Goal: Task Accomplishment & Management: Manage account settings

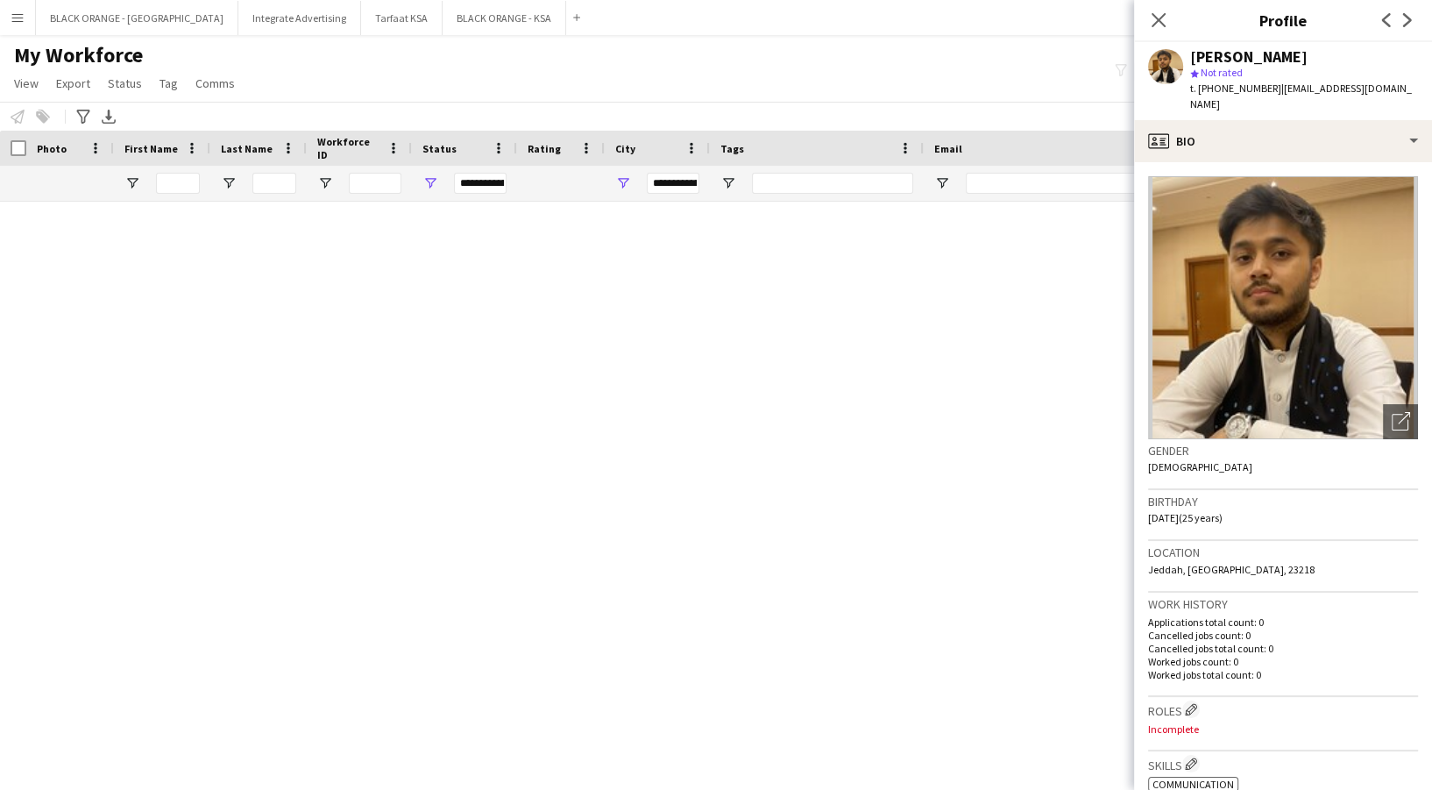
scroll to position [7999, 0]
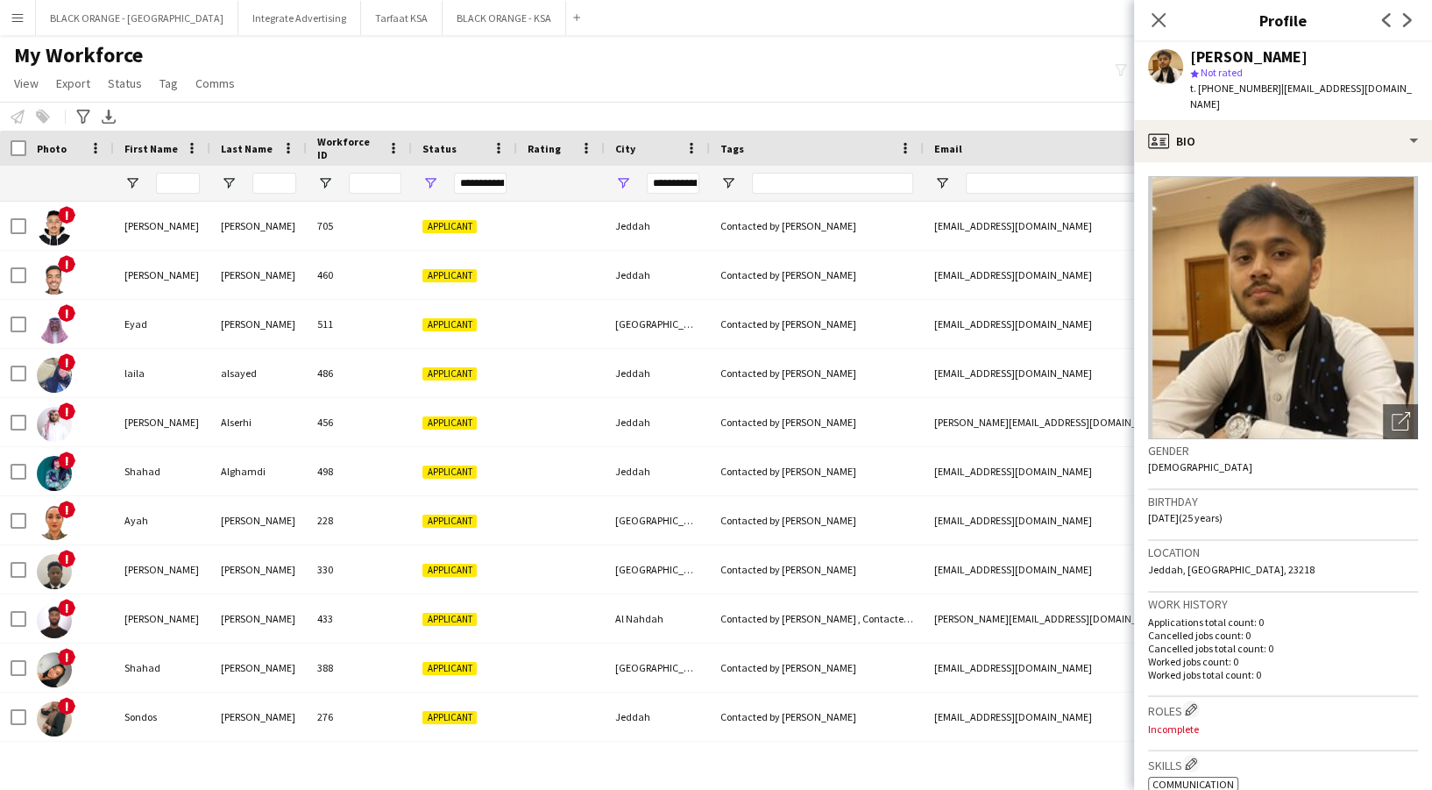
click at [570, 86] on div "My Workforce View Views Default view New view Update view Delete view Edit name…" at bounding box center [716, 72] width 1432 height 60
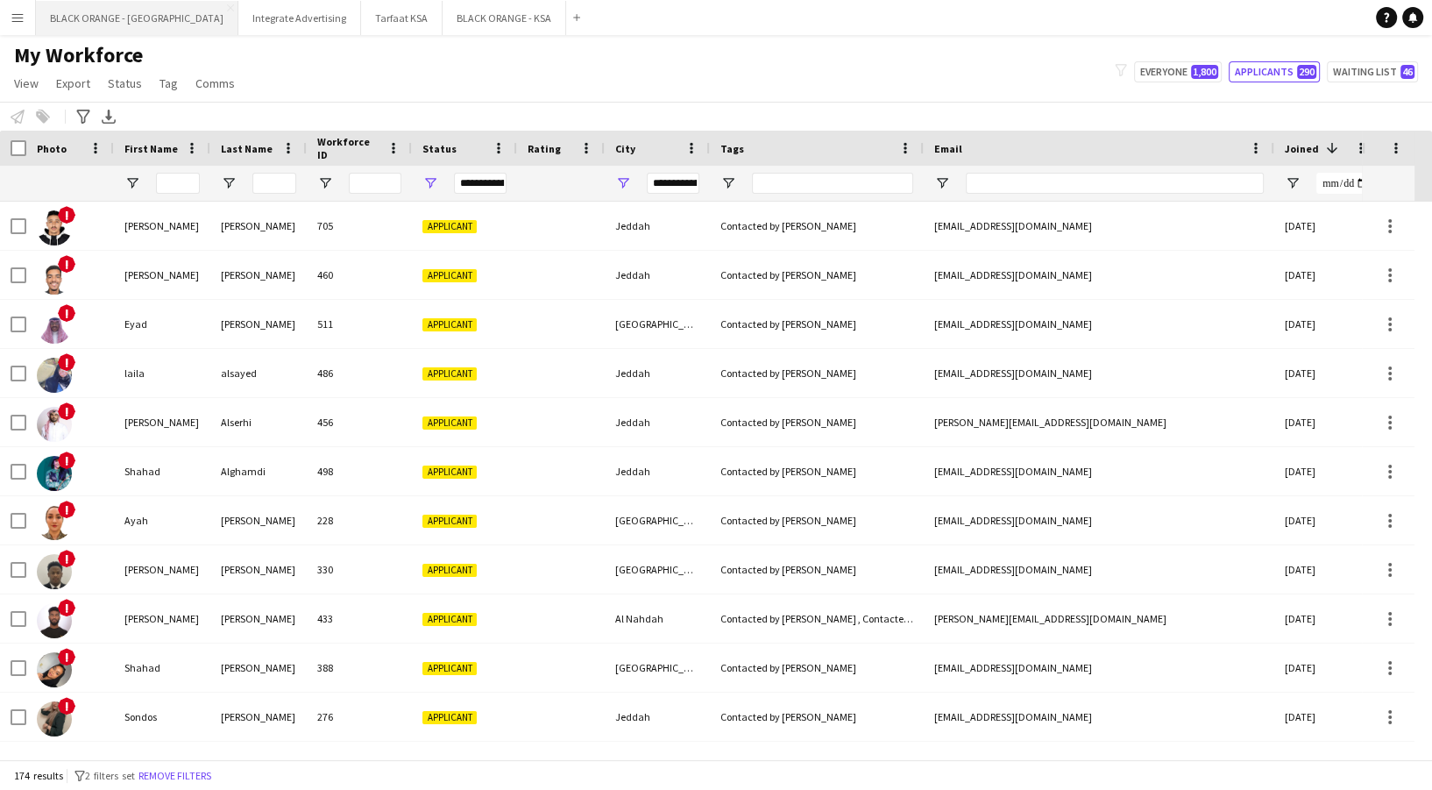
click at [116, 18] on button "BLACK ORANGE - UAE Close" at bounding box center [137, 18] width 202 height 34
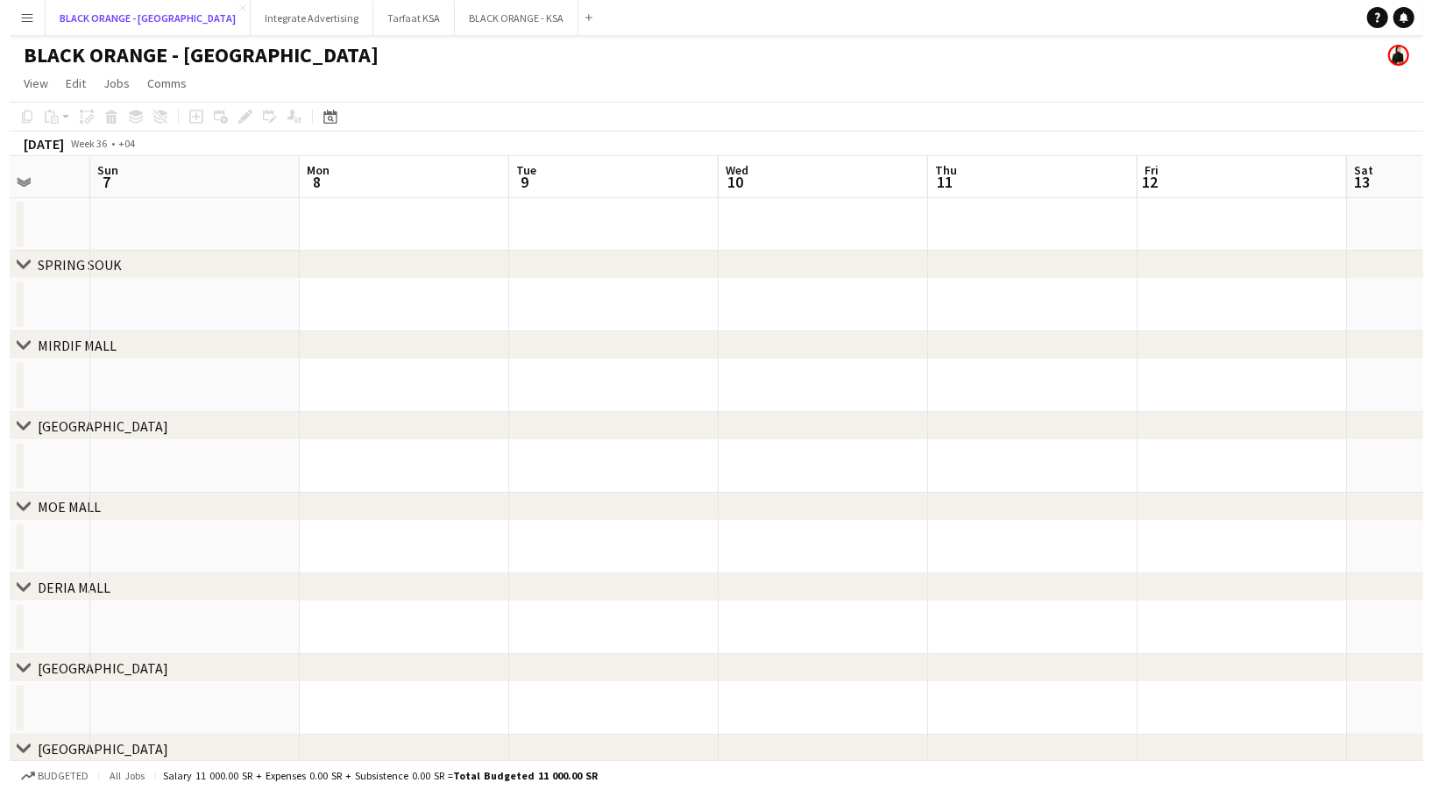
scroll to position [0, 564]
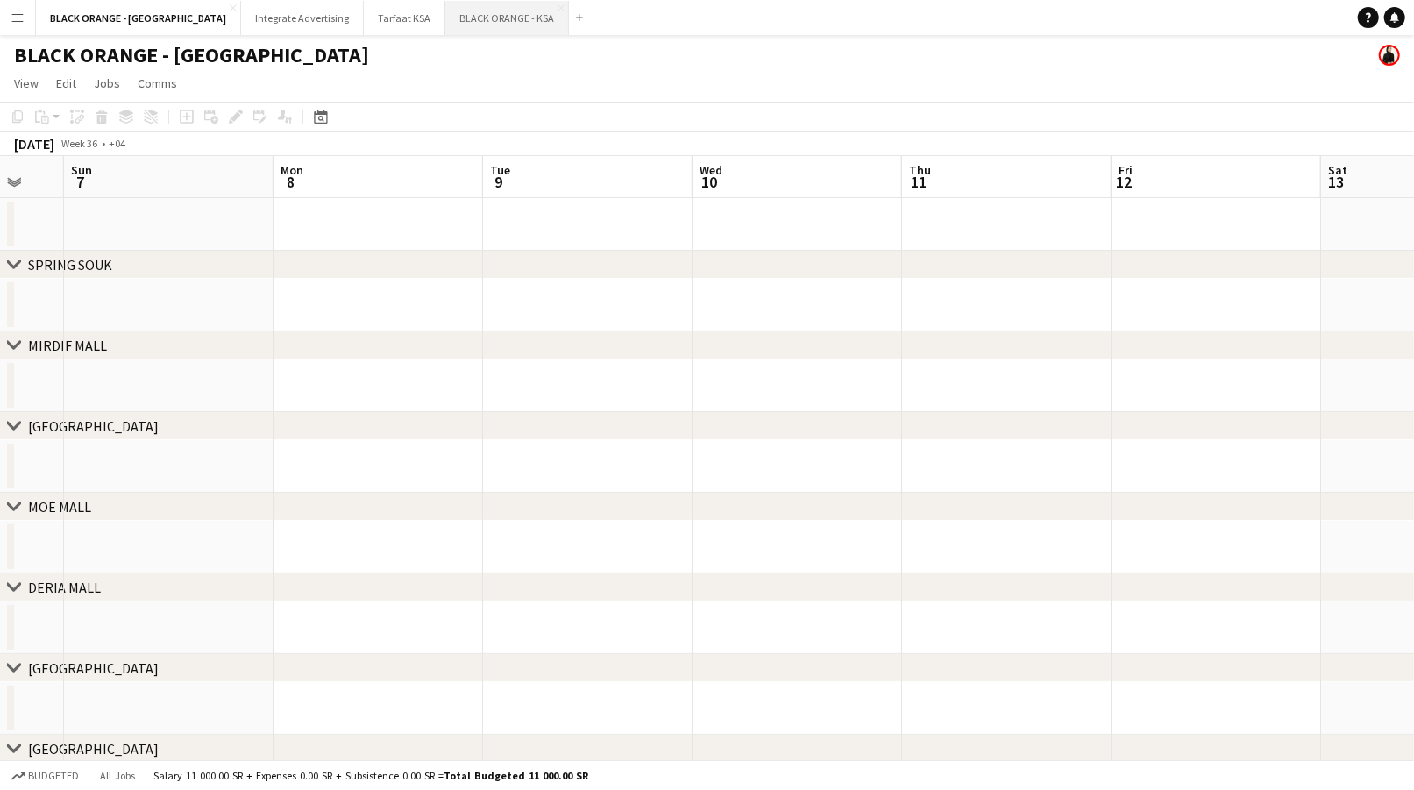
click at [445, 15] on button "BLACK ORANGE - KSA Close" at bounding box center [507, 18] width 124 height 34
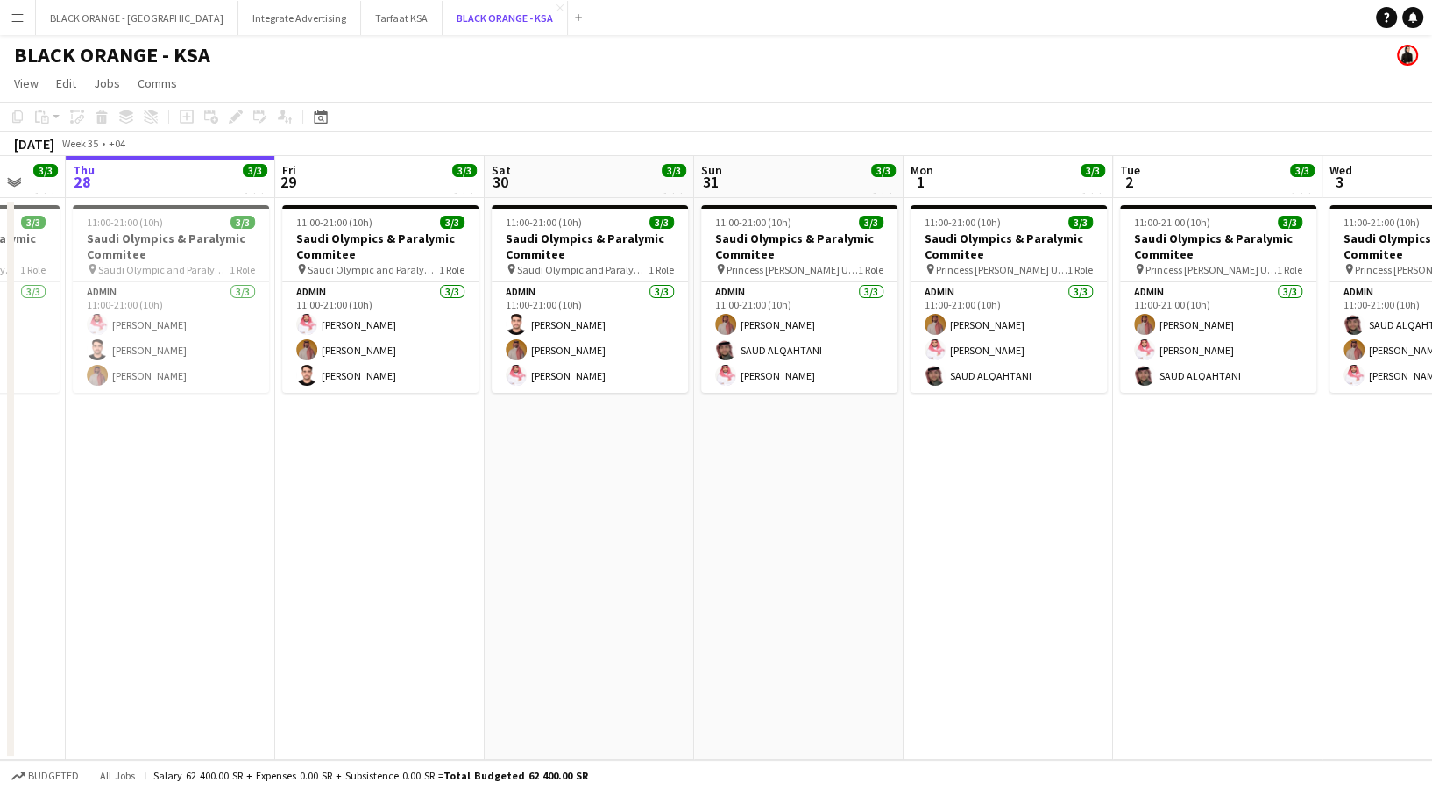
scroll to position [0, 565]
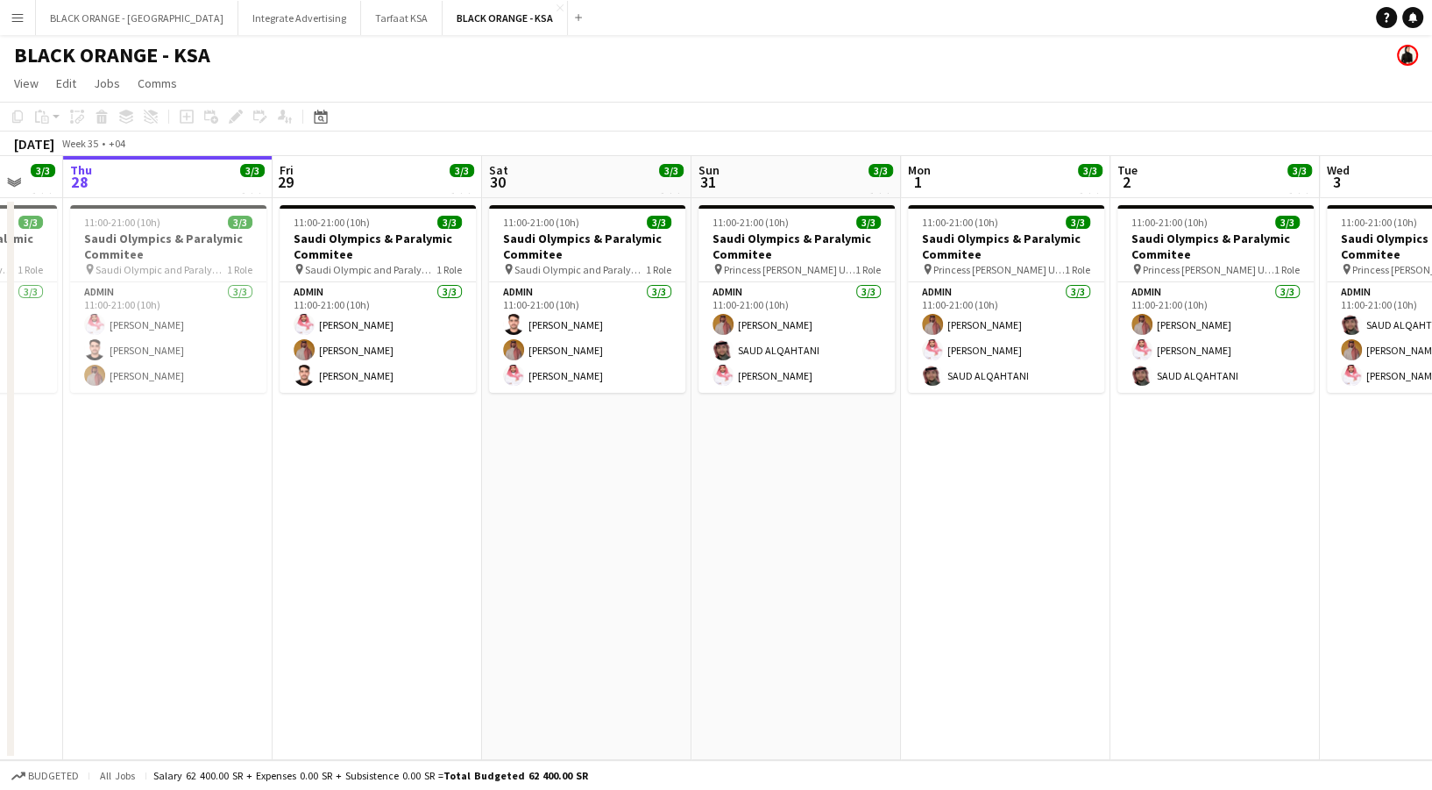
click at [11, 11] on app-icon "Menu" at bounding box center [18, 18] width 14 height 14
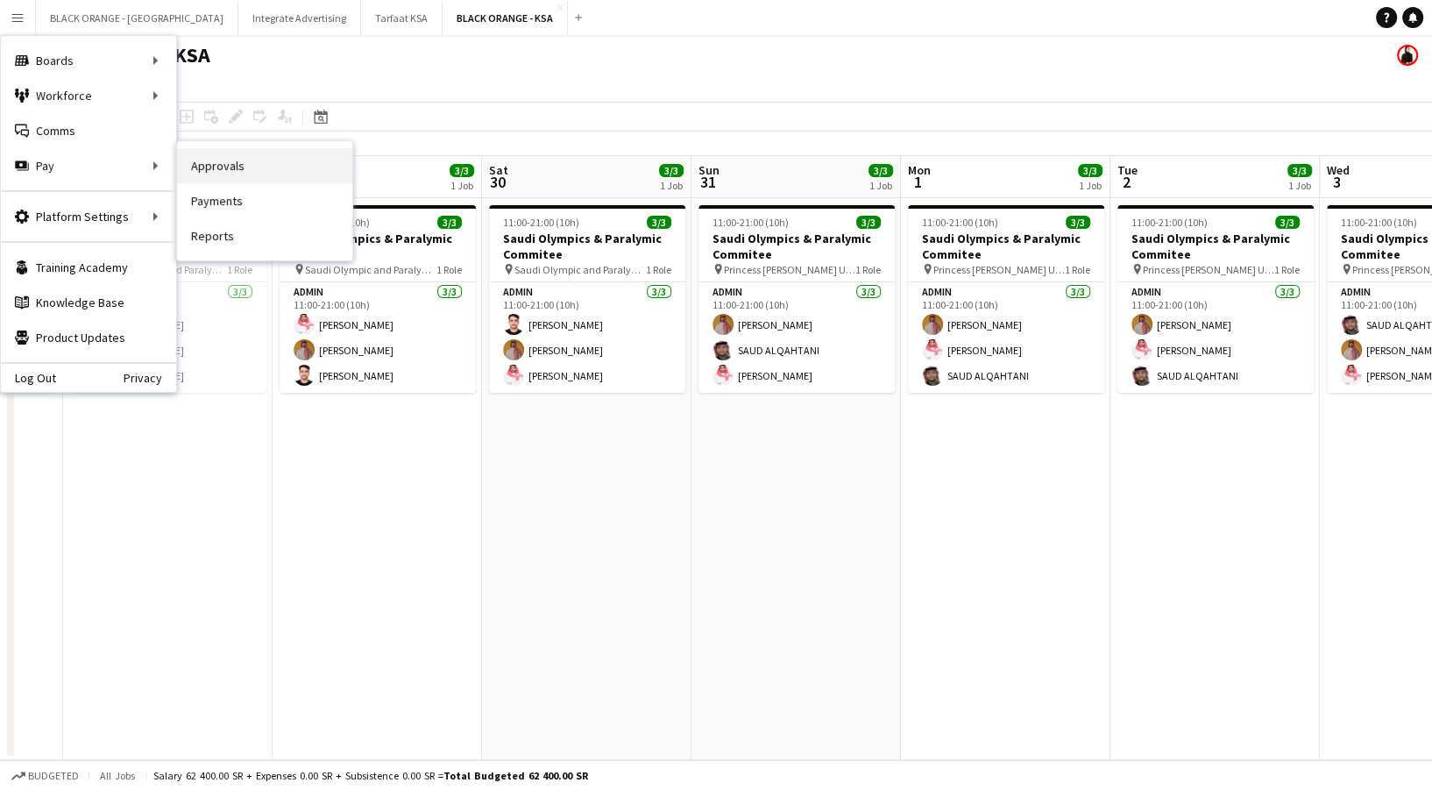
click at [244, 166] on link "Approvals" at bounding box center [264, 165] width 175 height 35
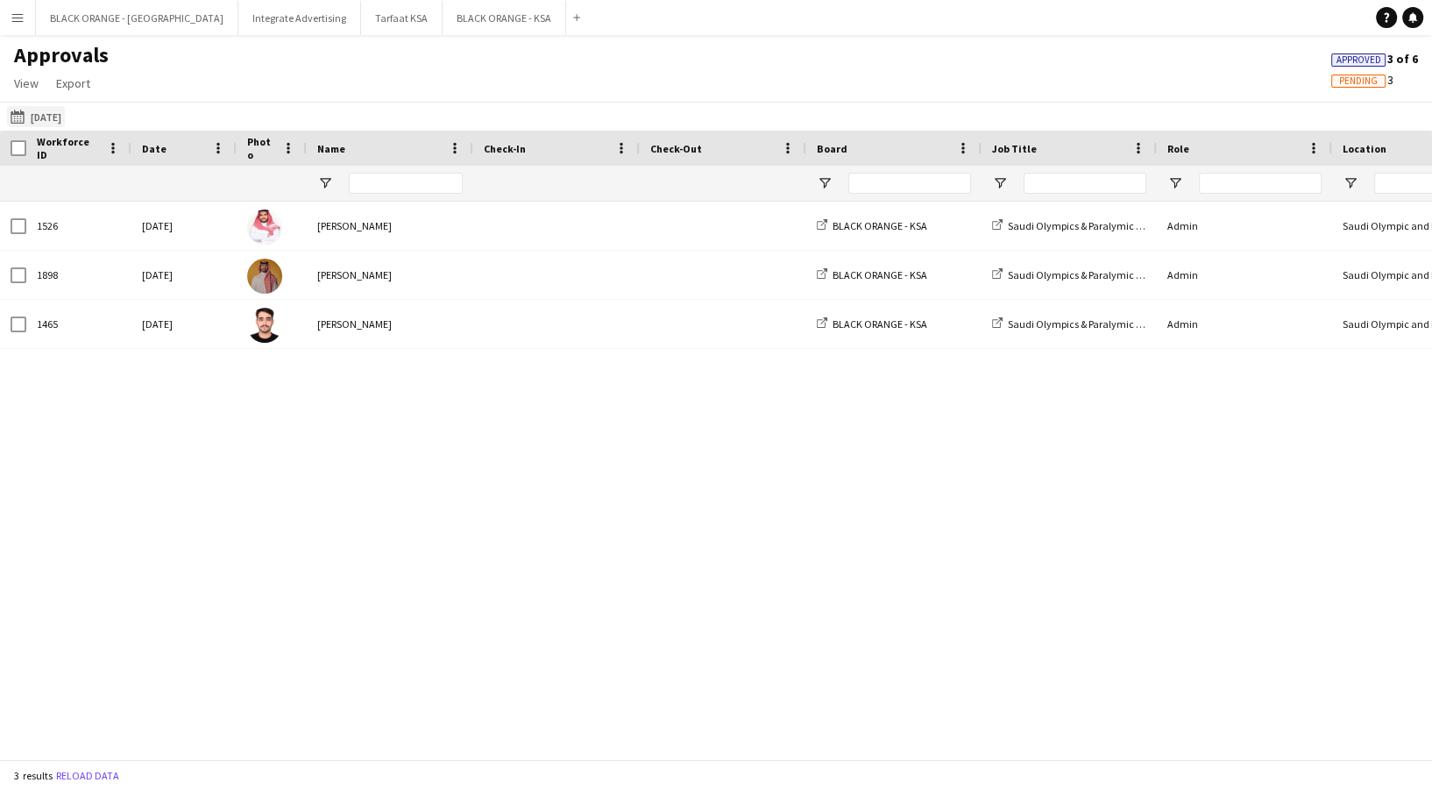
click at [53, 110] on button "20-08-2025 20-08-2025" at bounding box center [36, 116] width 58 height 21
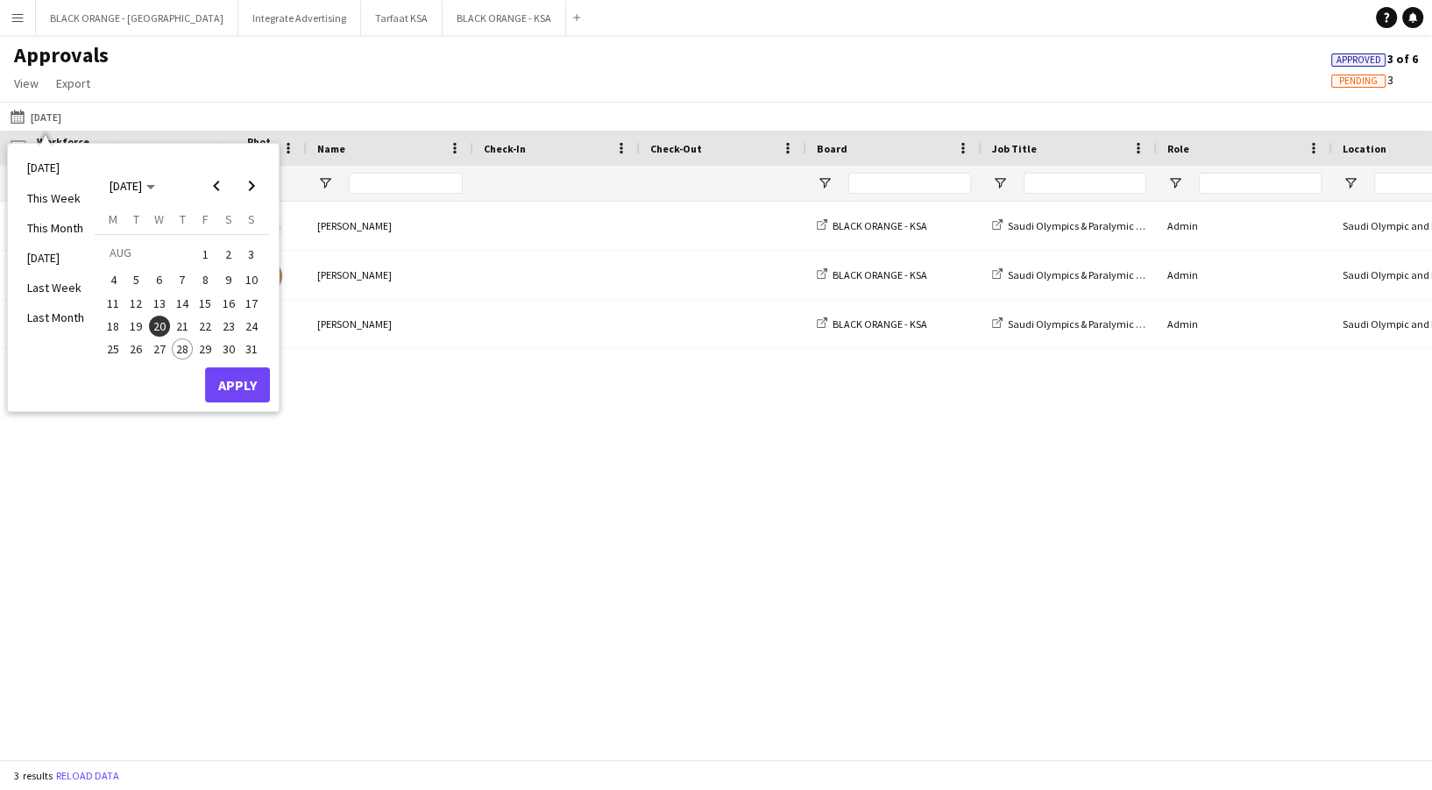
click at [186, 350] on span "28" at bounding box center [182, 348] width 21 height 21
click at [232, 382] on button "Apply" at bounding box center [237, 384] width 65 height 35
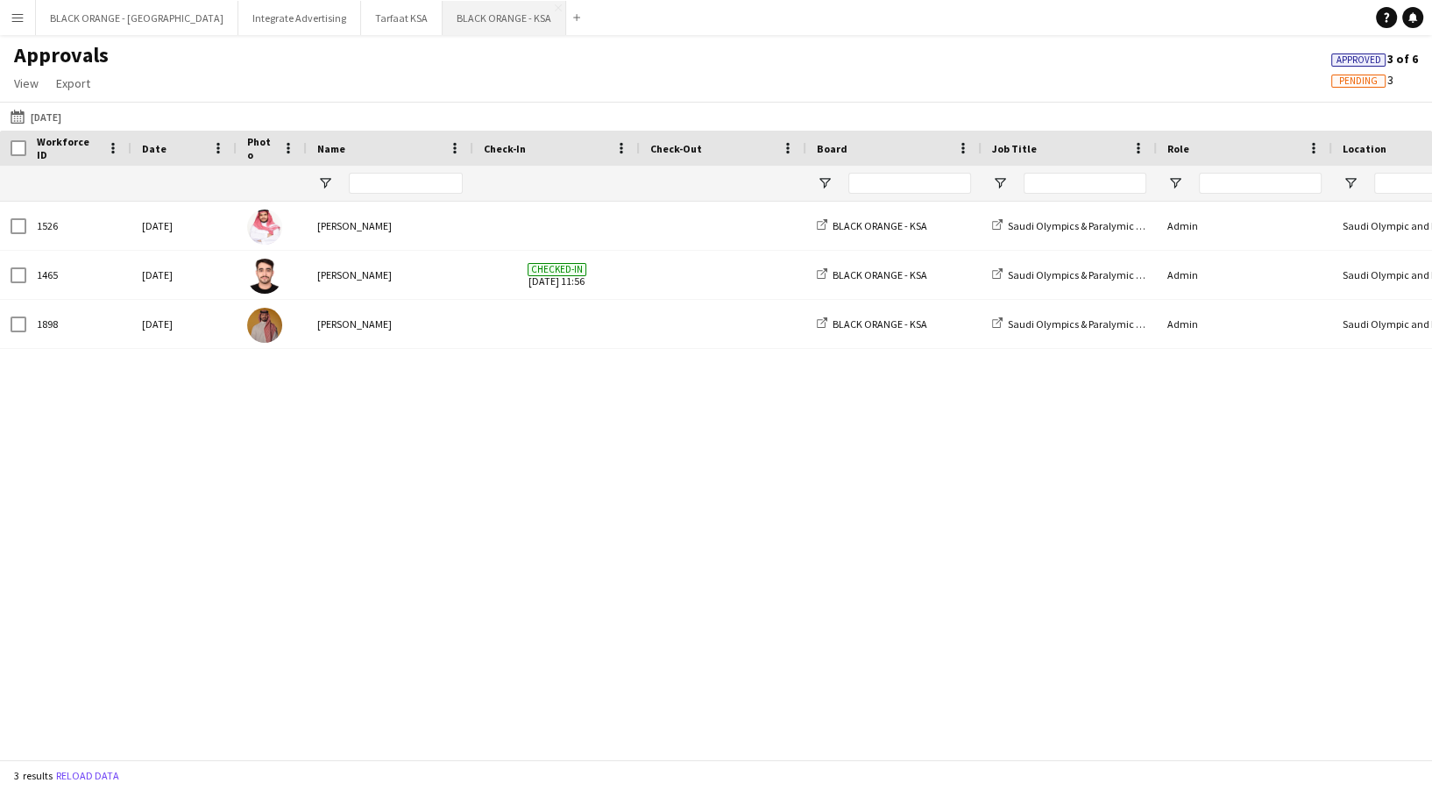
click at [443, 19] on button "BLACK ORANGE - KSA Close" at bounding box center [505, 18] width 124 height 34
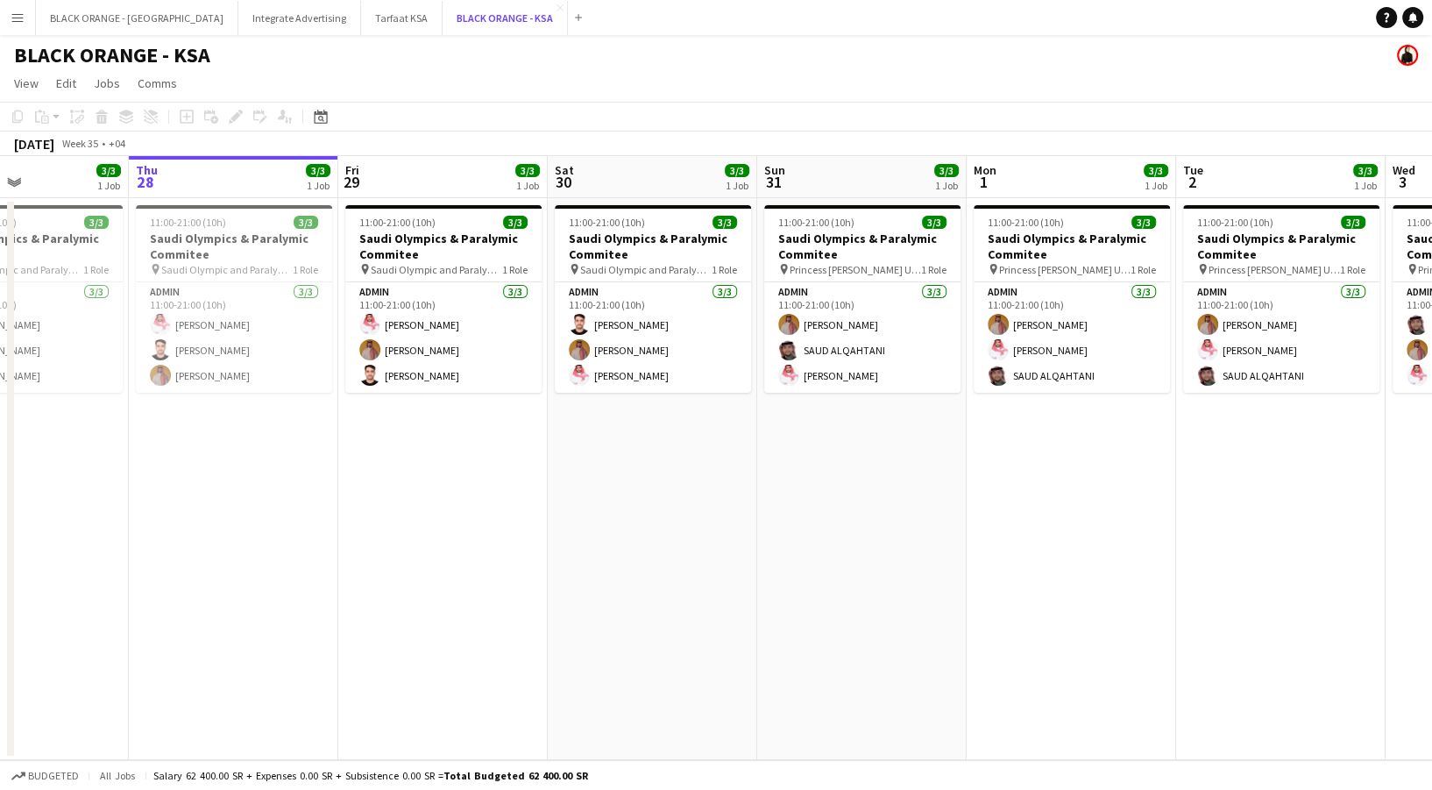
scroll to position [0, 498]
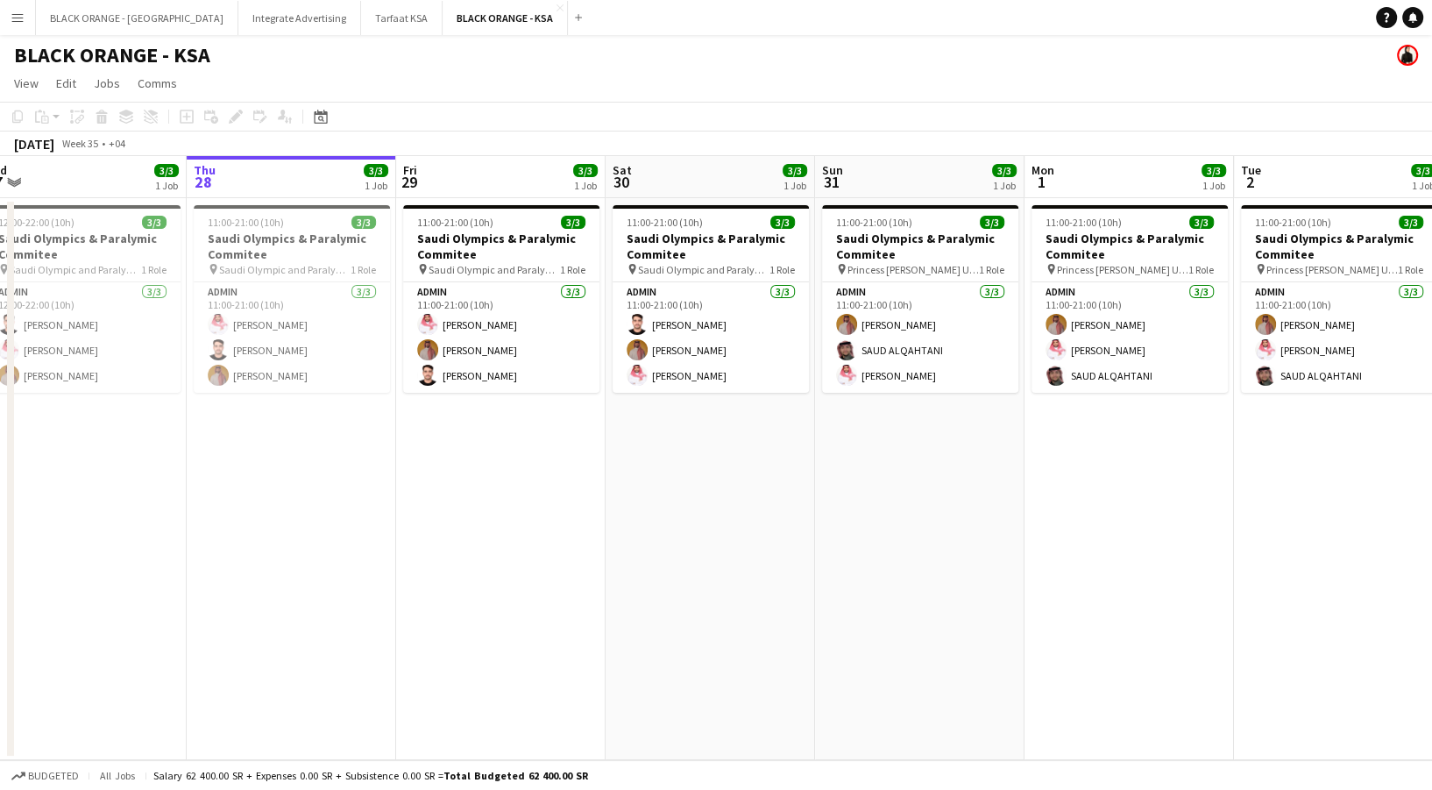
click at [4, 24] on button "Menu" at bounding box center [17, 17] width 35 height 35
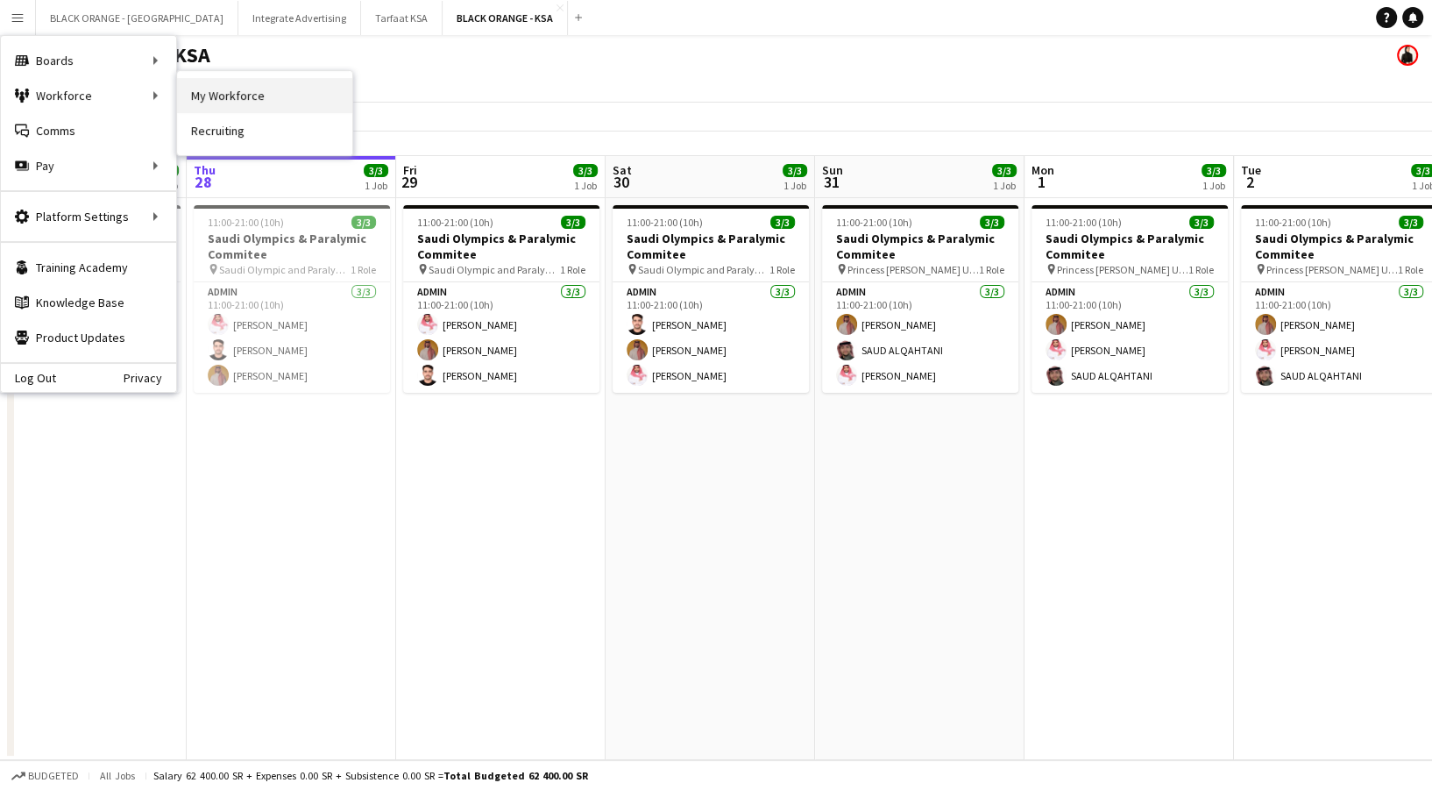
click at [215, 94] on link "My Workforce" at bounding box center [264, 95] width 175 height 35
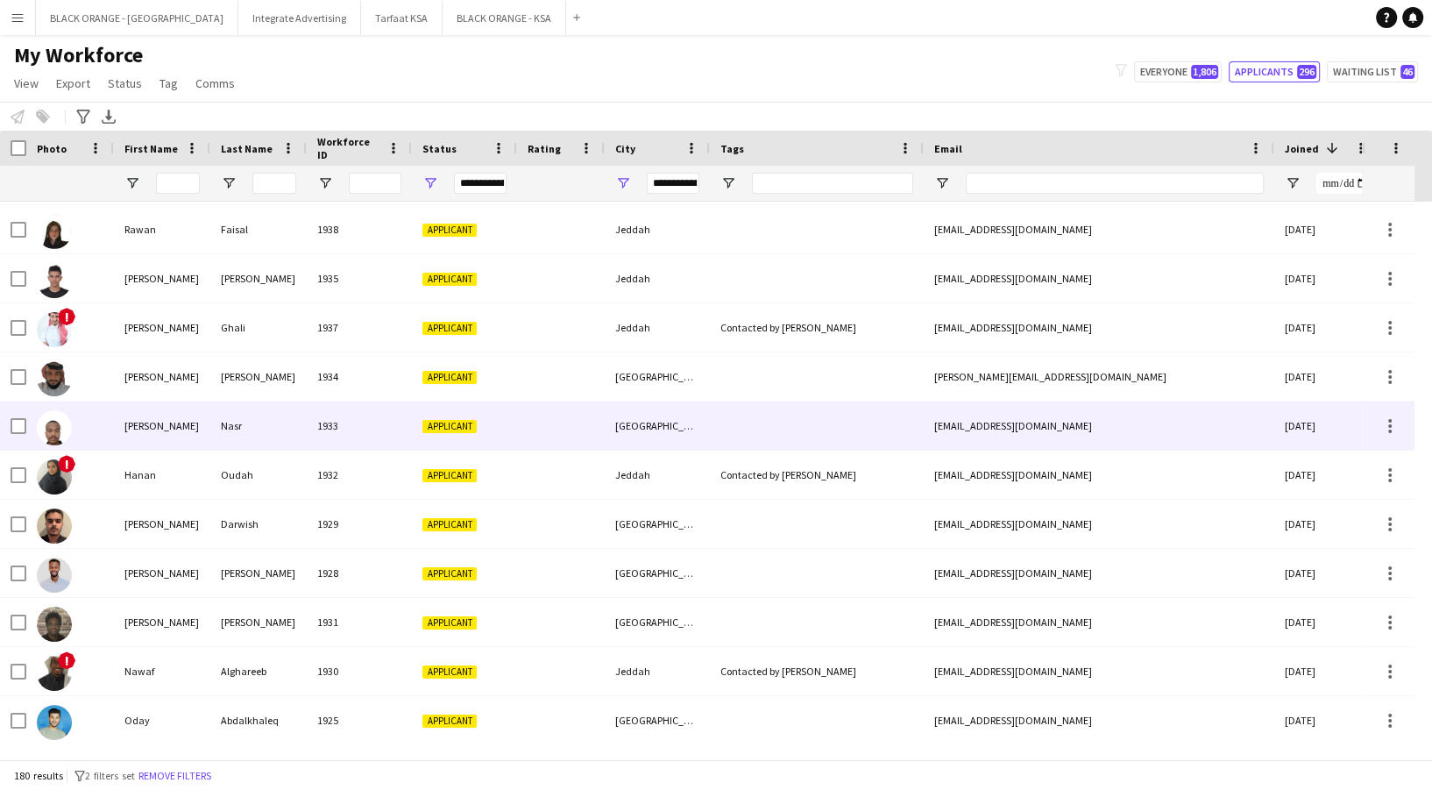
scroll to position [2941, 0]
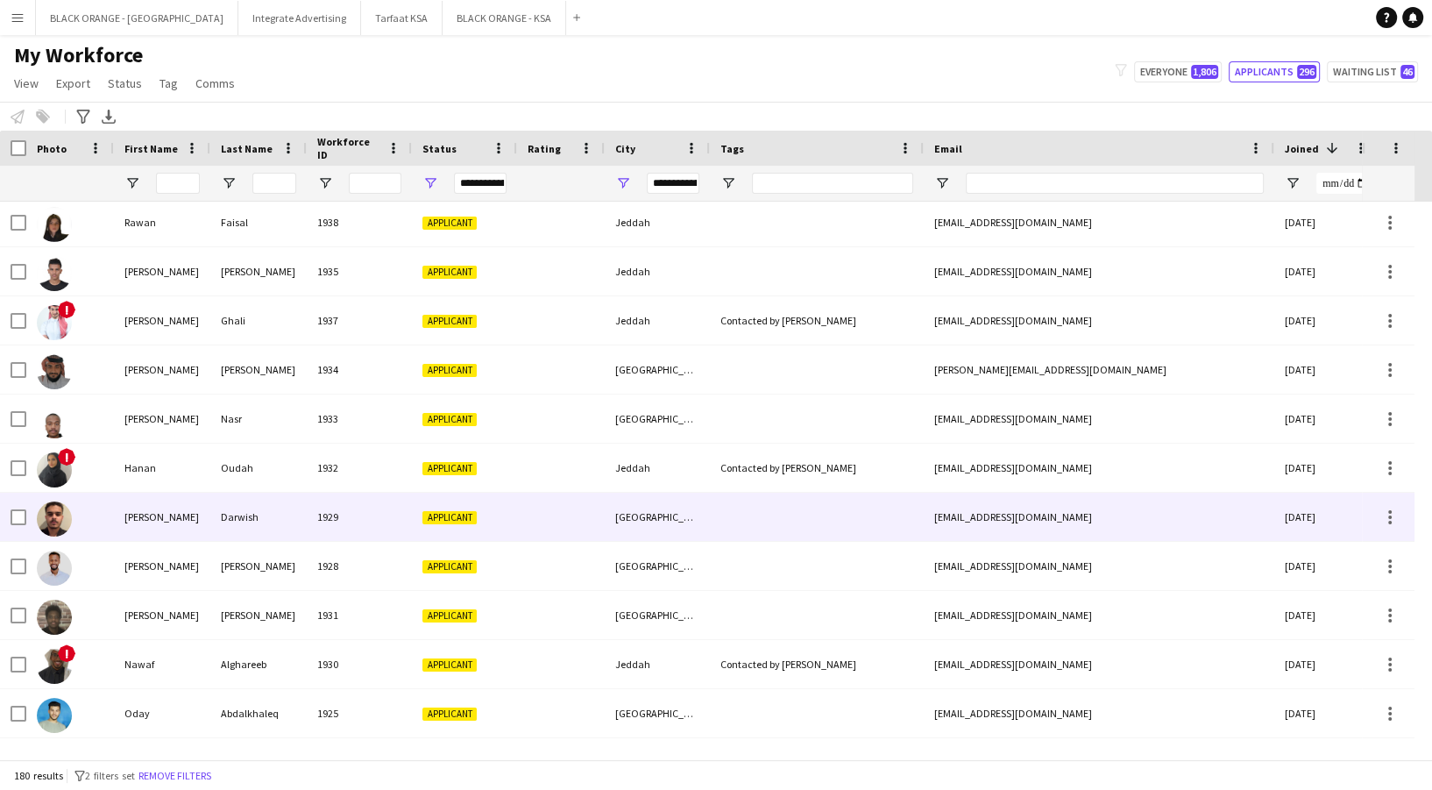
click at [496, 519] on div "Applicant" at bounding box center [464, 516] width 105 height 48
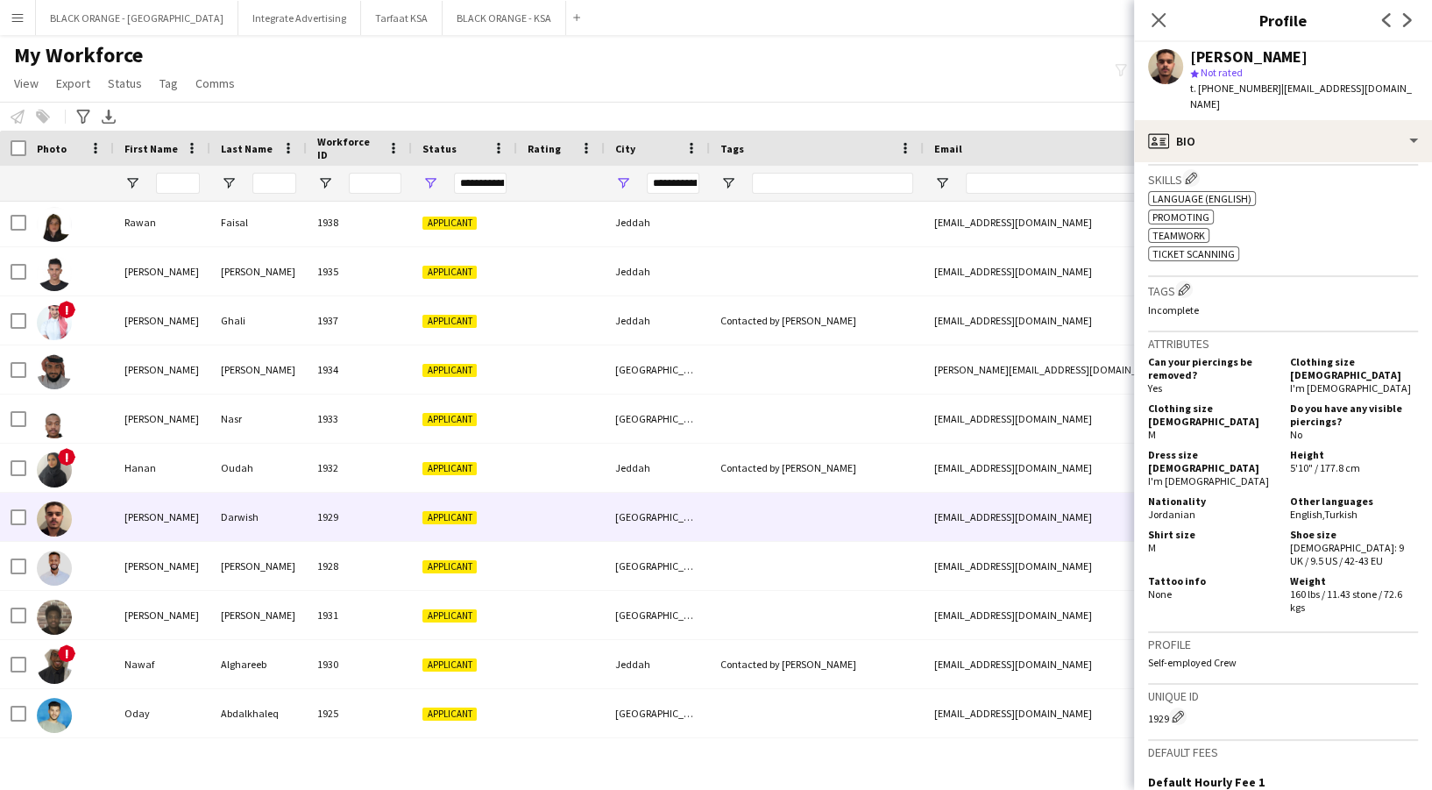
scroll to position [584, 0]
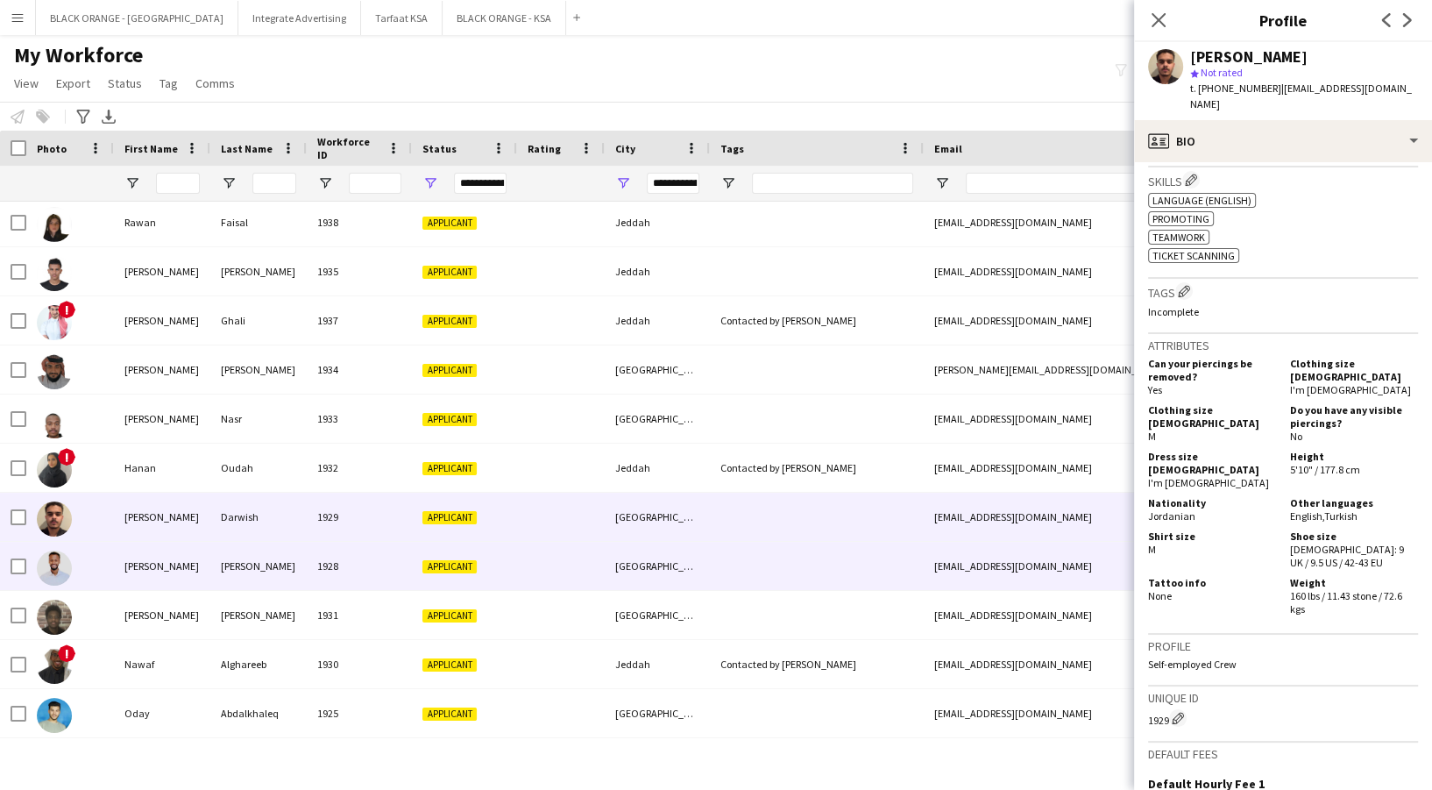
click at [774, 574] on div at bounding box center [817, 566] width 214 height 48
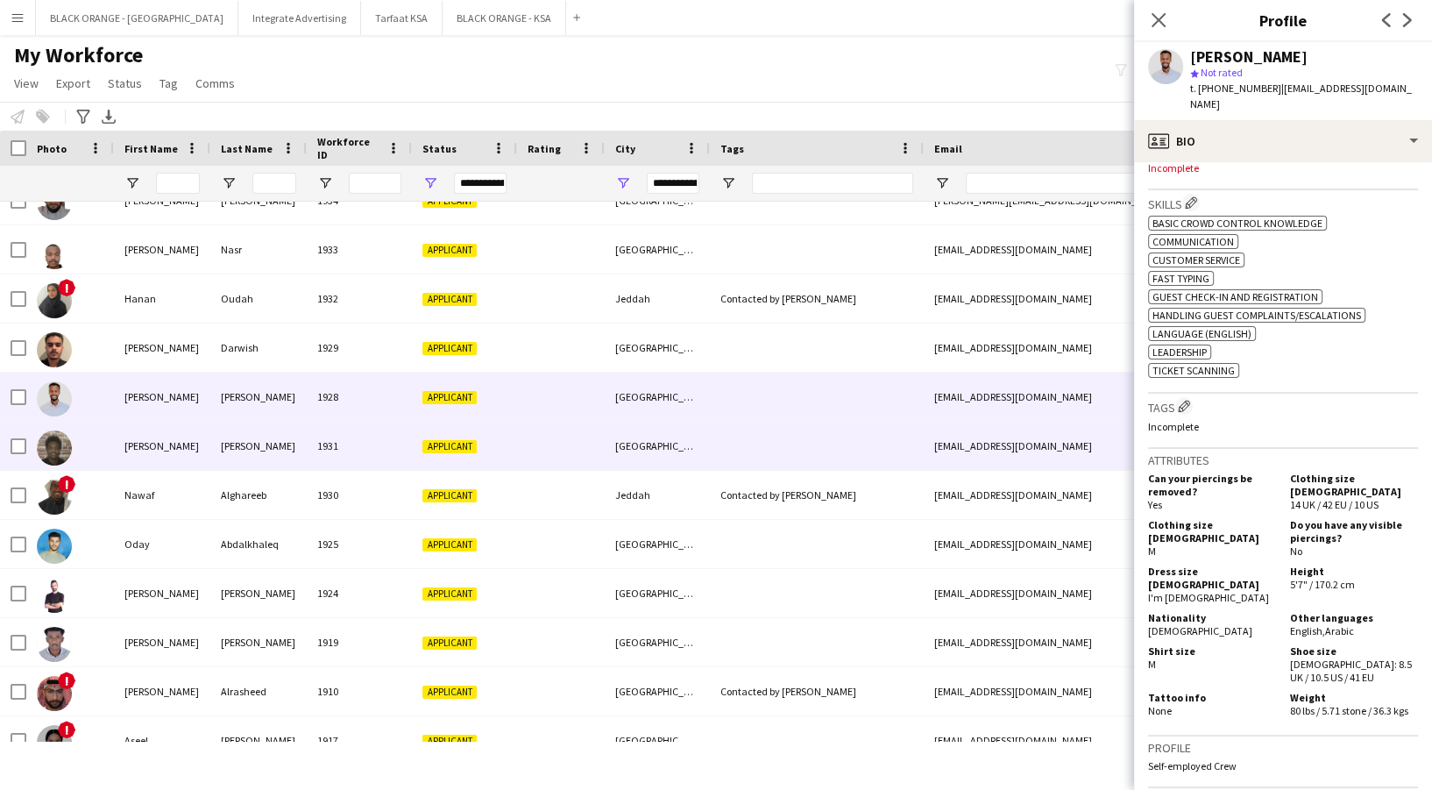
click at [690, 433] on div "[GEOGRAPHIC_DATA]" at bounding box center [657, 446] width 105 height 48
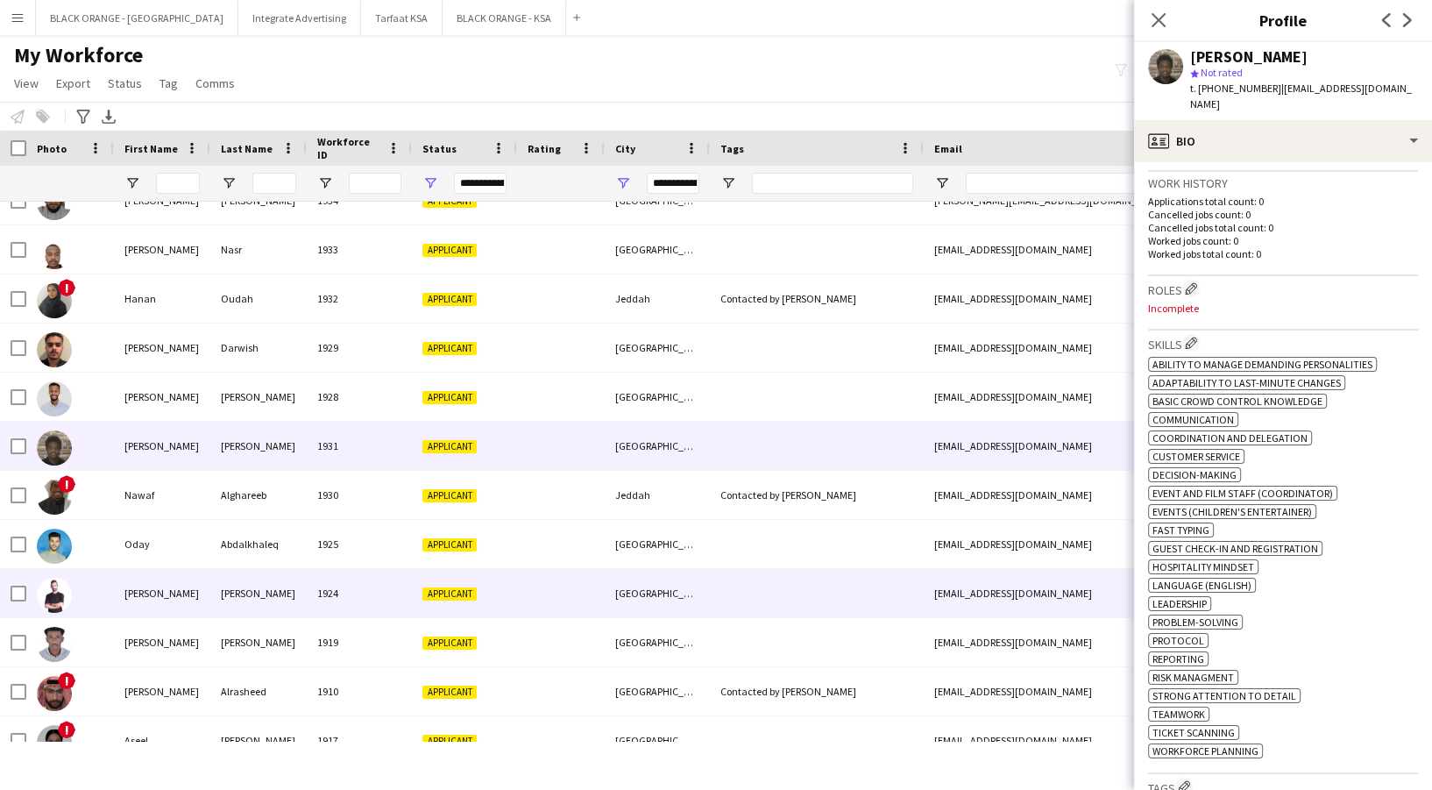
click at [602, 570] on div at bounding box center [561, 593] width 88 height 48
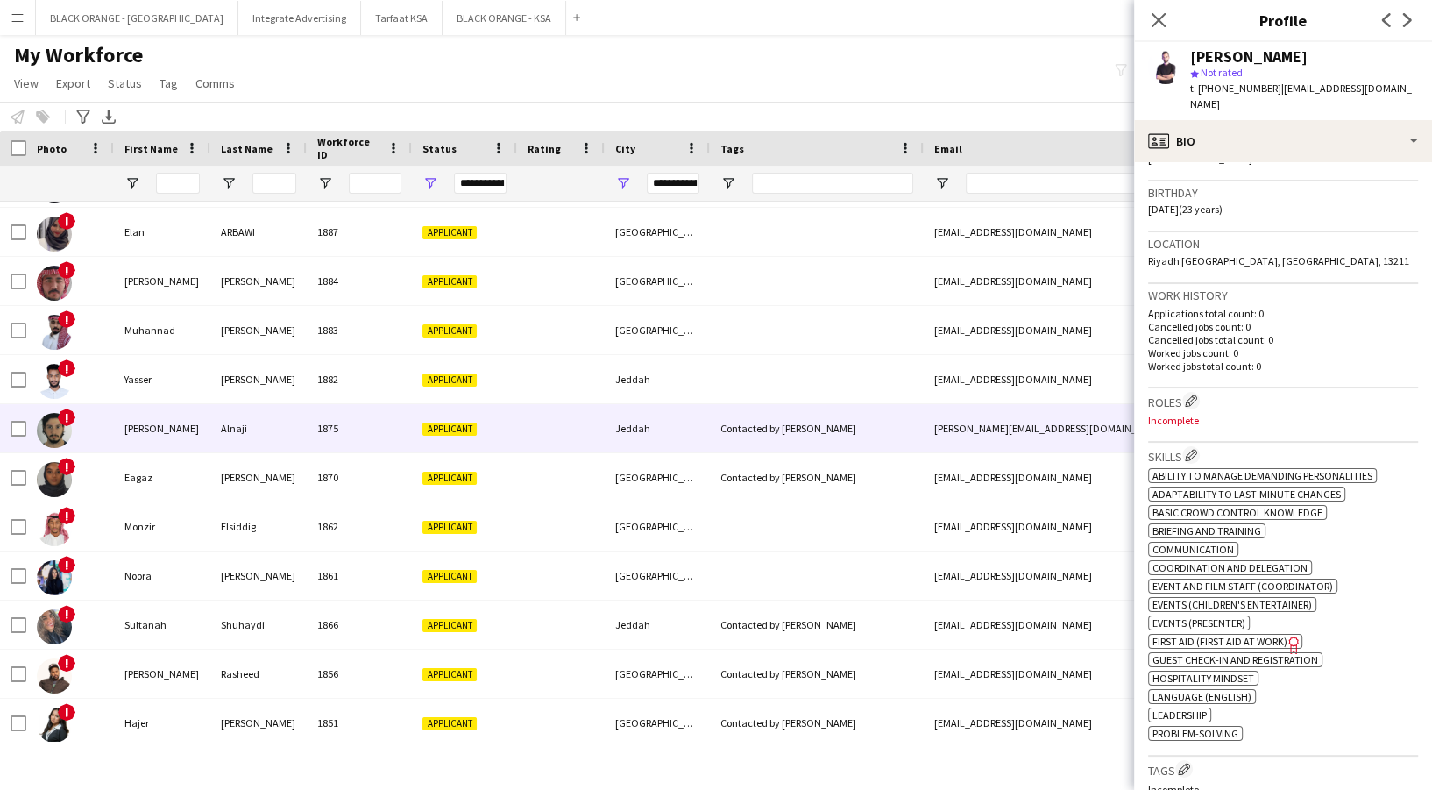
click at [732, 425] on div "Contacted by Zena" at bounding box center [817, 428] width 214 height 48
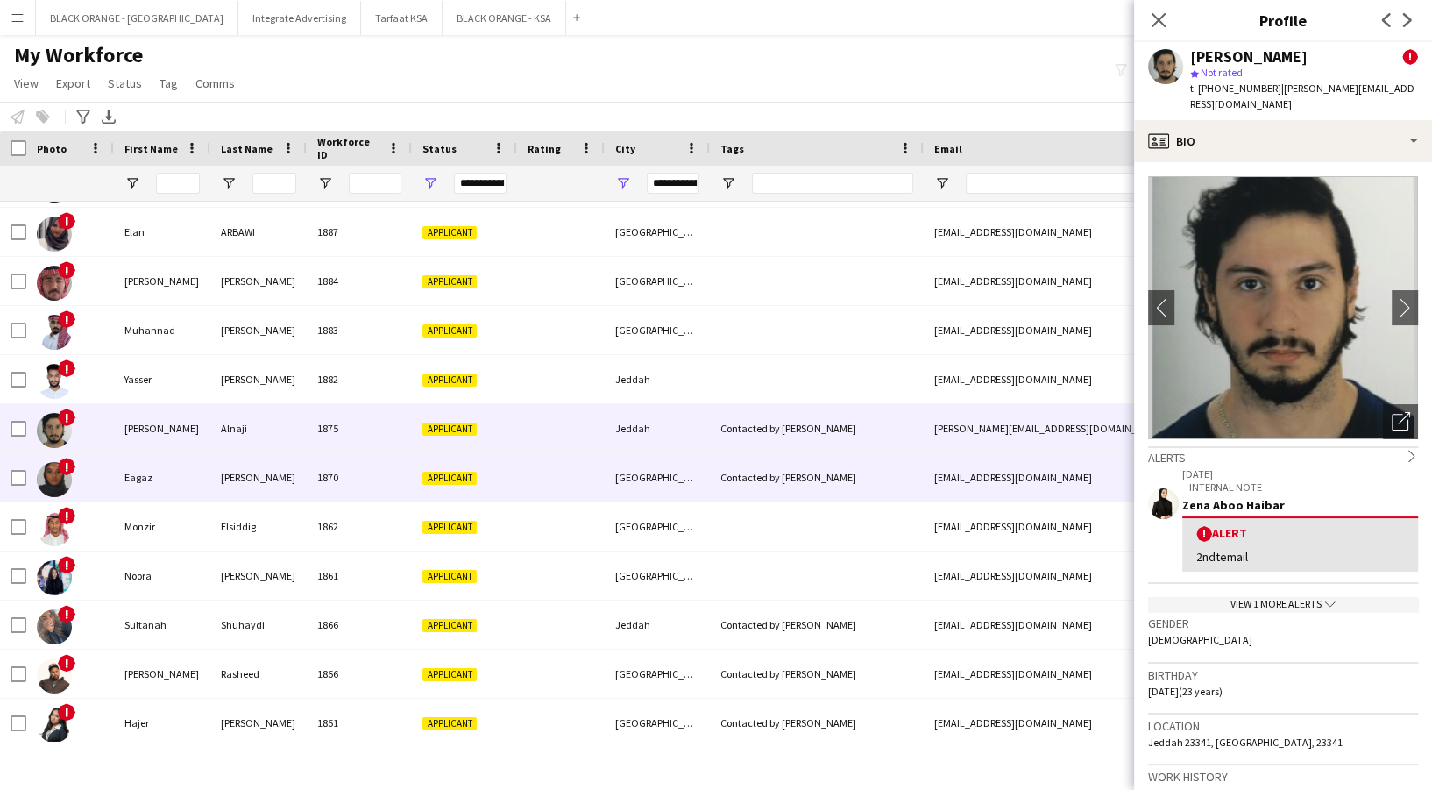
scroll to position [3972, 0]
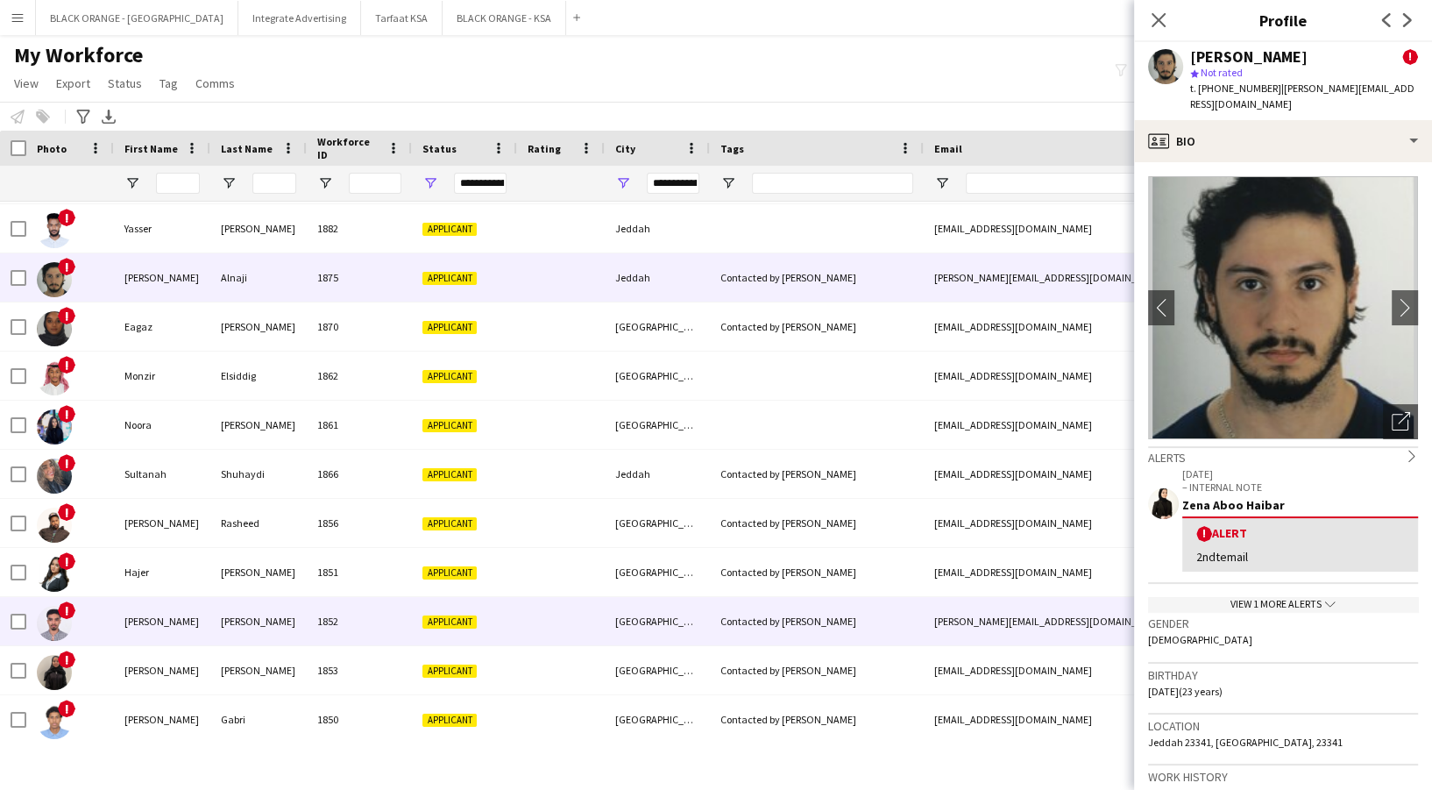
click at [281, 618] on div "Elsayed" at bounding box center [258, 621] width 96 height 48
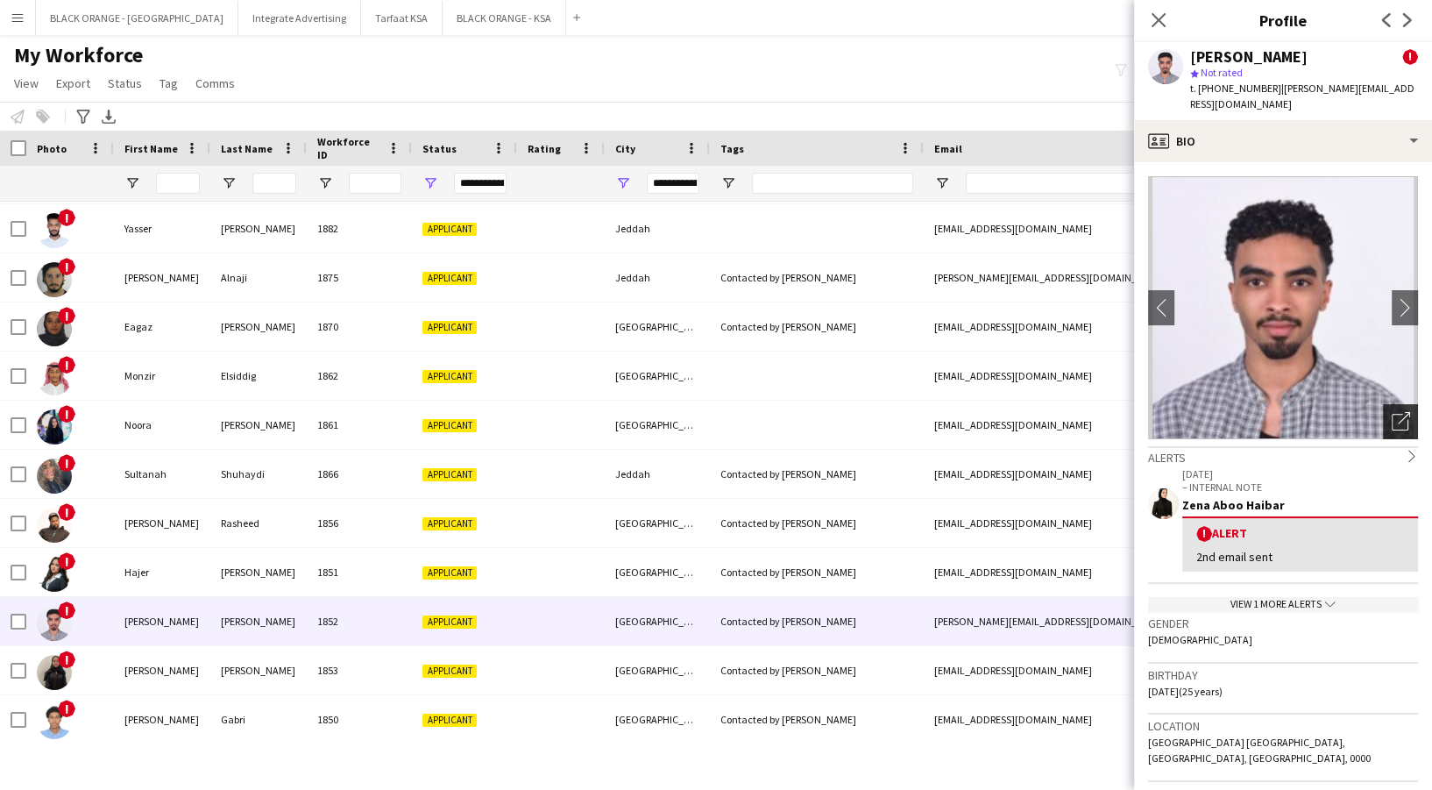
click at [1383, 404] on div "Open photos pop-in" at bounding box center [1400, 421] width 35 height 35
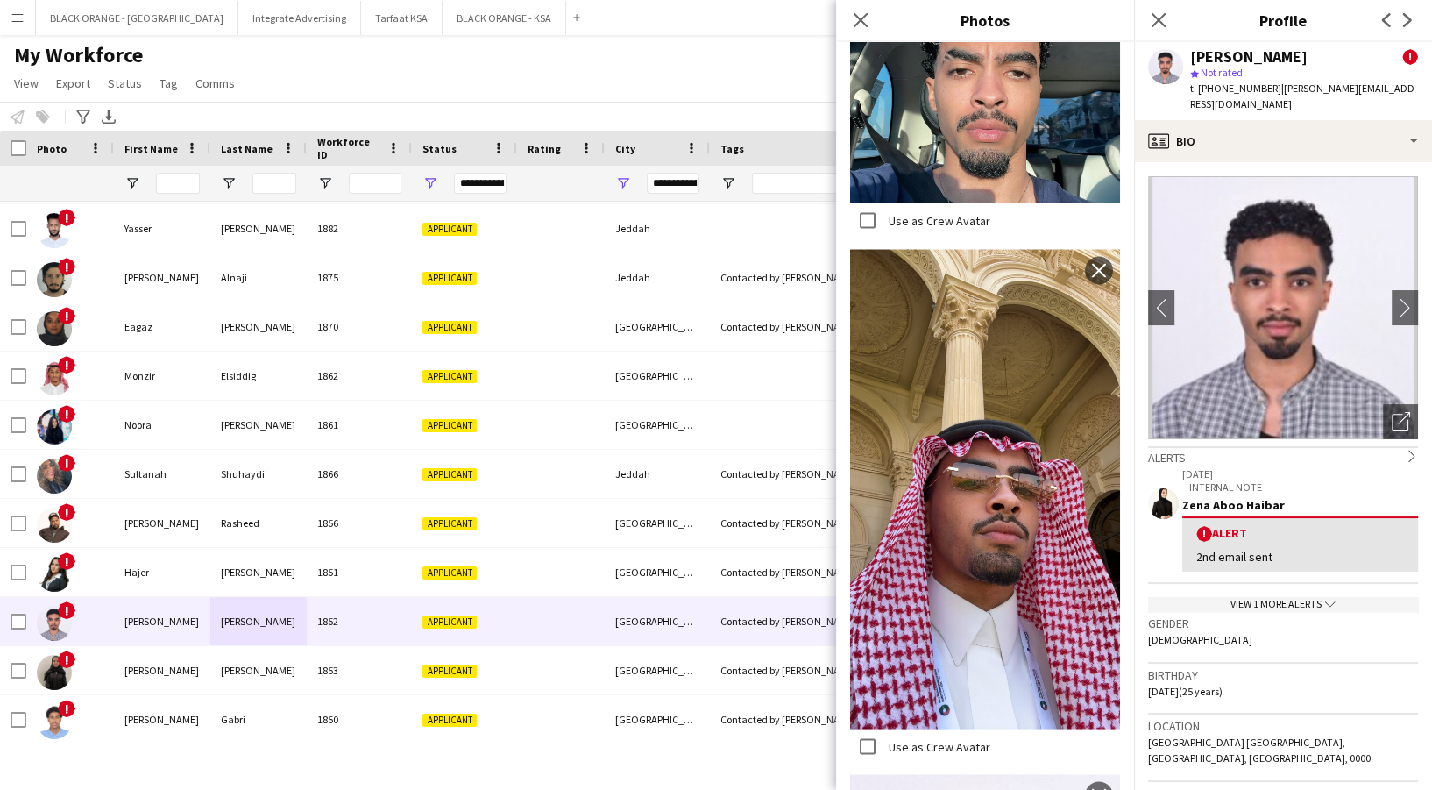
scroll to position [3155, 0]
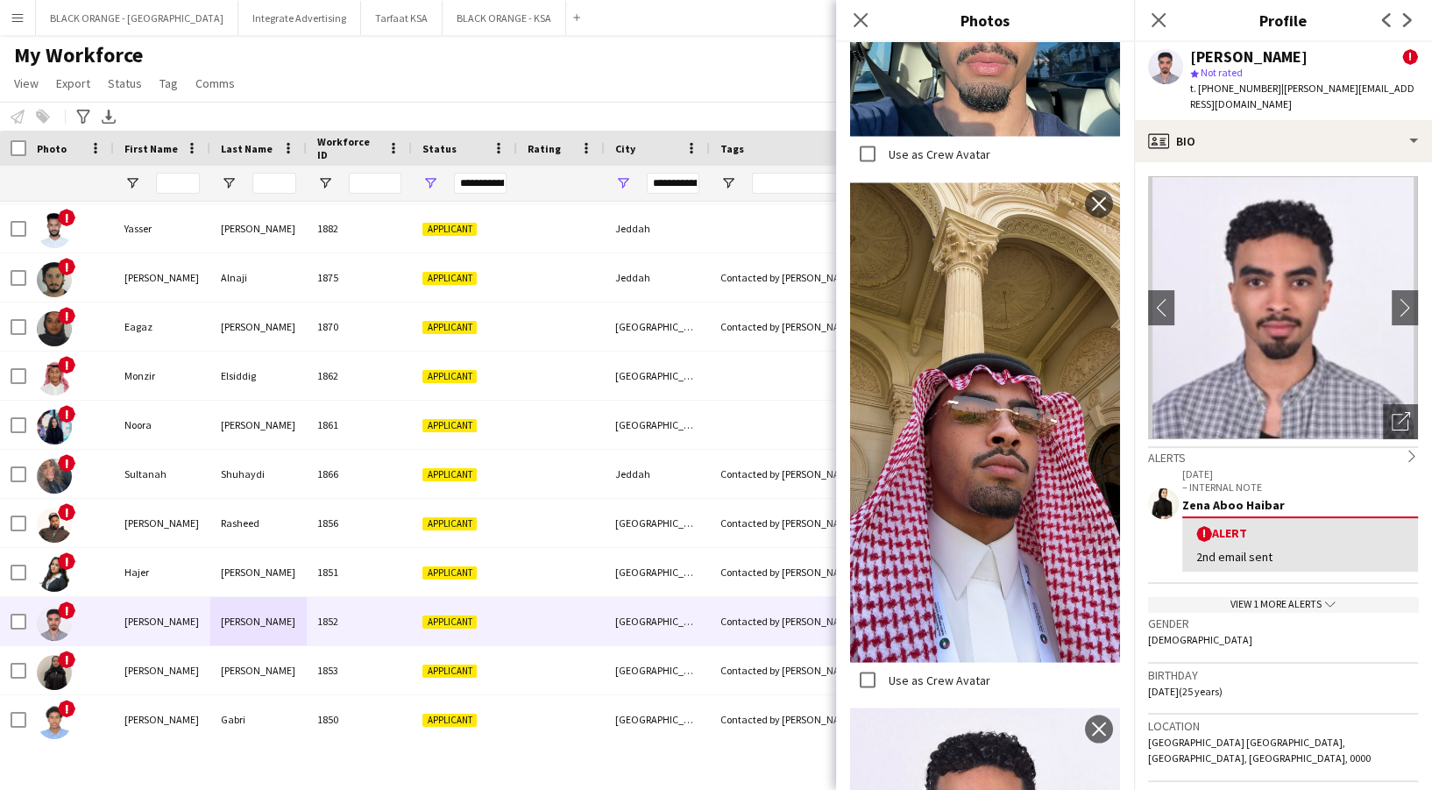
click at [651, 91] on div "My Workforce View Views Default view New view Update view Delete view Edit name…" at bounding box center [716, 72] width 1432 height 60
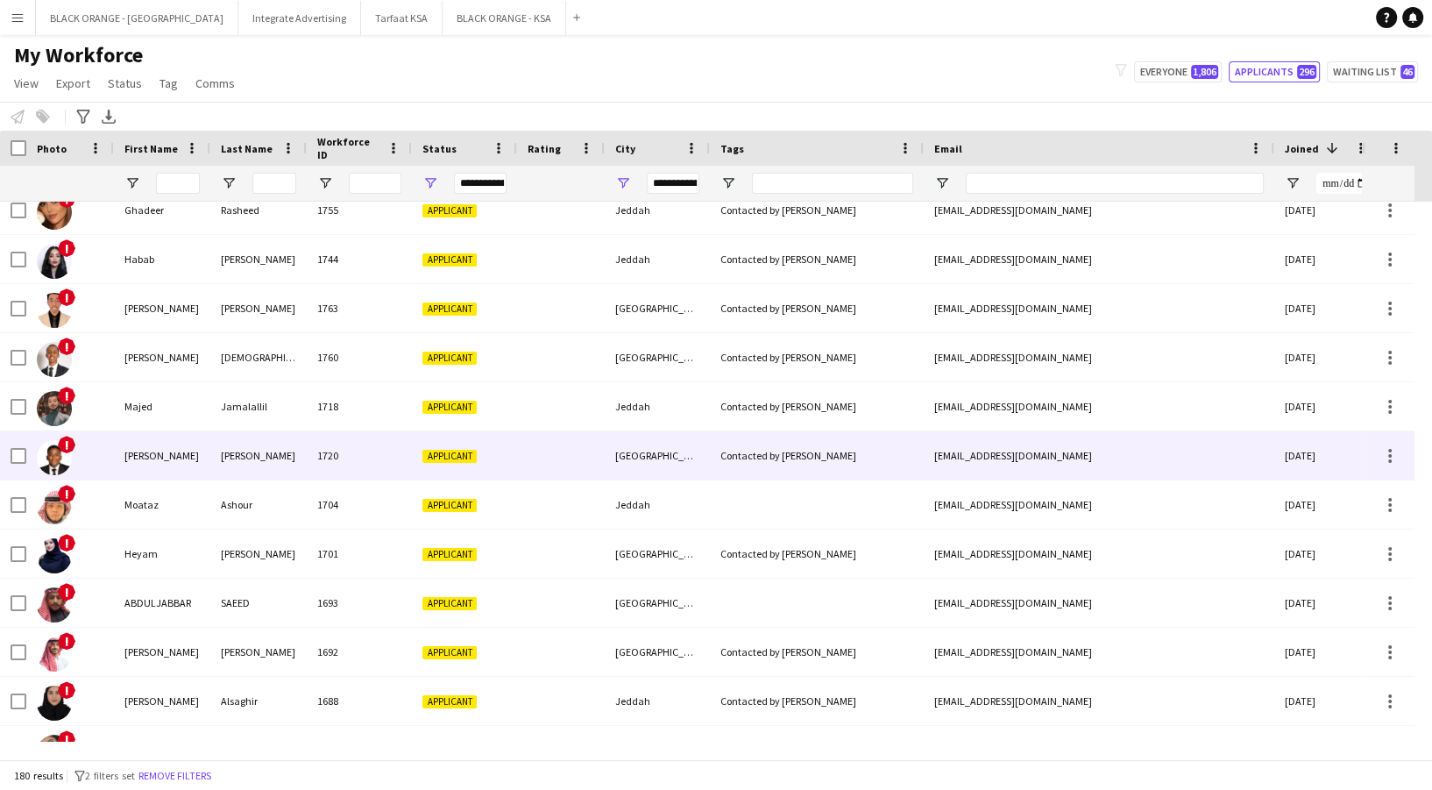
scroll to position [5226, 0]
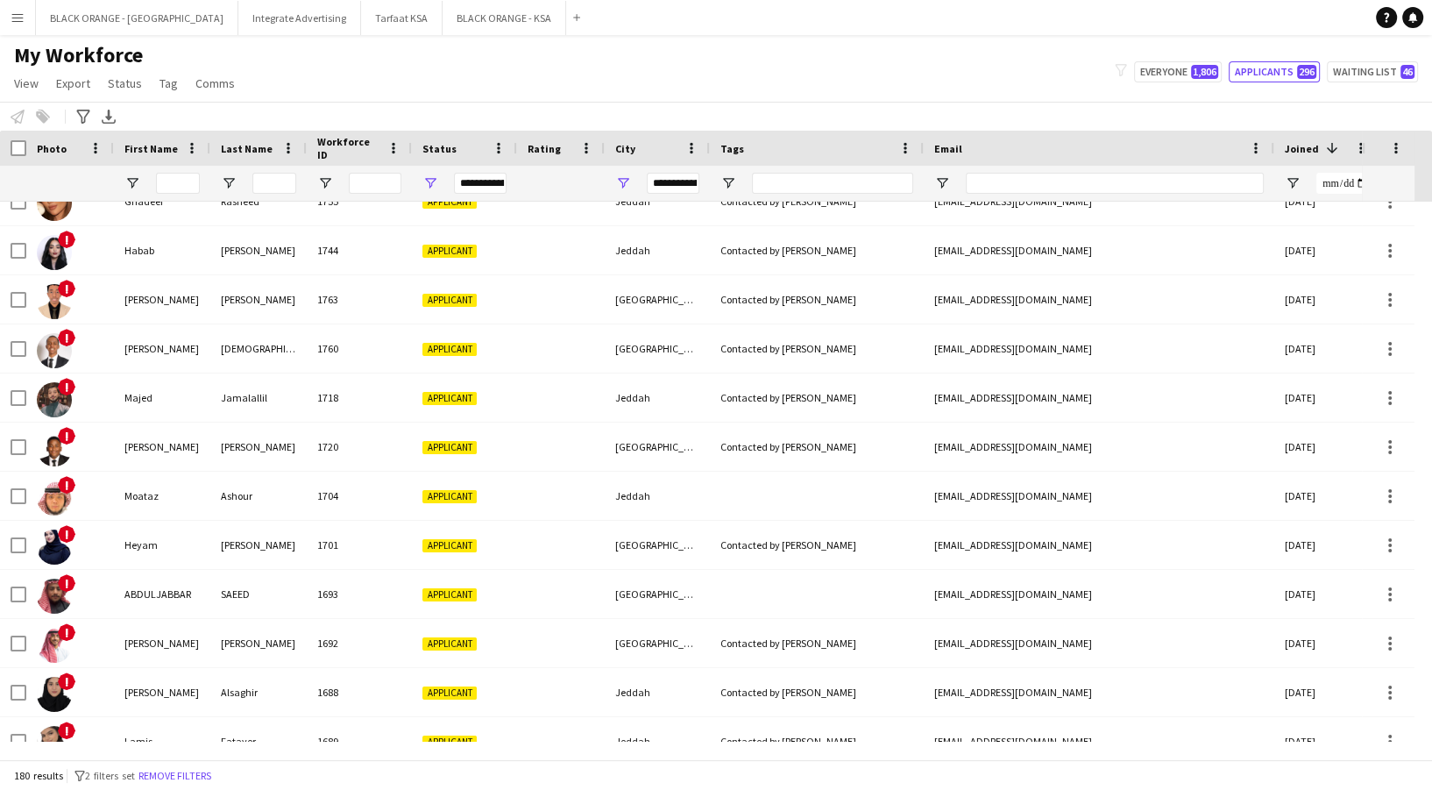
click at [18, 34] on button "Menu" at bounding box center [17, 17] width 35 height 35
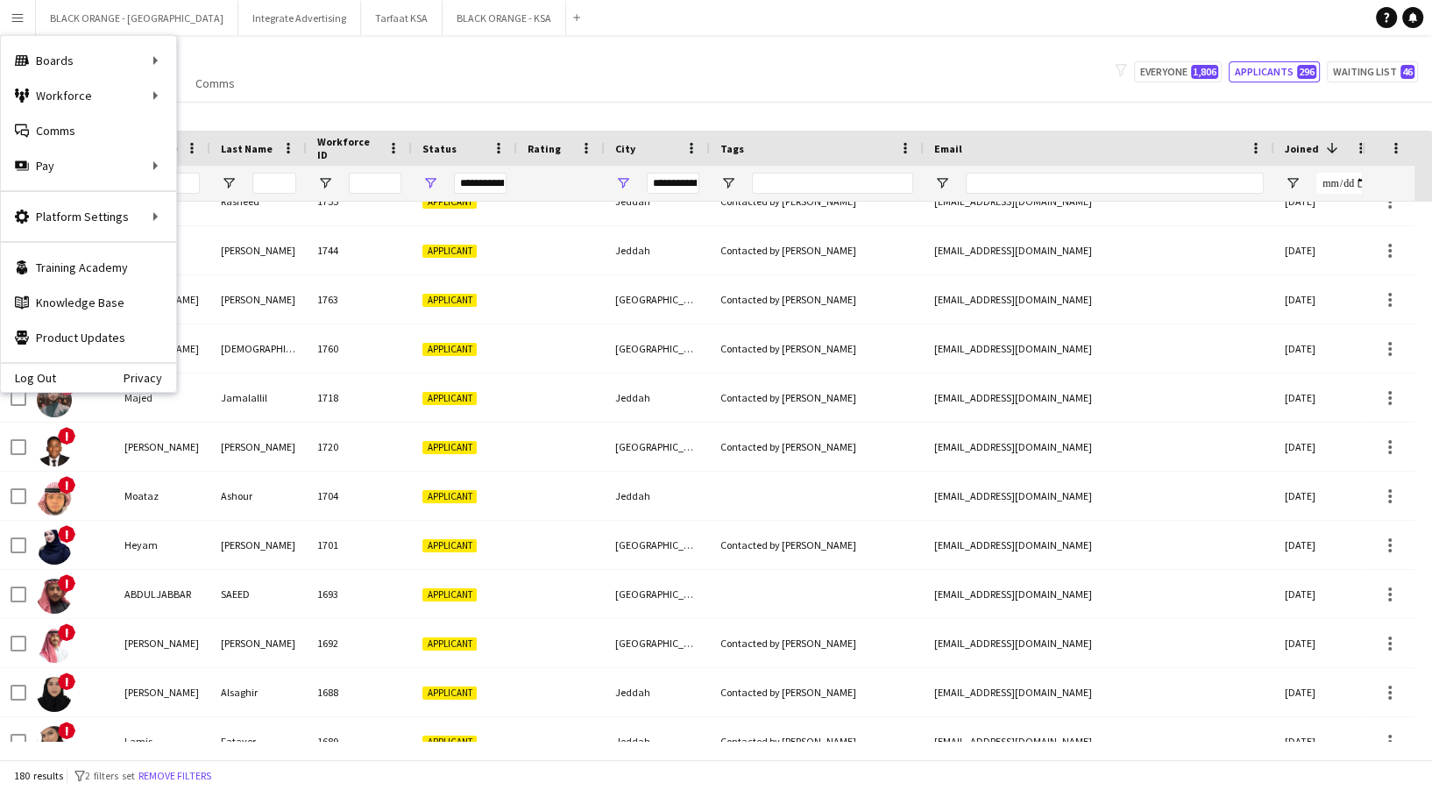
click at [377, 65] on div "My Workforce View Views Default view New view Update view Delete view Edit name…" at bounding box center [716, 72] width 1432 height 60
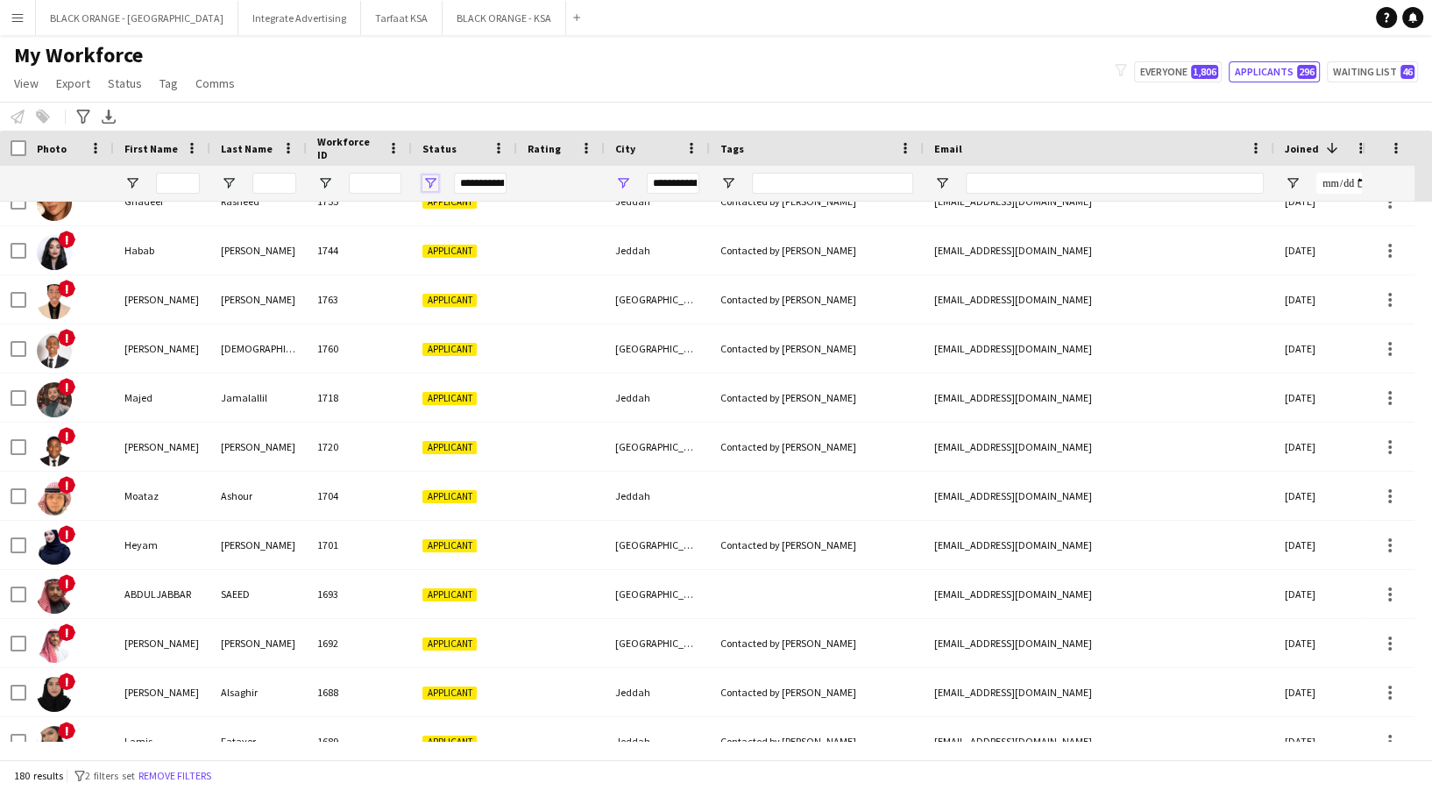
click at [430, 188] on span "Open Filter Menu" at bounding box center [430, 183] width 16 height 16
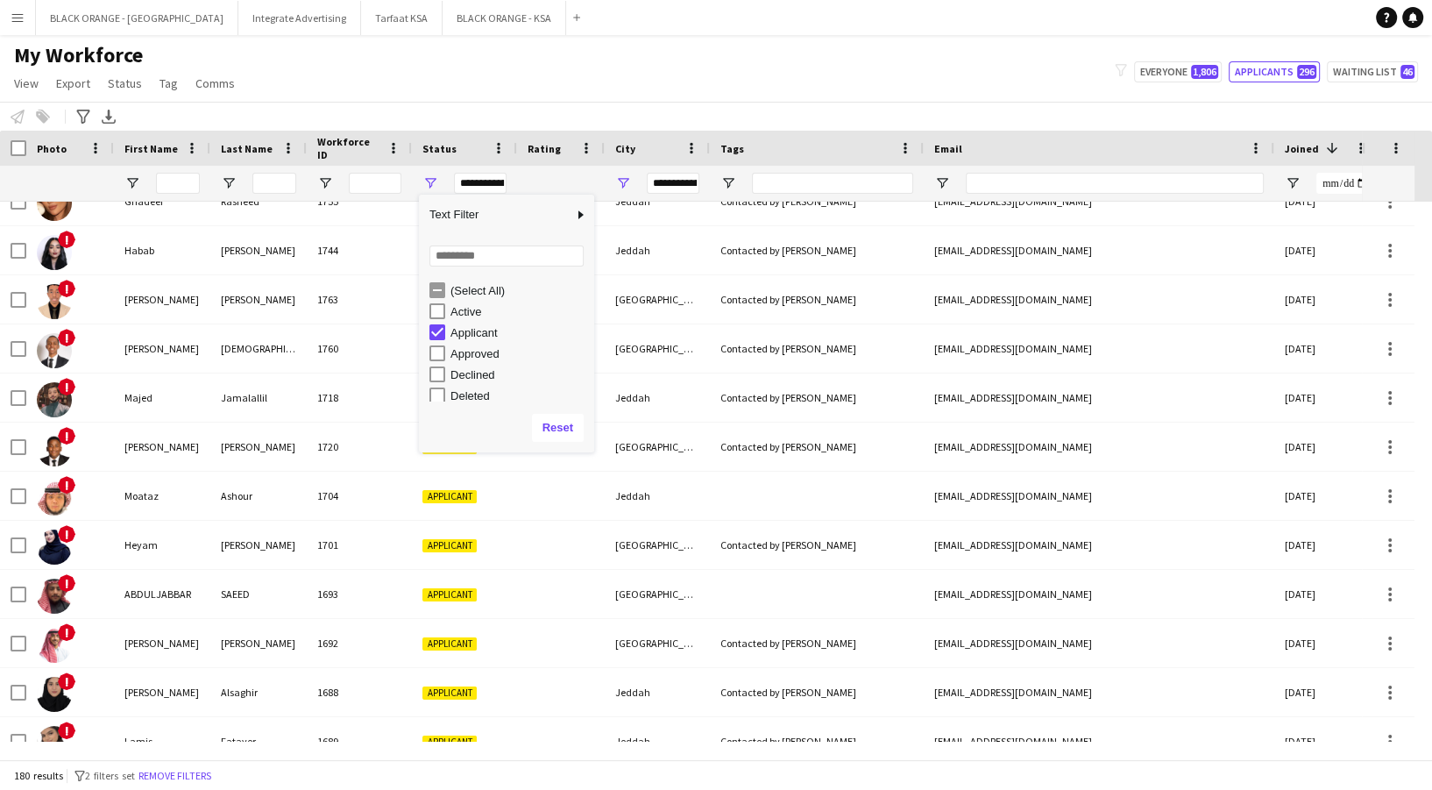
click at [432, 322] on div "Applicant" at bounding box center [511, 332] width 165 height 21
type input "***"
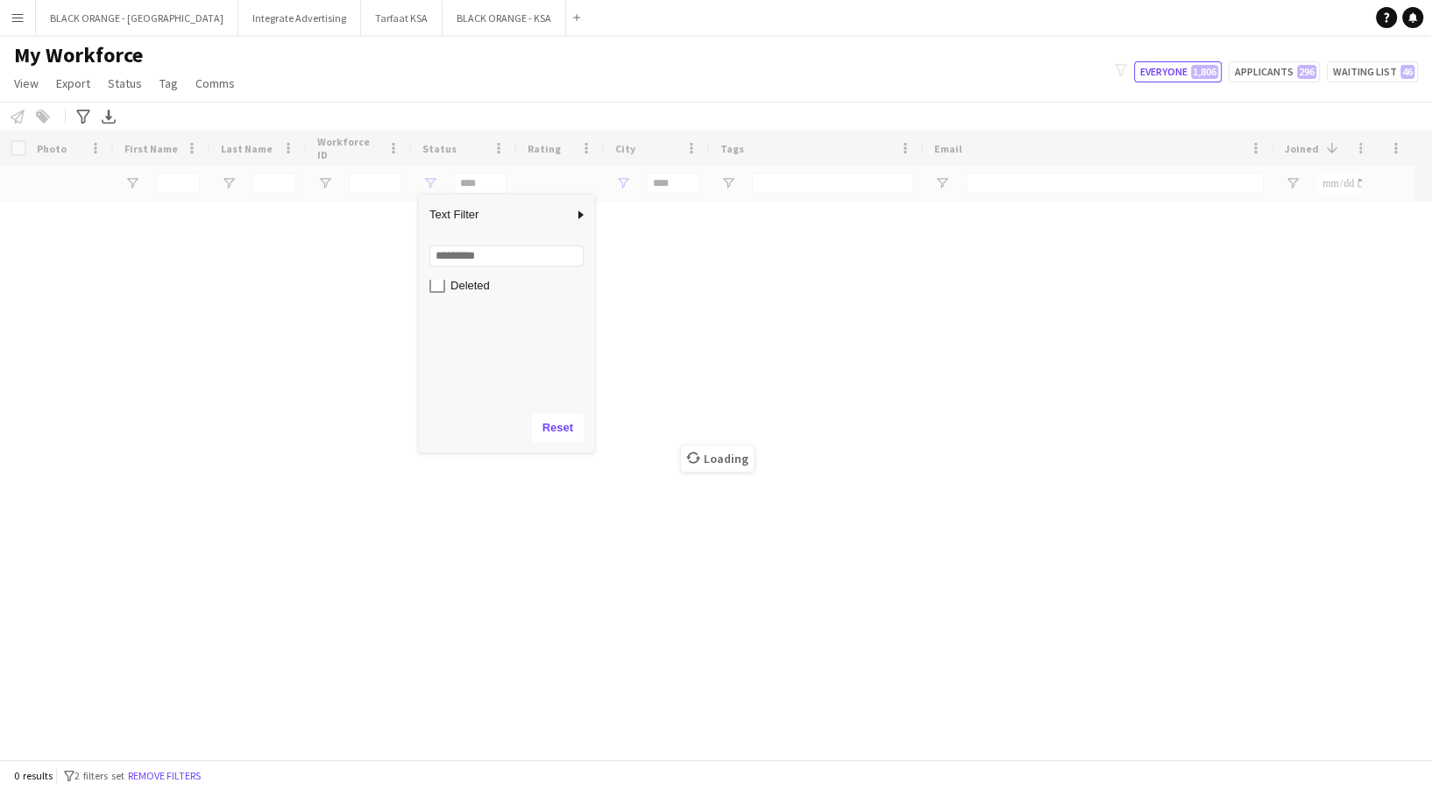
scroll to position [0, 0]
click at [434, 379] on div "Waiting list" at bounding box center [511, 389] width 165 height 21
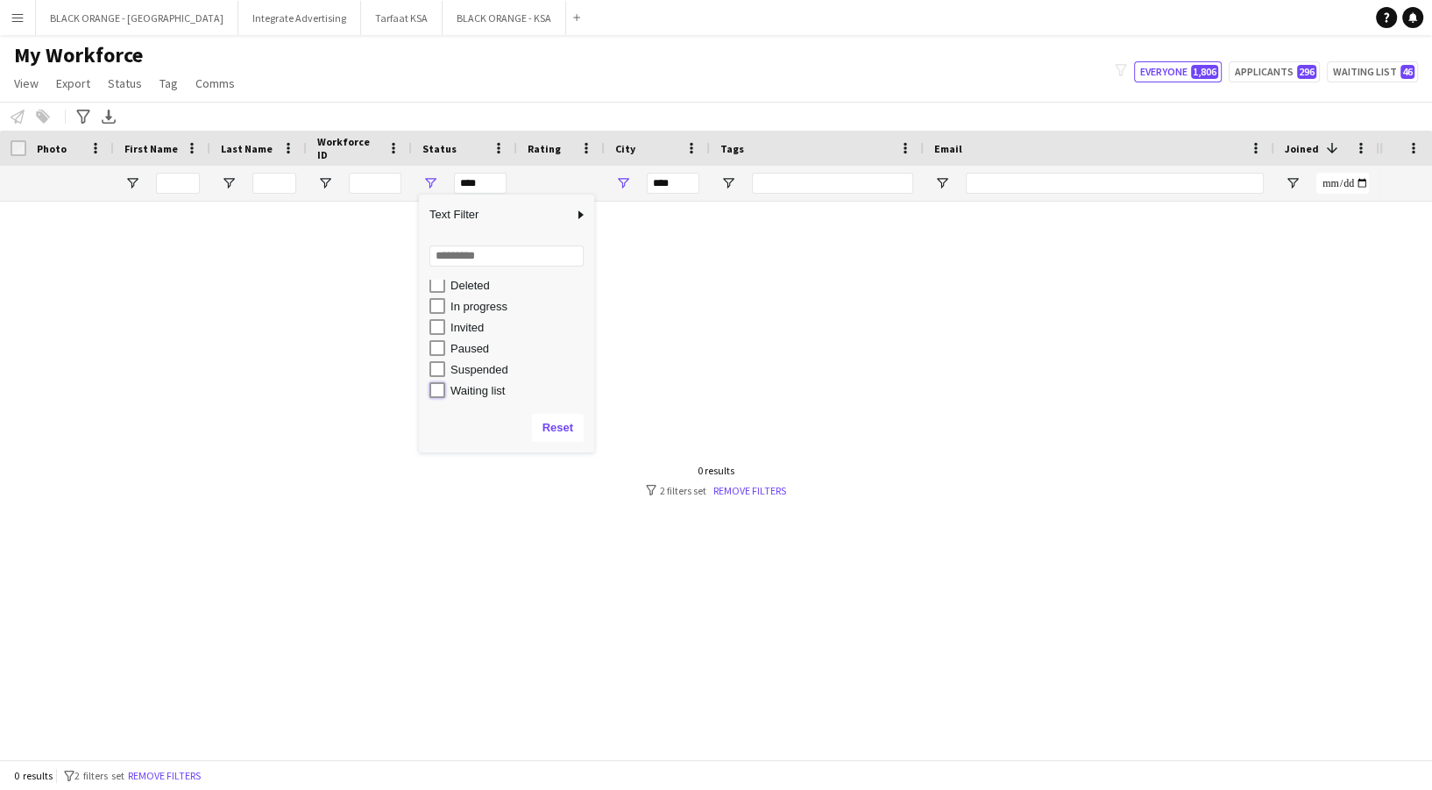
type input "**********"
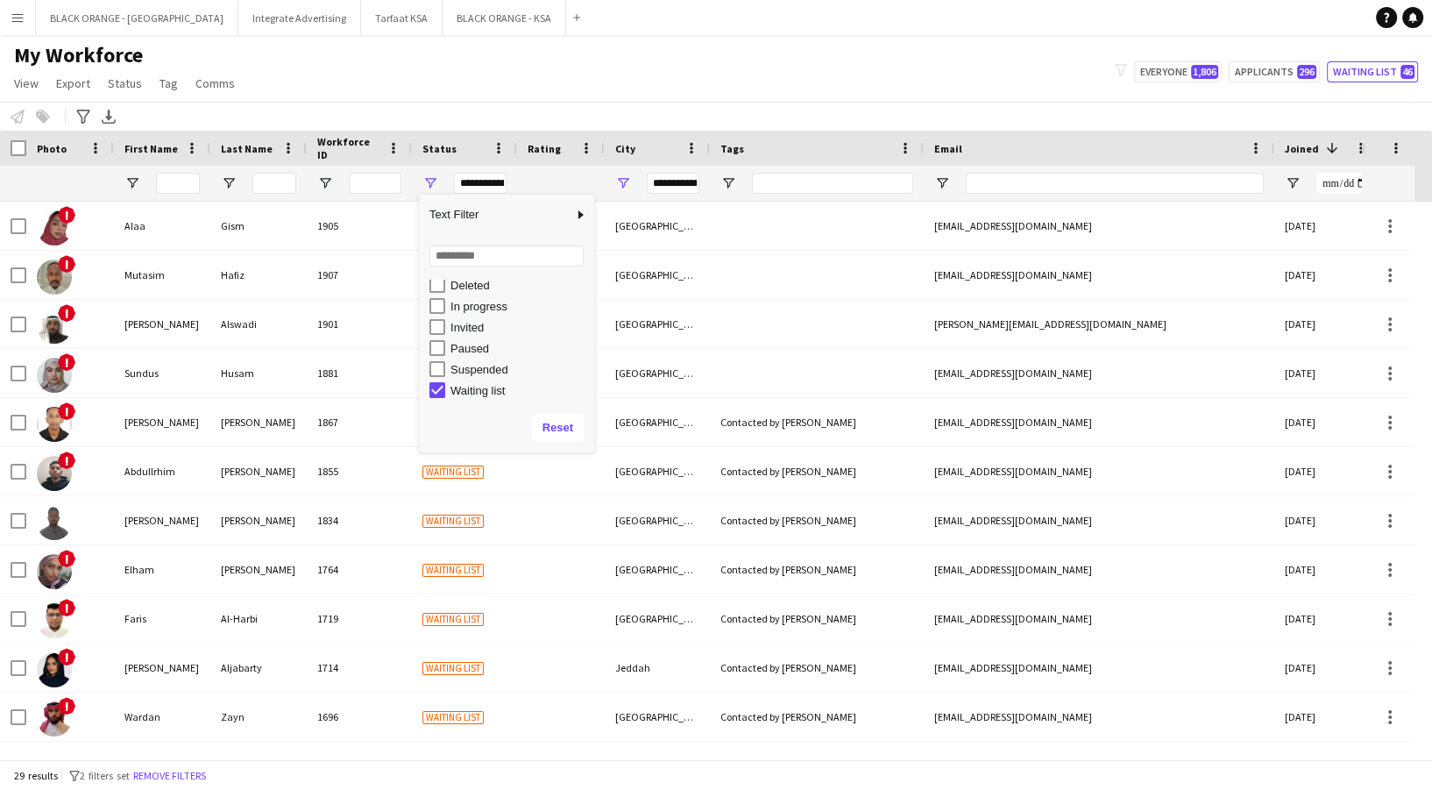
click at [384, 60] on div "My Workforce View Views Default view New view Update view Delete view Edit name…" at bounding box center [716, 72] width 1432 height 60
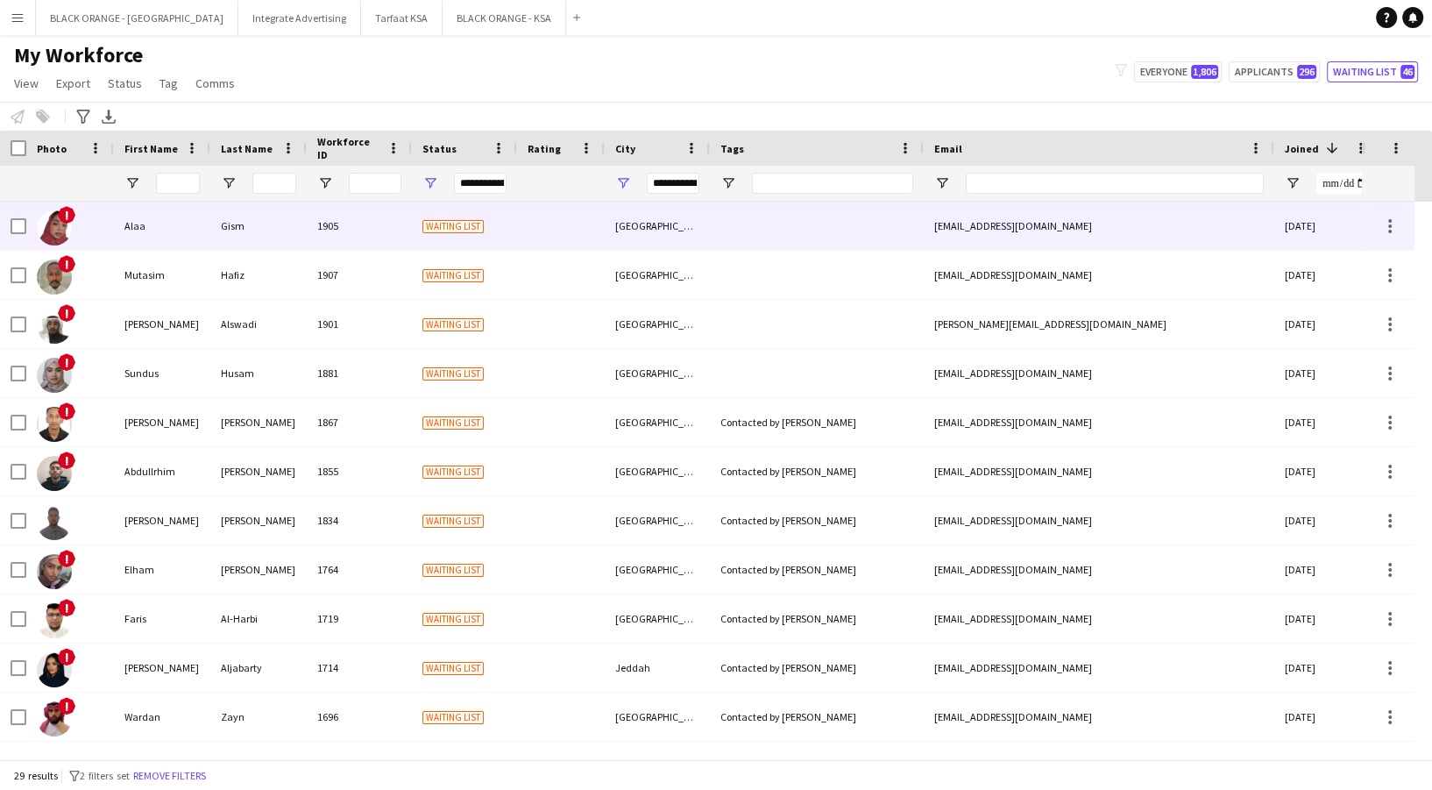
click at [372, 237] on div "1905" at bounding box center [359, 226] width 105 height 48
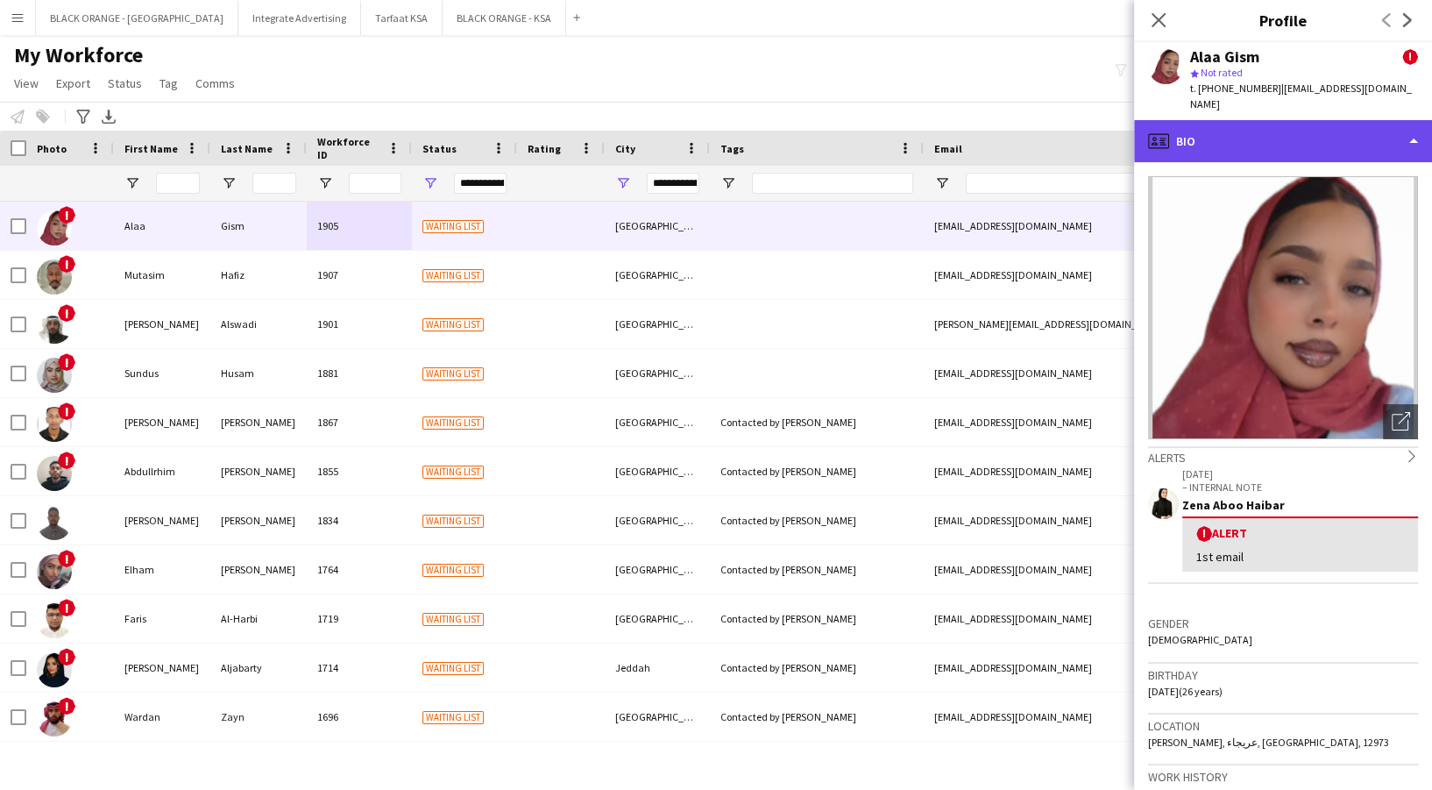
click at [1194, 120] on div "profile Bio" at bounding box center [1283, 141] width 298 height 42
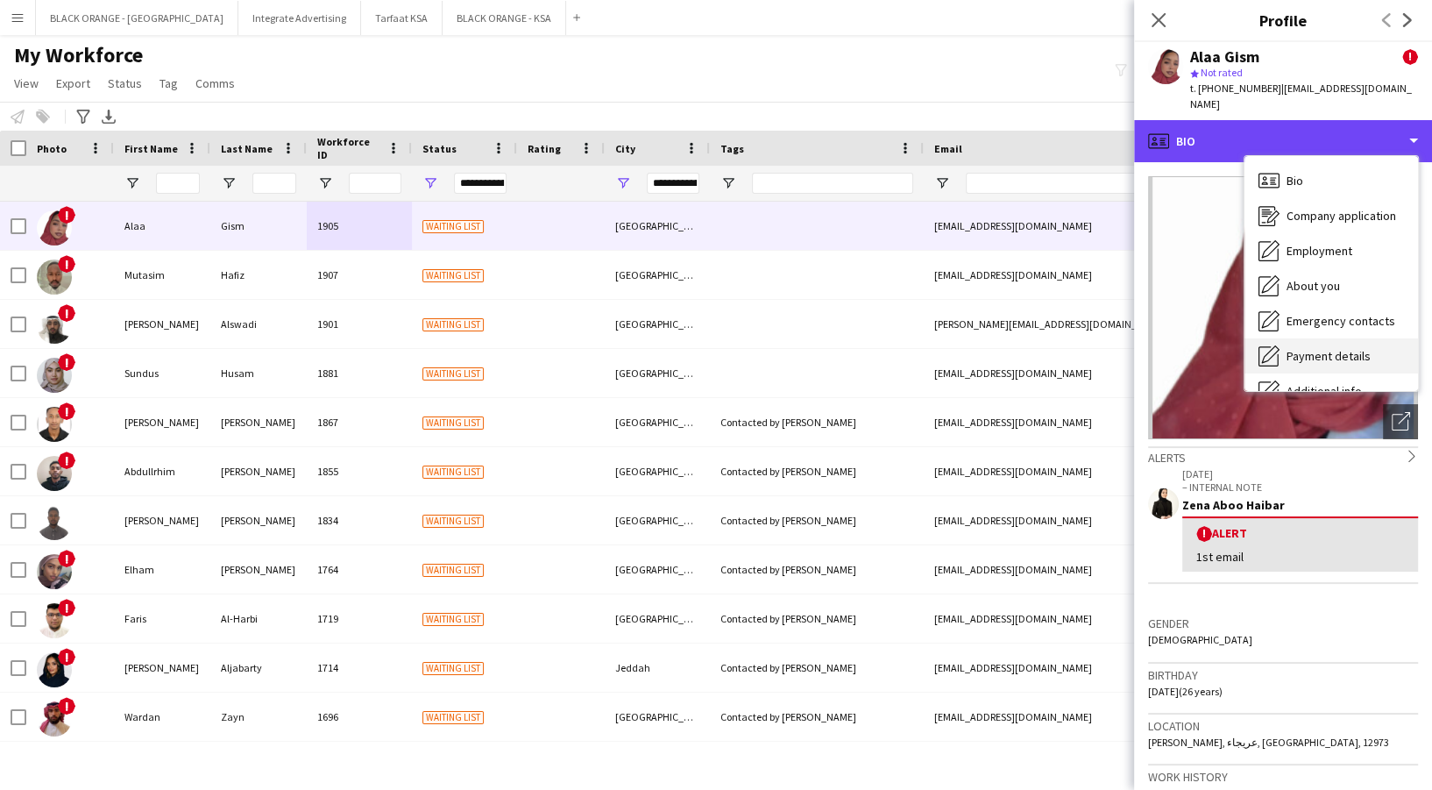
scroll to position [94, 0]
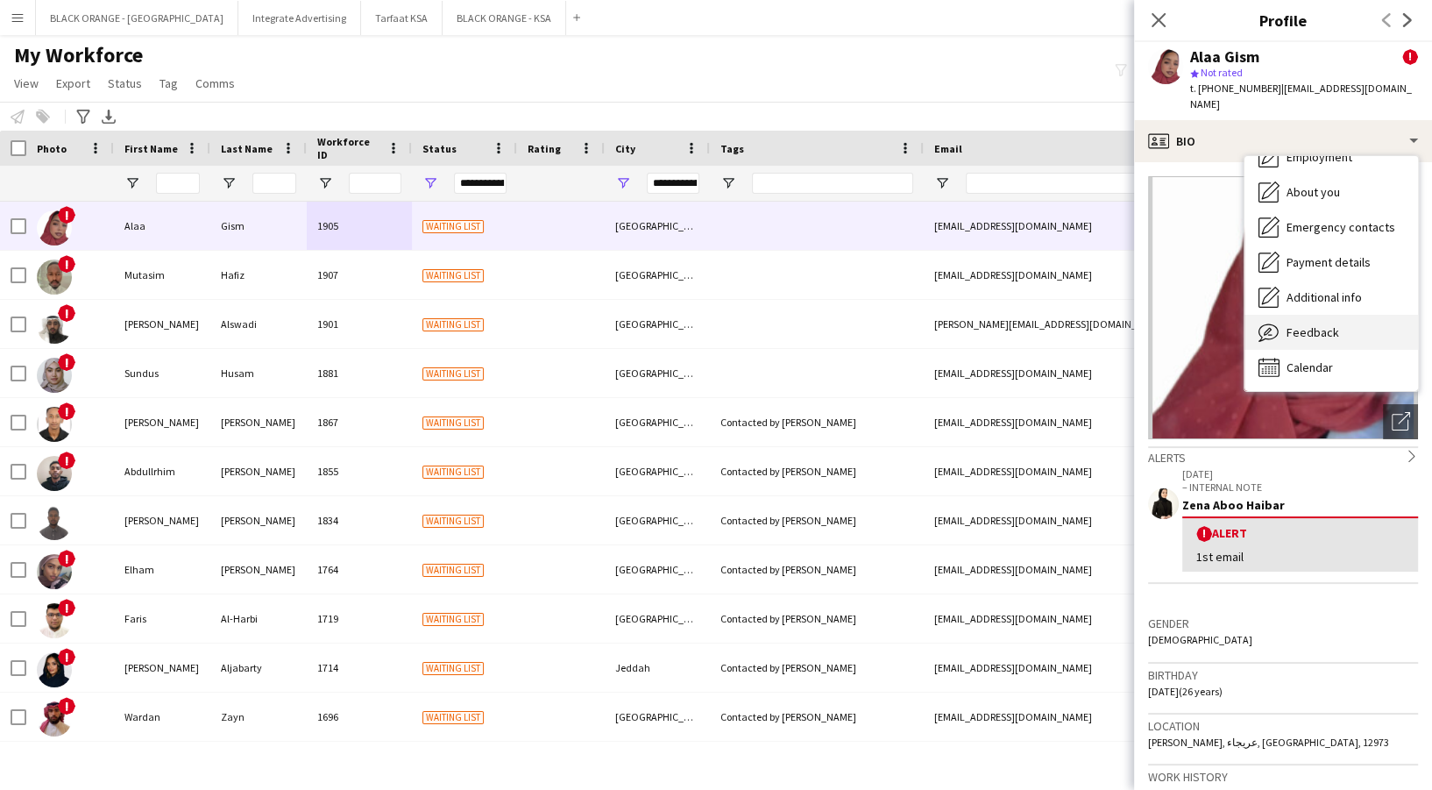
click at [1279, 315] on div "Feedback Feedback" at bounding box center [1331, 332] width 174 height 35
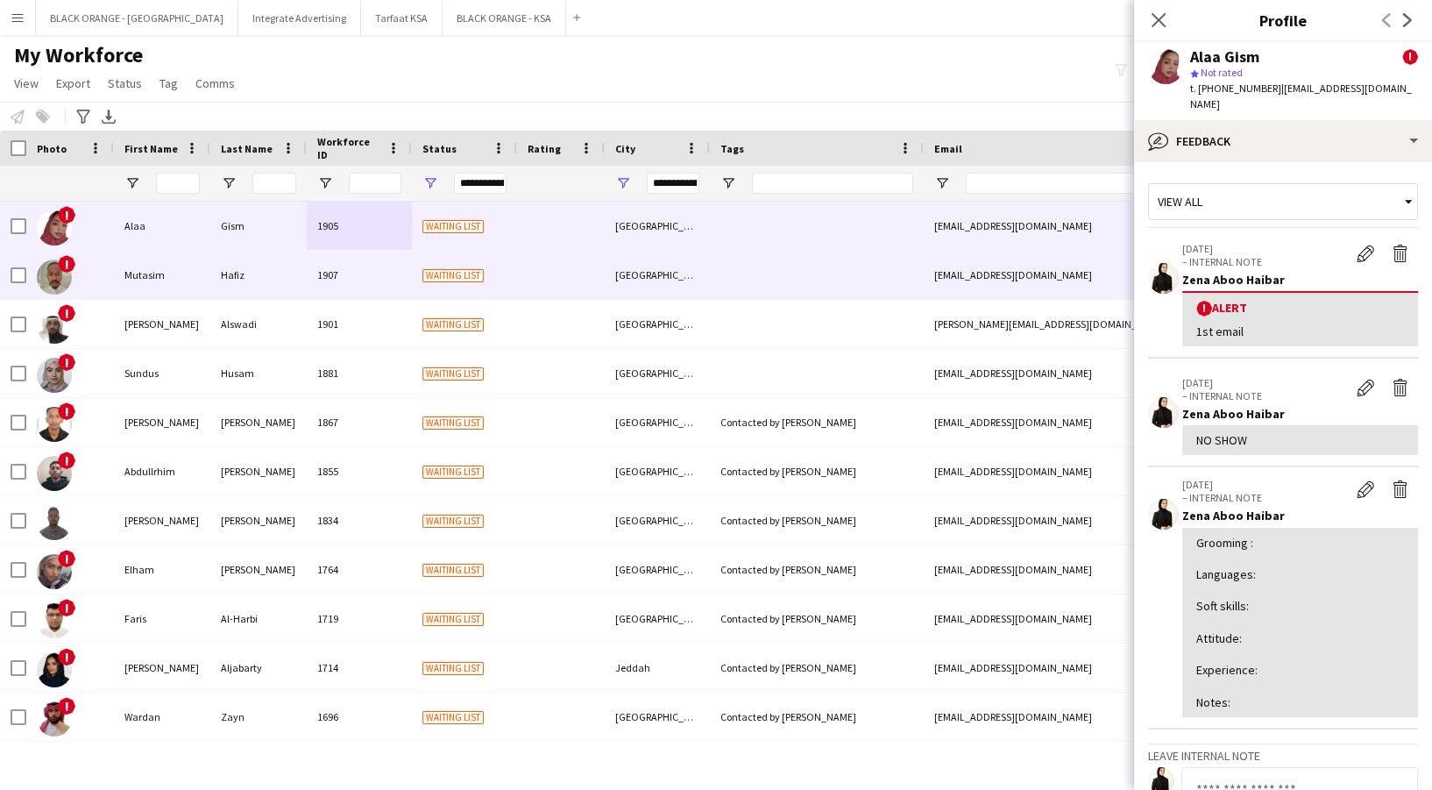
click at [507, 272] on div "Waiting list" at bounding box center [464, 275] width 105 height 48
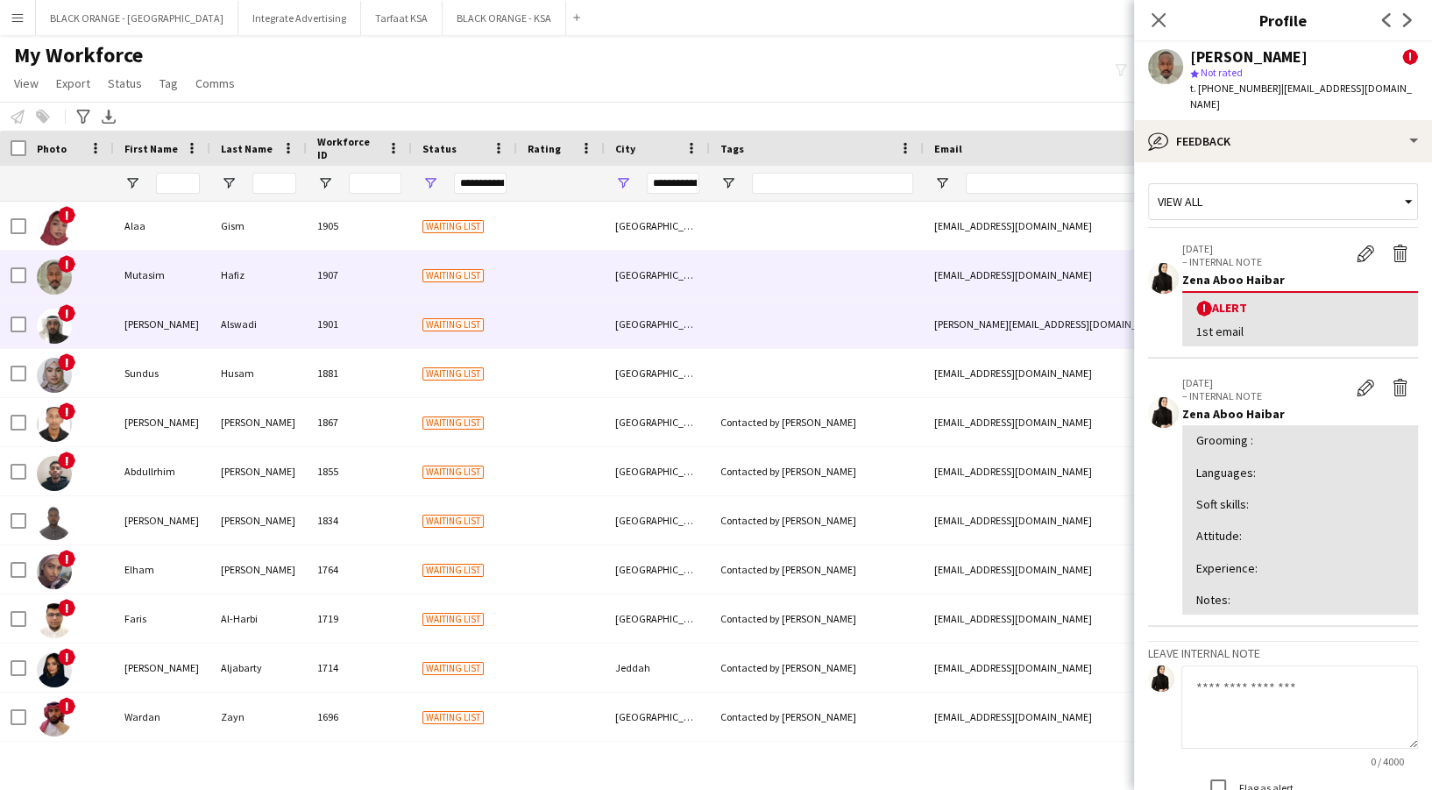
click at [483, 320] on span "Waiting list" at bounding box center [452, 324] width 61 height 13
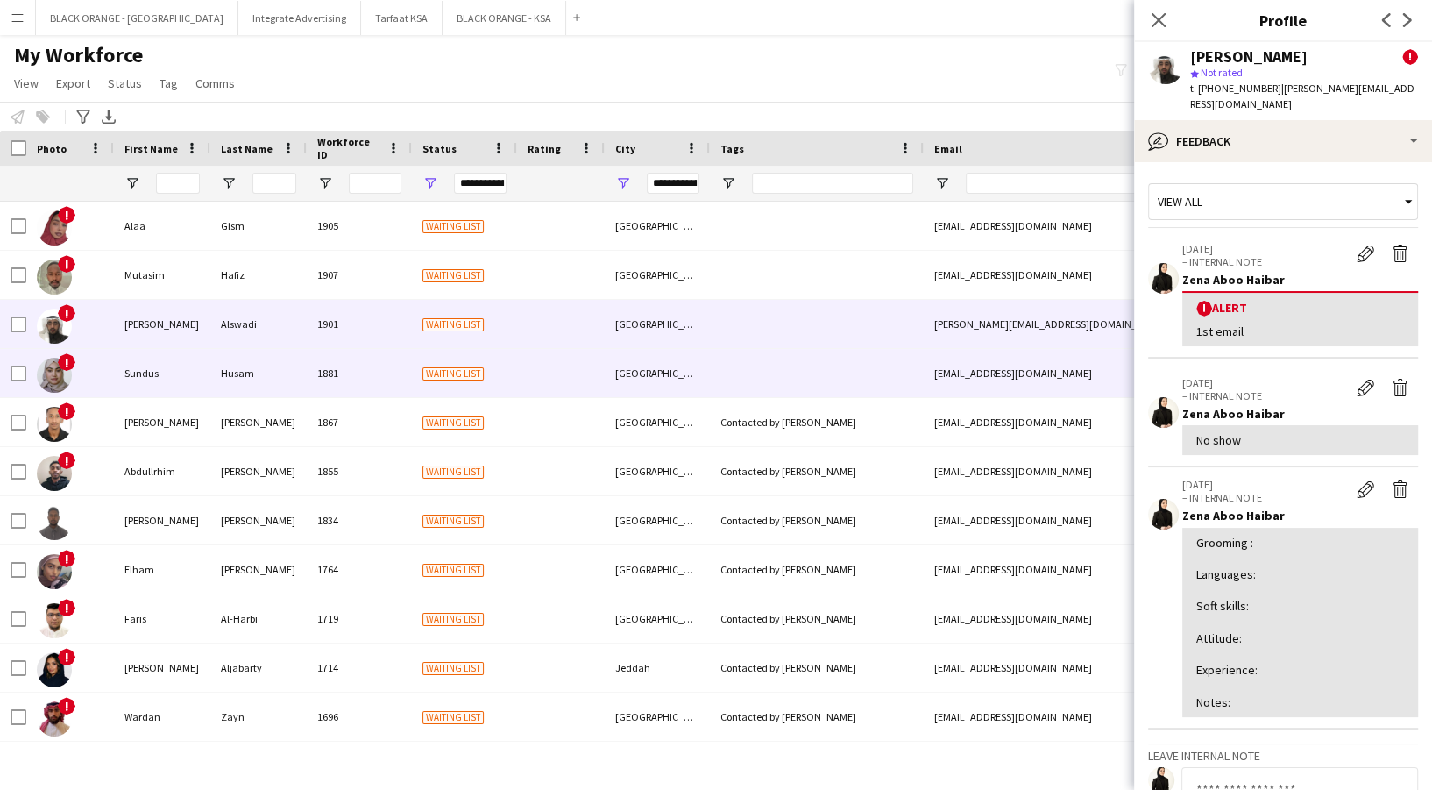
click at [464, 370] on span "Waiting list" at bounding box center [452, 373] width 61 height 13
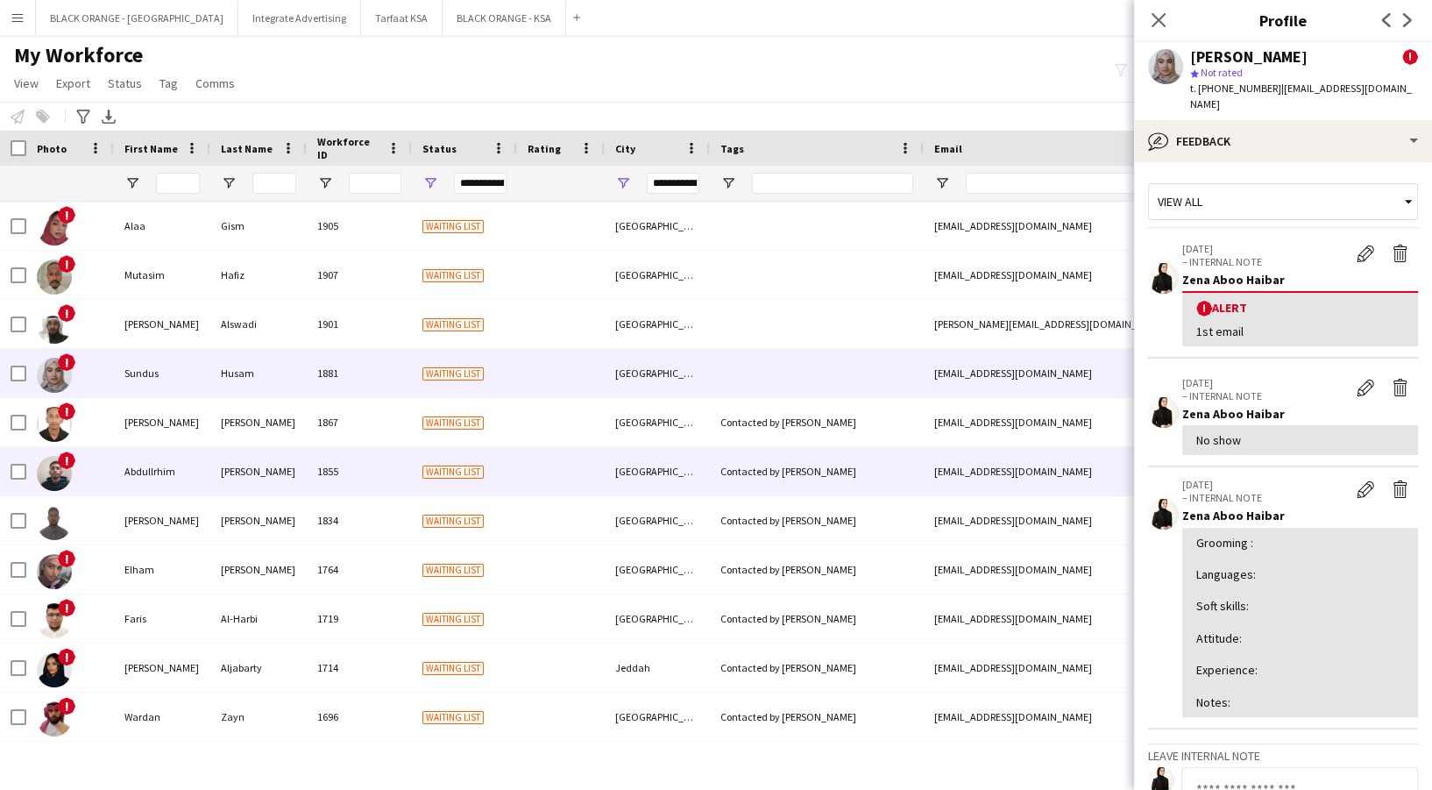
click at [474, 465] on span "Waiting list" at bounding box center [452, 471] width 61 height 13
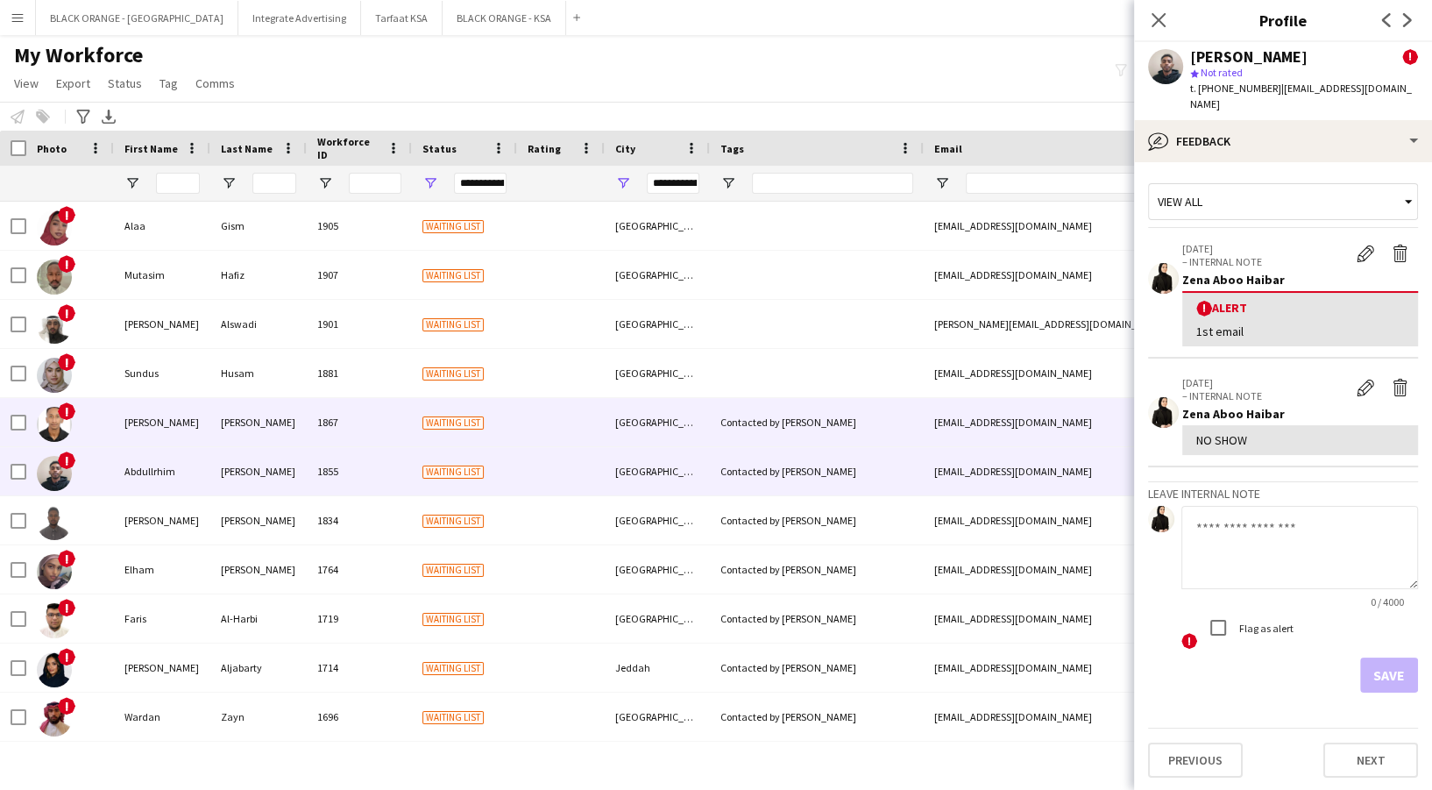
click at [479, 414] on div "Waiting list" at bounding box center [464, 422] width 105 height 48
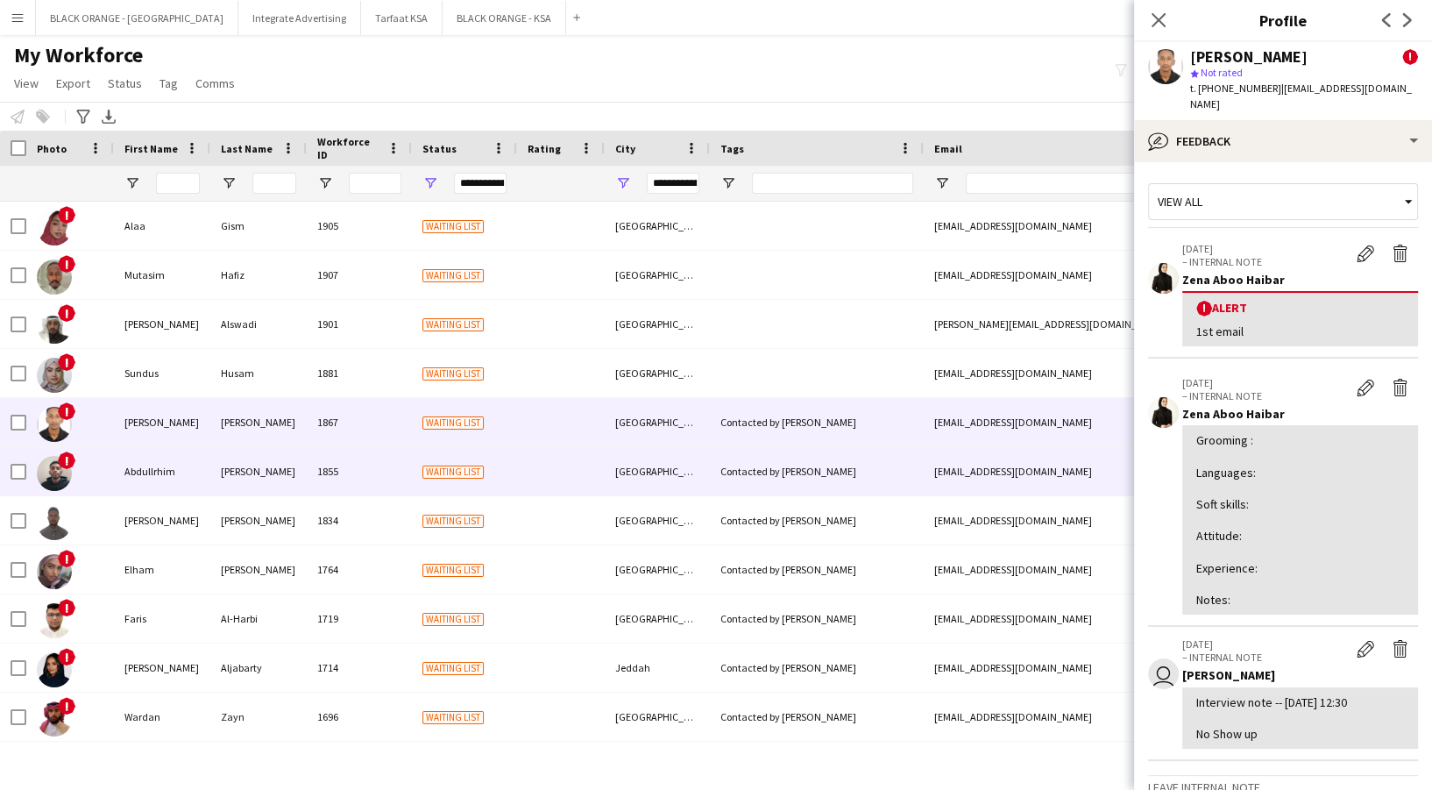
click at [427, 477] on span "Waiting list" at bounding box center [452, 471] width 61 height 13
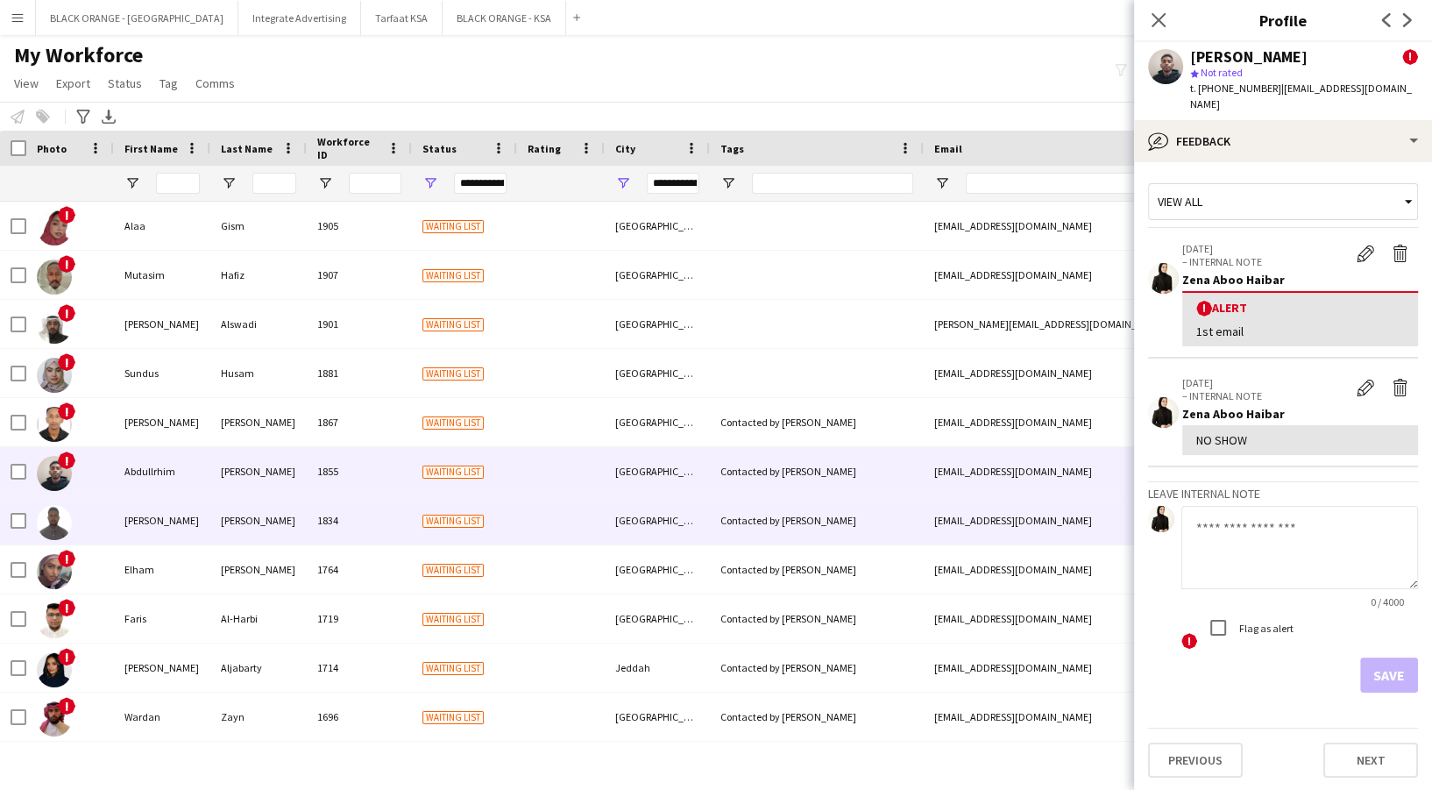
click at [428, 515] on span "Waiting list" at bounding box center [452, 520] width 61 height 13
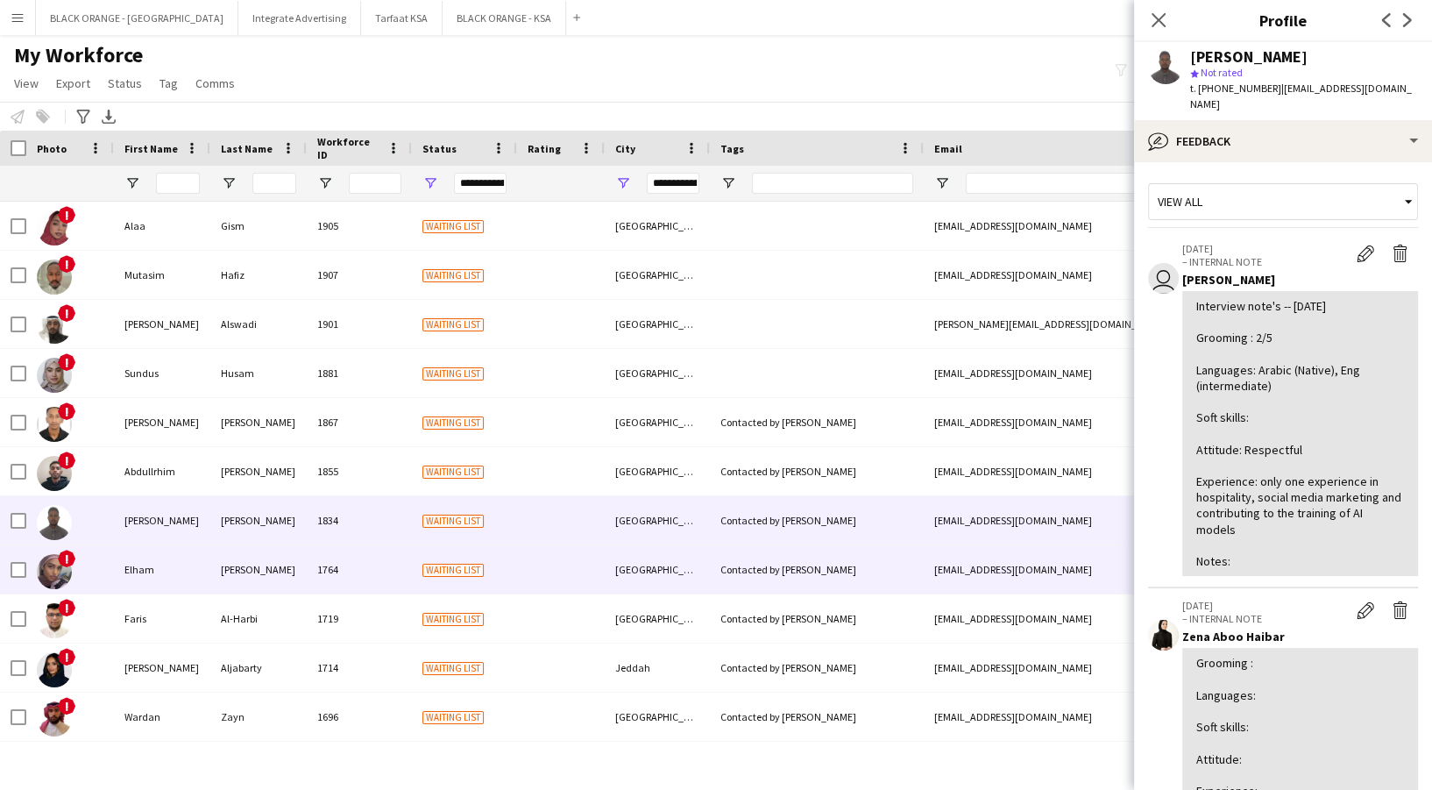
click at [421, 570] on div "Waiting list" at bounding box center [464, 569] width 105 height 48
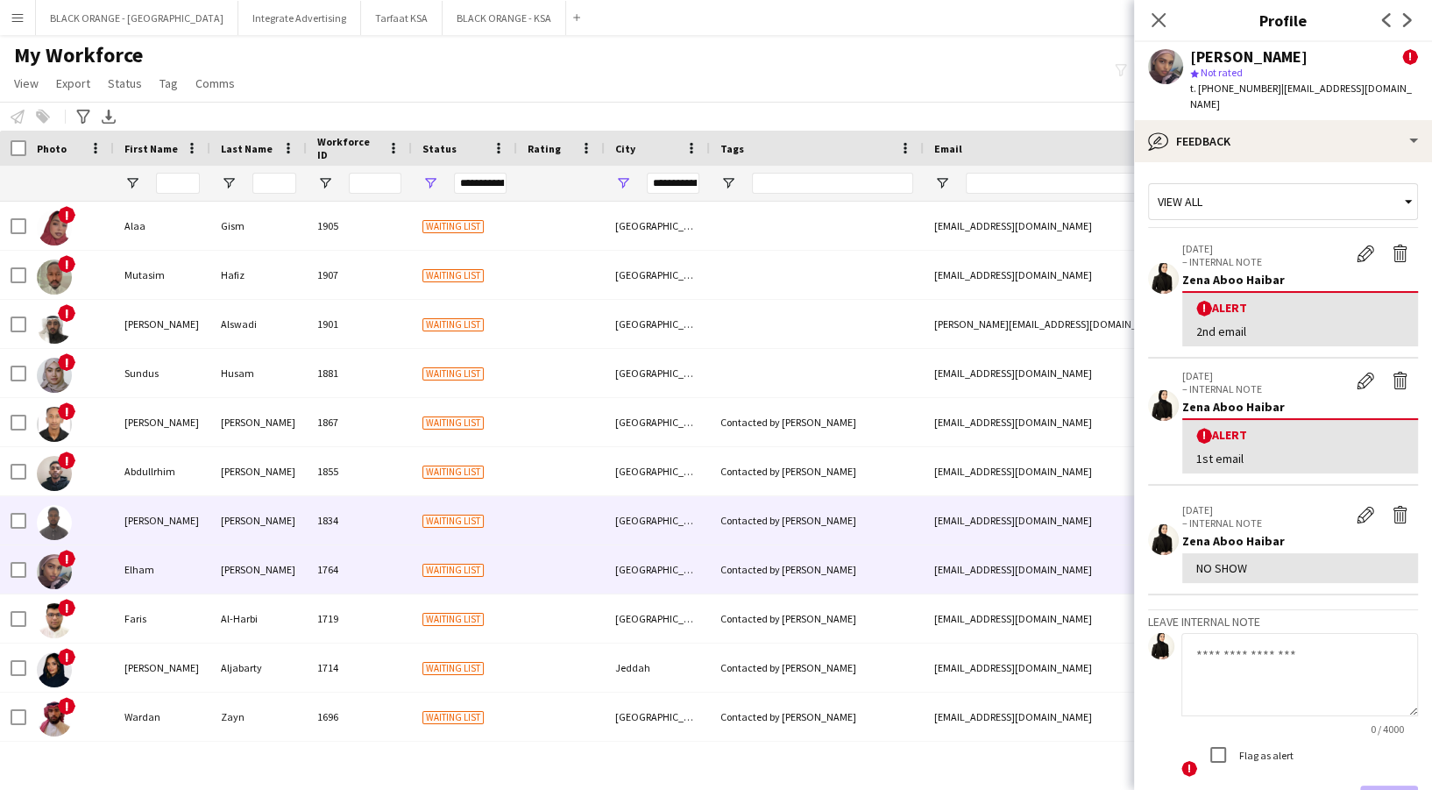
click at [432, 529] on div "Waiting list" at bounding box center [464, 520] width 105 height 48
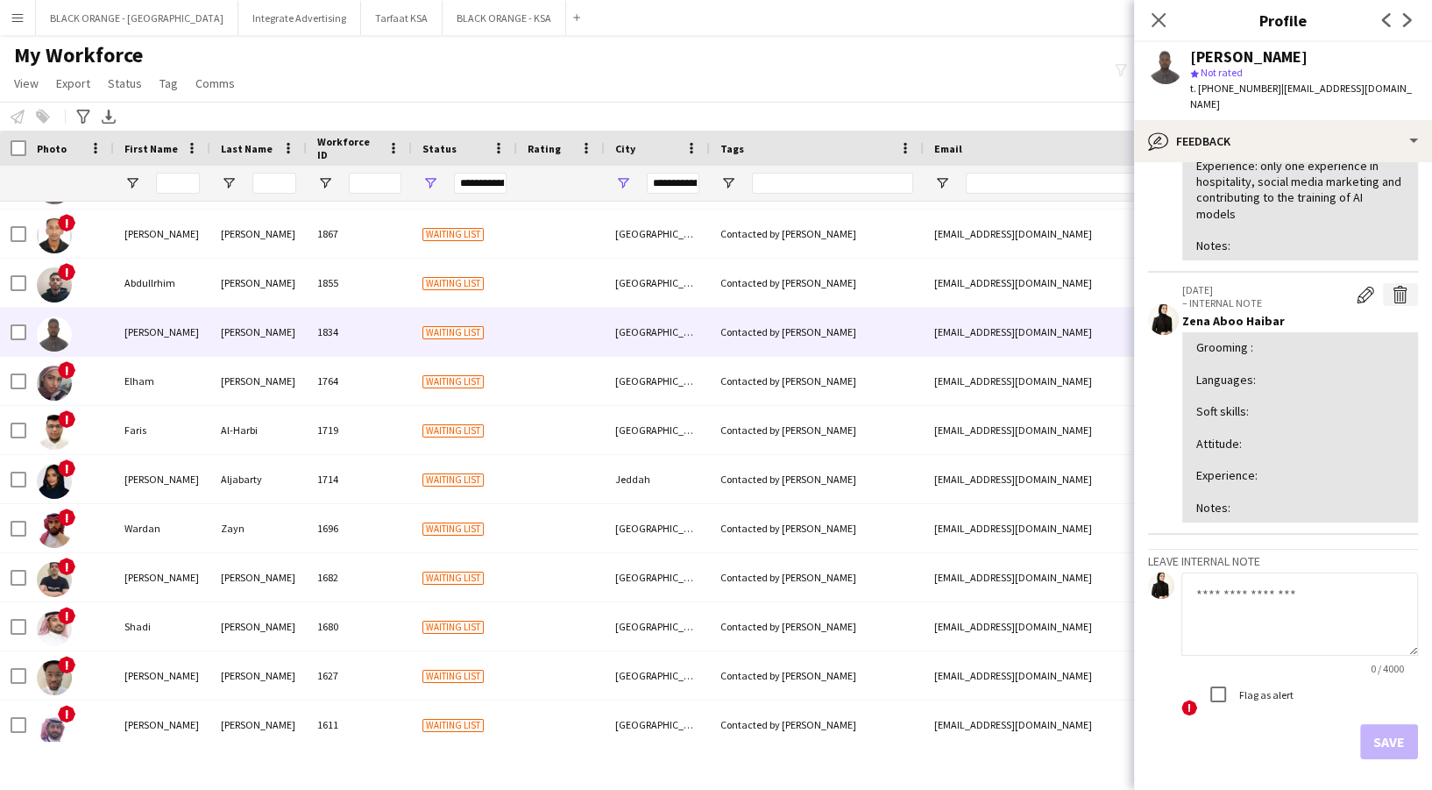
click at [1392, 286] on app-icon "Delete internal note" at bounding box center [1401, 295] width 18 height 18
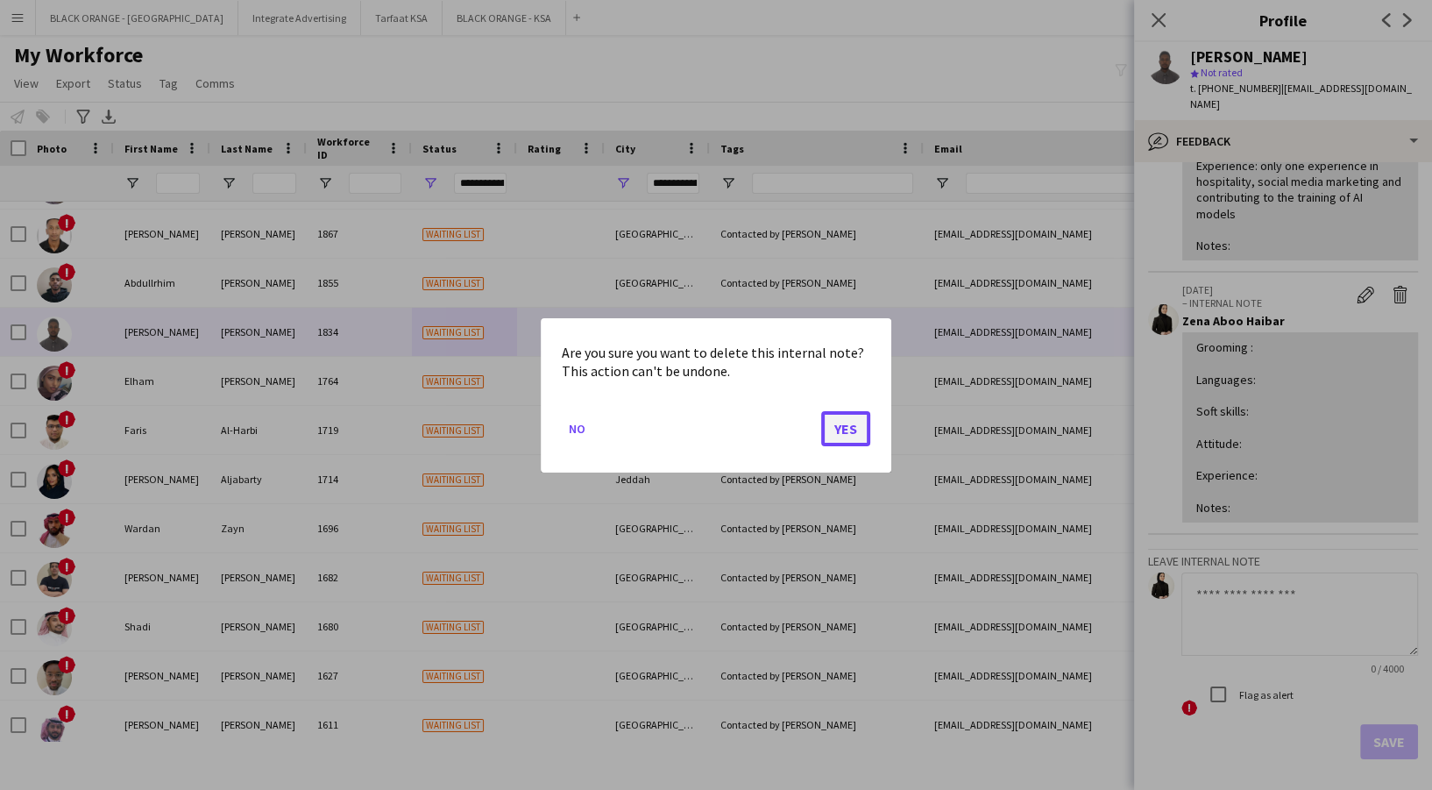
click at [841, 435] on button "Yes" at bounding box center [845, 427] width 49 height 35
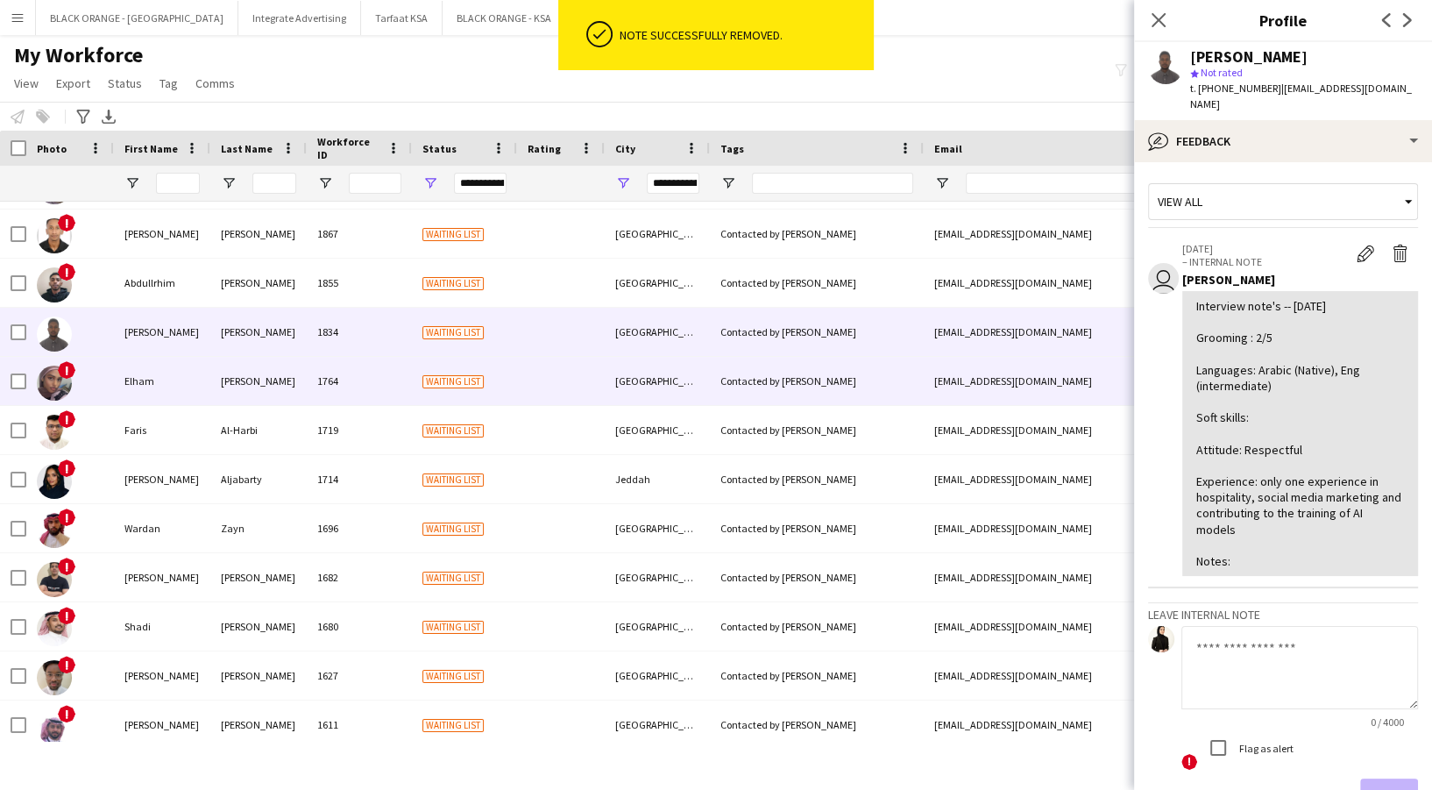
click at [588, 378] on div at bounding box center [561, 381] width 88 height 48
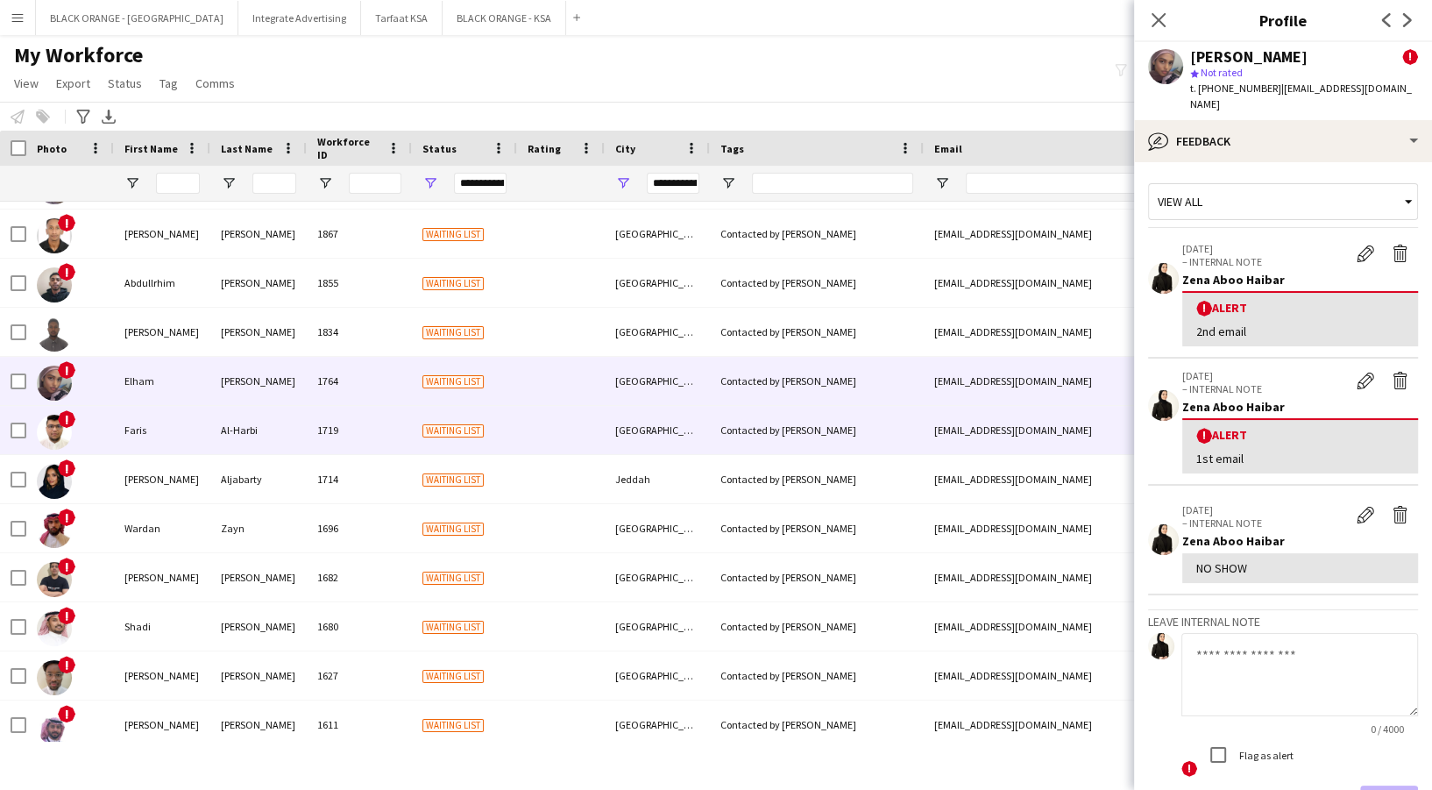
click at [539, 415] on div at bounding box center [561, 430] width 88 height 48
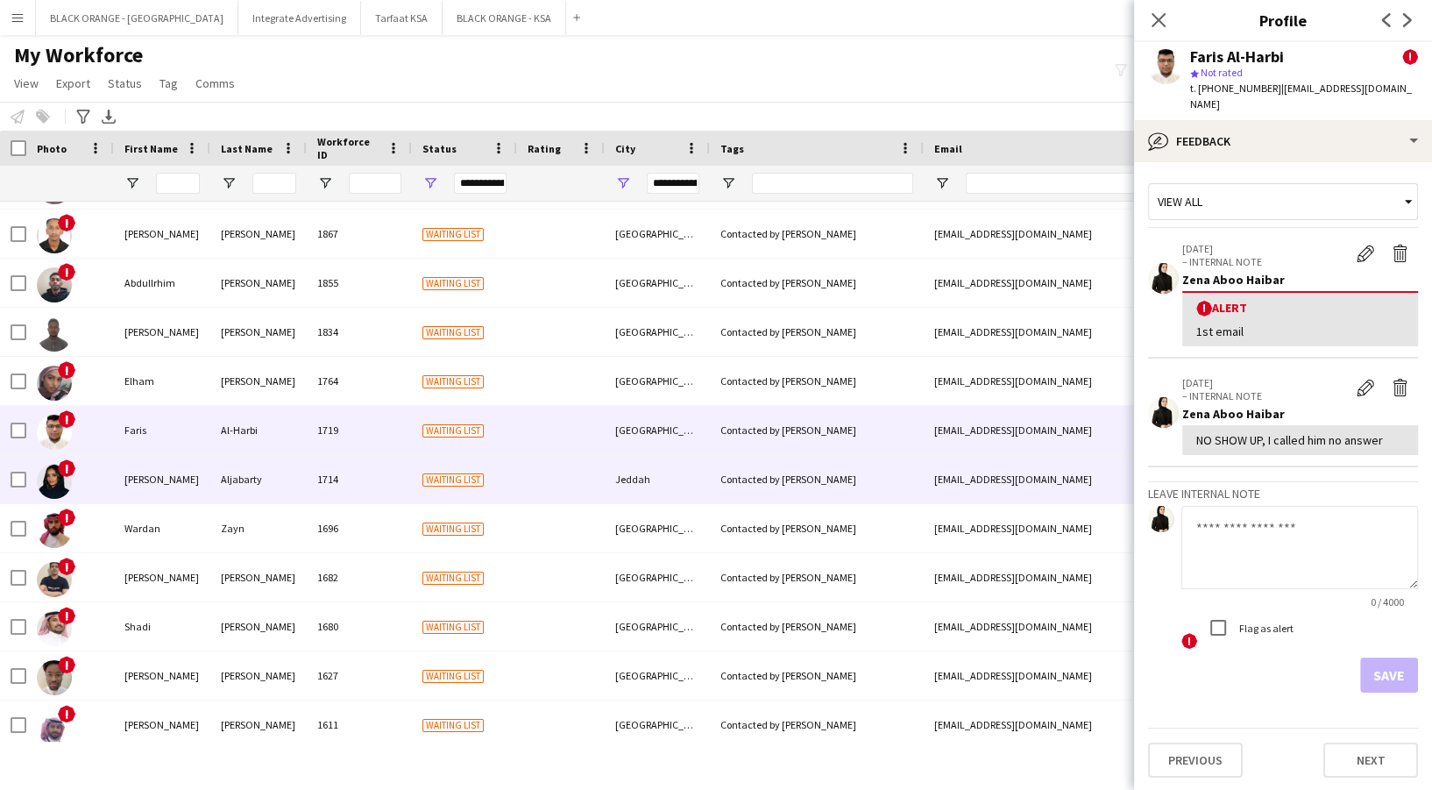
click at [498, 480] on div "Waiting list" at bounding box center [464, 479] width 105 height 48
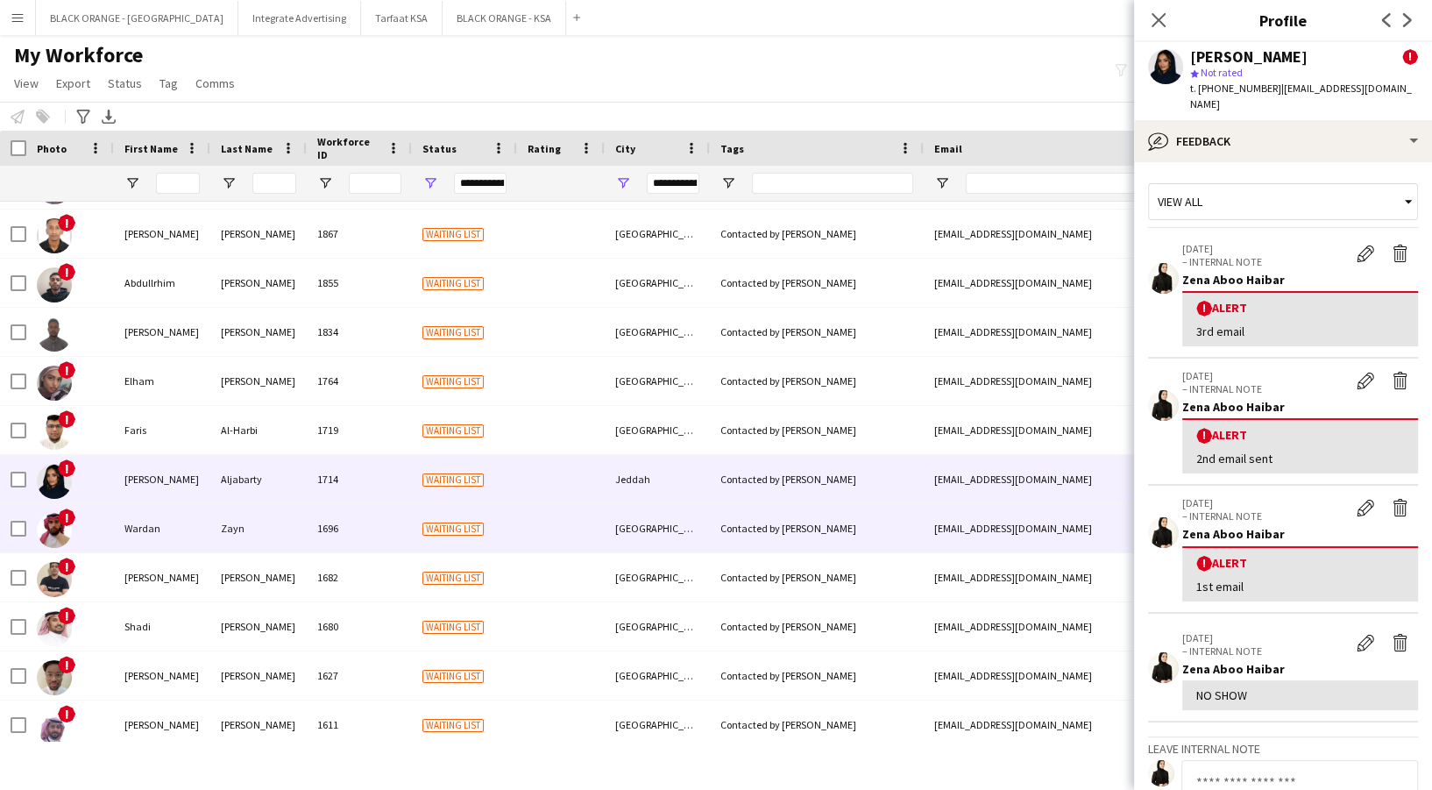
click at [487, 519] on div "Waiting list" at bounding box center [464, 528] width 105 height 48
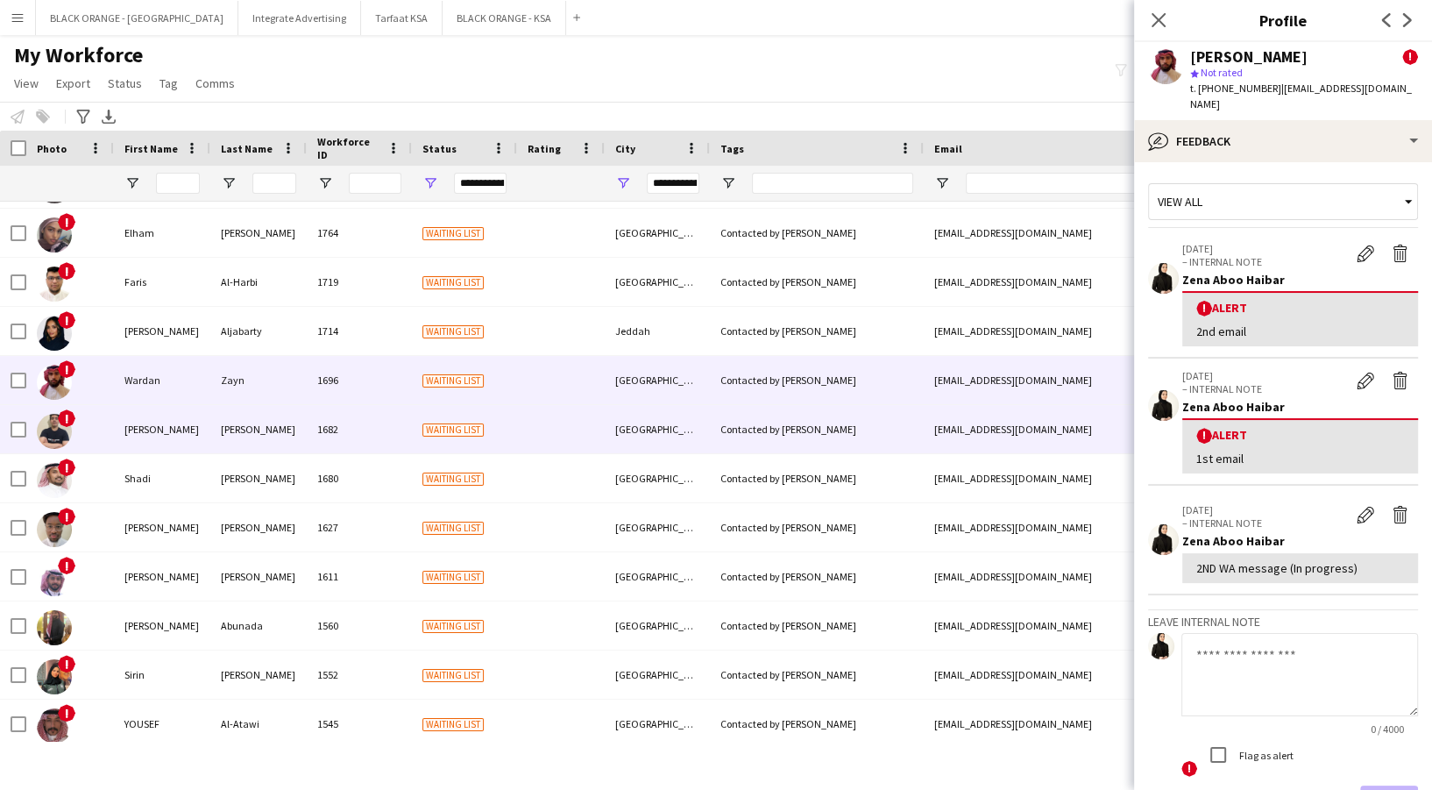
click at [494, 421] on div "Waiting list" at bounding box center [464, 429] width 105 height 48
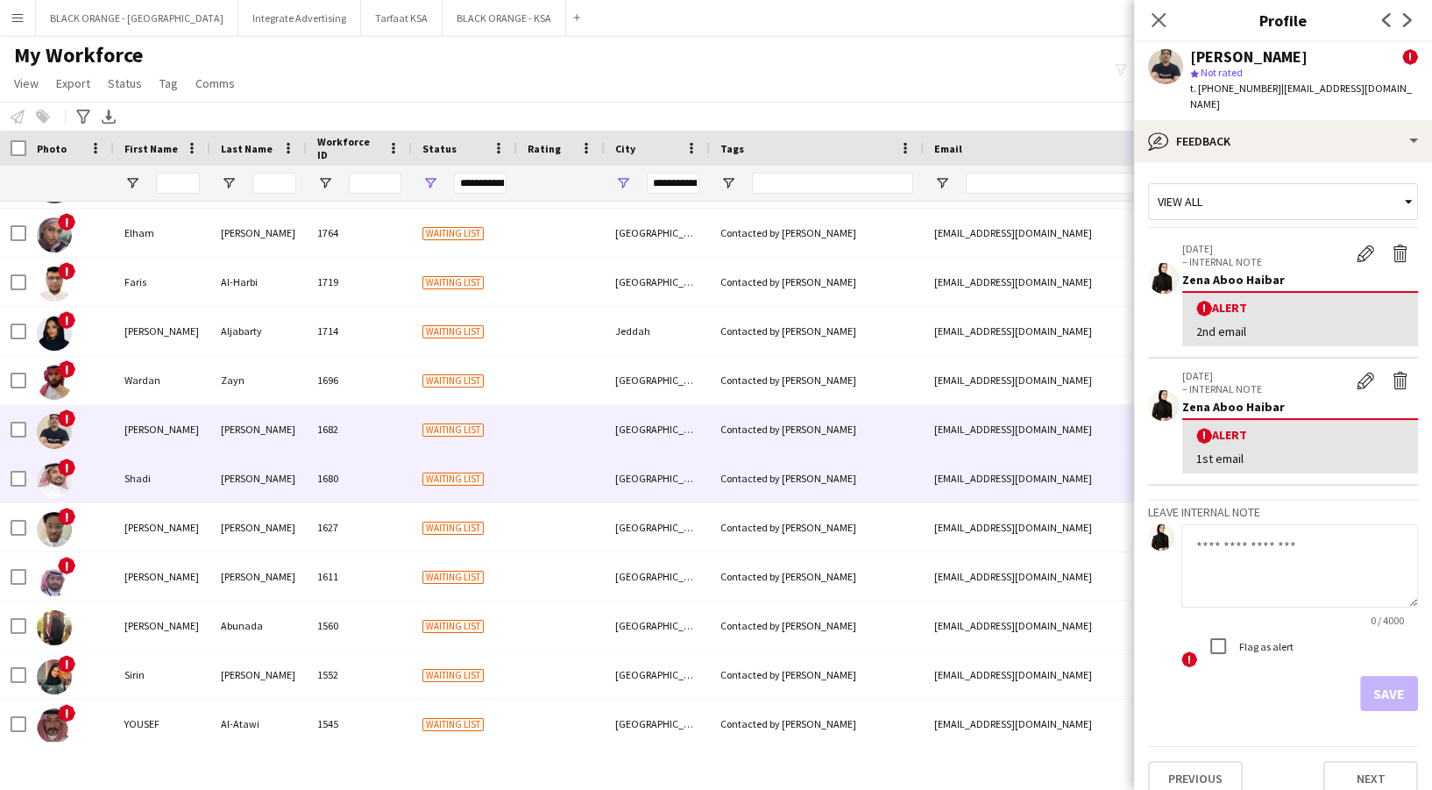
click at [486, 471] on div "Waiting list" at bounding box center [464, 478] width 105 height 48
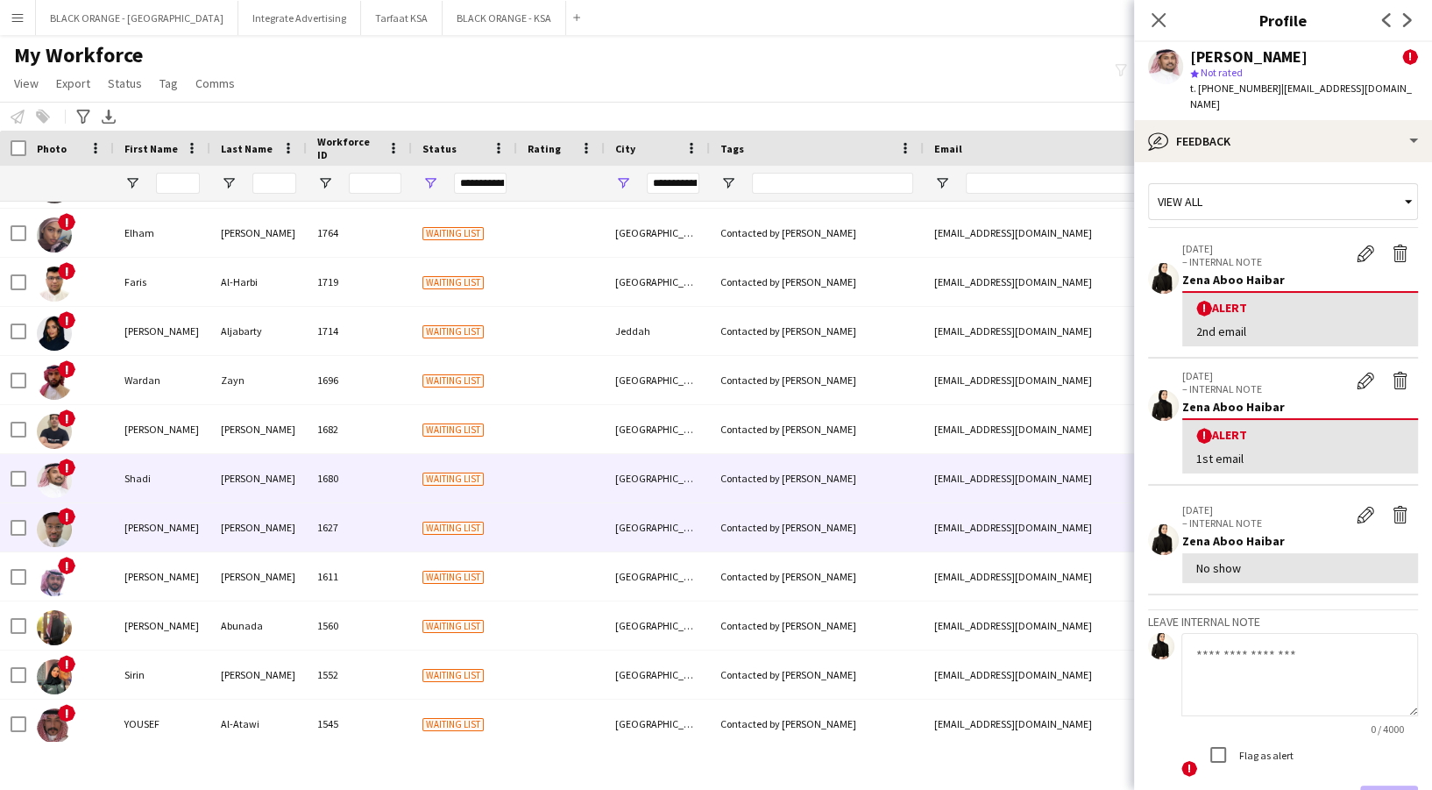
click at [492, 522] on div "Waiting list" at bounding box center [464, 527] width 105 height 48
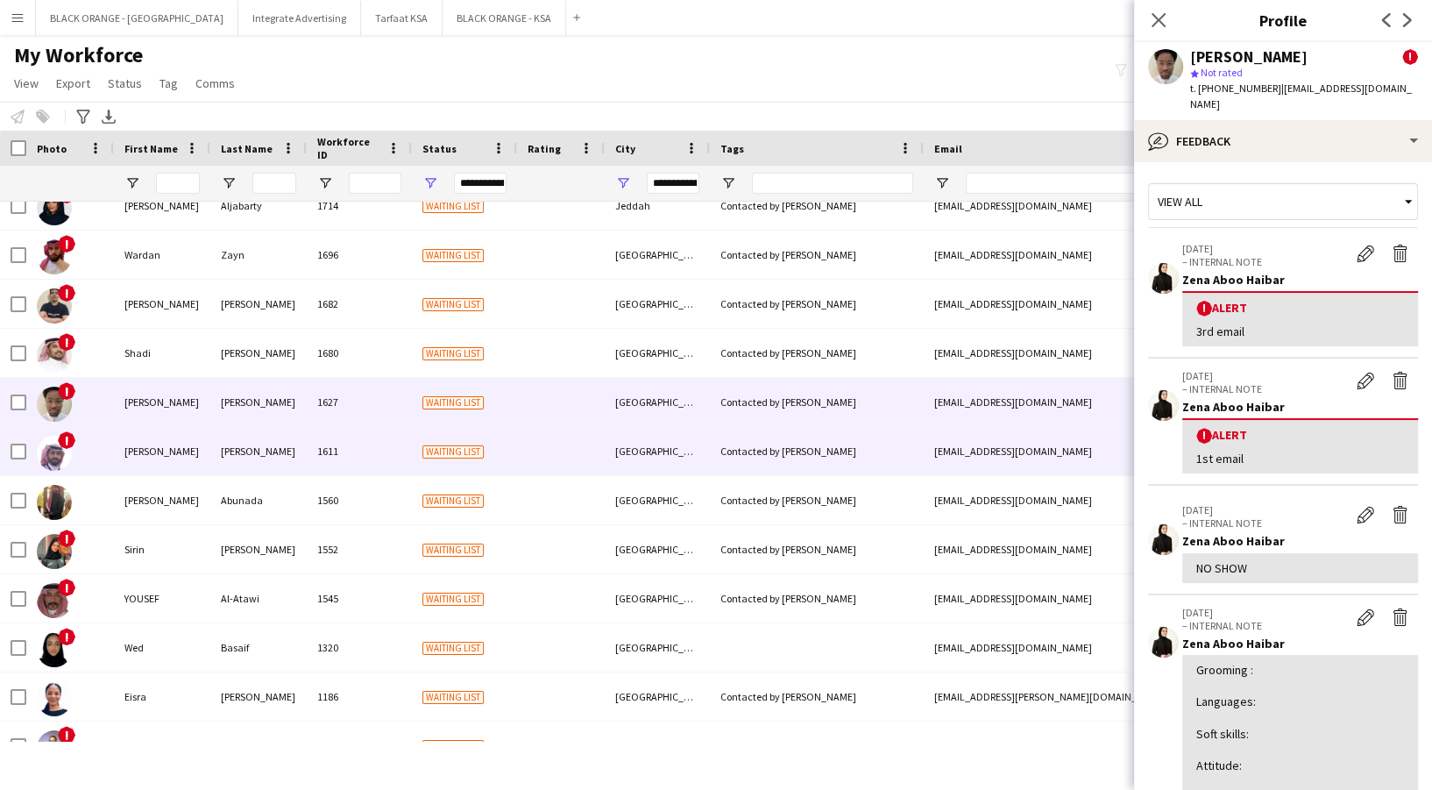
click at [437, 465] on div "Waiting list" at bounding box center [464, 451] width 105 height 48
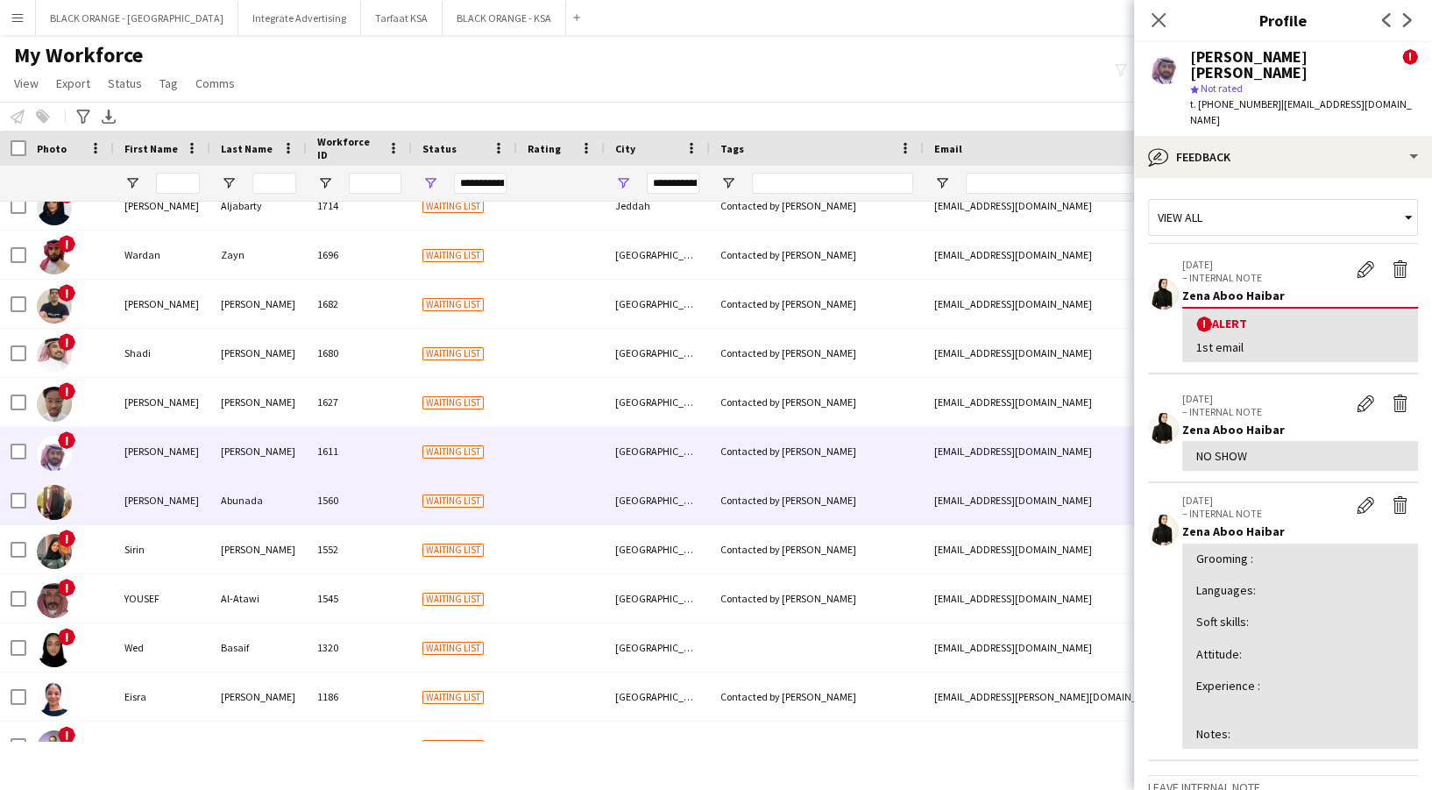
click at [437, 505] on span "Waiting list" at bounding box center [452, 500] width 61 height 13
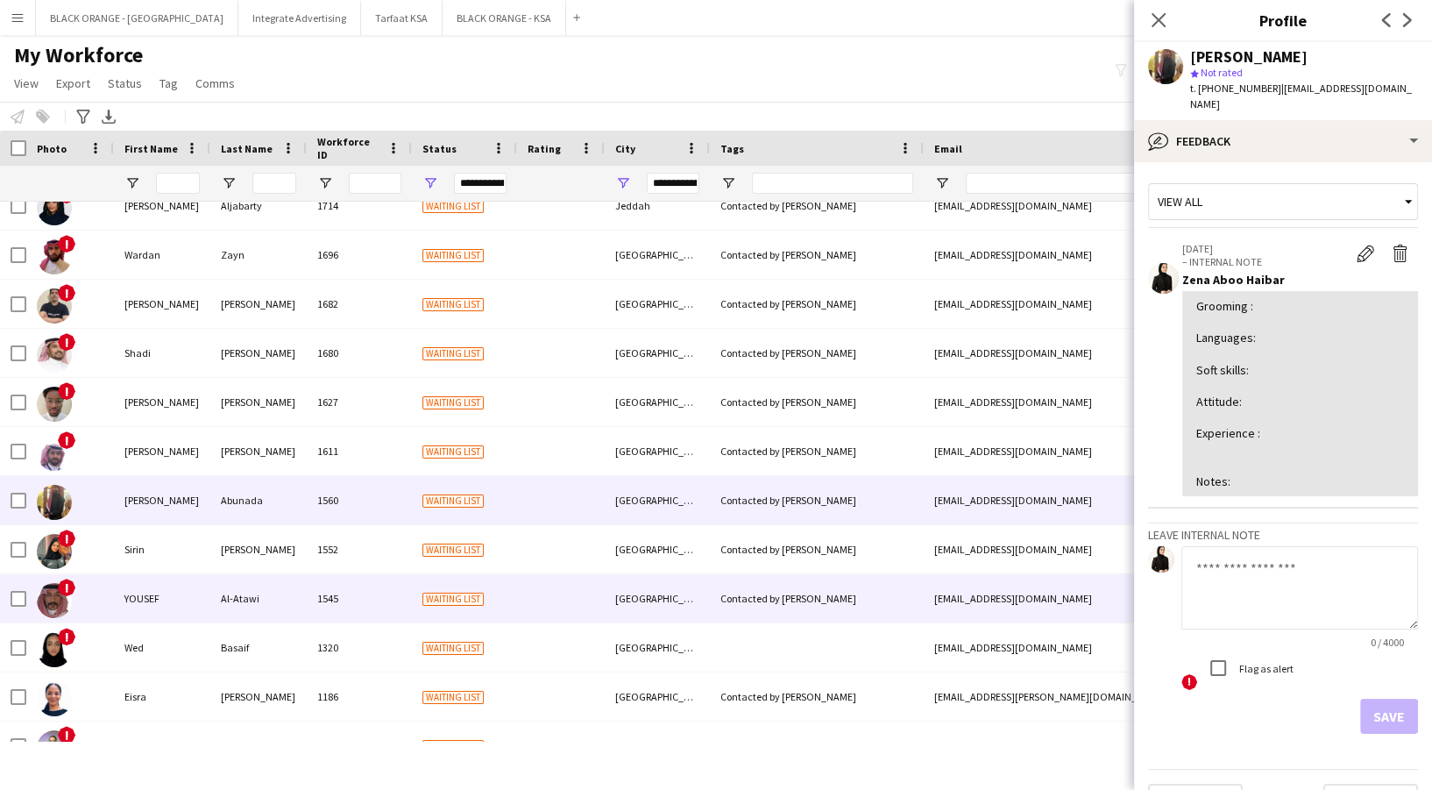
click at [422, 582] on div "Waiting list" at bounding box center [464, 598] width 105 height 48
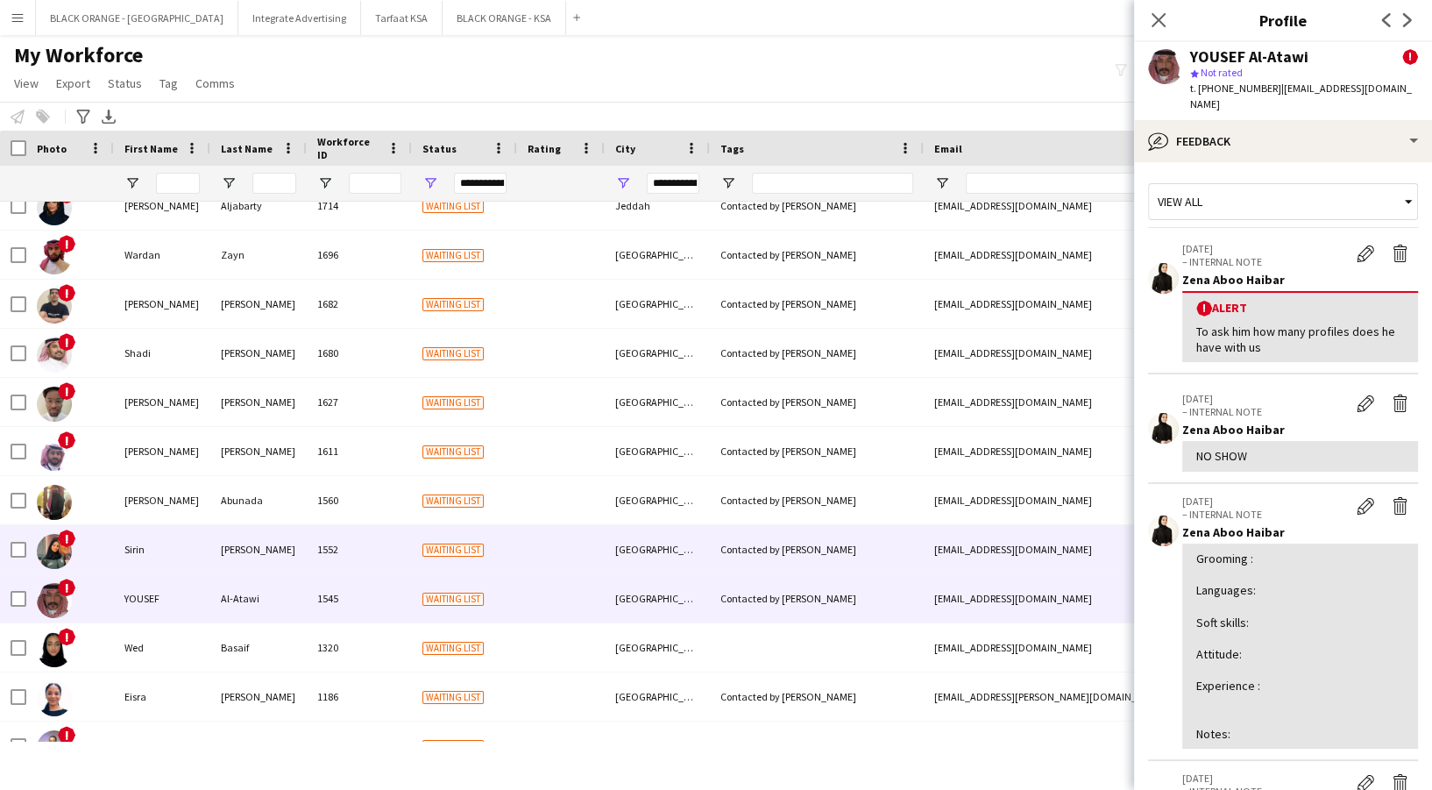
click at [416, 542] on div "Waiting list" at bounding box center [464, 549] width 105 height 48
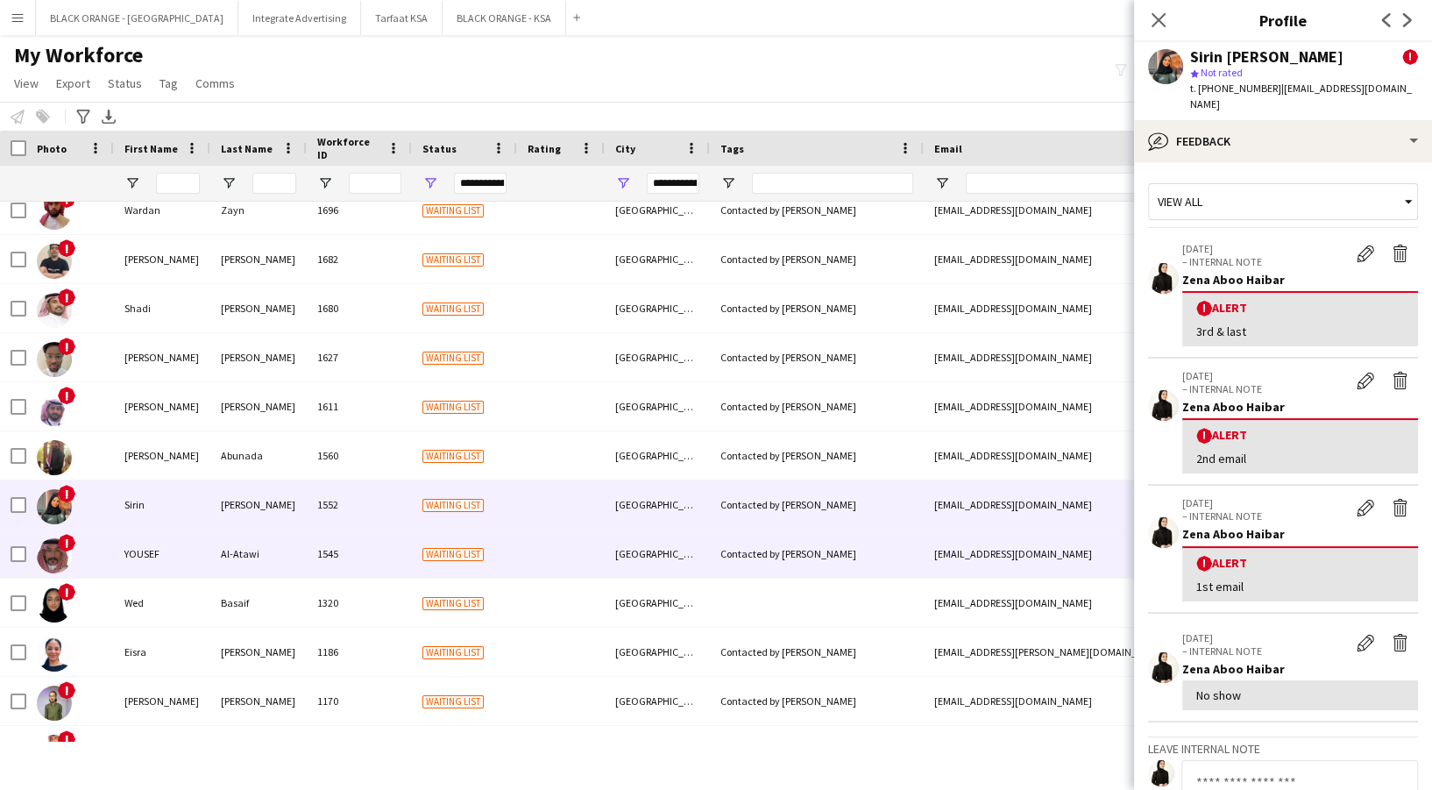
click at [409, 553] on div "1545" at bounding box center [359, 553] width 105 height 48
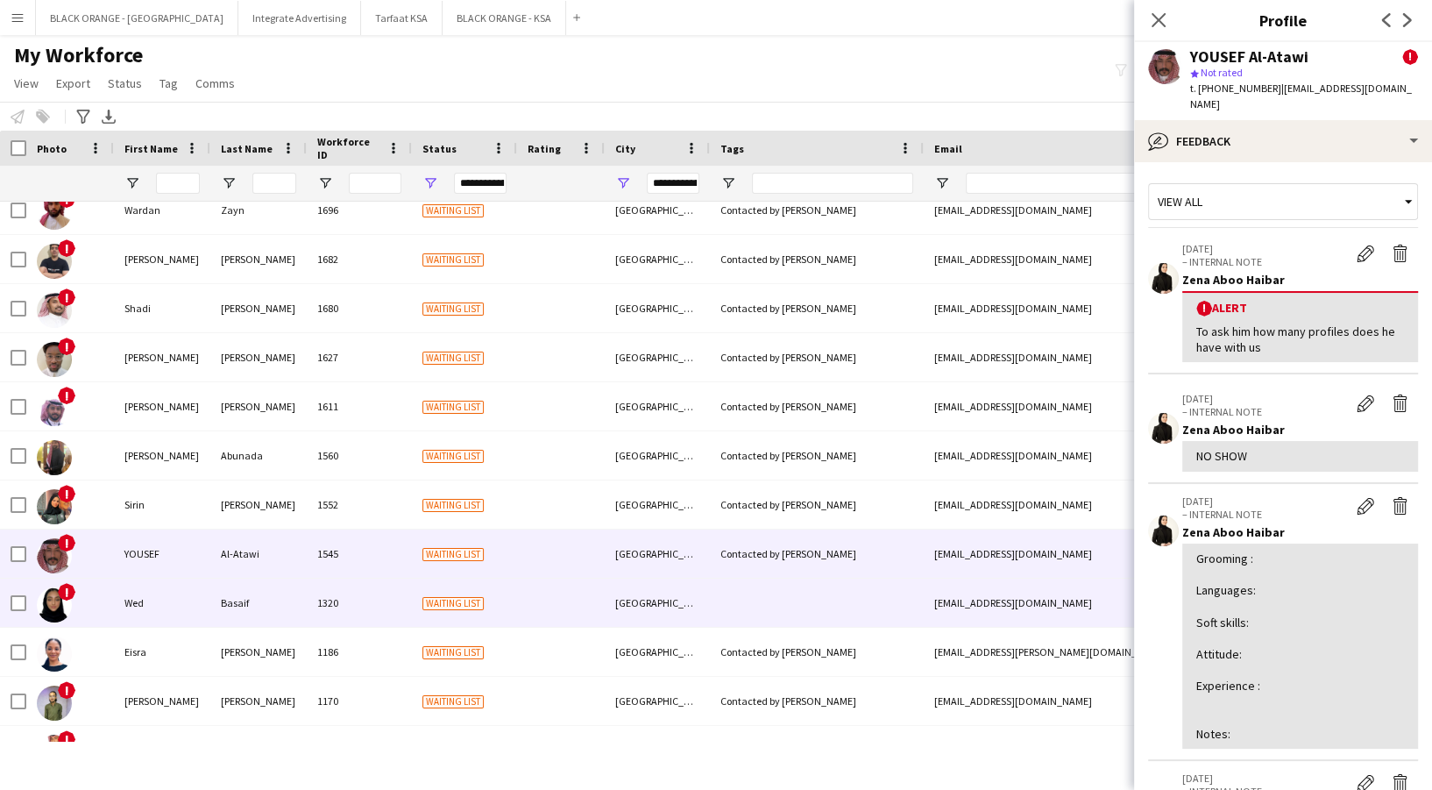
click at [390, 589] on div "1320" at bounding box center [359, 602] width 105 height 48
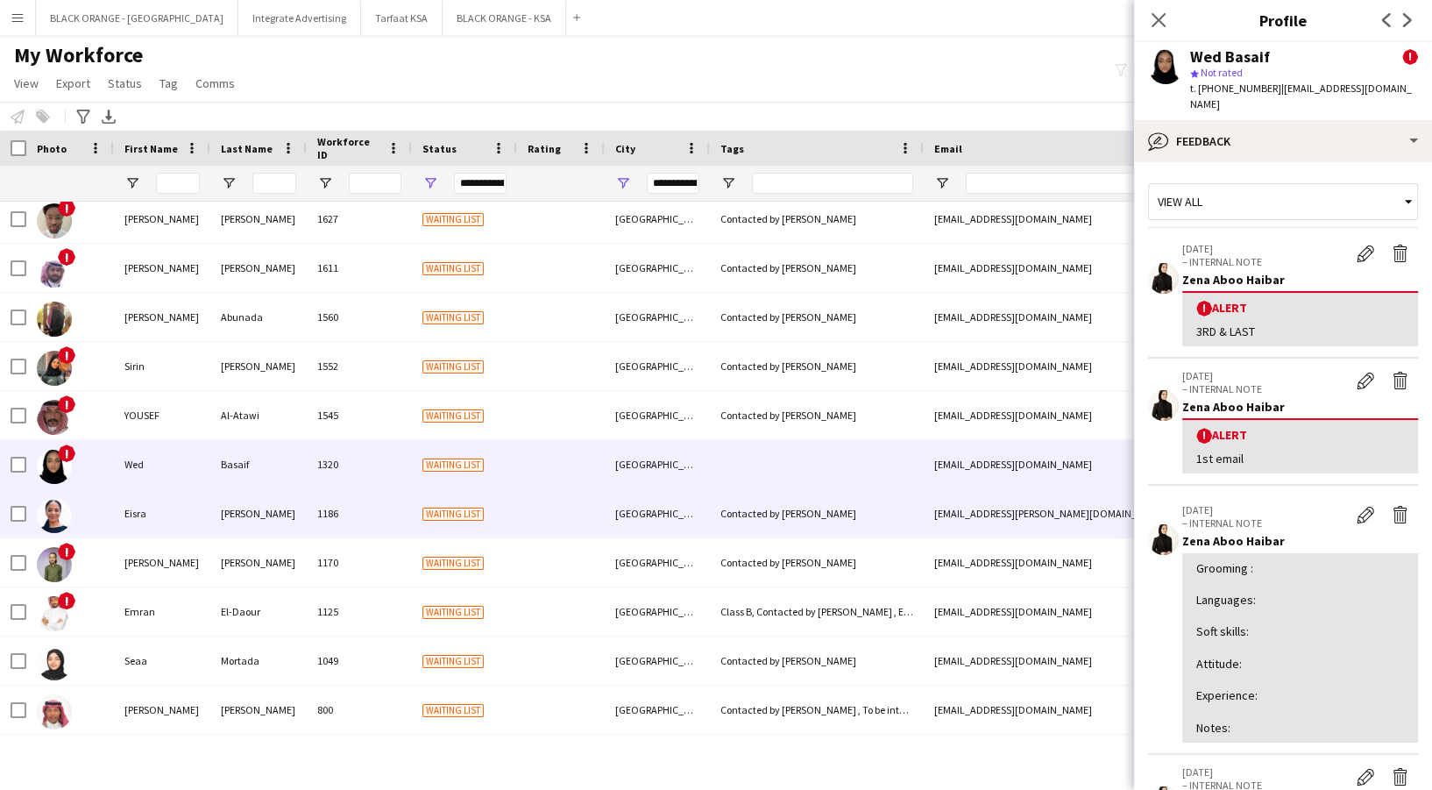
click at [386, 501] on div "1186" at bounding box center [359, 513] width 105 height 48
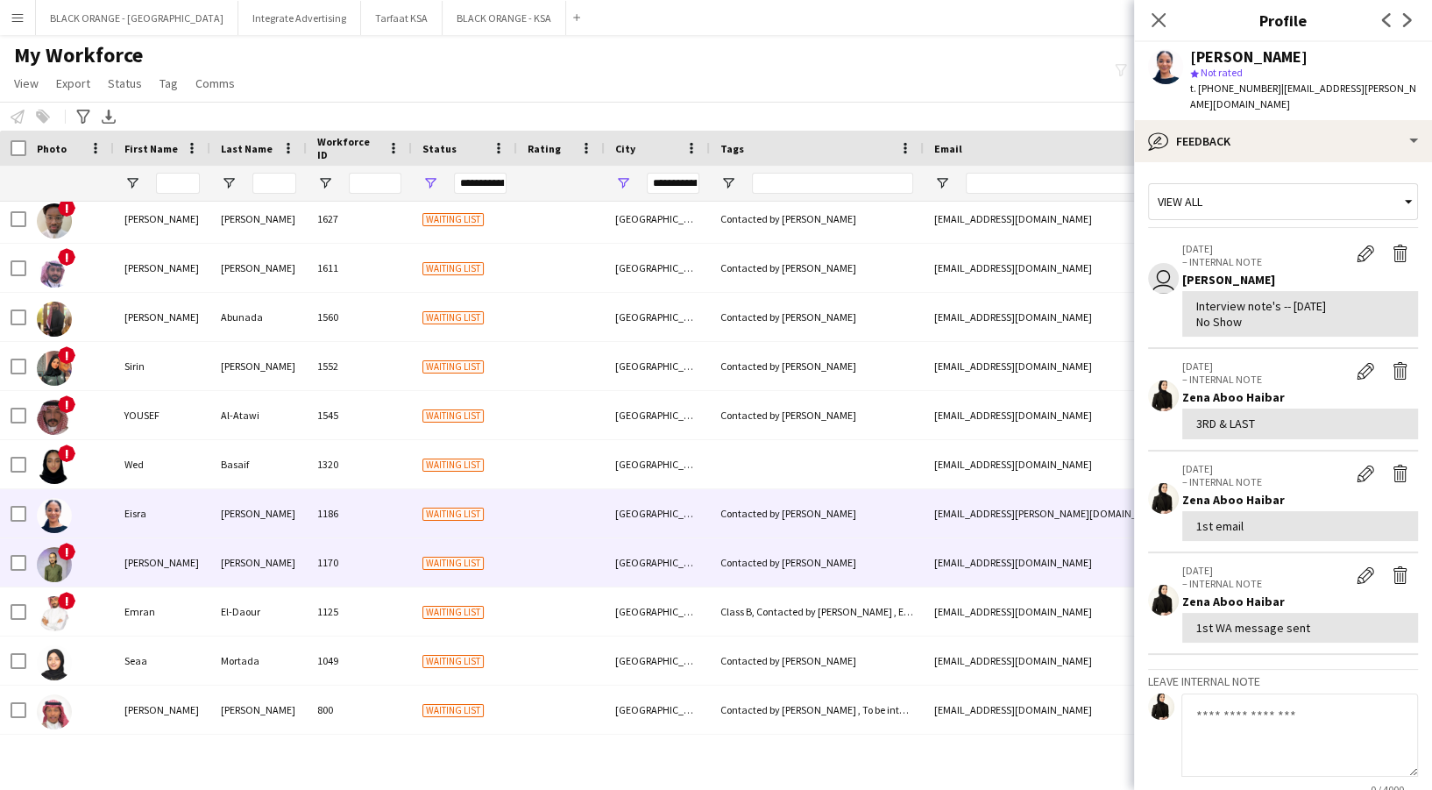
click at [389, 556] on div "1170" at bounding box center [359, 562] width 105 height 48
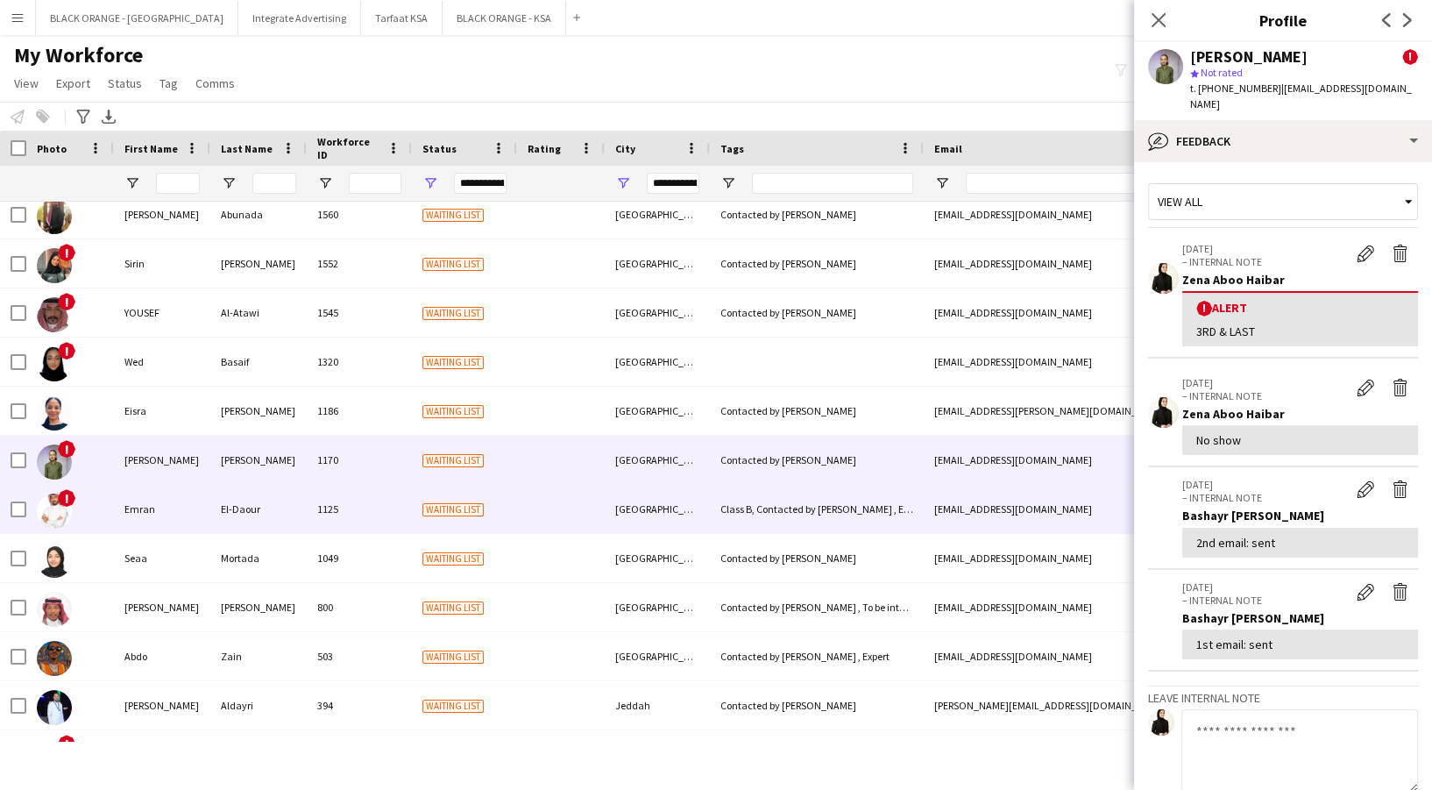
click at [380, 517] on div "1125" at bounding box center [359, 509] width 105 height 48
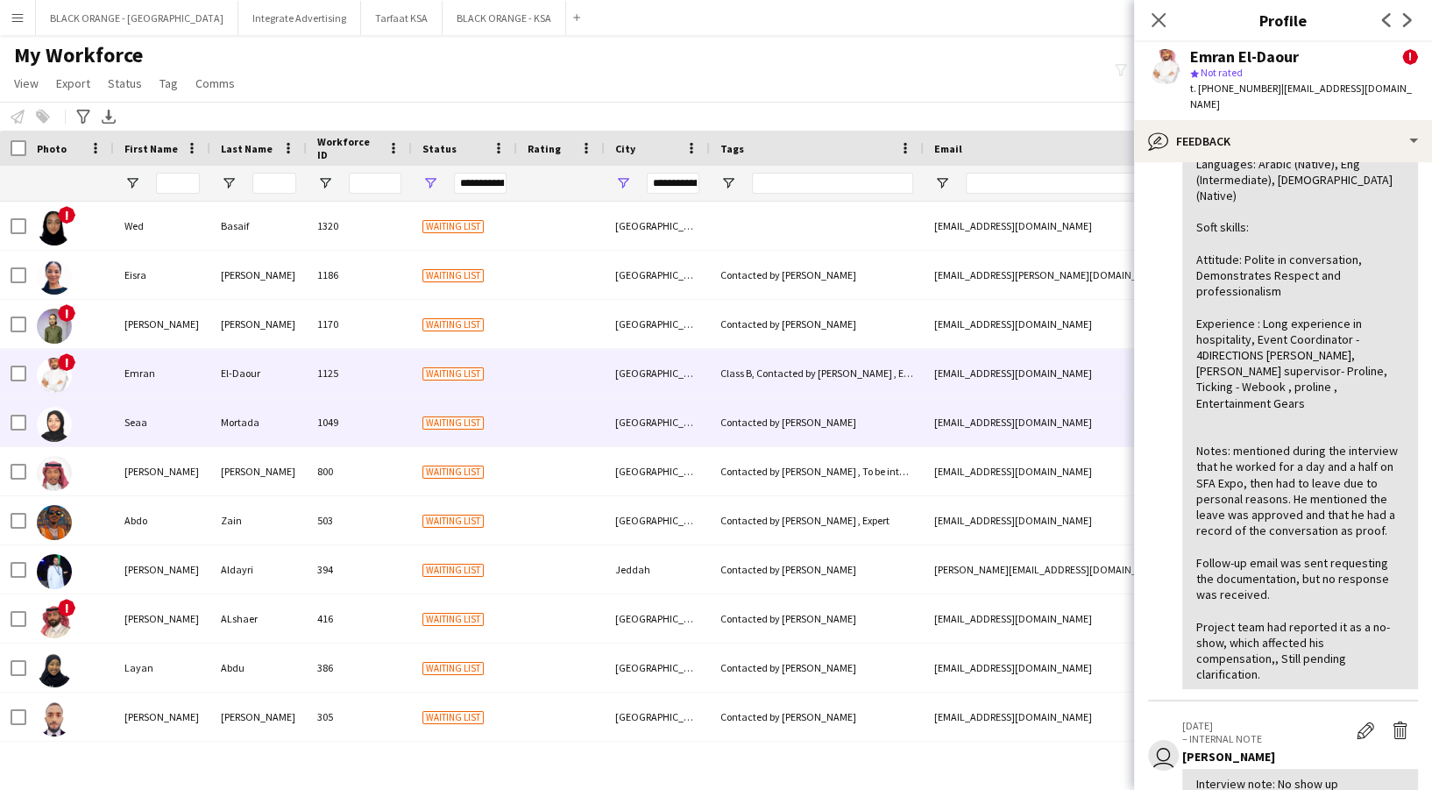
click at [557, 430] on div at bounding box center [561, 422] width 88 height 48
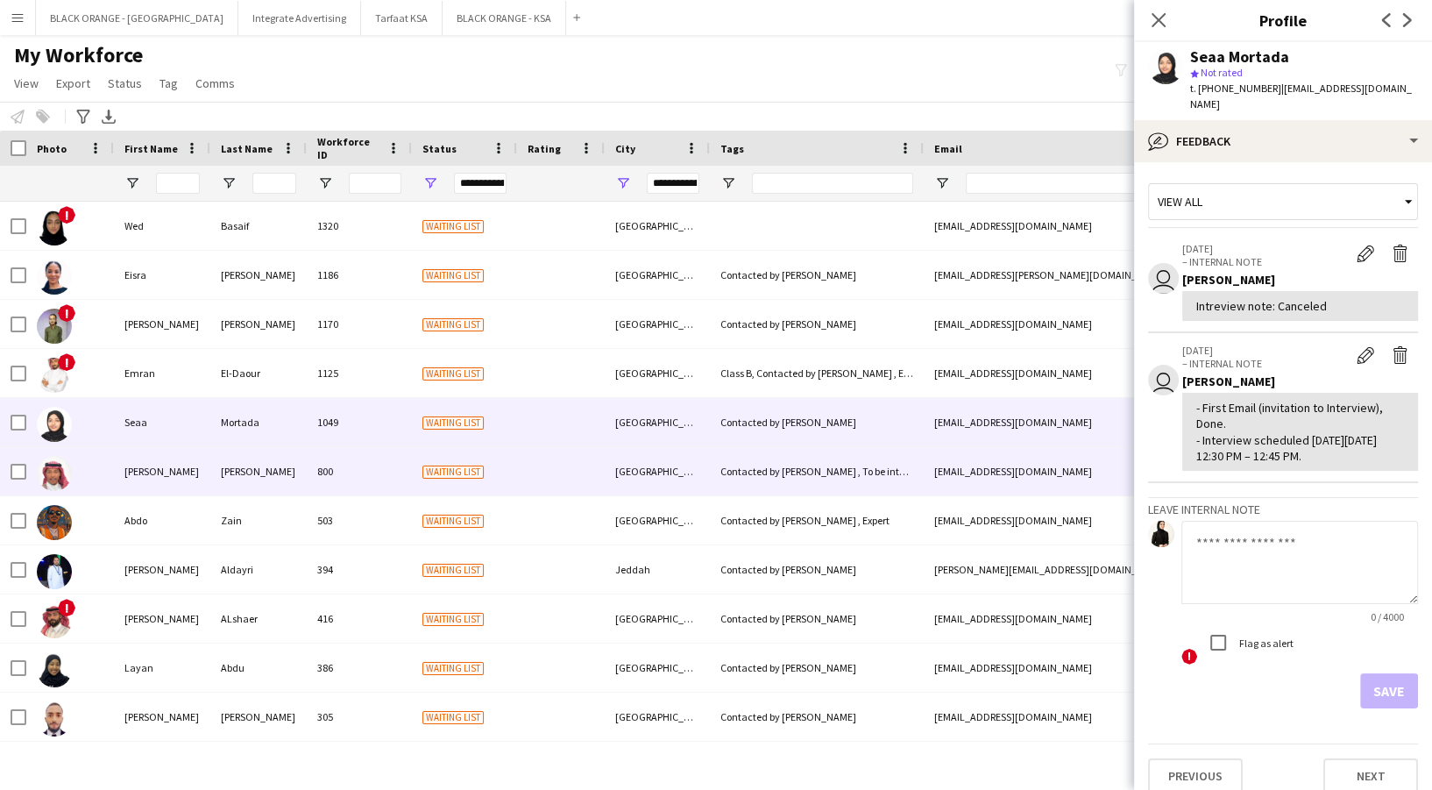
click at [541, 454] on div at bounding box center [561, 471] width 88 height 48
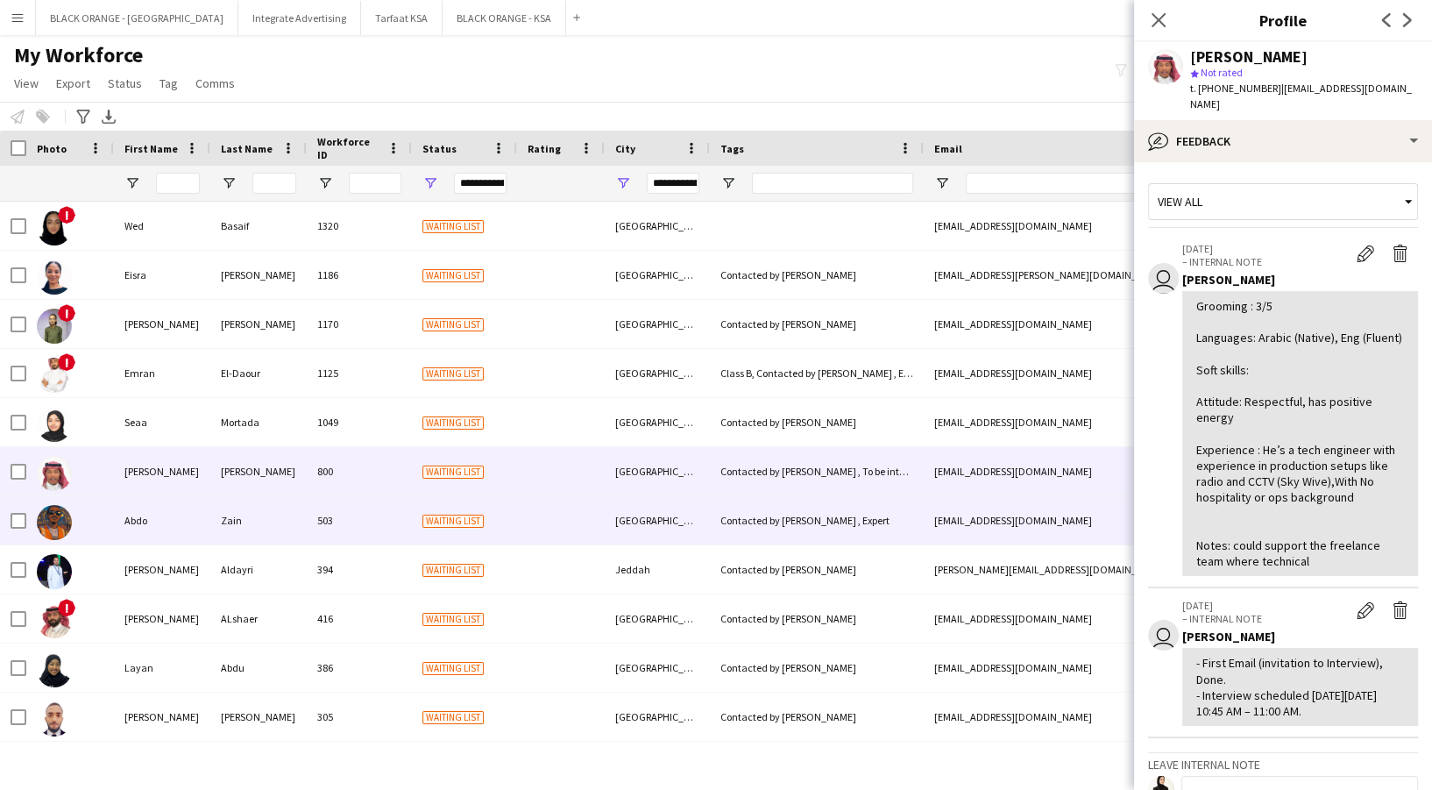
click at [506, 508] on div "Waiting list" at bounding box center [464, 520] width 105 height 48
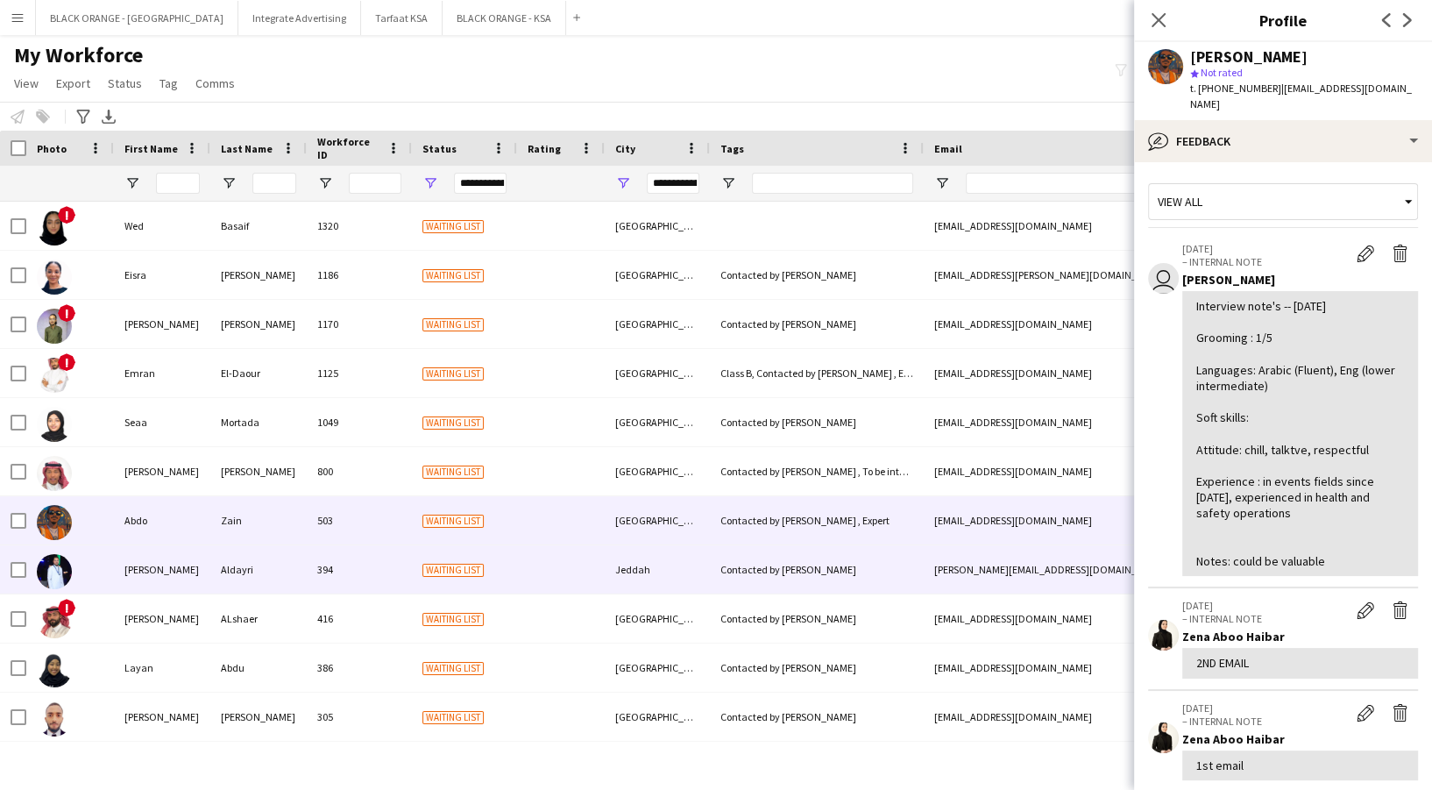
click at [464, 585] on div "Waiting list" at bounding box center [464, 569] width 105 height 48
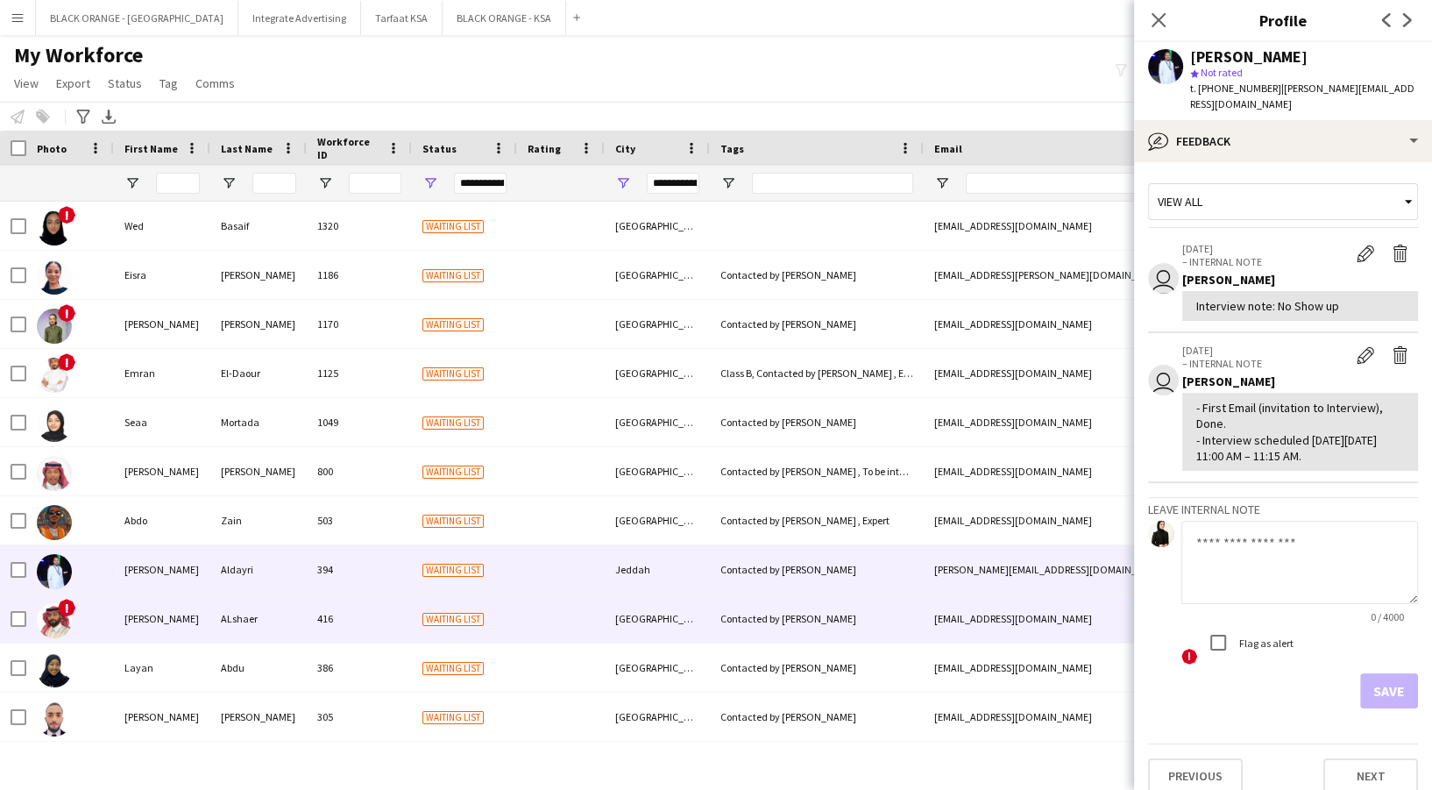
click at [447, 609] on div "Waiting list" at bounding box center [464, 618] width 105 height 48
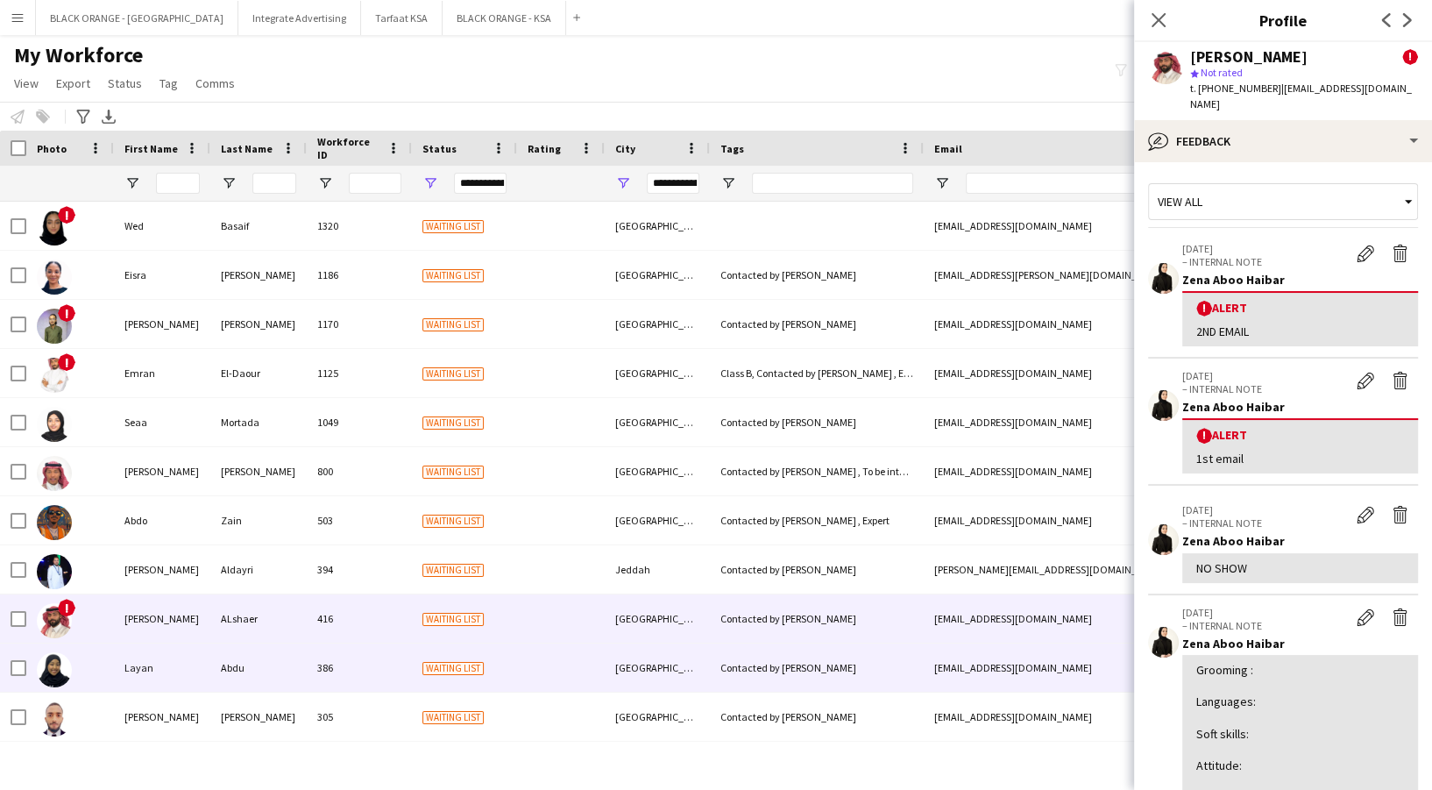
click at [422, 652] on div "Waiting list" at bounding box center [464, 667] width 105 height 48
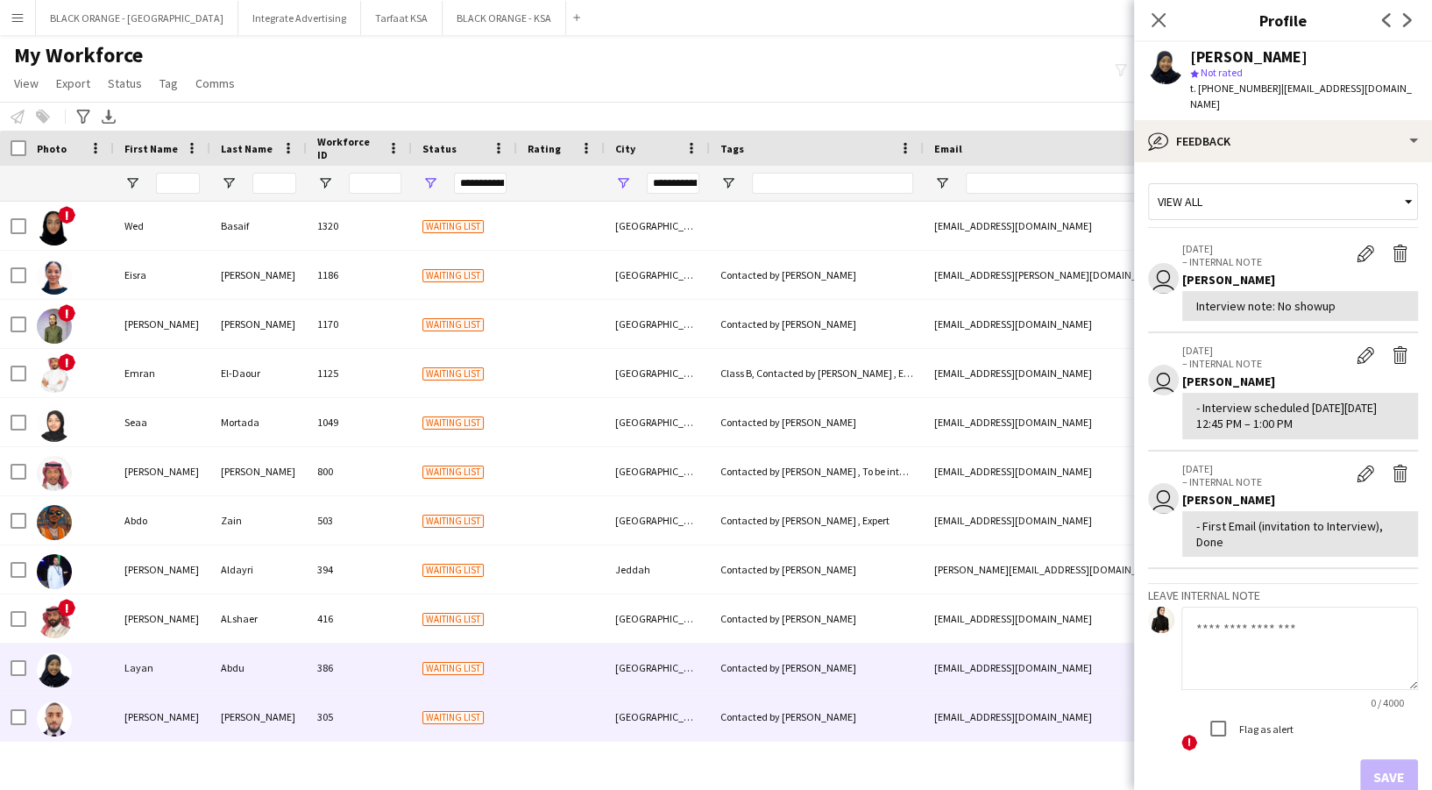
click at [396, 720] on div "305" at bounding box center [359, 716] width 105 height 48
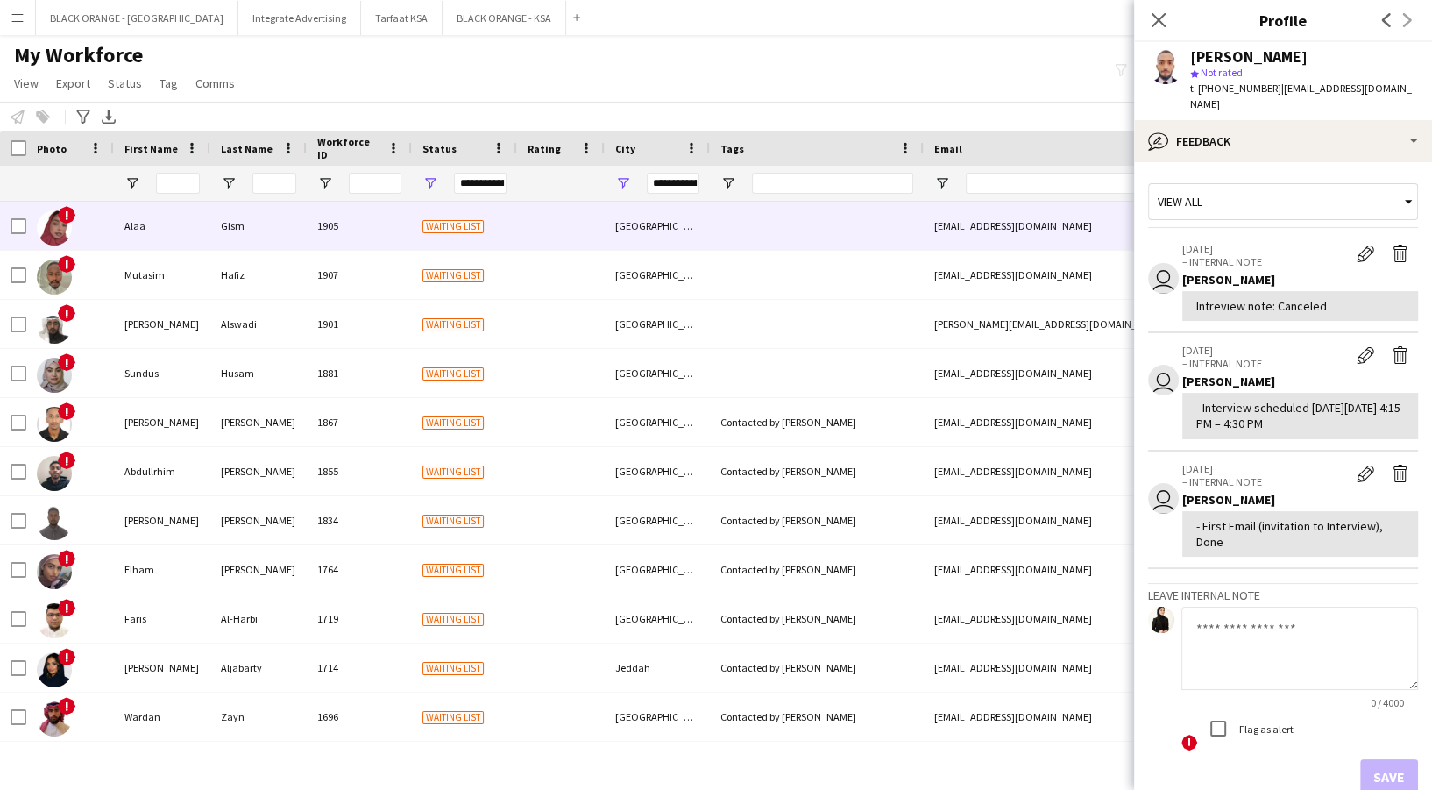
click at [370, 216] on div "1905" at bounding box center [359, 226] width 105 height 48
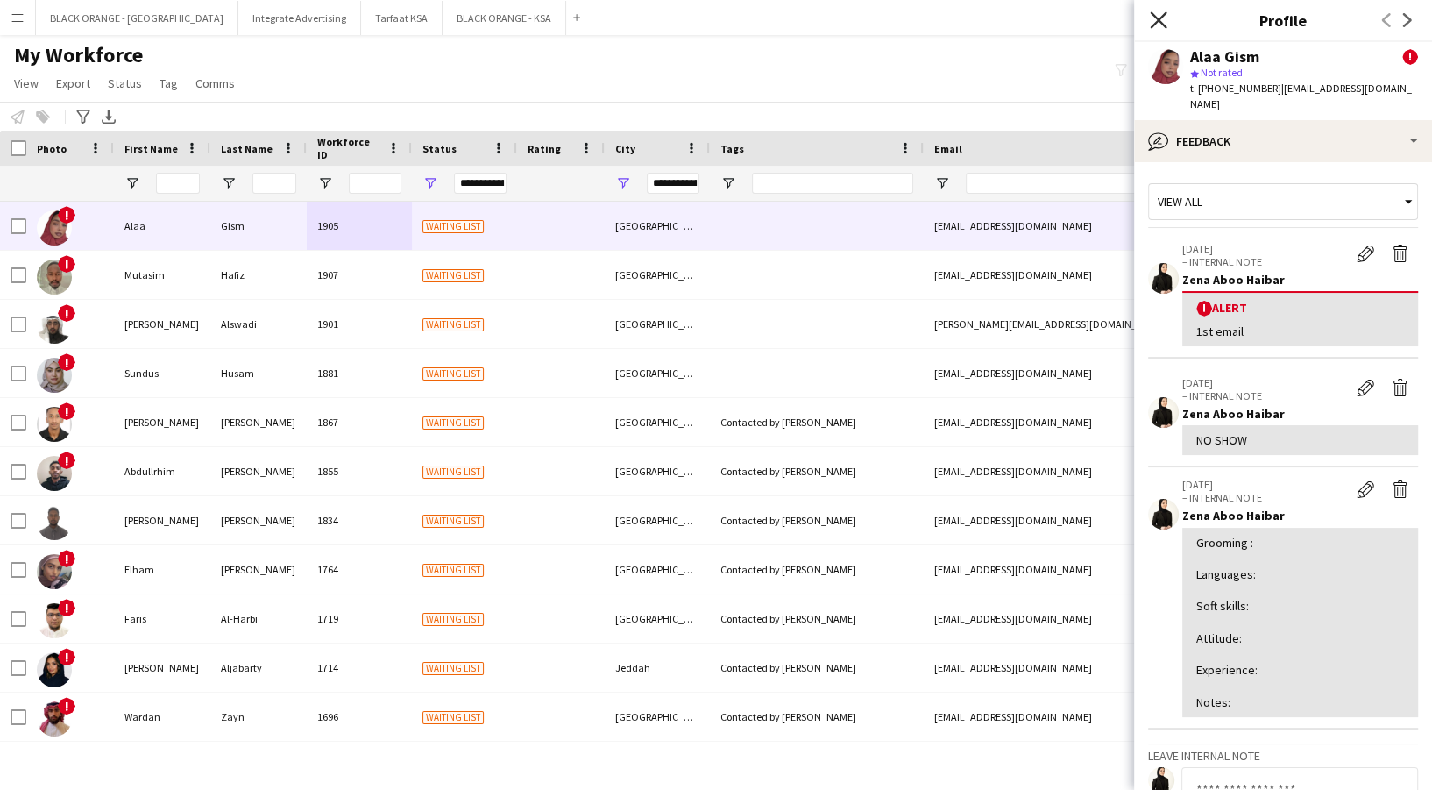
click at [1163, 21] on icon "Close pop-in" at bounding box center [1158, 19] width 17 height 17
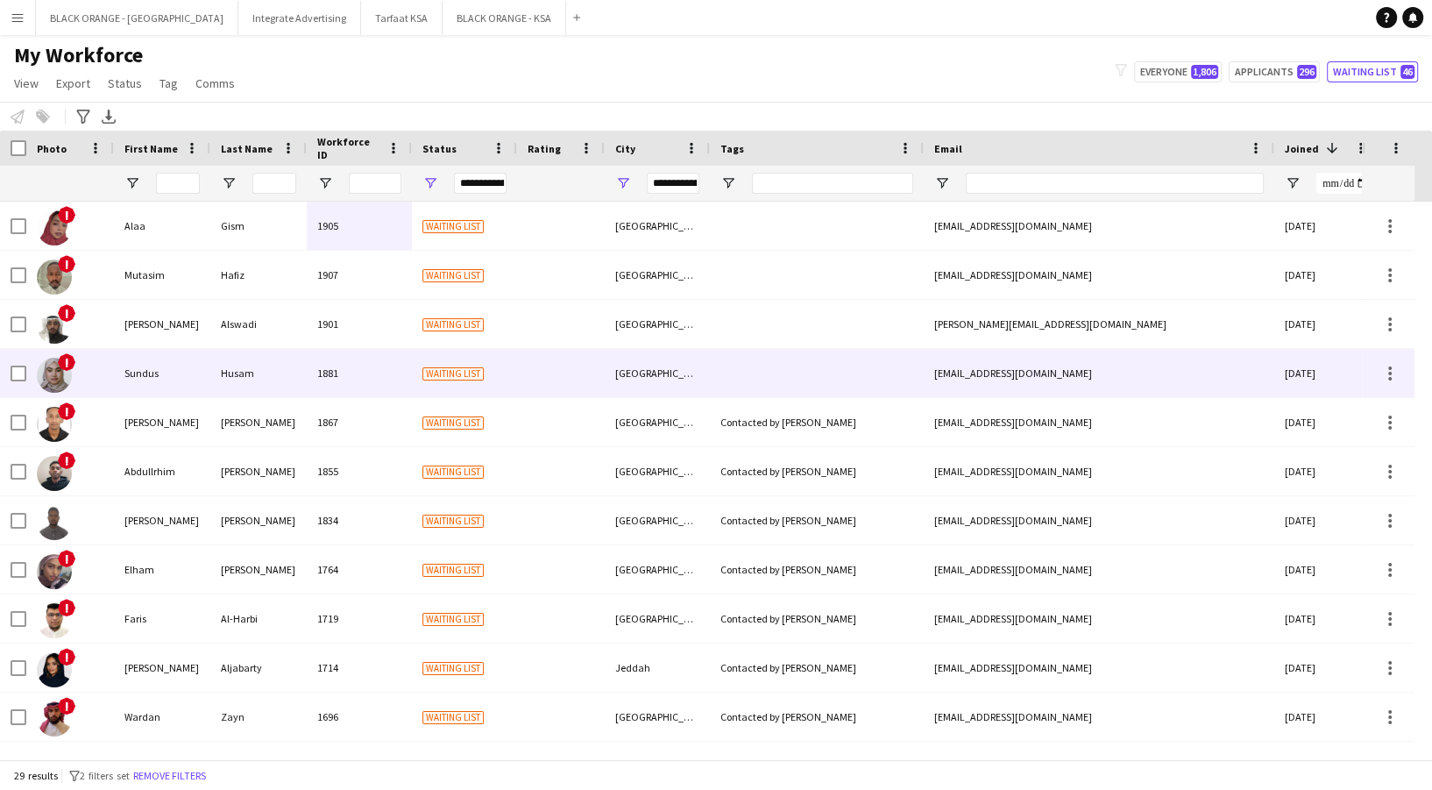
click at [544, 351] on div at bounding box center [561, 373] width 88 height 48
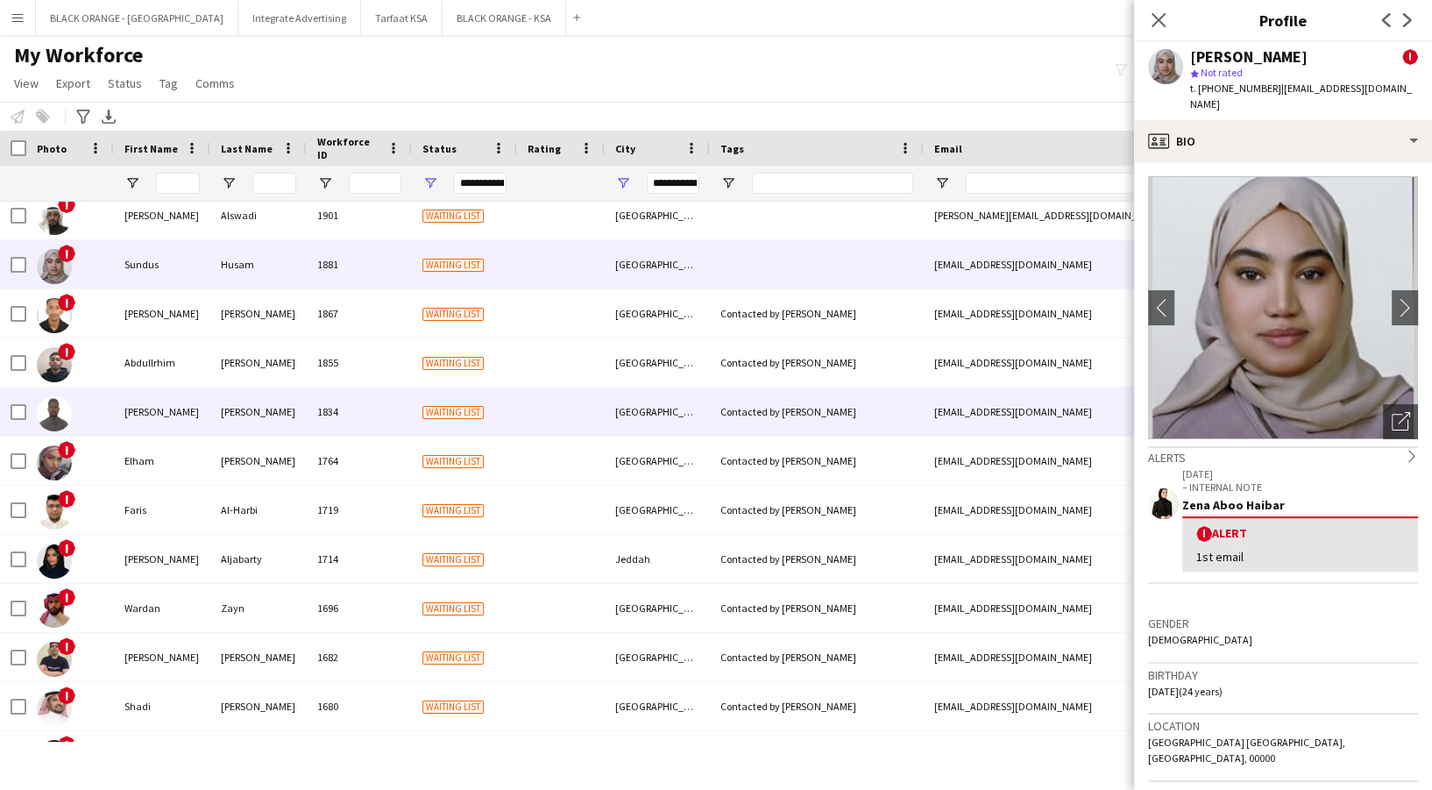
click at [536, 422] on div at bounding box center [561, 411] width 88 height 48
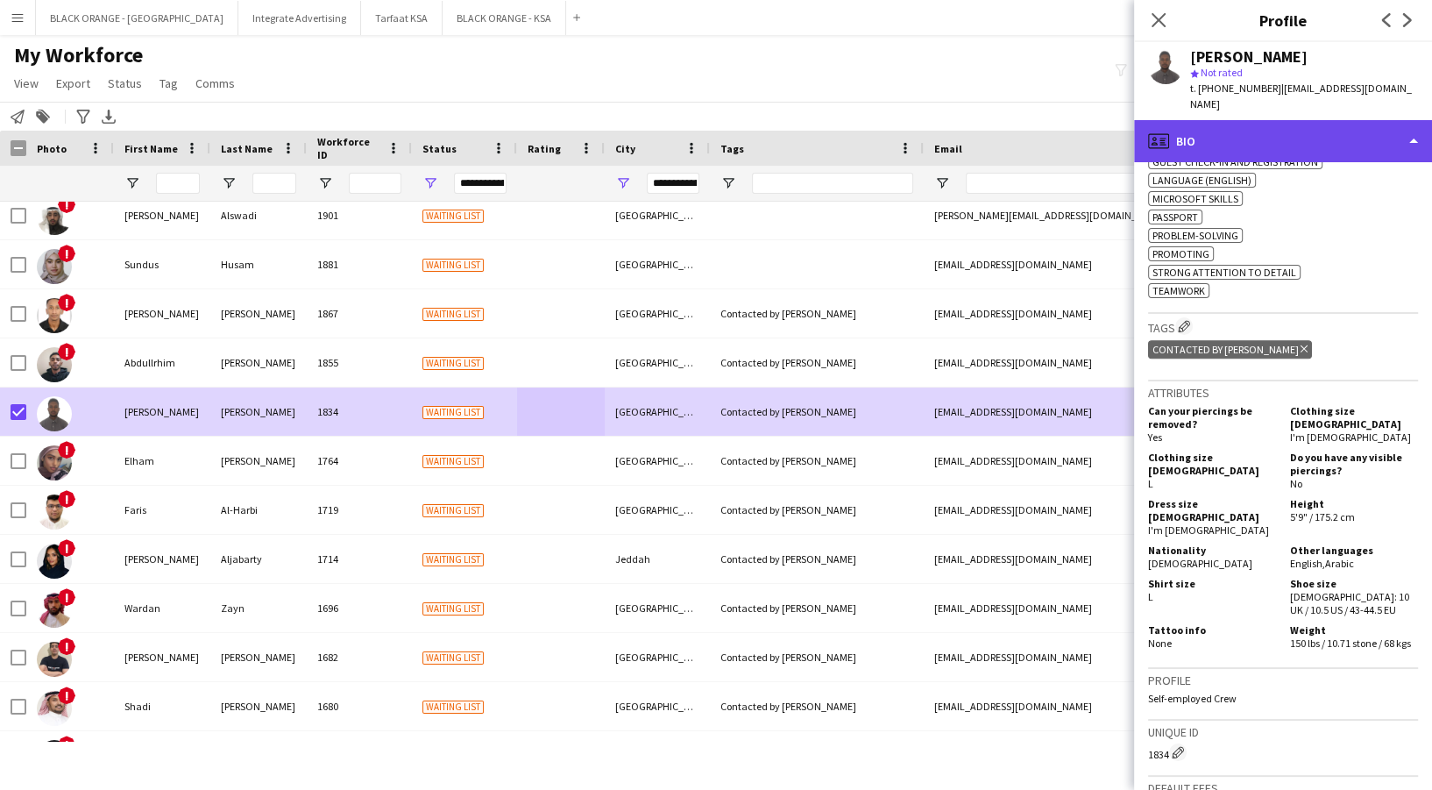
click at [1273, 120] on div "profile Bio" at bounding box center [1283, 141] width 298 height 42
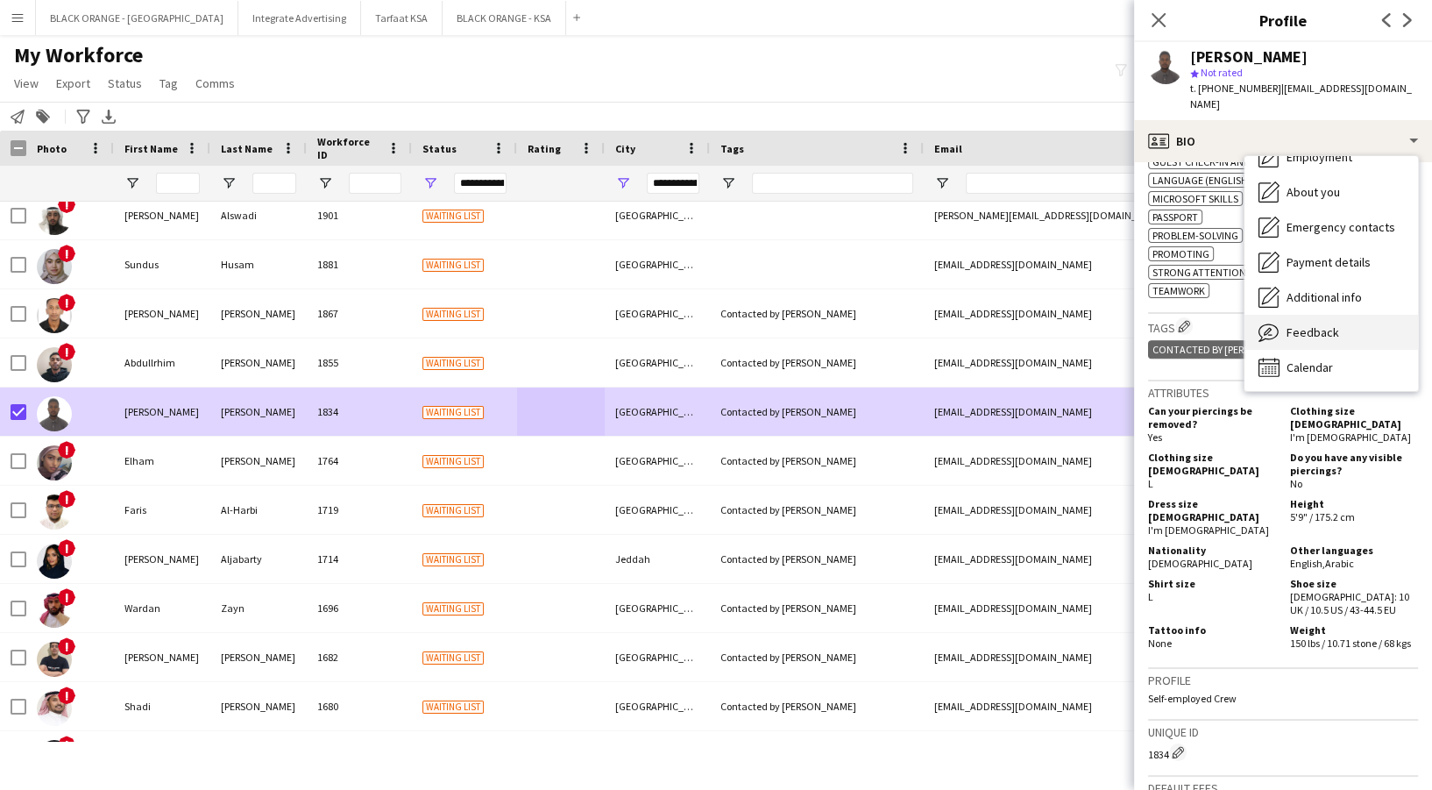
click at [1286, 324] on span "Feedback" at bounding box center [1312, 332] width 53 height 16
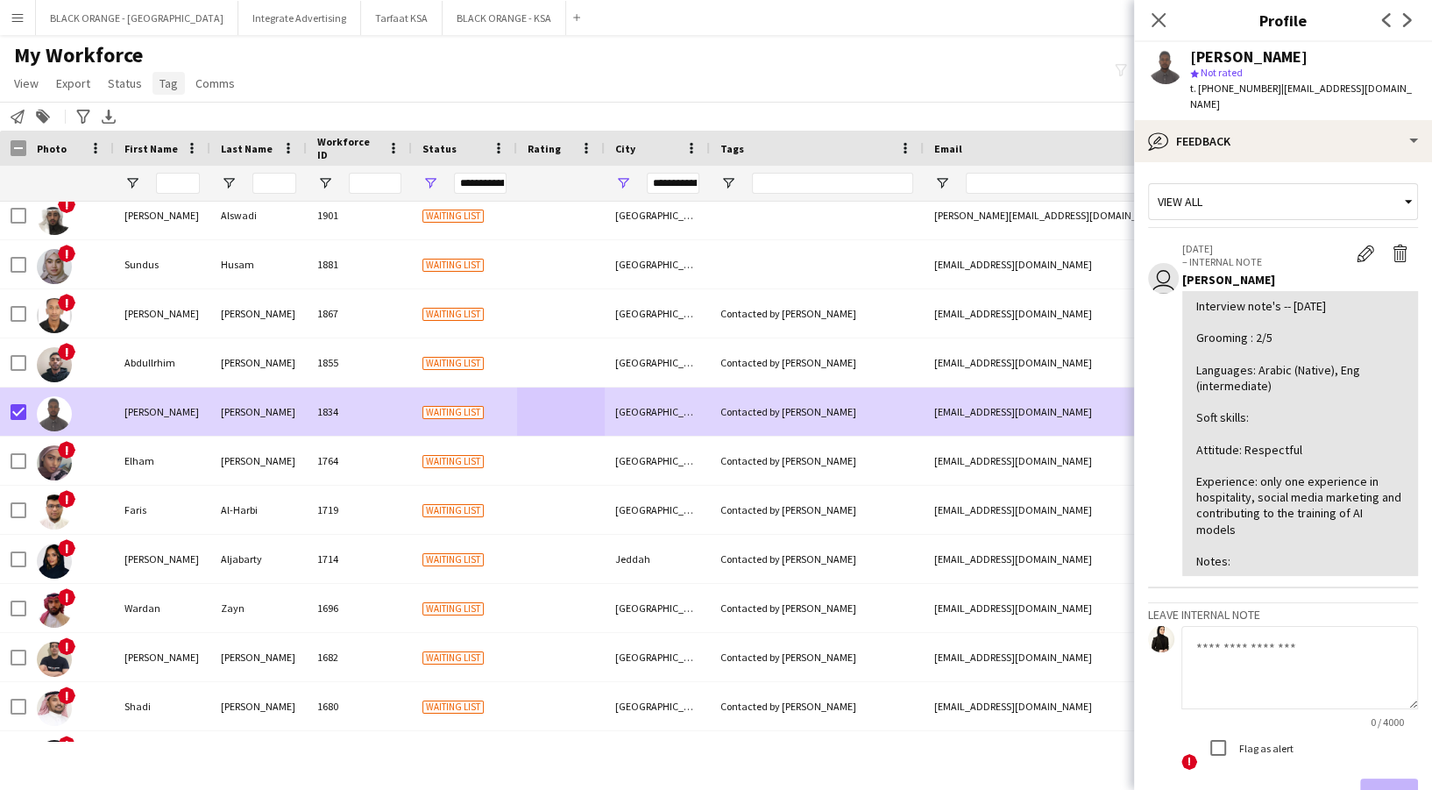
click at [165, 92] on link "Tag" at bounding box center [168, 83] width 32 height 23
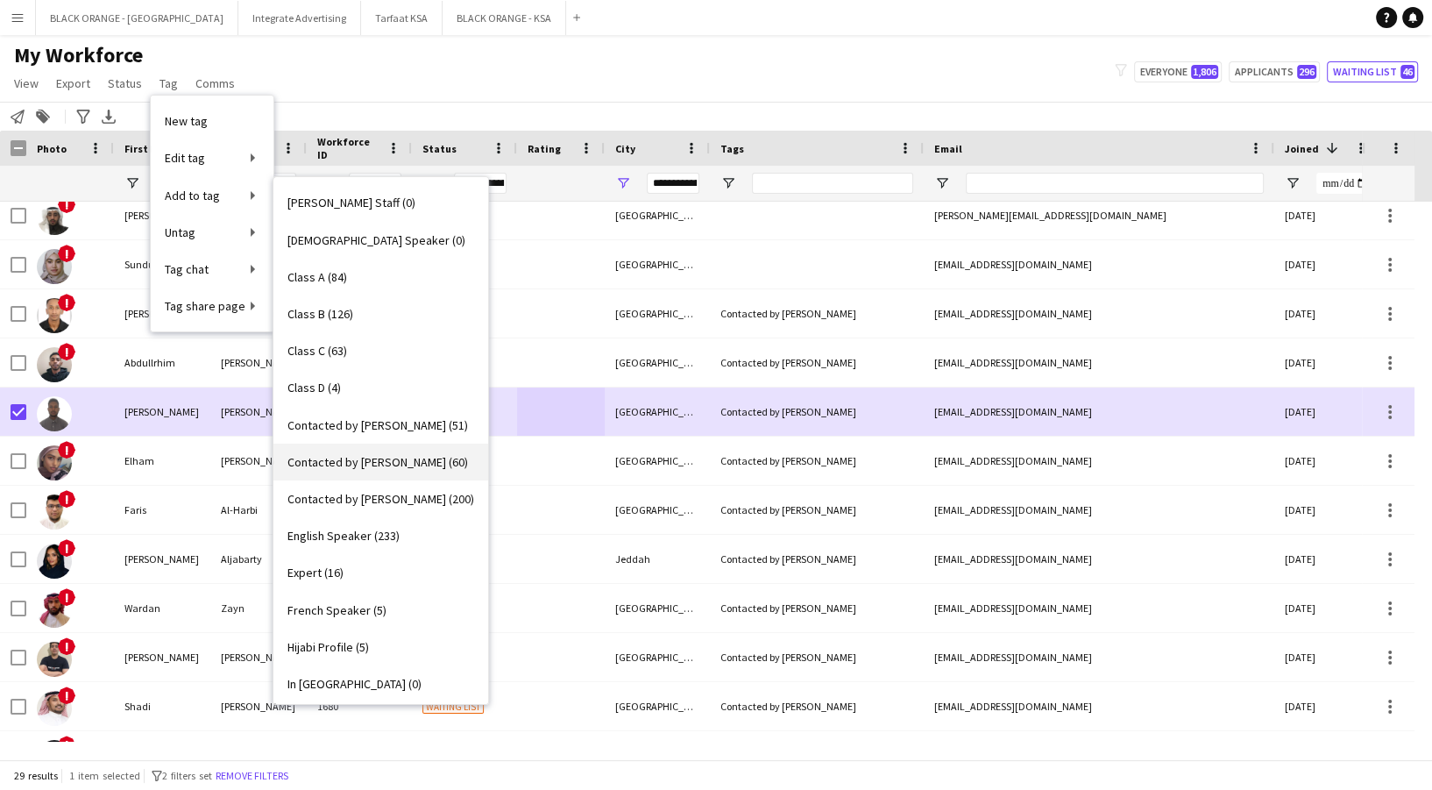
click at [395, 472] on link "Contacted by Shahad (60)" at bounding box center [380, 461] width 215 height 37
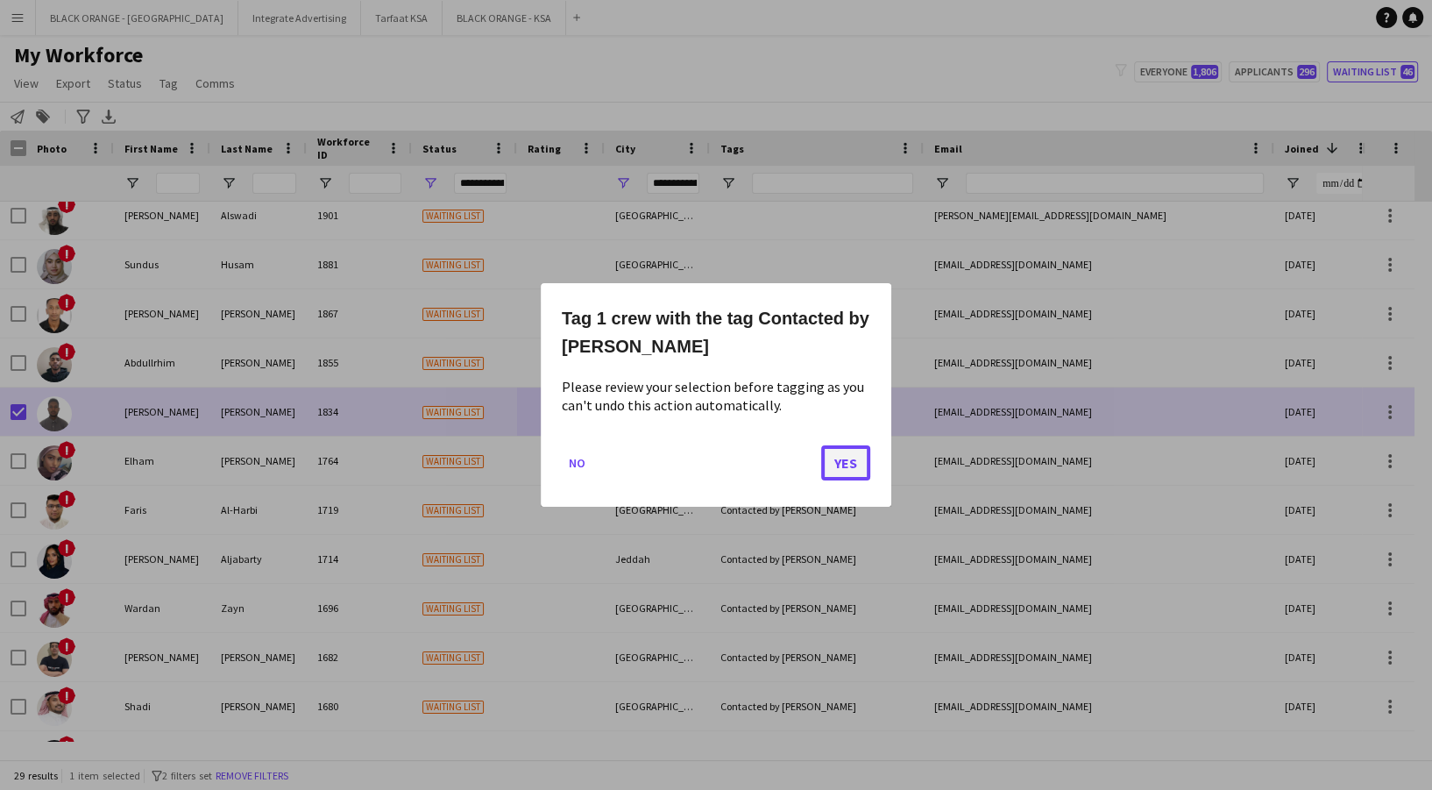
click at [847, 459] on button "Yes" at bounding box center [845, 462] width 49 height 35
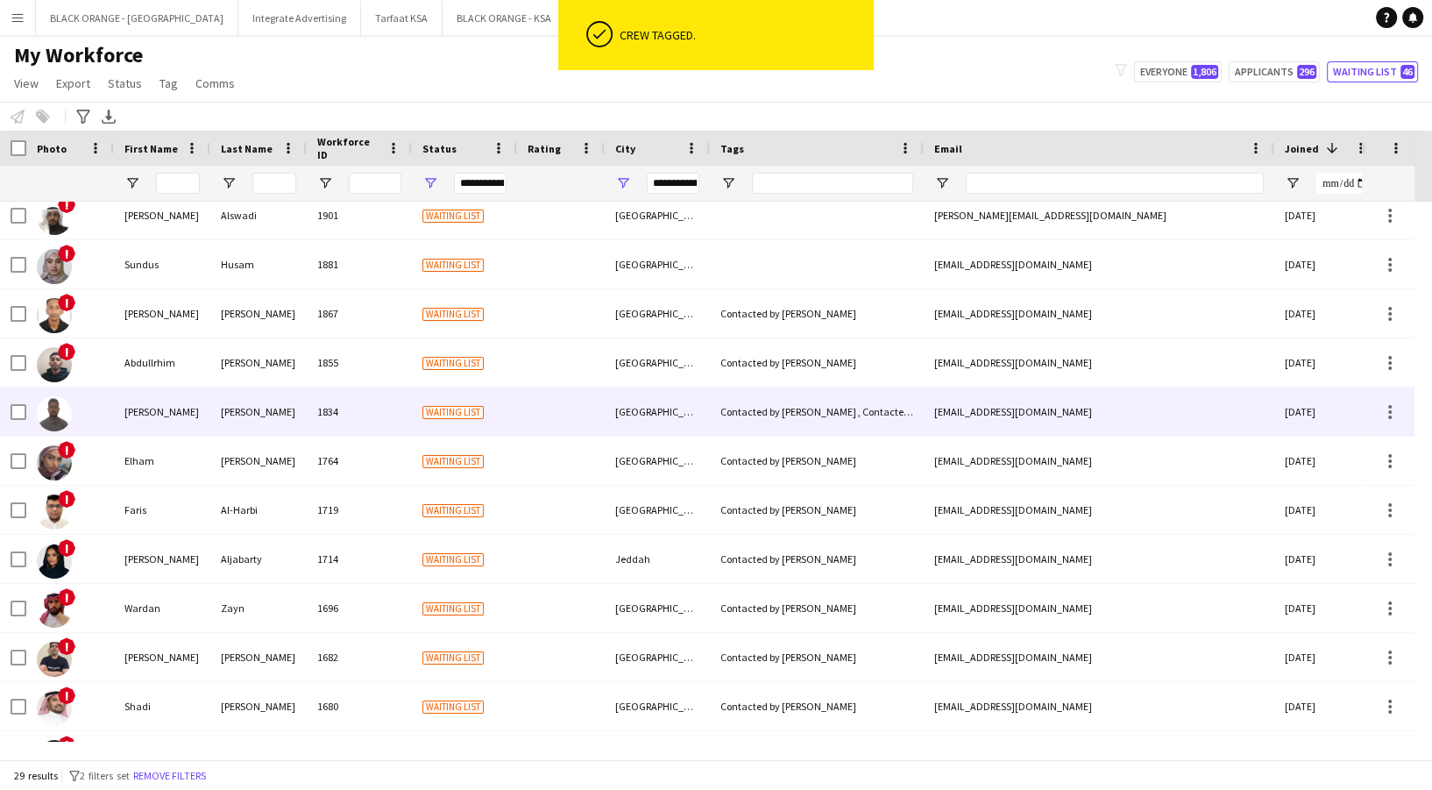
click at [382, 400] on div "1834" at bounding box center [359, 411] width 105 height 48
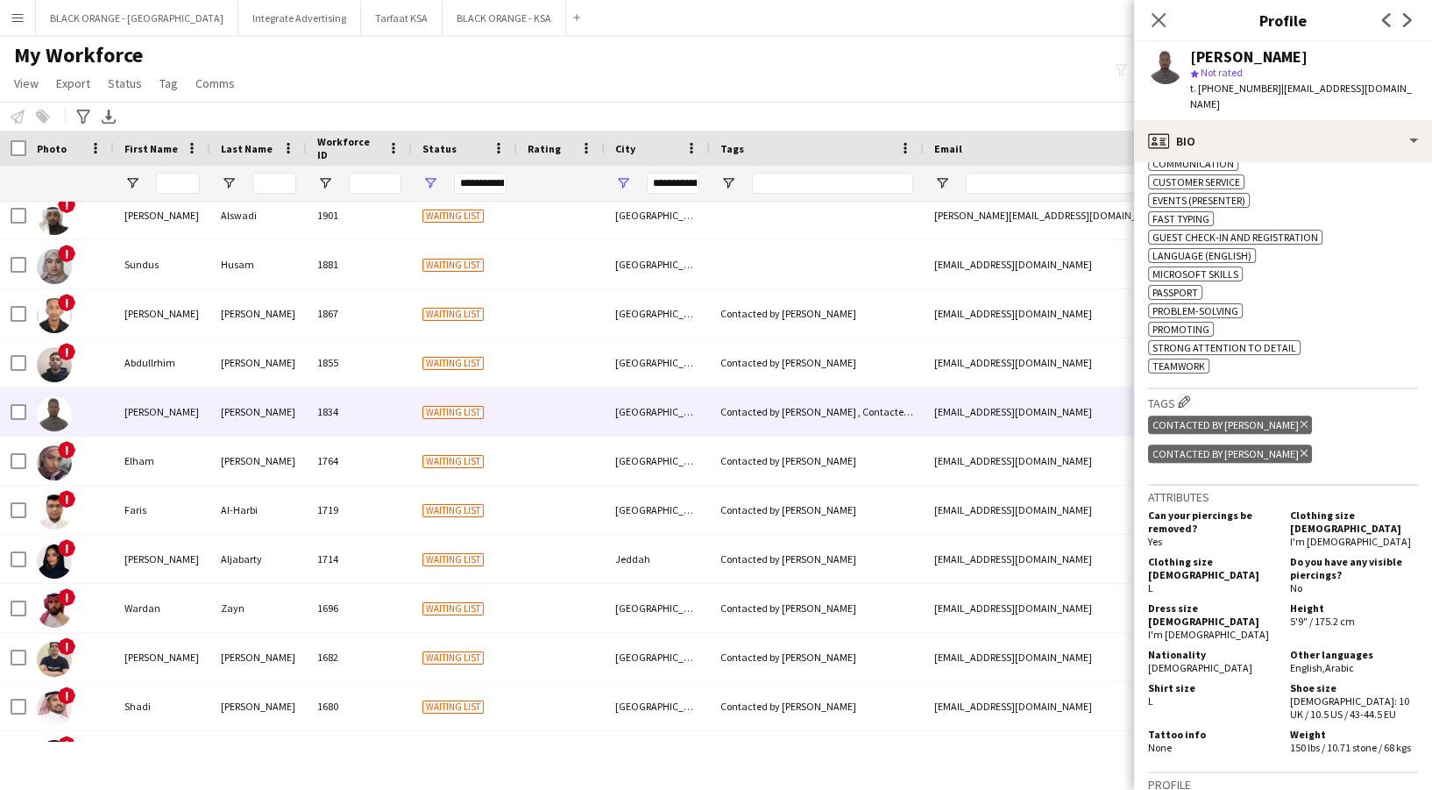
click at [1300, 421] on icon at bounding box center [1303, 424] width 7 height 7
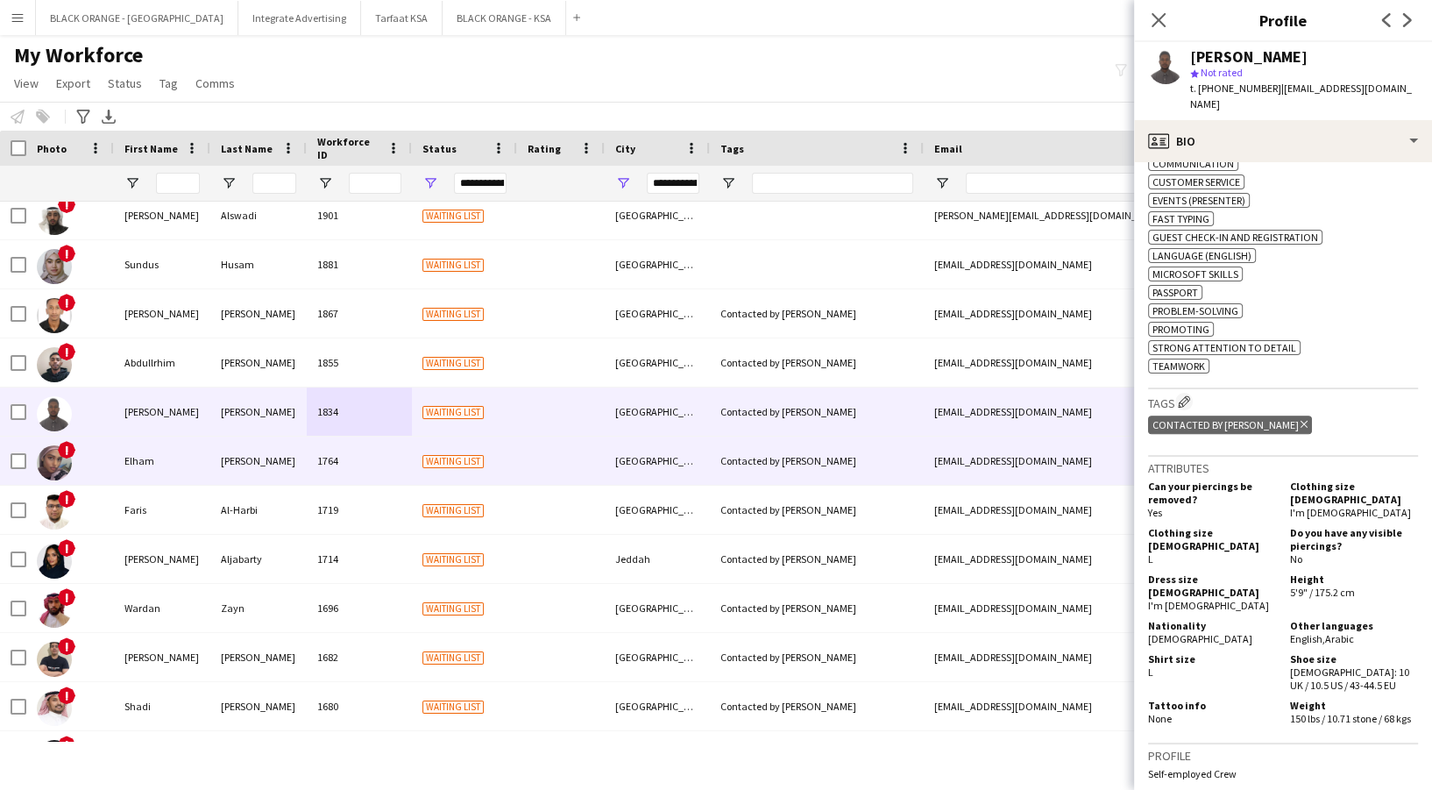
click at [546, 452] on div at bounding box center [561, 460] width 88 height 48
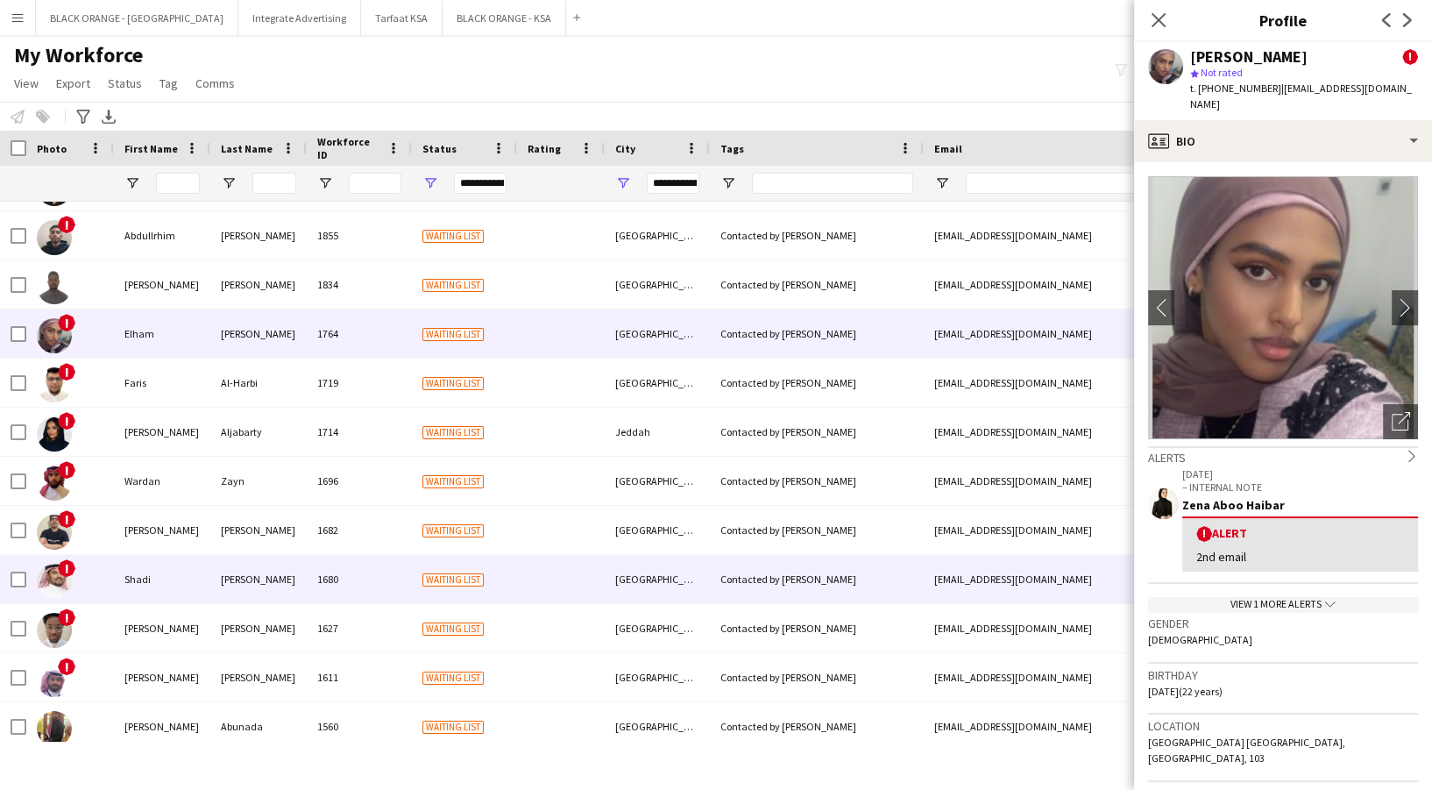
scroll to position [243, 0]
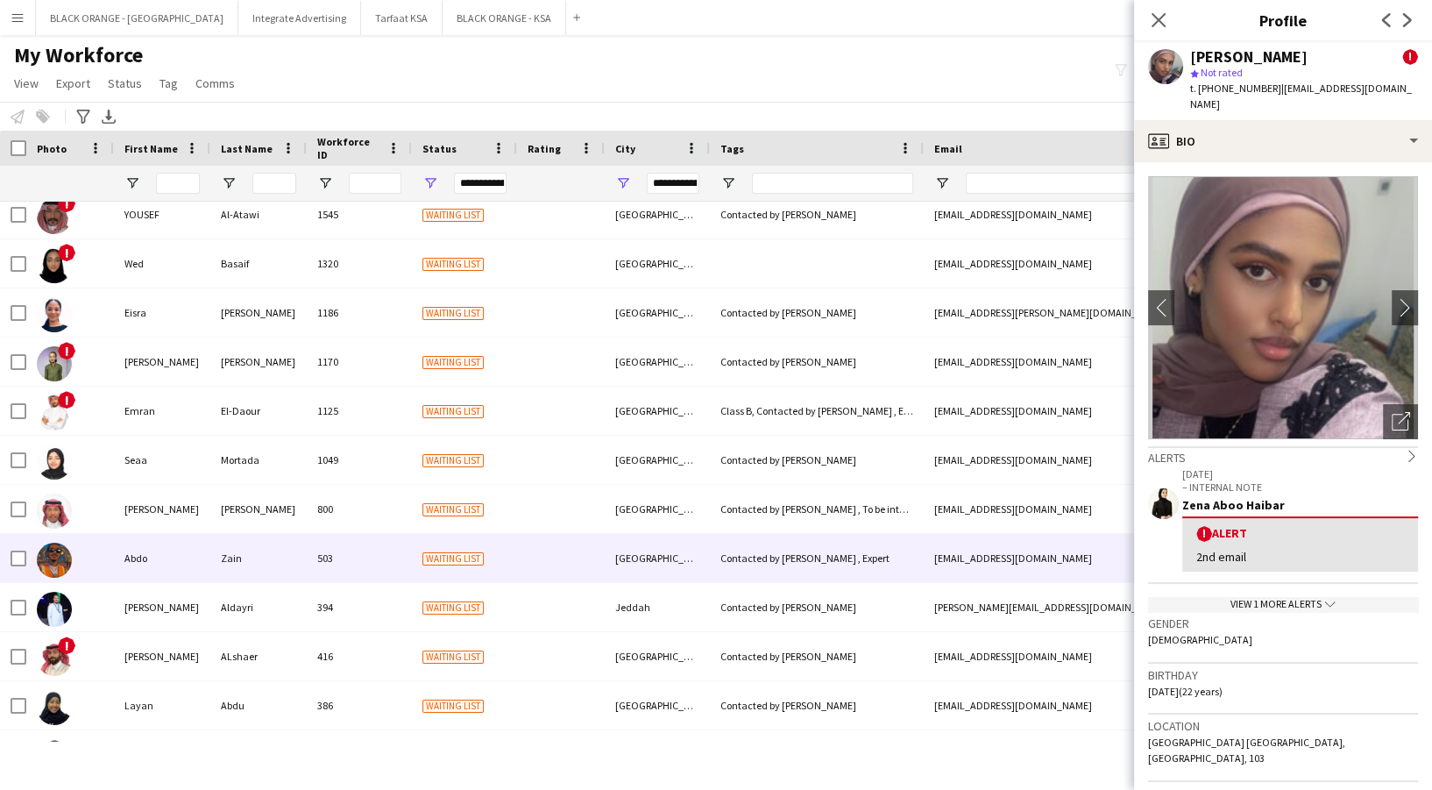
click at [806, 547] on div "Contacted by Shahad , Expert" at bounding box center [817, 558] width 214 height 48
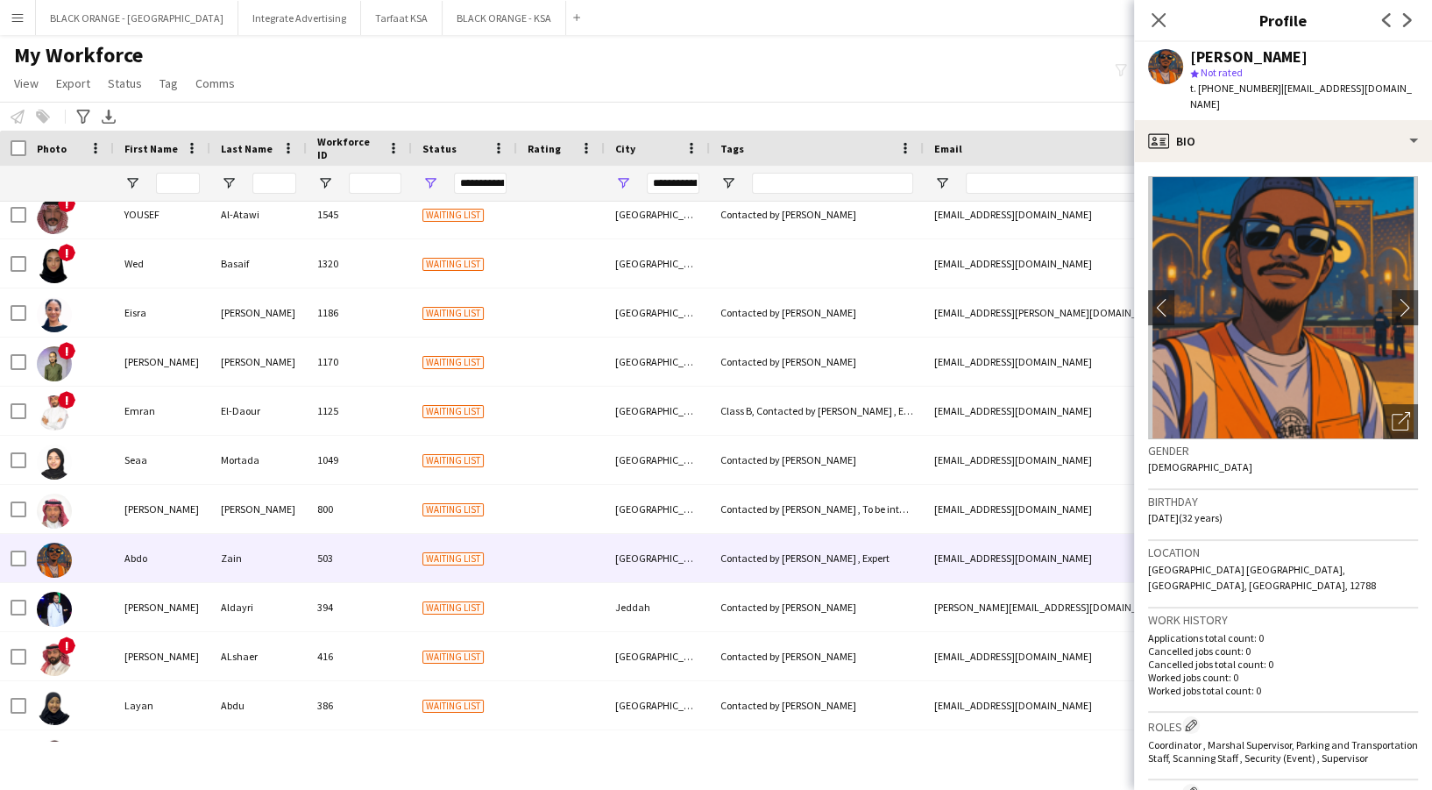
click at [1253, 180] on img at bounding box center [1283, 307] width 270 height 263
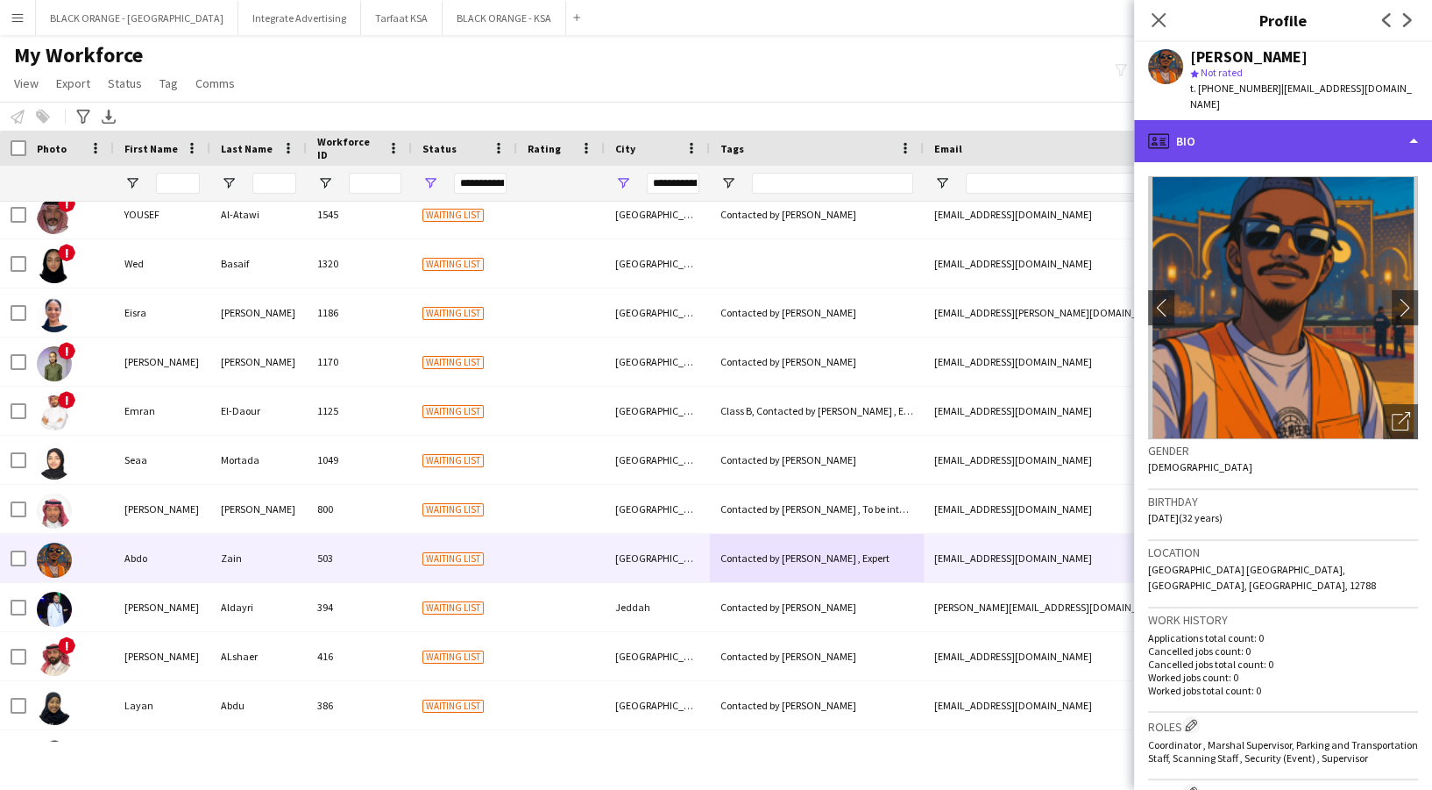
click at [1244, 120] on div "profile Bio" at bounding box center [1283, 141] width 298 height 42
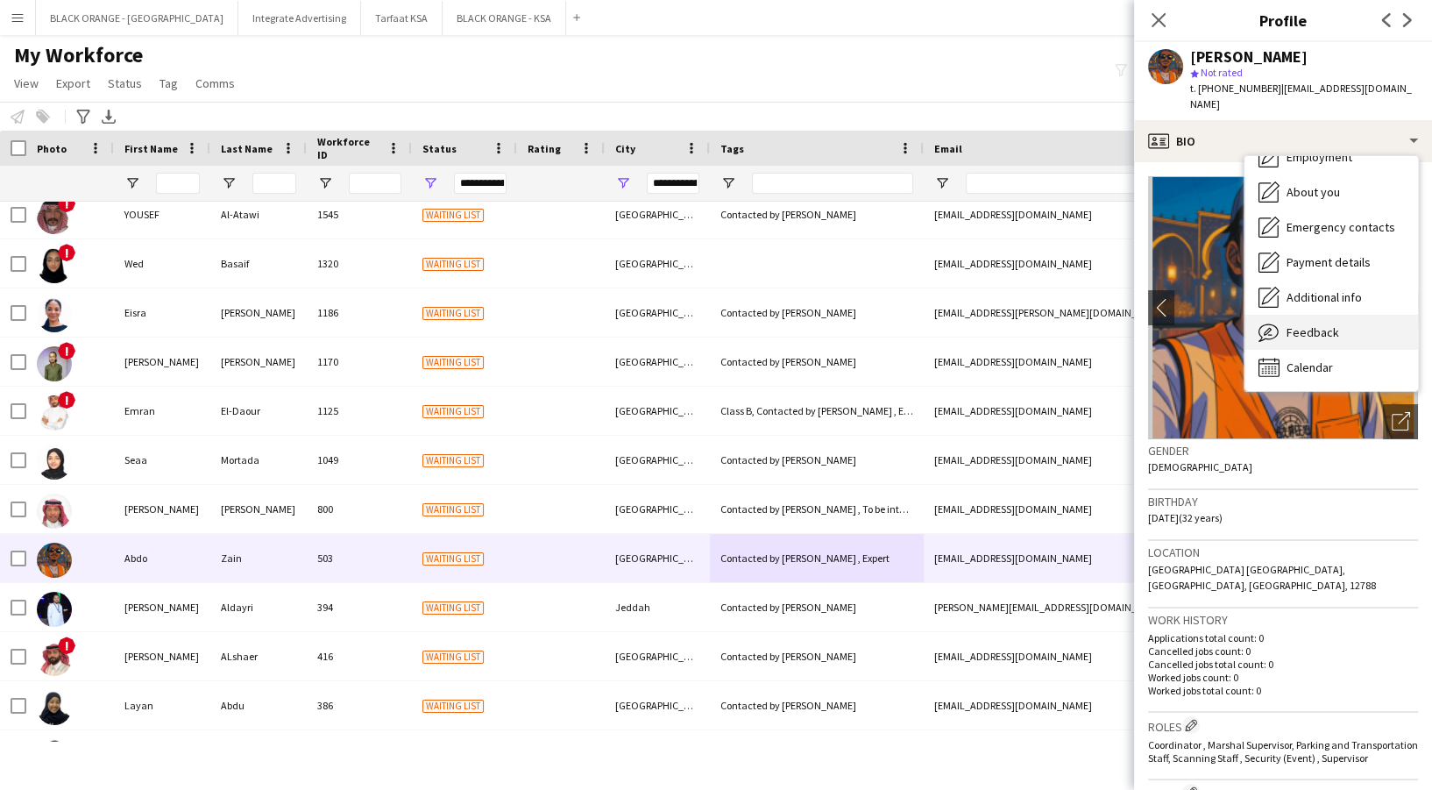
click at [1294, 324] on span "Feedback" at bounding box center [1312, 332] width 53 height 16
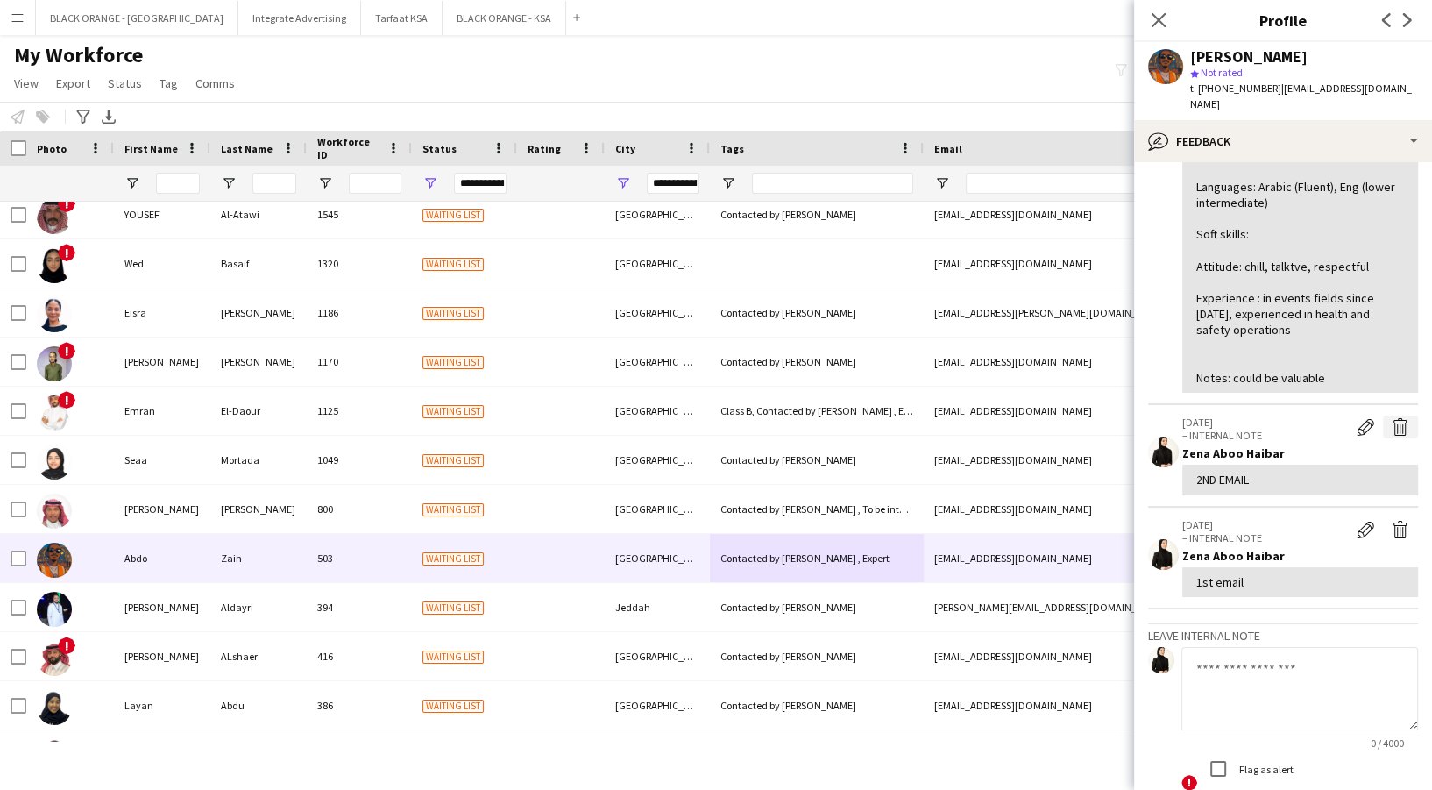
click at [1392, 418] on app-icon "Delete internal note" at bounding box center [1401, 427] width 18 height 18
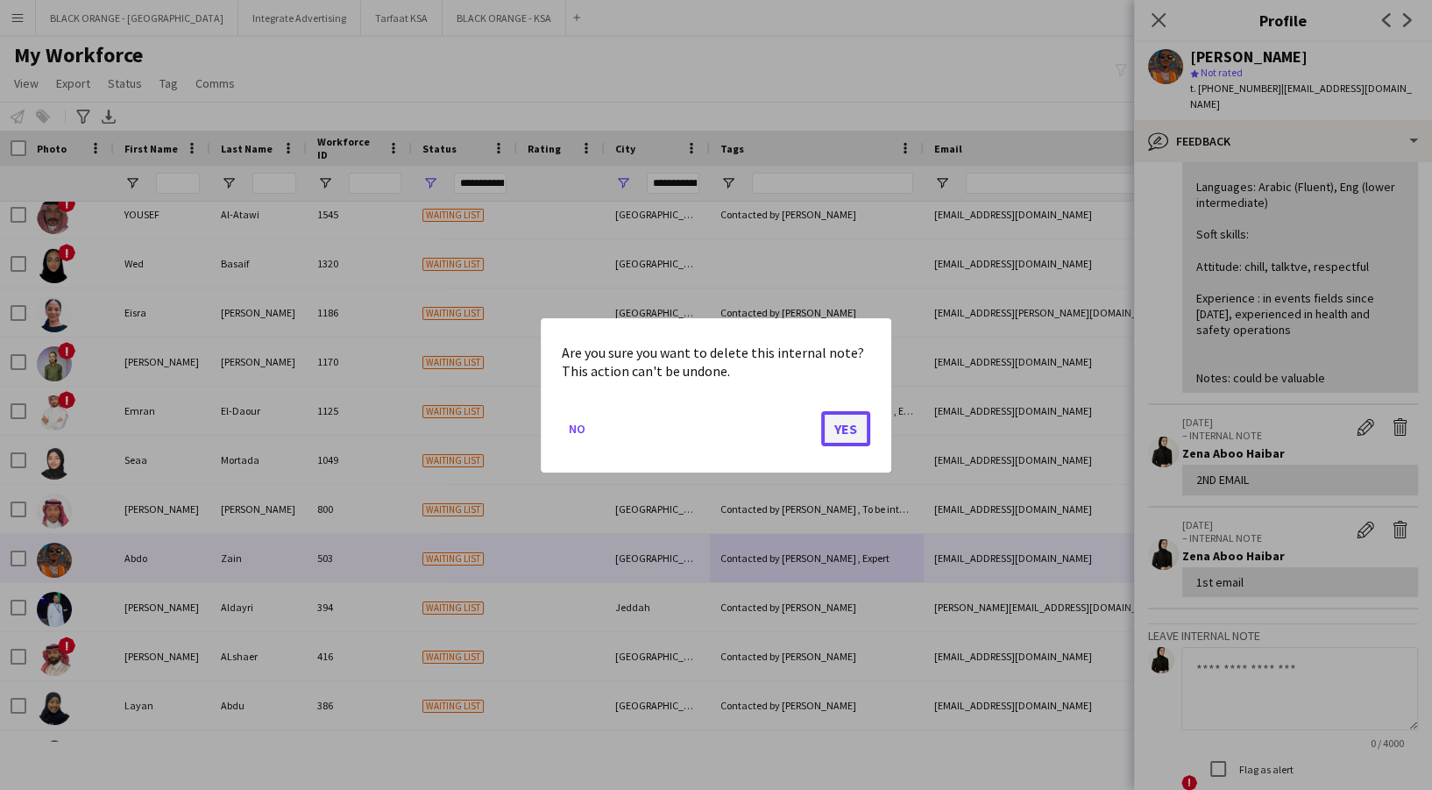
click at [847, 435] on button "Yes" at bounding box center [845, 427] width 49 height 35
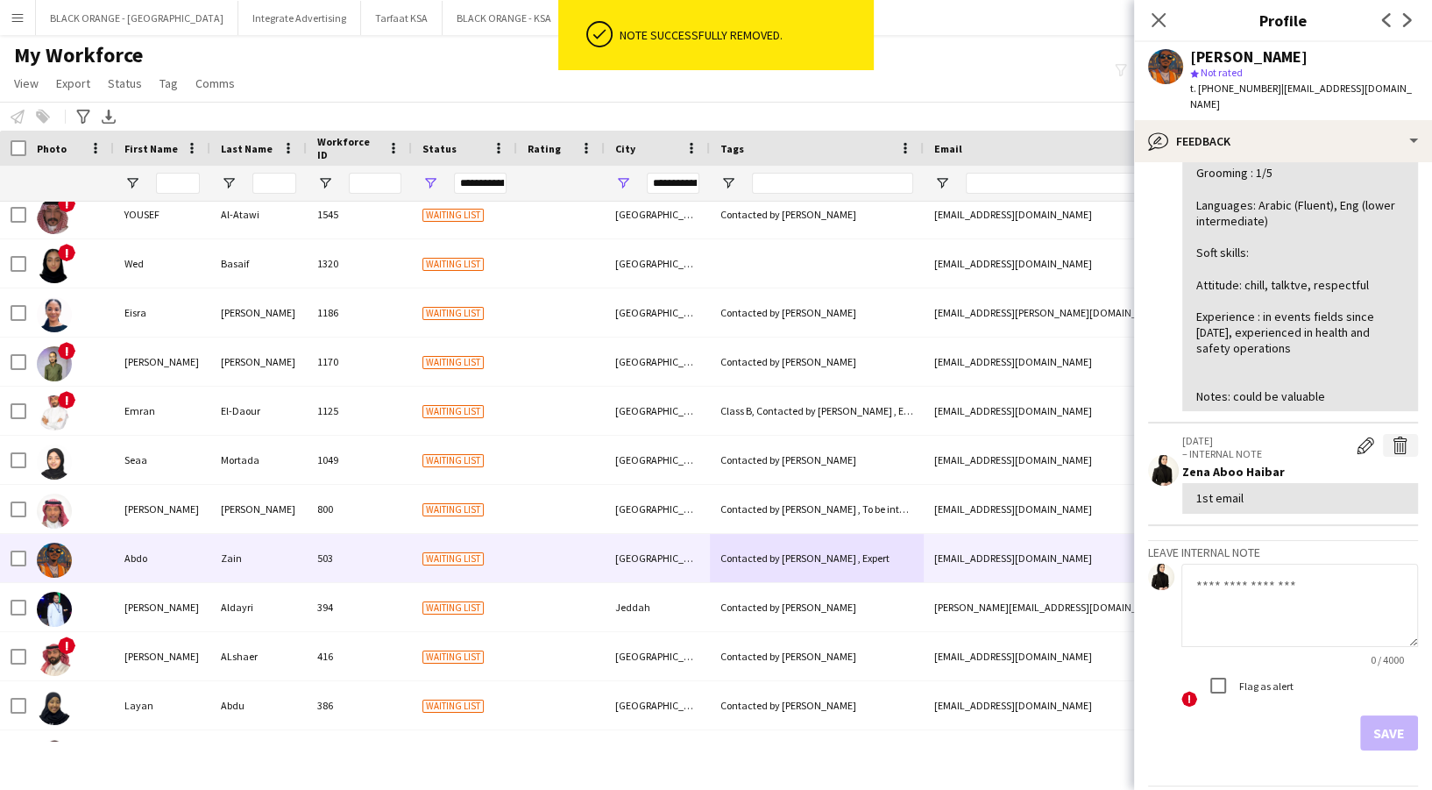
click at [1392, 436] on app-icon "Delete internal note" at bounding box center [1401, 445] width 18 height 18
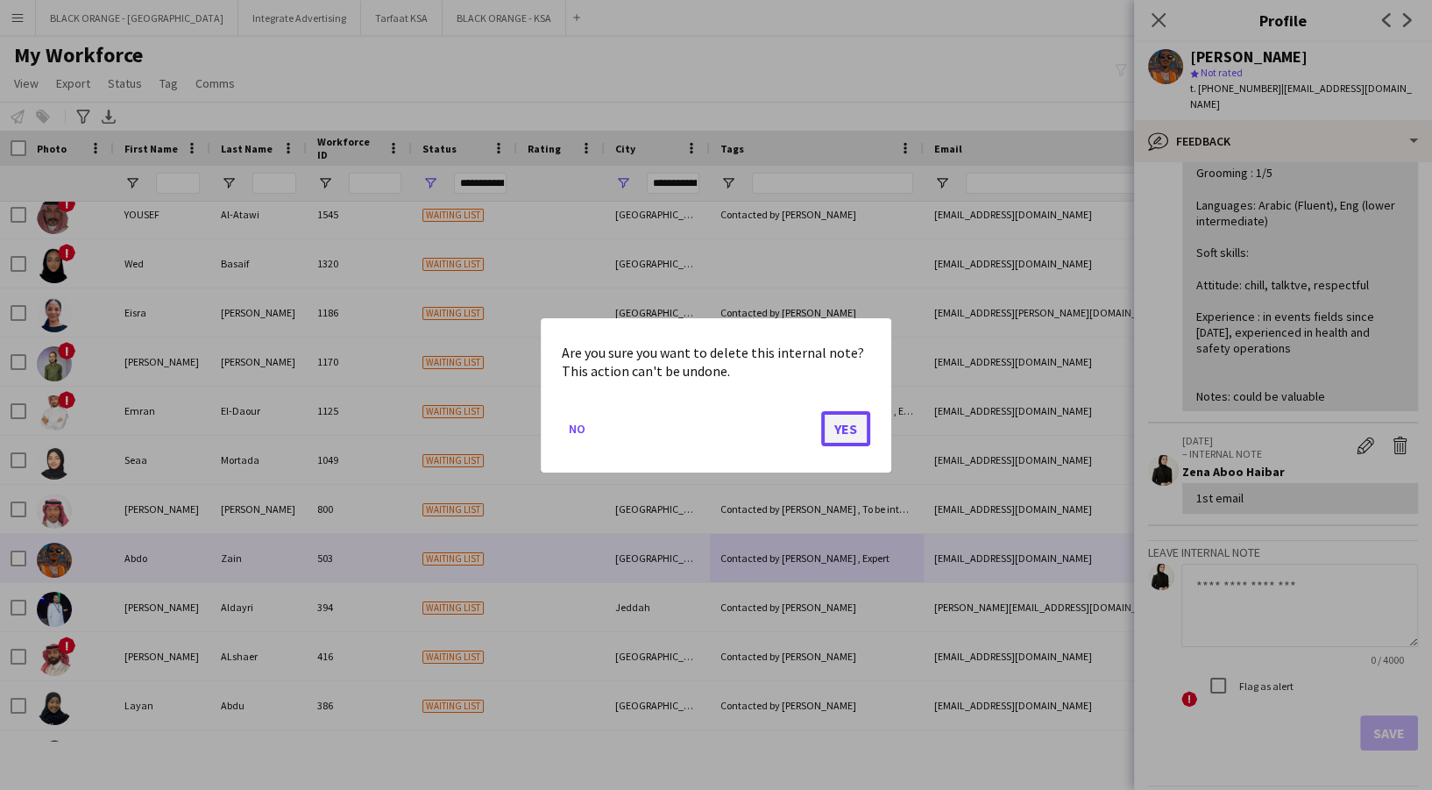
click at [841, 431] on button "Yes" at bounding box center [845, 427] width 49 height 35
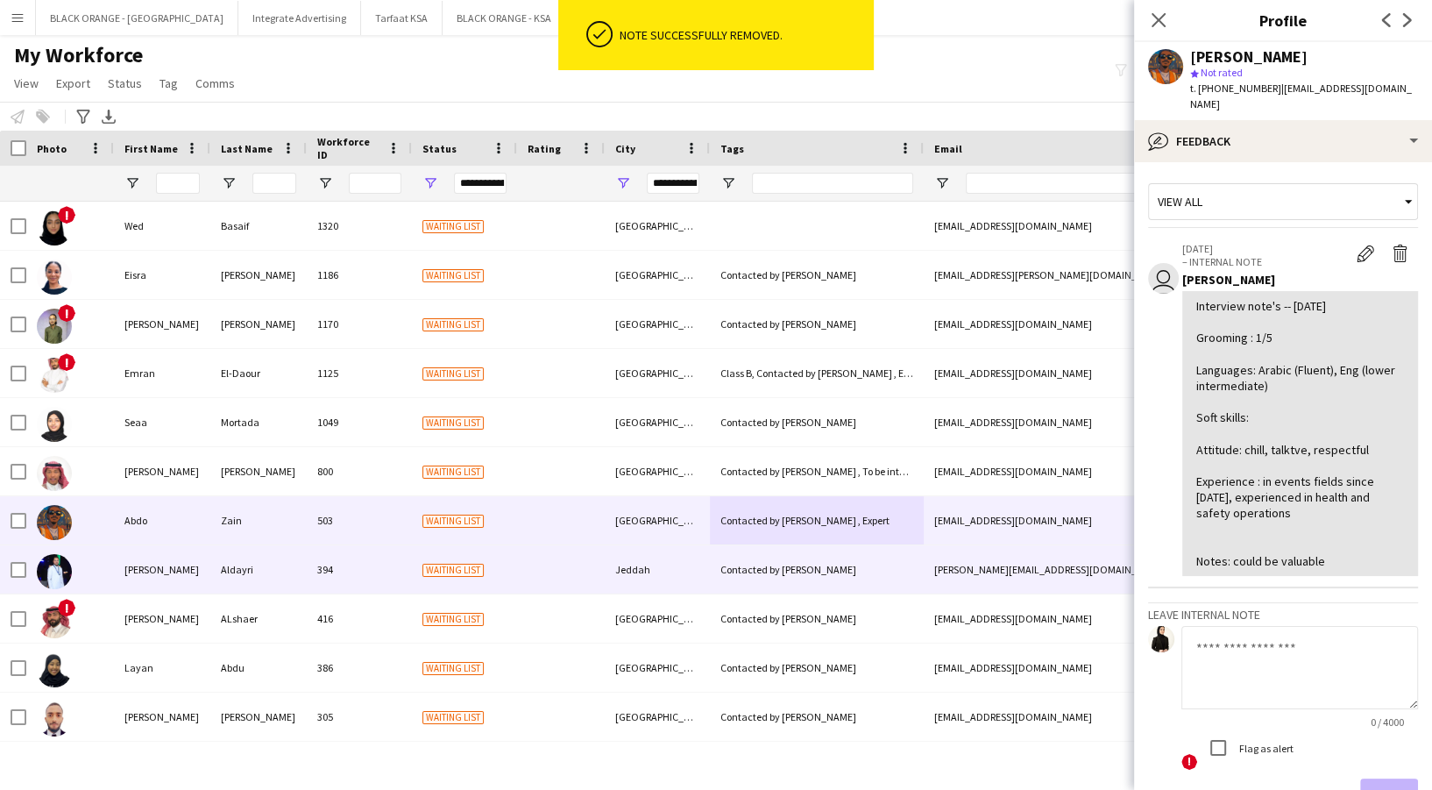
click at [529, 572] on div at bounding box center [561, 569] width 88 height 48
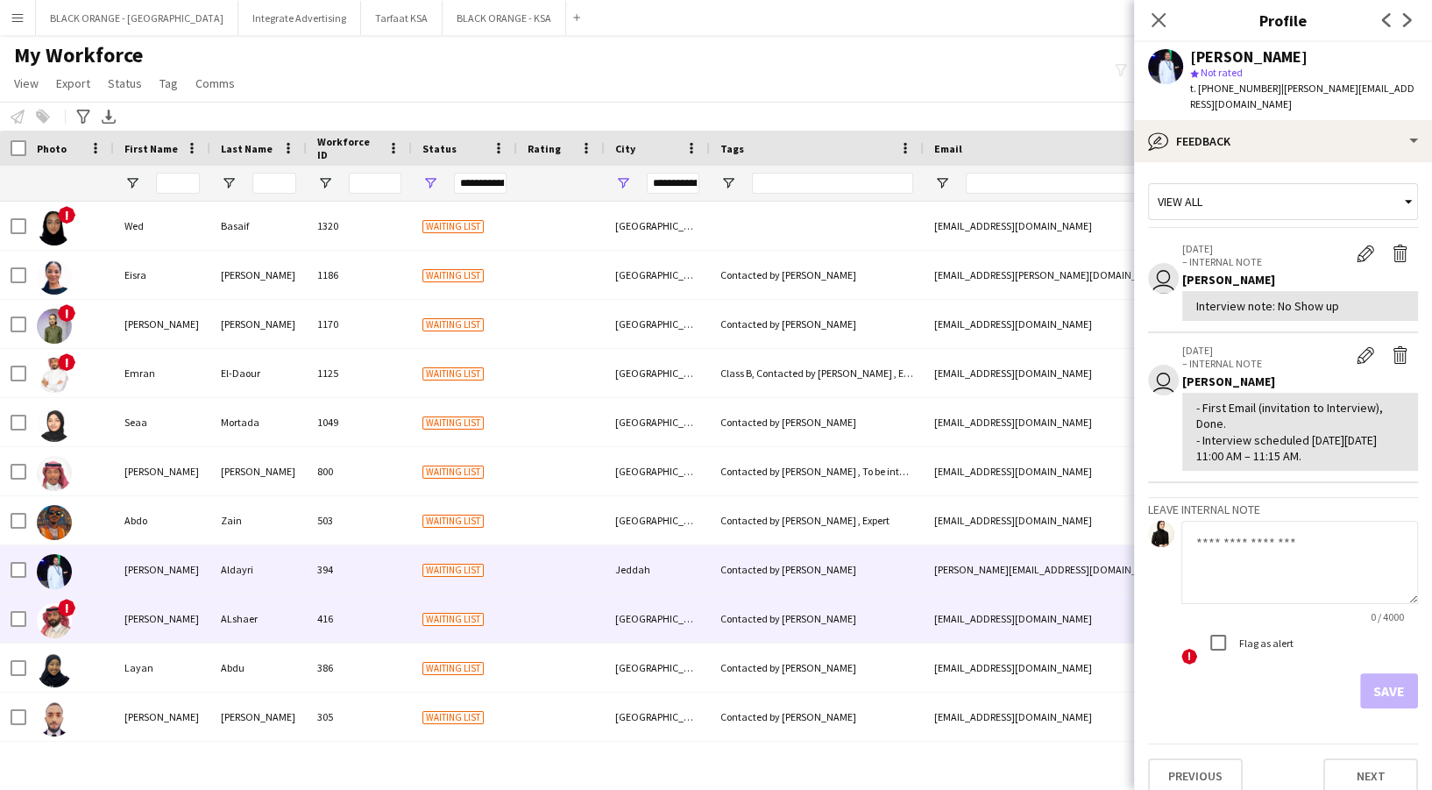
click at [584, 626] on div at bounding box center [561, 618] width 88 height 48
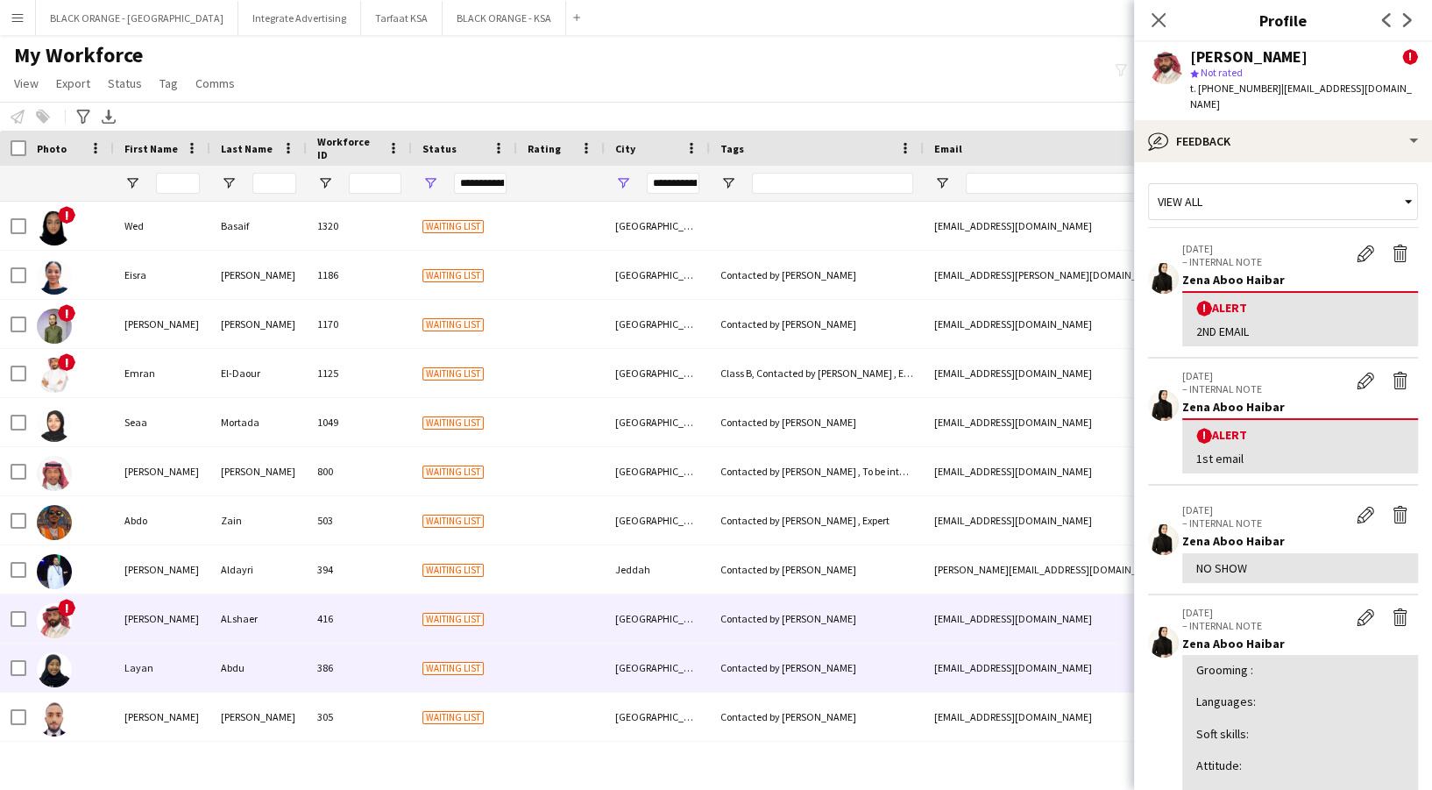
click at [694, 683] on div "[GEOGRAPHIC_DATA]" at bounding box center [657, 667] width 105 height 48
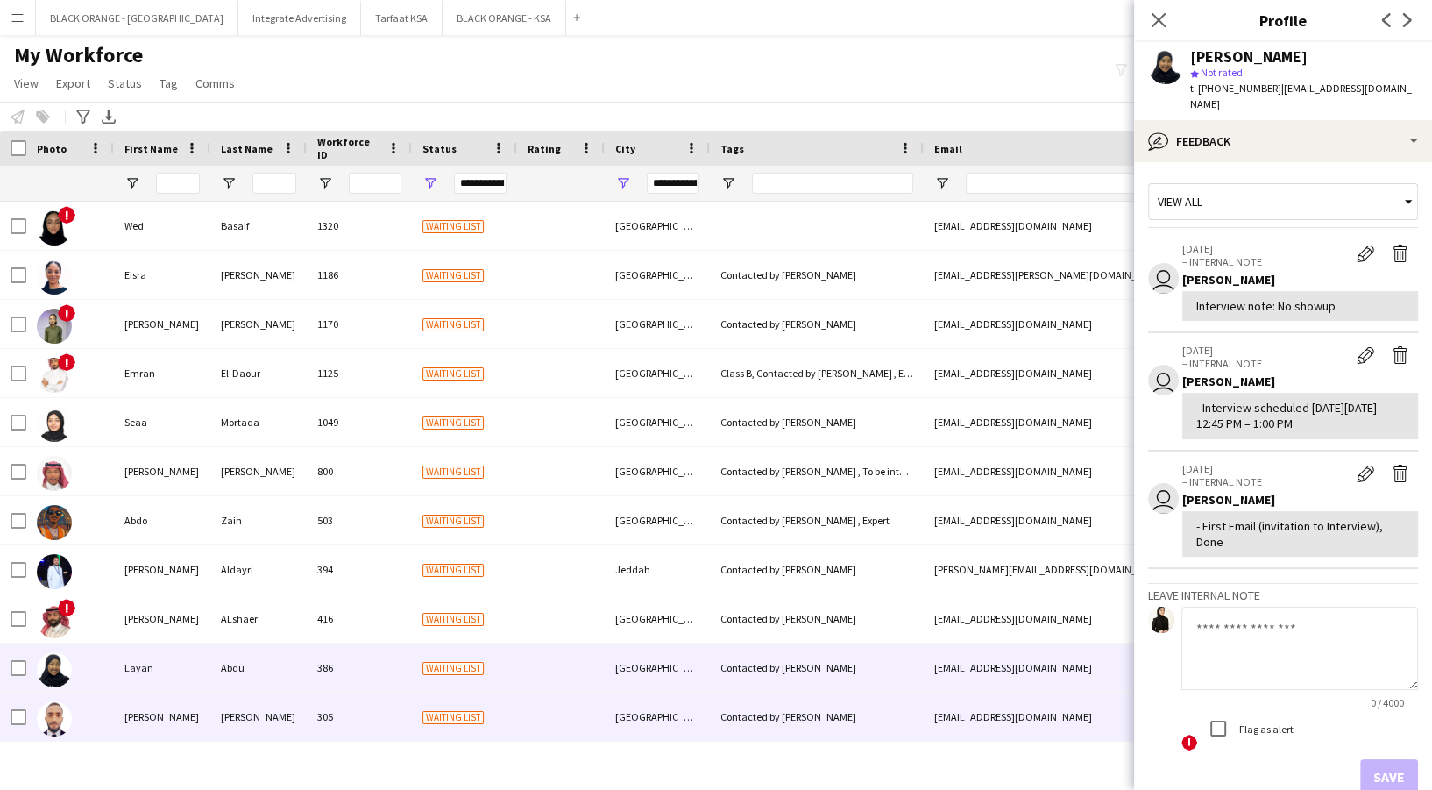
click at [536, 719] on div at bounding box center [561, 716] width 88 height 48
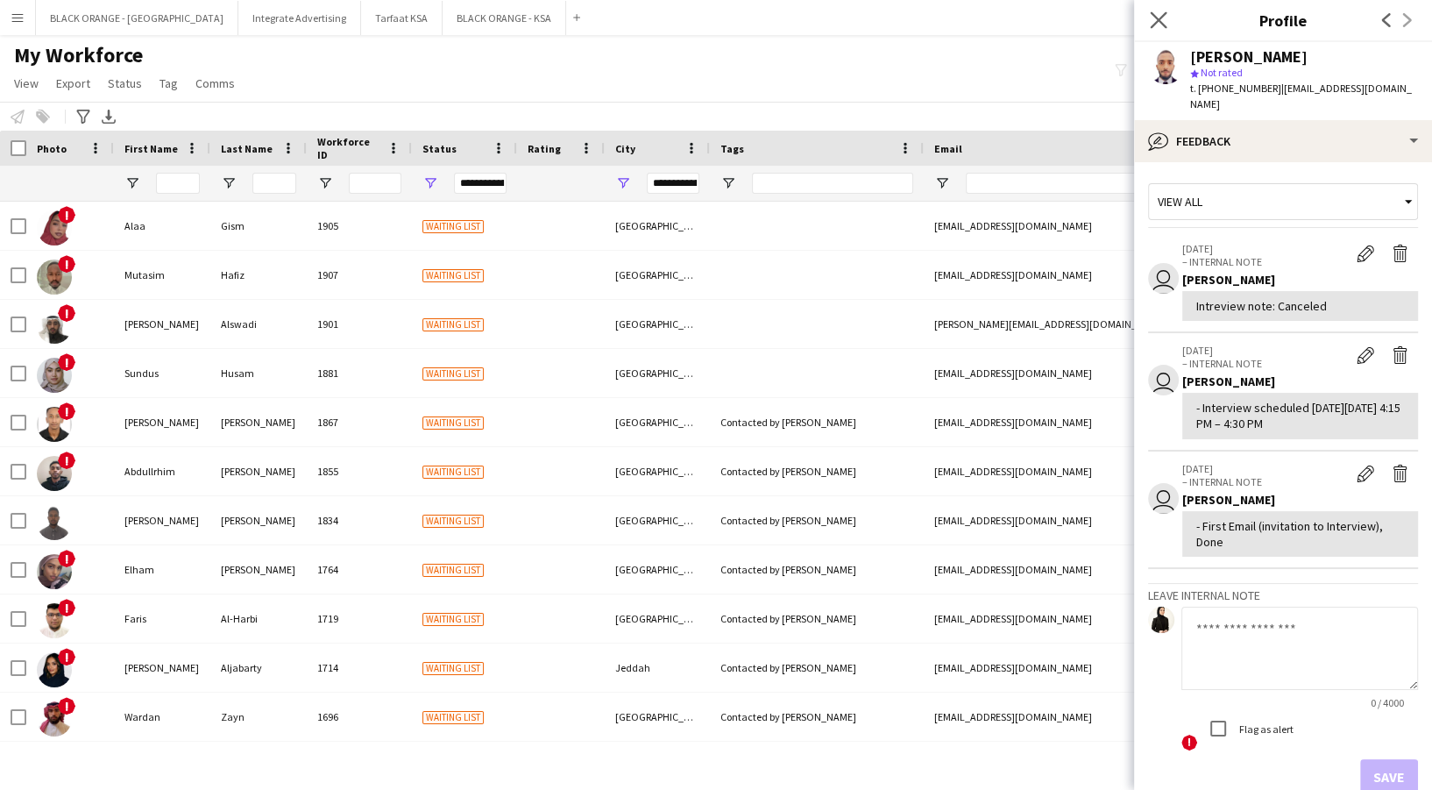
click at [1167, 14] on app-icon "Close pop-in" at bounding box center [1158, 20] width 25 height 25
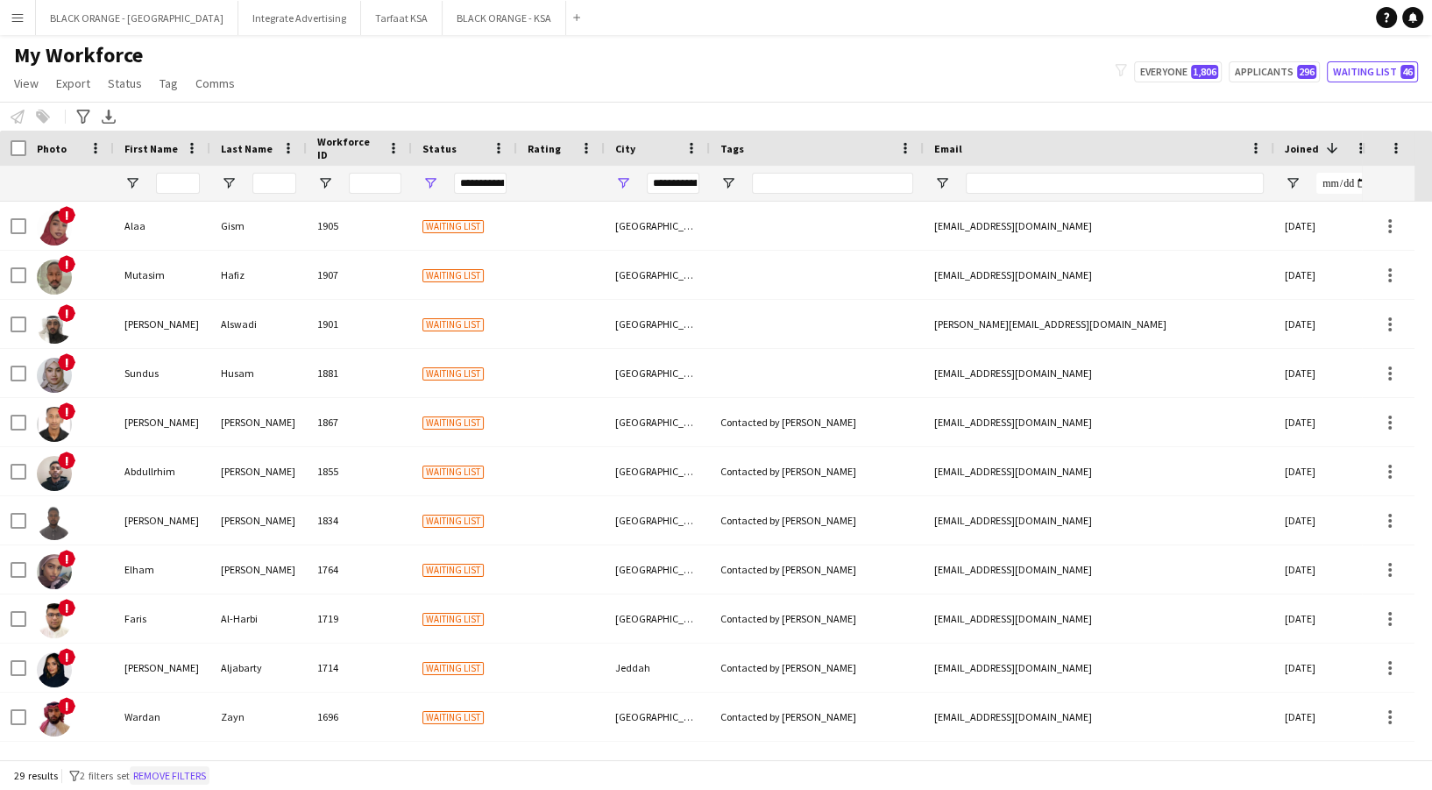
click at [188, 772] on button "Remove filters" at bounding box center [170, 775] width 80 height 19
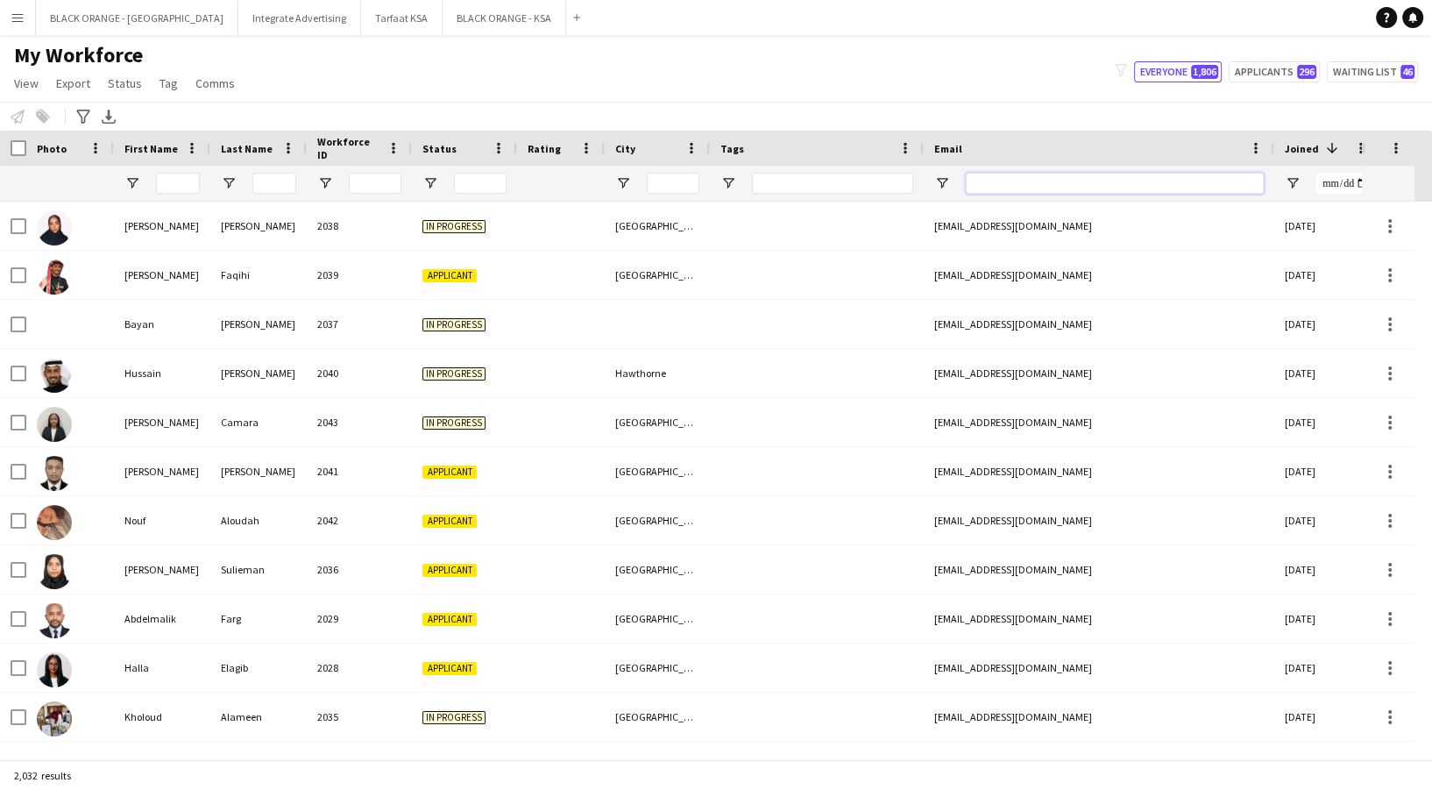
click at [1024, 185] on input "Email Filter Input" at bounding box center [1115, 183] width 298 height 21
paste input "**********"
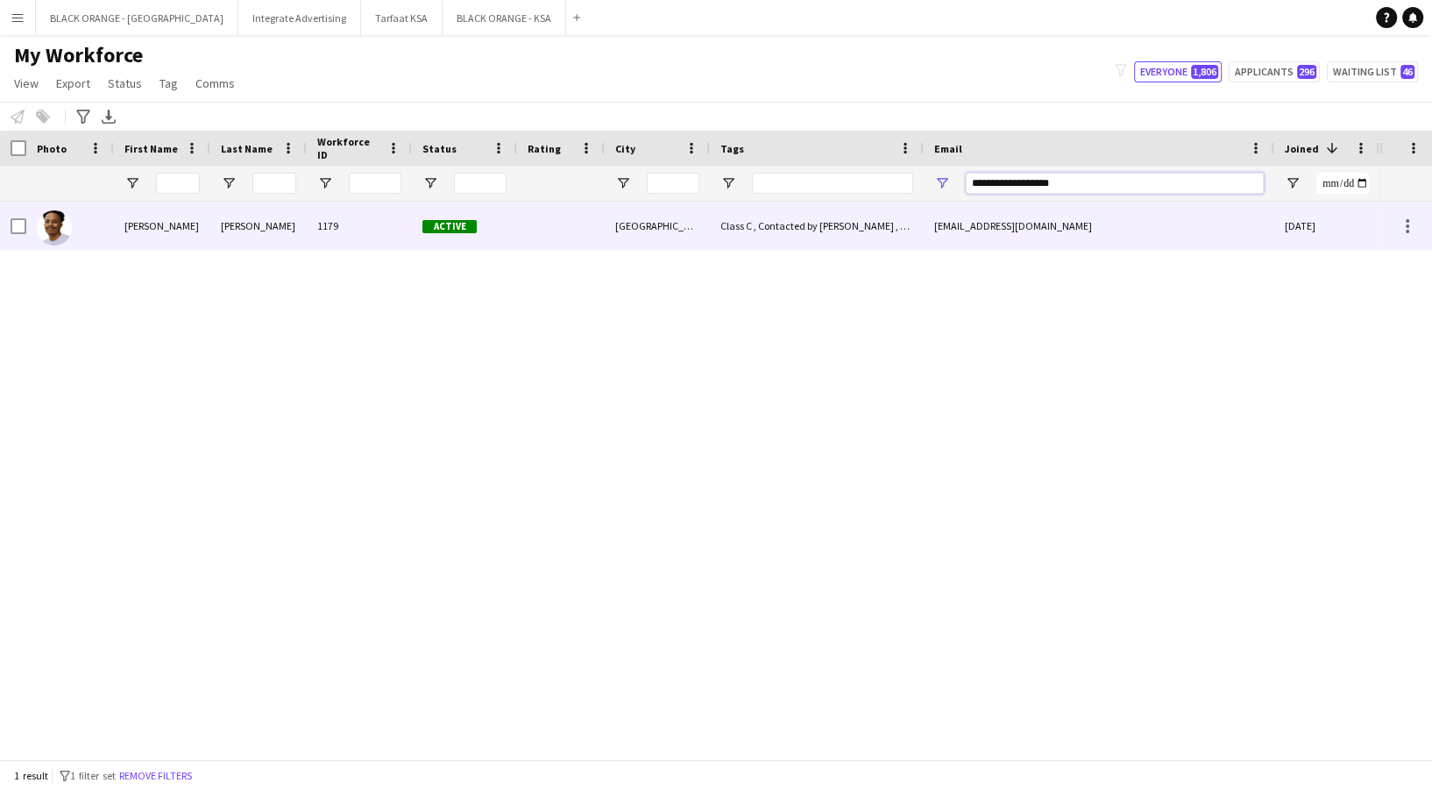
type input "**********"
click at [801, 224] on div "Class C , Contacted by Bashayr , English Speaker , Sudanese" at bounding box center [817, 226] width 214 height 48
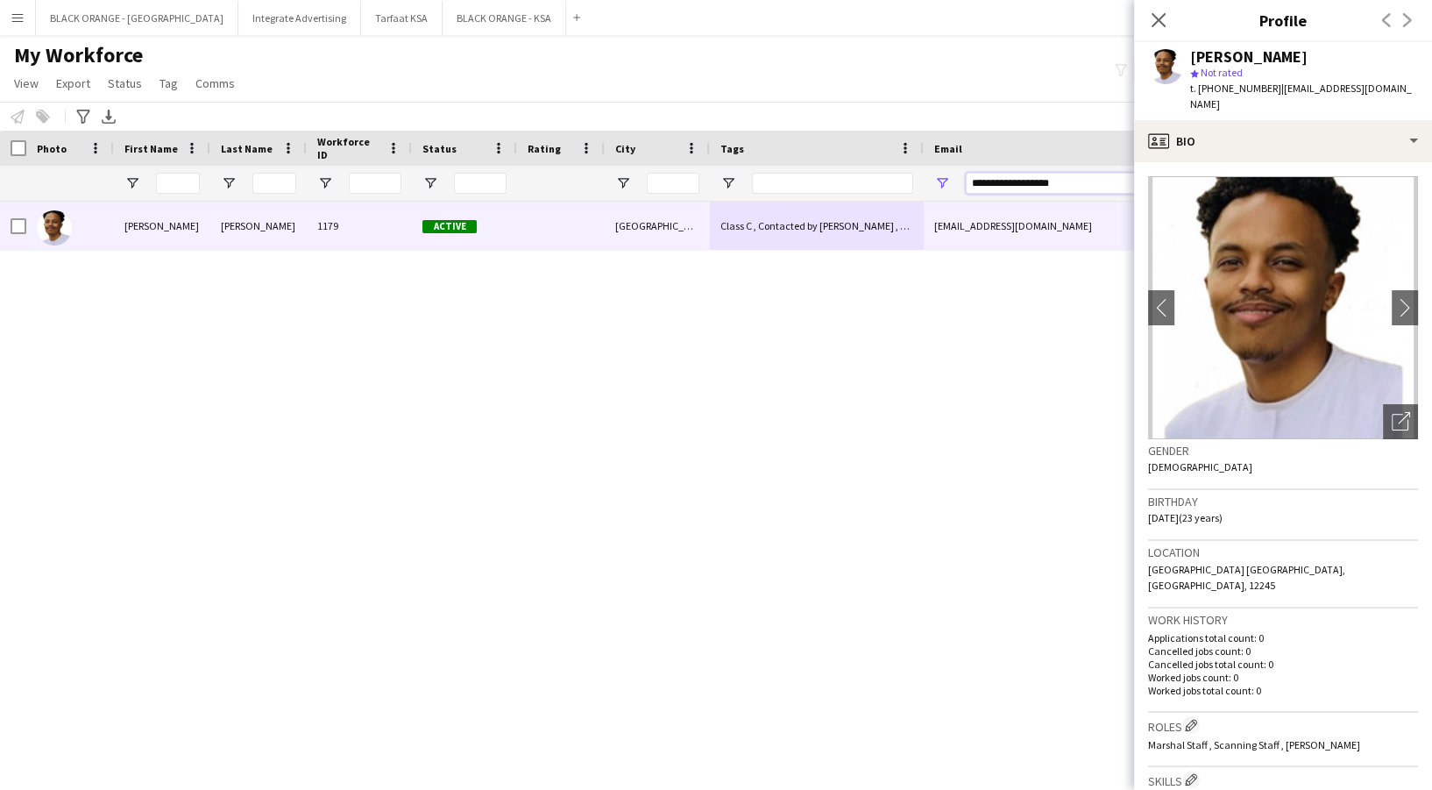
drag, startPoint x: 1084, startPoint y: 172, endPoint x: 941, endPoint y: 160, distance: 143.3
click at [941, 160] on div "Workforce Details Photo First Name 1" at bounding box center [1004, 166] width 2009 height 71
paste input "**********"
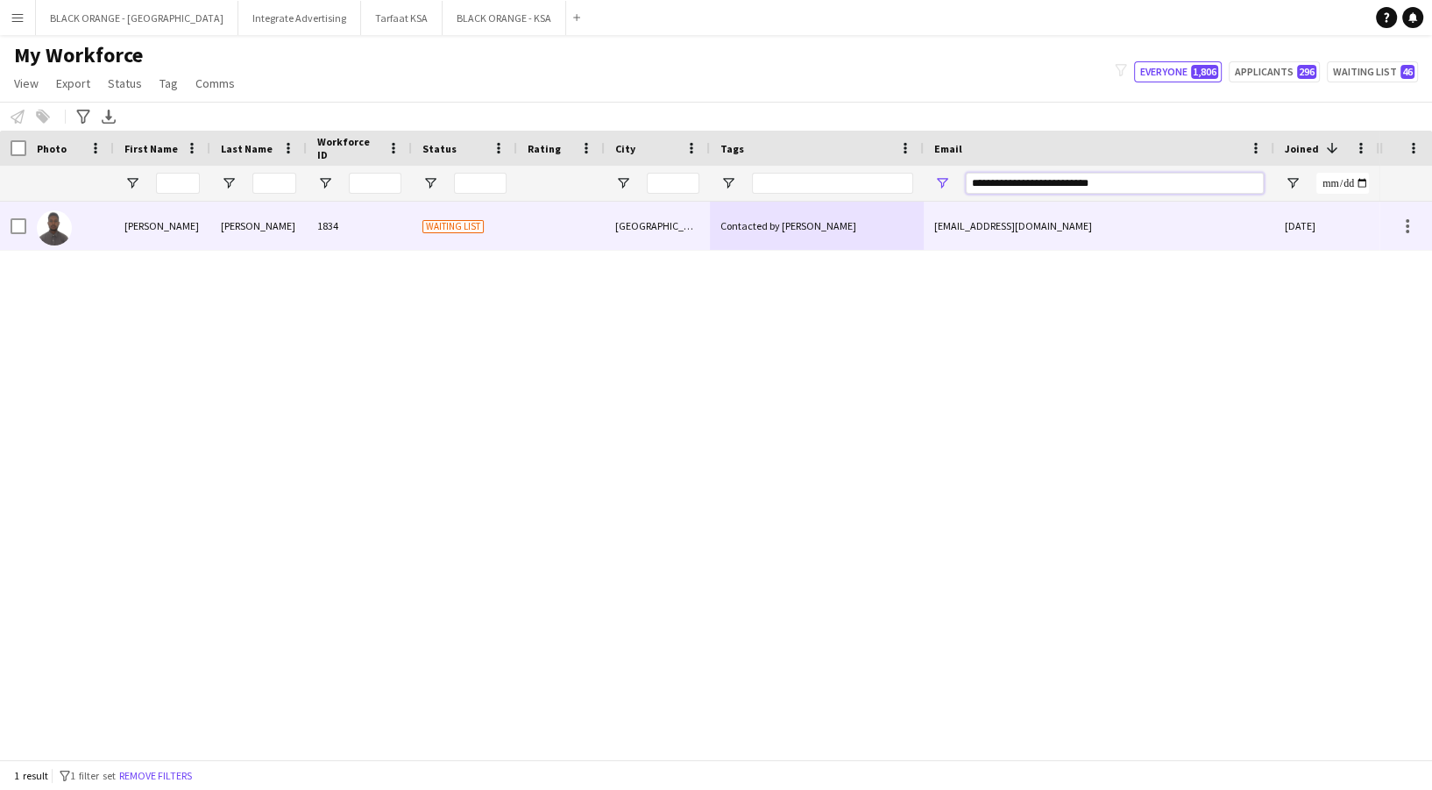
type input "**********"
click at [510, 230] on div "Waiting list" at bounding box center [464, 226] width 105 height 48
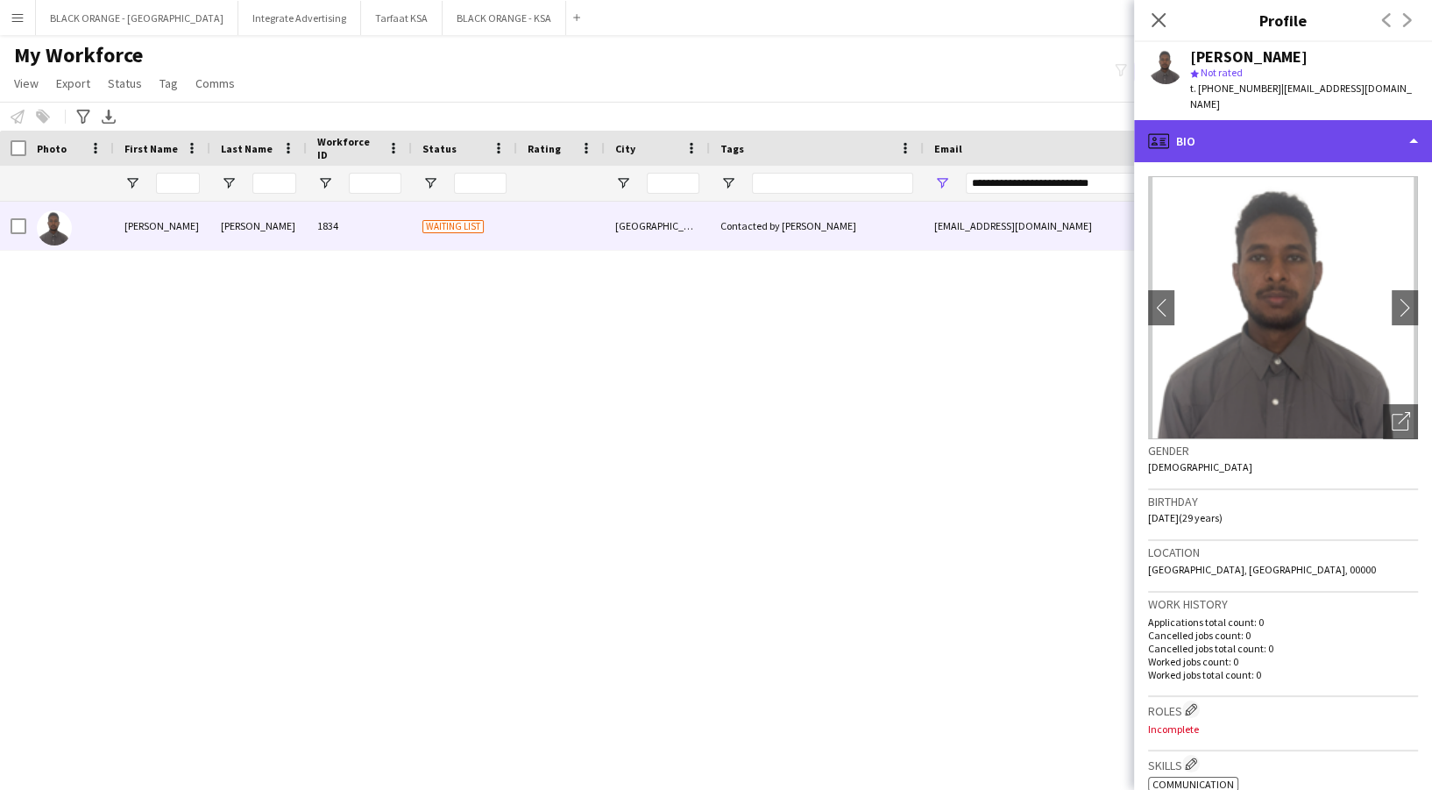
click at [1230, 120] on div "profile Bio" at bounding box center [1283, 141] width 298 height 42
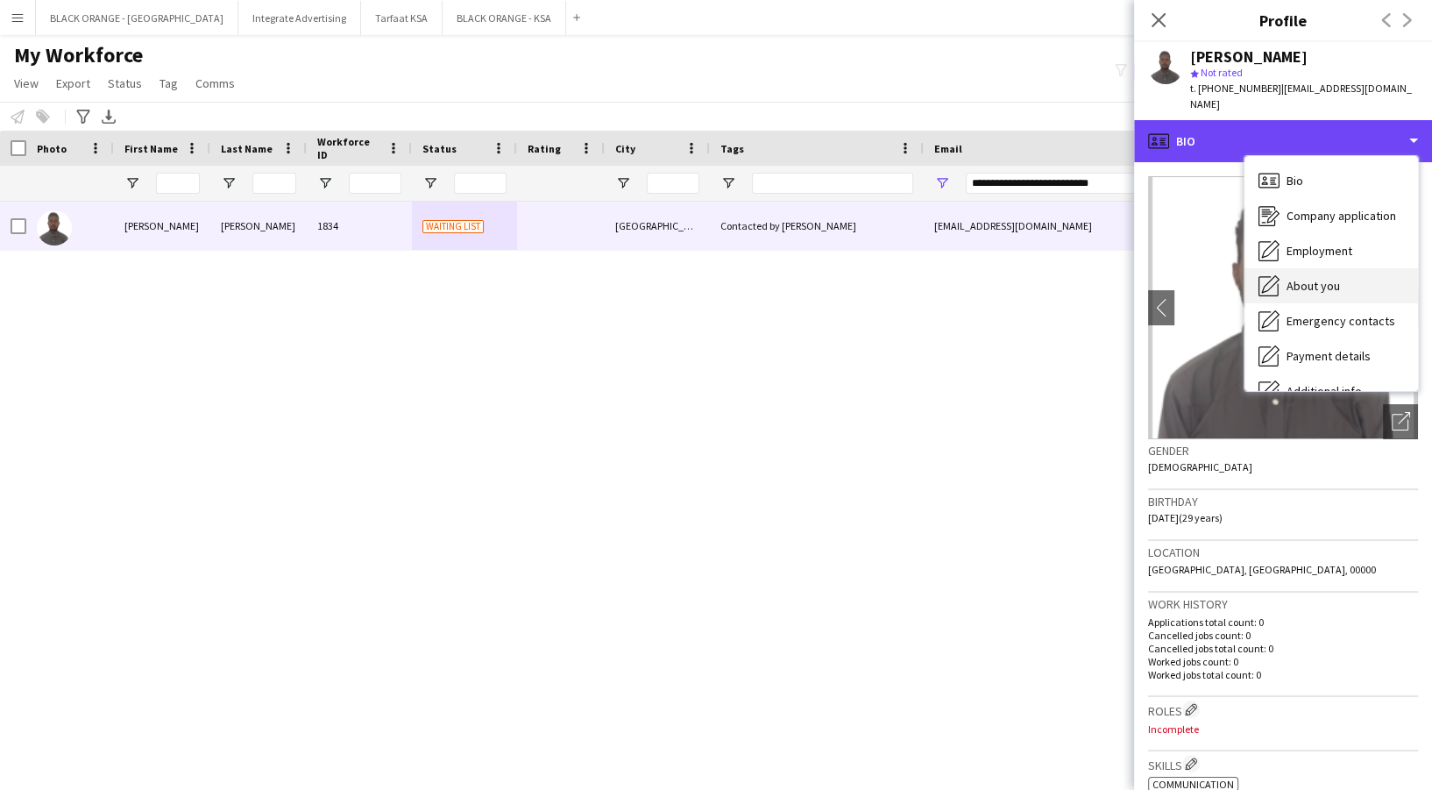
scroll to position [94, 0]
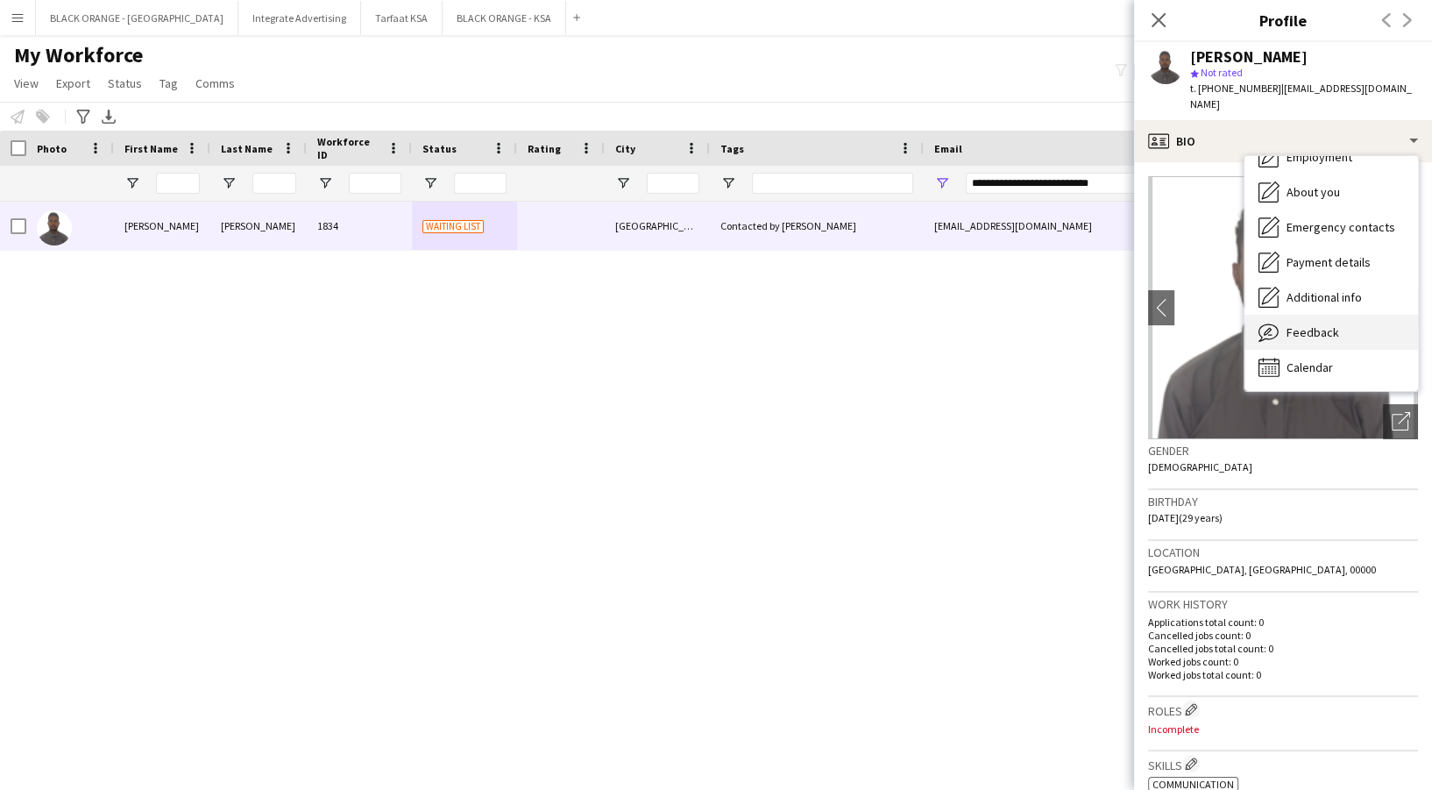
click at [1300, 324] on span "Feedback" at bounding box center [1312, 332] width 53 height 16
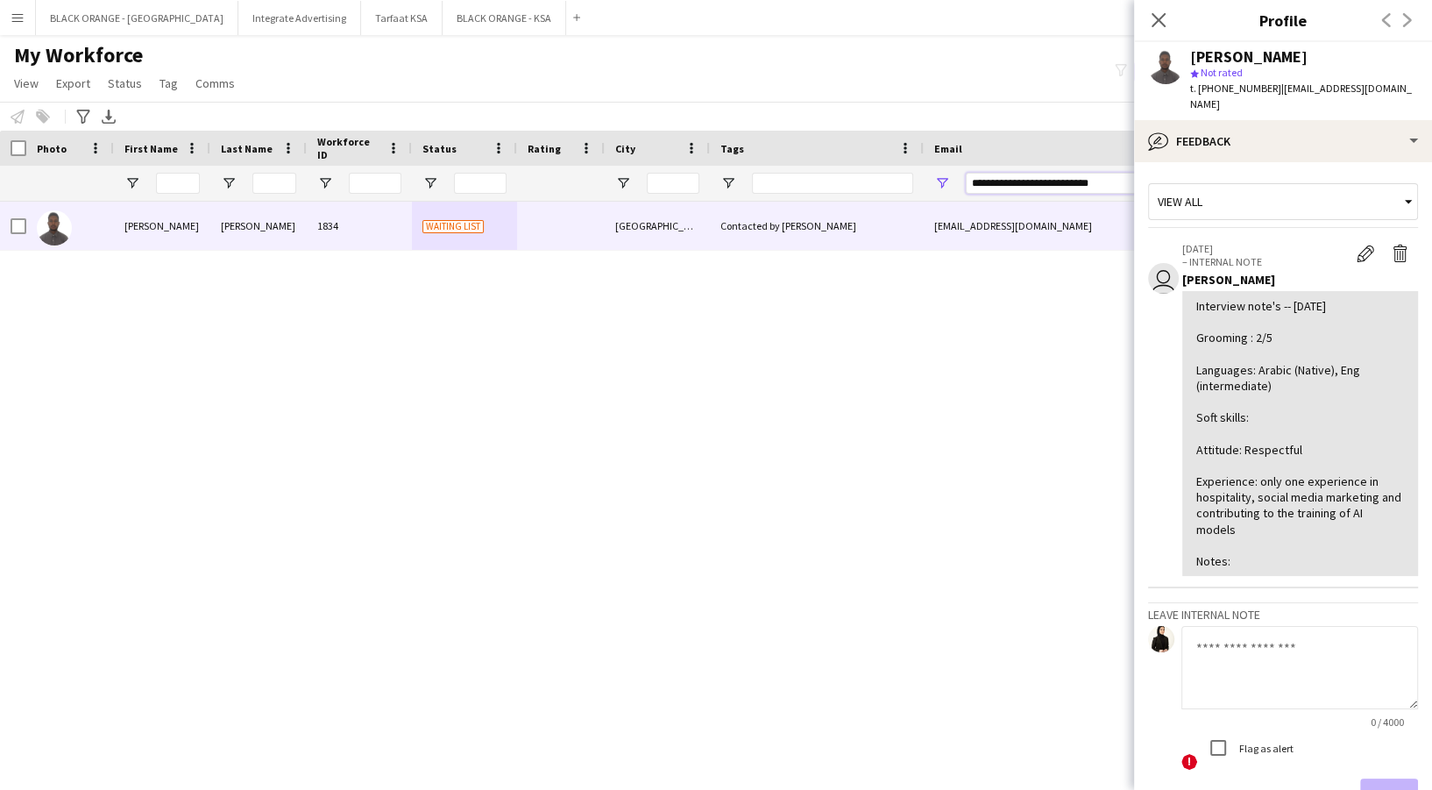
drag, startPoint x: 1118, startPoint y: 192, endPoint x: 946, endPoint y: 187, distance: 171.8
click at [946, 187] on div "**********" at bounding box center [1099, 183] width 351 height 35
paste input "**********"
type input "**********"
click at [1016, 344] on div "Hassan Mohammed 1834 Waiting list Riyadh Contacted by Zena eng.h.mukhtar1995@gm…" at bounding box center [689, 472] width 1379 height 540
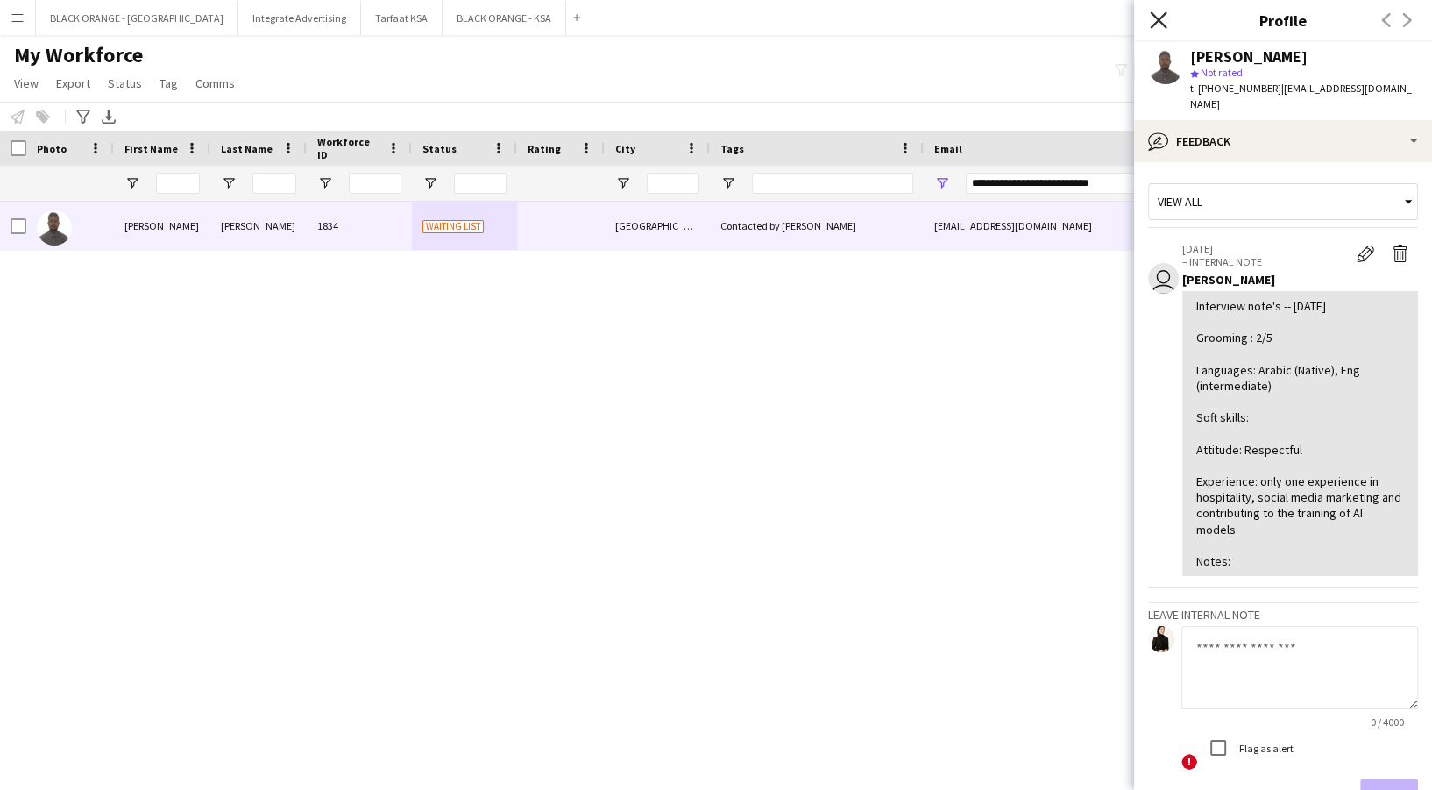
click at [1158, 19] on icon at bounding box center [1158, 19] width 17 height 17
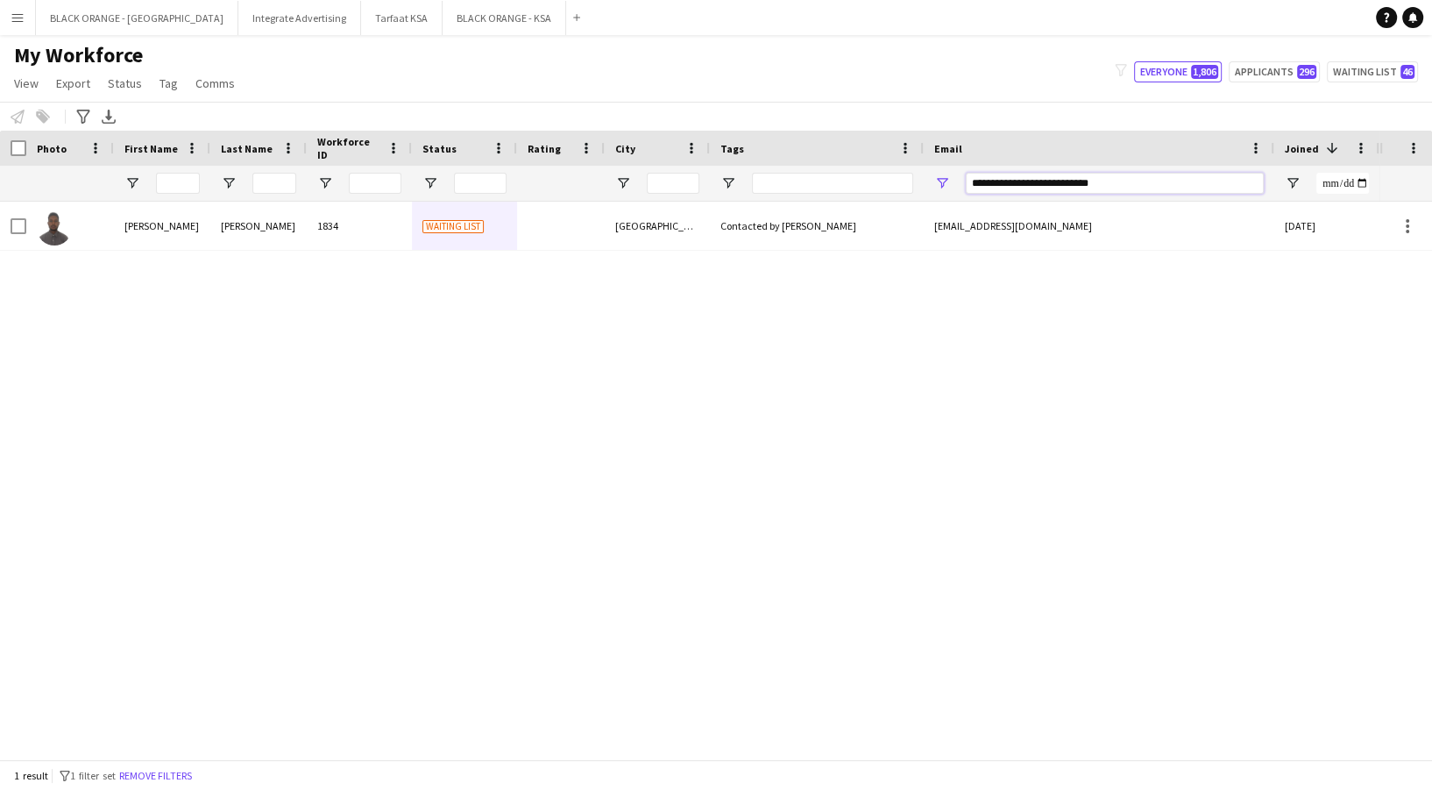
drag, startPoint x: 1114, startPoint y: 184, endPoint x: 841, endPoint y: 181, distance: 272.6
click at [841, 181] on div at bounding box center [1004, 183] width 2009 height 35
paste input "**********"
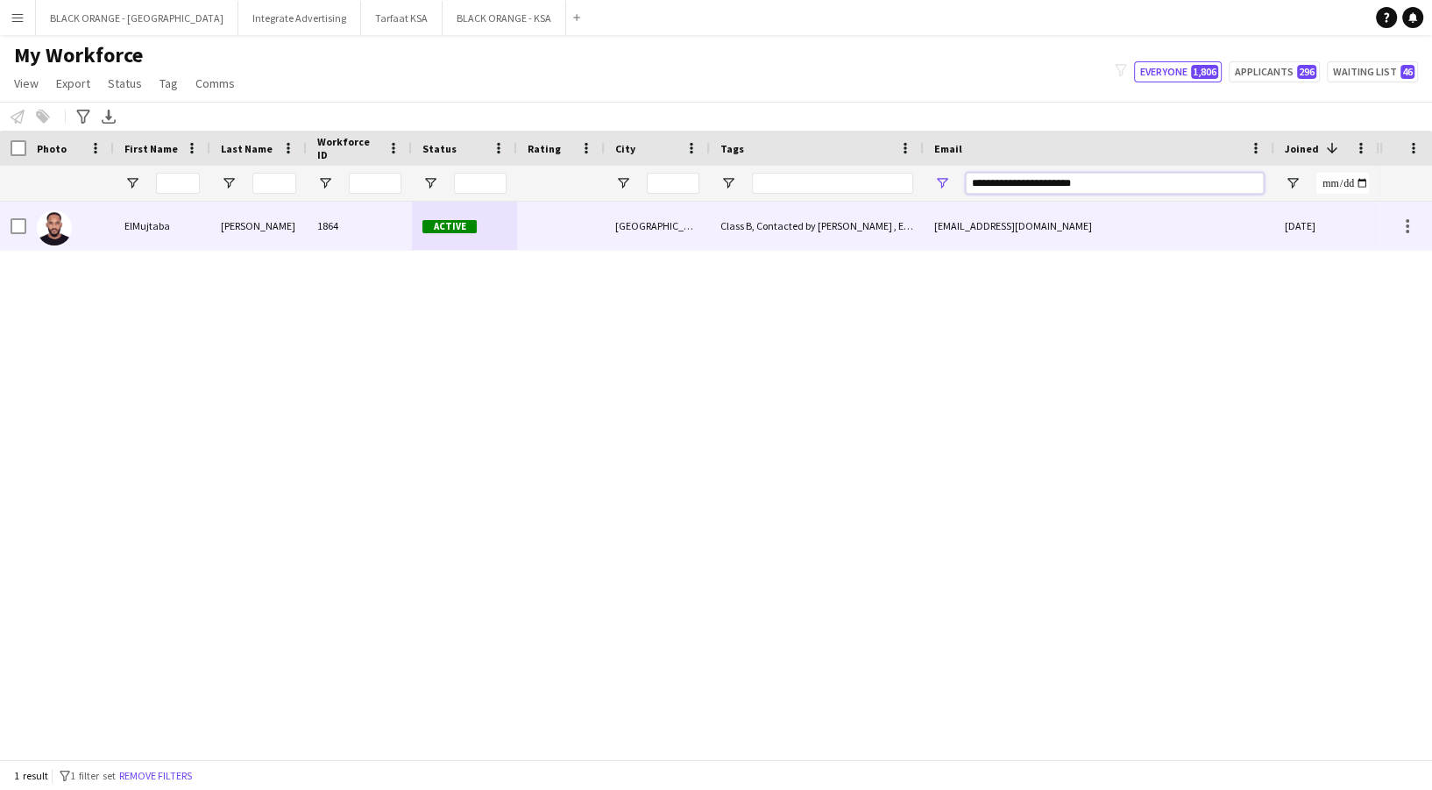
type input "**********"
click at [754, 227] on div "Class B, Contacted by Zena , English Speaker , Sudanese" at bounding box center [817, 226] width 214 height 48
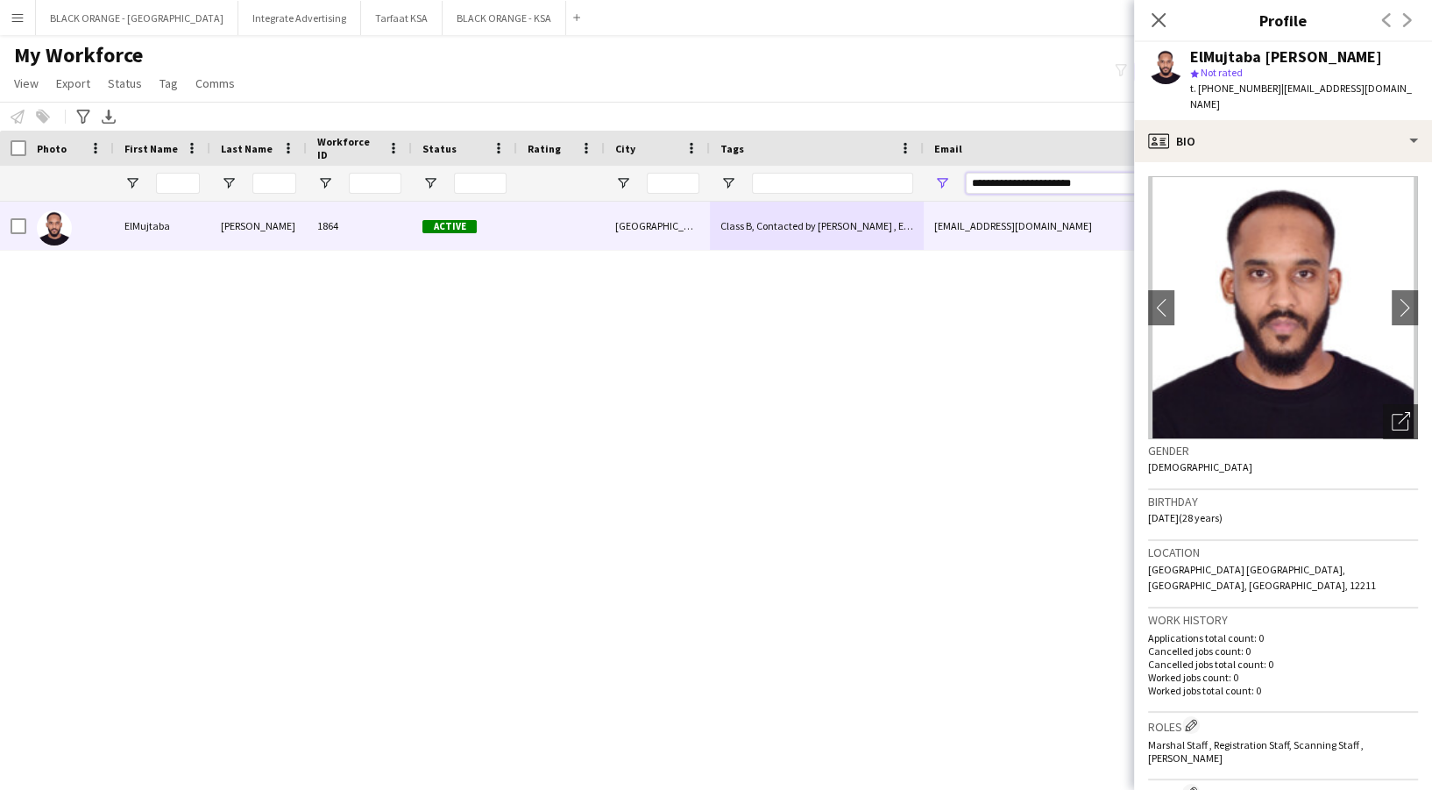
drag, startPoint x: 1126, startPoint y: 189, endPoint x: 928, endPoint y: 187, distance: 198.1
click at [928, 187] on div "**********" at bounding box center [1099, 183] width 351 height 35
paste input "**********"
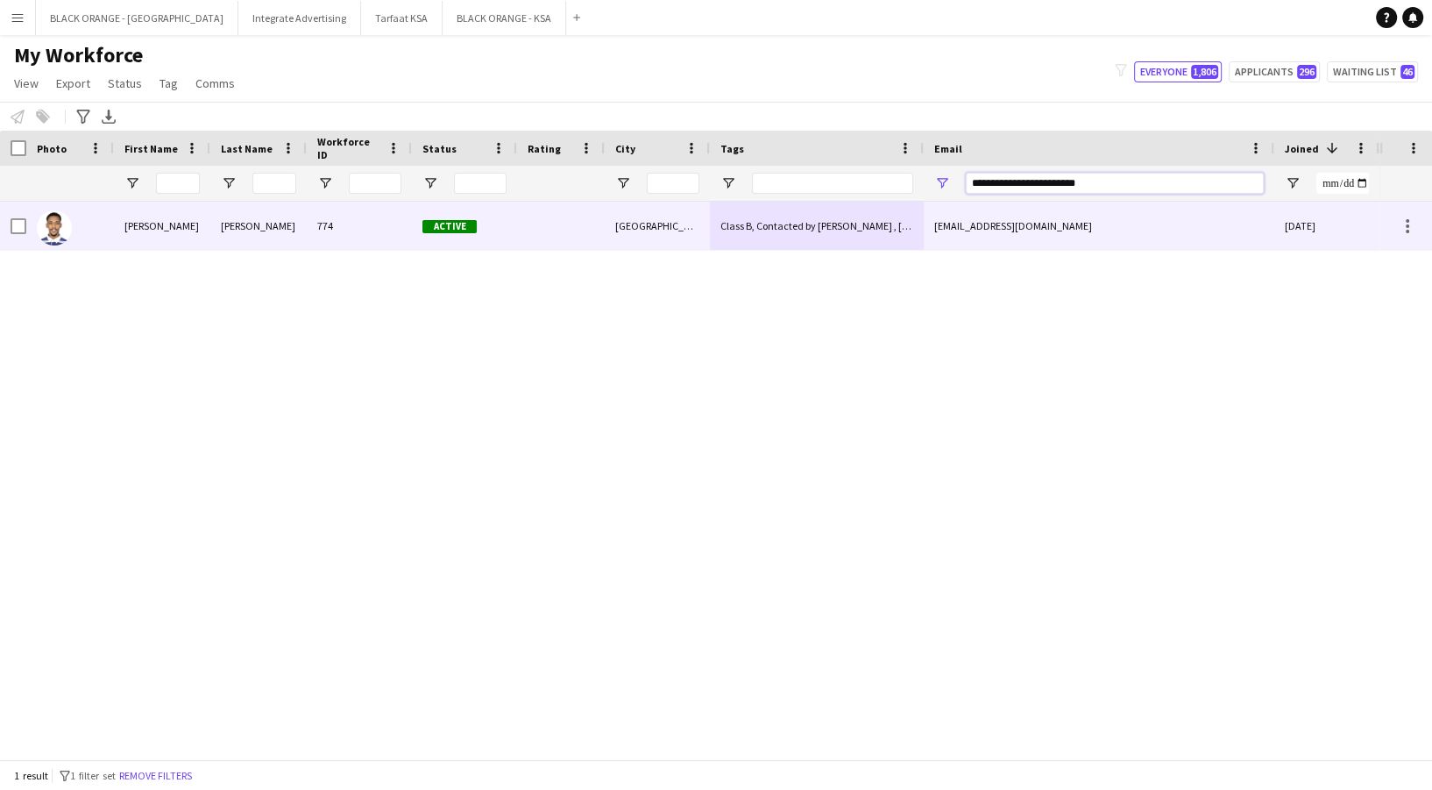
type input "**********"
click at [670, 223] on div "[GEOGRAPHIC_DATA]" at bounding box center [657, 226] width 105 height 48
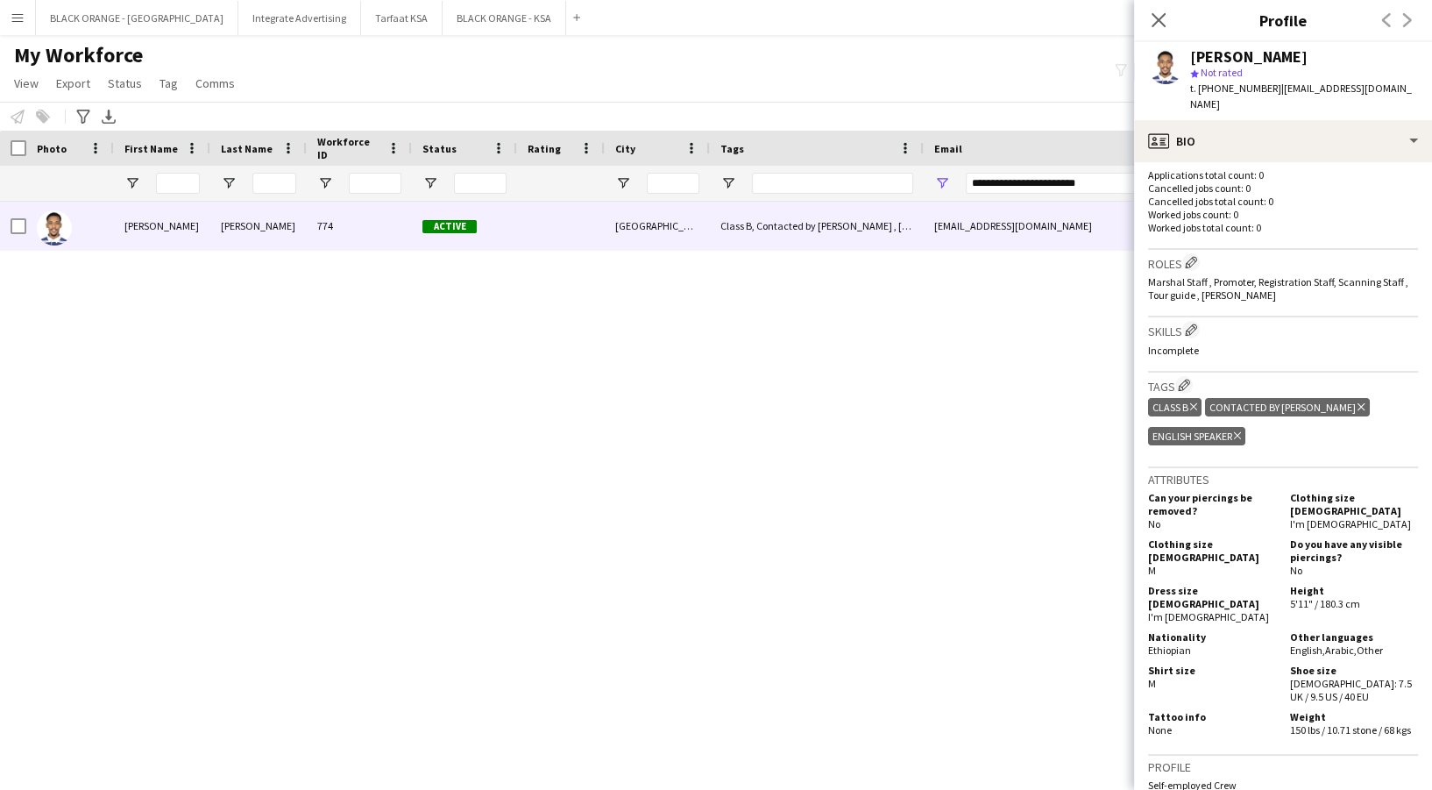
scroll to position [467, 0]
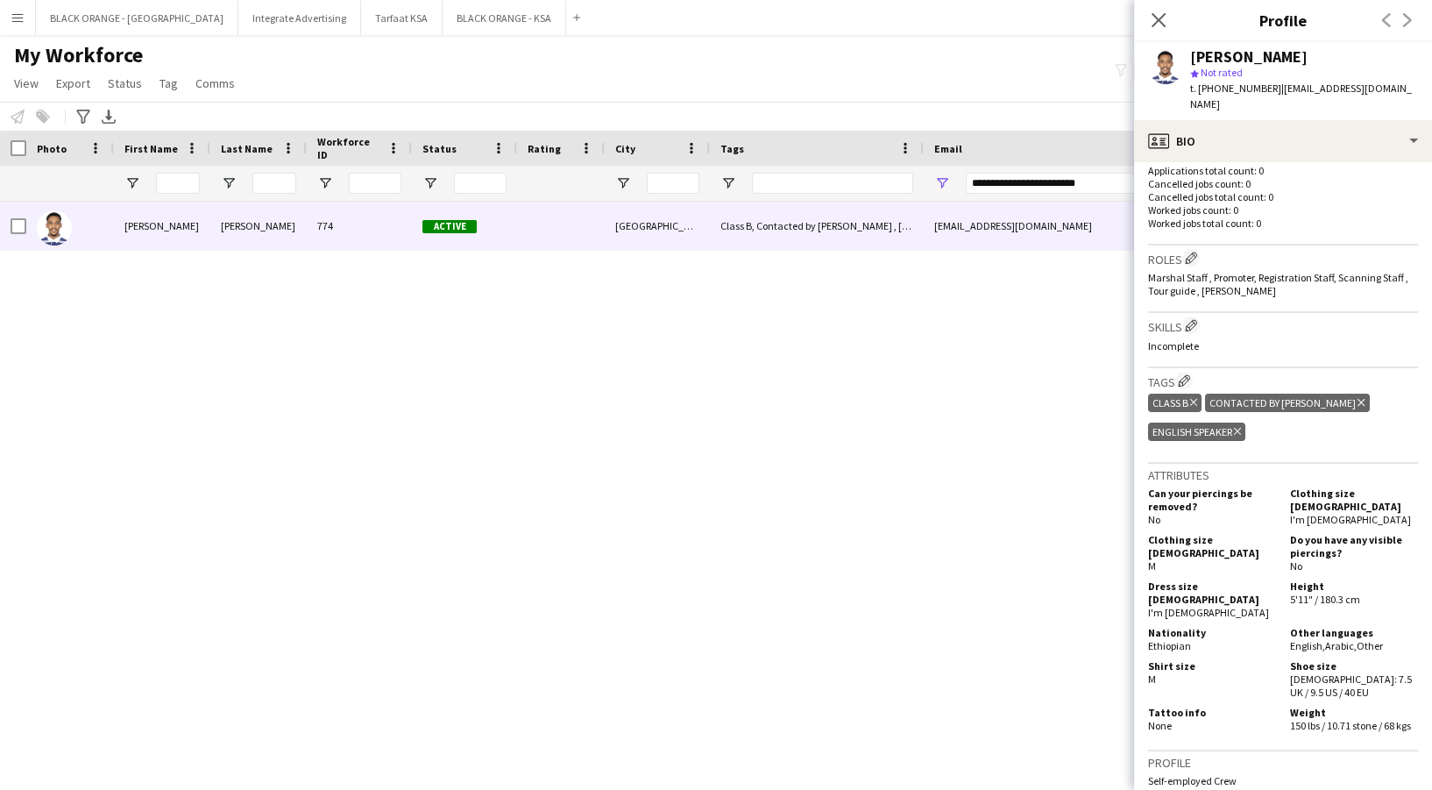
click at [1357, 397] on icon "Delete tag" at bounding box center [1360, 402] width 7 height 11
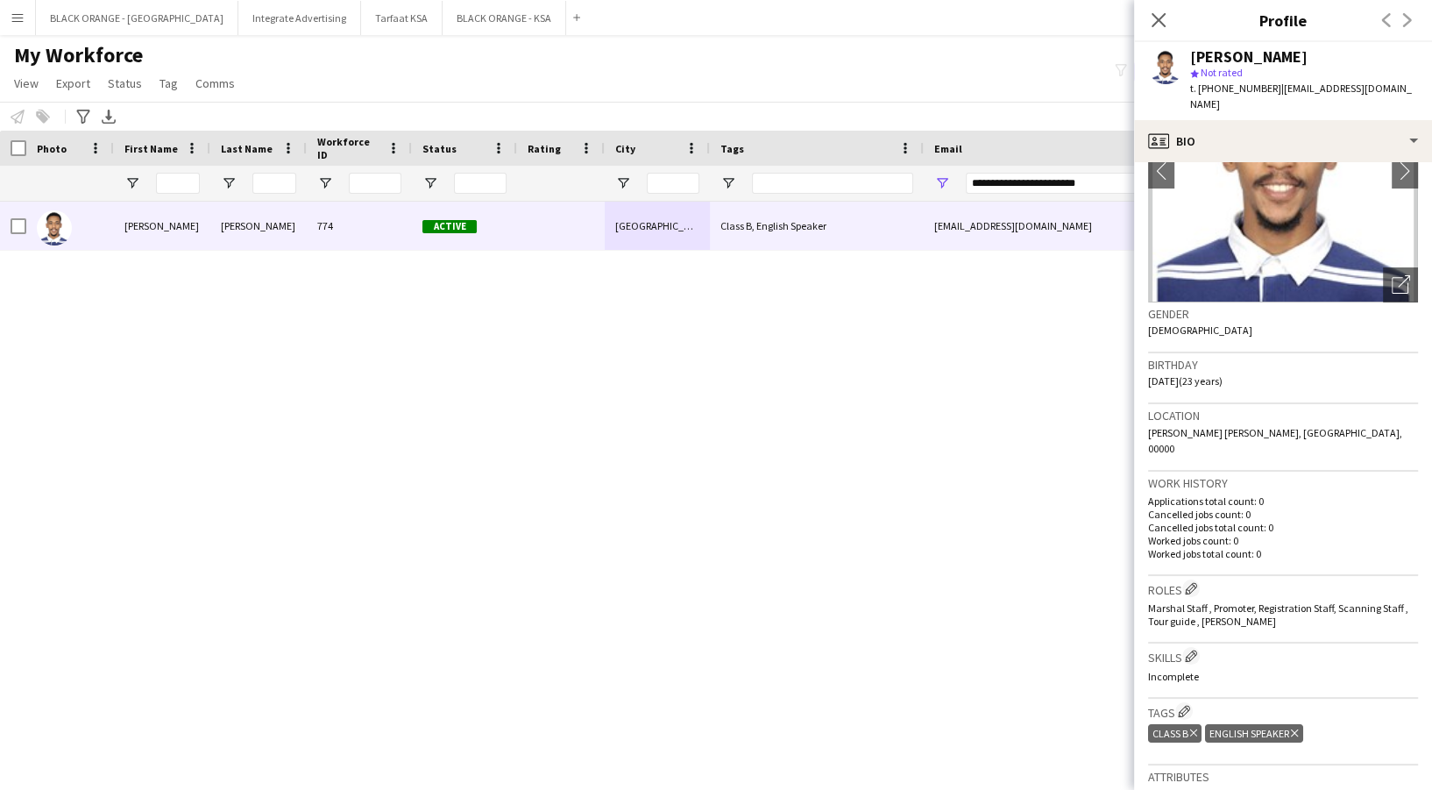
scroll to position [135, 0]
drag, startPoint x: 1108, startPoint y: 182, endPoint x: 946, endPoint y: 183, distance: 161.2
click at [946, 183] on div "**********" at bounding box center [1099, 183] width 351 height 35
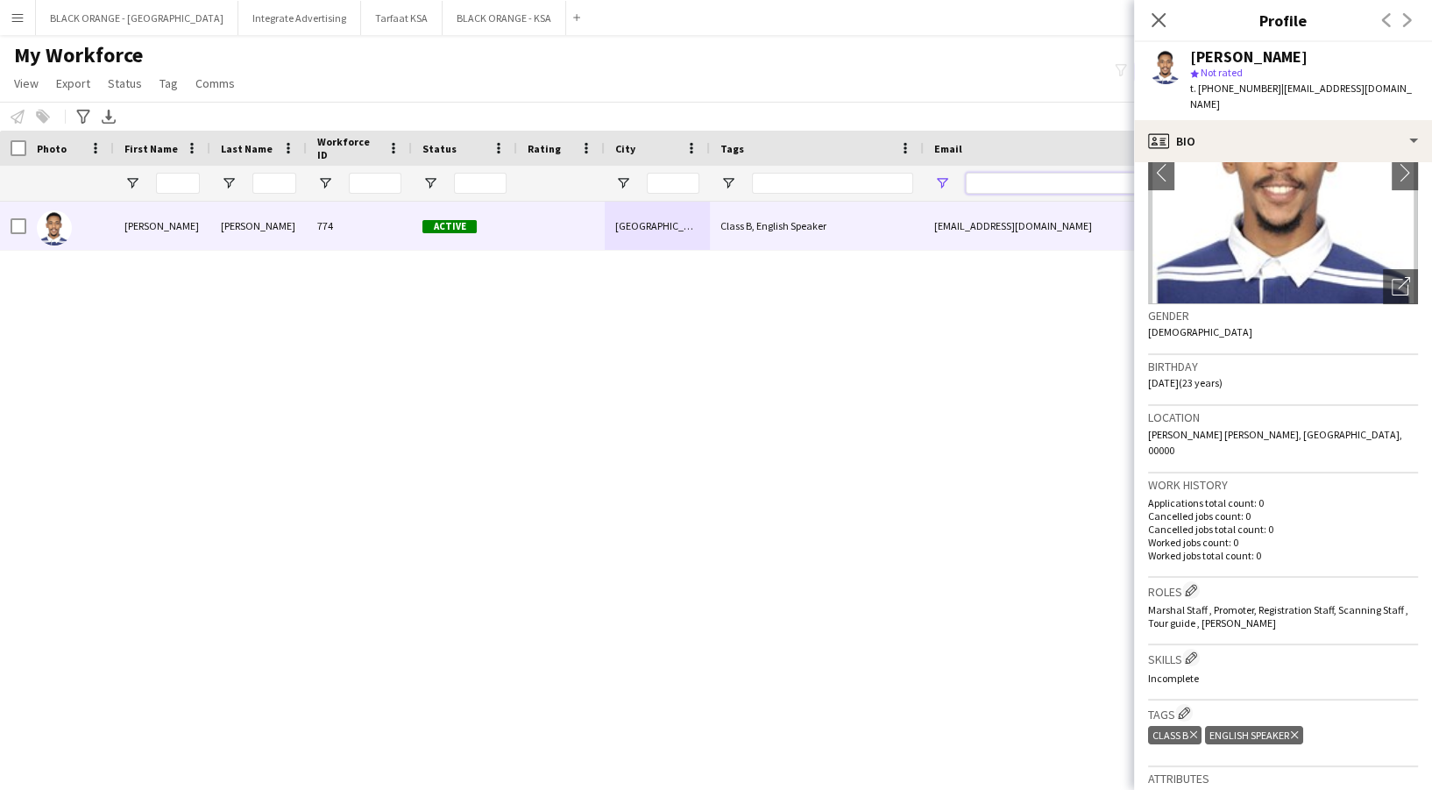
paste input "**********"
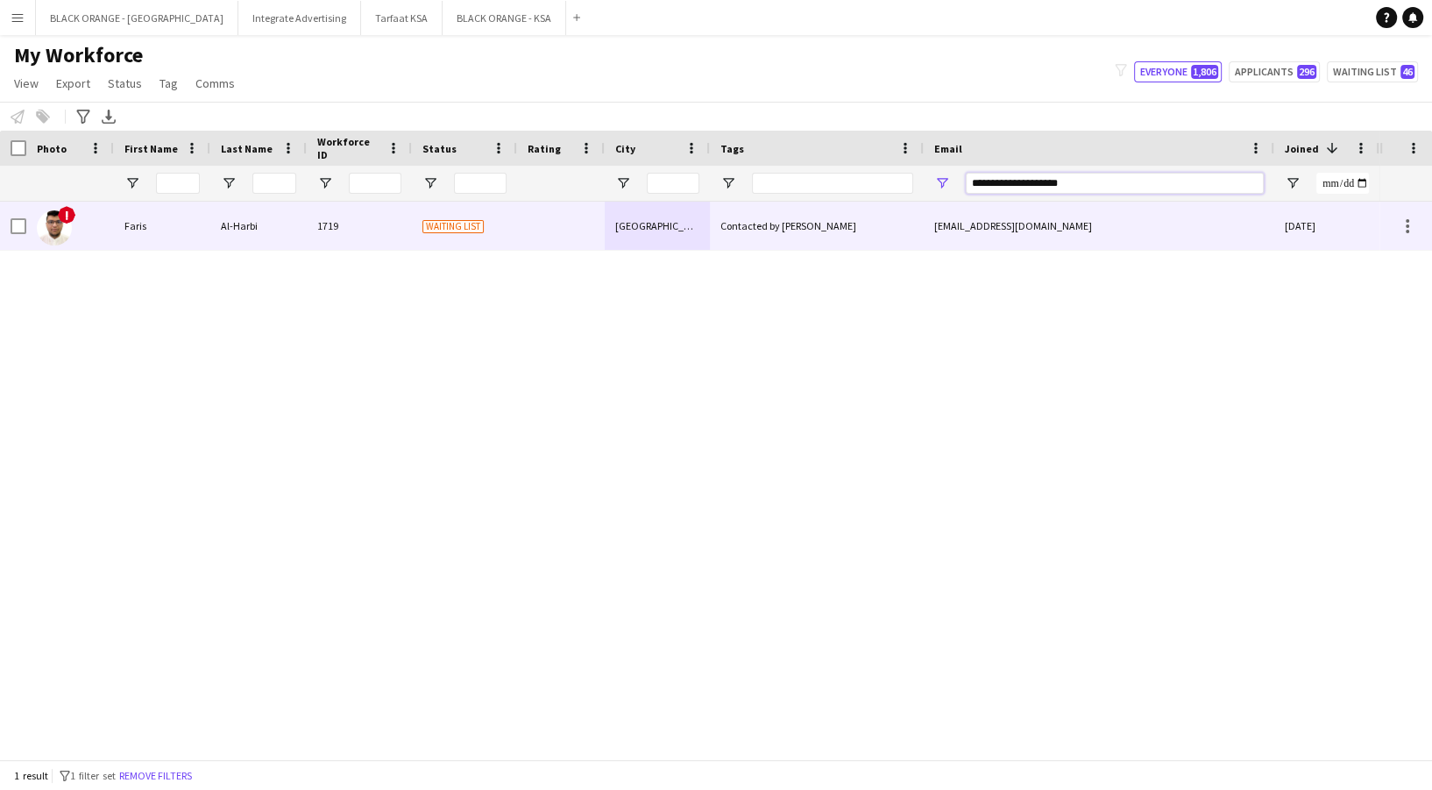
type input "**********"
click at [775, 222] on div "Contacted by Zena" at bounding box center [817, 226] width 214 height 48
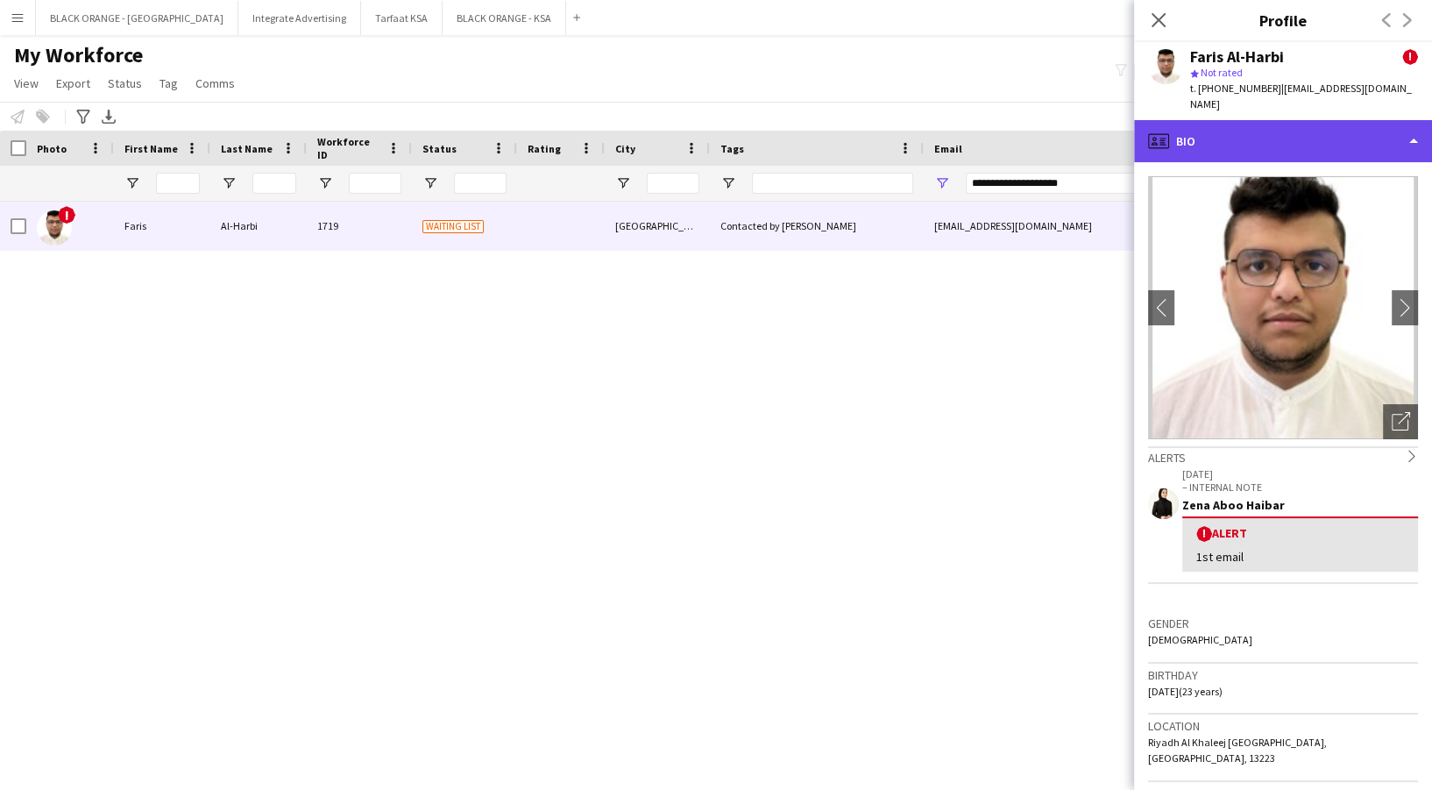
click at [1312, 139] on div "profile Bio" at bounding box center [1283, 141] width 298 height 42
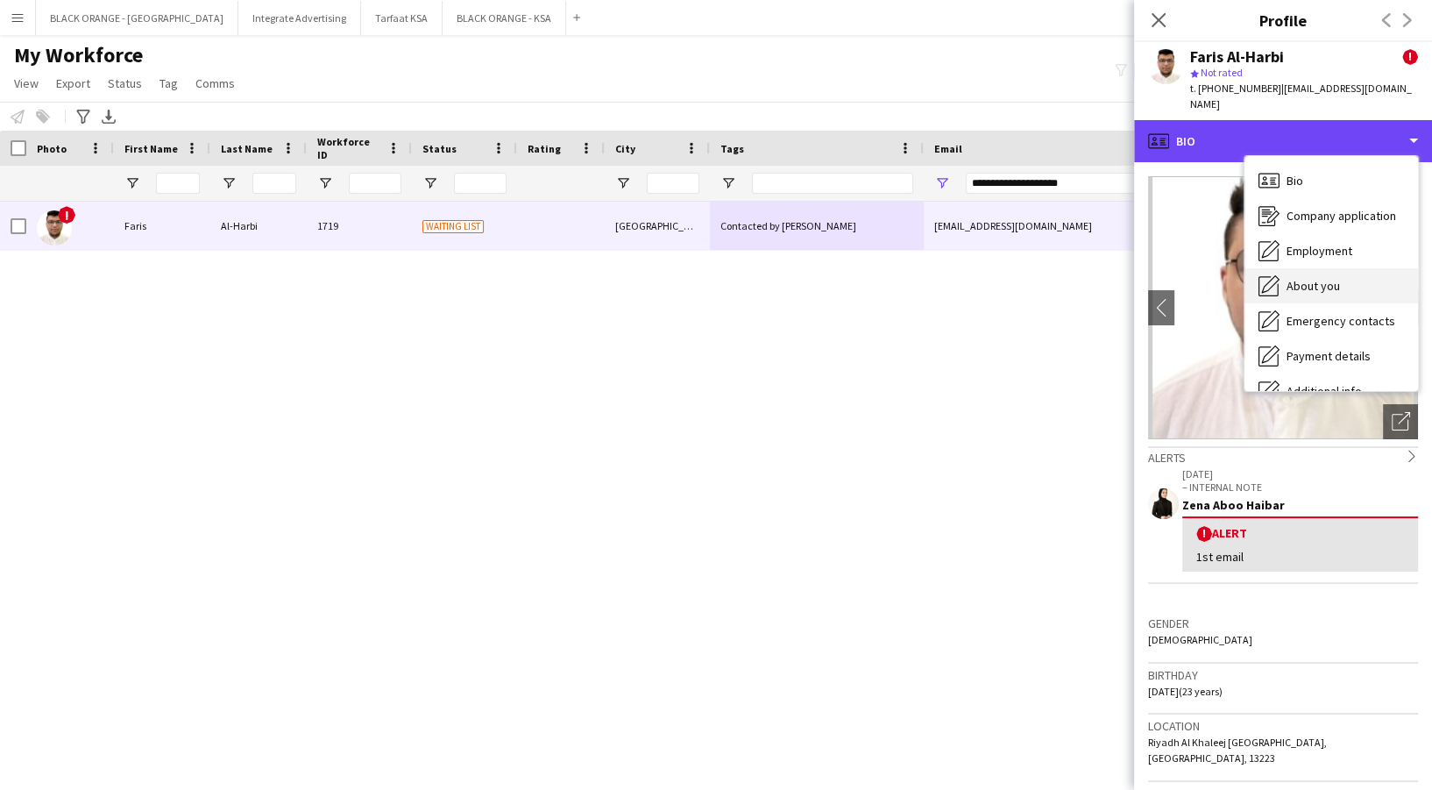
scroll to position [94, 0]
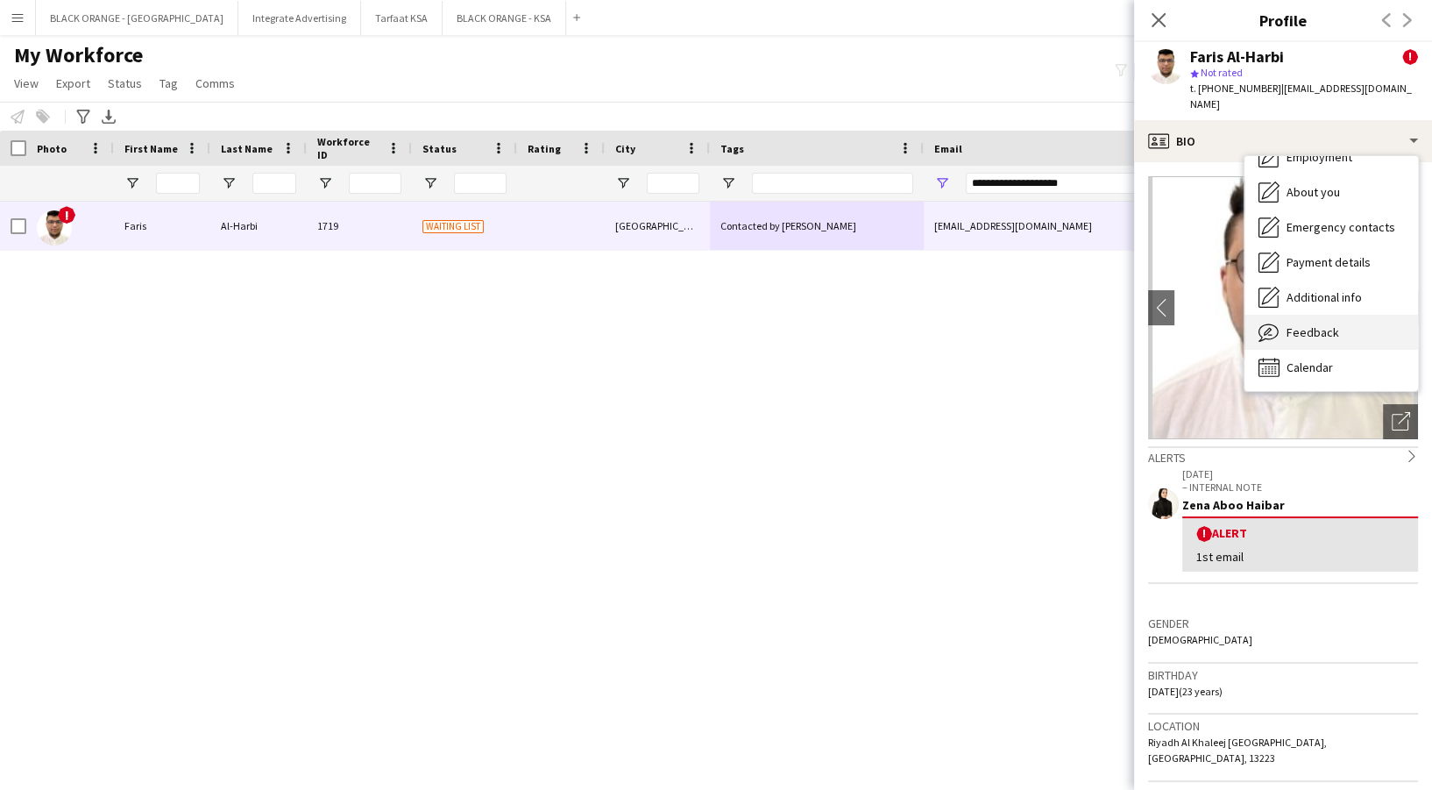
click at [1312, 324] on span "Feedback" at bounding box center [1312, 332] width 53 height 16
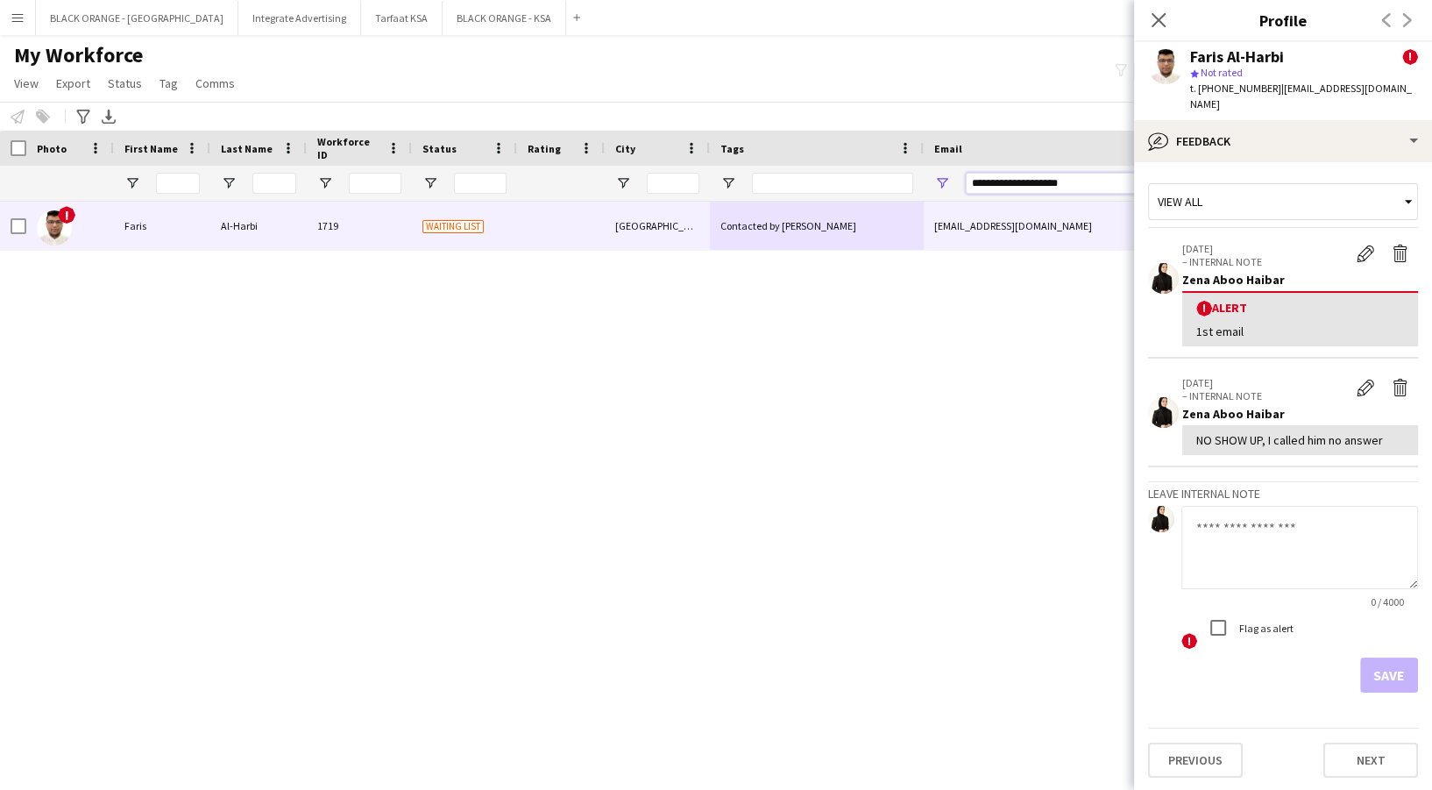
drag, startPoint x: 1086, startPoint y: 189, endPoint x: 891, endPoint y: 189, distance: 194.5
click at [891, 189] on div at bounding box center [1004, 183] width 2009 height 35
paste input "**********"
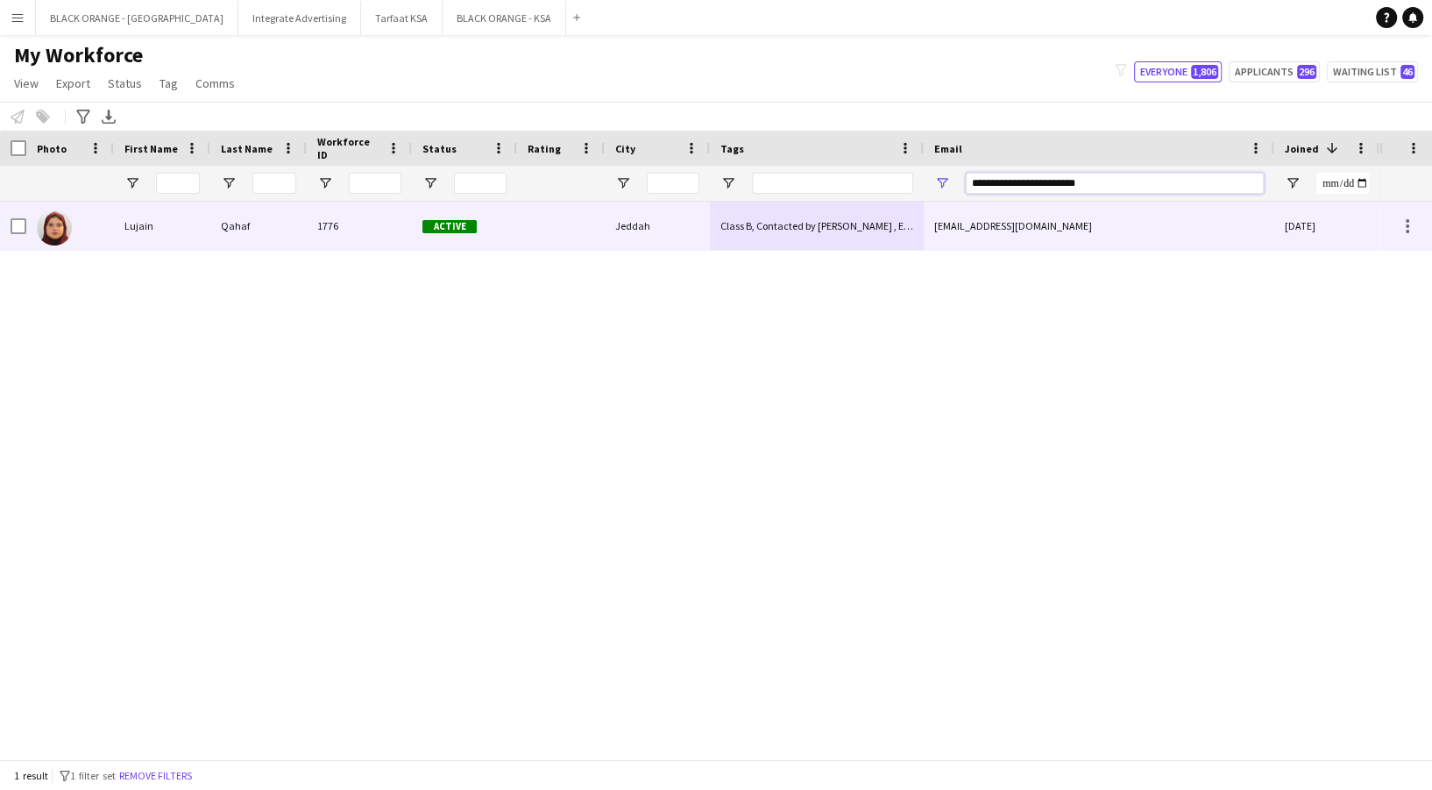
type input "**********"
click at [722, 238] on div "Class B, Contacted by Zena , English Speaker , Saudi" at bounding box center [817, 226] width 214 height 48
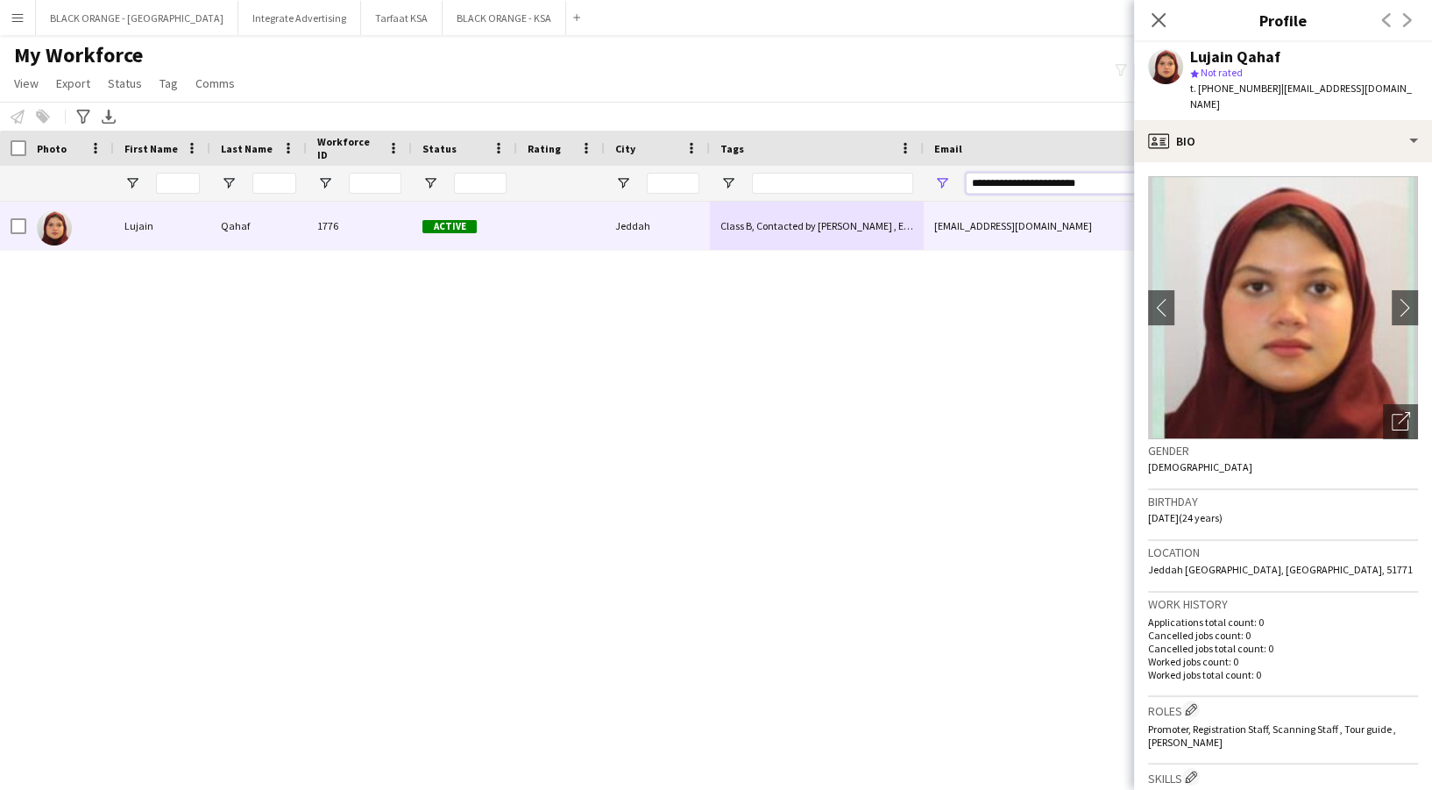
drag, startPoint x: 1101, startPoint y: 188, endPoint x: 896, endPoint y: 169, distance: 205.9
click at [896, 169] on div at bounding box center [1004, 183] width 2009 height 35
paste input "**********"
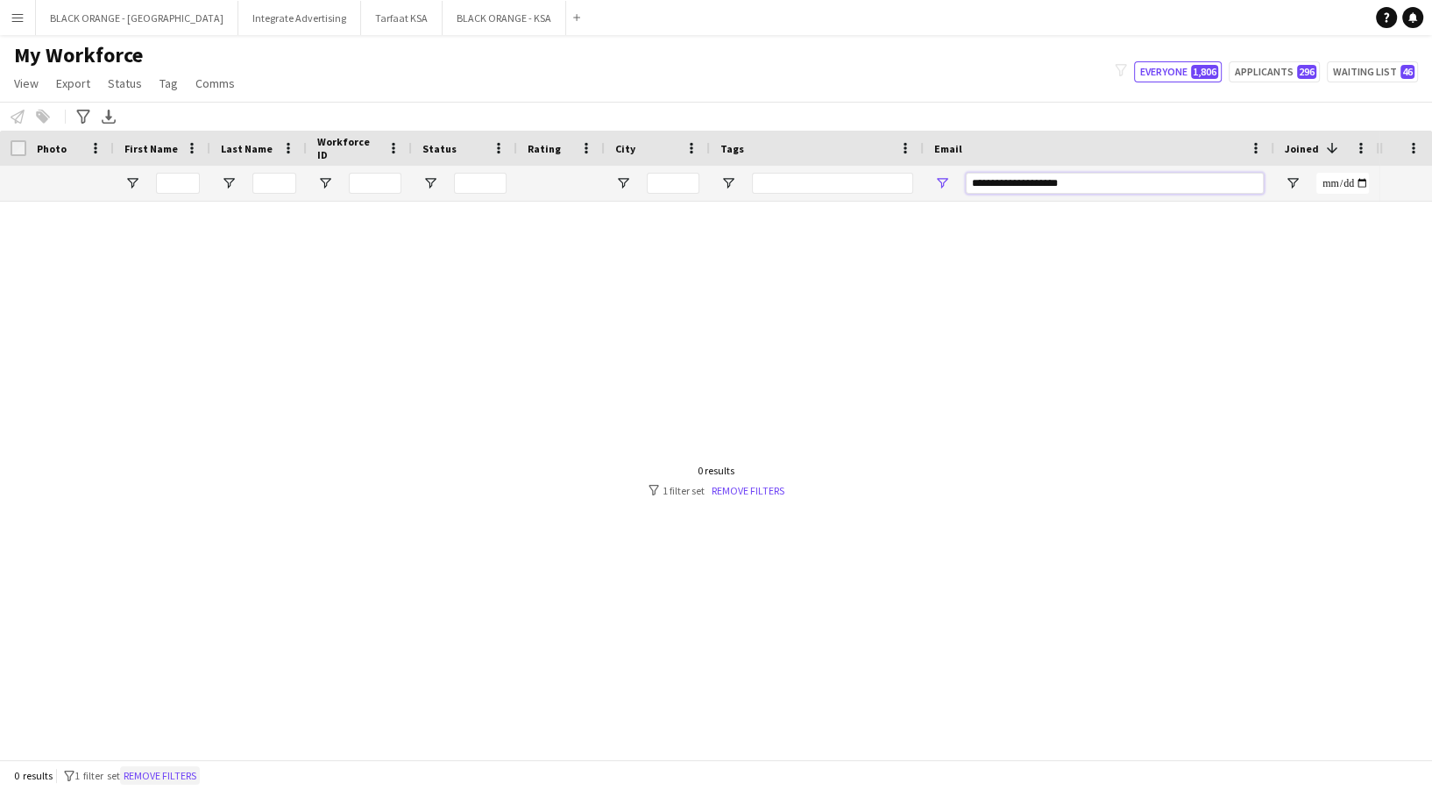
type input "**********"
click at [179, 776] on button "Remove filters" at bounding box center [160, 775] width 80 height 19
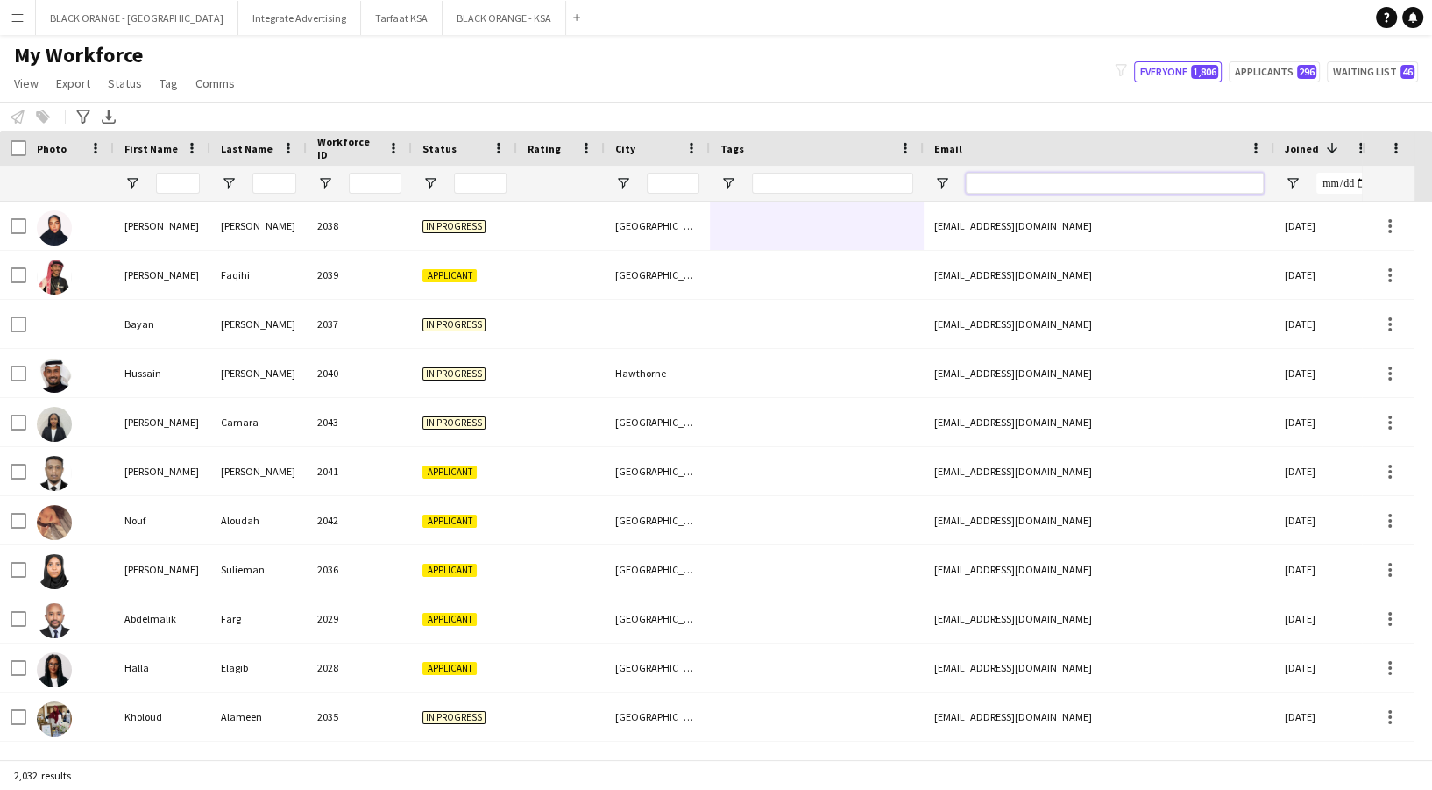
click at [1038, 189] on input "Email Filter Input" at bounding box center [1115, 183] width 298 height 21
paste input "**********"
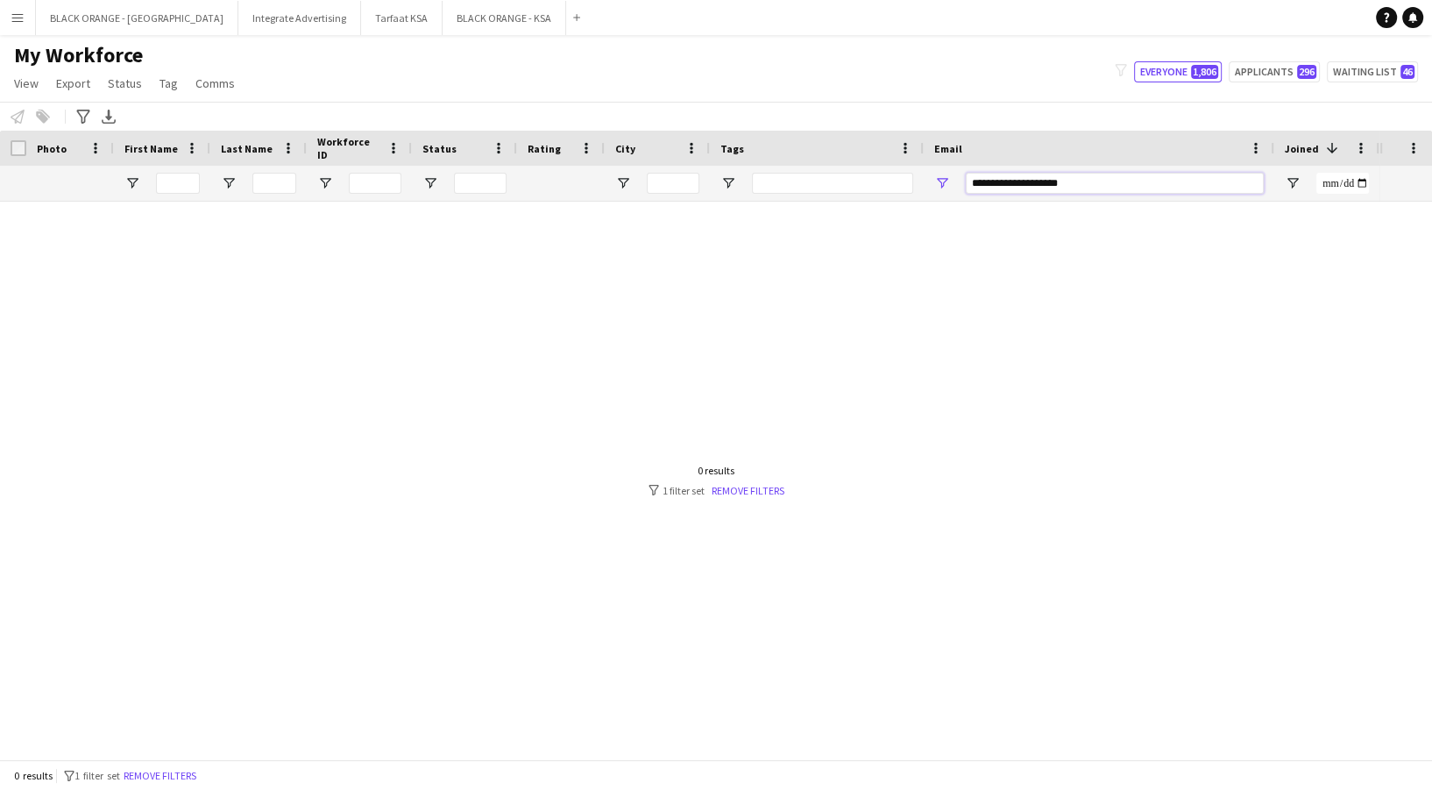
type input "**********"
click at [156, 784] on button "Remove filters" at bounding box center [160, 775] width 80 height 19
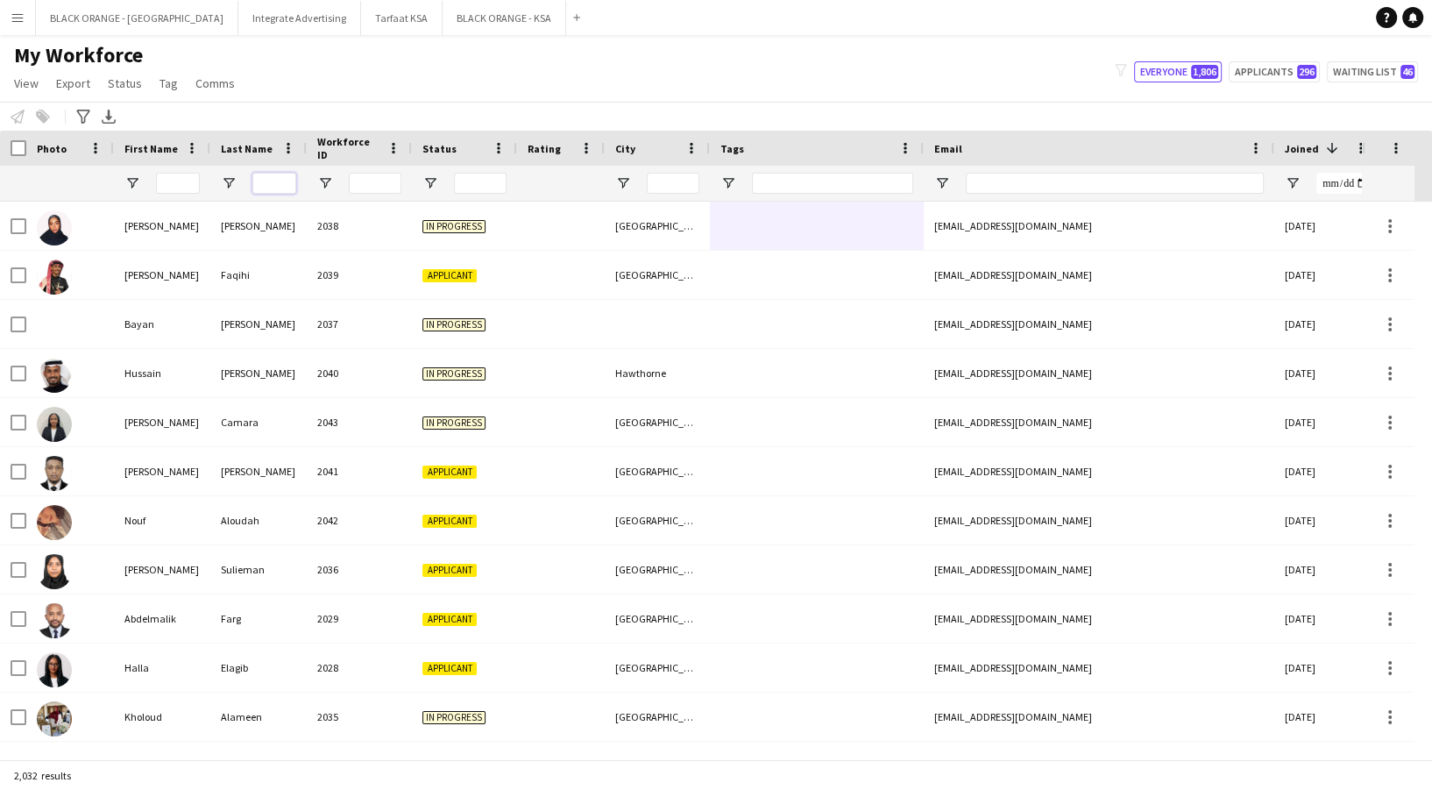
click at [278, 175] on input "Last Name Filter Input" at bounding box center [274, 183] width 44 height 21
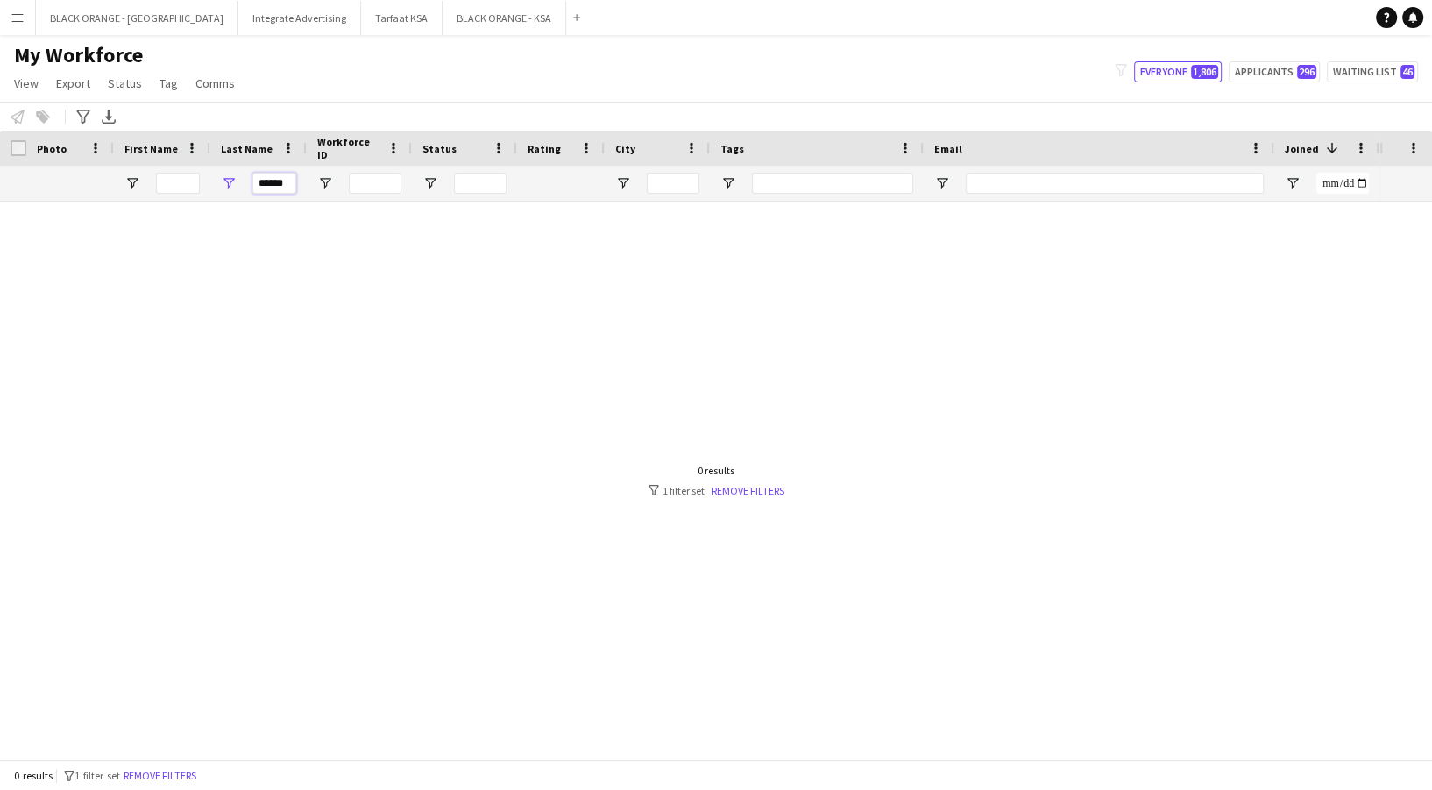
scroll to position [0, 0]
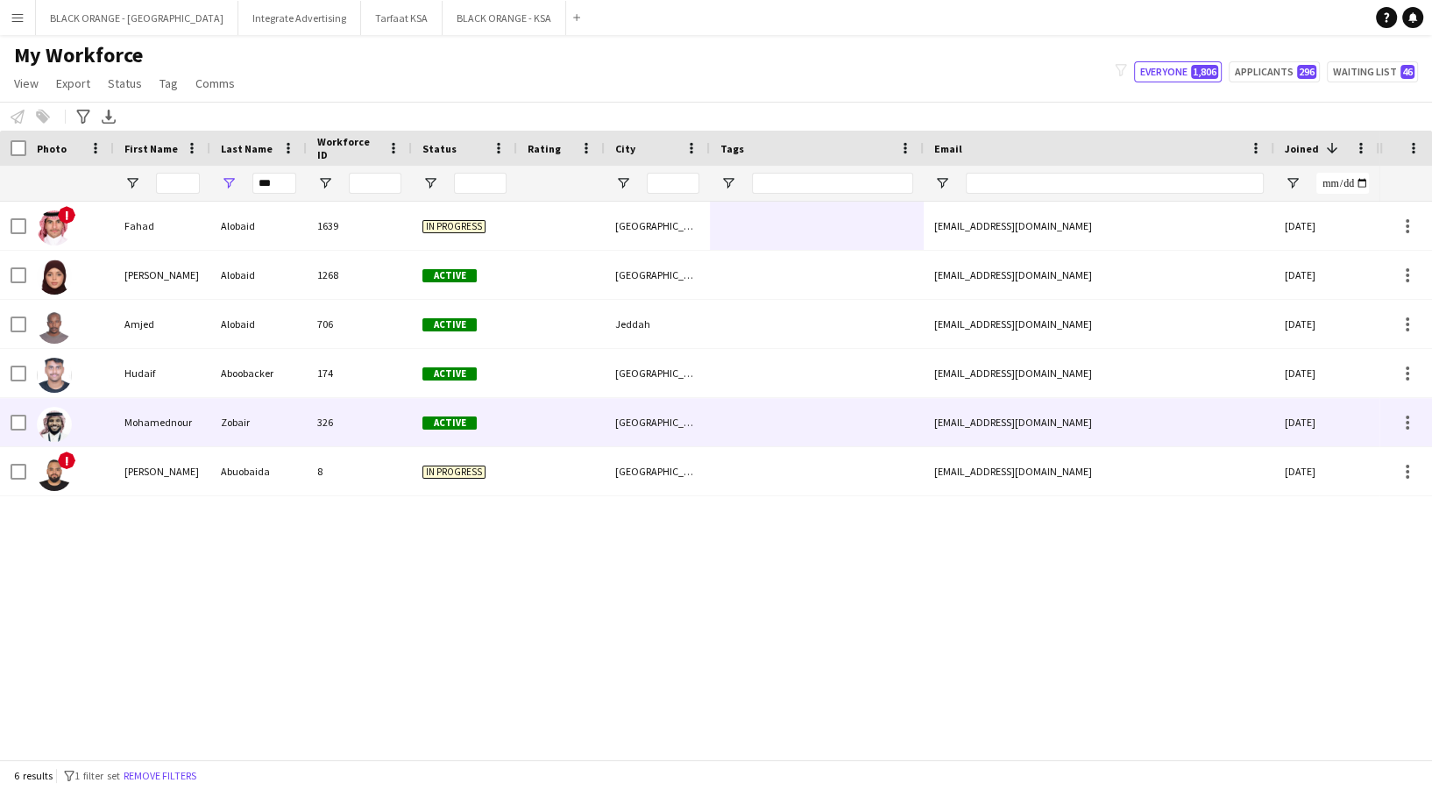
click at [459, 407] on div "Active" at bounding box center [464, 422] width 105 height 48
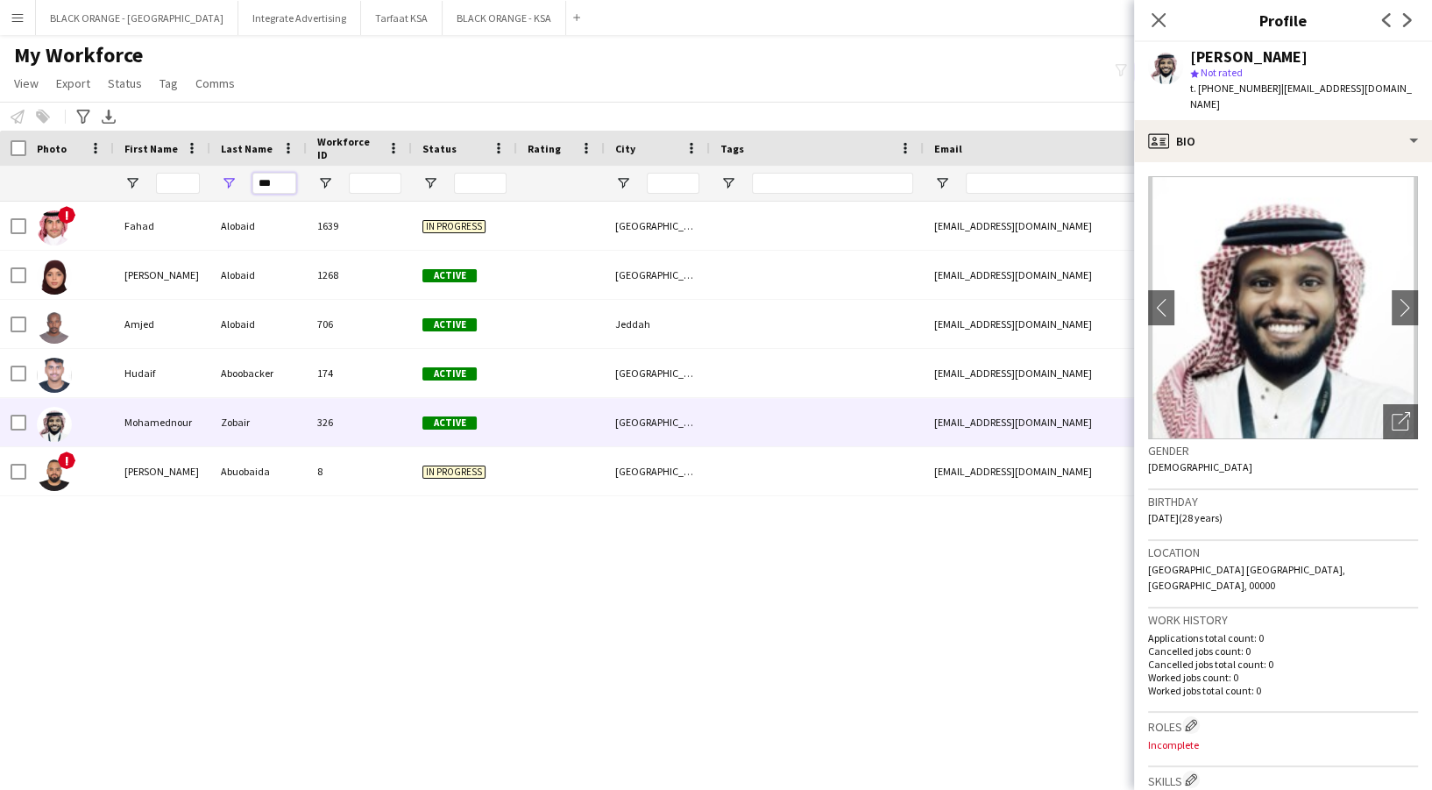
click at [284, 179] on input "***" at bounding box center [274, 183] width 44 height 21
type input "*"
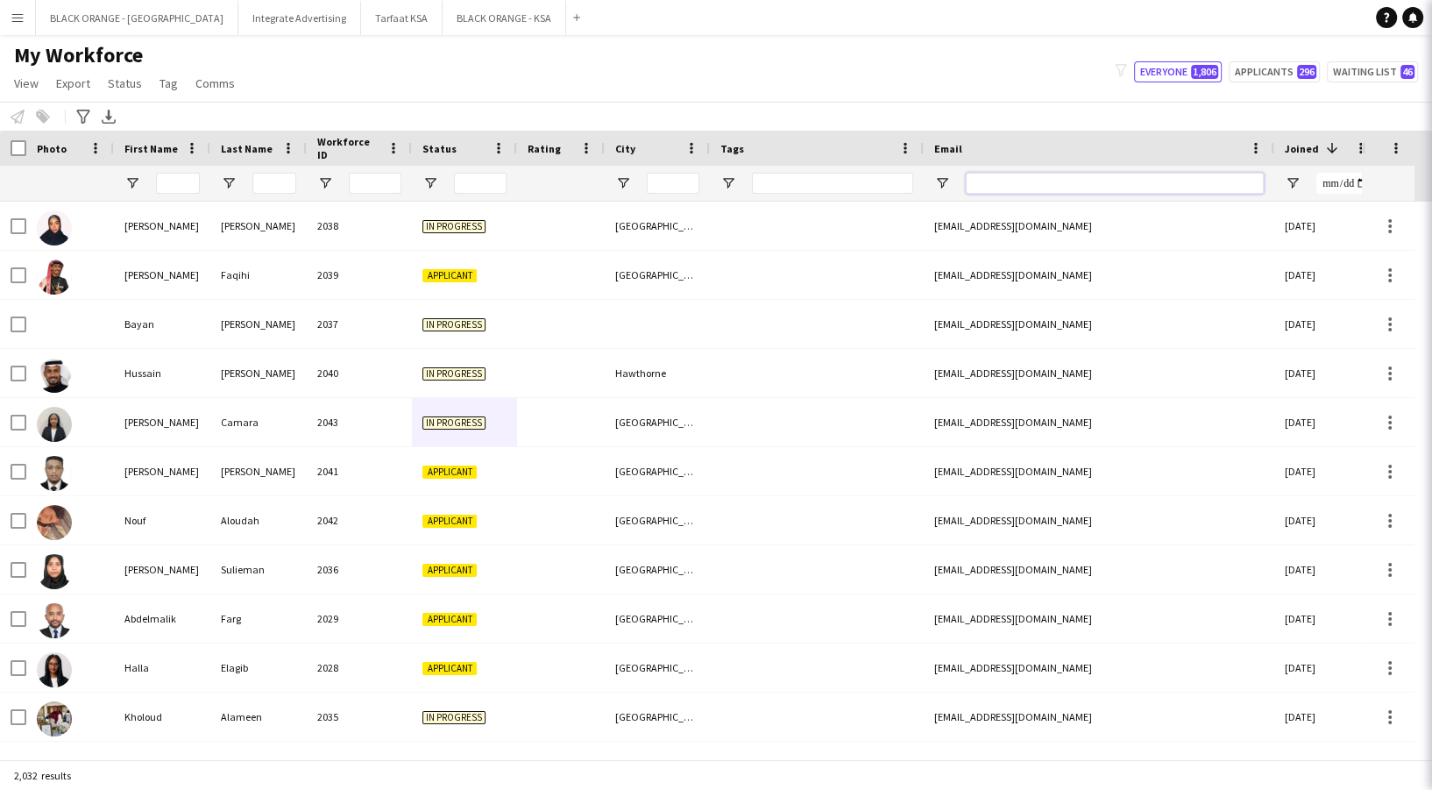
click at [1041, 180] on input "Email Filter Input" at bounding box center [1115, 183] width 298 height 21
paste input "**********"
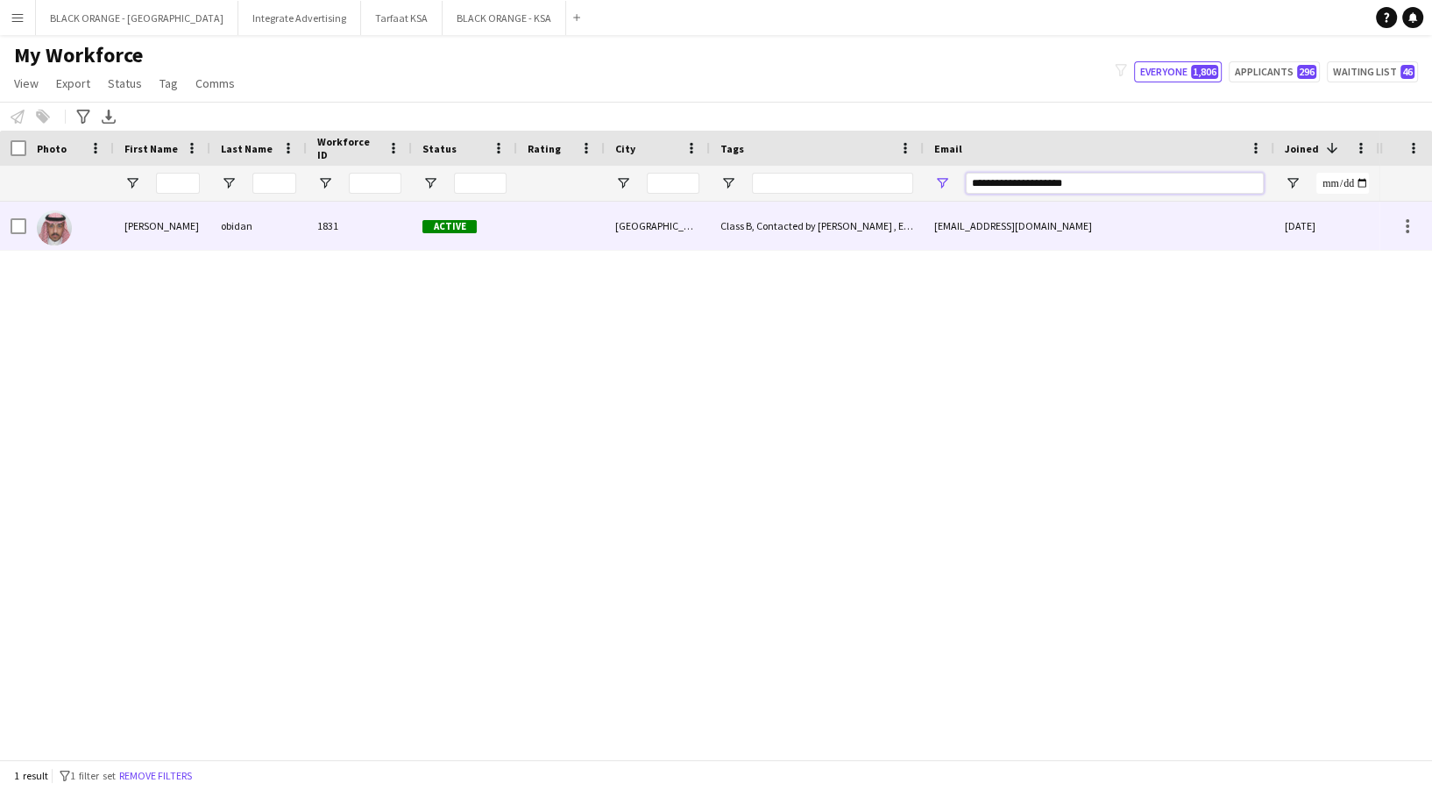
type input "**********"
click at [298, 235] on div "obidan" at bounding box center [258, 226] width 96 height 48
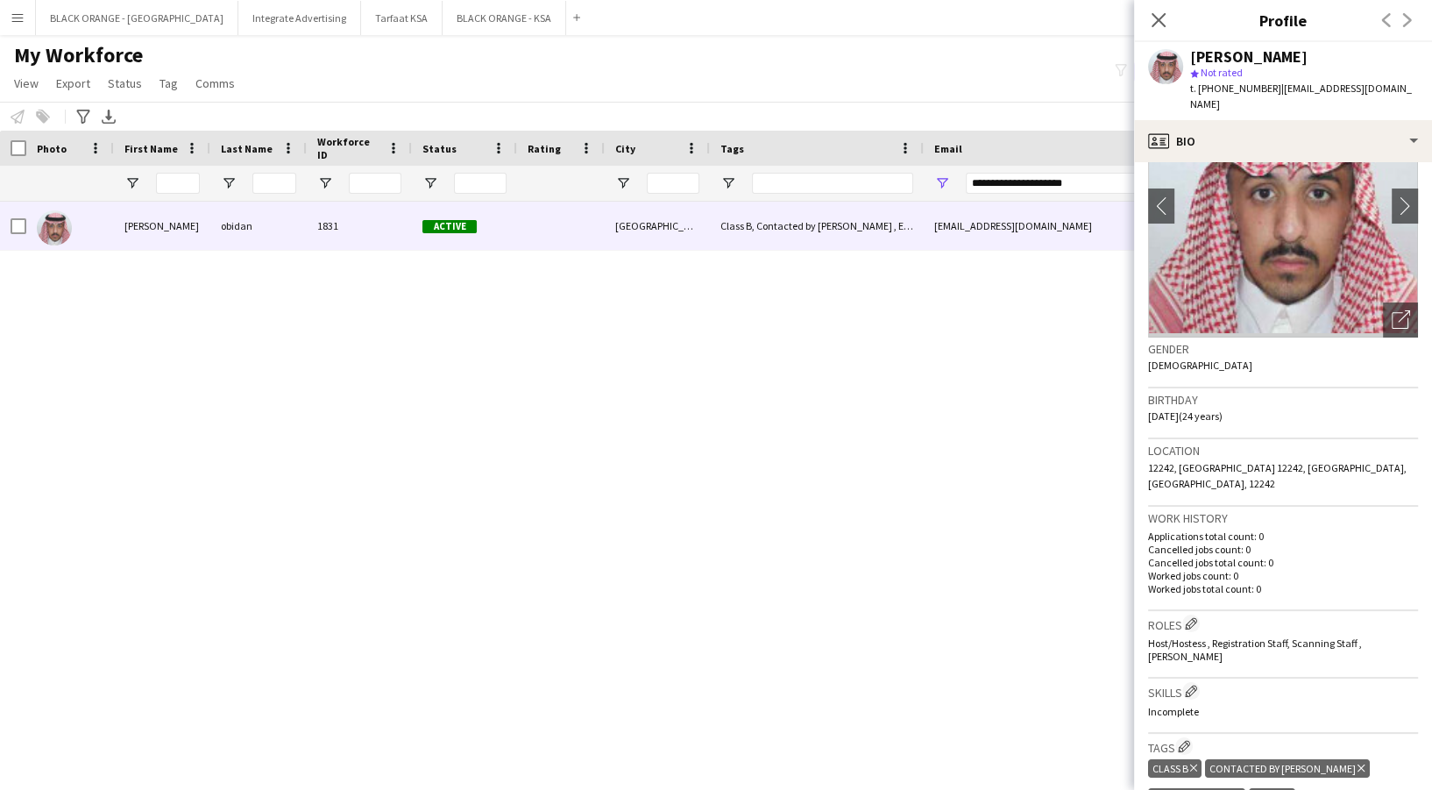
scroll to position [266, 0]
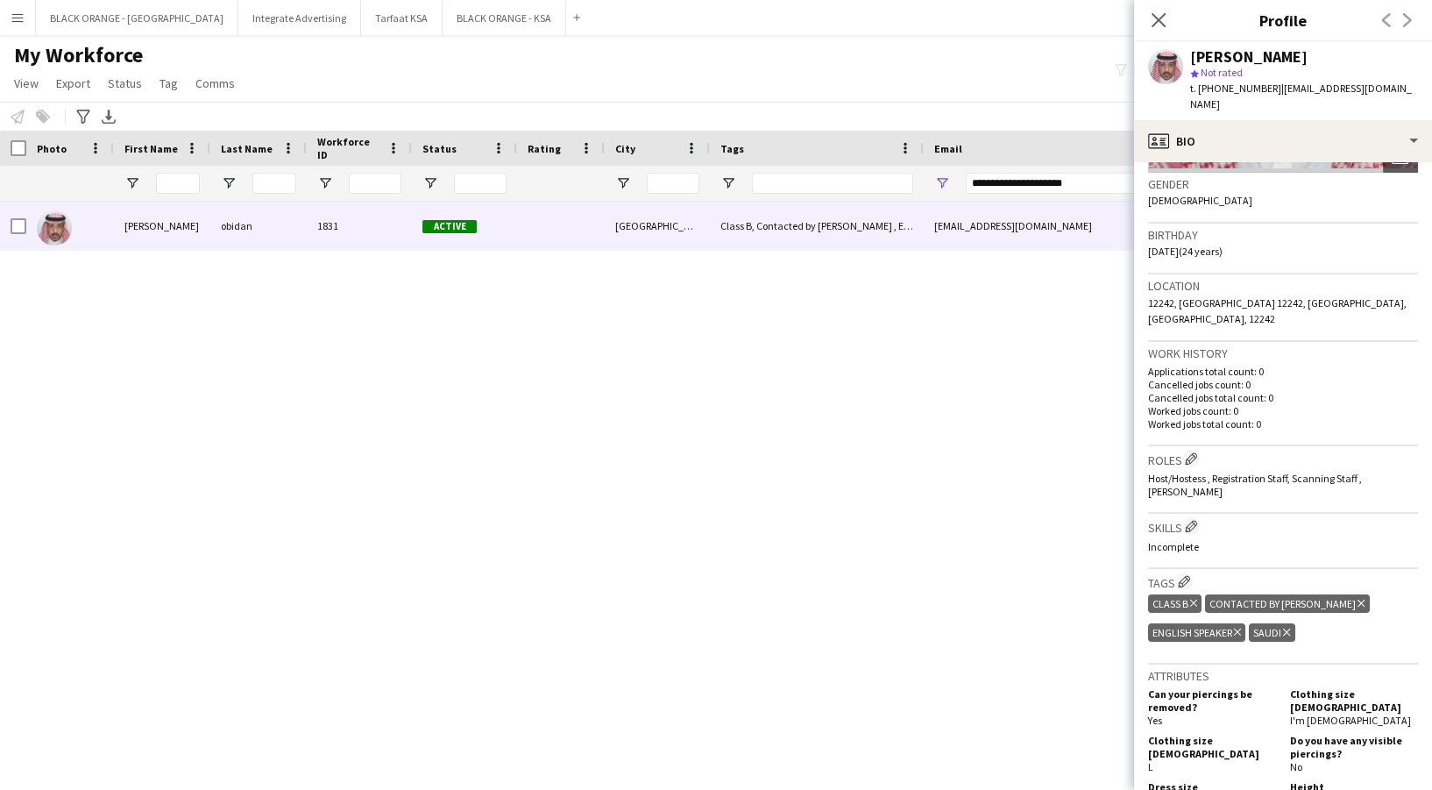
click at [1293, 173] on div "Gender Male" at bounding box center [1283, 198] width 270 height 51
click at [1259, 146] on img at bounding box center [1283, 41] width 270 height 263
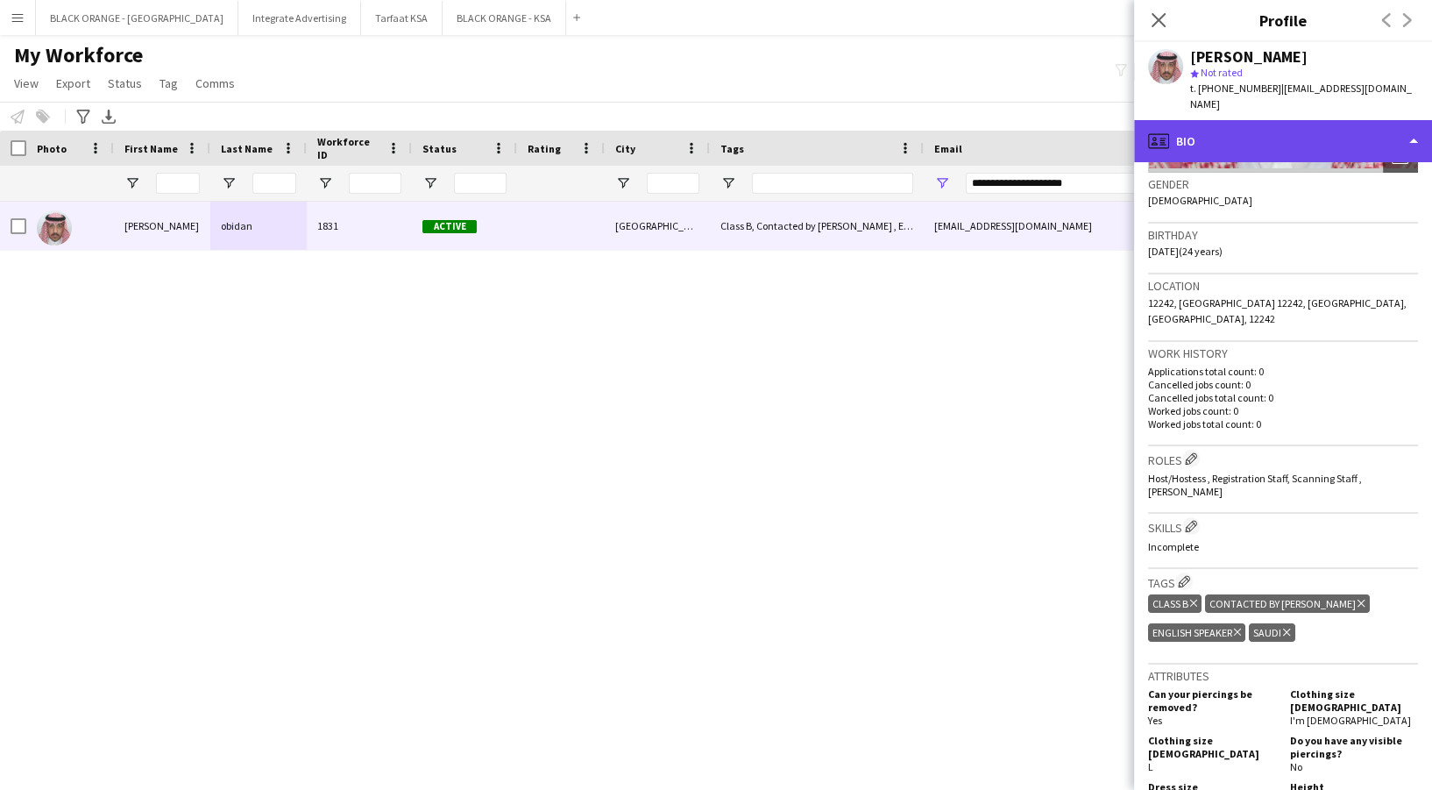
click at [1250, 124] on div "profile Bio" at bounding box center [1283, 141] width 298 height 42
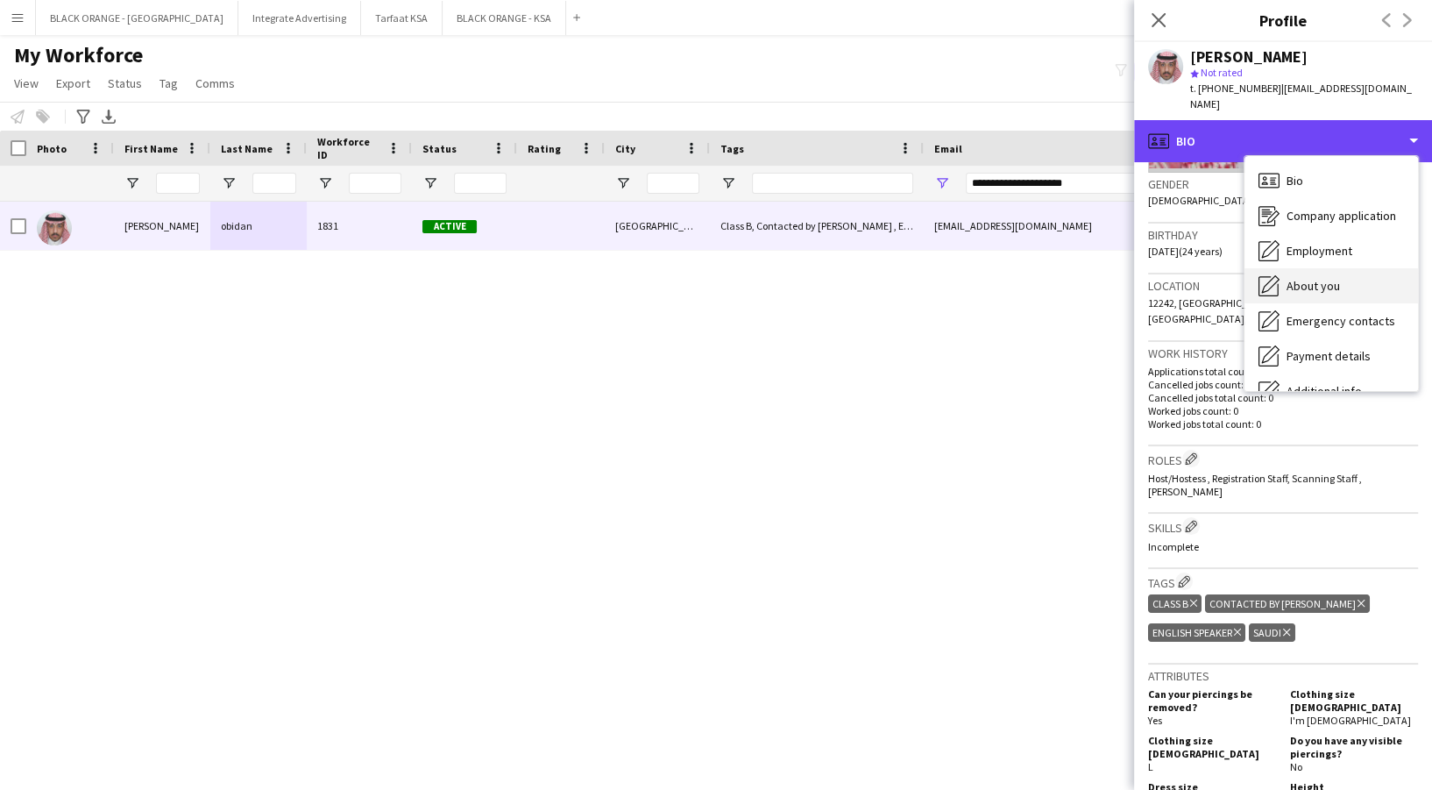
scroll to position [94, 0]
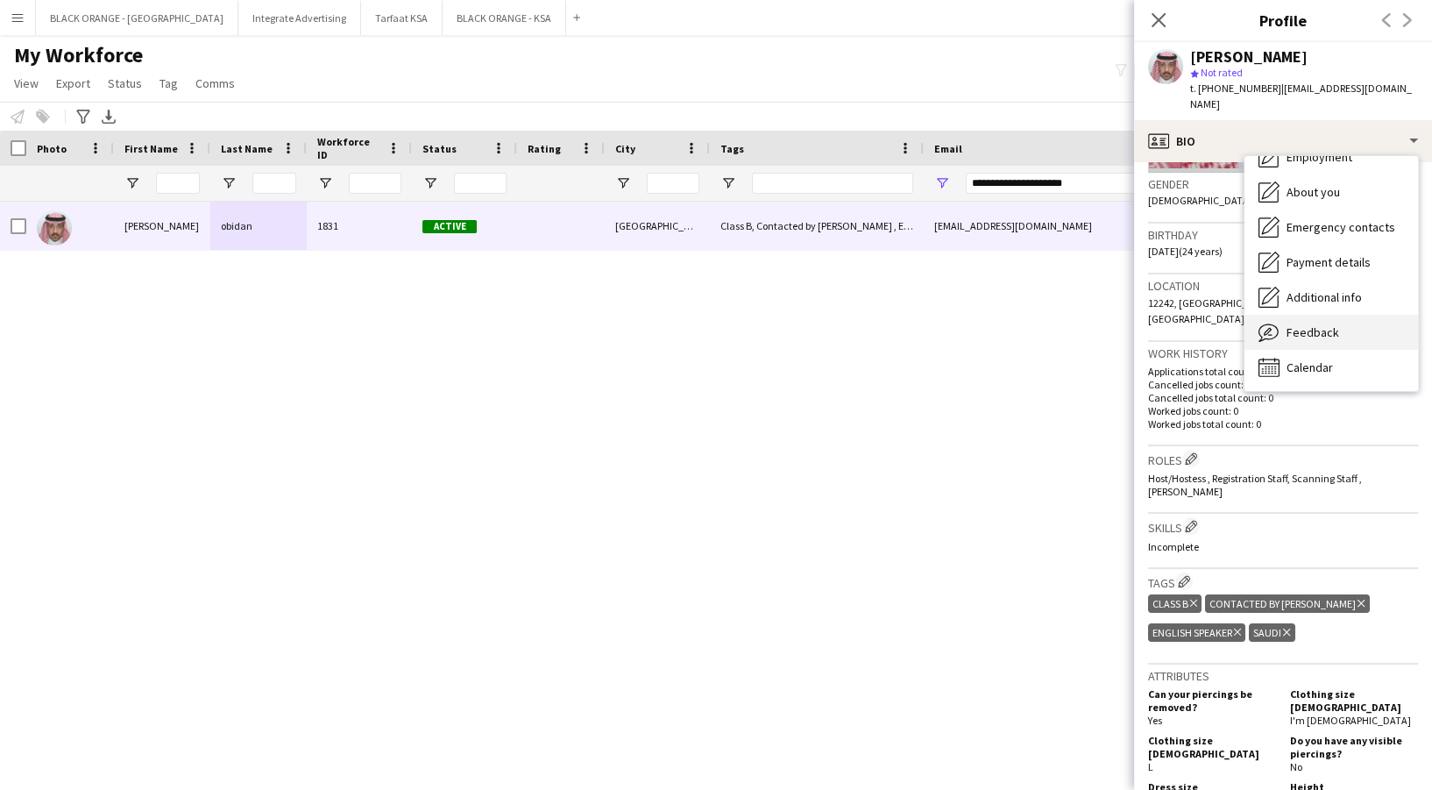
click at [1296, 324] on span "Feedback" at bounding box center [1312, 332] width 53 height 16
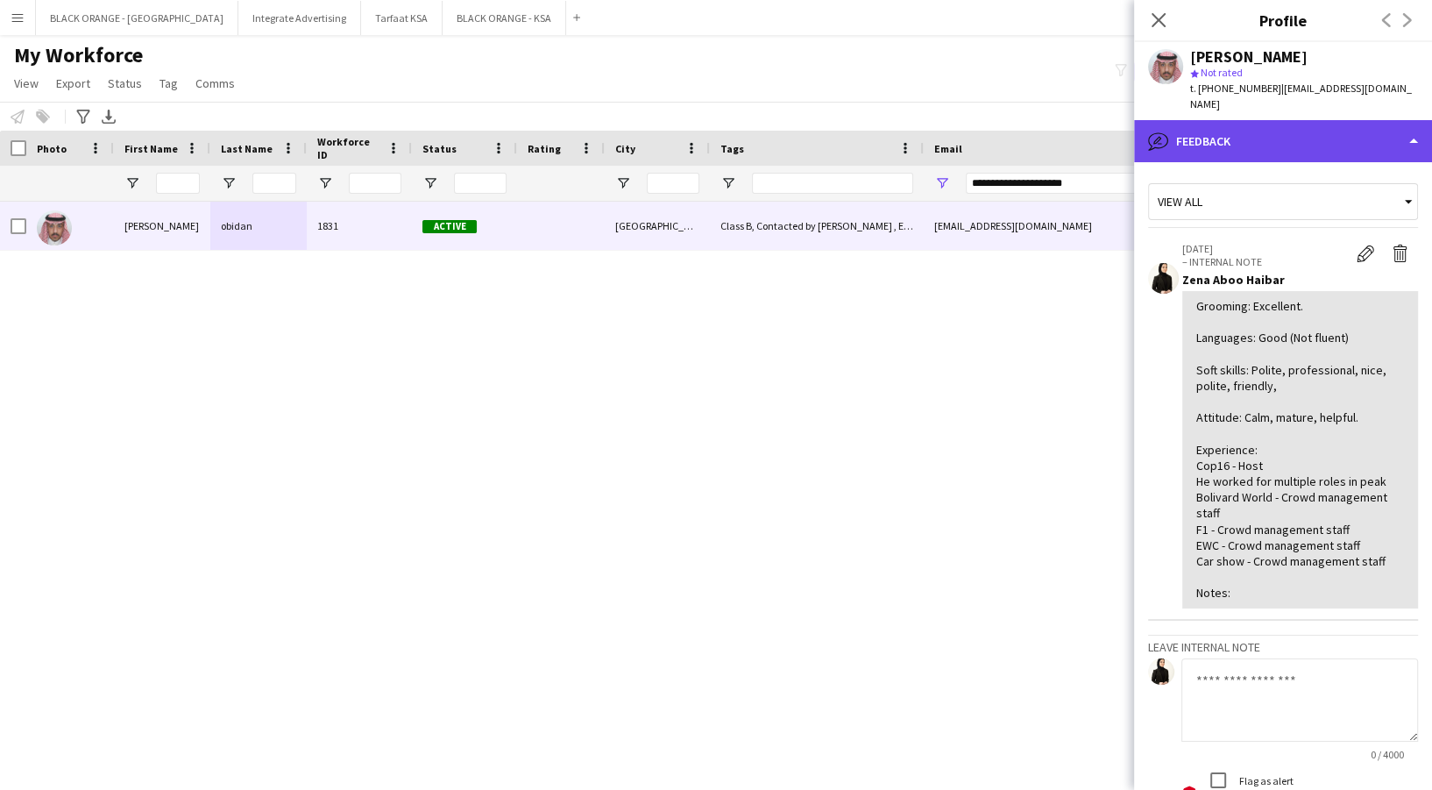
click at [1262, 123] on div "bubble-pencil Feedback" at bounding box center [1283, 141] width 298 height 42
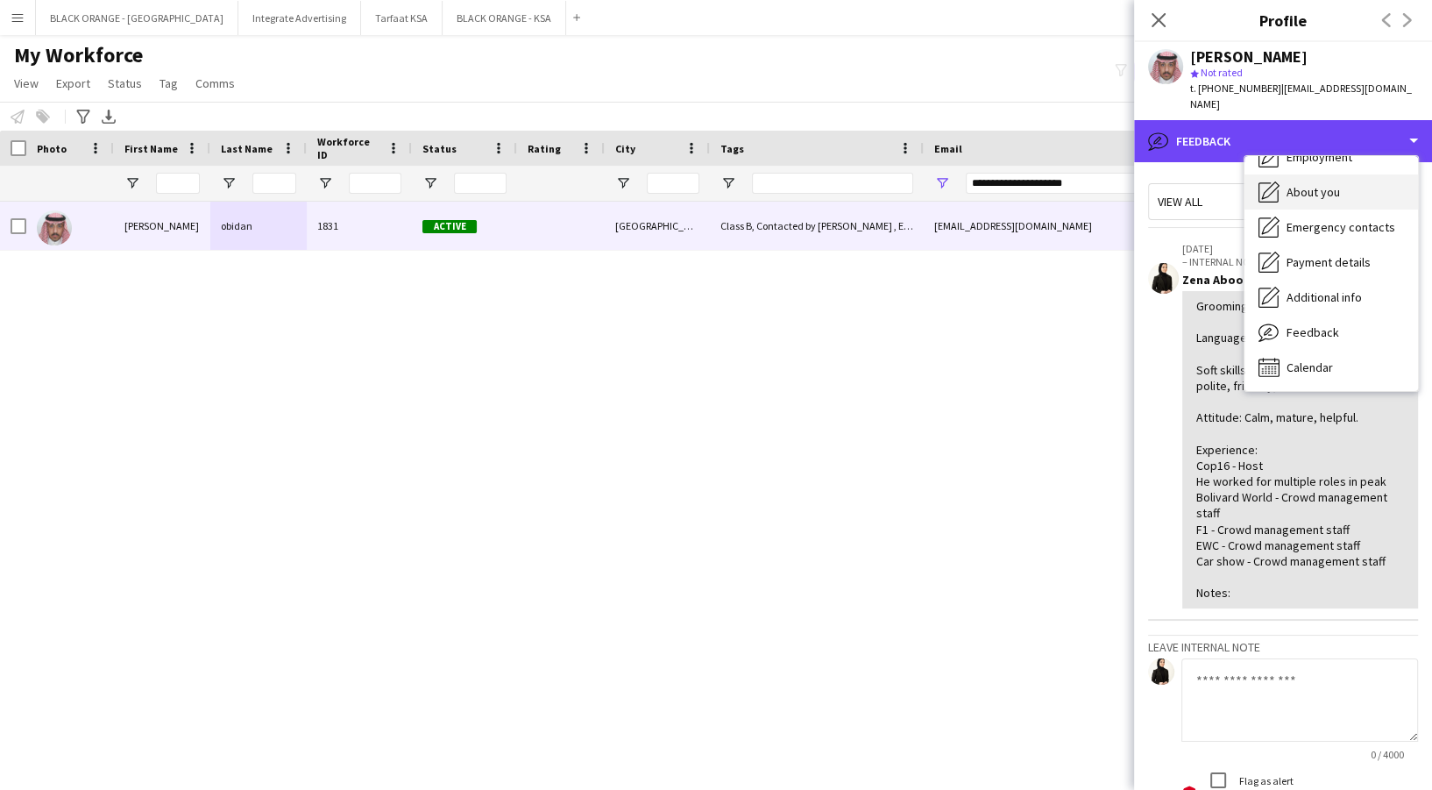
scroll to position [0, 0]
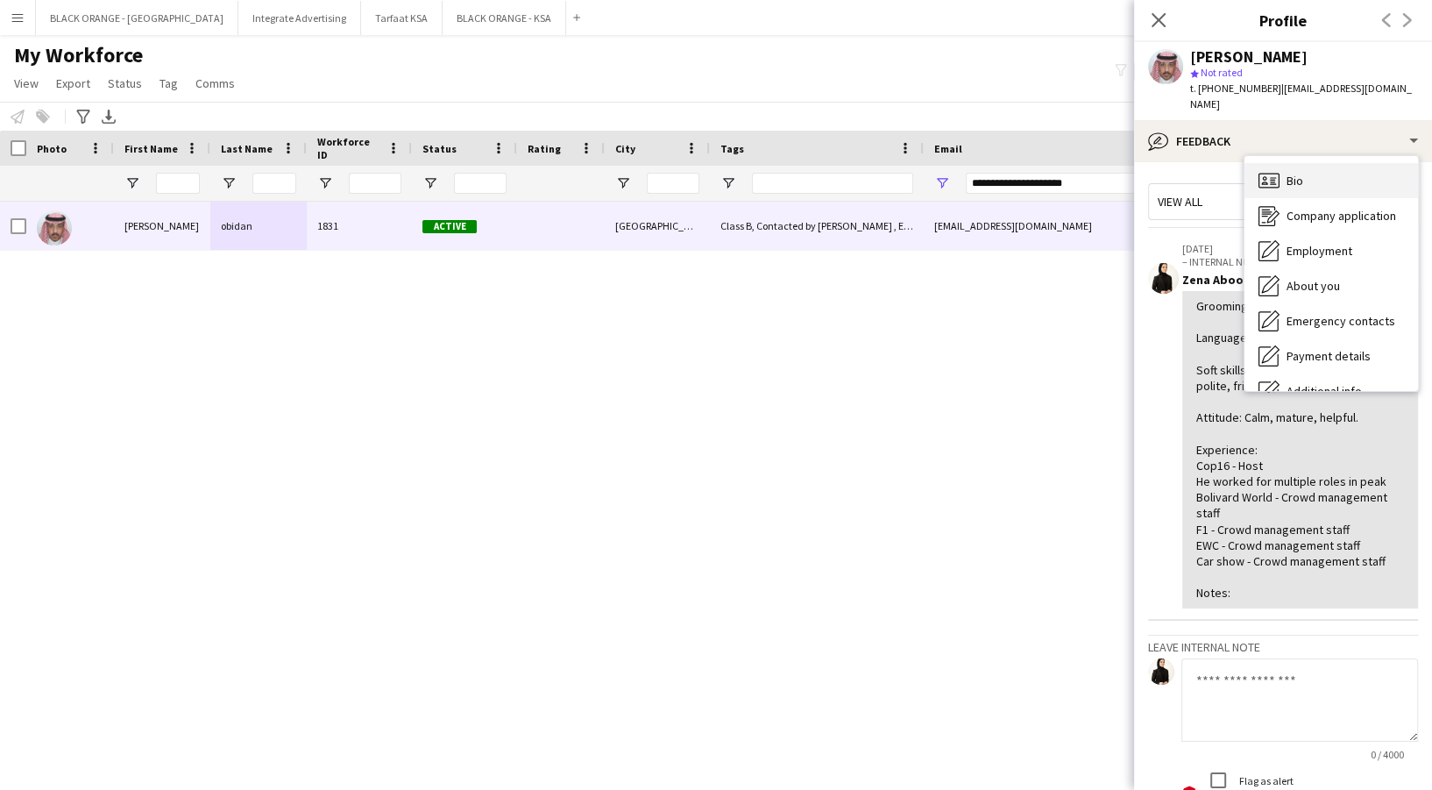
click at [1275, 173] on icon at bounding box center [1268, 180] width 21 height 15
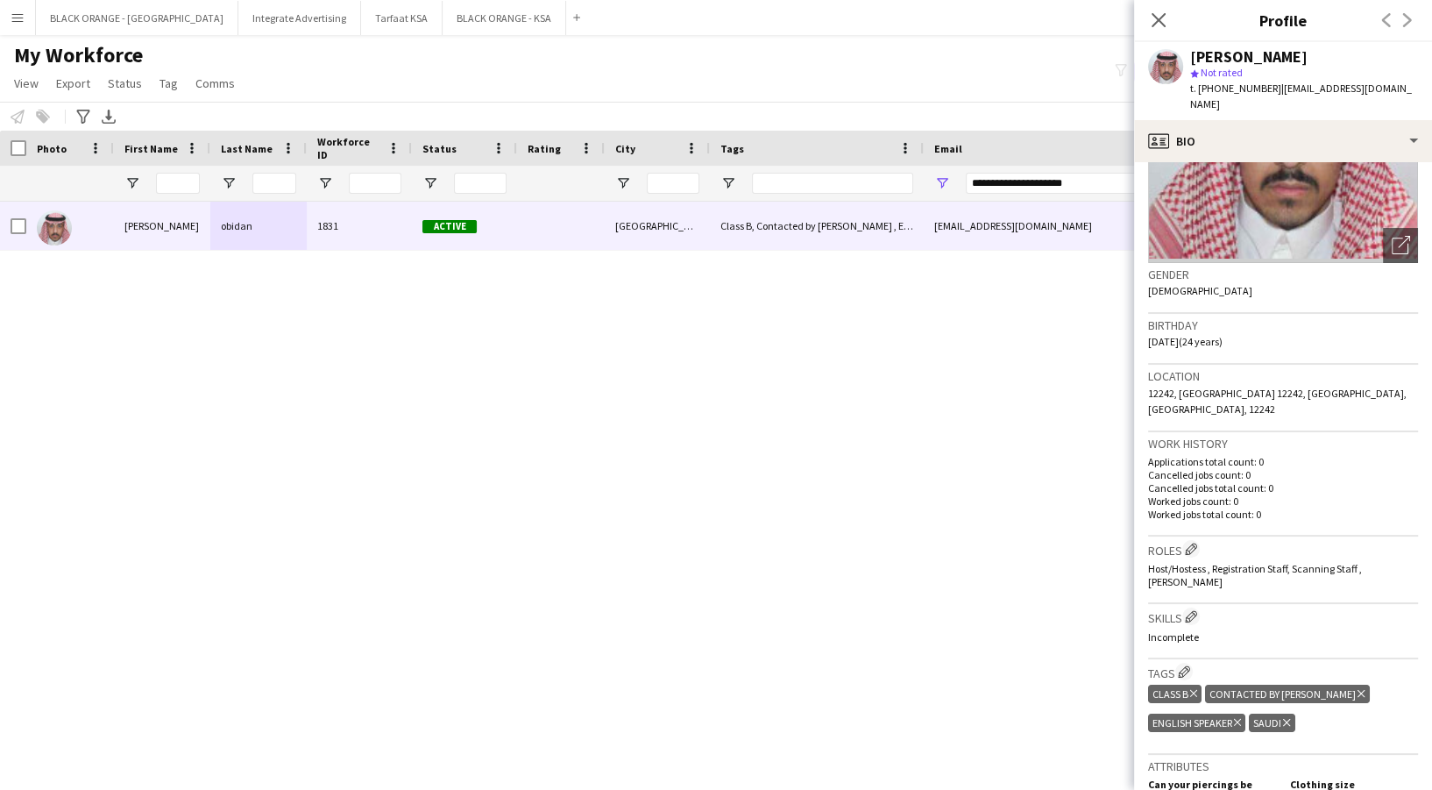
scroll to position [182, 0]
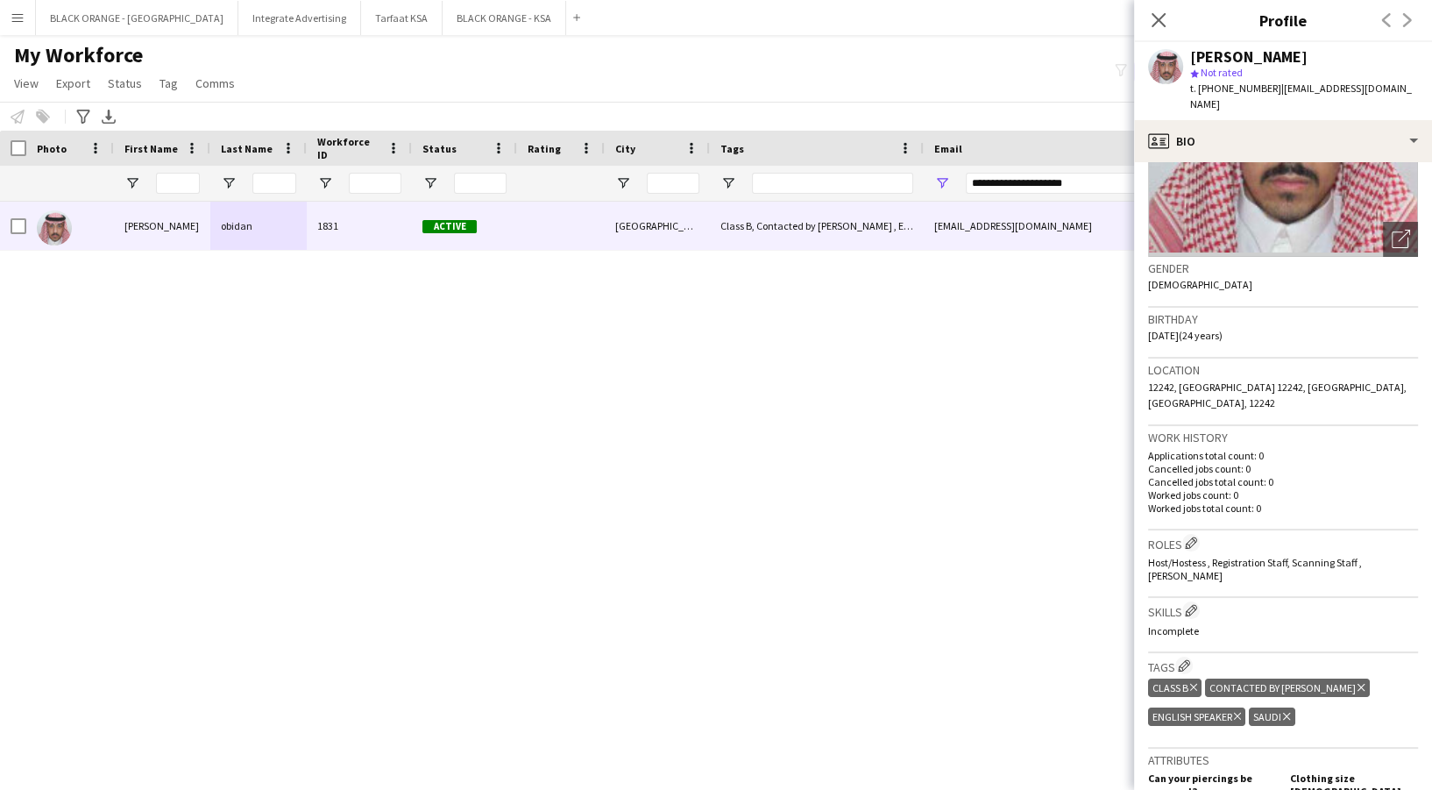
click at [1357, 684] on icon at bounding box center [1360, 687] width 7 height 7
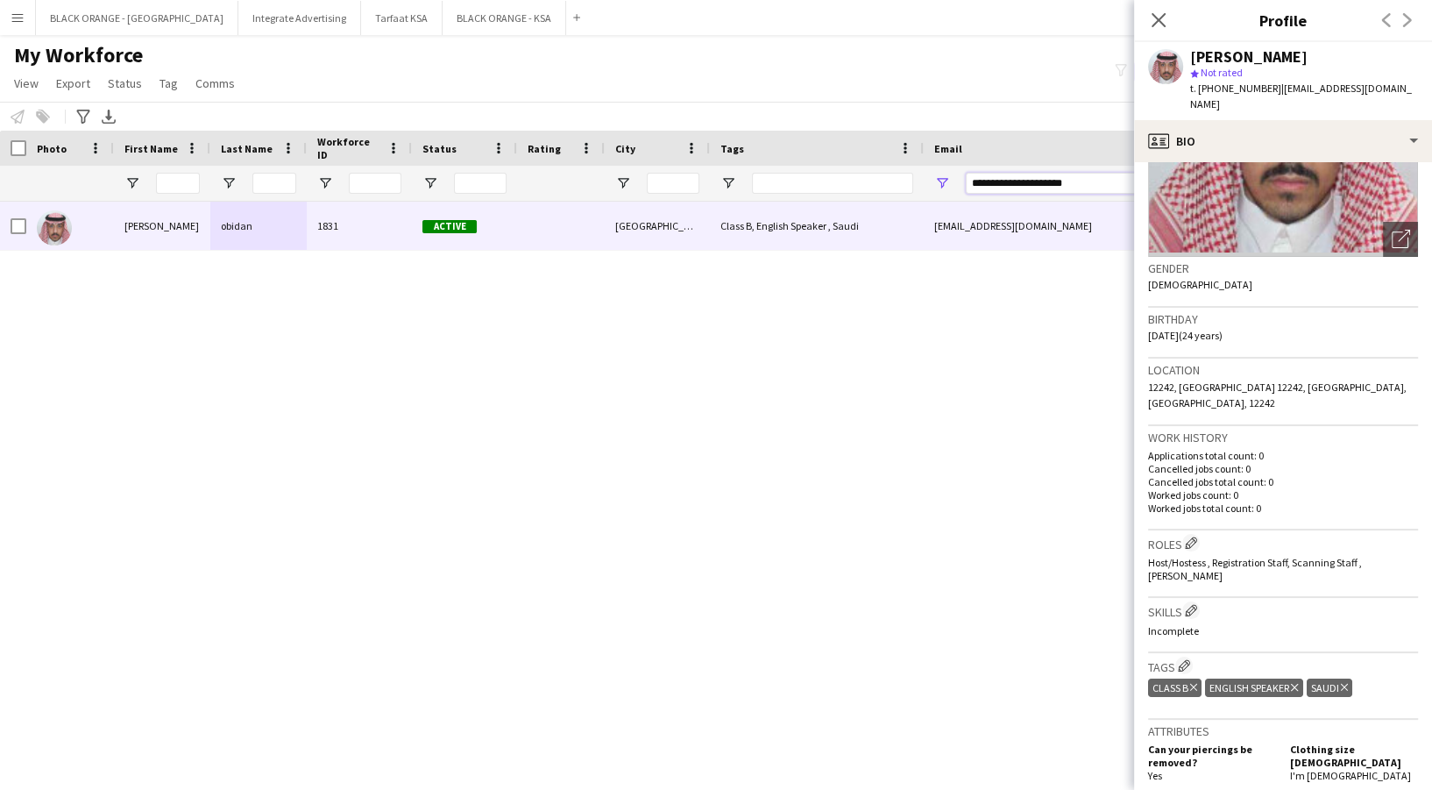
drag, startPoint x: 1103, startPoint y: 178, endPoint x: 894, endPoint y: 188, distance: 209.7
click at [894, 188] on div at bounding box center [1004, 183] width 2009 height 35
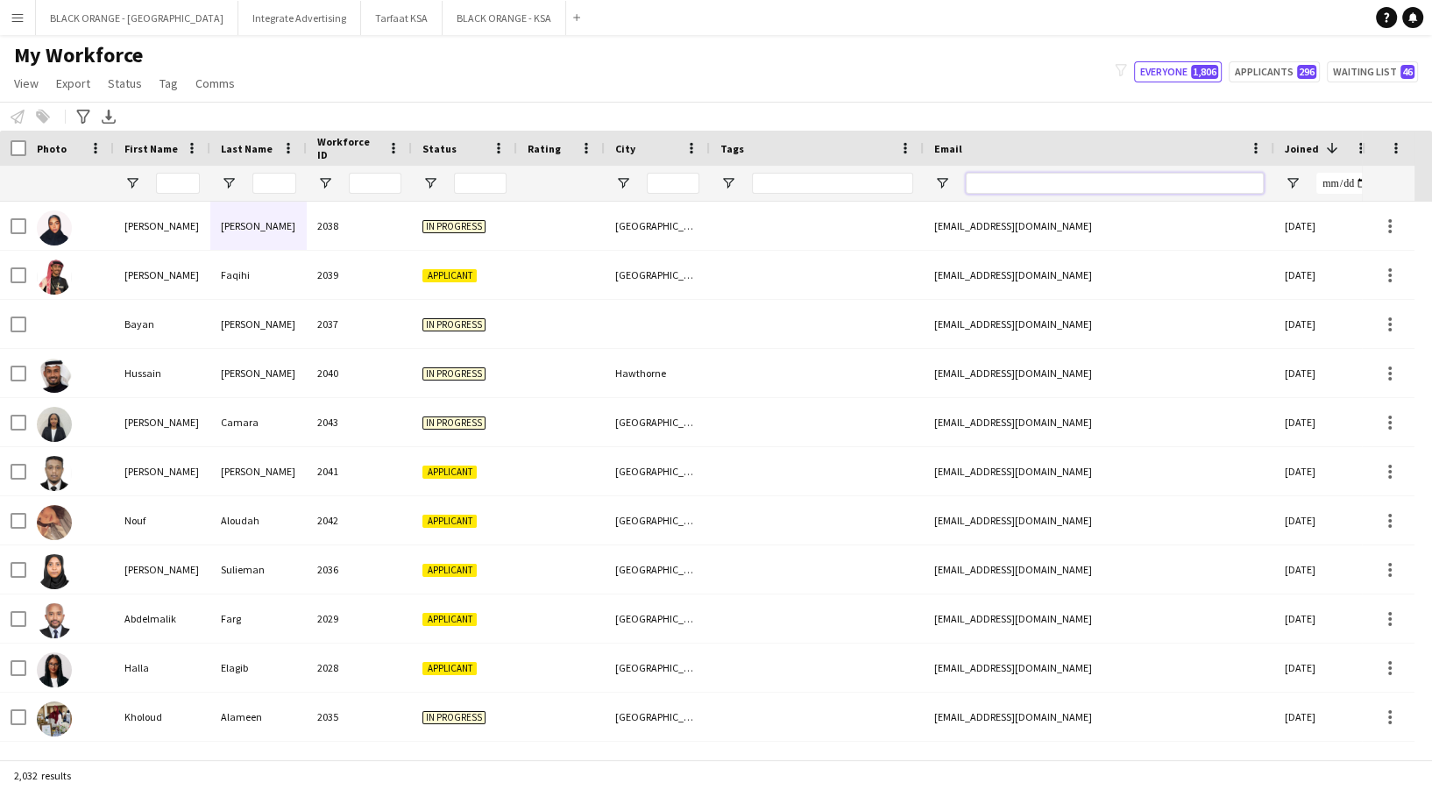
paste input "**********"
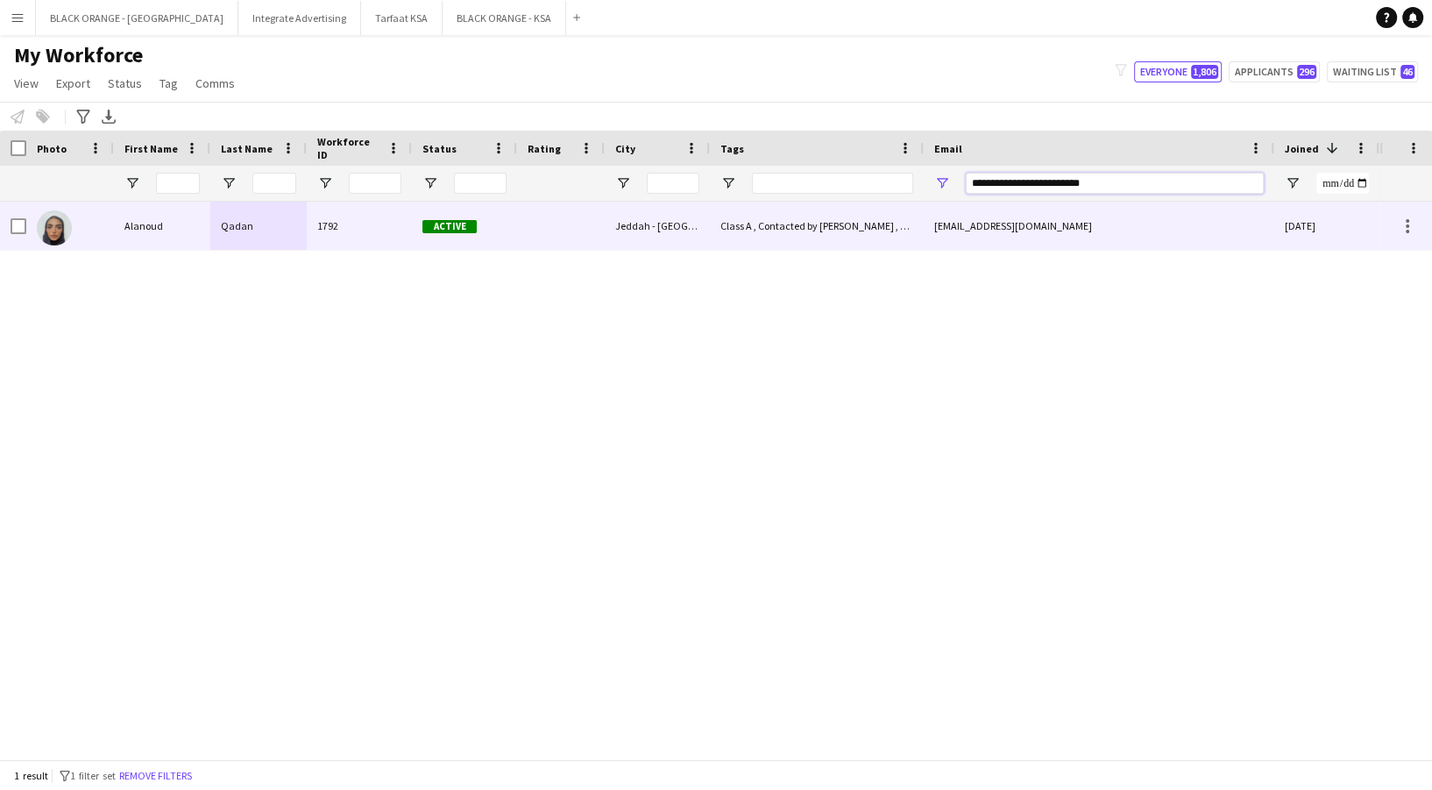
type input "**********"
click at [611, 216] on div "Jeddah - Saudi Arabia" at bounding box center [657, 226] width 105 height 48
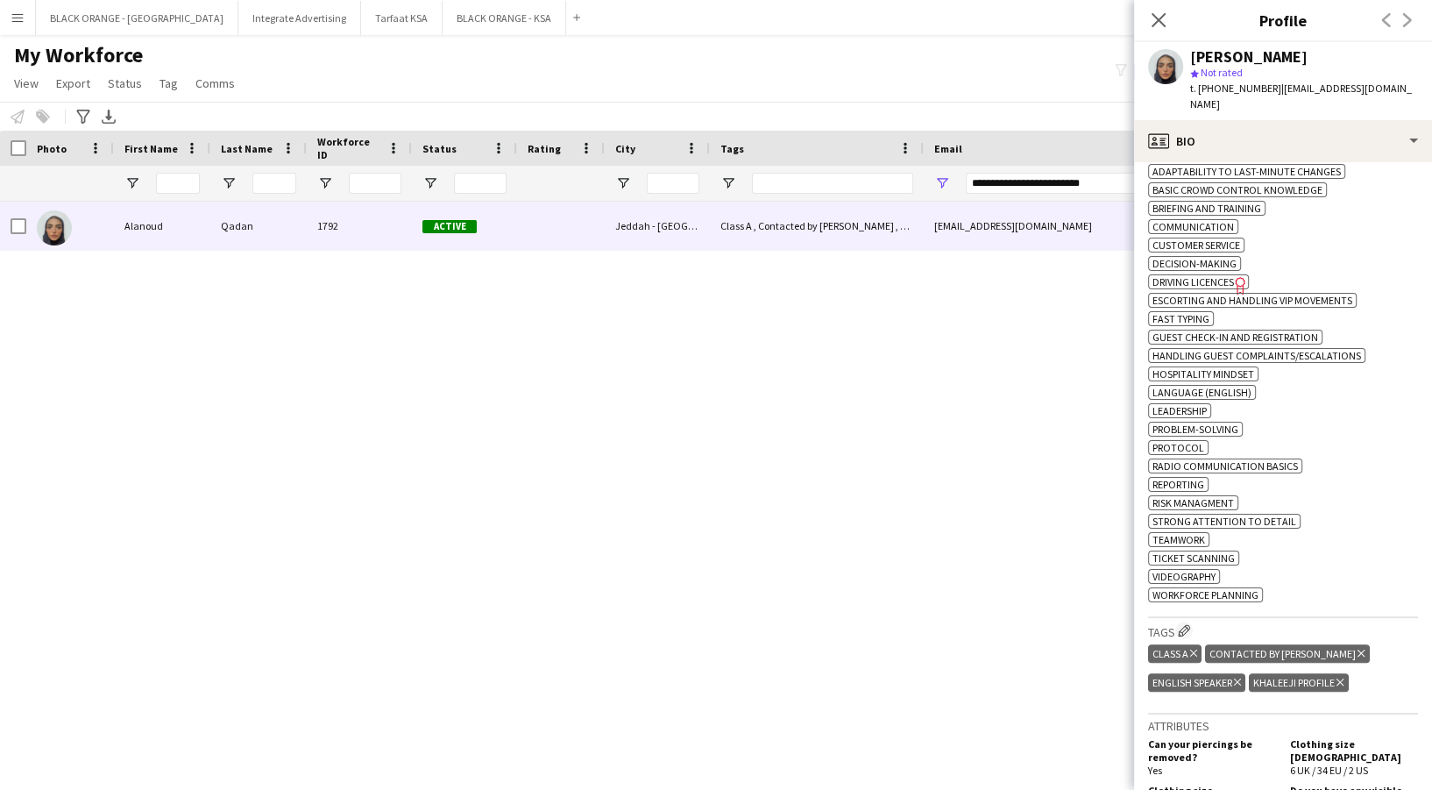
scroll to position [655, 0]
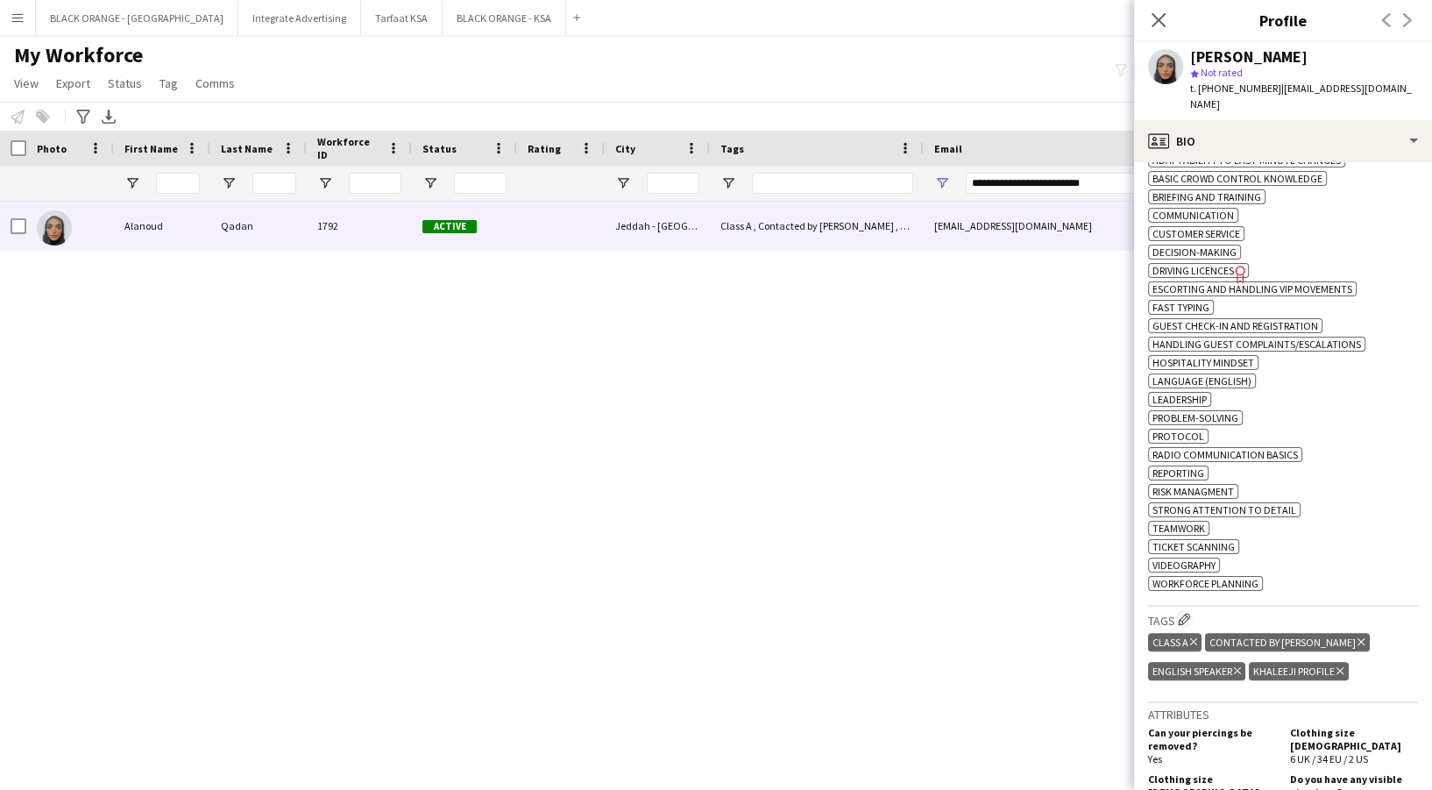
click at [1357, 638] on icon "Delete tag" at bounding box center [1360, 641] width 7 height 11
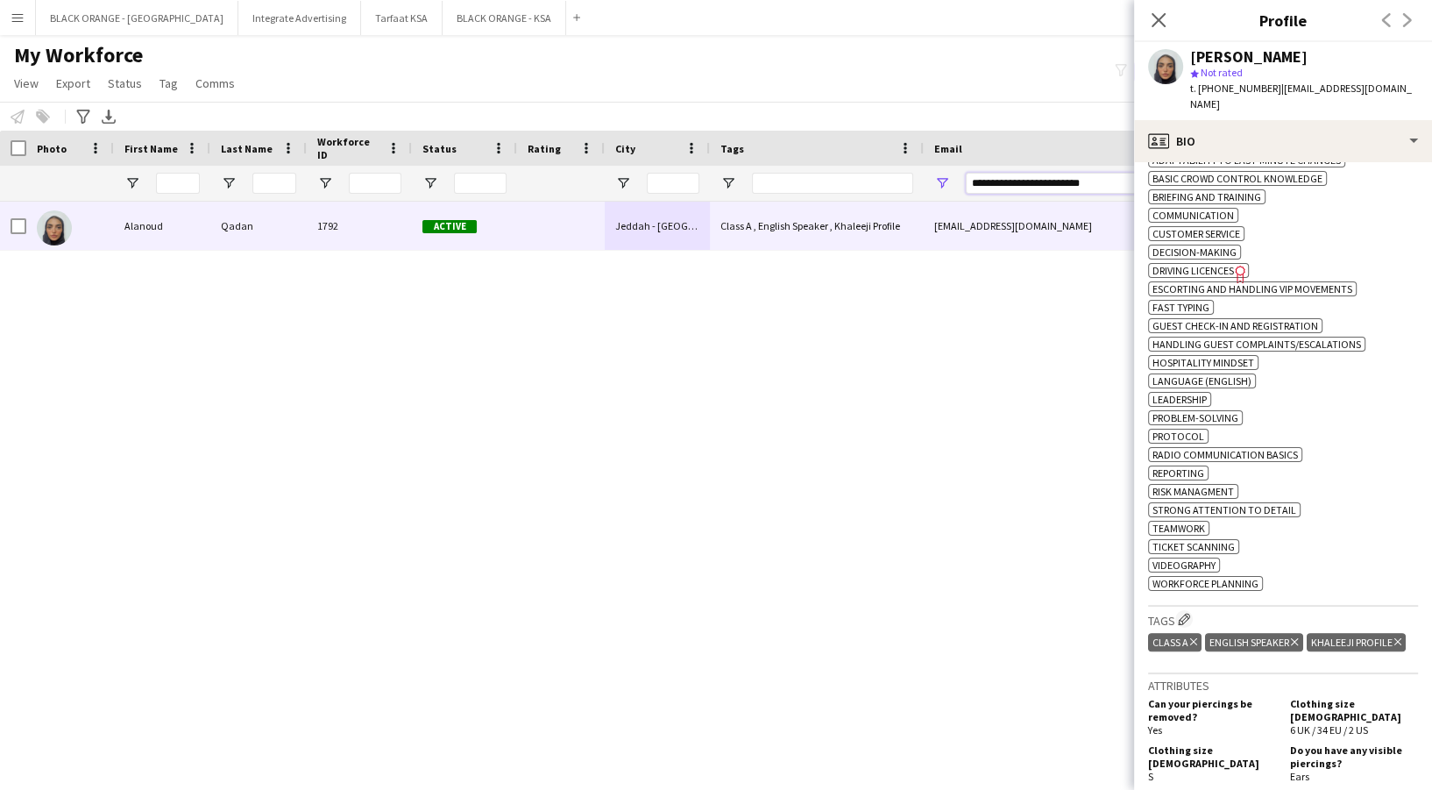
drag, startPoint x: 1111, startPoint y: 185, endPoint x: 912, endPoint y: 181, distance: 199.0
click at [912, 181] on div at bounding box center [1004, 183] width 2009 height 35
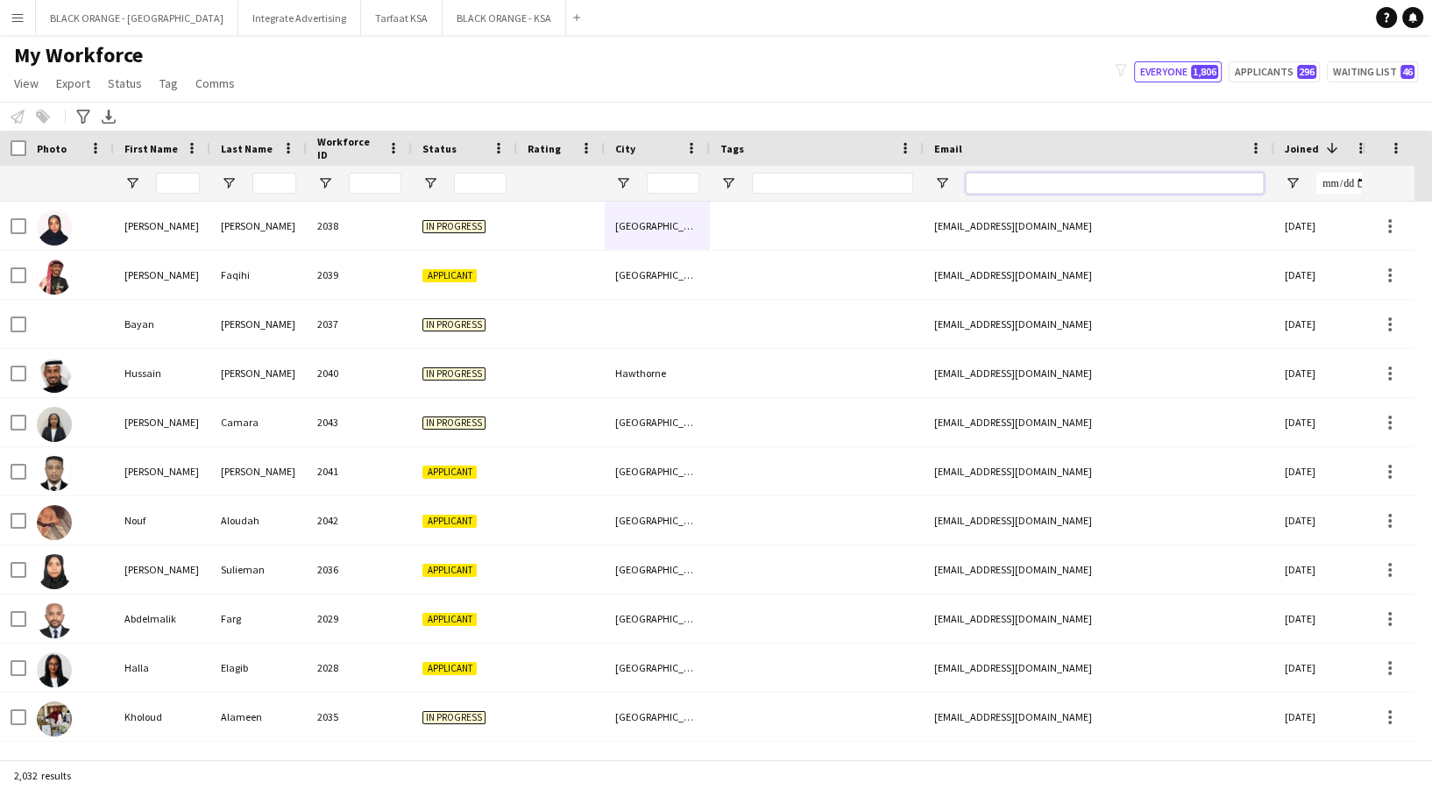
paste input "**********"
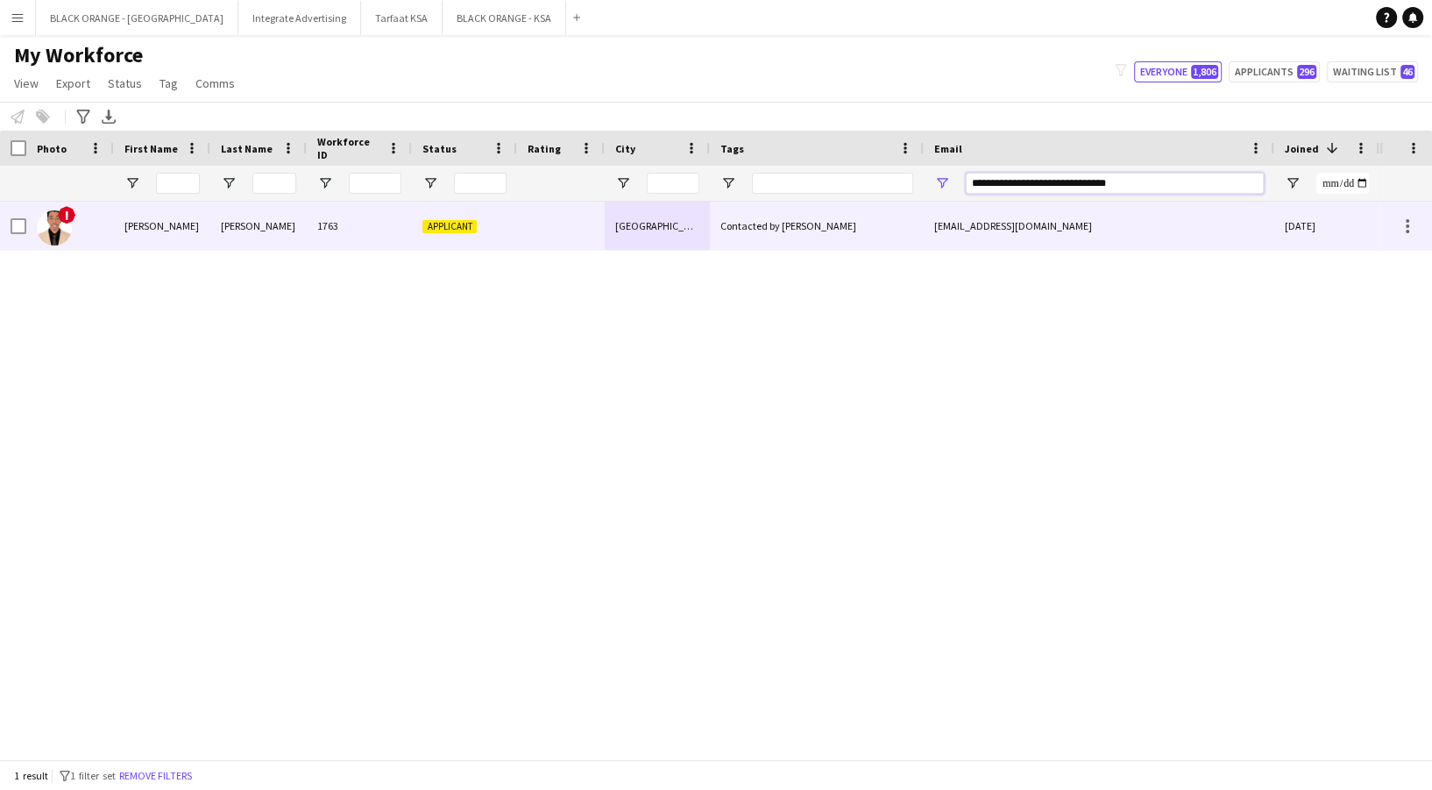
type input "**********"
click at [719, 222] on div "Contacted by Zena" at bounding box center [817, 226] width 214 height 48
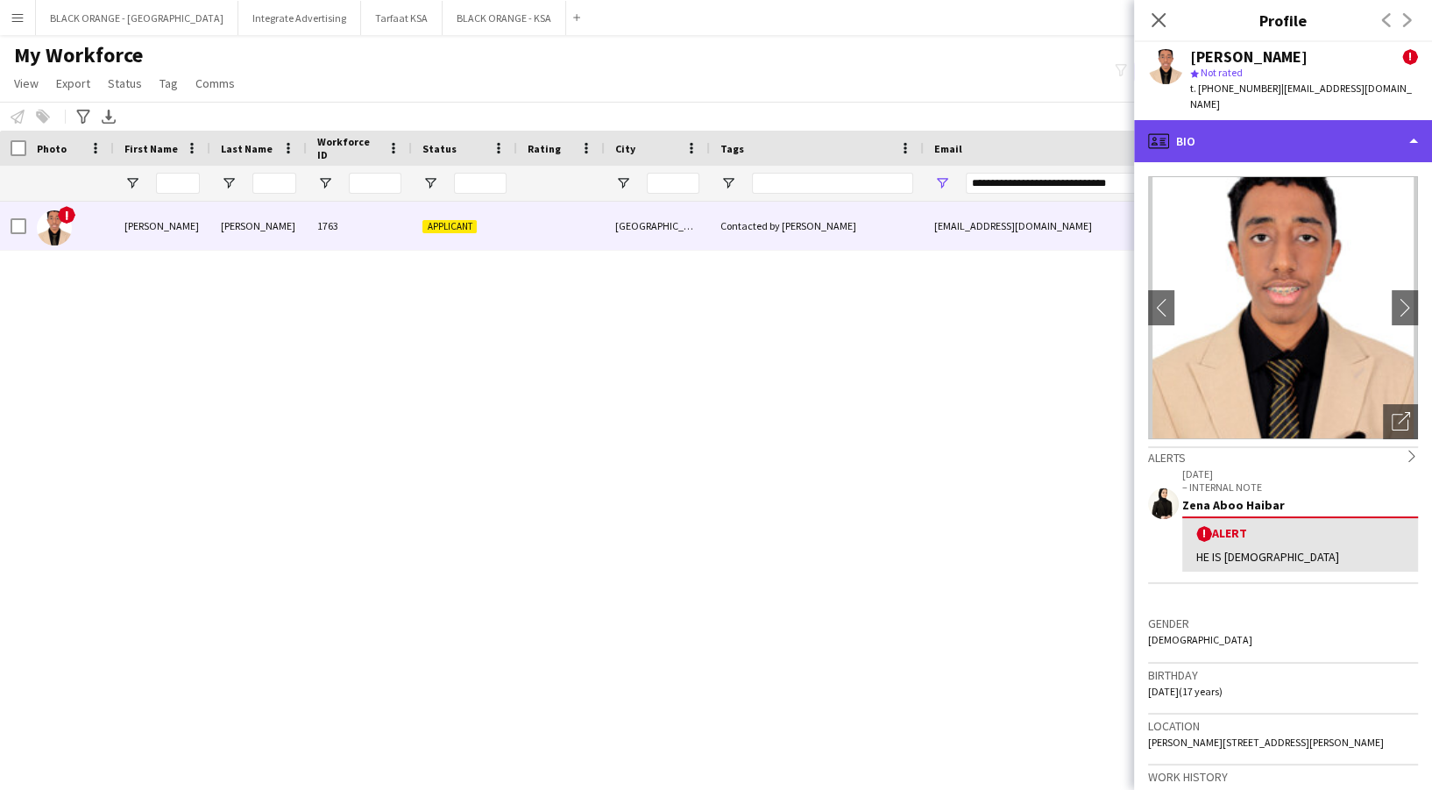
click at [1350, 147] on div "profile Bio" at bounding box center [1283, 141] width 298 height 42
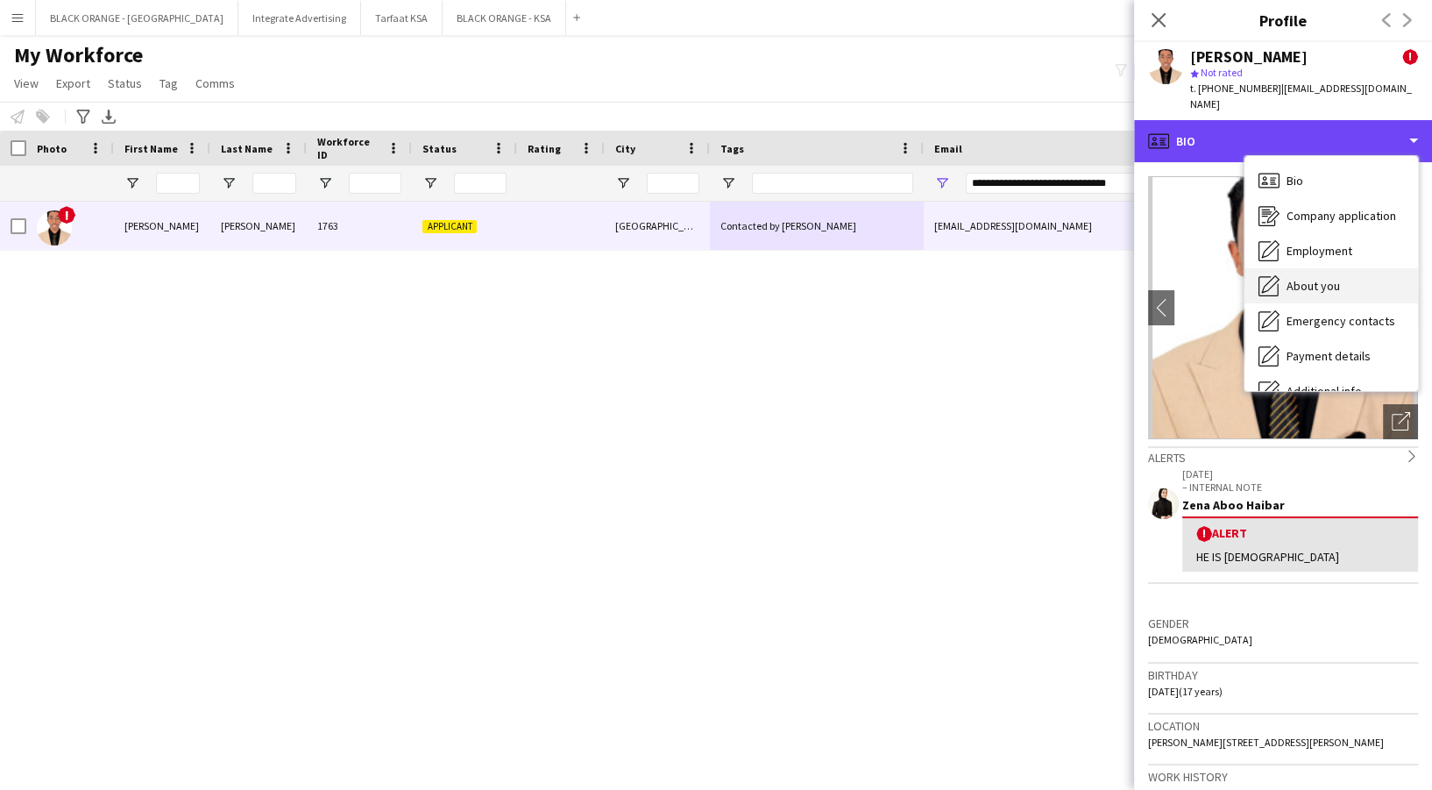
scroll to position [94, 0]
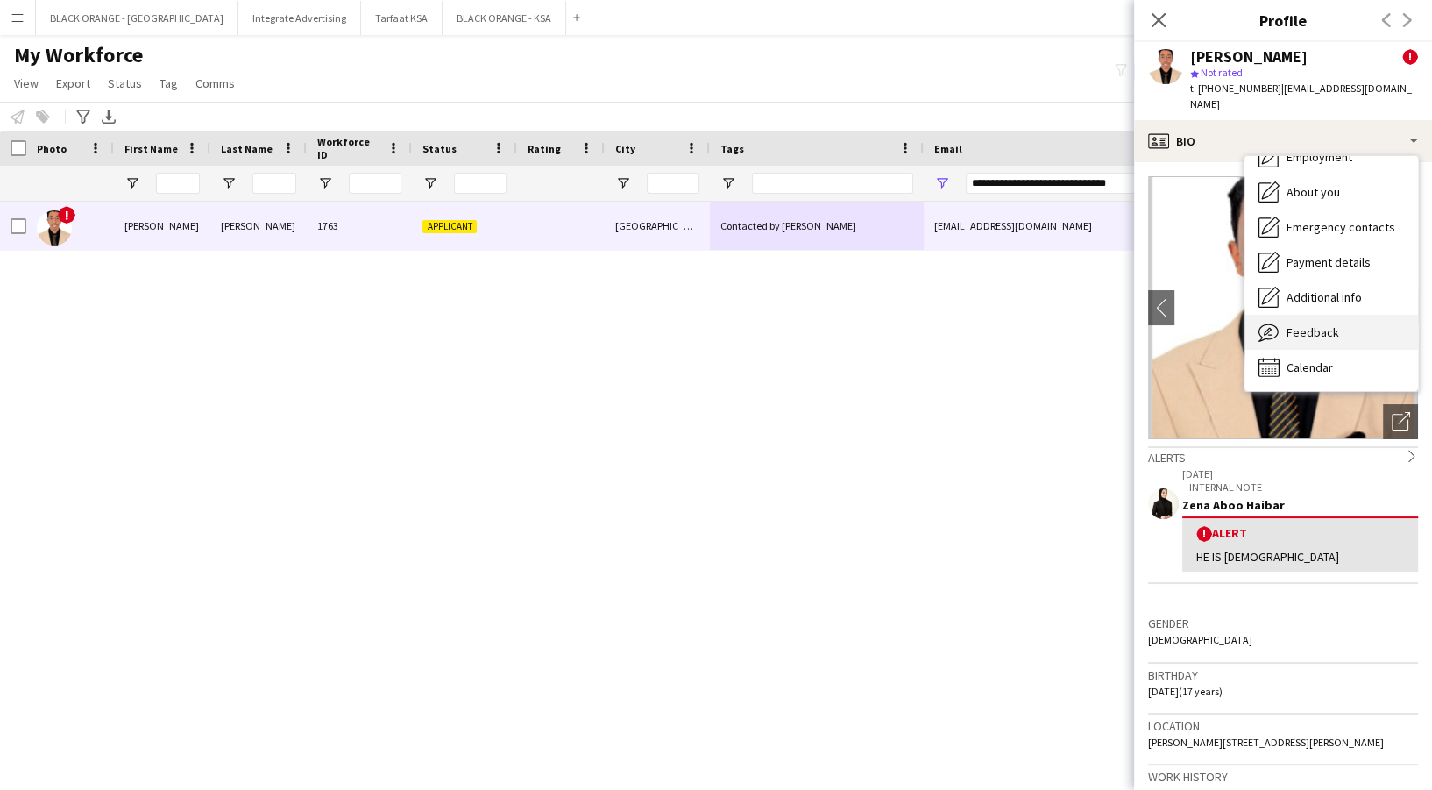
click at [1344, 325] on div "Feedback Feedback" at bounding box center [1331, 332] width 174 height 35
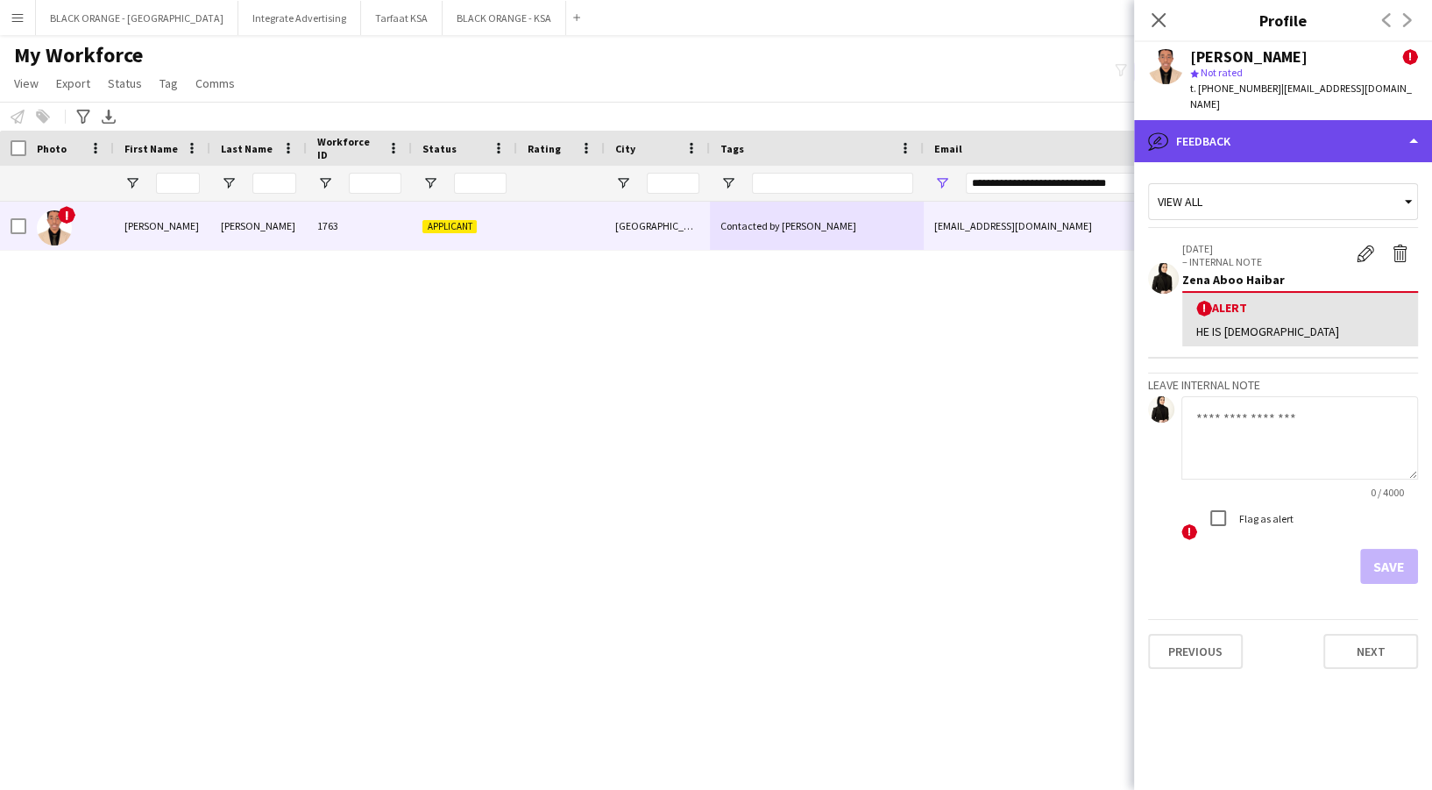
click at [1305, 138] on div "bubble-pencil Feedback" at bounding box center [1283, 141] width 298 height 42
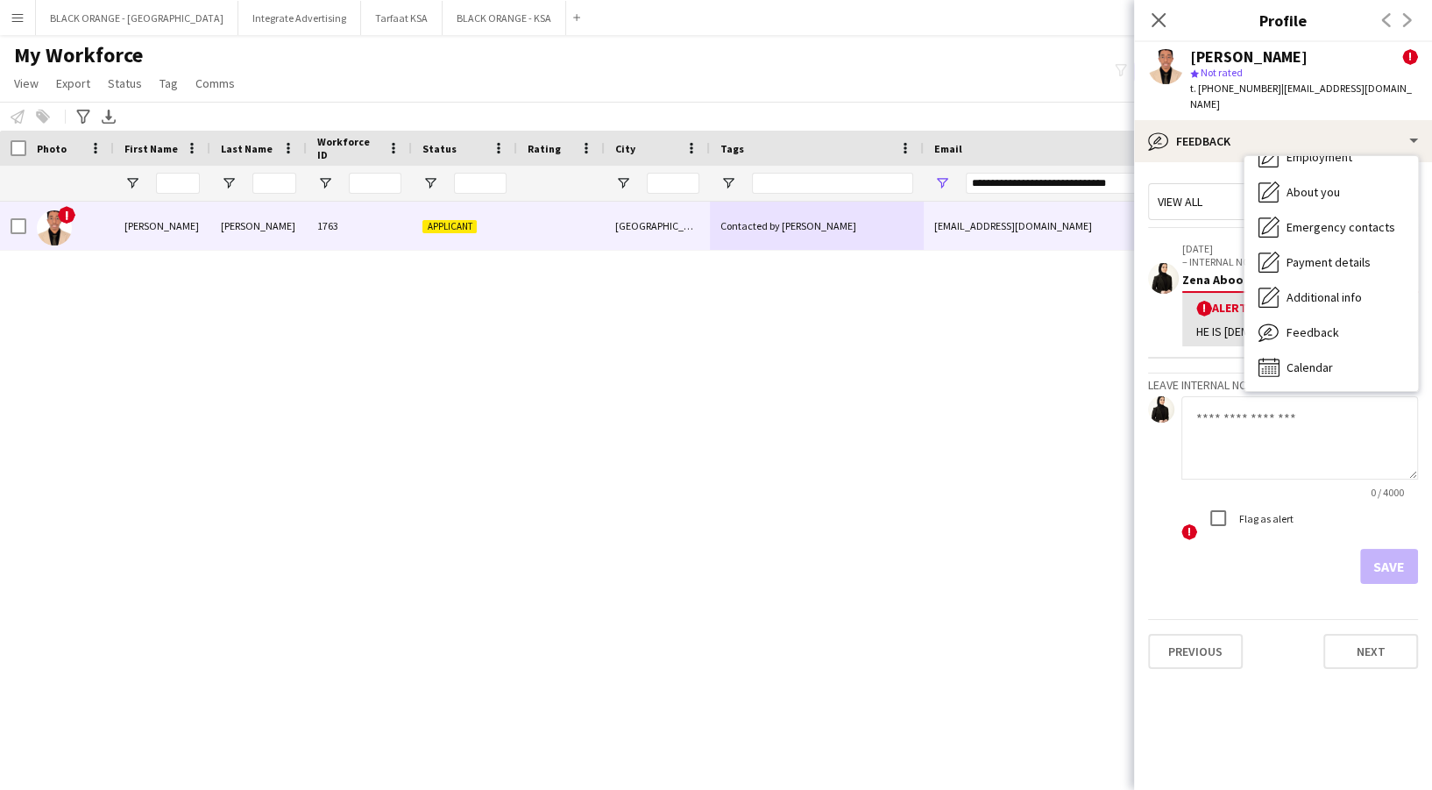
click at [1052, 352] on div "! Ibrahim Saleh 1763 Applicant Riyadh Contacted by Zena ibrahimamirsalehmussa@g…" at bounding box center [689, 472] width 1379 height 540
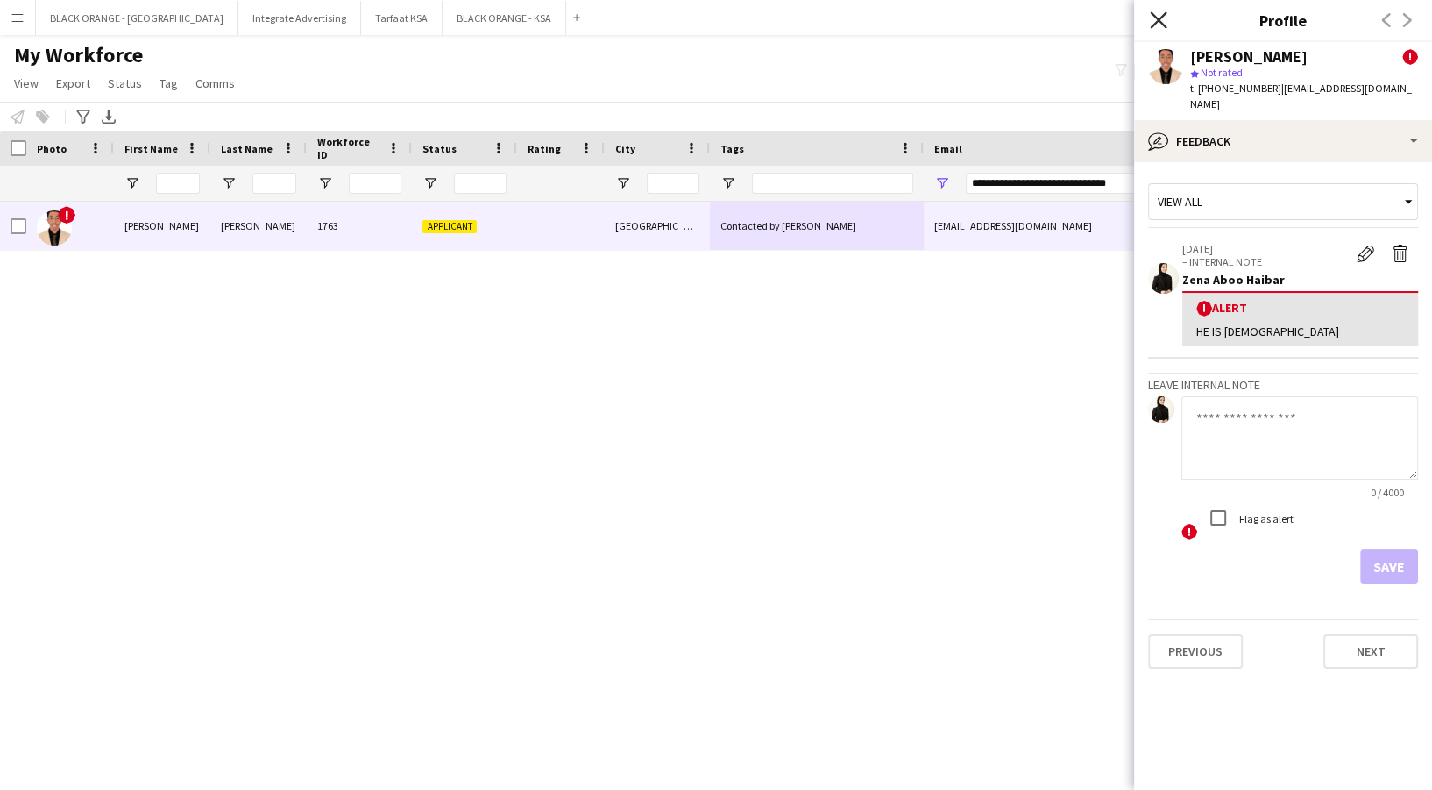
click at [1158, 18] on icon at bounding box center [1158, 19] width 17 height 17
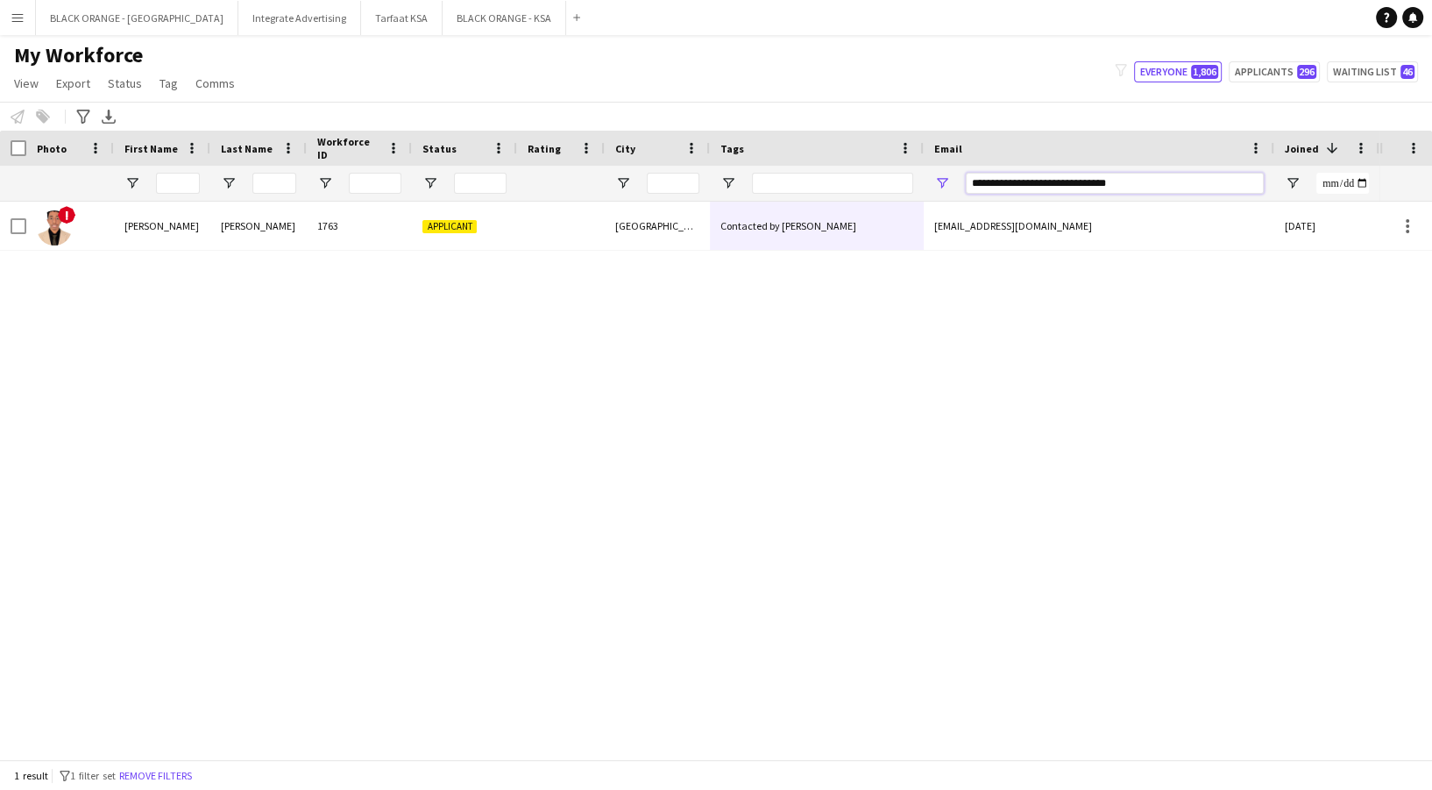
drag, startPoint x: 1156, startPoint y: 173, endPoint x: 823, endPoint y: 169, distance: 333.0
click at [823, 169] on div at bounding box center [1004, 183] width 2009 height 35
paste input "**********"
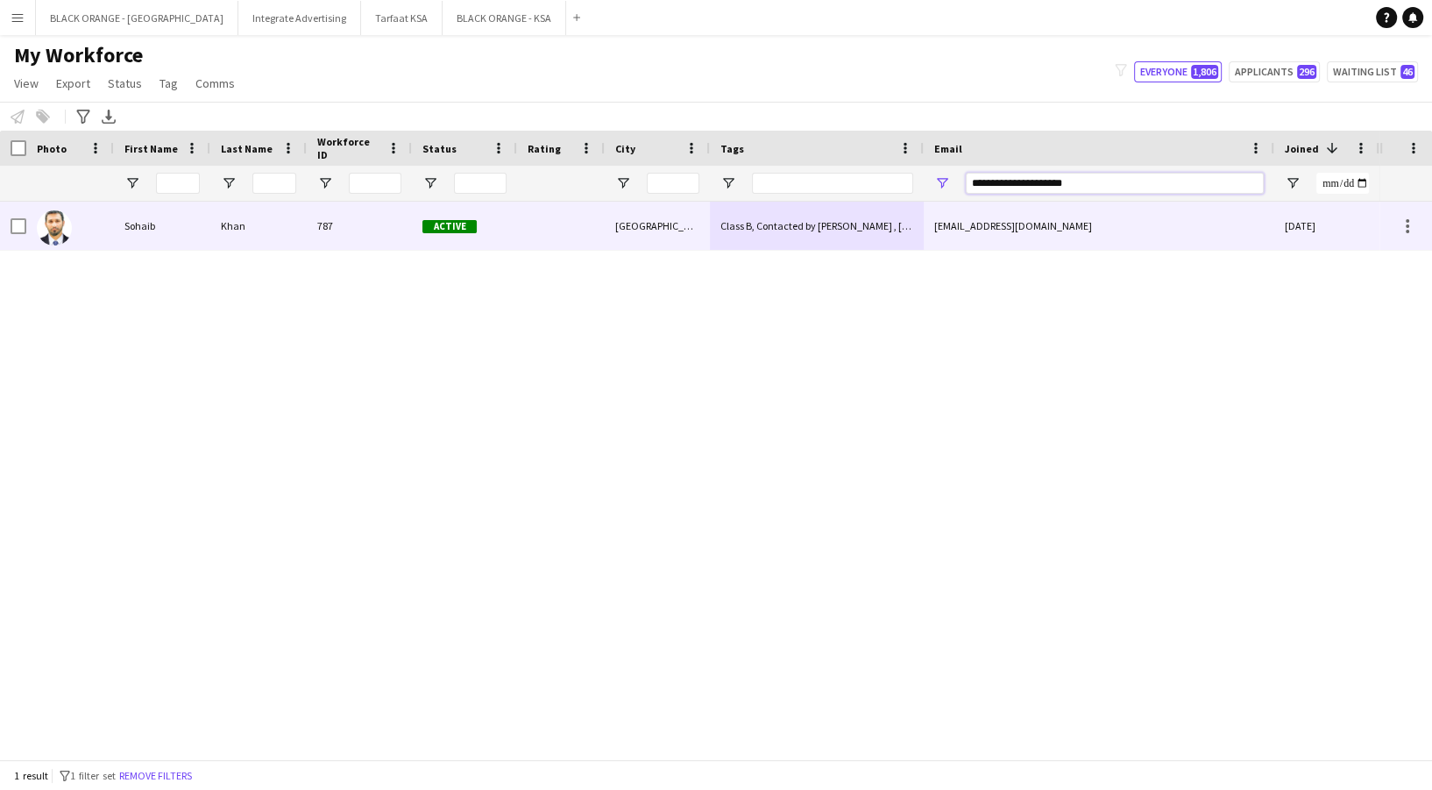
type input "**********"
click at [710, 209] on div "Class B, Contacted by Shahad , English Speaker" at bounding box center [817, 226] width 214 height 48
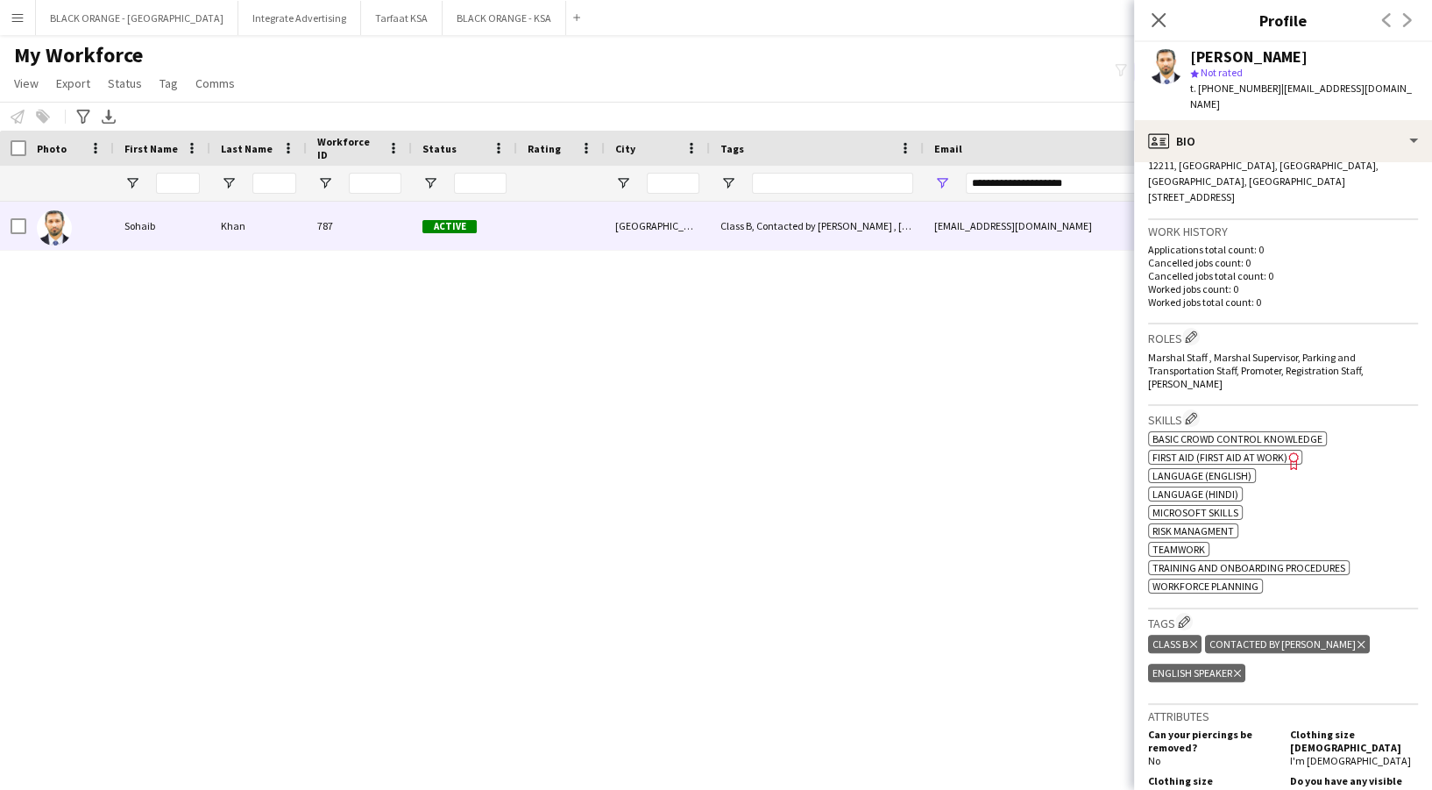
scroll to position [428, 0]
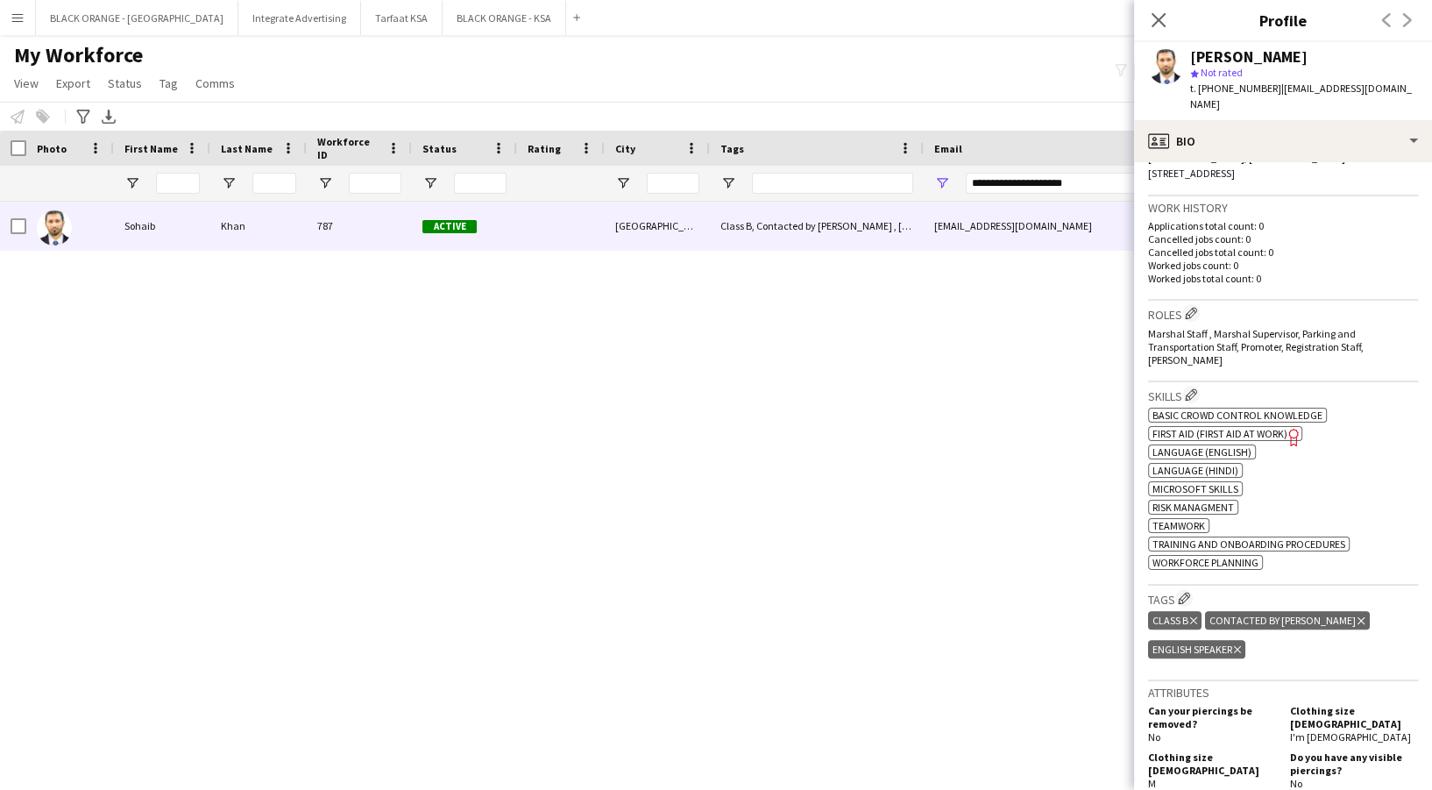
click at [1357, 616] on icon at bounding box center [1360, 619] width 7 height 7
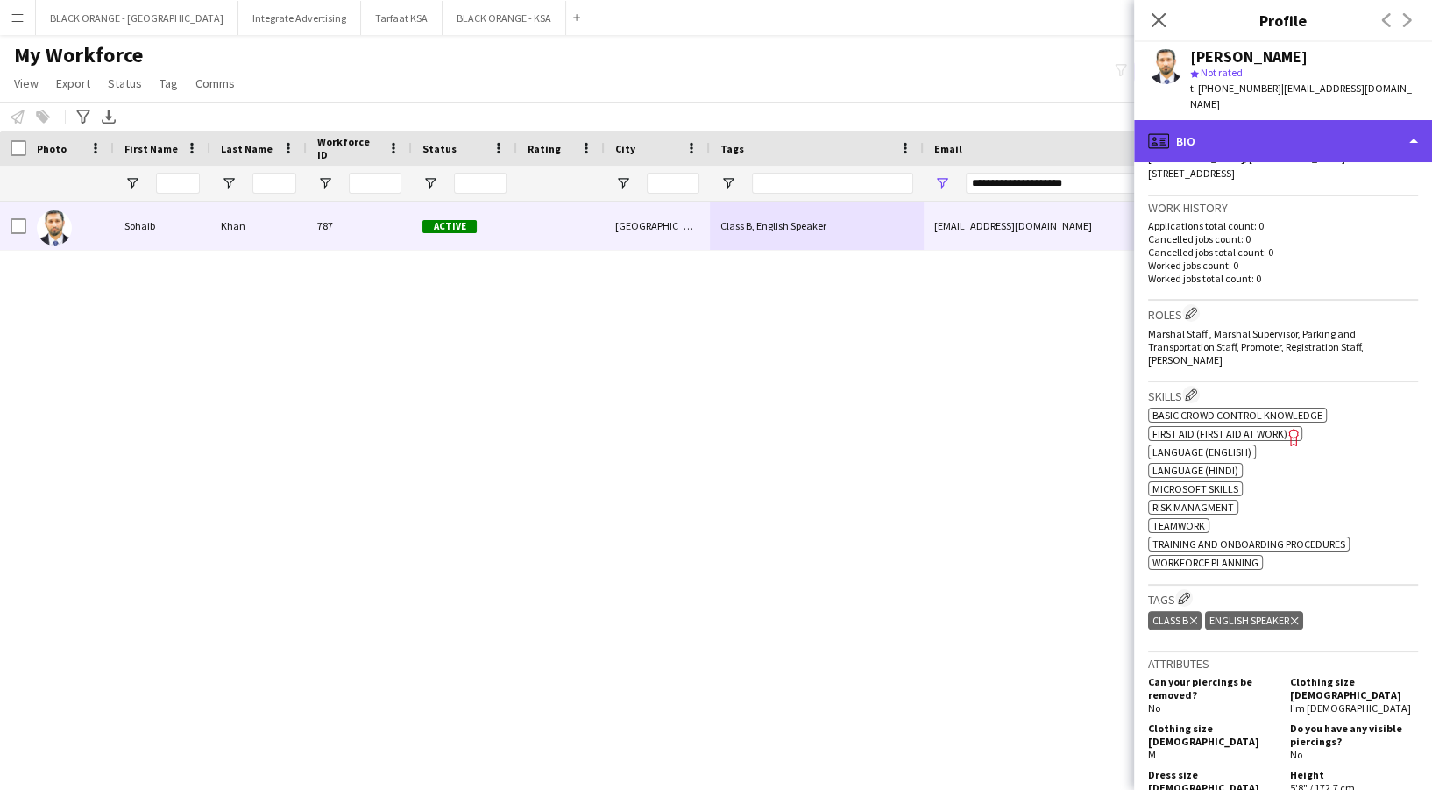
click at [1312, 131] on div "profile Bio" at bounding box center [1283, 141] width 298 height 42
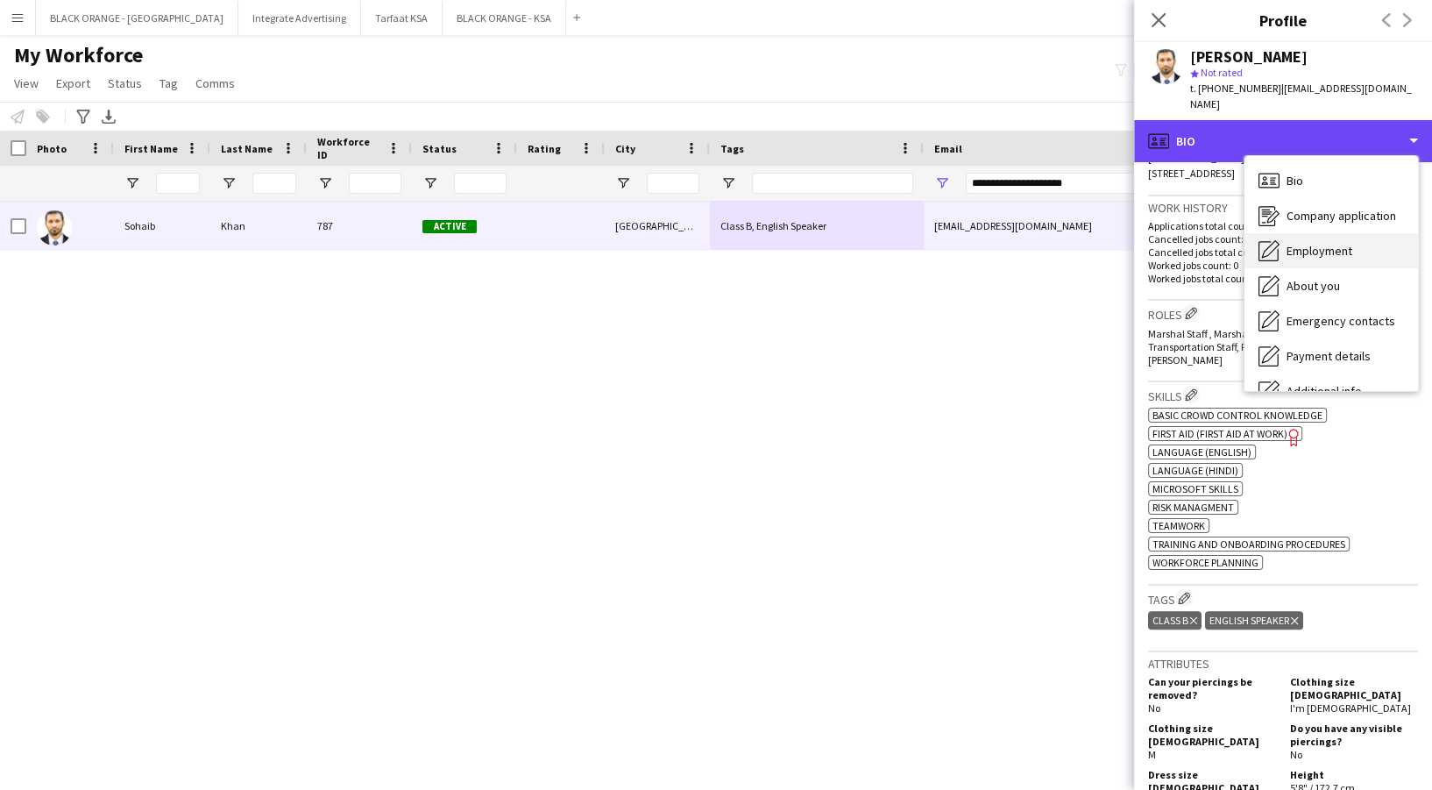
scroll to position [94, 0]
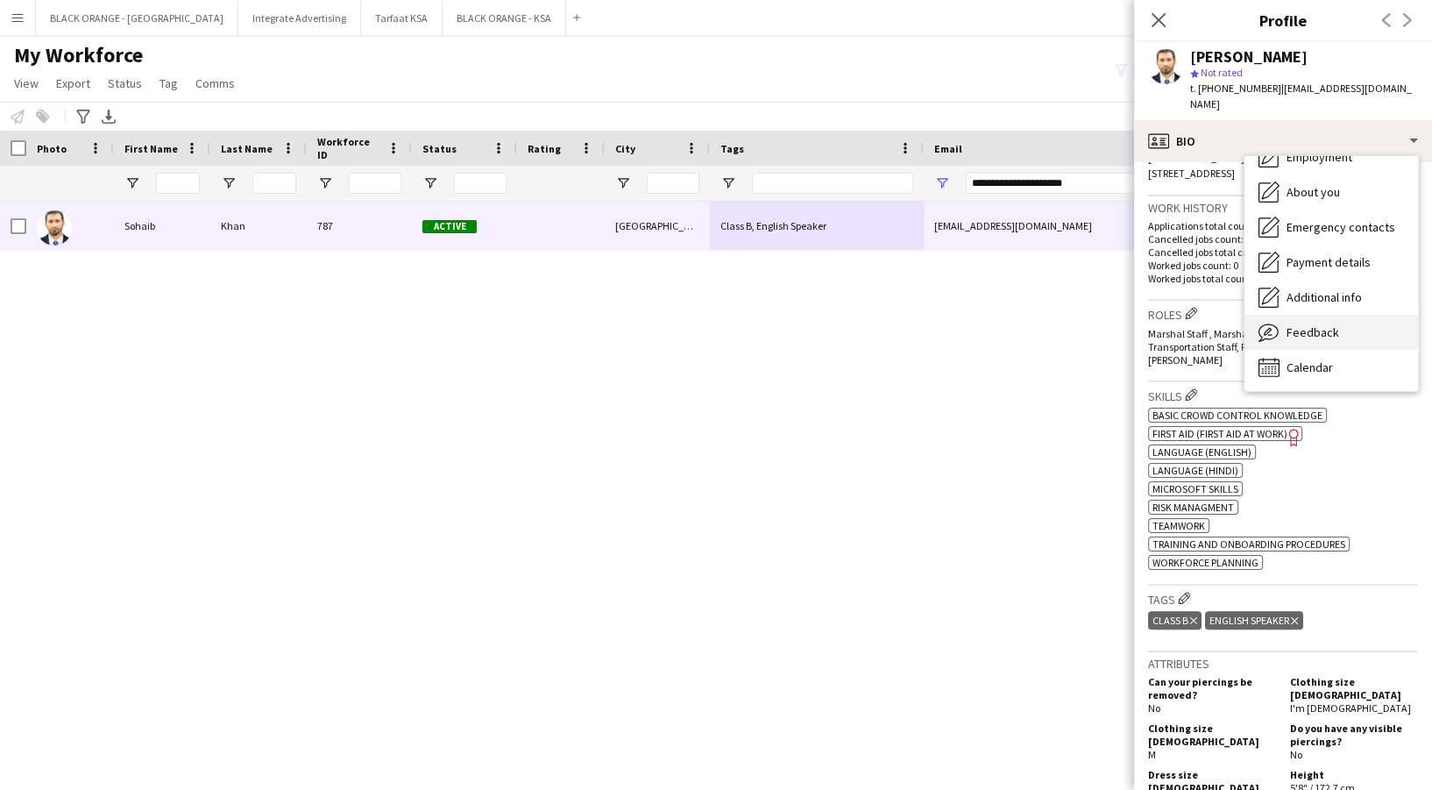
click at [1317, 324] on span "Feedback" at bounding box center [1312, 332] width 53 height 16
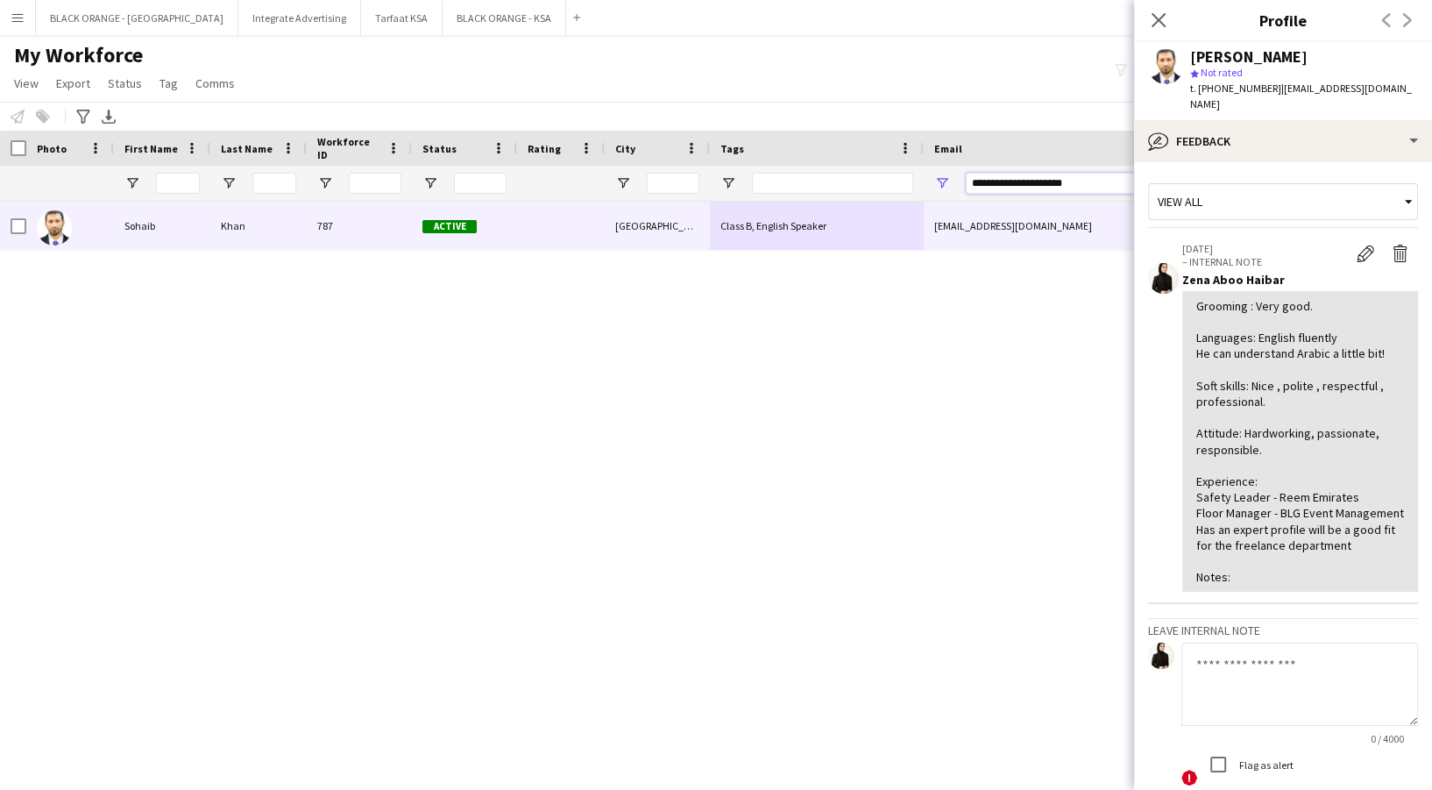
drag, startPoint x: 1097, startPoint y: 184, endPoint x: 930, endPoint y: 202, distance: 168.3
click at [930, 202] on div "Workforce Details Photo First Name" at bounding box center [716, 445] width 1432 height 628
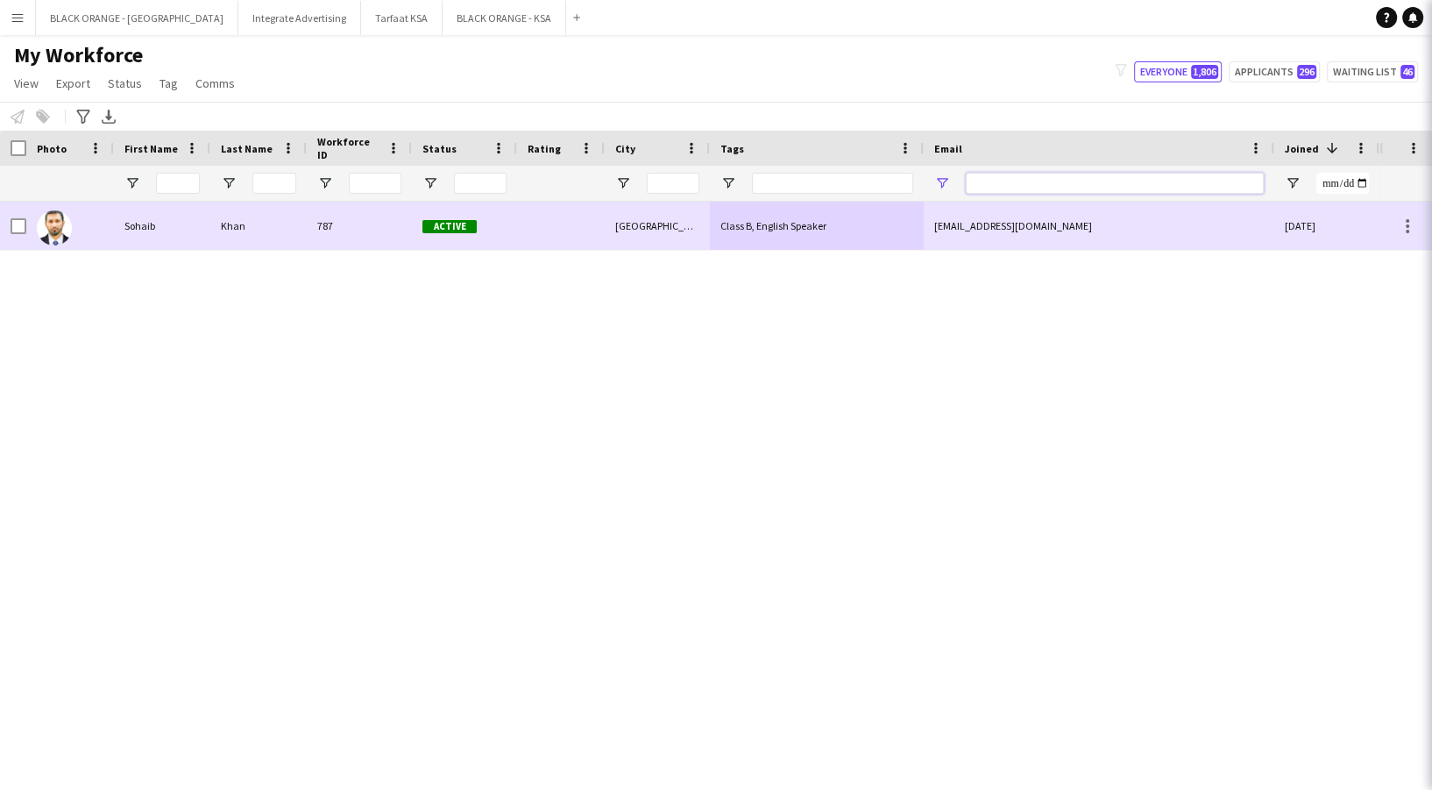
paste input "**********"
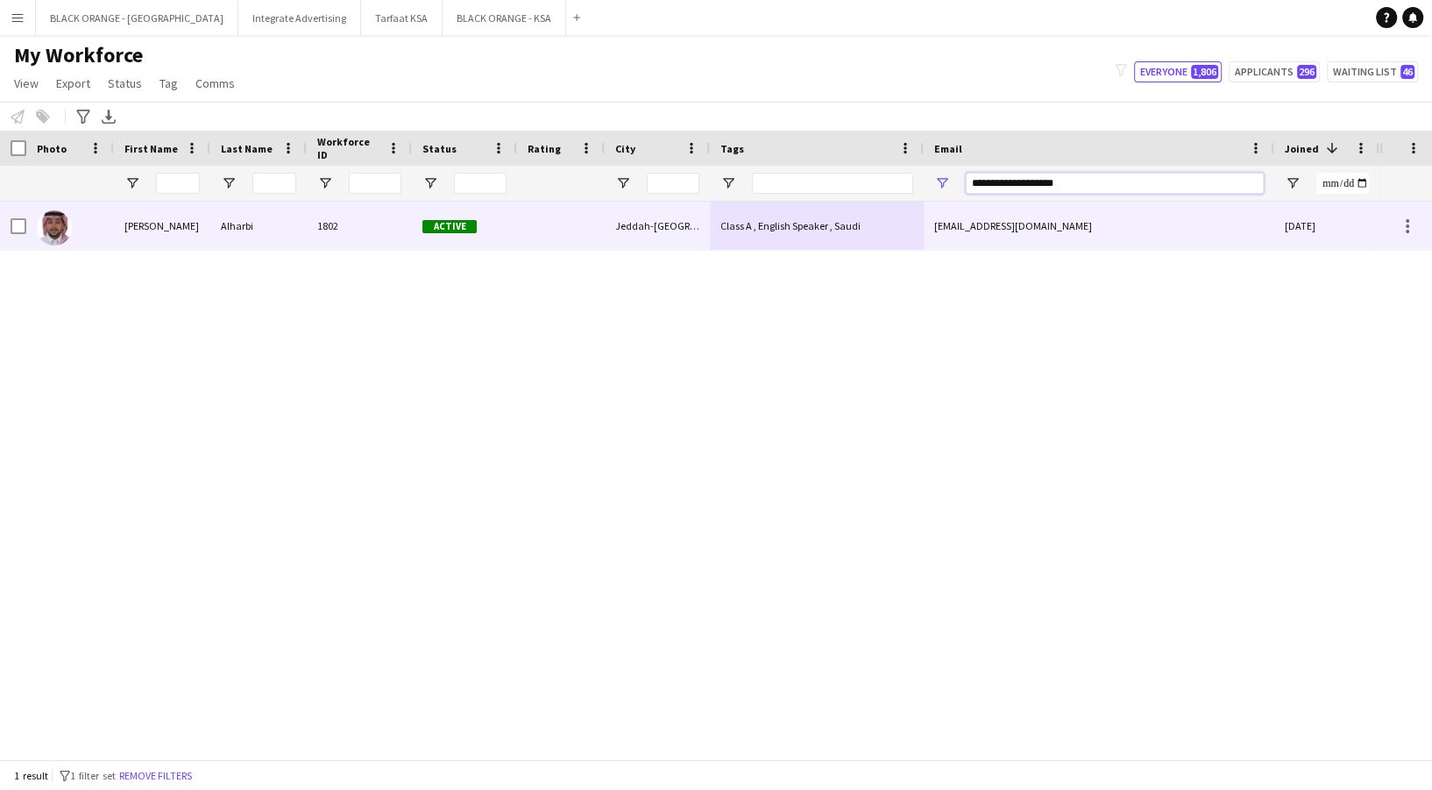
scroll to position [0, 14]
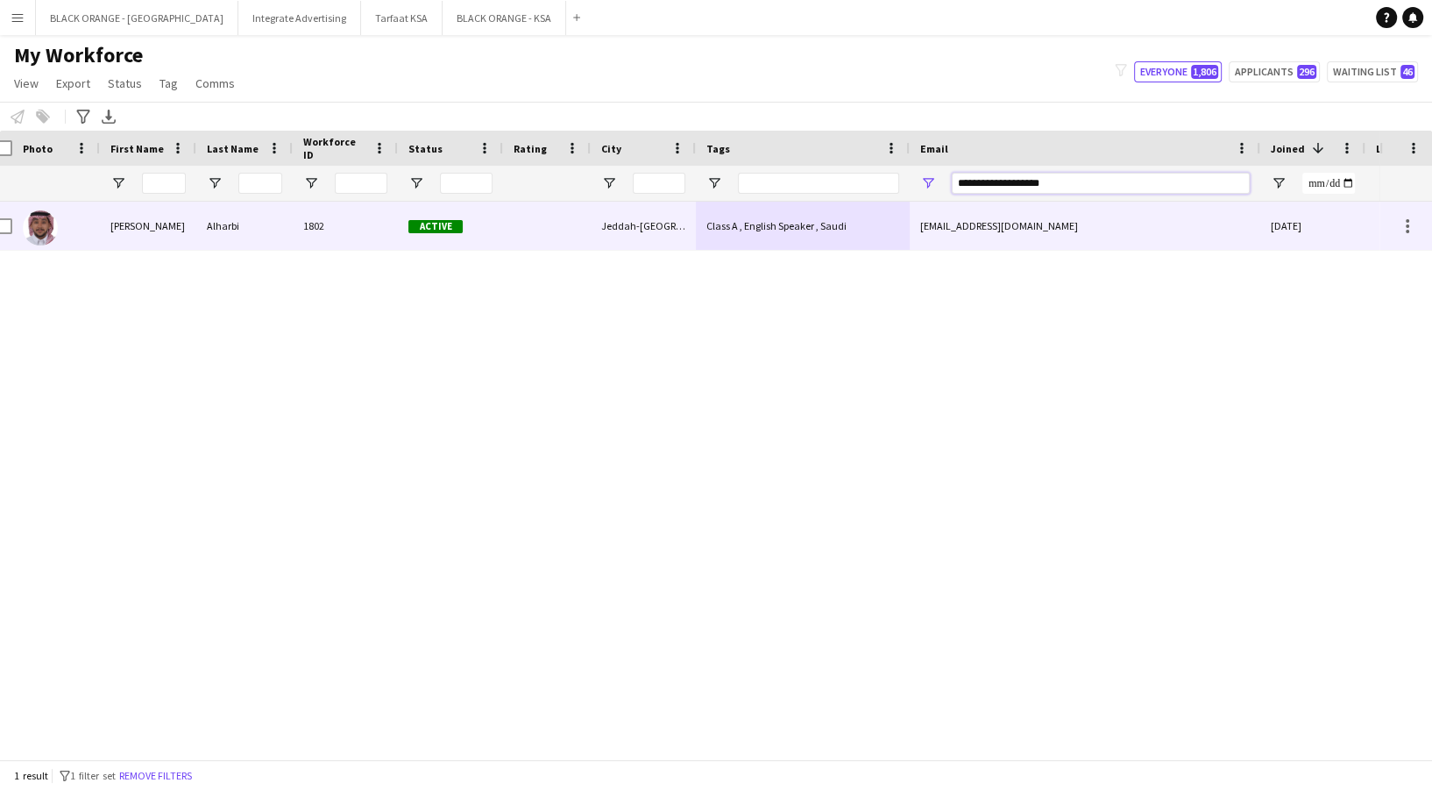
type input "**********"
click at [710, 242] on div "Class A , English Speaker , Saudi" at bounding box center [803, 226] width 214 height 48
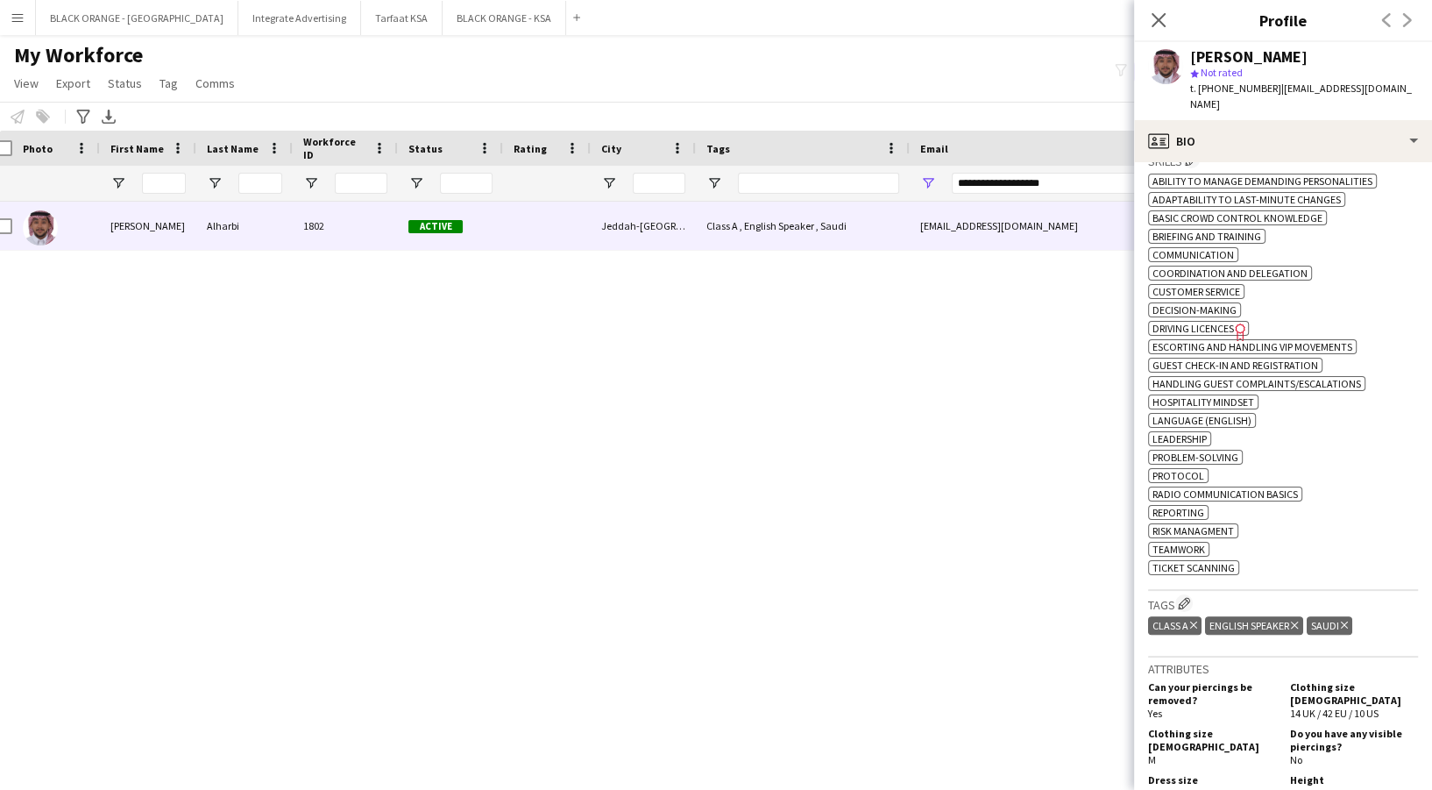
scroll to position [655, 0]
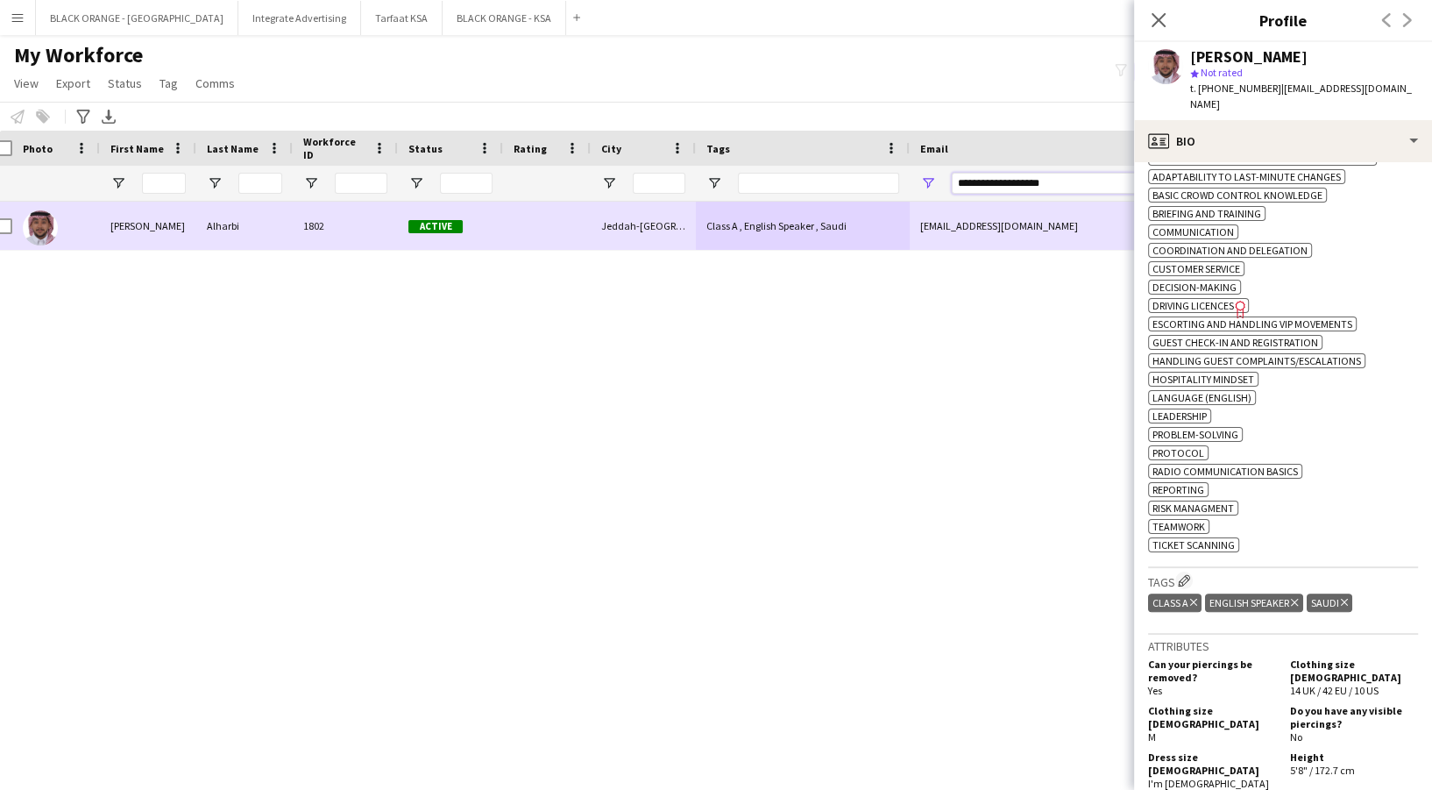
drag, startPoint x: 1096, startPoint y: 180, endPoint x: 845, endPoint y: 213, distance: 253.7
click at [845, 213] on div "Workforce Details Photo First Name" at bounding box center [716, 445] width 1432 height 628
paste input "**********"
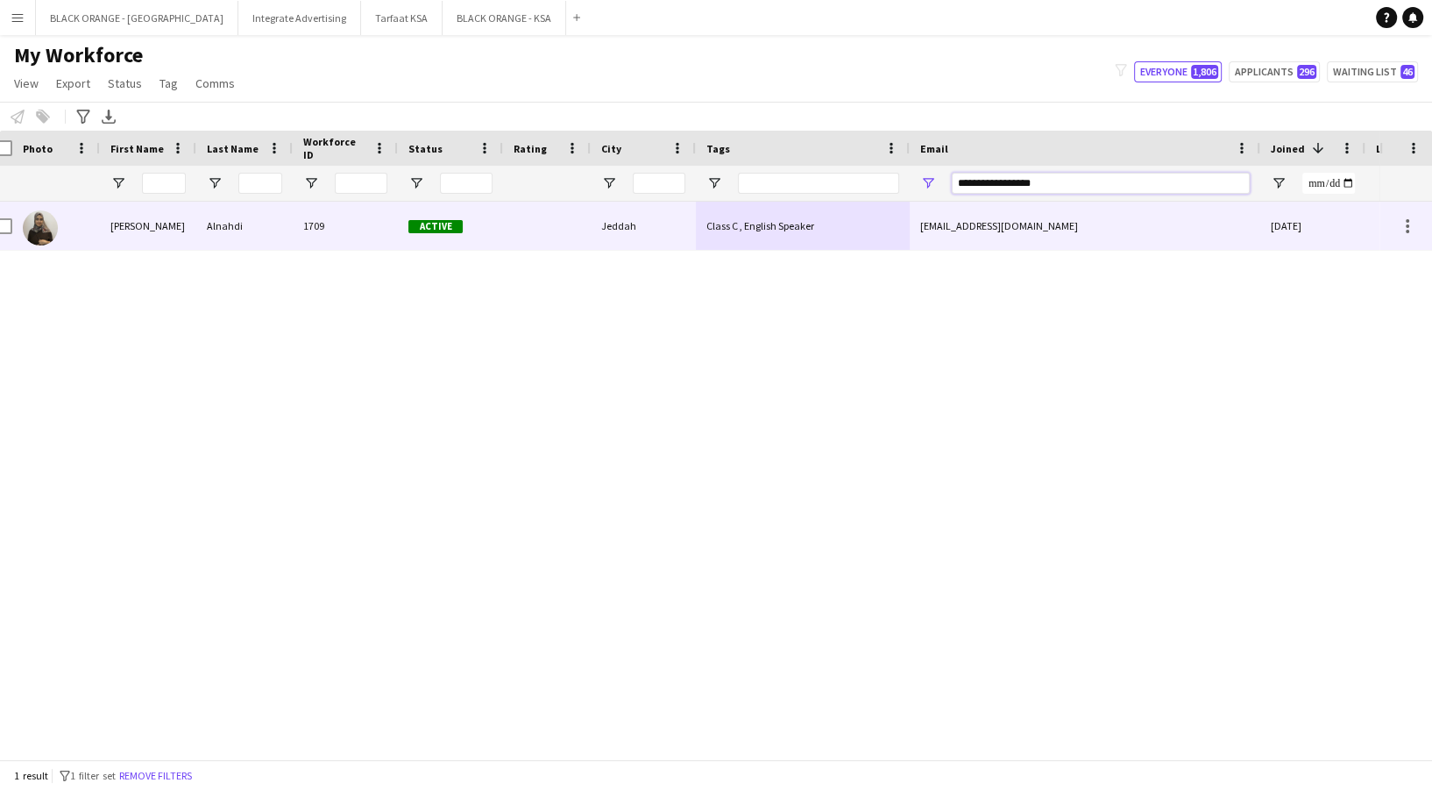
type input "**********"
click at [671, 205] on div "Jeddah" at bounding box center [643, 226] width 105 height 48
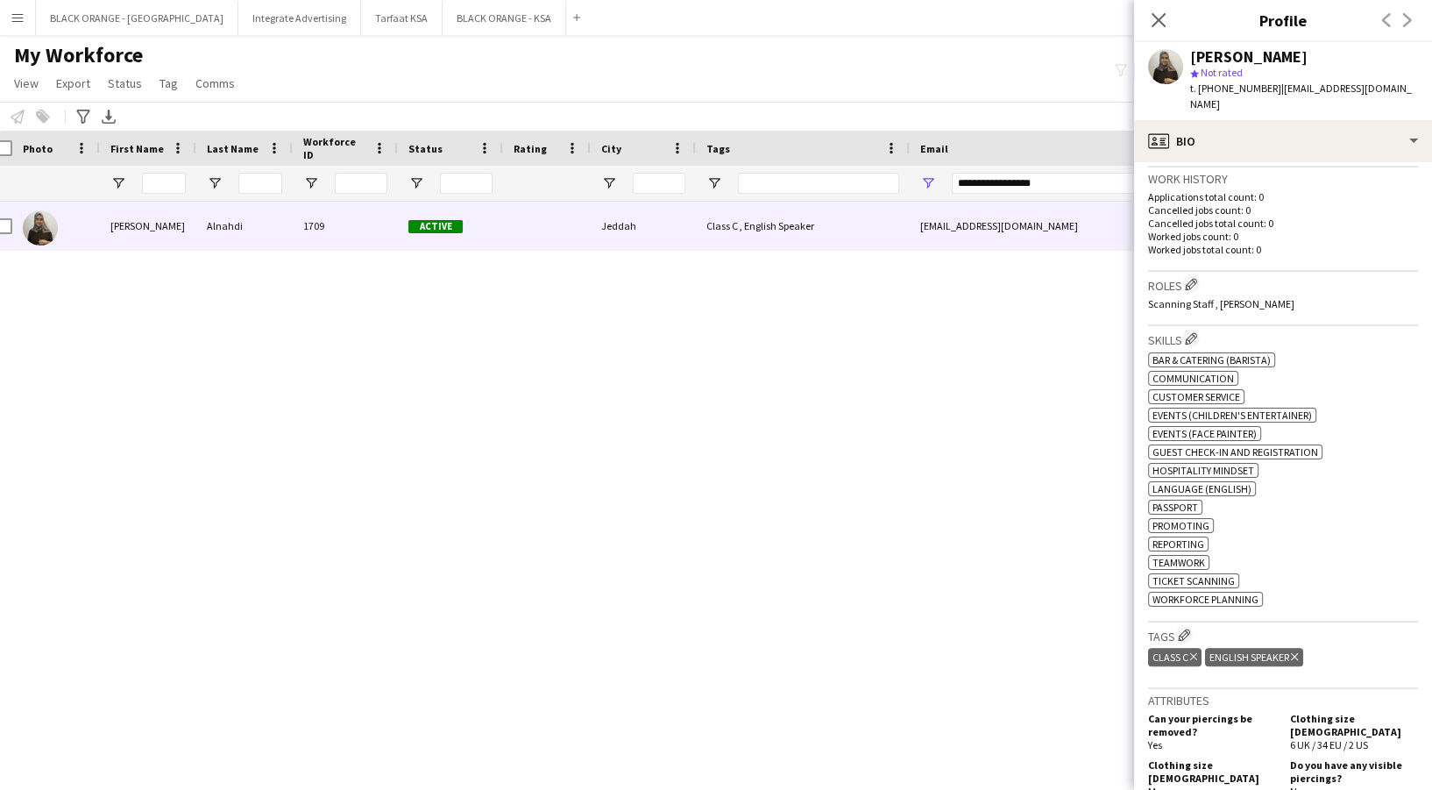
scroll to position [457, 0]
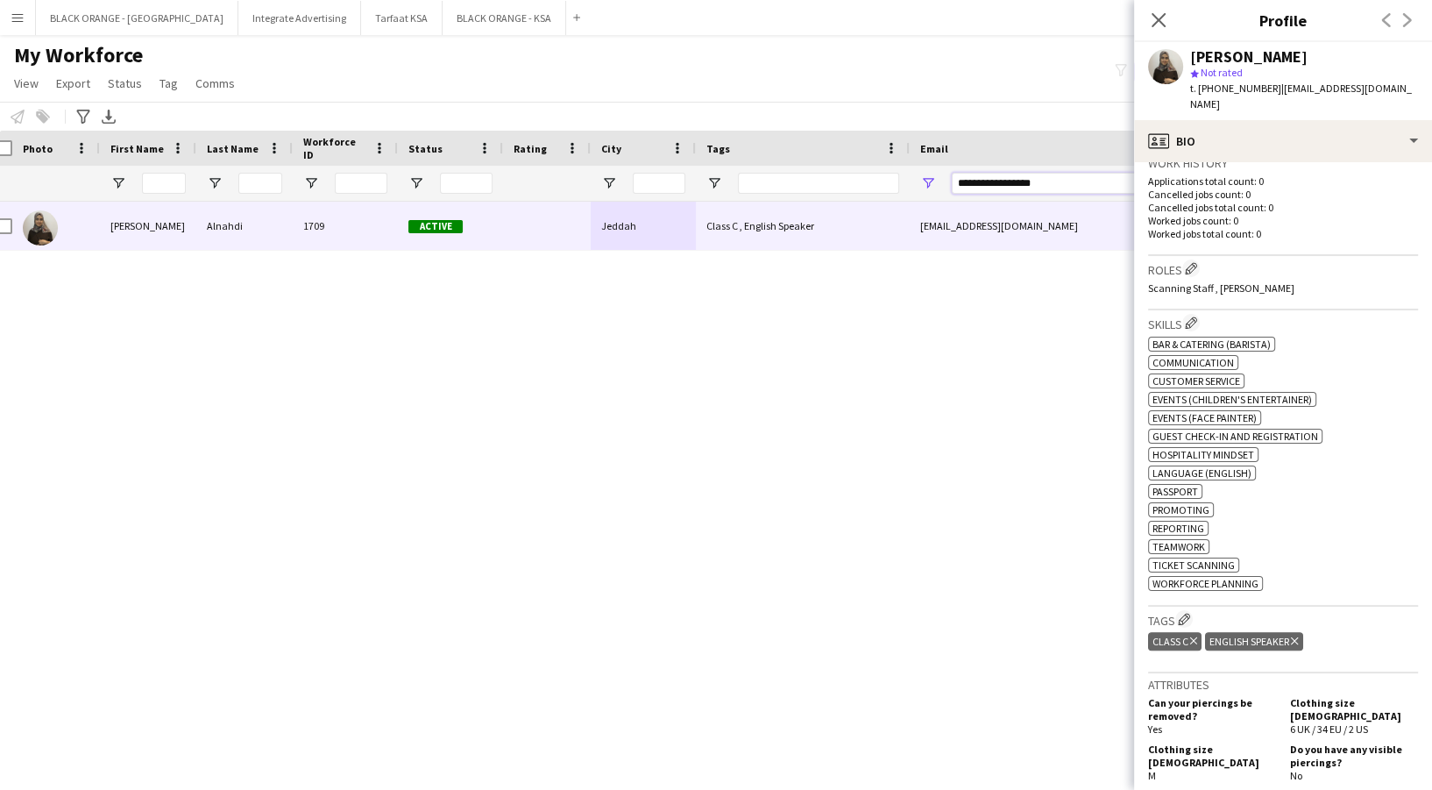
drag, startPoint x: 1059, startPoint y: 186, endPoint x: 896, endPoint y: 179, distance: 162.3
click at [896, 179] on div at bounding box center [990, 183] width 2009 height 35
paste input "**********"
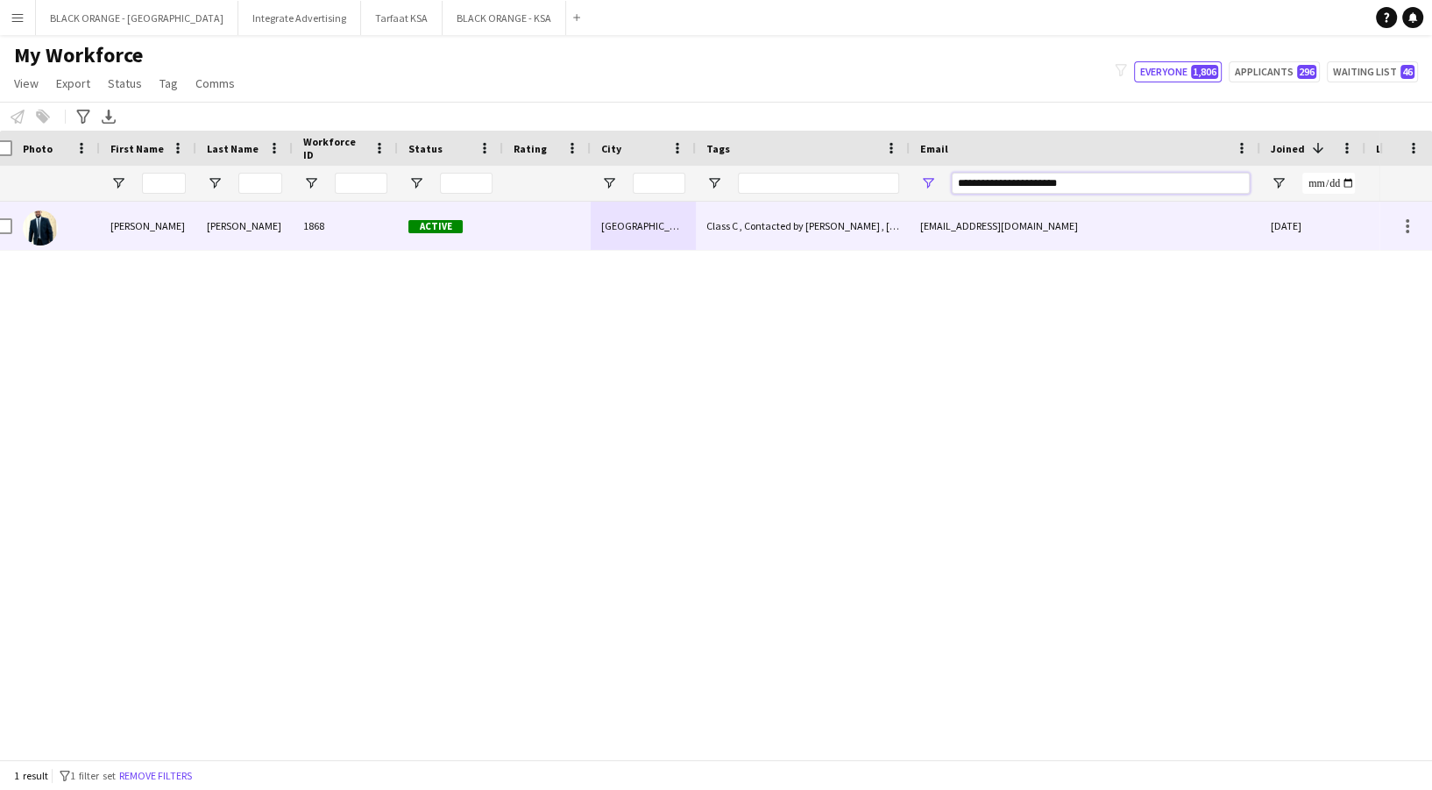
type input "**********"
click at [785, 216] on div "Class C , Contacted by Zena , Sudanese" at bounding box center [803, 226] width 214 height 48
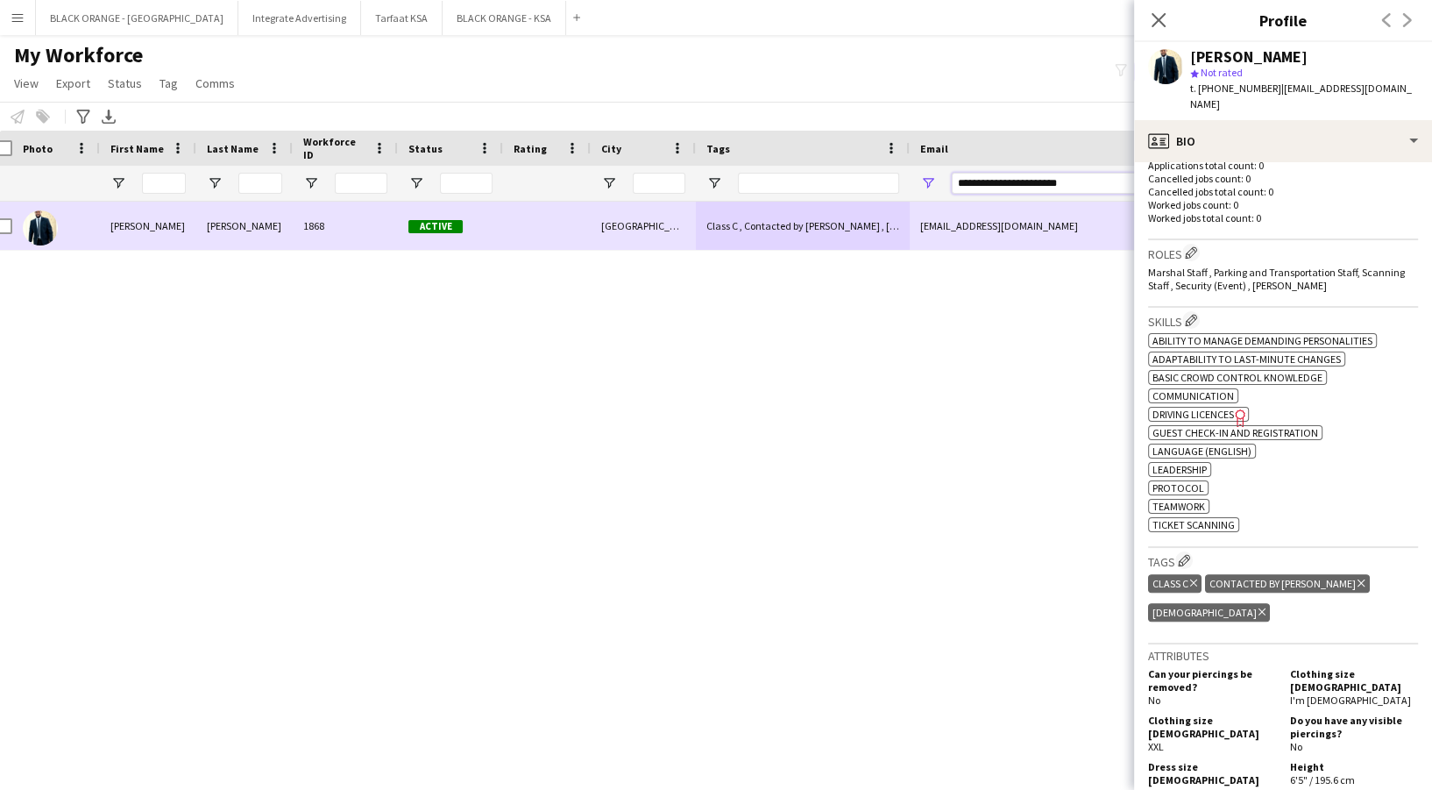
drag, startPoint x: 1095, startPoint y: 188, endPoint x: 889, endPoint y: 206, distance: 205.9
click at [889, 206] on div "Workforce Details Photo First Name" at bounding box center [716, 445] width 1432 height 628
paste input "**********"
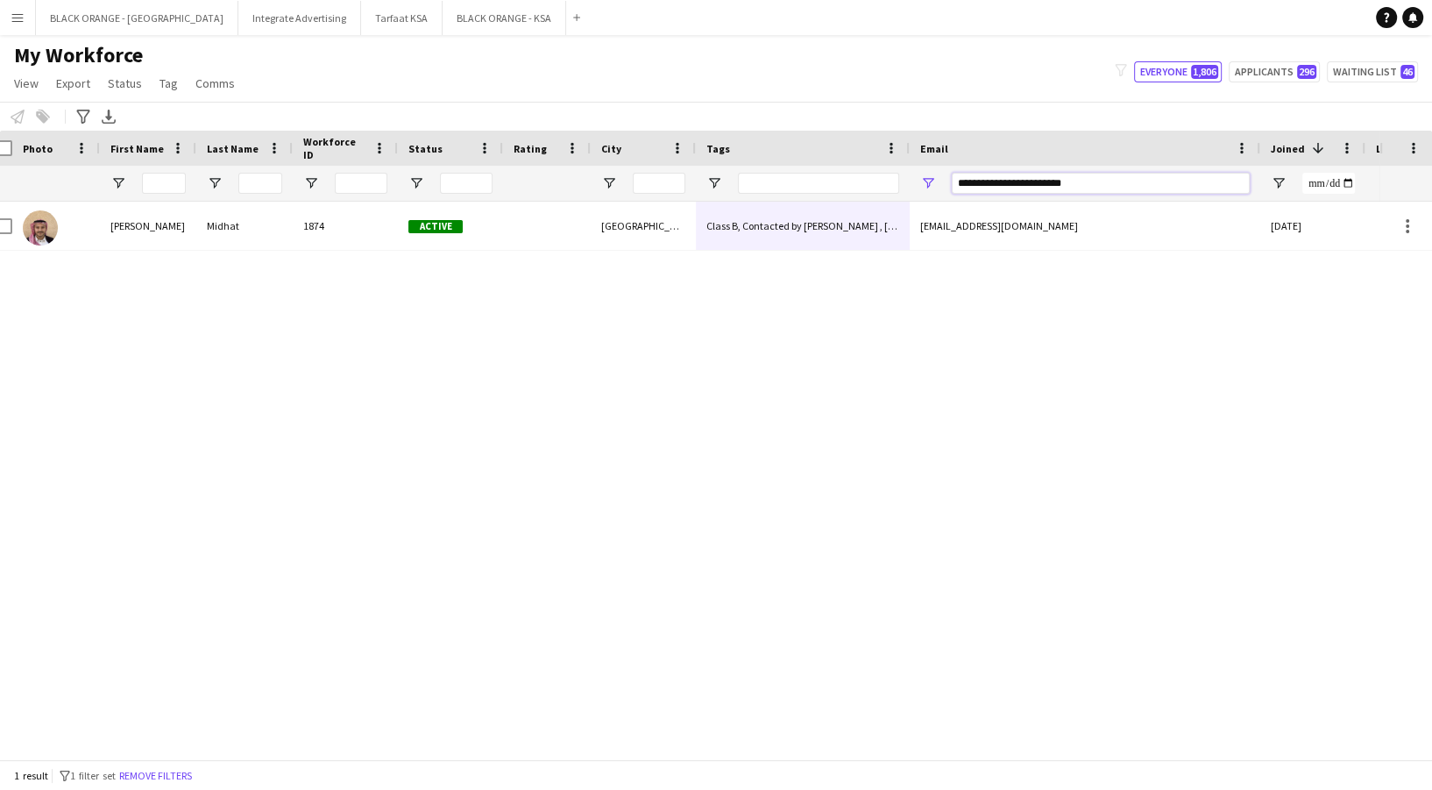
type input "**********"
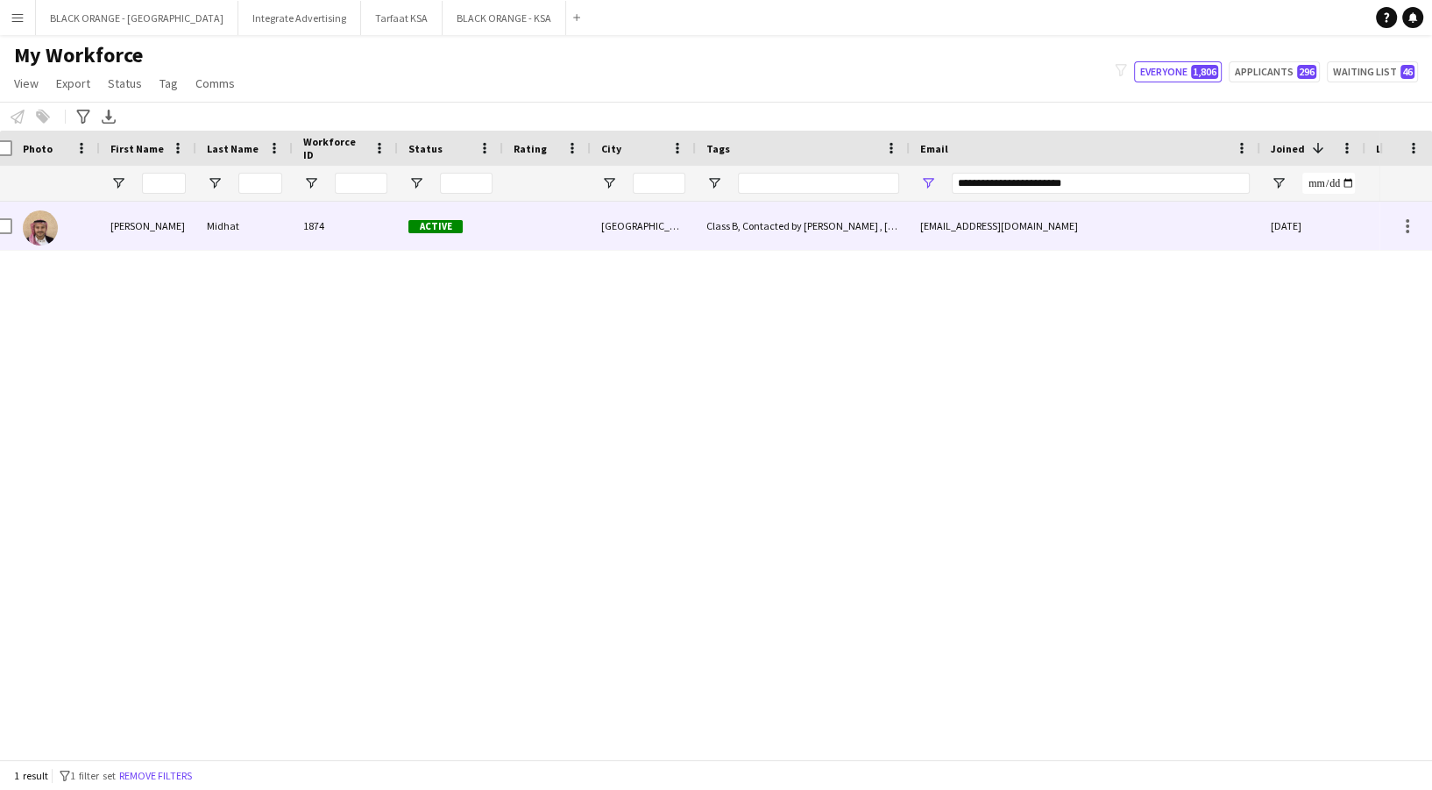
click at [879, 216] on div "Class B, Contacted by Zena , English Speaker" at bounding box center [803, 226] width 214 height 48
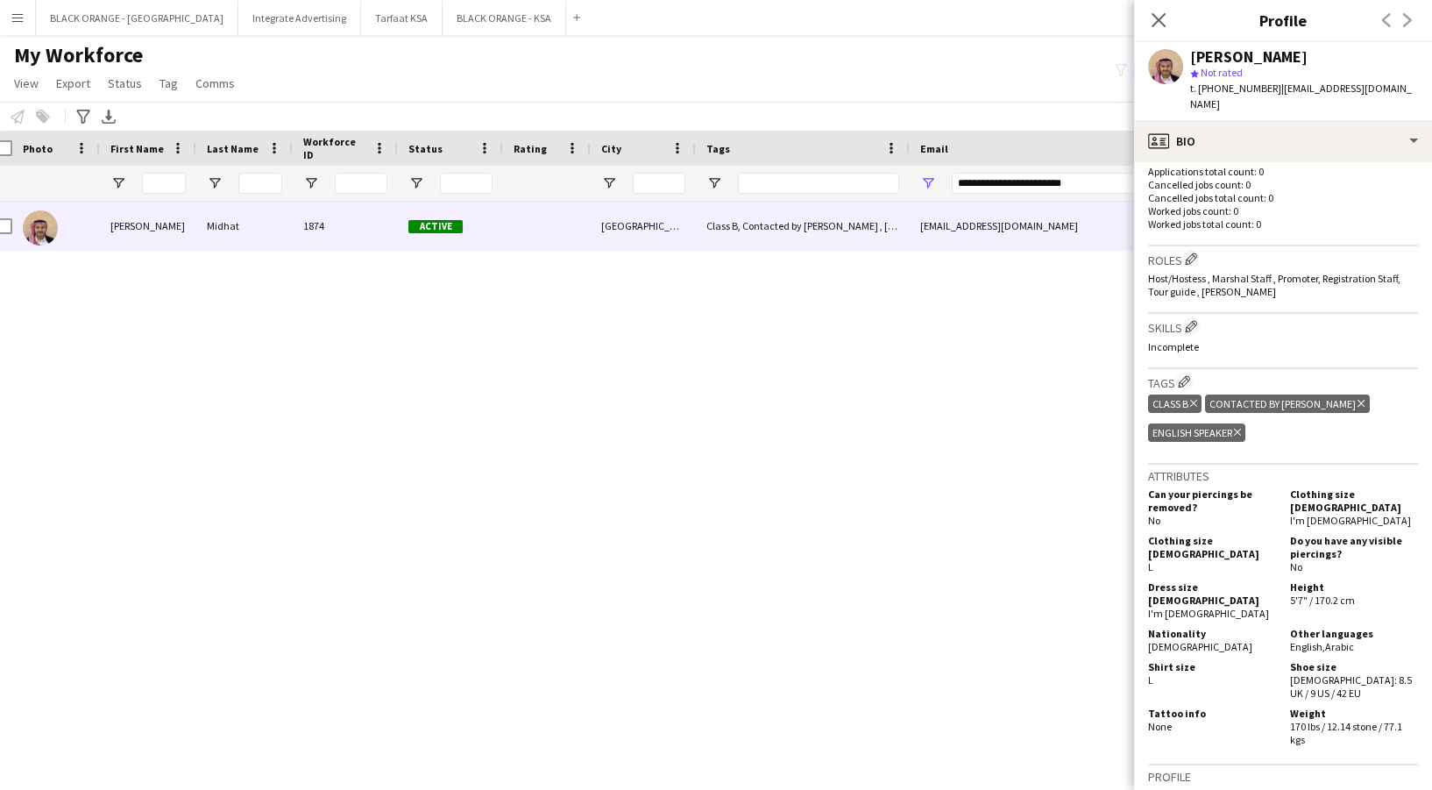
scroll to position [481, 0]
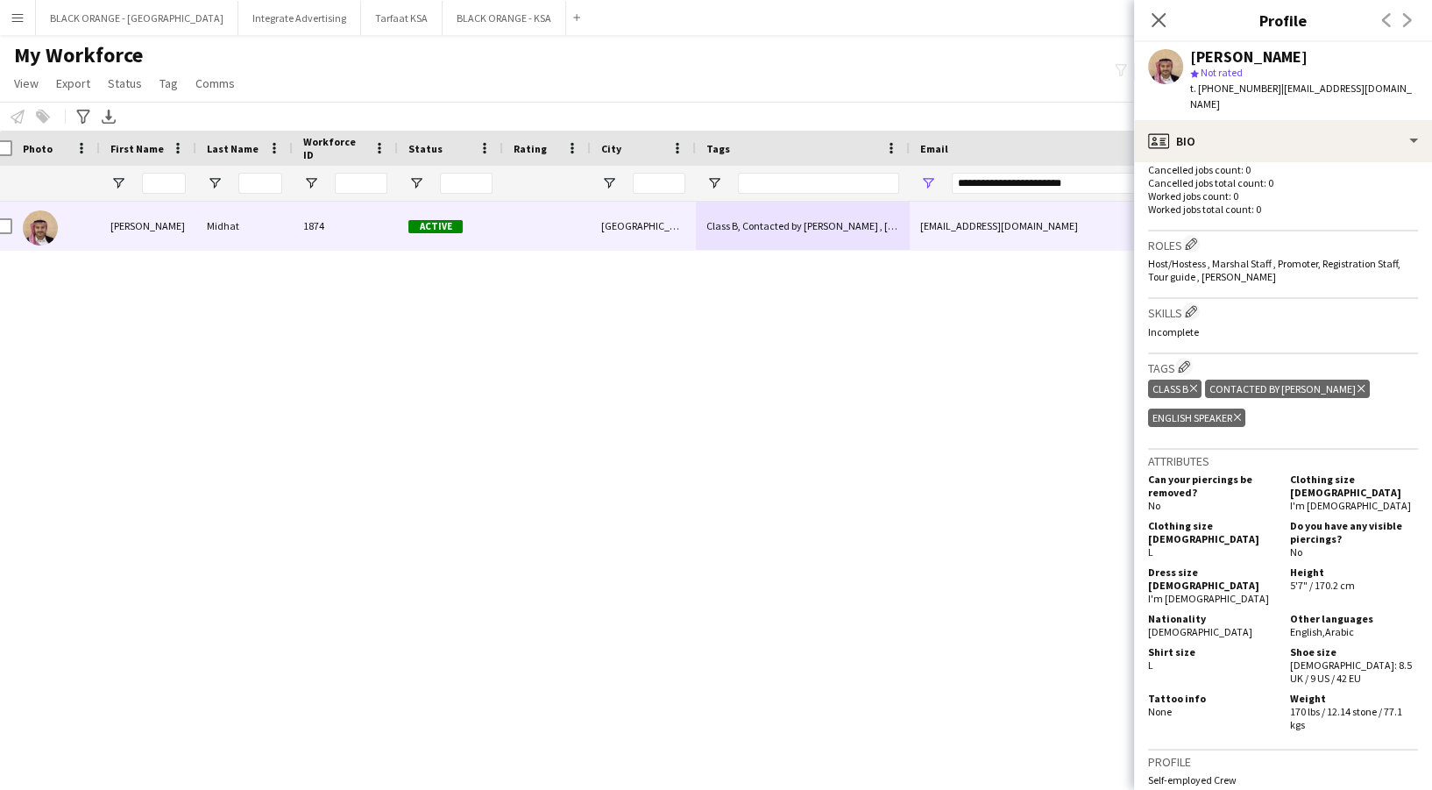
click at [1357, 383] on icon "Delete tag" at bounding box center [1360, 388] width 7 height 11
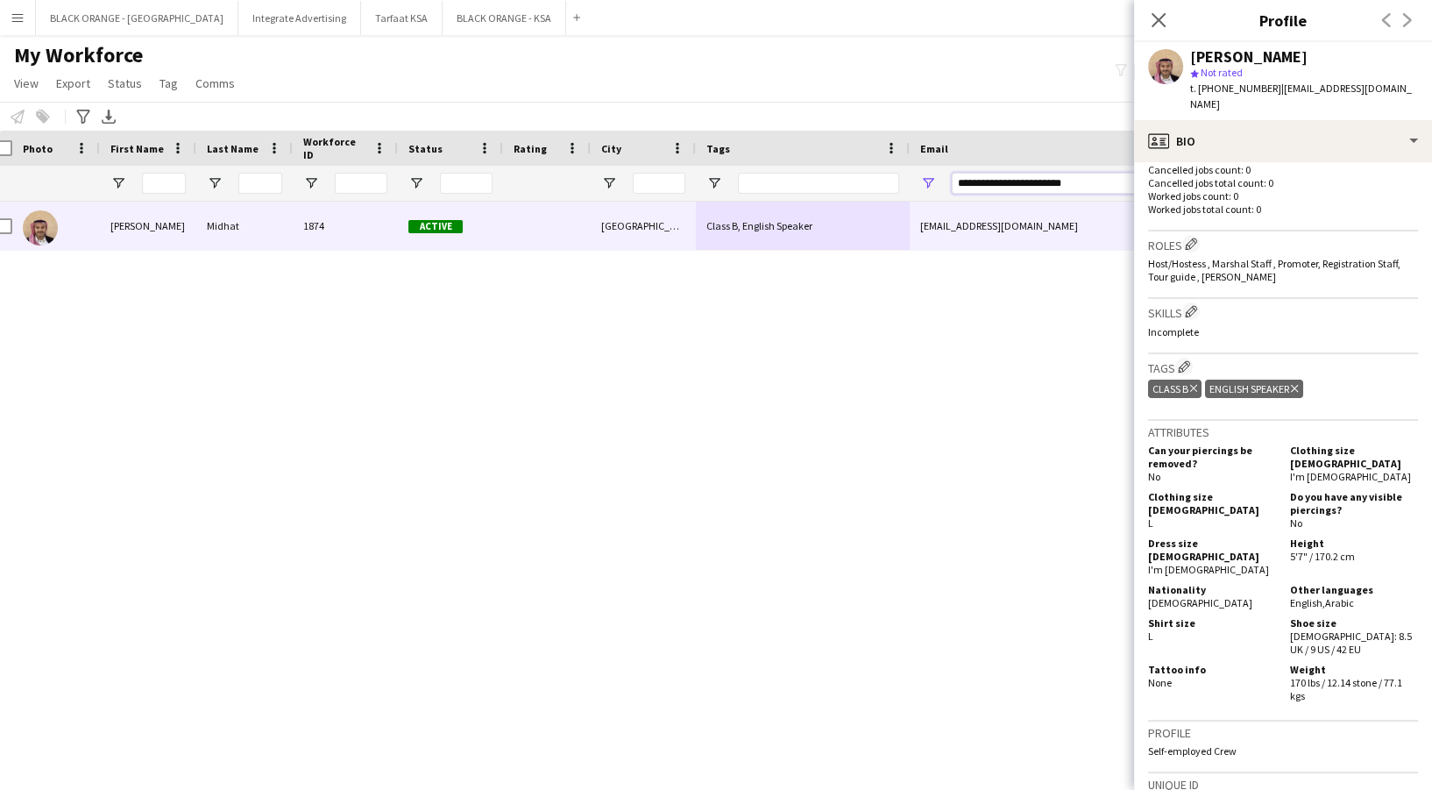
drag, startPoint x: 1106, startPoint y: 179, endPoint x: 896, endPoint y: 186, distance: 209.6
click at [896, 186] on div at bounding box center [990, 183] width 2009 height 35
paste input "**********"
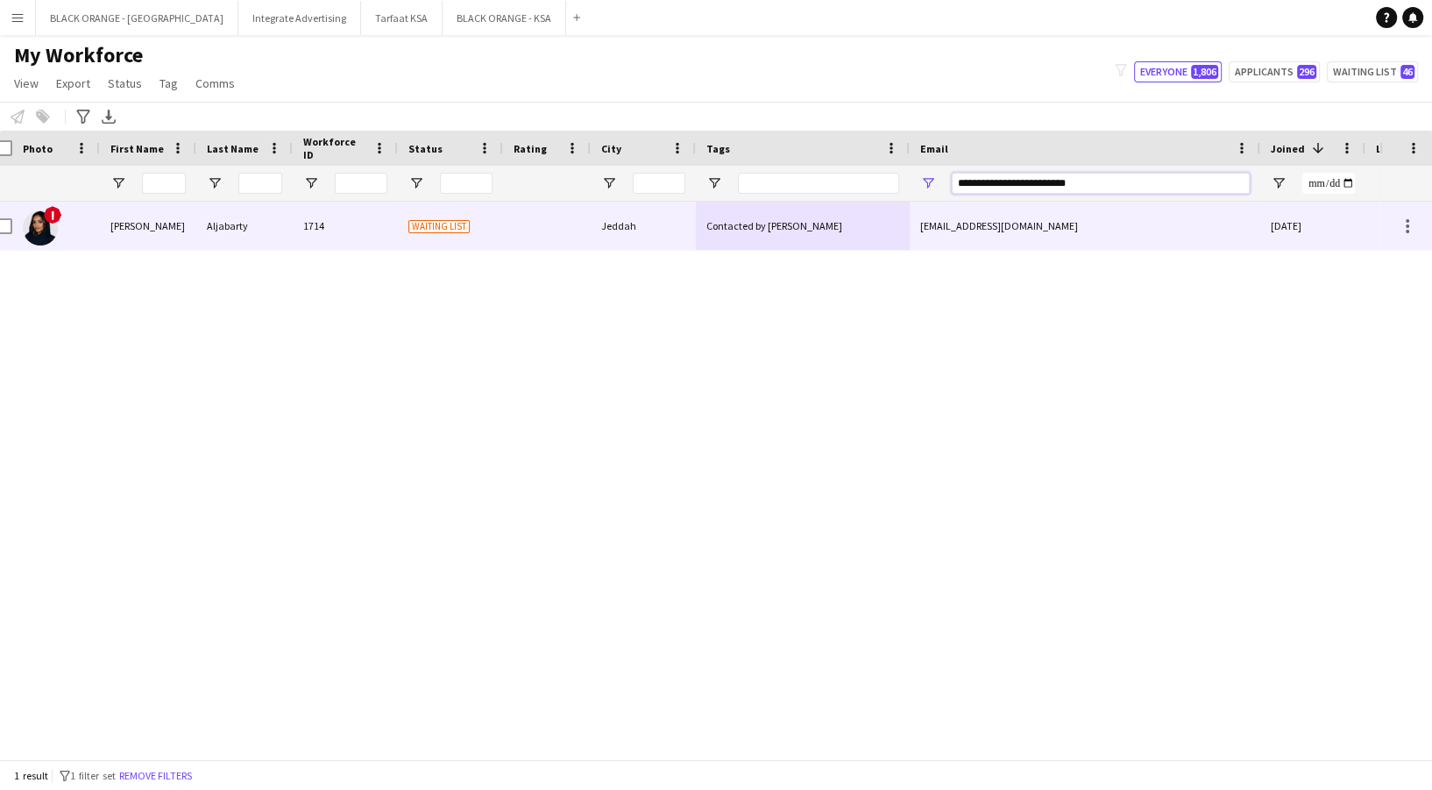
type input "**********"
click at [740, 235] on div "Contacted by Zena" at bounding box center [803, 226] width 214 height 48
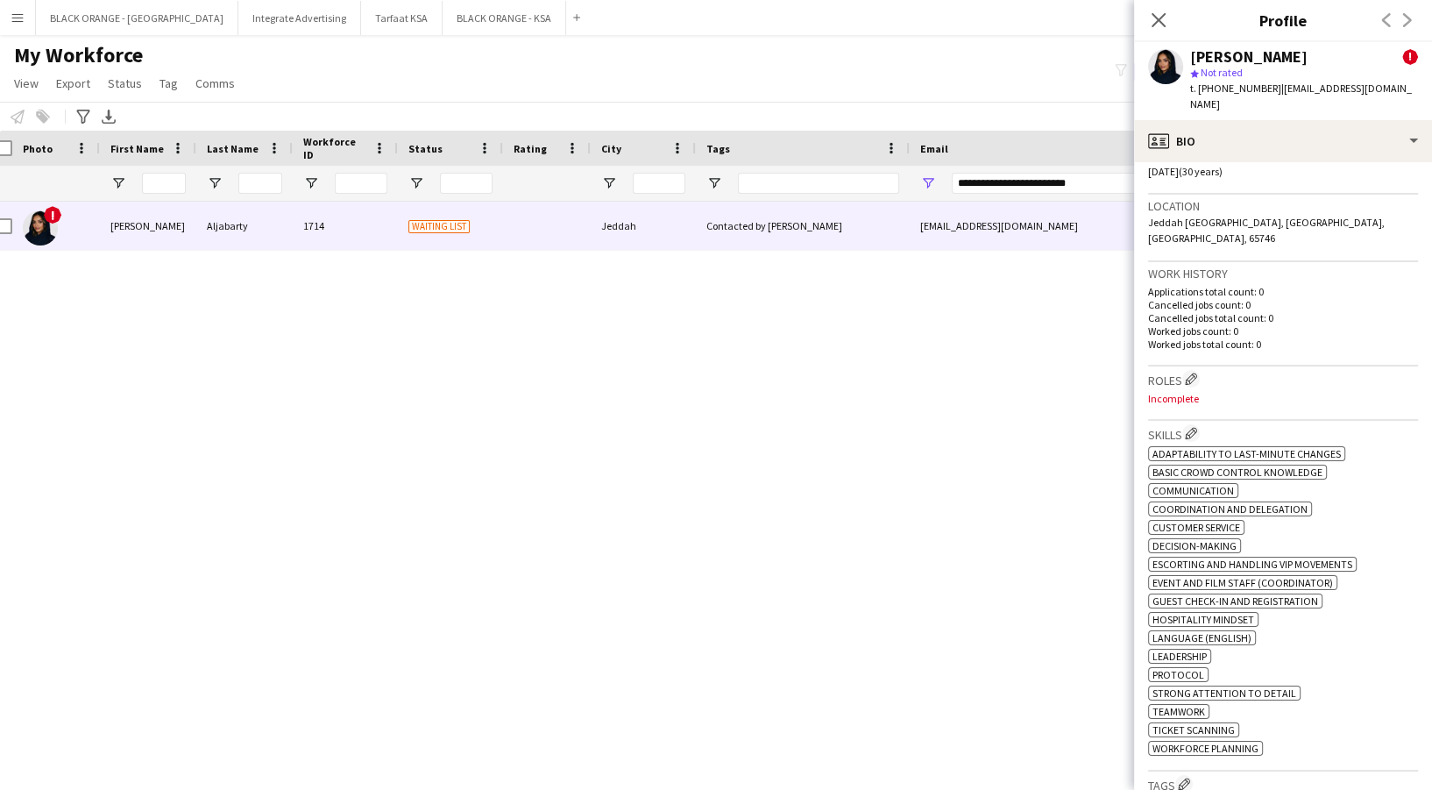
scroll to position [602, 0]
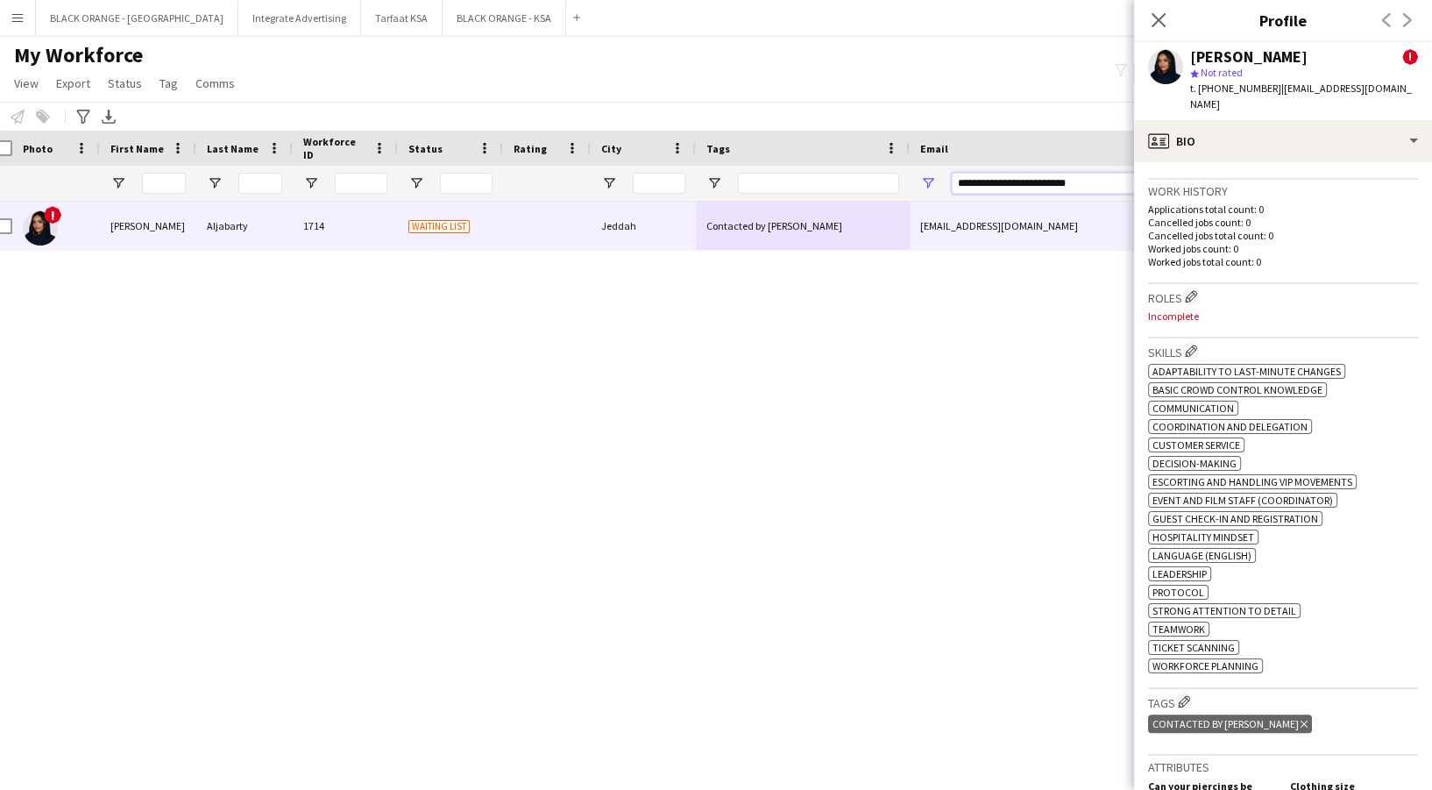
drag, startPoint x: 1109, startPoint y: 181, endPoint x: 893, endPoint y: 186, distance: 215.6
click at [893, 186] on div at bounding box center [990, 183] width 2009 height 35
paste input "**********"
type input "**********"
drag, startPoint x: 1097, startPoint y: 178, endPoint x: 879, endPoint y: 154, distance: 219.5
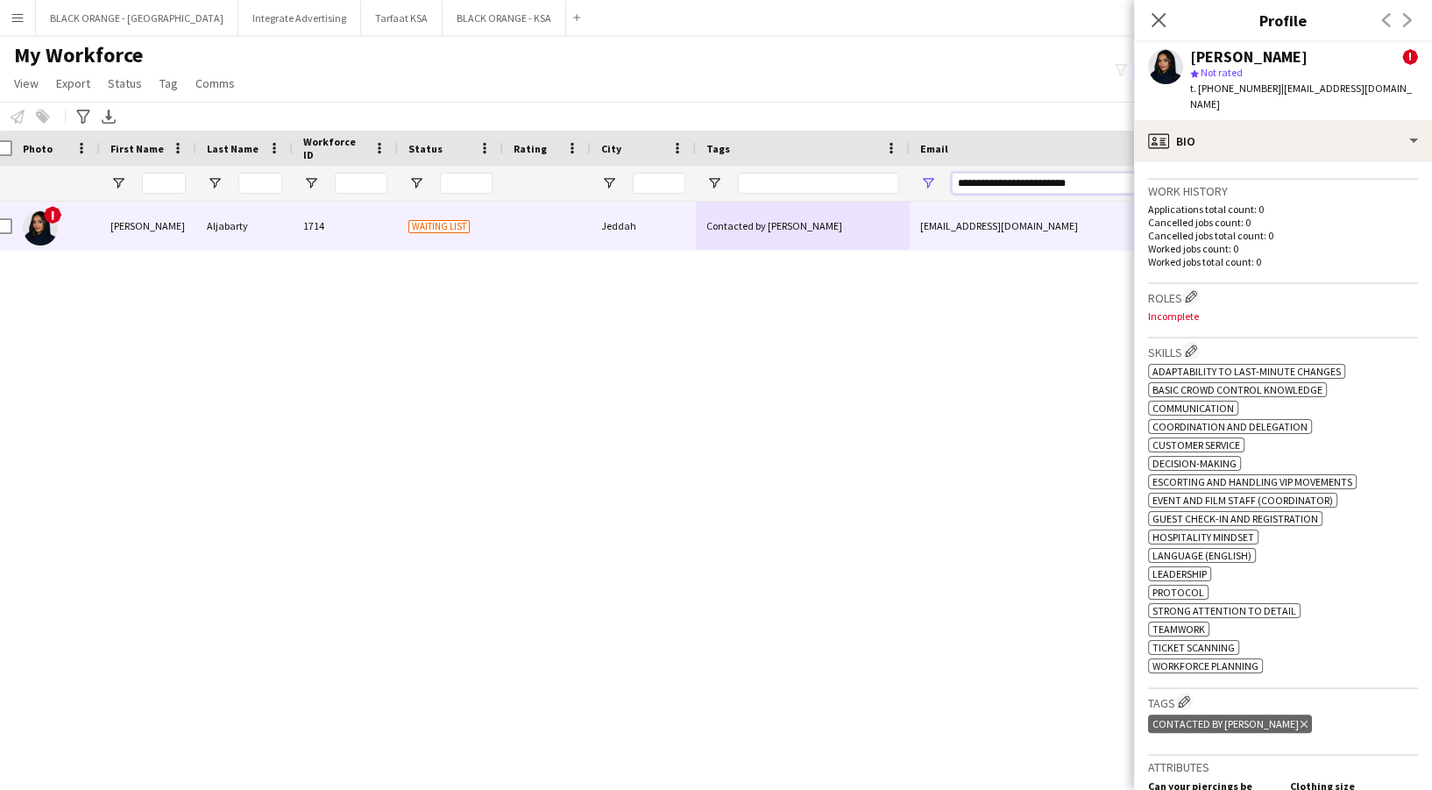
click at [879, 154] on div "Workforce Details Photo First Name 1" at bounding box center [990, 166] width 2009 height 71
paste input "**********"
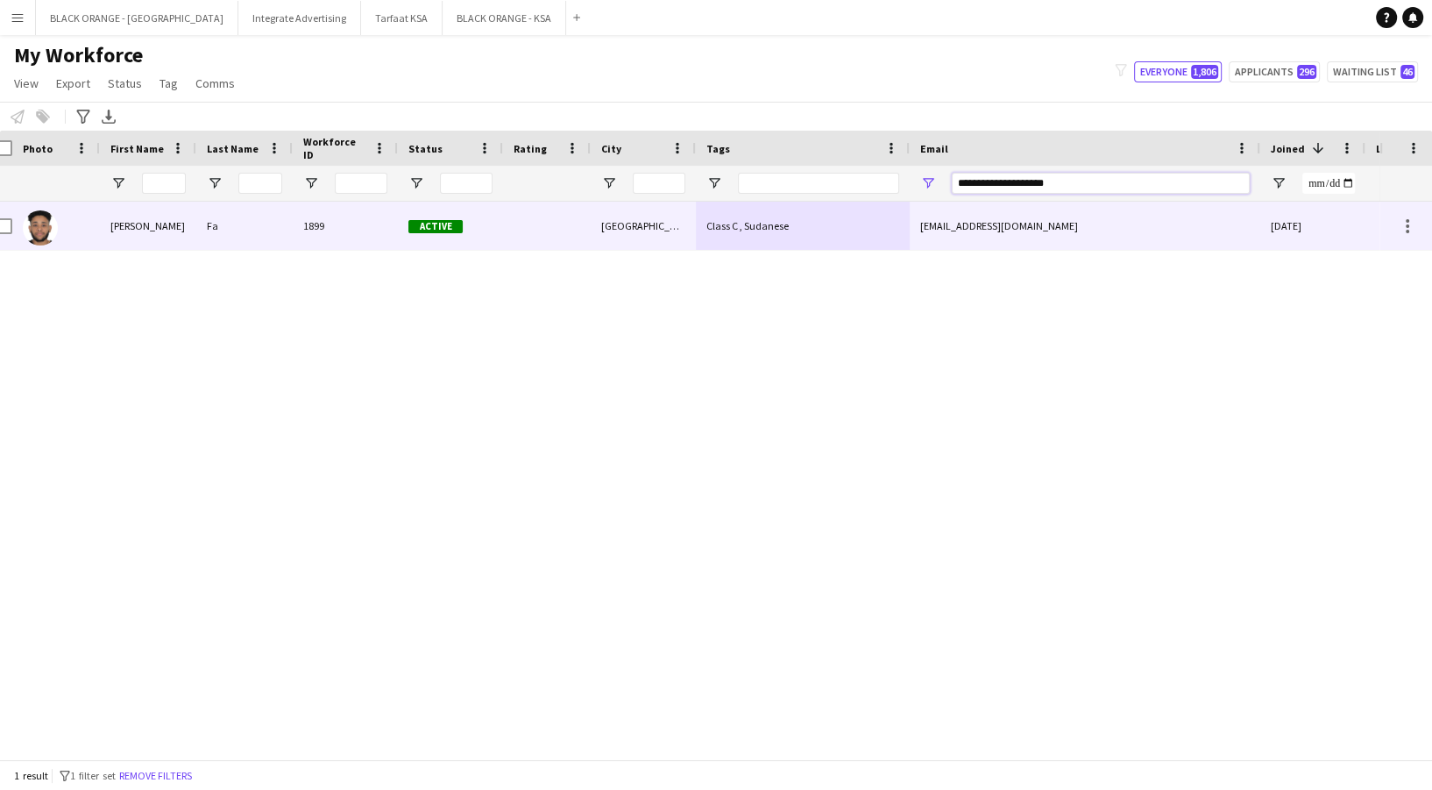
type input "**********"
click at [782, 202] on div "Class C , Sudanese" at bounding box center [803, 226] width 214 height 48
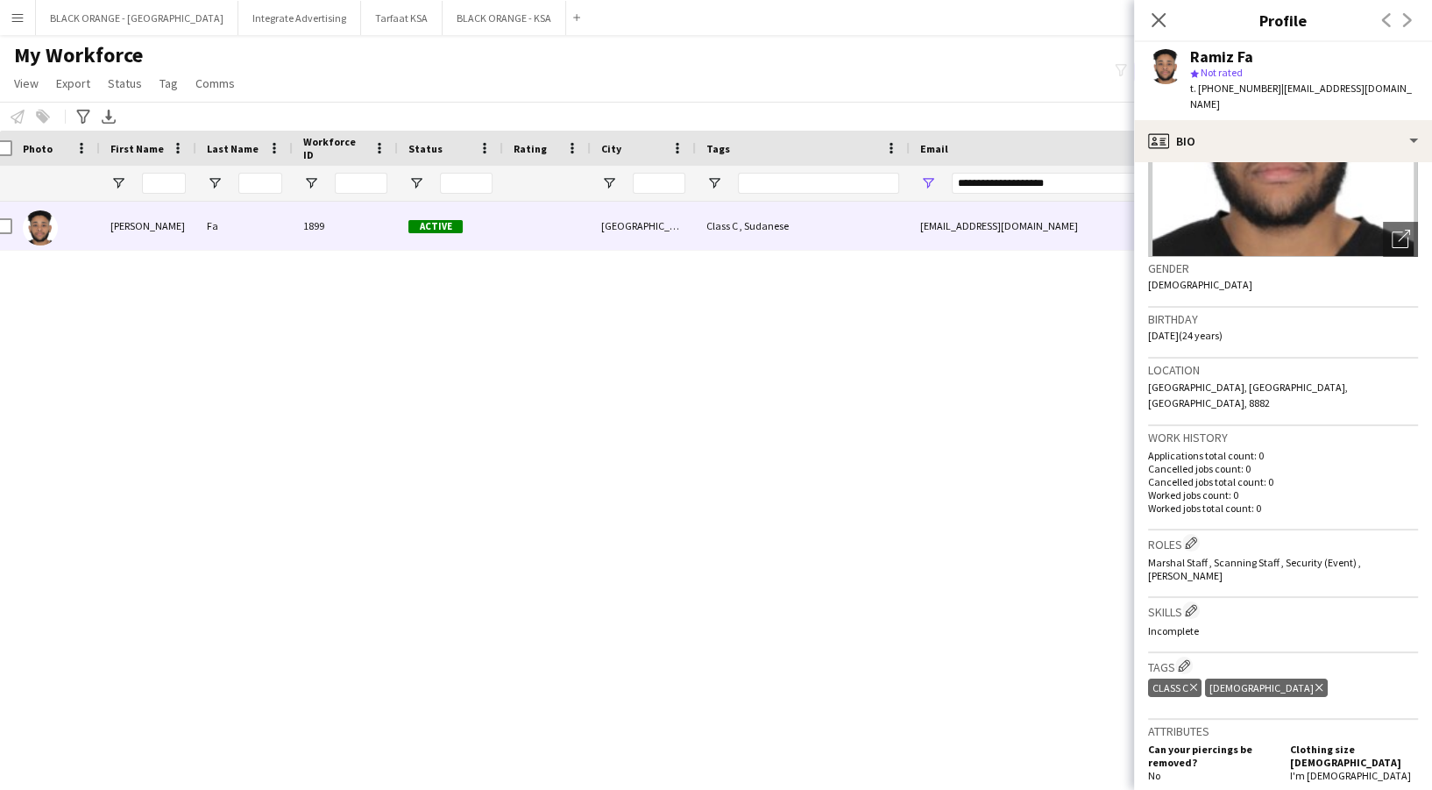
scroll to position [282, 0]
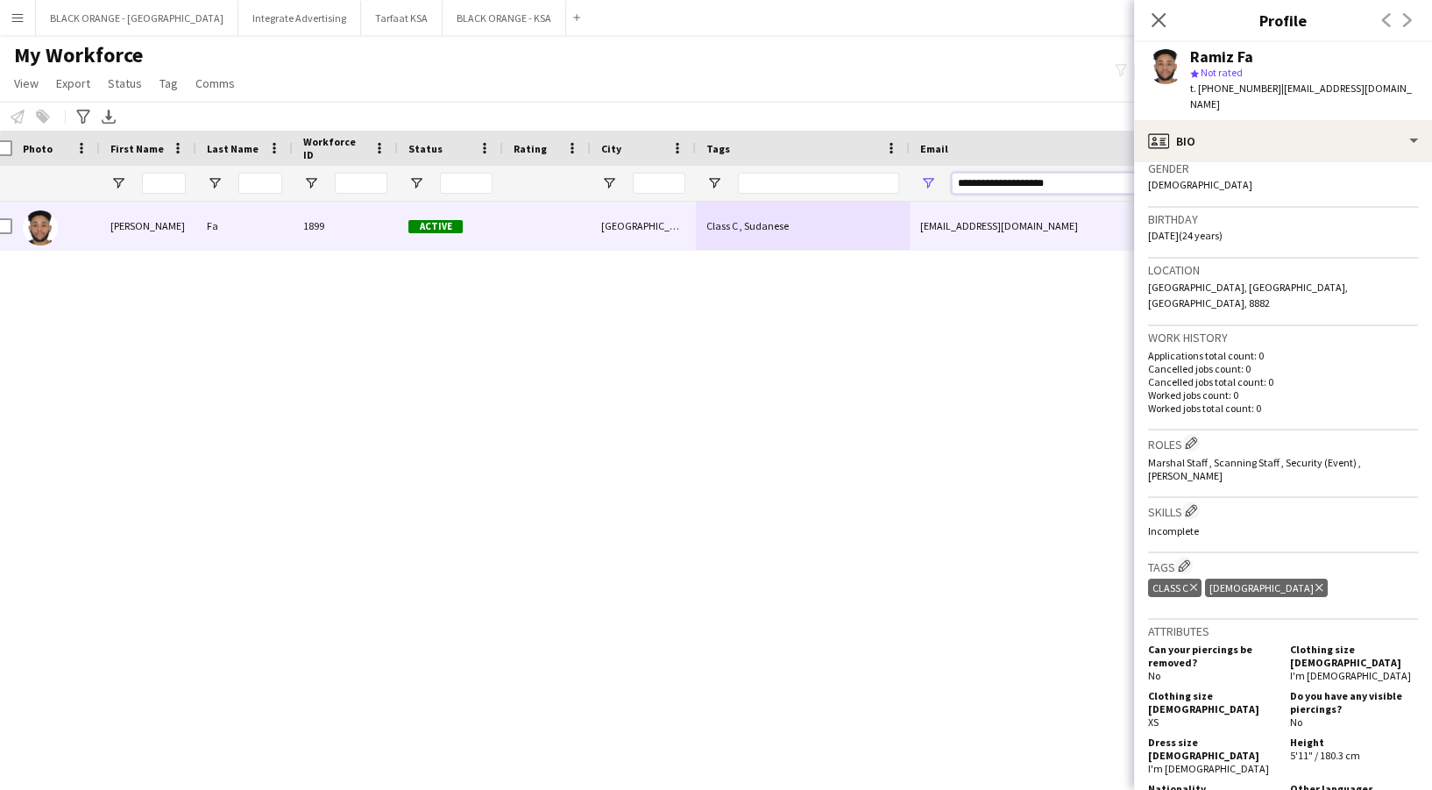
drag, startPoint x: 1083, startPoint y: 185, endPoint x: 917, endPoint y: 169, distance: 167.2
click at [917, 169] on div "**********" at bounding box center [1085, 183] width 351 height 35
paste input "**********"
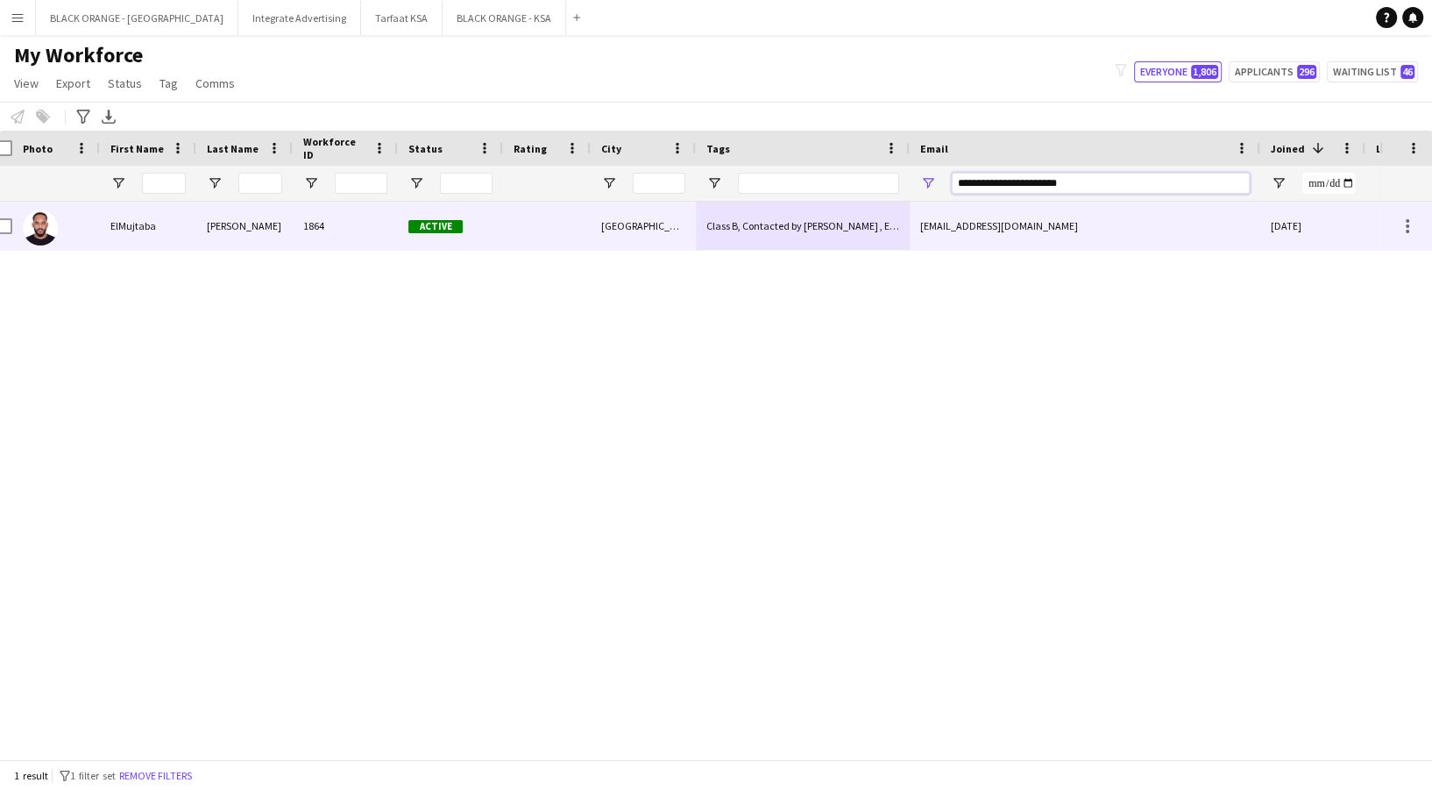
type input "**********"
click at [852, 214] on div "Class B, Contacted by Zena , English Speaker , Sudanese" at bounding box center [803, 226] width 214 height 48
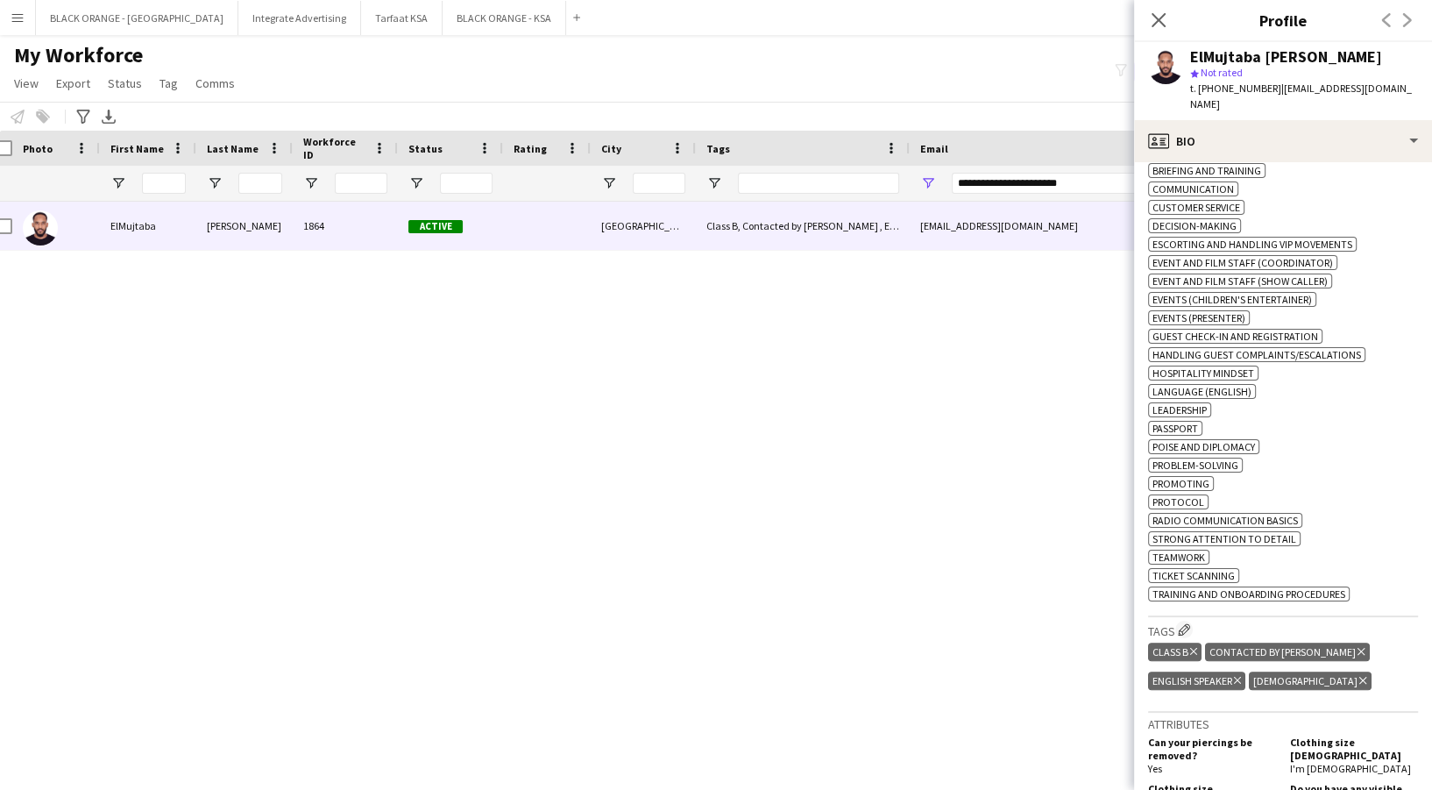
scroll to position [831, 0]
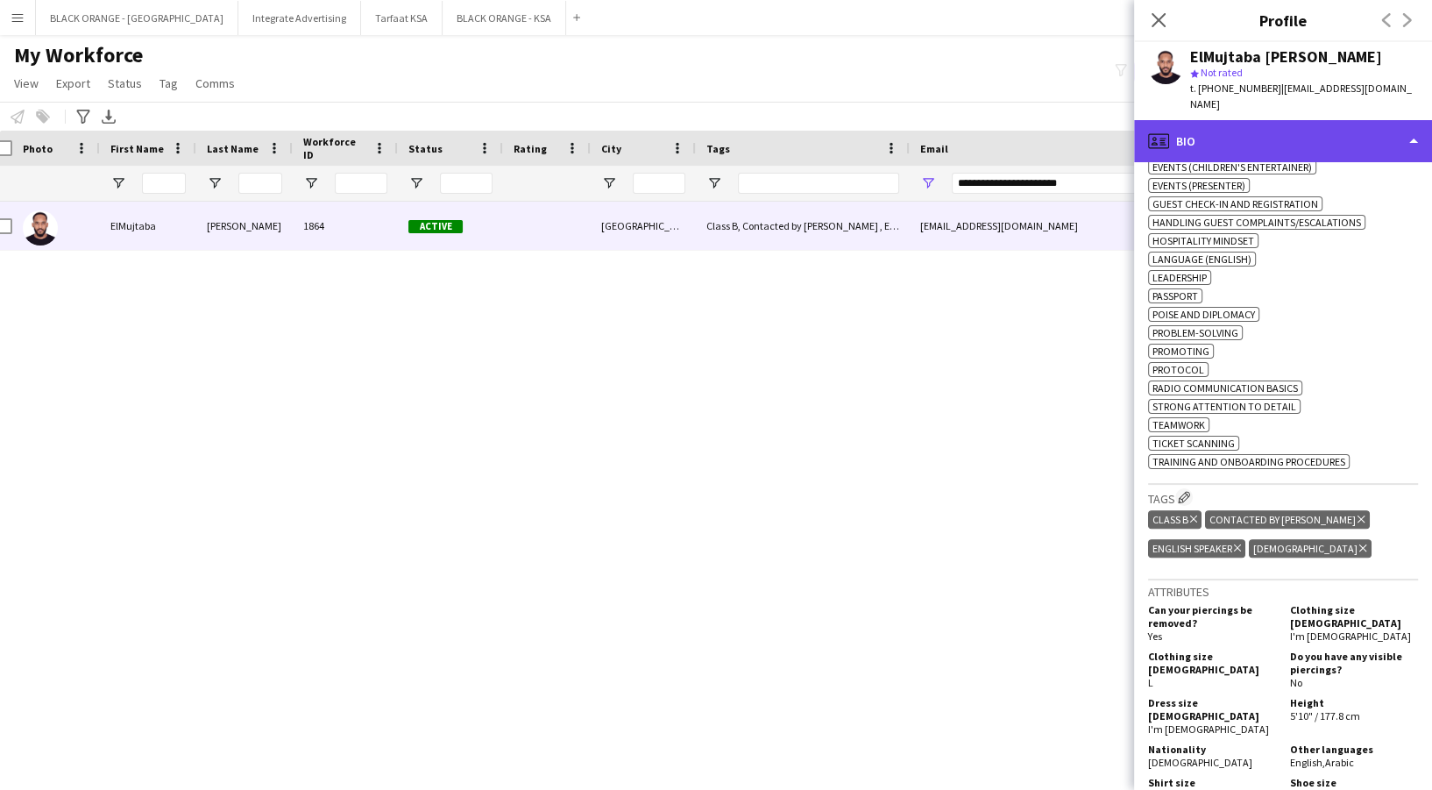
click at [1307, 138] on div "profile Bio" at bounding box center [1283, 141] width 298 height 42
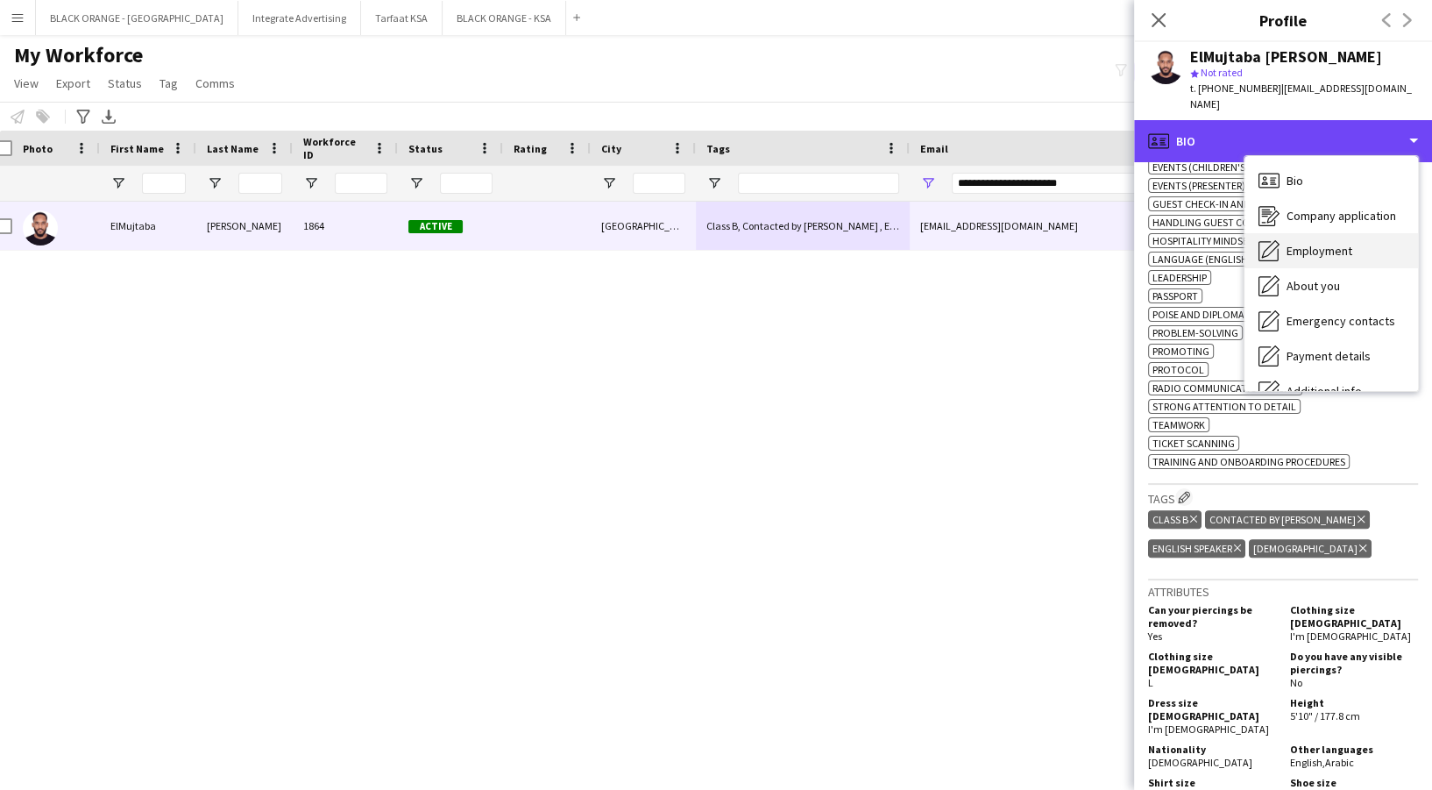
scroll to position [94, 0]
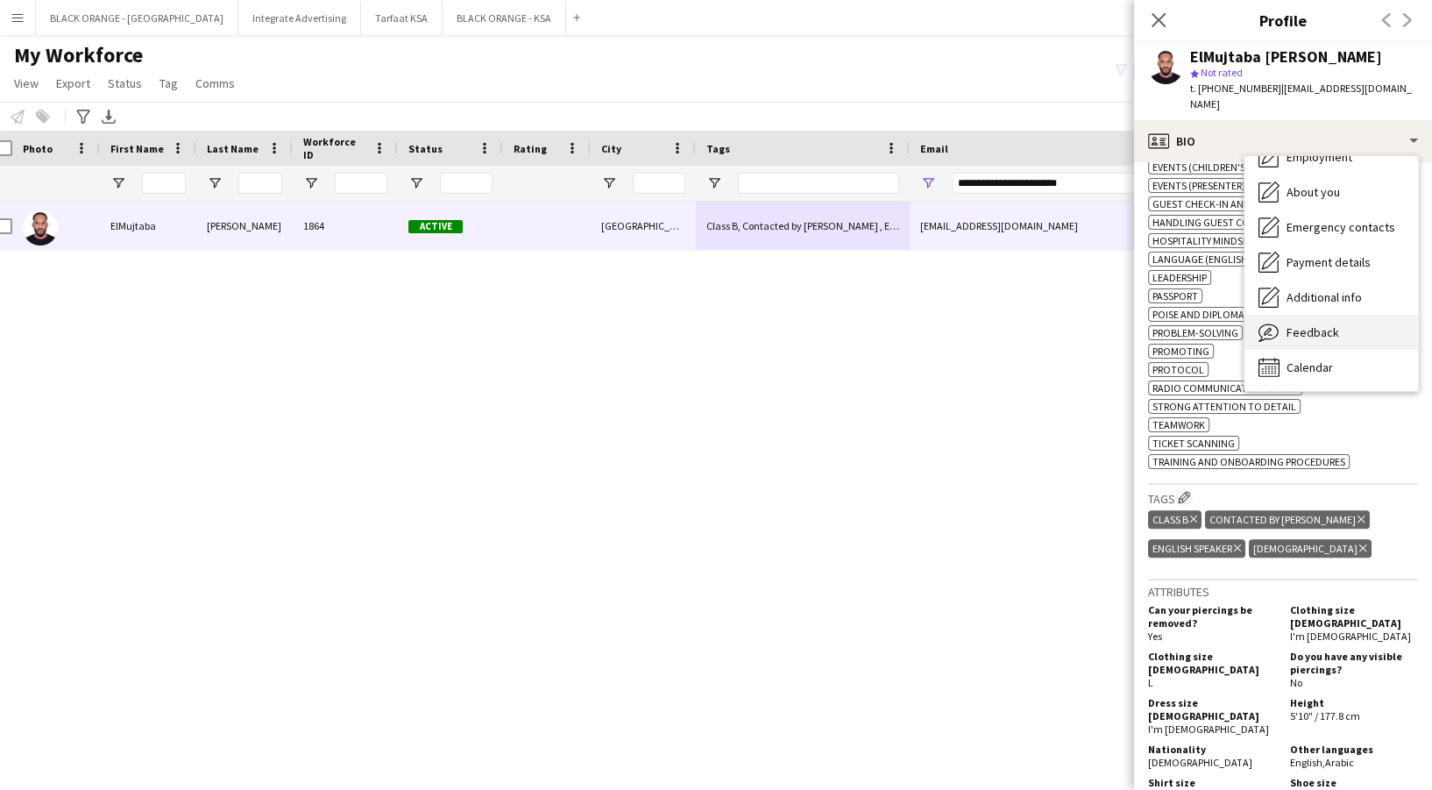
click at [1314, 324] on span "Feedback" at bounding box center [1312, 332] width 53 height 16
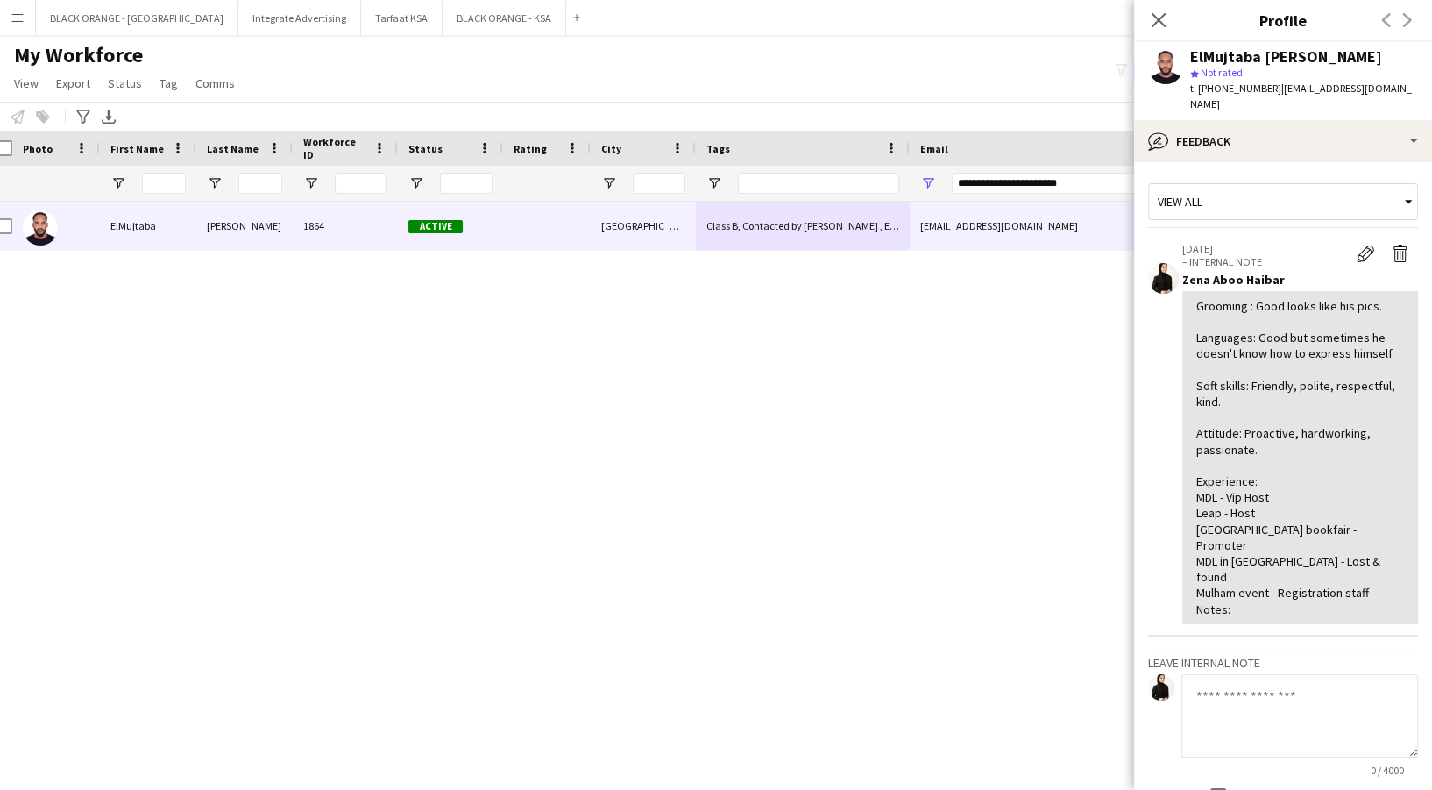
click at [1329, 101] on div "ElMujtaba Mohammed star Not rated t. +966571900929 | mujtaba_taz@hotmail.com" at bounding box center [1283, 81] width 298 height 78
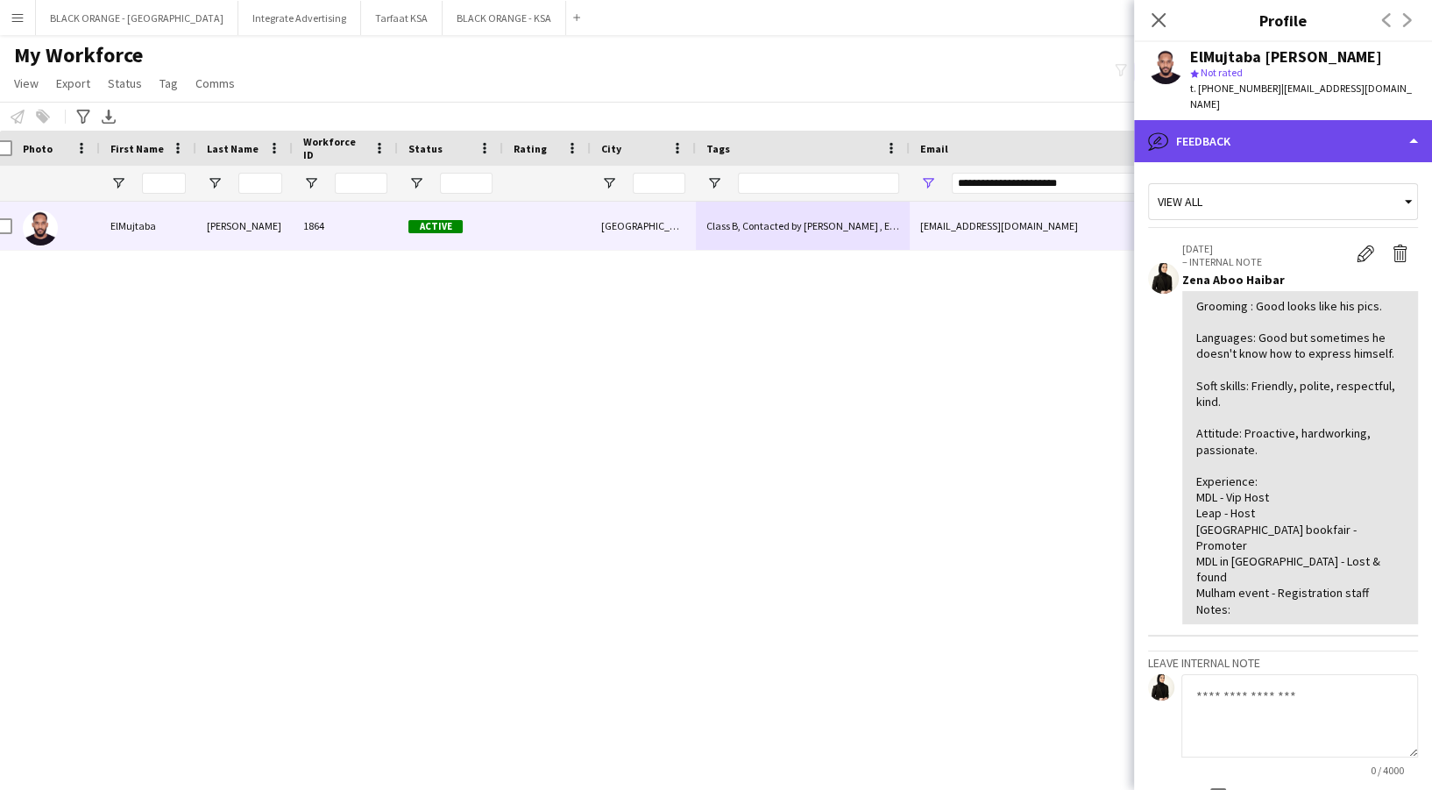
click at [1329, 121] on div "bubble-pencil Feedback" at bounding box center [1283, 141] width 298 height 42
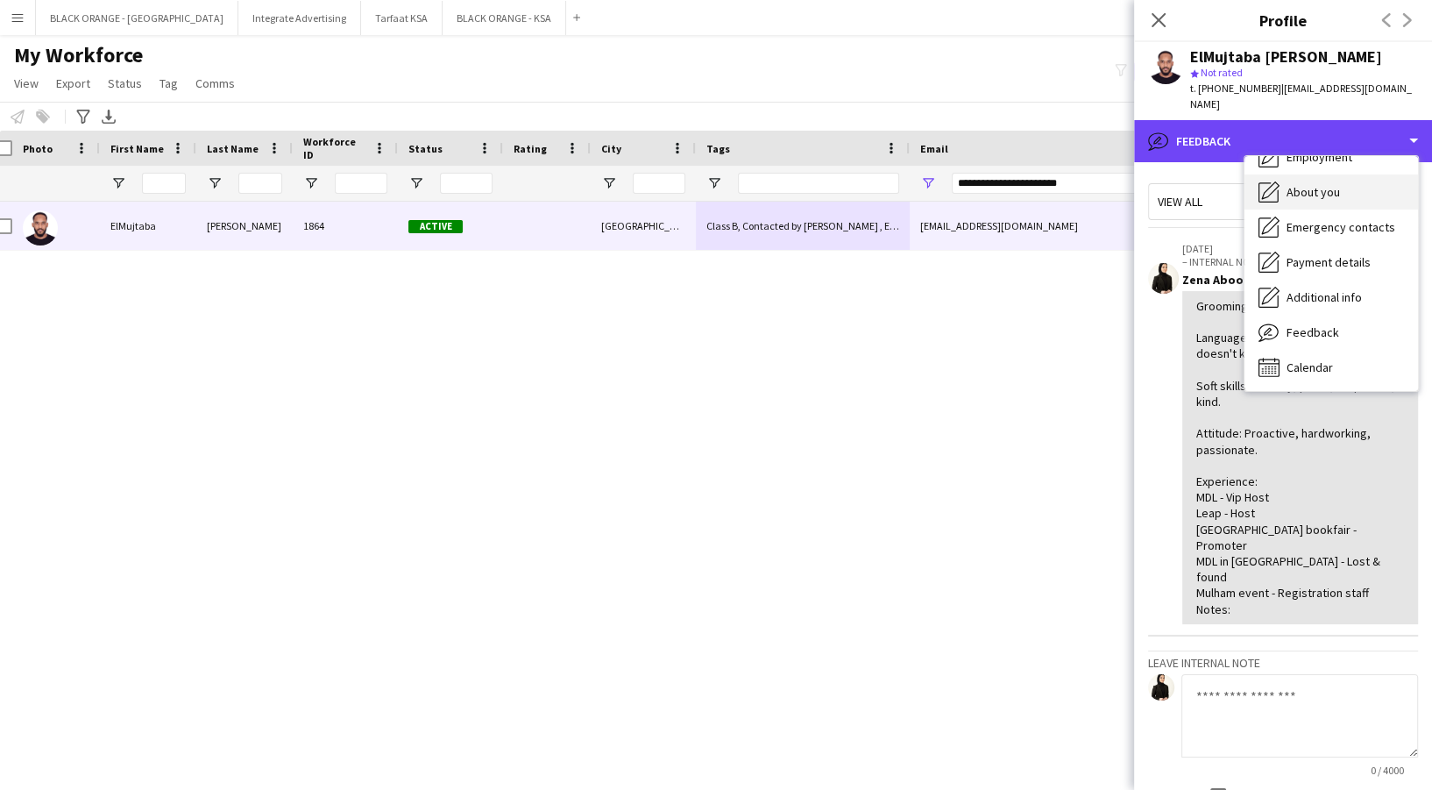
scroll to position [0, 0]
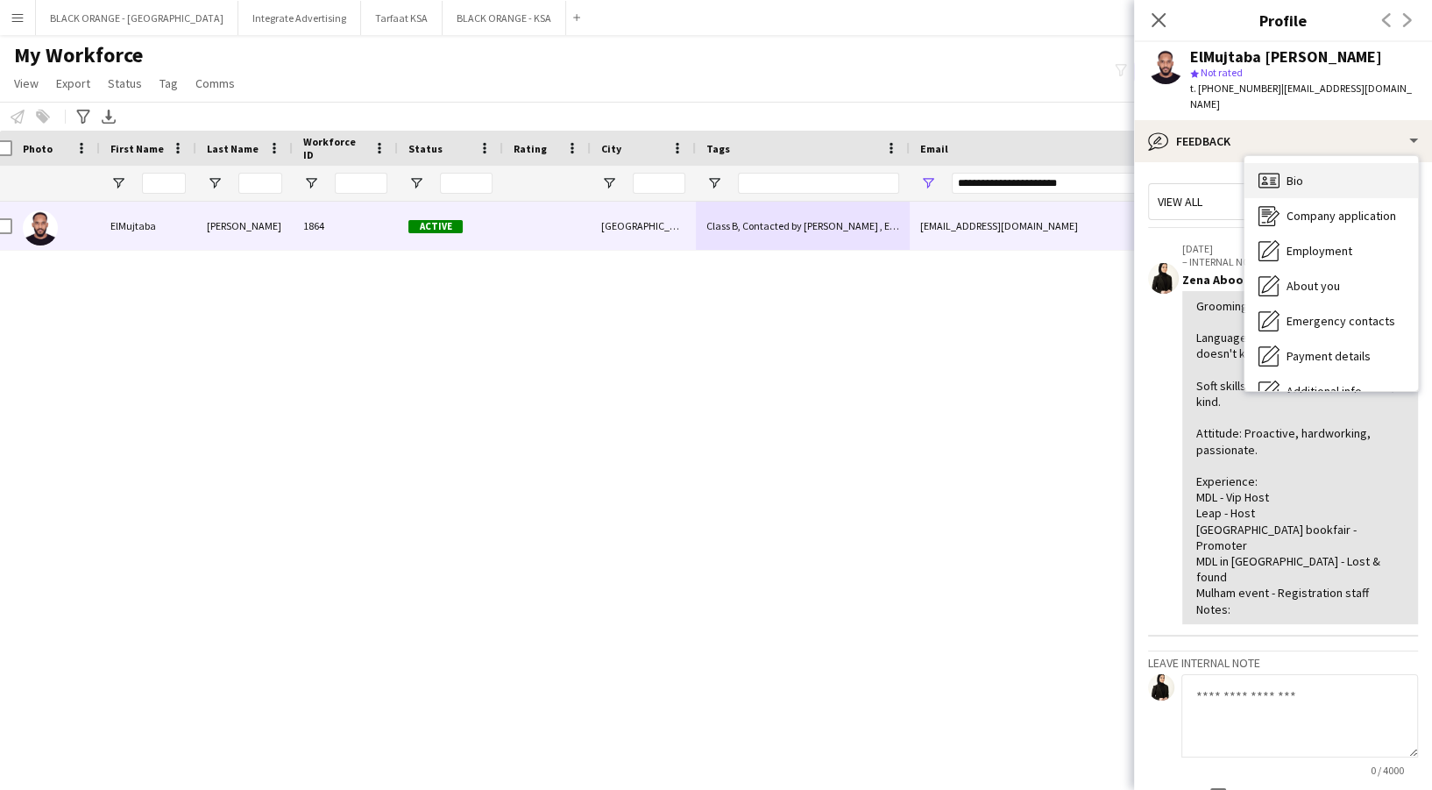
click at [1336, 163] on div "Bio Bio" at bounding box center [1331, 180] width 174 height 35
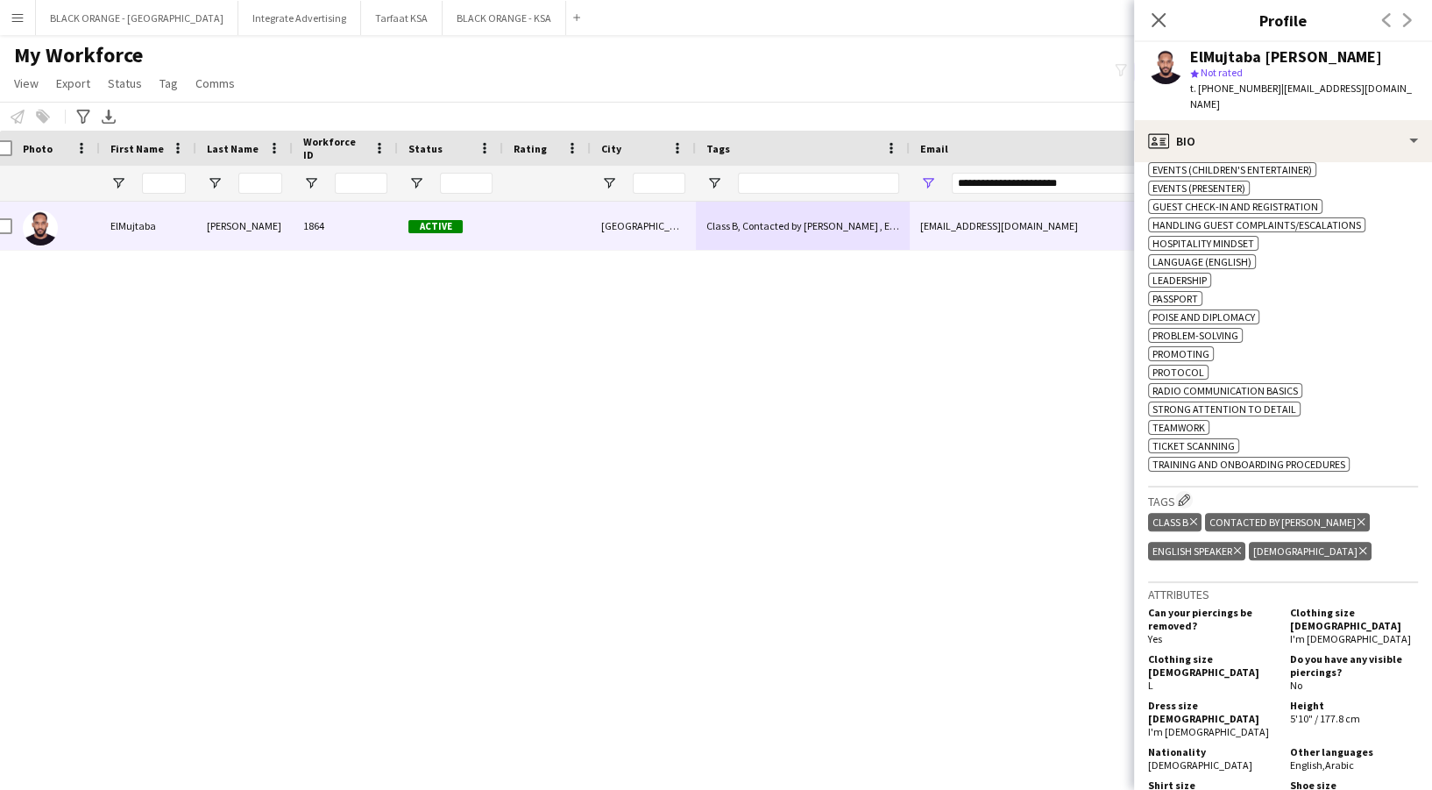
scroll to position [925, 0]
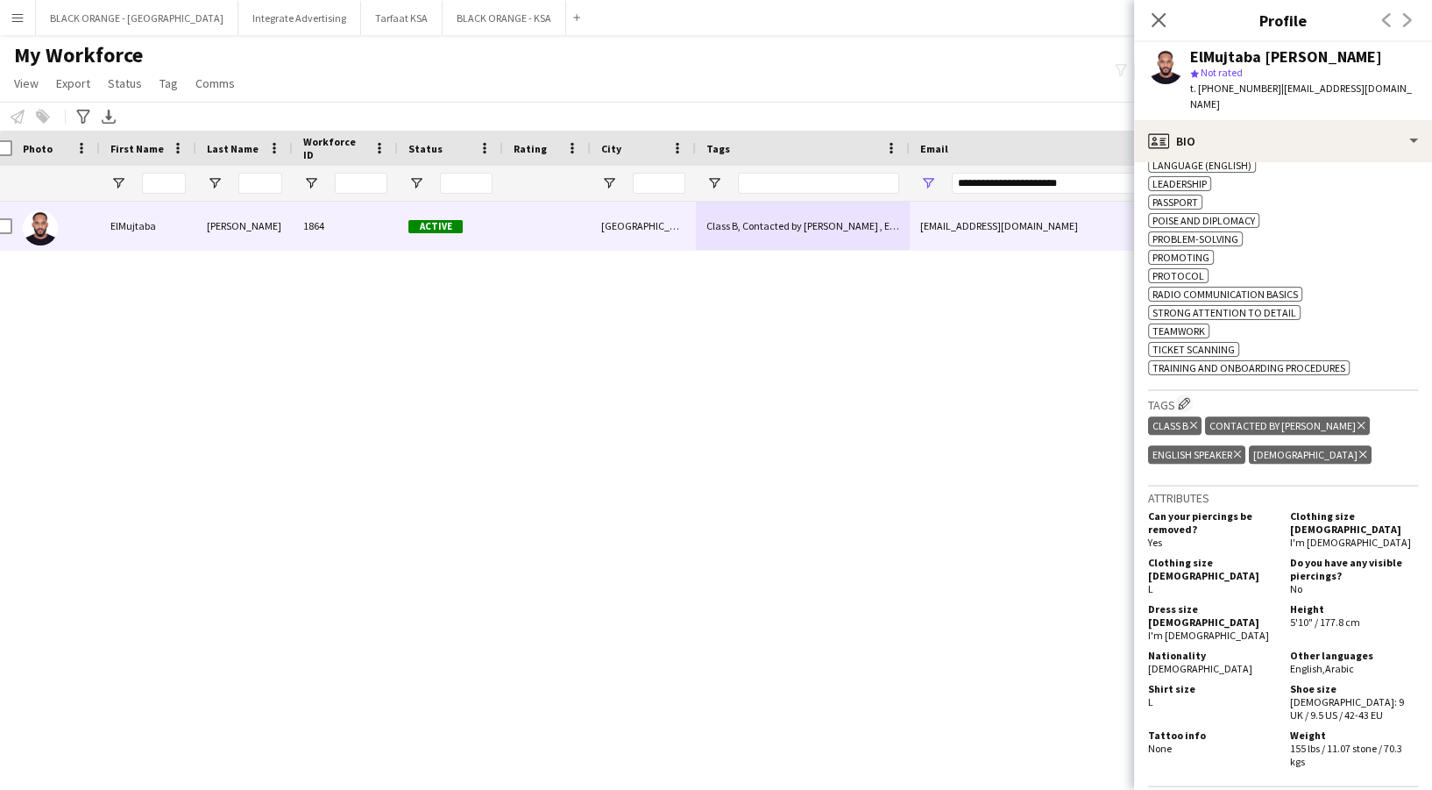
click at [1357, 420] on icon "Delete tag" at bounding box center [1360, 425] width 7 height 11
drag, startPoint x: 1084, startPoint y: 188, endPoint x: 875, endPoint y: 160, distance: 210.3
click at [875, 160] on div "Workforce Details Photo First Name 1" at bounding box center [990, 166] width 2009 height 71
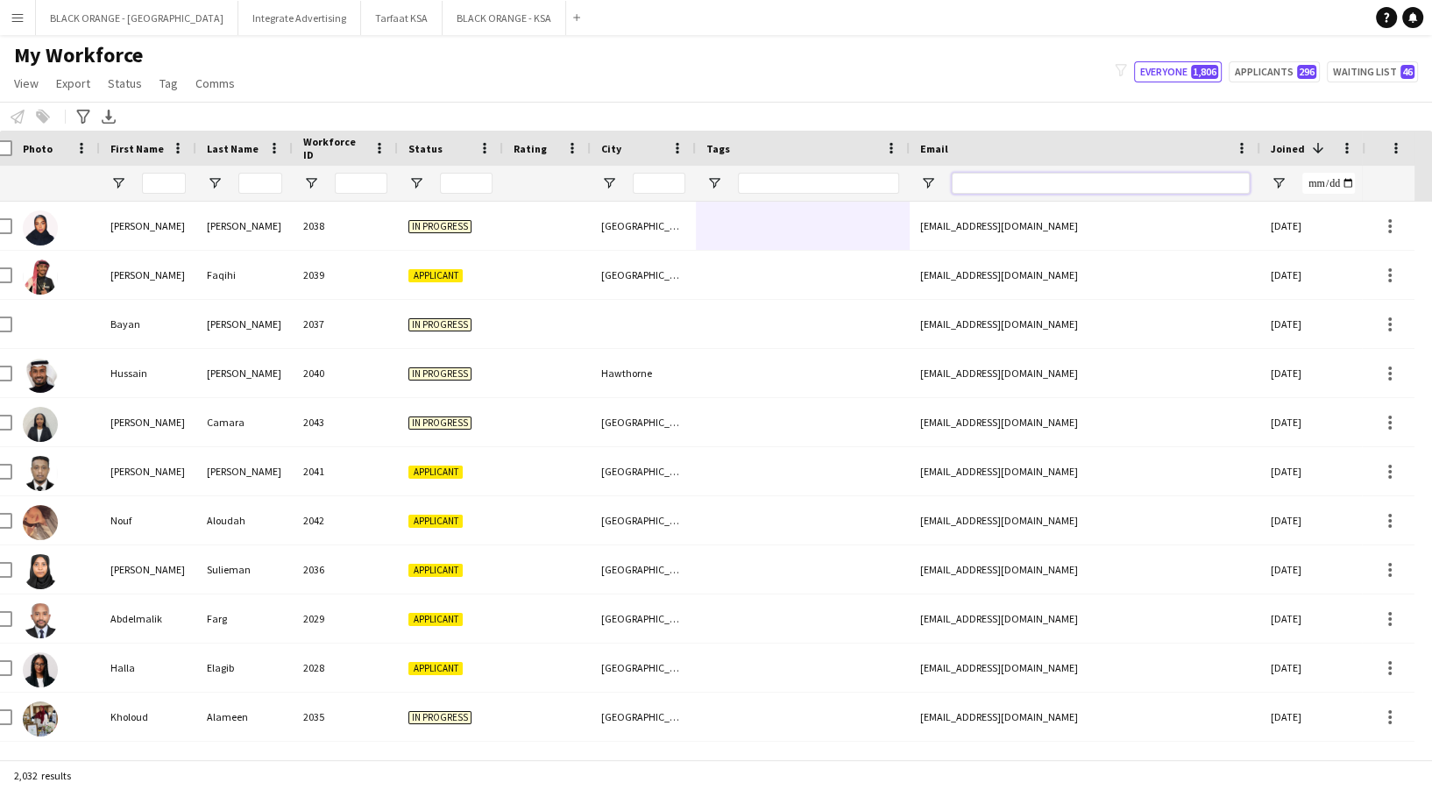
paste input "**********"
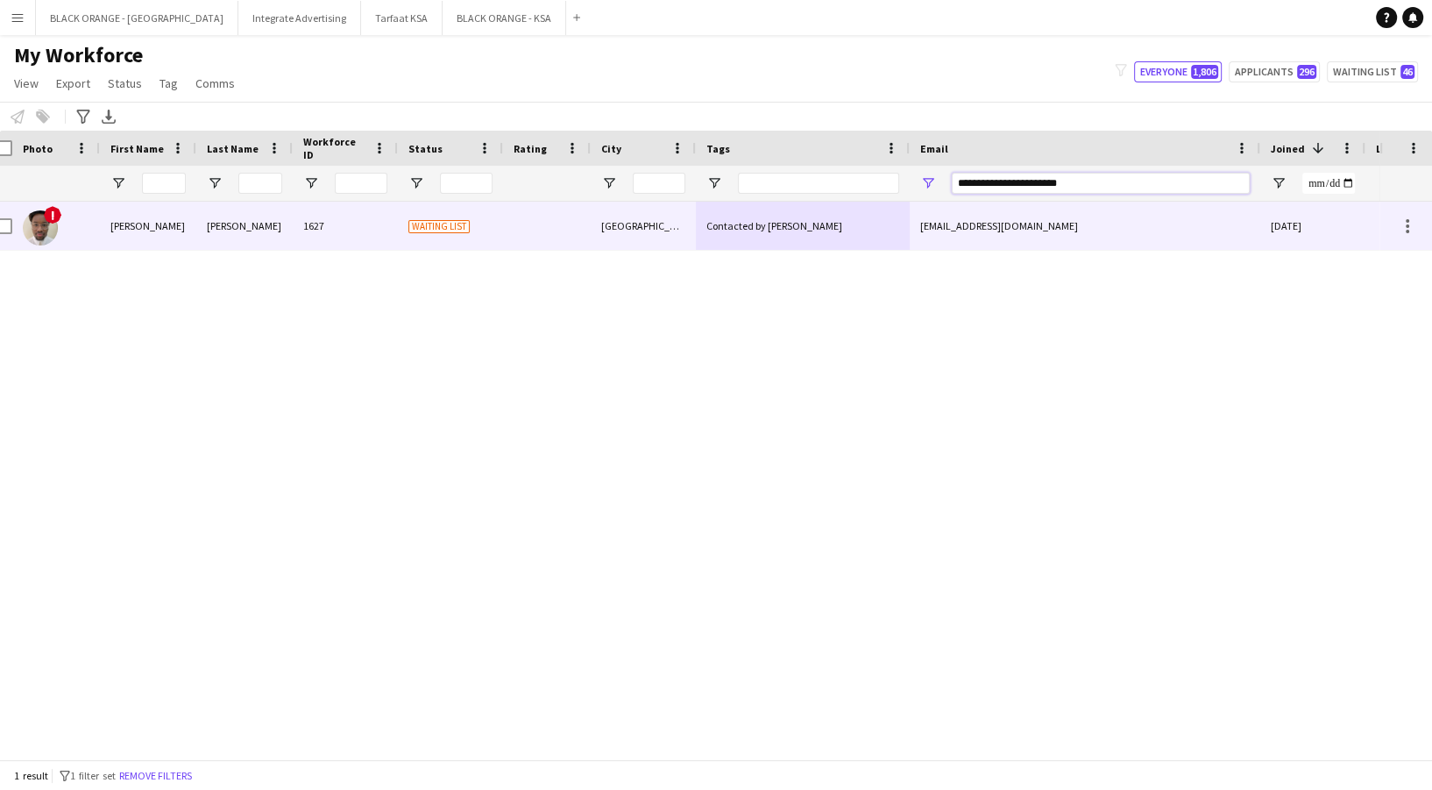
type input "**********"
click at [742, 215] on div "Contacted by Zena" at bounding box center [803, 226] width 214 height 48
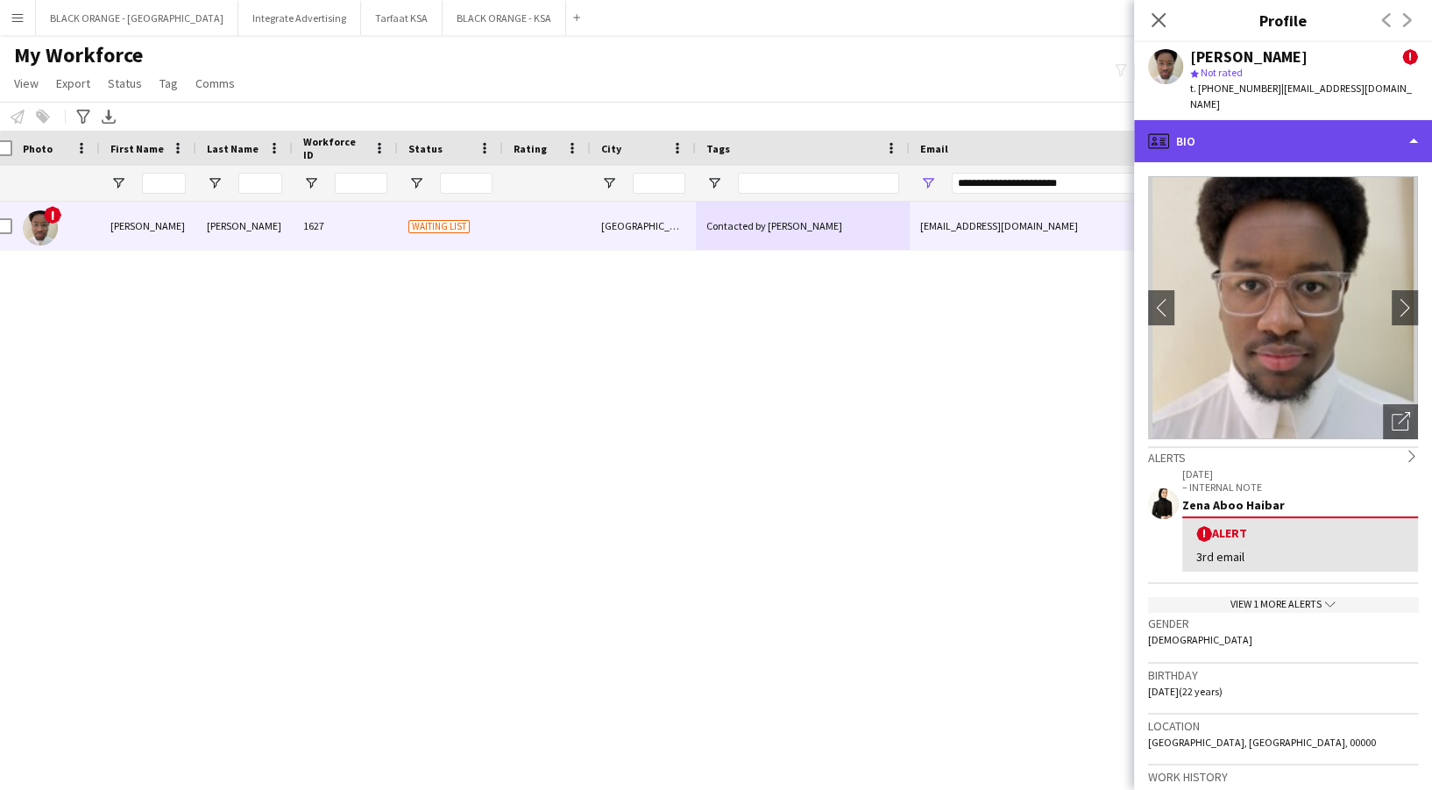
click at [1337, 137] on div "profile Bio" at bounding box center [1283, 141] width 298 height 42
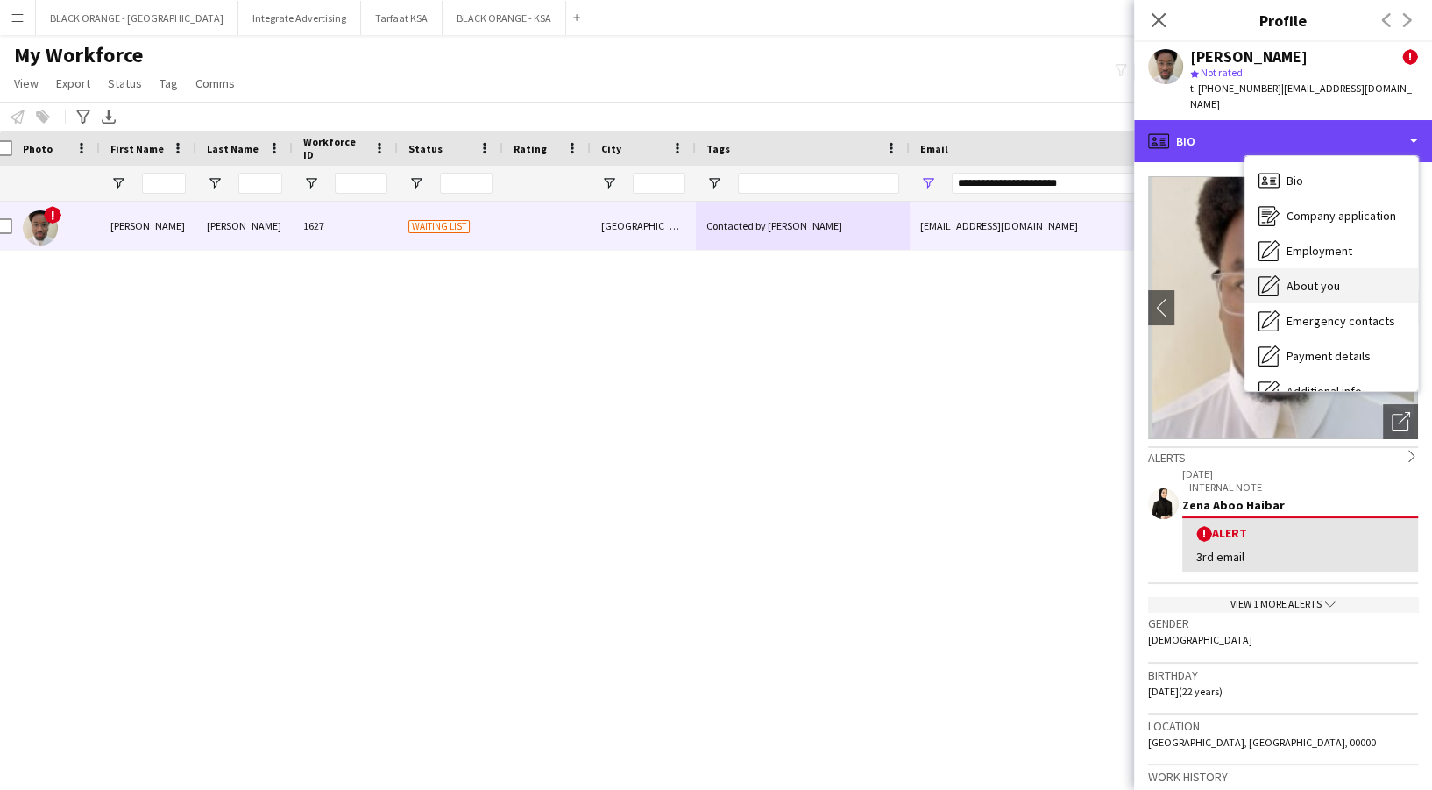
scroll to position [94, 0]
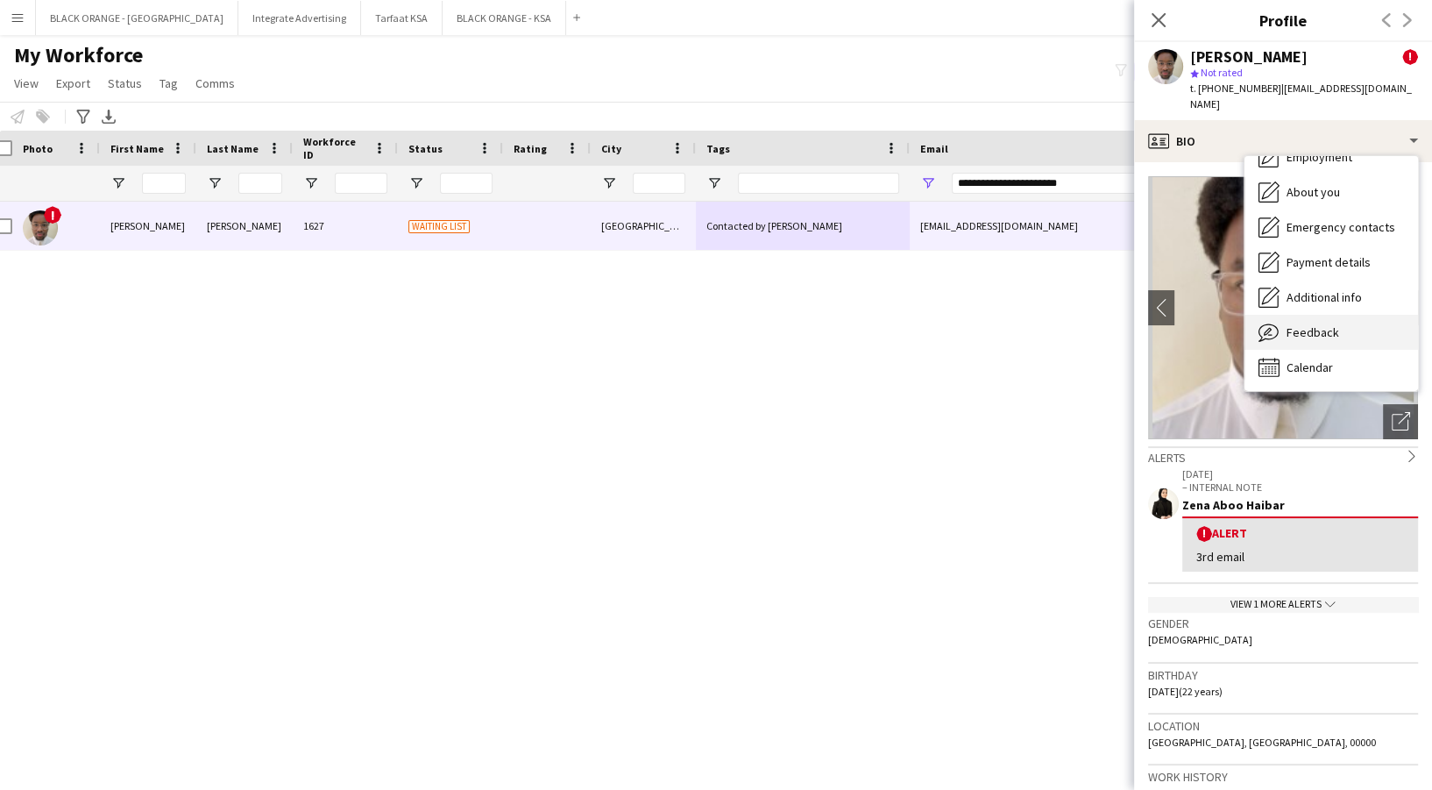
click at [1325, 315] on div "Feedback Feedback" at bounding box center [1331, 332] width 174 height 35
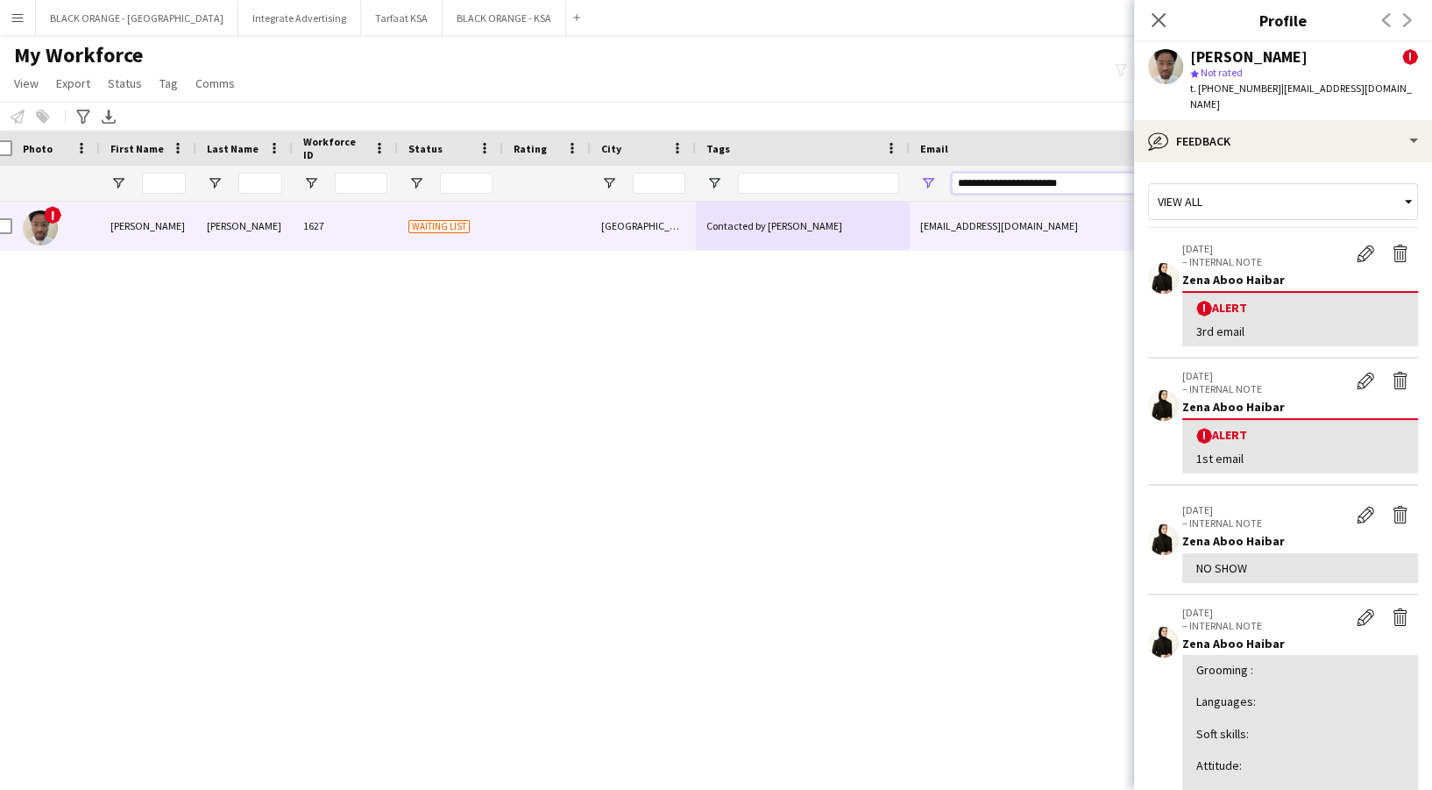
drag, startPoint x: 1085, startPoint y: 185, endPoint x: 900, endPoint y: 147, distance: 188.7
click at [900, 147] on div "Workforce Details Photo First Name 1" at bounding box center [990, 166] width 2009 height 71
paste input "**********"
type input "**********"
drag, startPoint x: 1095, startPoint y: 177, endPoint x: 929, endPoint y: 145, distance: 168.8
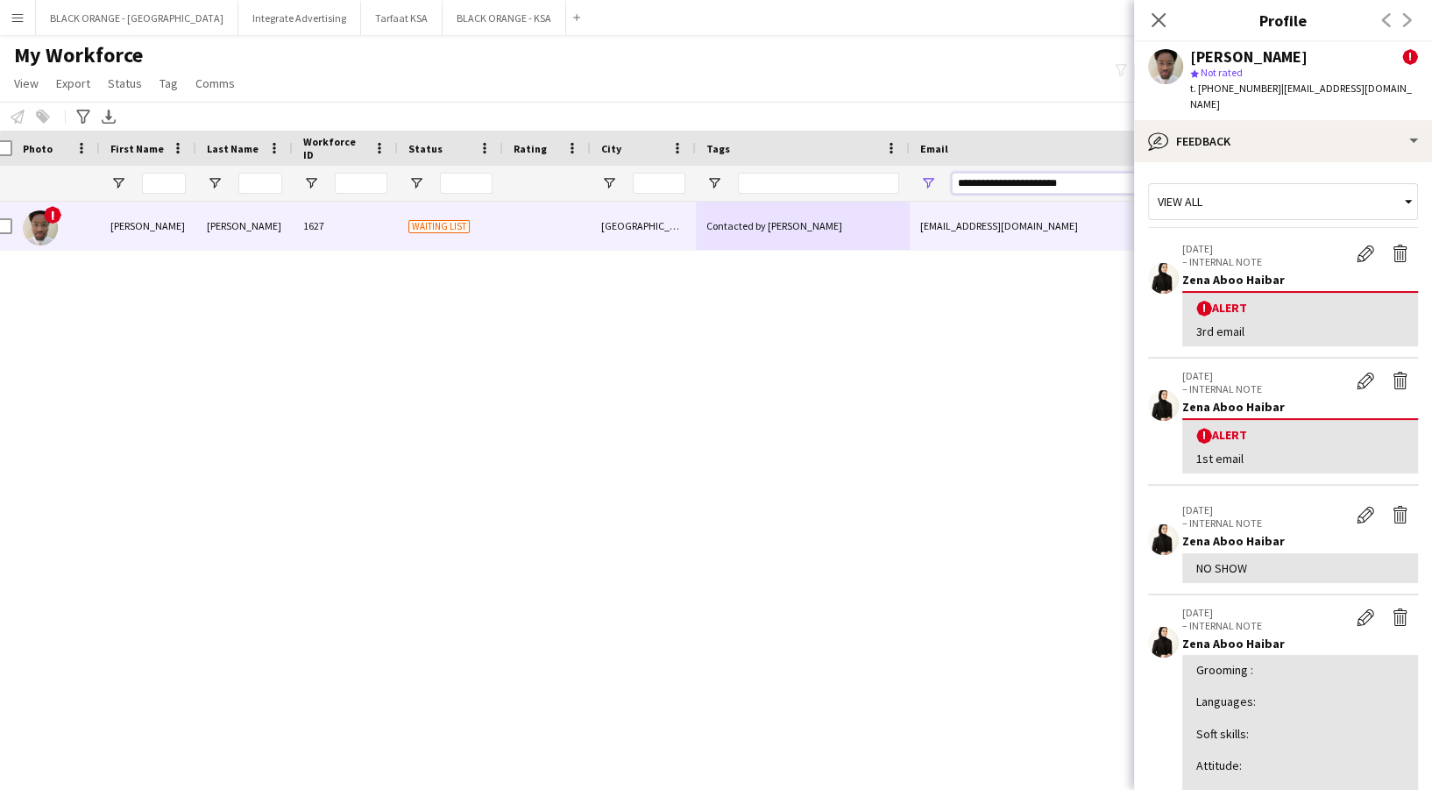
click at [929, 145] on div "Workforce Details Photo First Name 1" at bounding box center [990, 166] width 2009 height 71
paste input "**********"
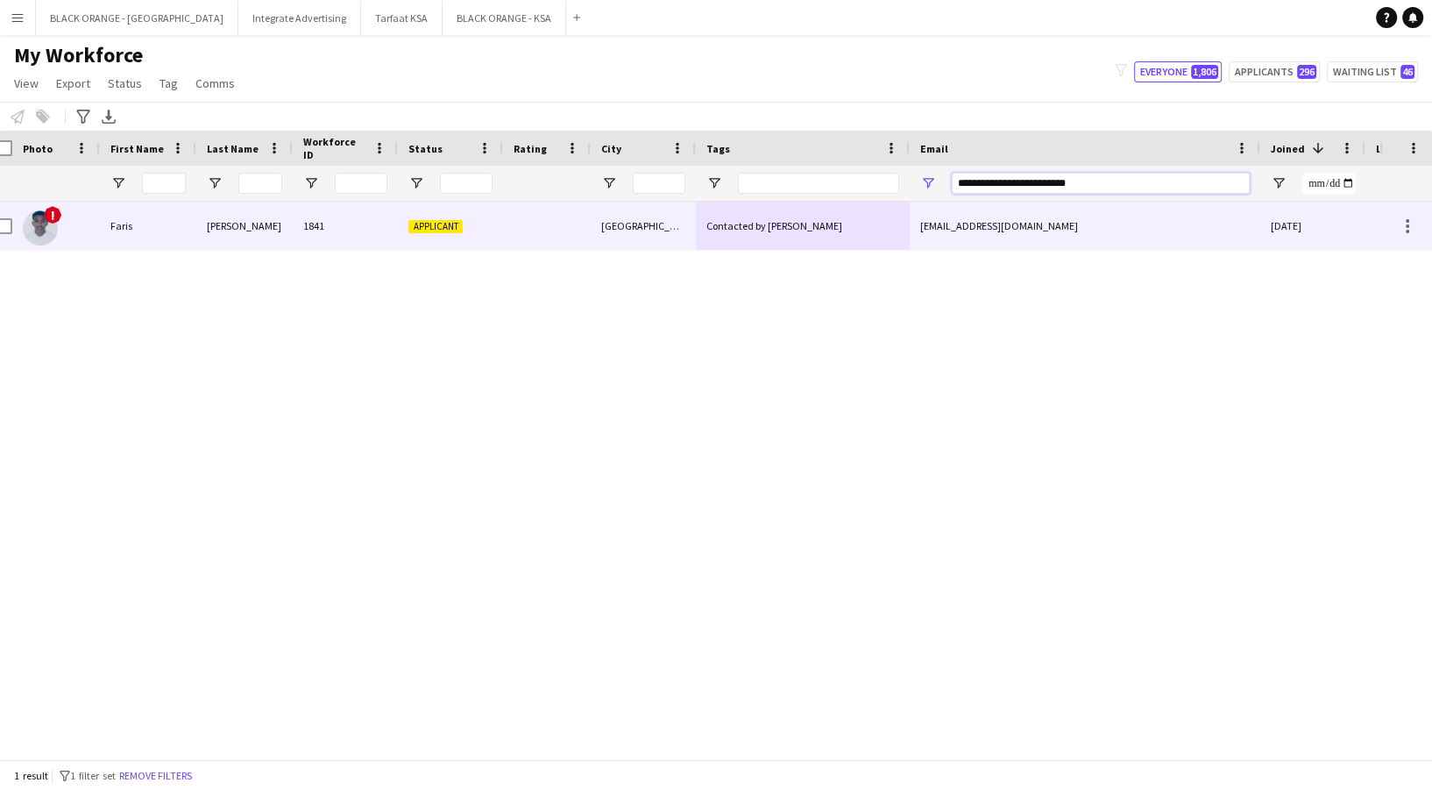
type input "**********"
click at [668, 216] on div "[GEOGRAPHIC_DATA]" at bounding box center [643, 226] width 105 height 48
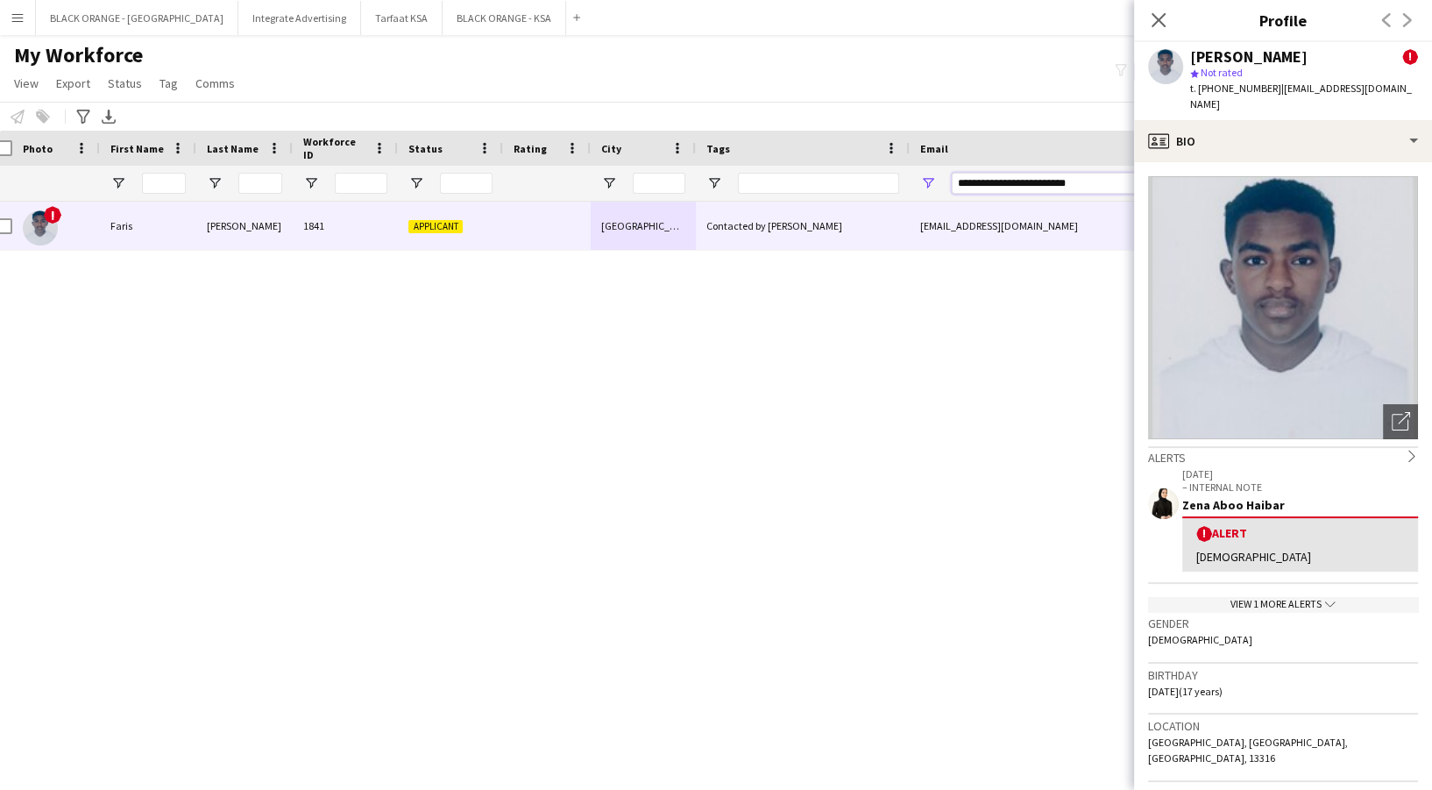
drag, startPoint x: 1093, startPoint y: 177, endPoint x: 915, endPoint y: 167, distance: 178.2
click at [915, 167] on div "**********" at bounding box center [1085, 183] width 351 height 35
paste input "**********"
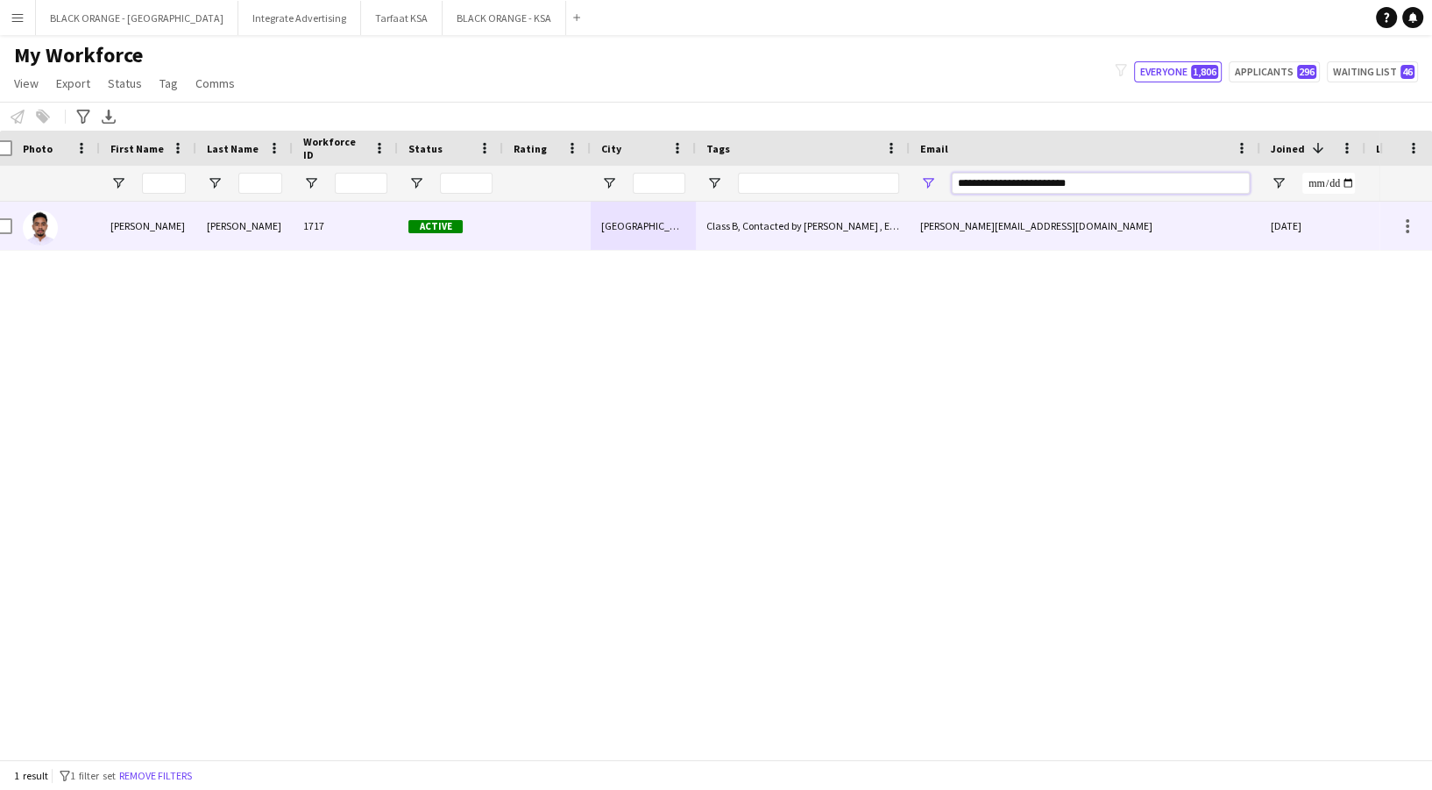
type input "**********"
click at [1087, 223] on div "ayman.elrashied@gmail.com" at bounding box center [1085, 226] width 351 height 48
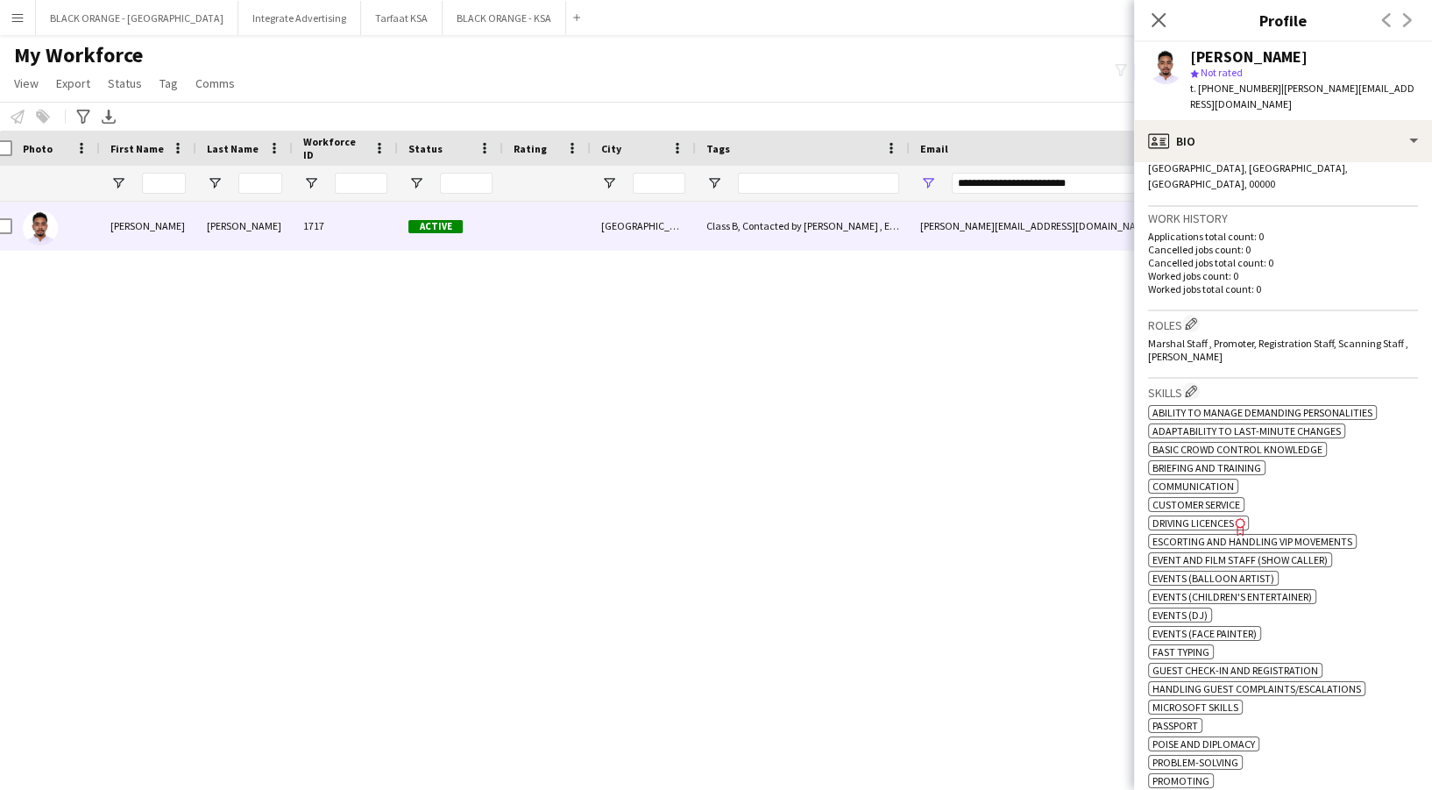
scroll to position [410, 0]
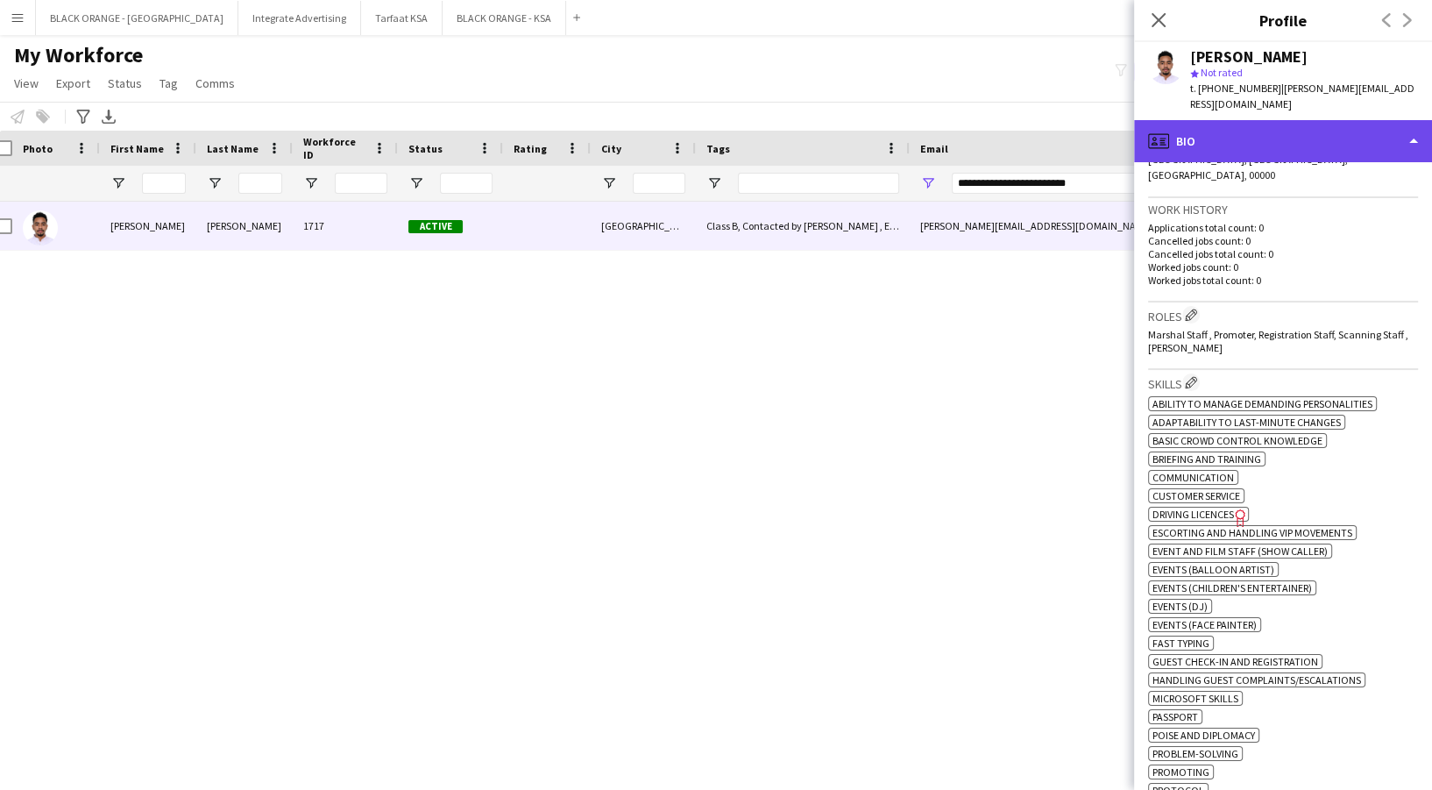
click at [1287, 134] on div "profile Bio" at bounding box center [1283, 141] width 298 height 42
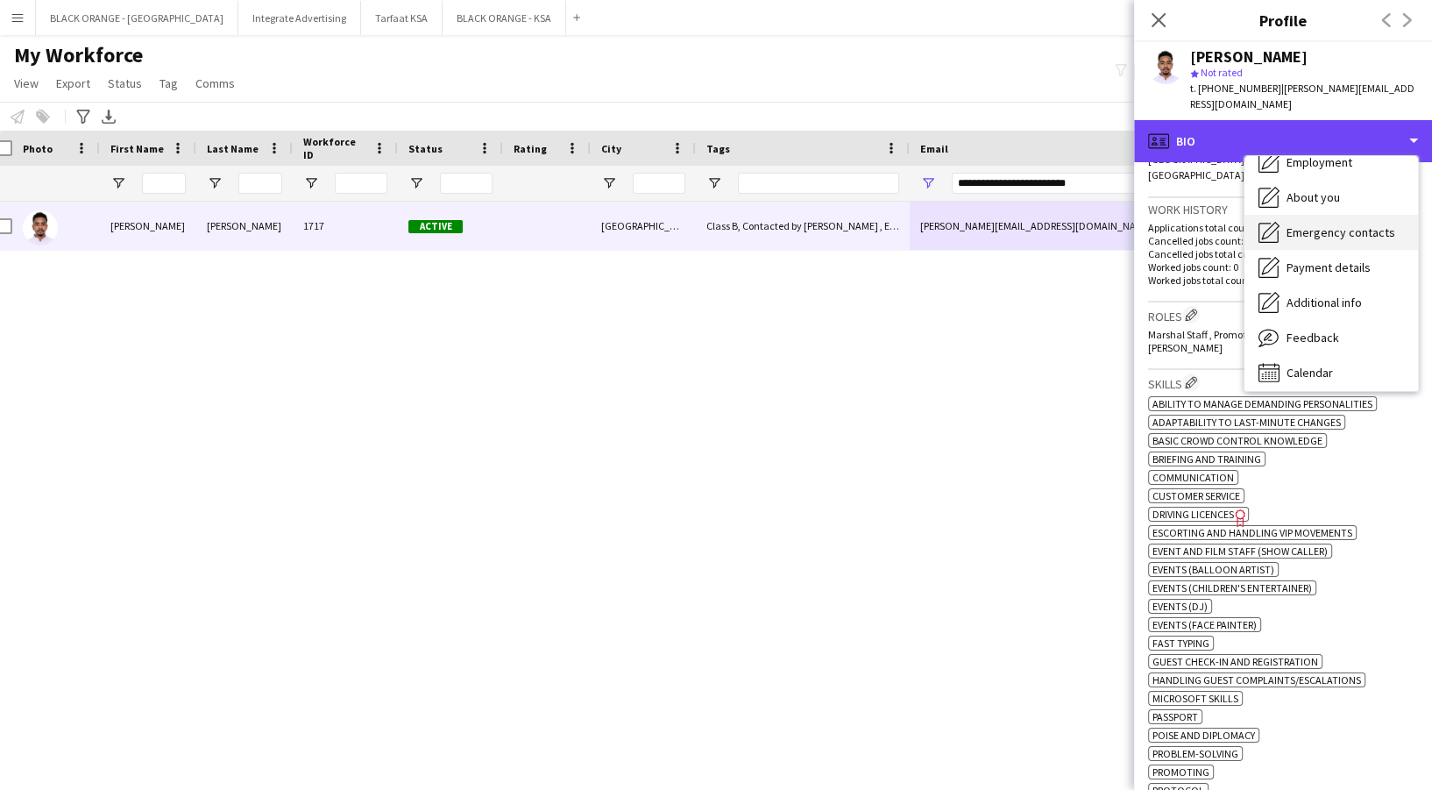
scroll to position [91, 0]
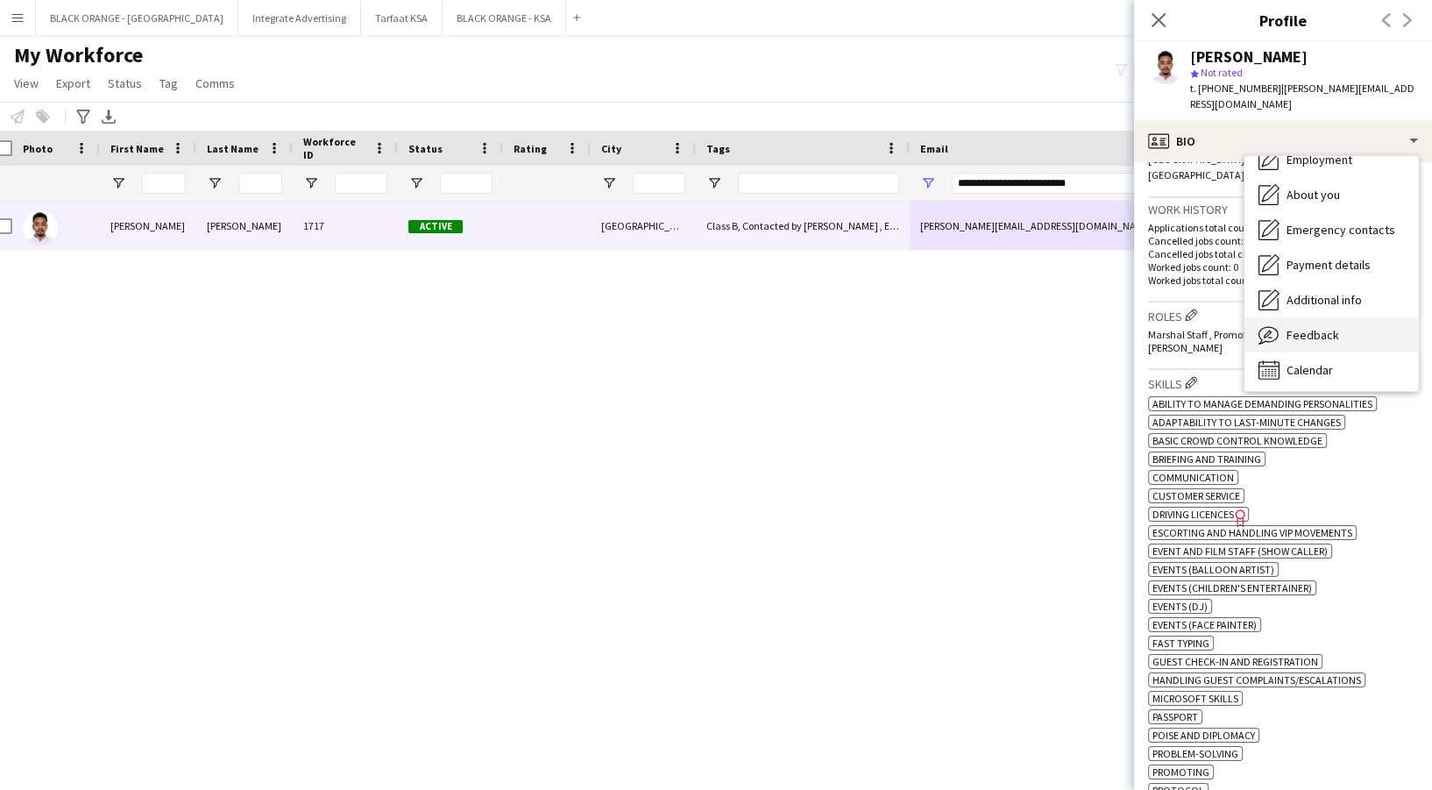
click at [1333, 327] on span "Feedback" at bounding box center [1312, 335] width 53 height 16
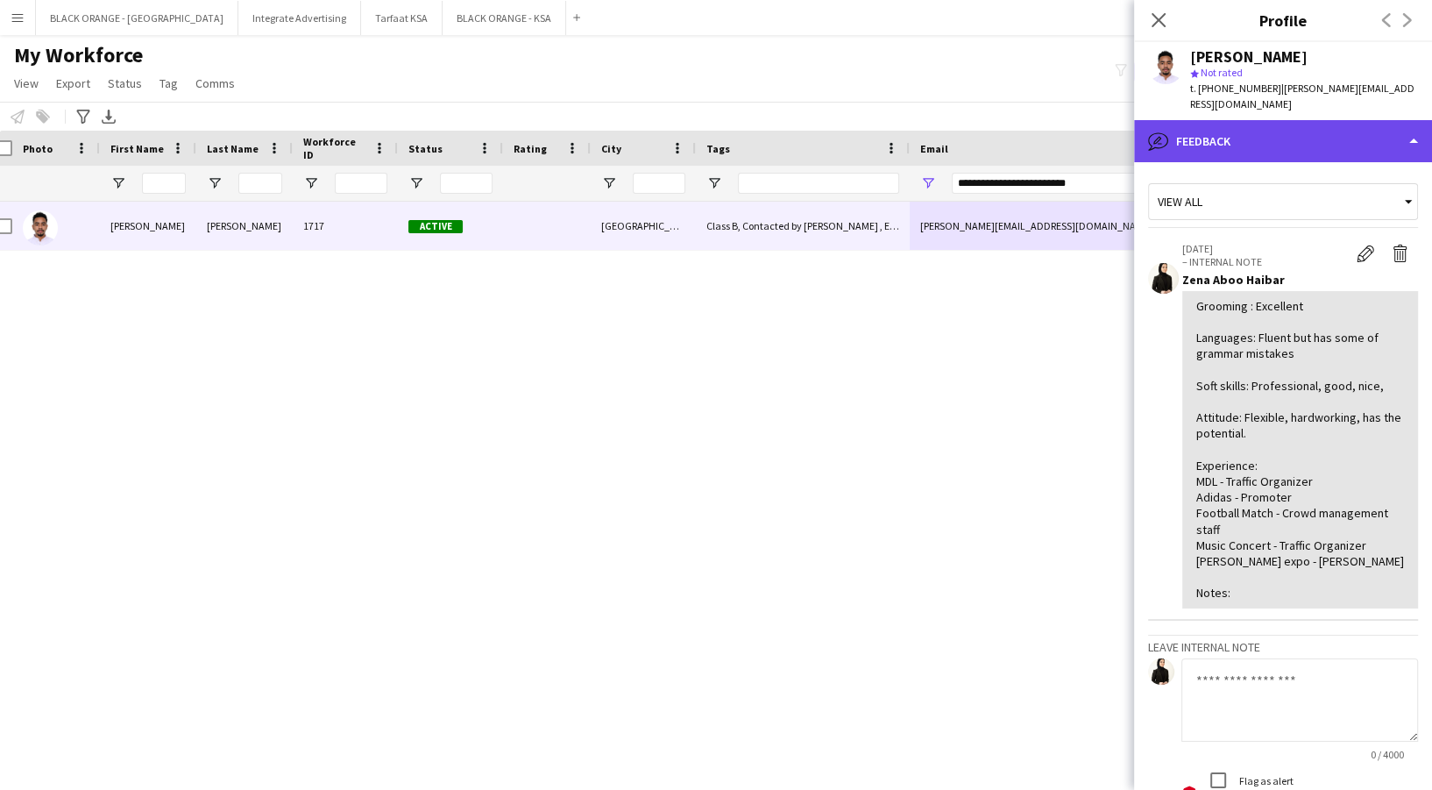
click at [1269, 131] on div "bubble-pencil Feedback" at bounding box center [1283, 141] width 298 height 42
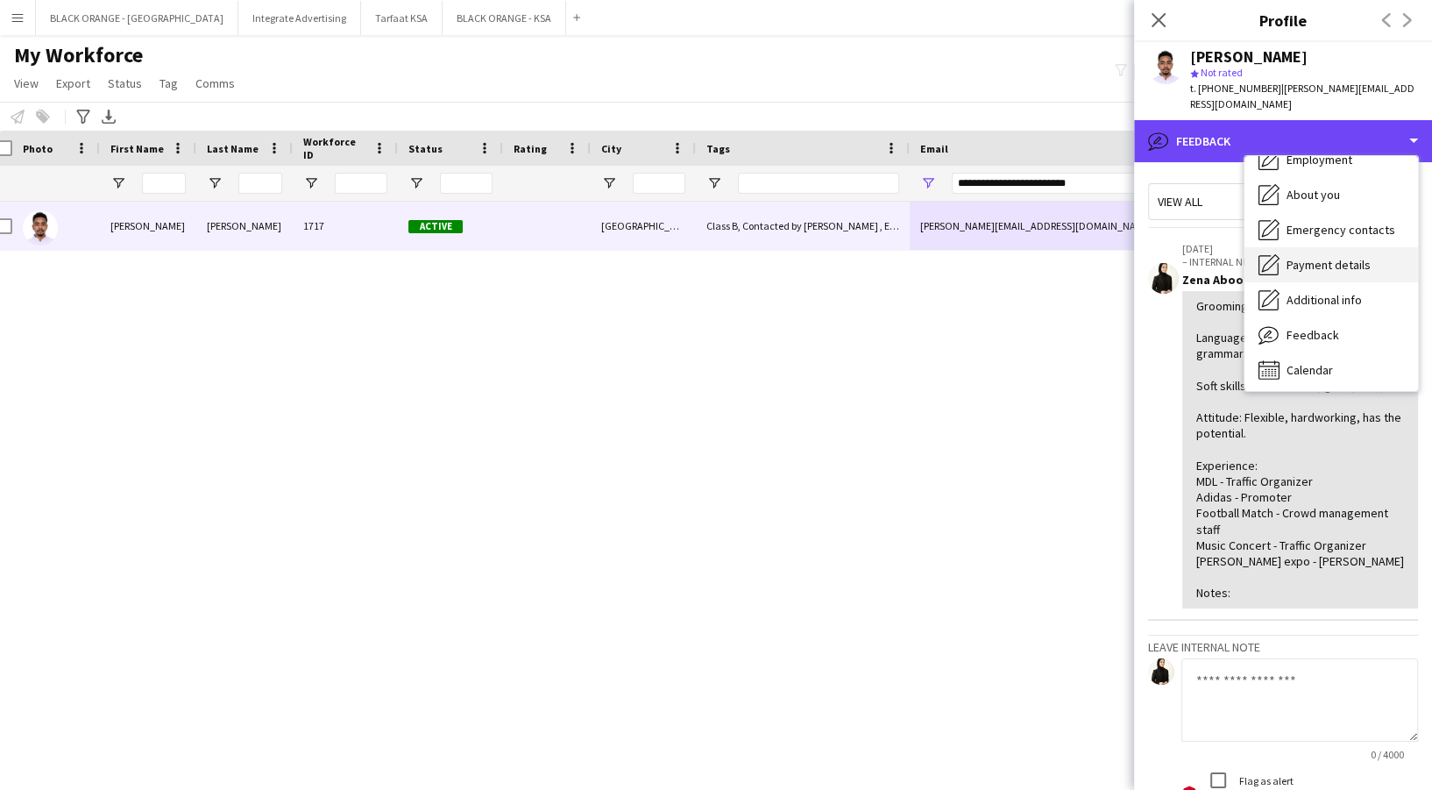
scroll to position [0, 0]
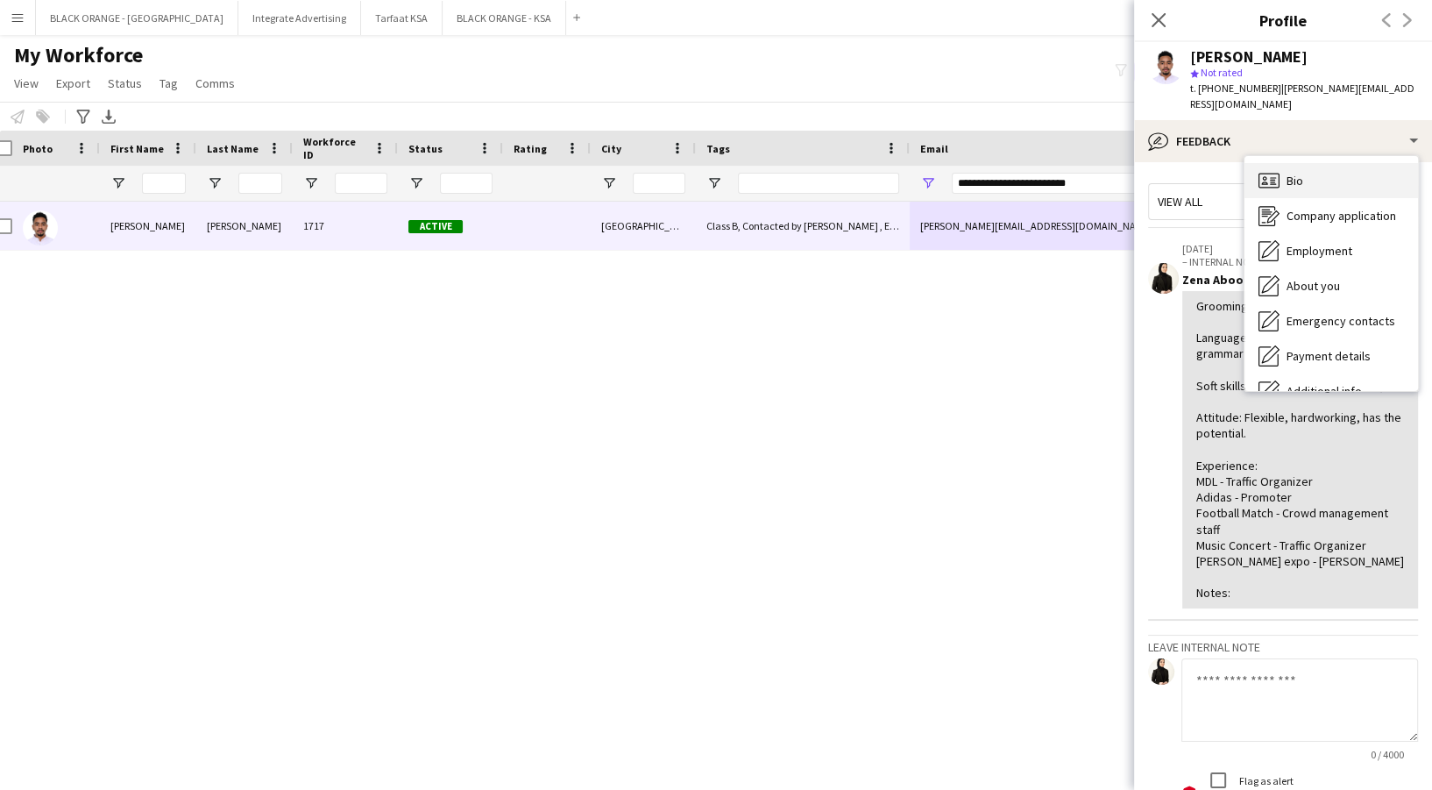
click at [1300, 163] on div "Bio Bio" at bounding box center [1331, 180] width 174 height 35
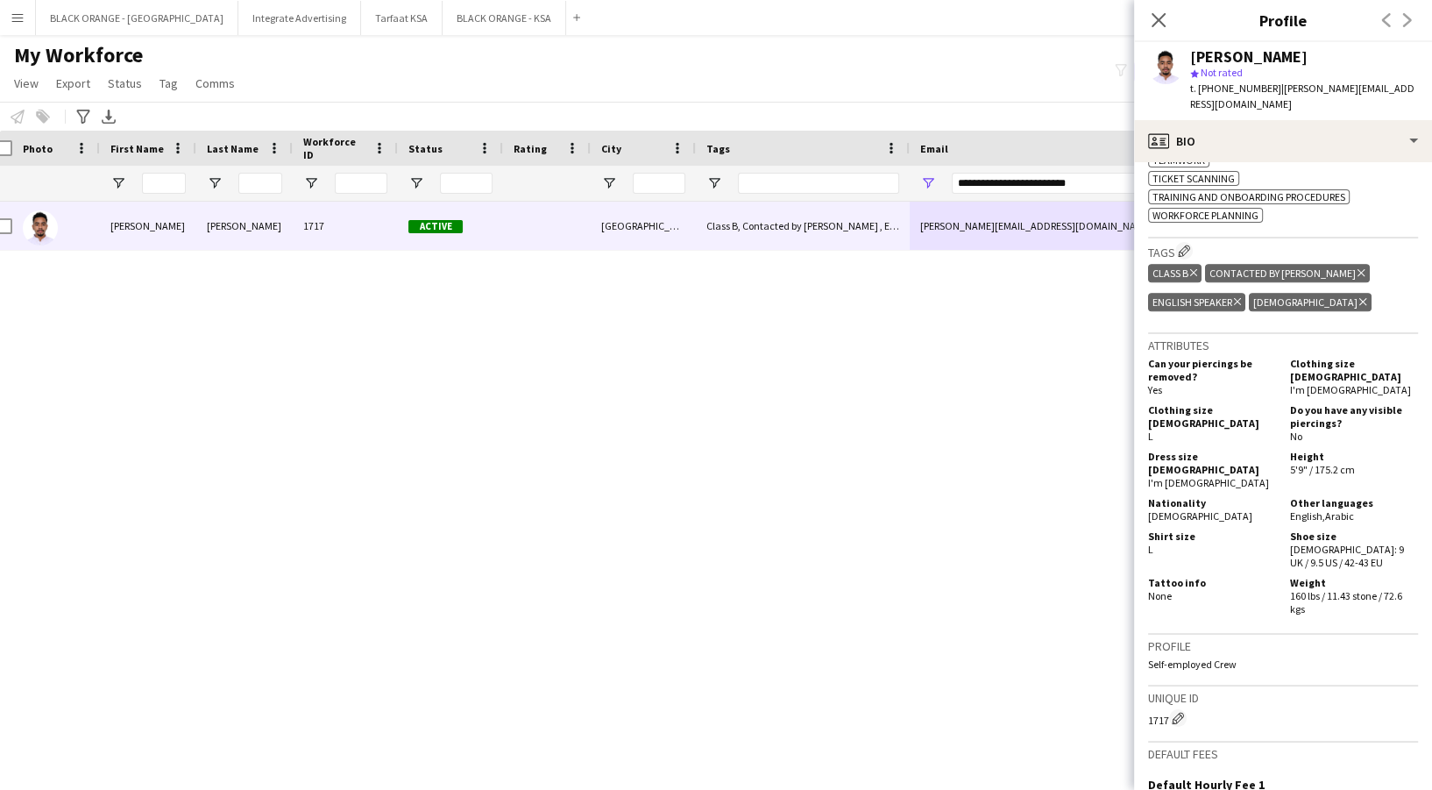
scroll to position [1079, 0]
click at [1357, 266] on icon "Delete tag" at bounding box center [1360, 271] width 7 height 11
drag, startPoint x: 1097, startPoint y: 186, endPoint x: 887, endPoint y: 182, distance: 210.3
click at [887, 182] on div at bounding box center [990, 183] width 2009 height 35
paste input "**********"
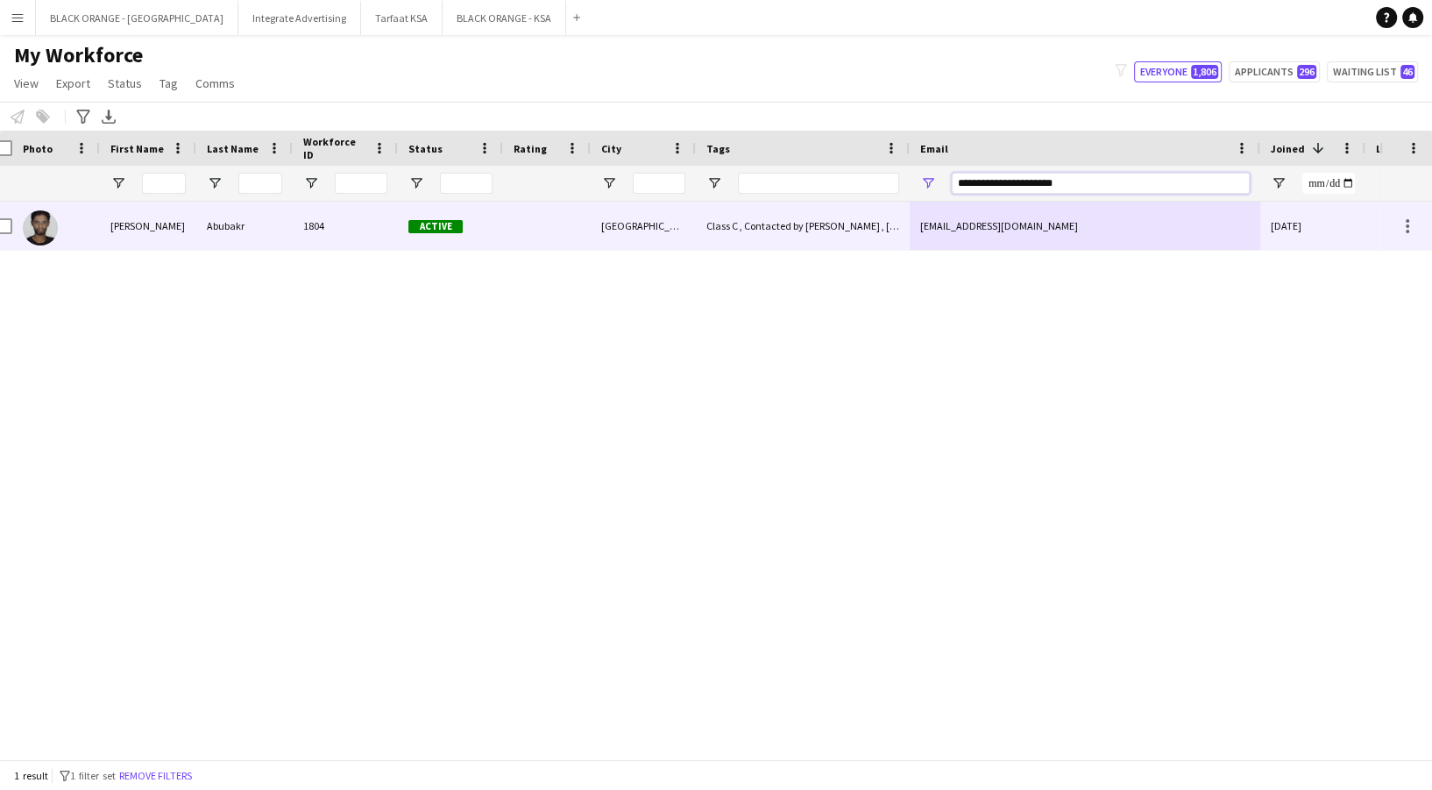
type input "**********"
click at [612, 209] on div "[GEOGRAPHIC_DATA]" at bounding box center [643, 226] width 105 height 48
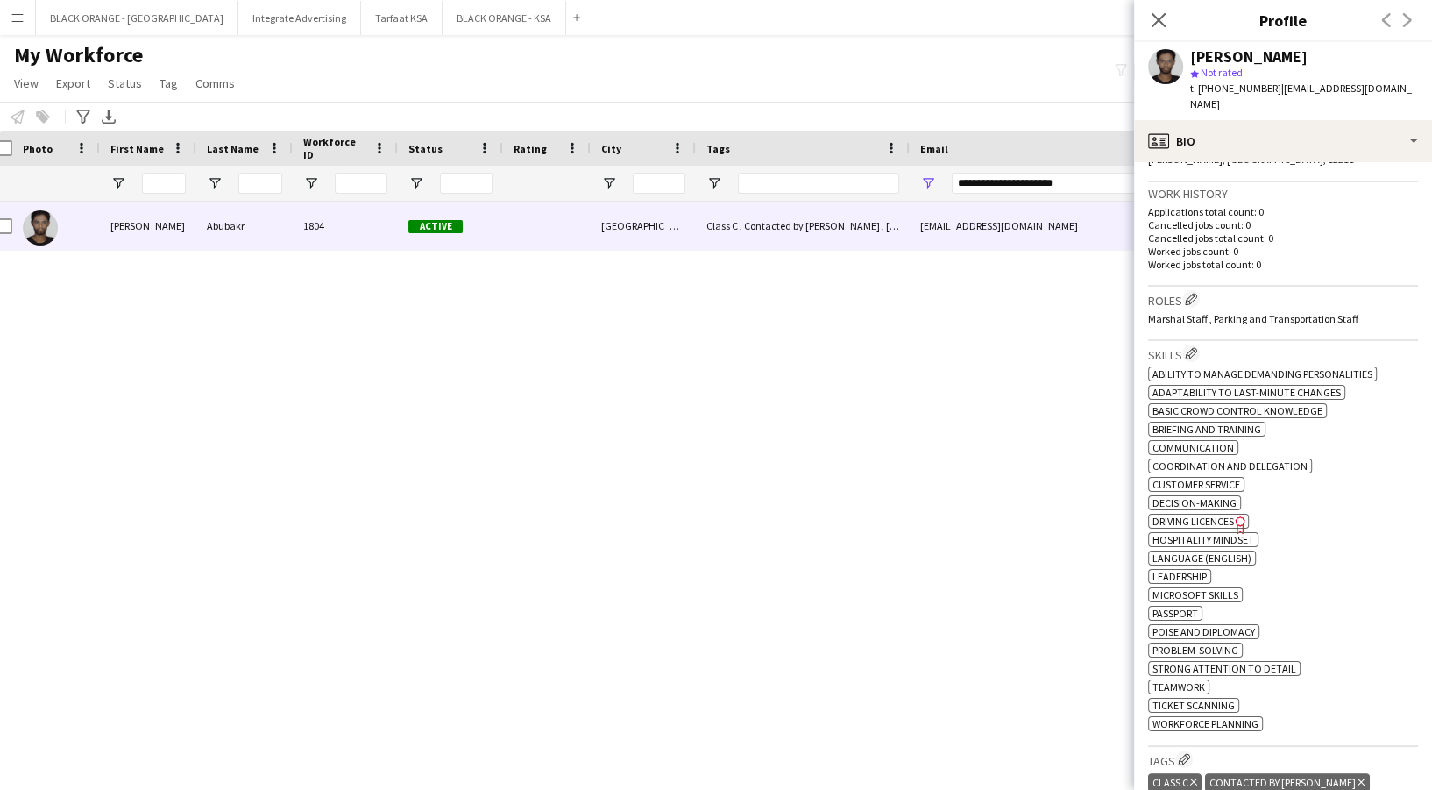
scroll to position [408, 0]
click at [1357, 779] on icon "Delete tag" at bounding box center [1360, 783] width 7 height 11
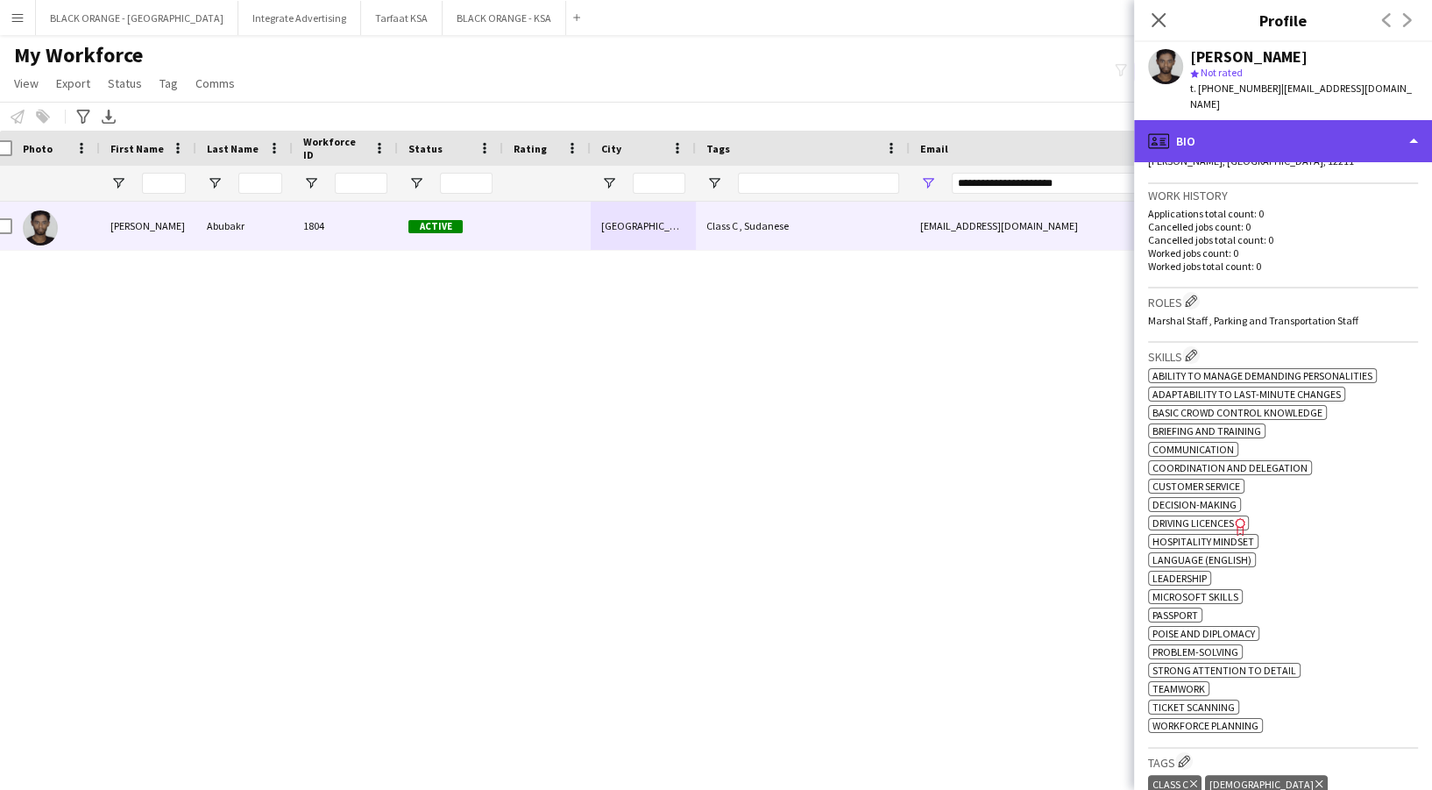
click at [1320, 120] on div "profile Bio" at bounding box center [1283, 141] width 298 height 42
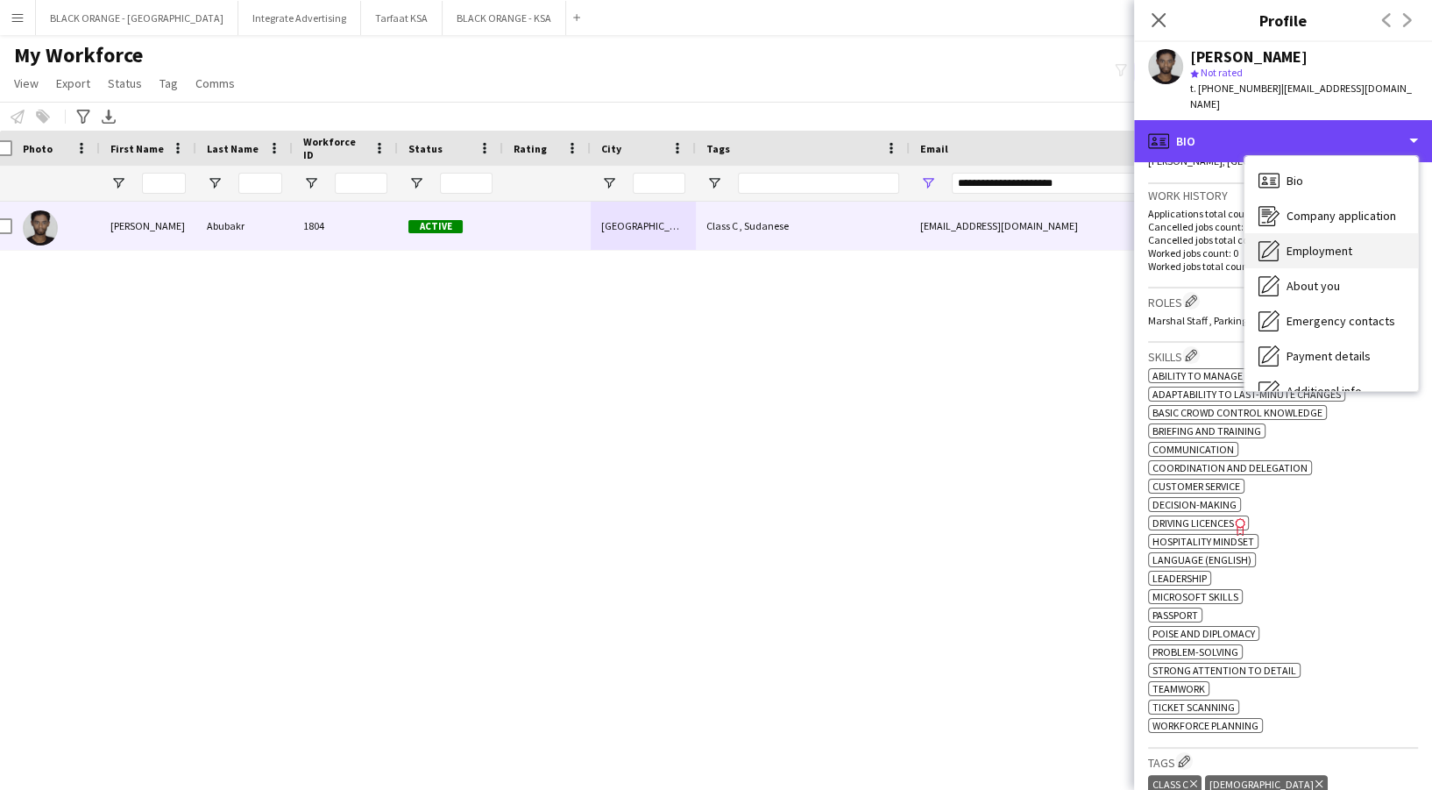
scroll to position [94, 0]
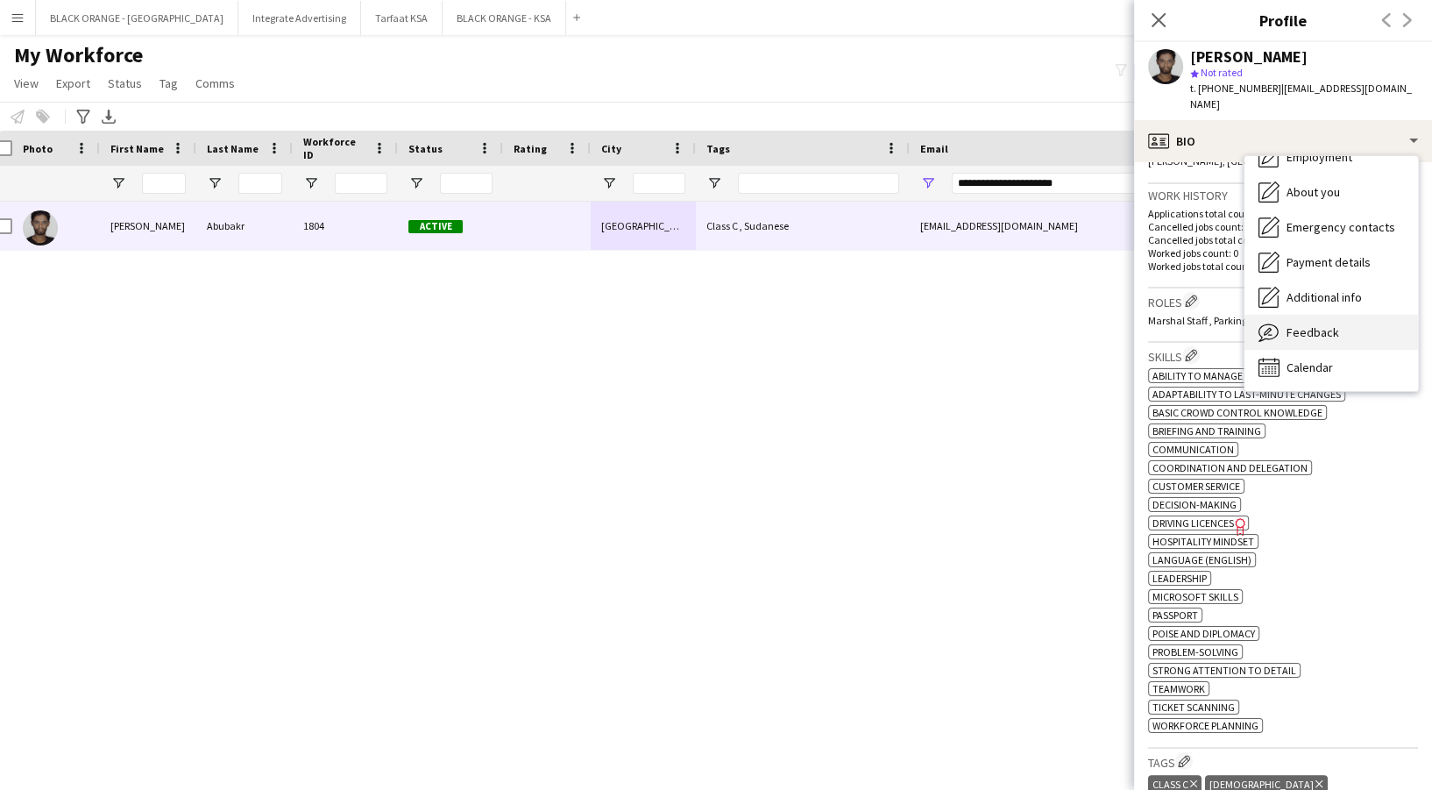
click at [1294, 324] on span "Feedback" at bounding box center [1312, 332] width 53 height 16
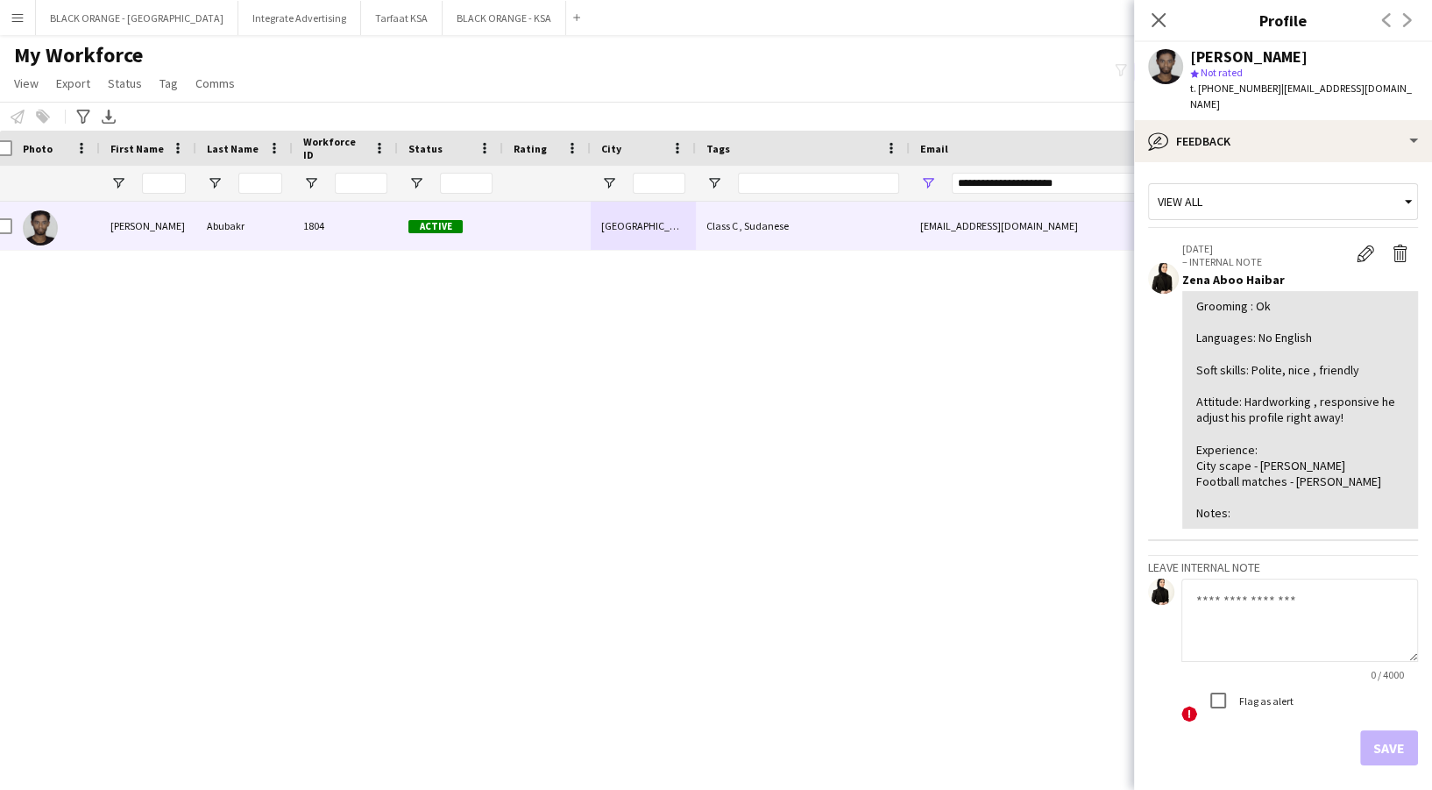
click at [630, 348] on div "Mohamed Abubakr 1804 Active Riyadh Class C , Sudanese mhmad13.2000@gmail.com 30…" at bounding box center [689, 472] width 1379 height 540
drag, startPoint x: 1093, startPoint y: 186, endPoint x: 847, endPoint y: 174, distance: 245.6
click at [847, 174] on div at bounding box center [990, 183] width 2009 height 35
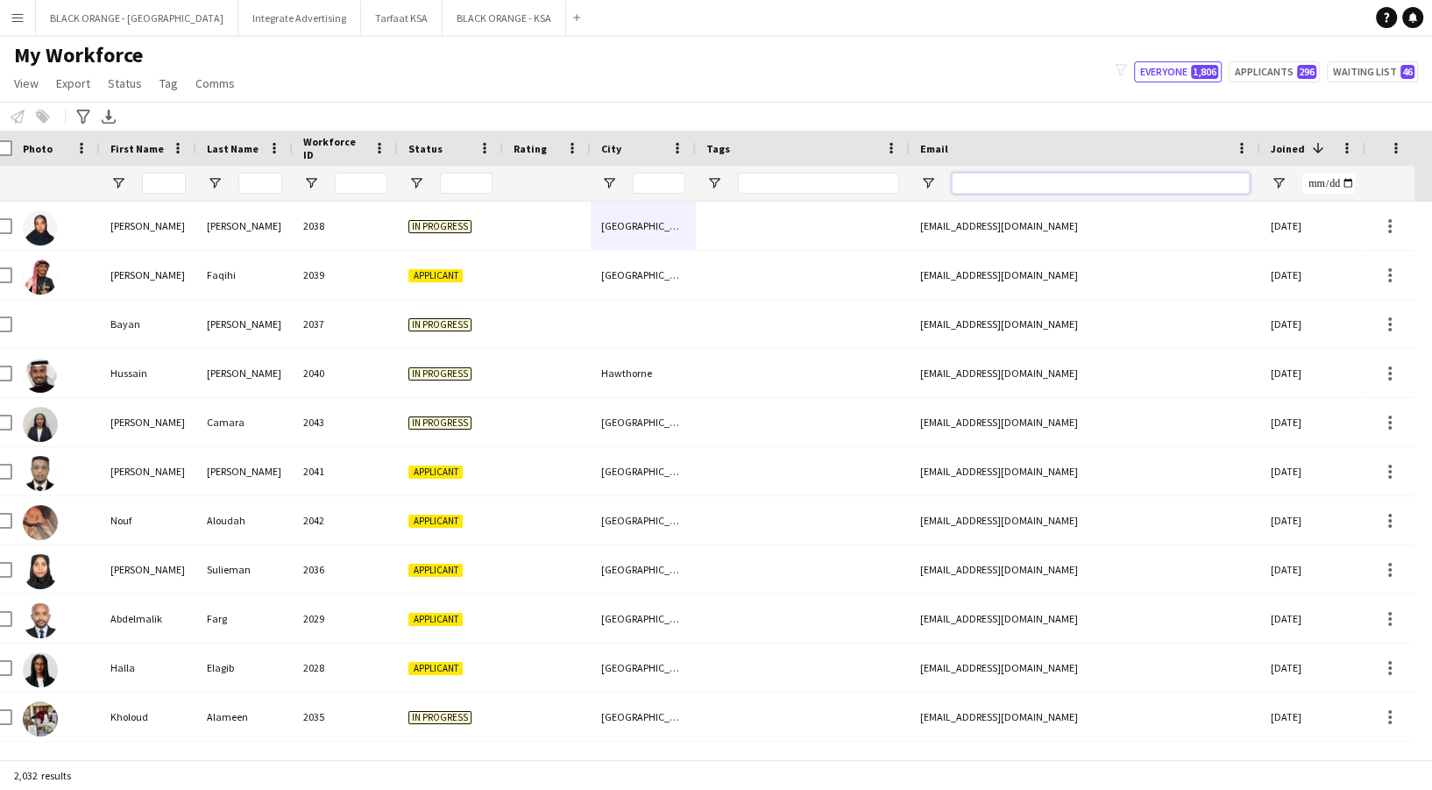
click at [1021, 182] on input "Email Filter Input" at bounding box center [1101, 183] width 298 height 21
paste input "**********"
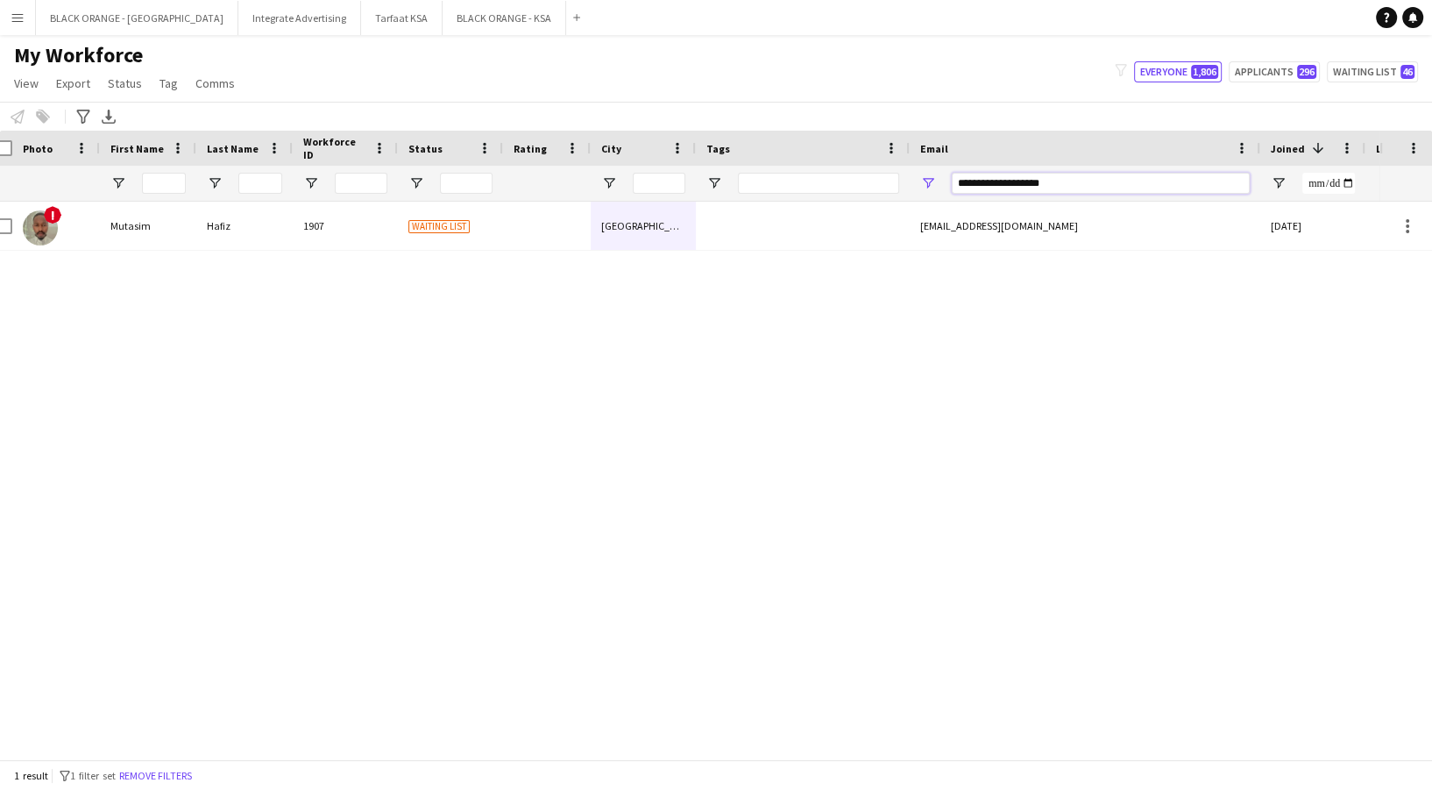
type input "**********"
drag, startPoint x: 1083, startPoint y: 181, endPoint x: 960, endPoint y: 177, distance: 122.7
click at [960, 177] on input "**********" at bounding box center [1101, 183] width 298 height 21
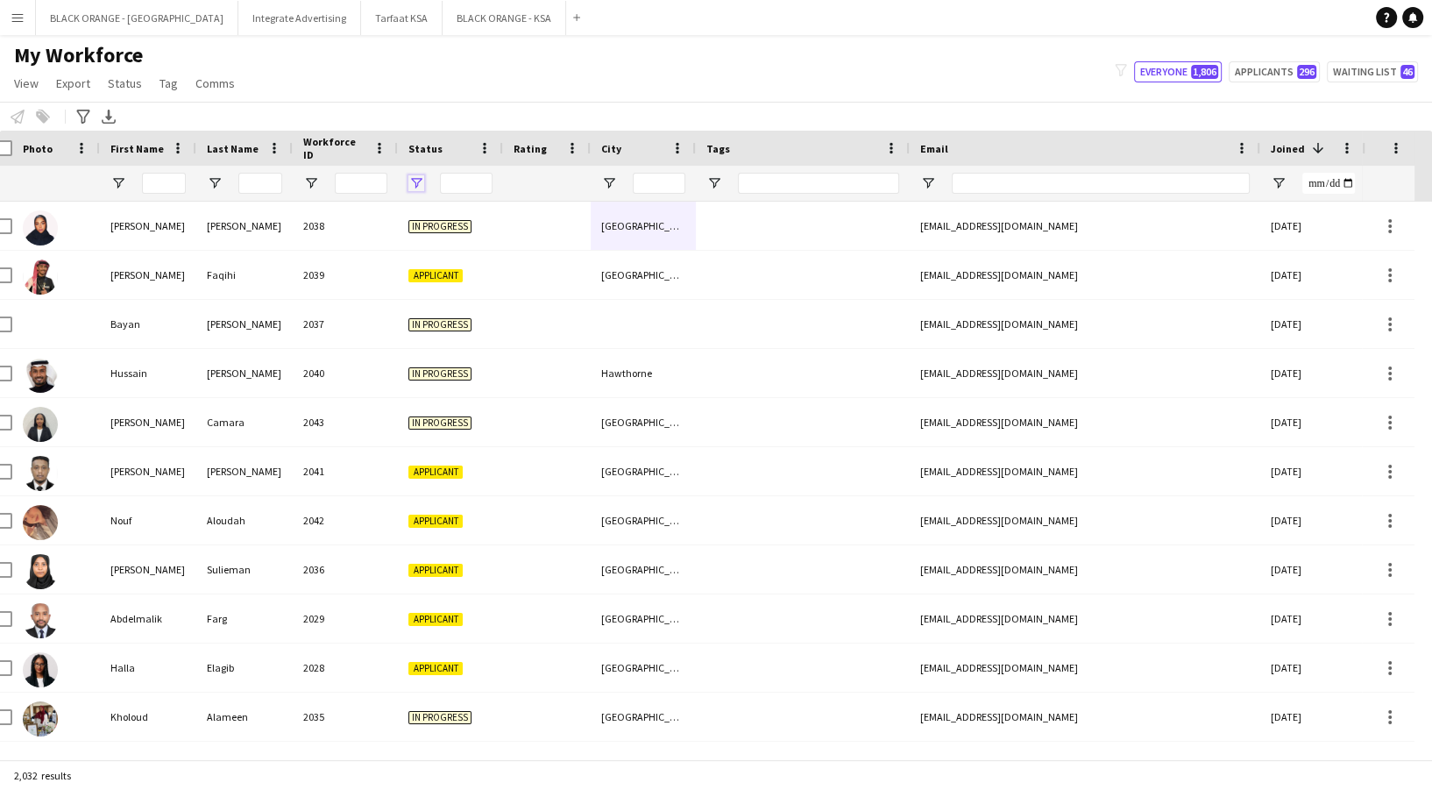
click at [419, 183] on span "Open Filter Menu" at bounding box center [416, 183] width 16 height 16
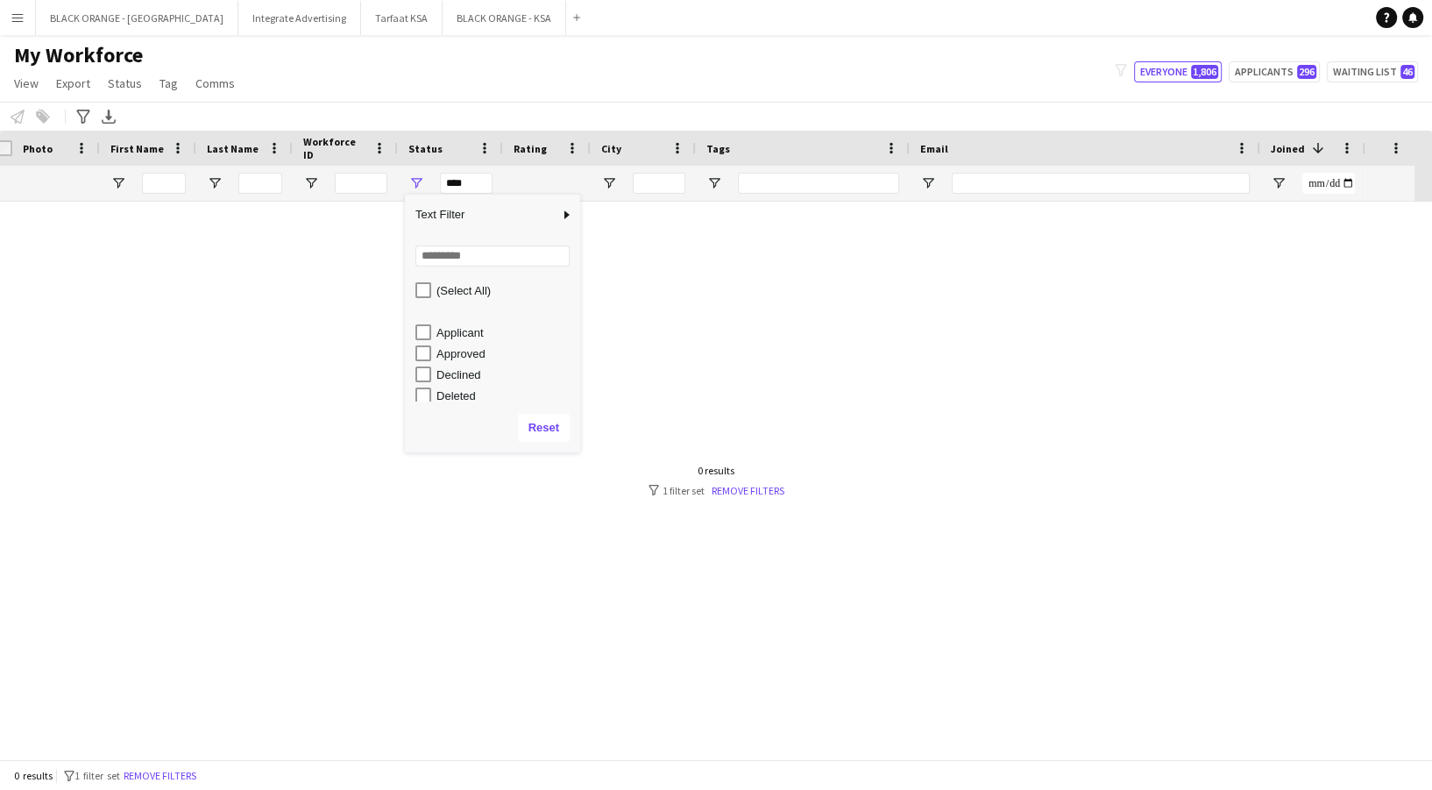
scroll to position [110, 0]
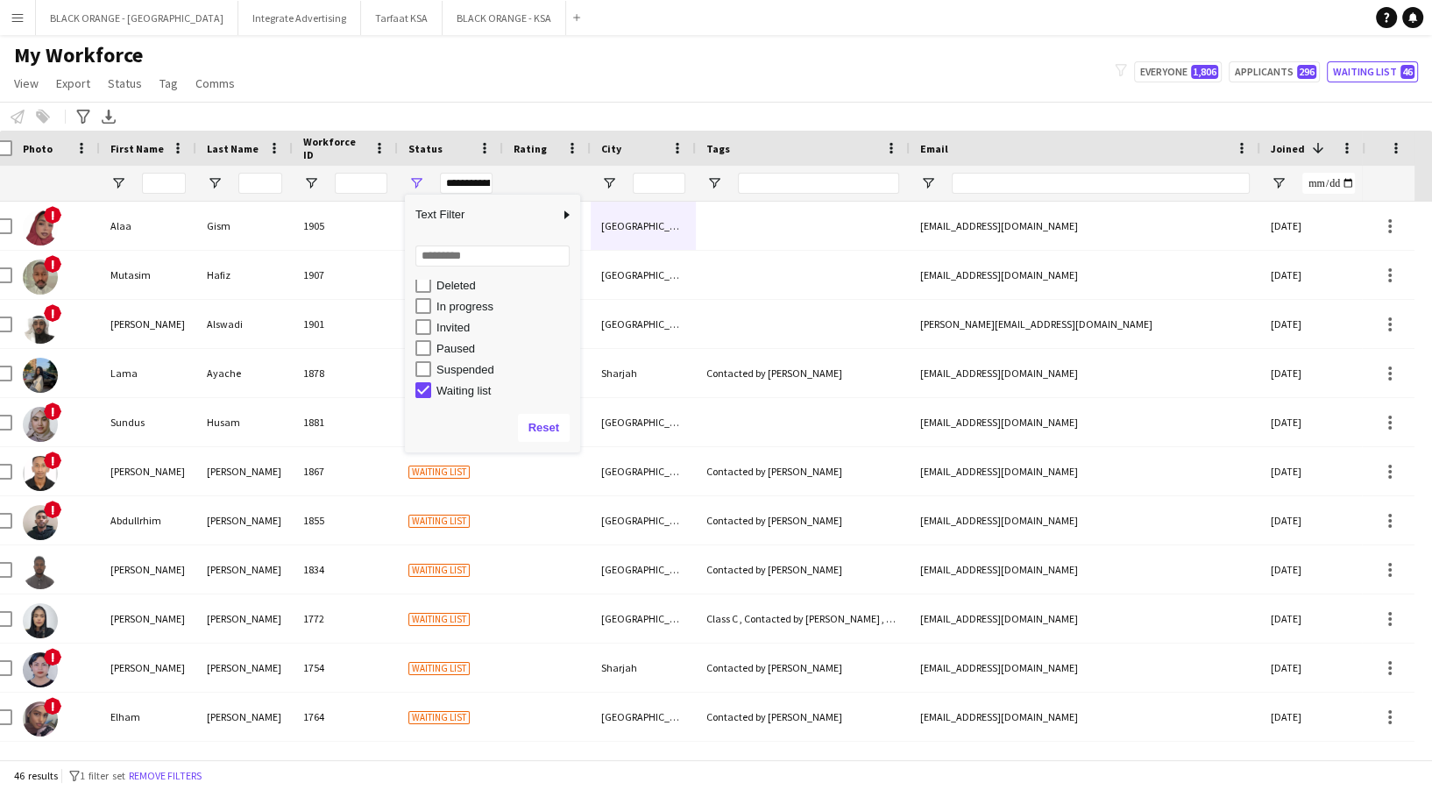
click at [528, 110] on div "Notify workforce Add to tag Select at least one crew to tag him or her. Advance…" at bounding box center [716, 116] width 1432 height 29
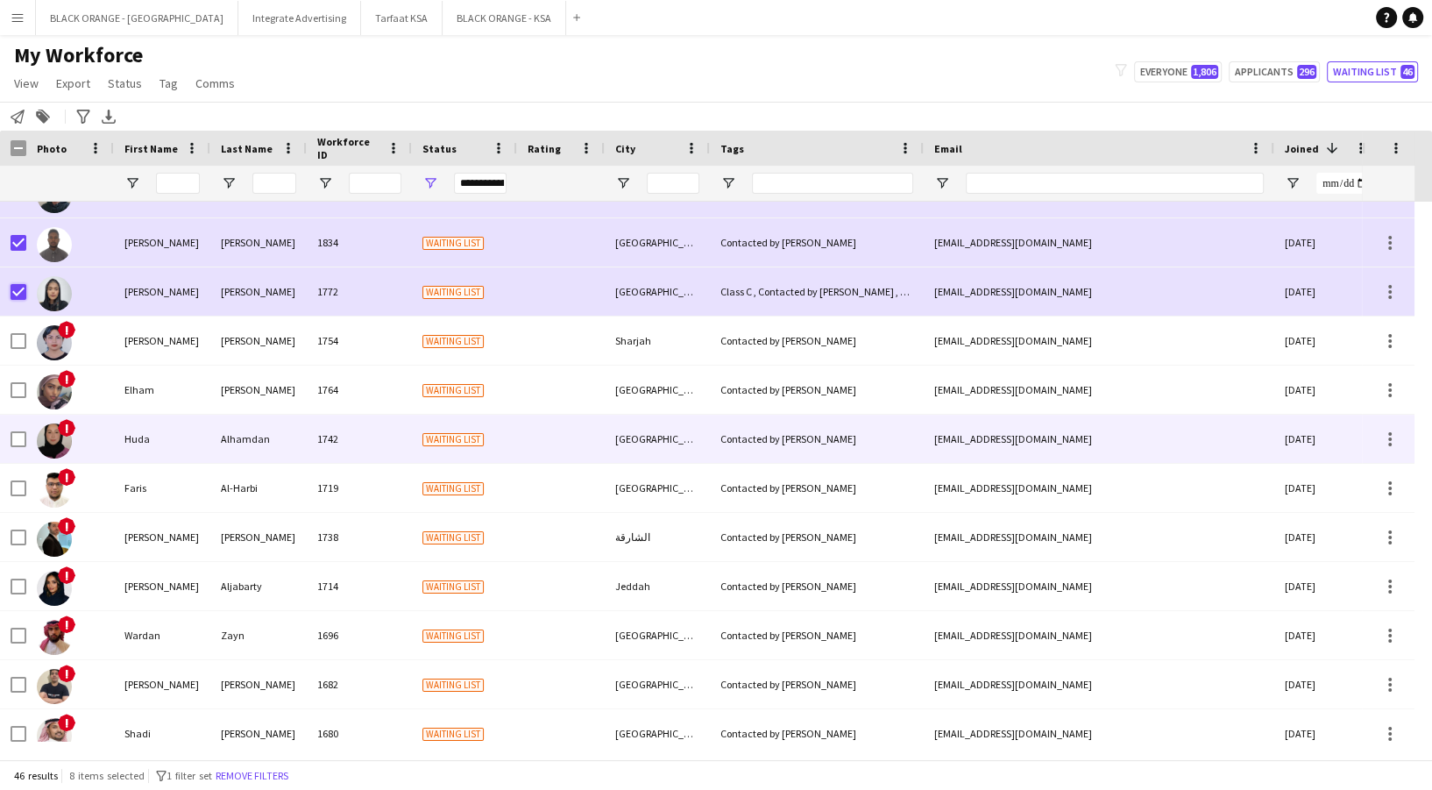
scroll to position [337, 0]
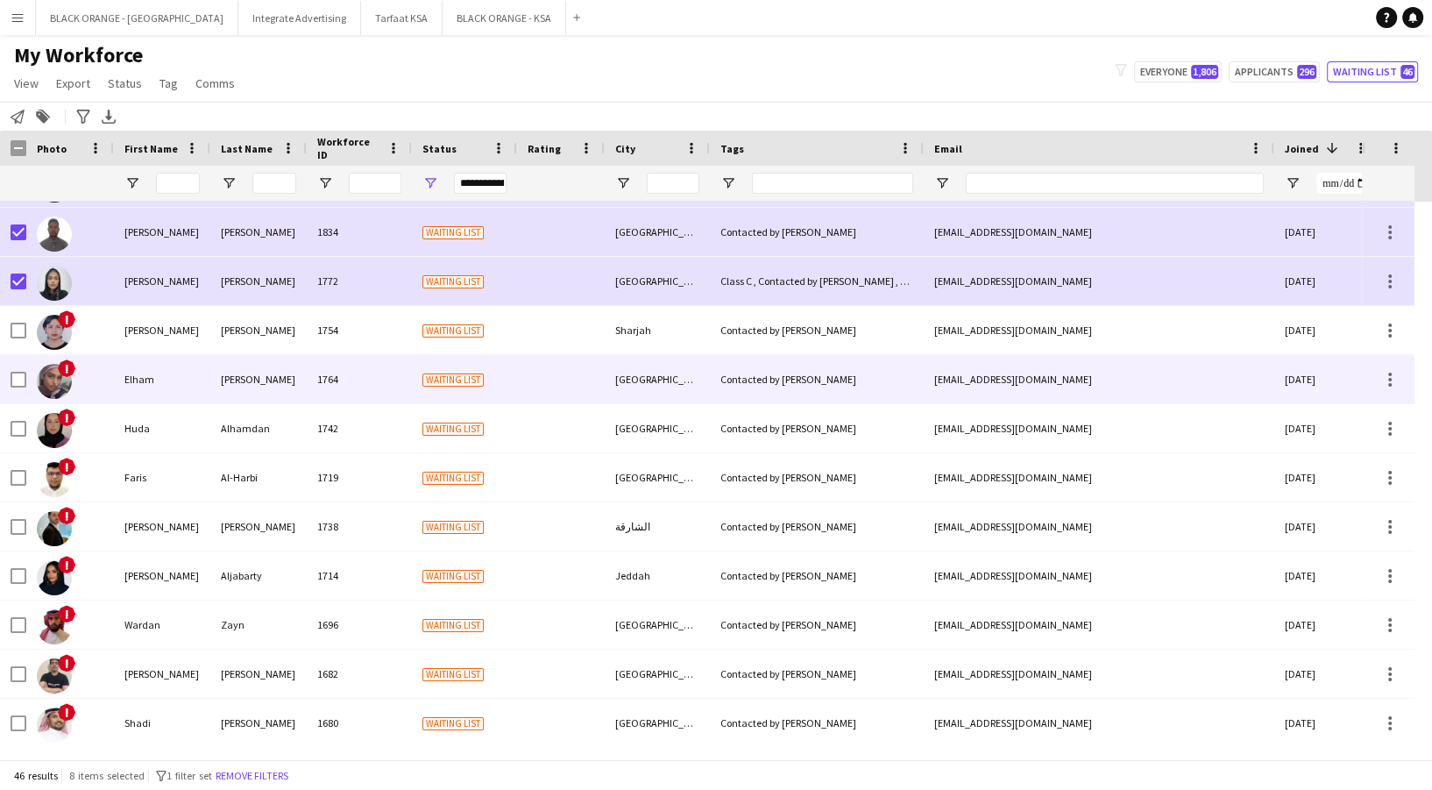
click at [18, 389] on div at bounding box center [19, 379] width 16 height 49
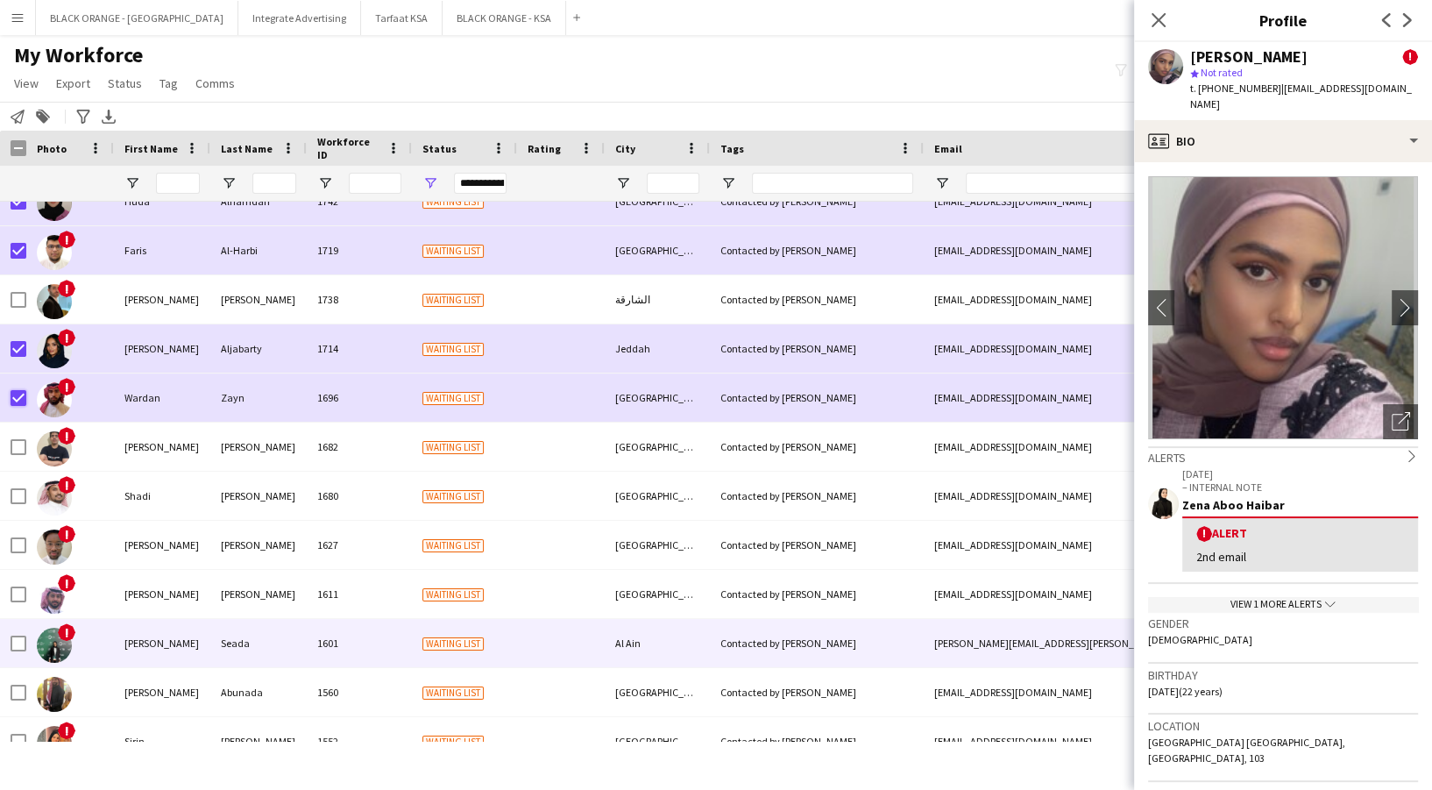
scroll to position [583, 0]
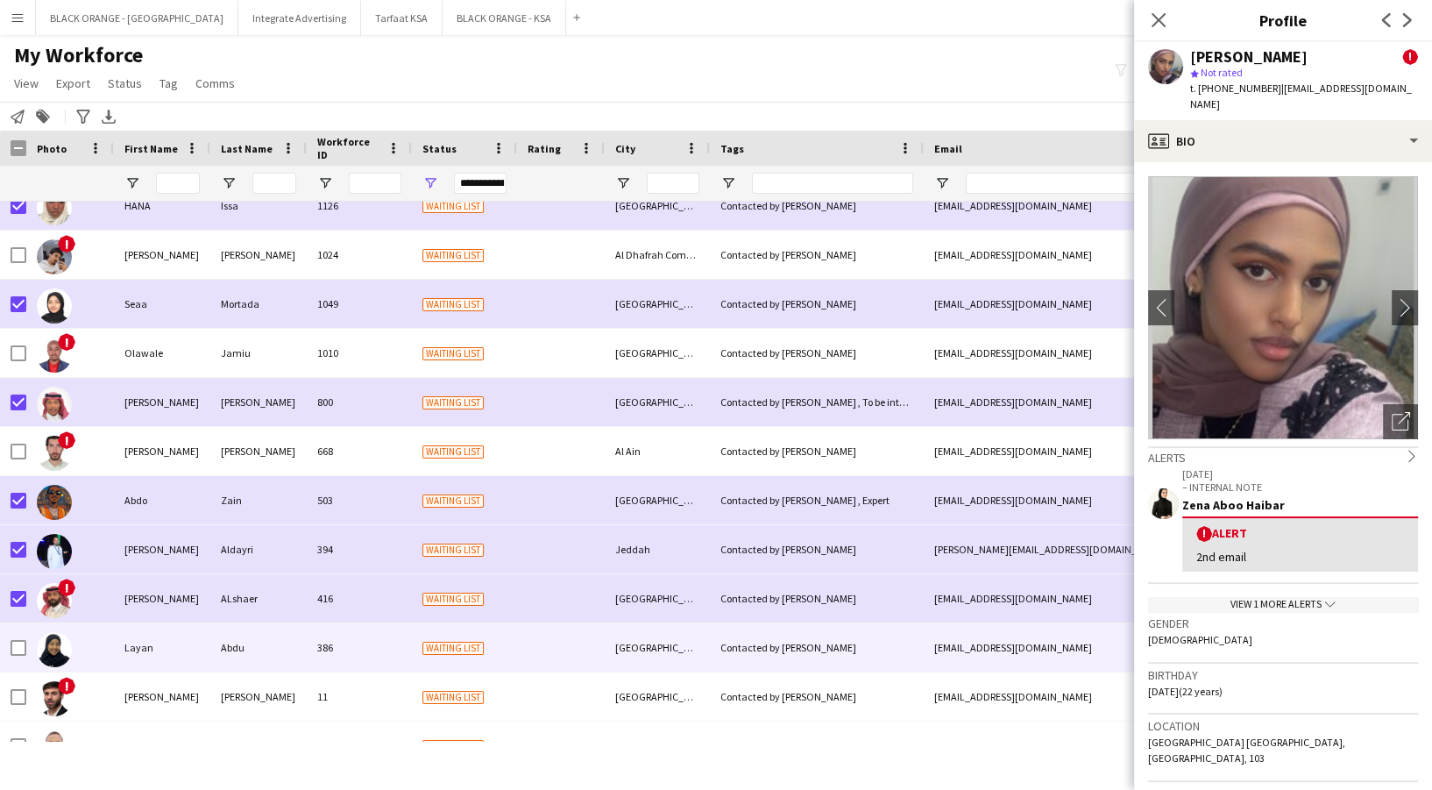
click at [7, 646] on div at bounding box center [13, 647] width 26 height 48
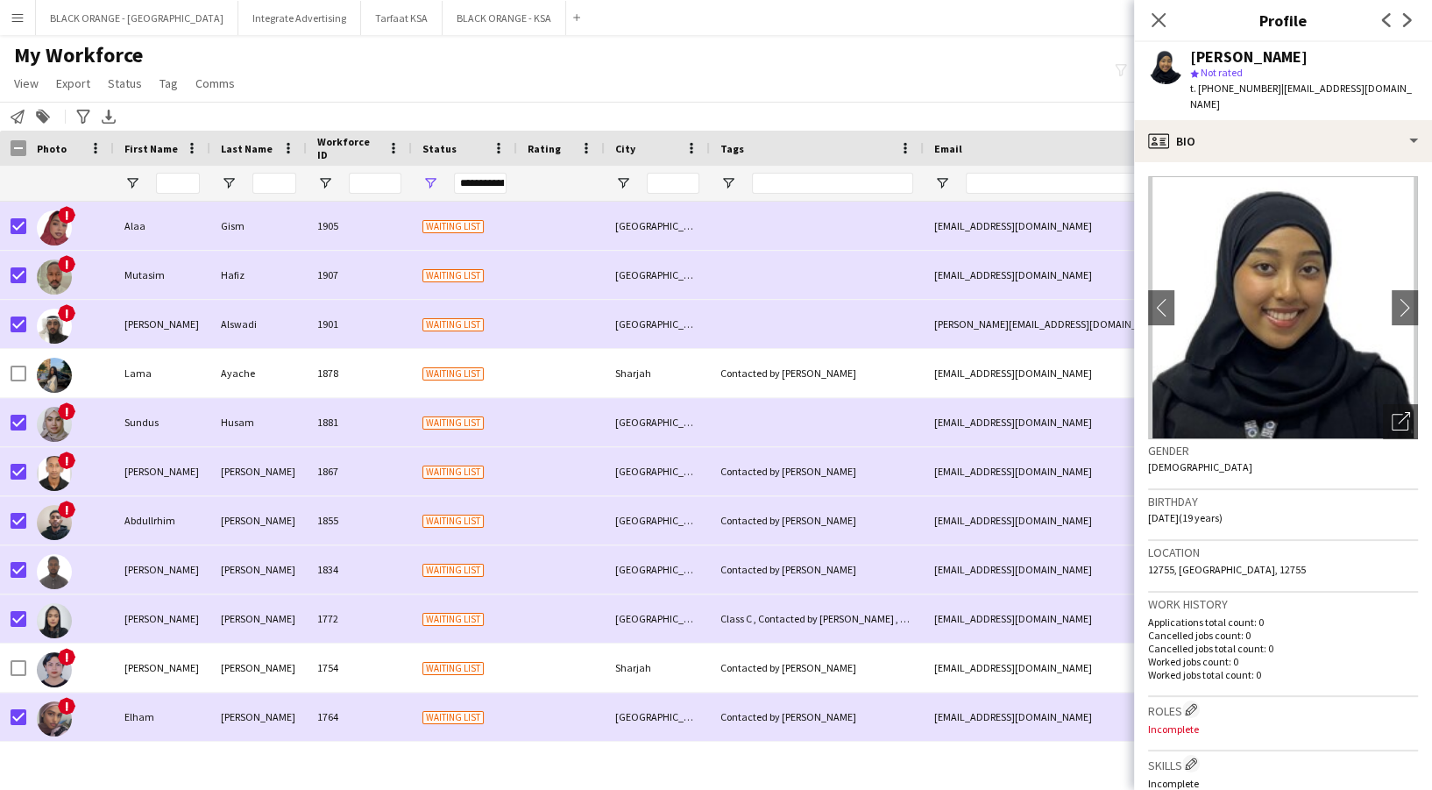
click at [1156, 8] on div "Close pop-in" at bounding box center [1158, 20] width 49 height 40
click at [1156, 9] on app-icon "Close pop-in" at bounding box center [1158, 20] width 25 height 25
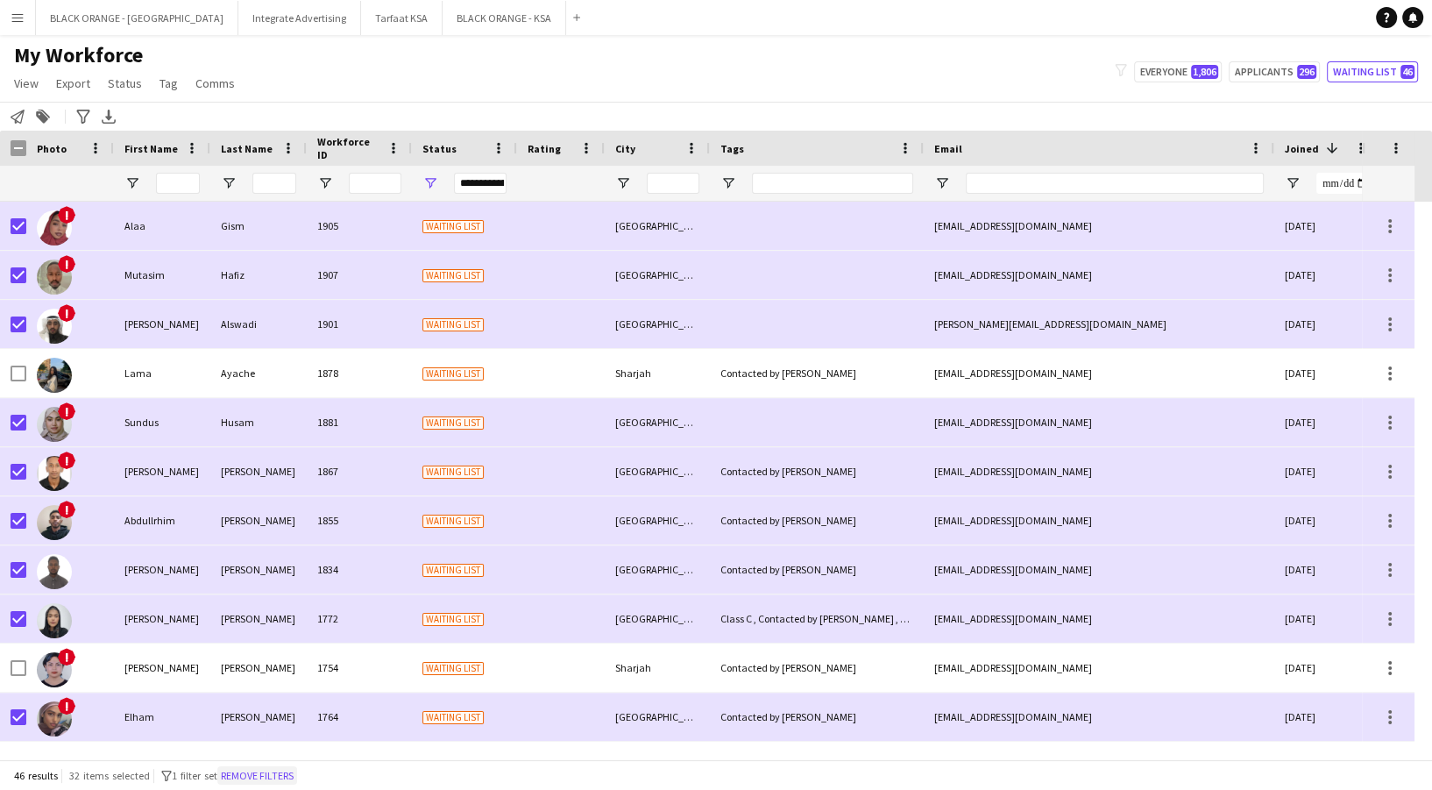
click at [264, 782] on button "Remove filters" at bounding box center [257, 775] width 80 height 19
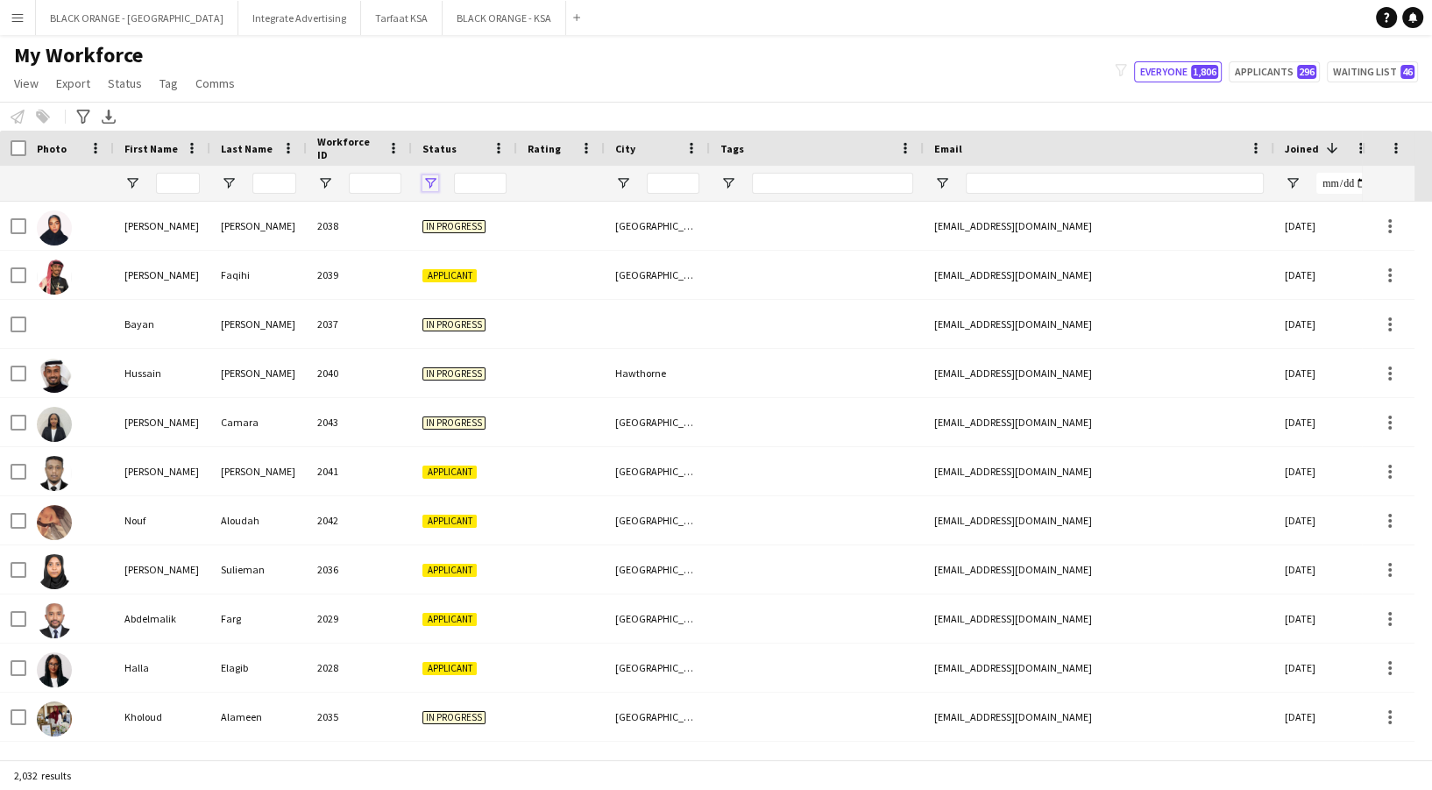
click at [429, 188] on span "Open Filter Menu" at bounding box center [430, 183] width 16 height 16
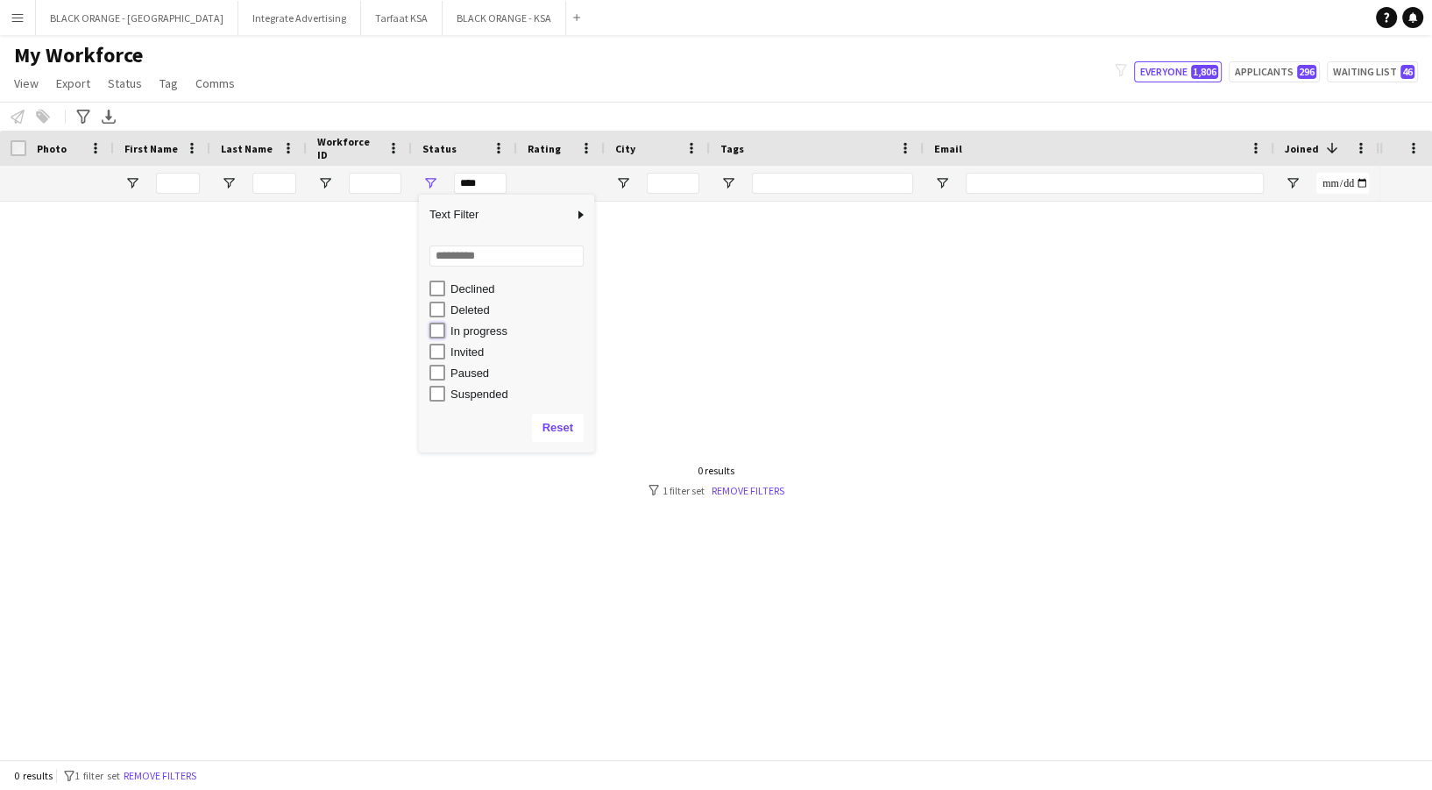
type input "**********"
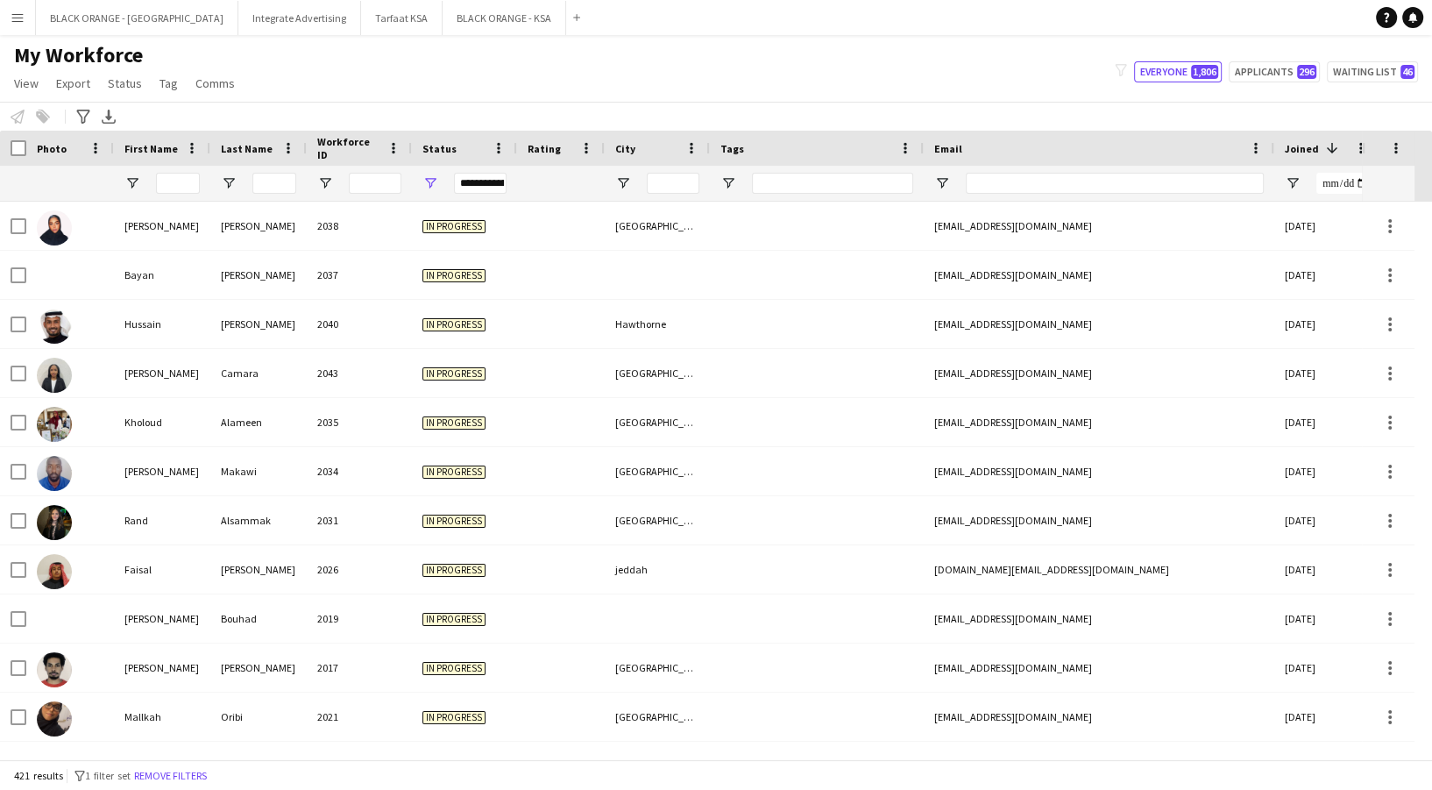
click at [520, 117] on div "Notify workforce Add to tag Select at least one crew to tag him or her. Advance…" at bounding box center [716, 116] width 1432 height 29
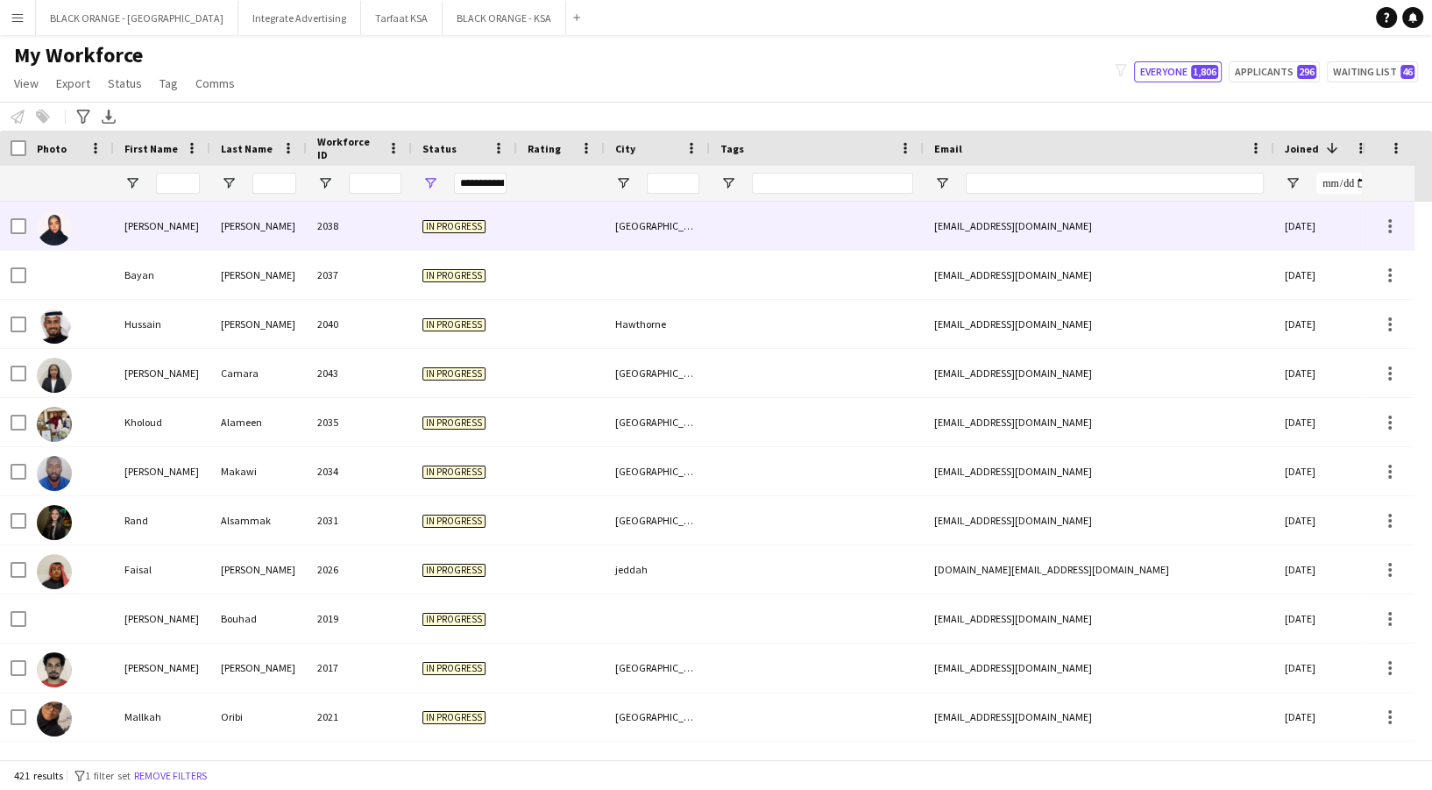
click at [394, 238] on div "2038" at bounding box center [359, 226] width 105 height 48
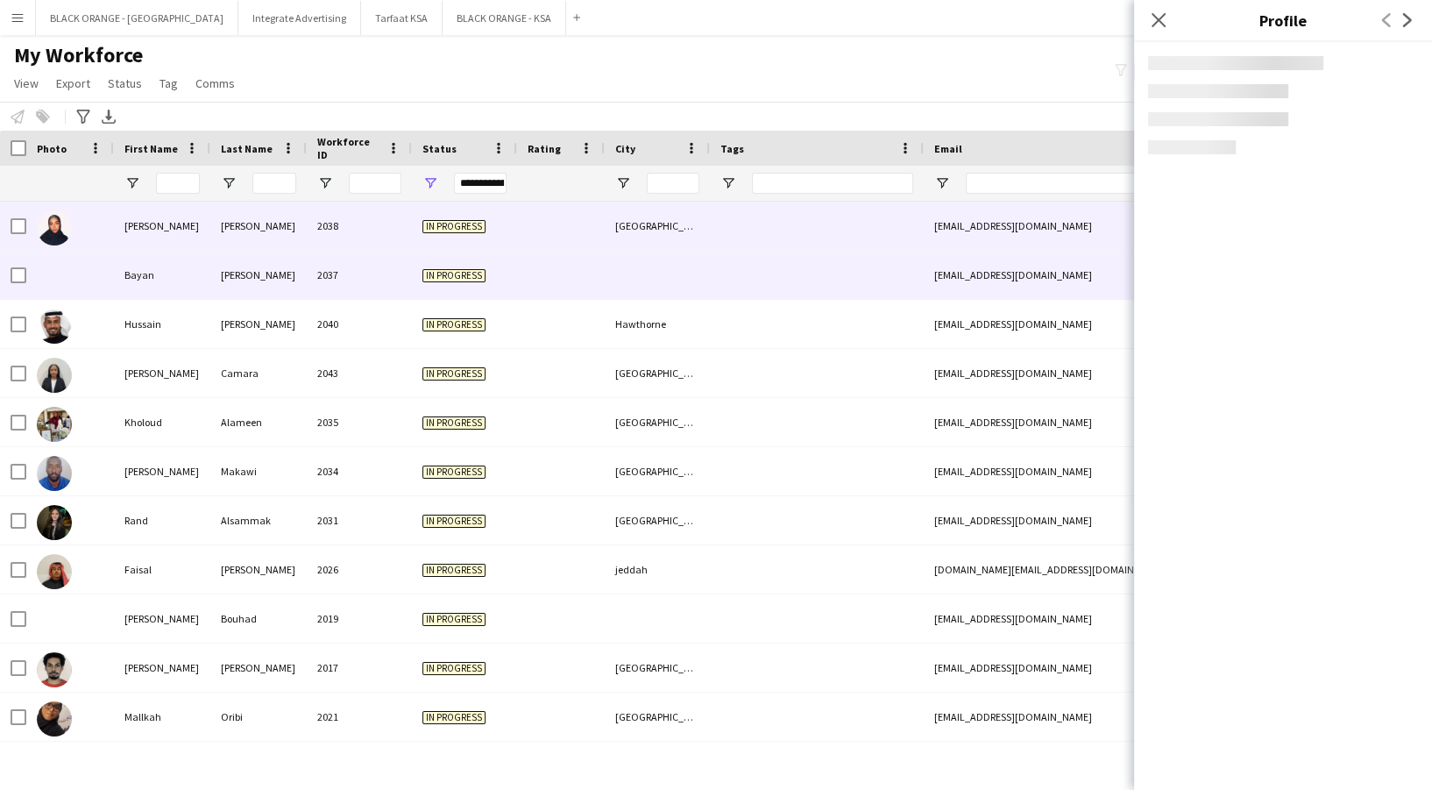
click at [392, 280] on div "2037" at bounding box center [359, 275] width 105 height 48
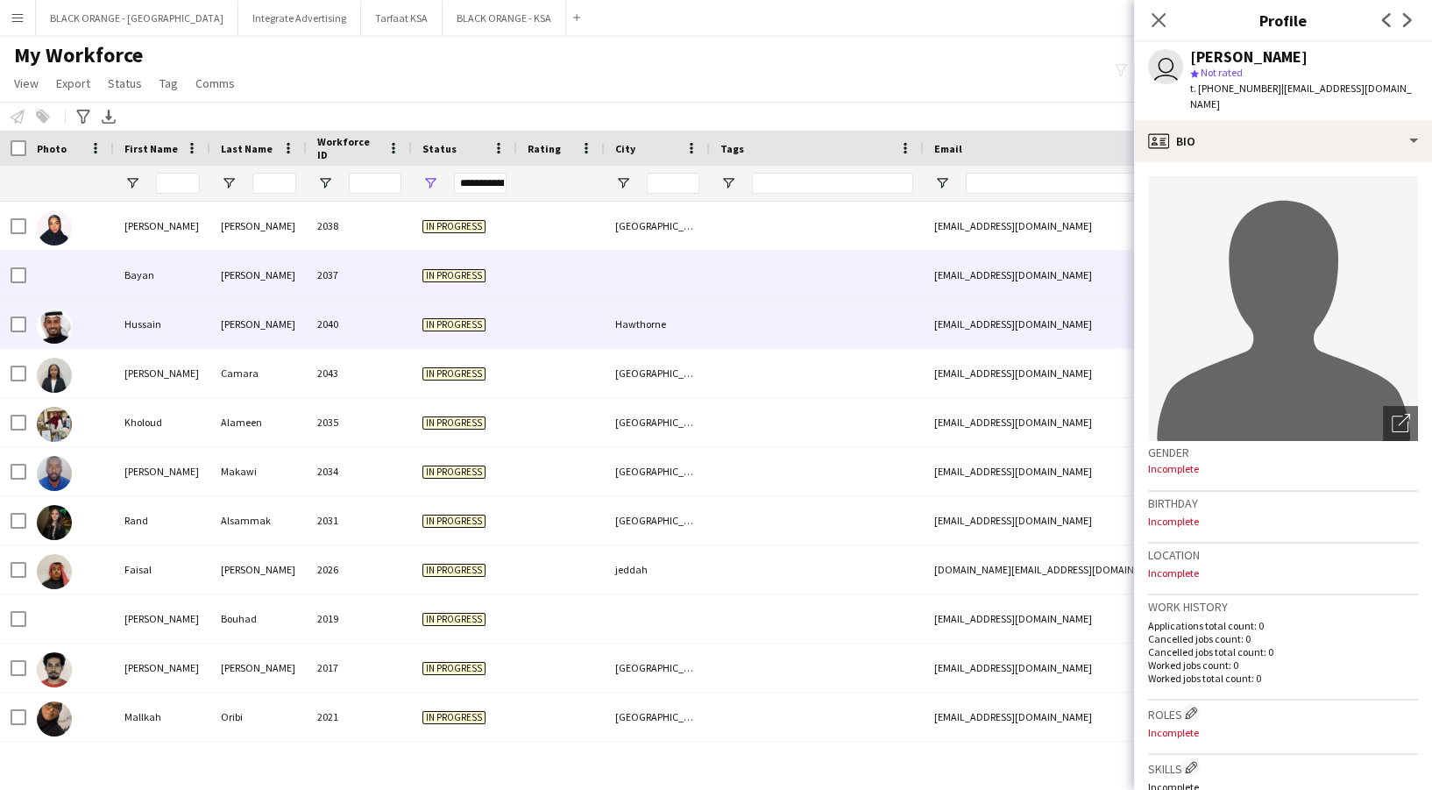
click at [383, 325] on div "2040" at bounding box center [359, 324] width 105 height 48
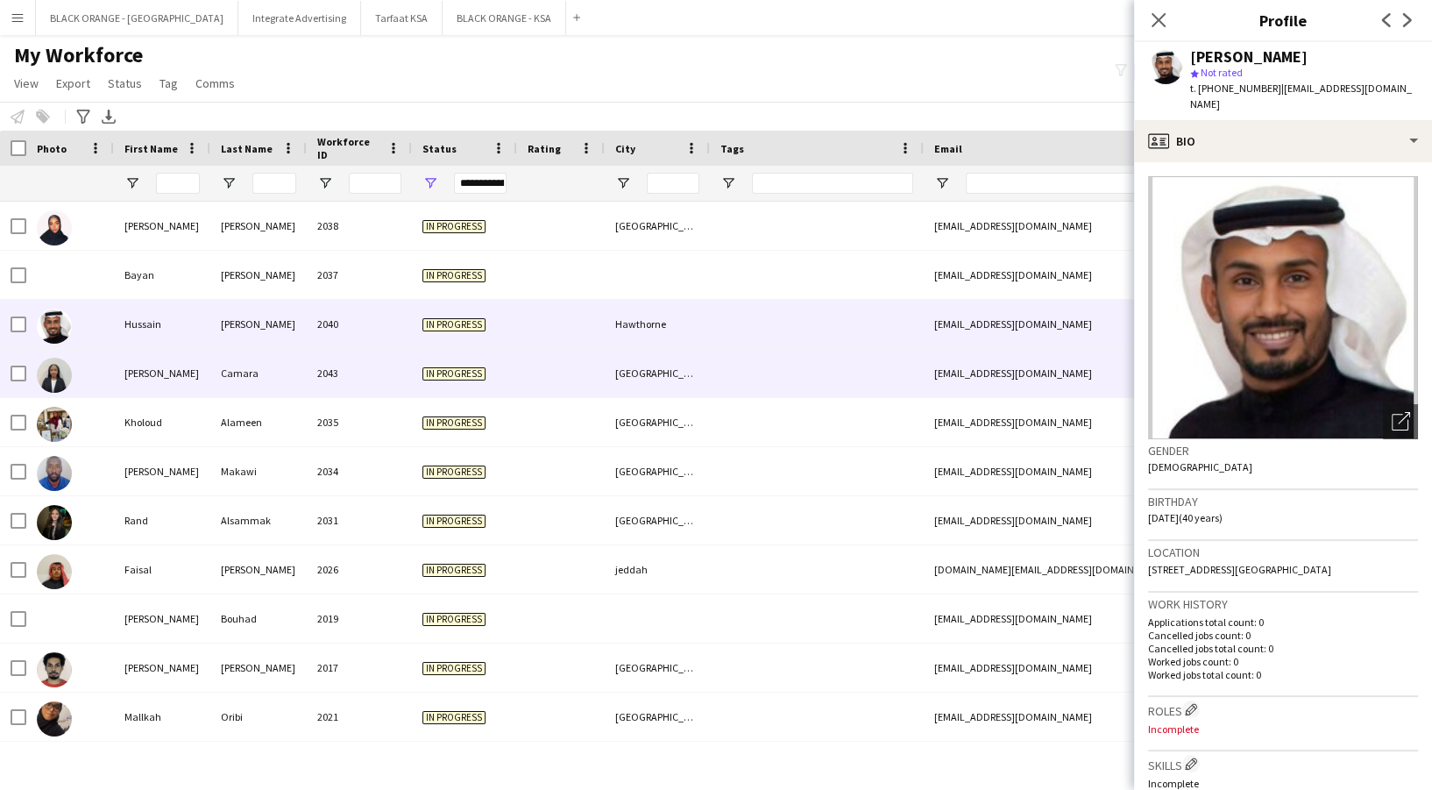
click at [558, 358] on div at bounding box center [561, 373] width 88 height 48
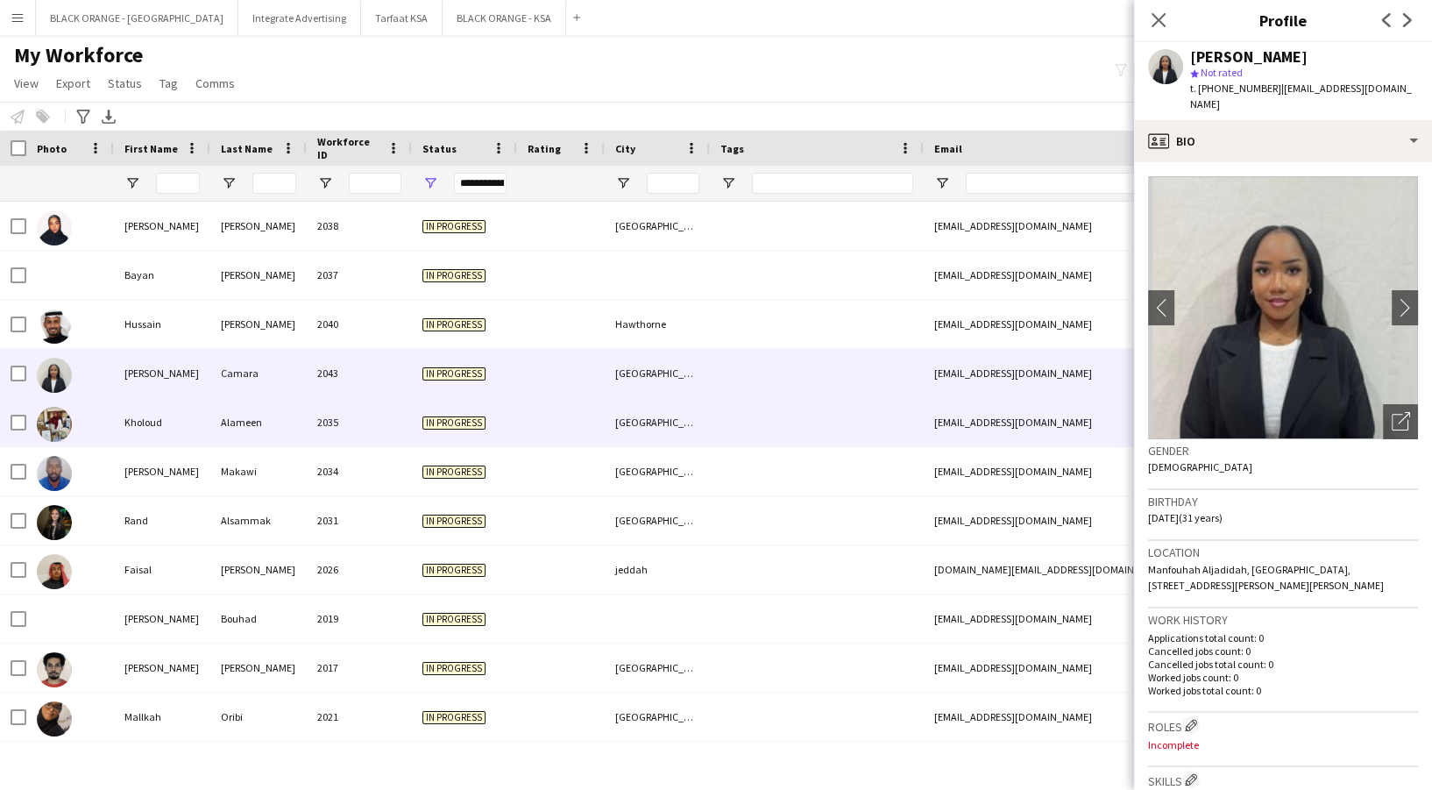
click at [555, 400] on div at bounding box center [561, 422] width 88 height 48
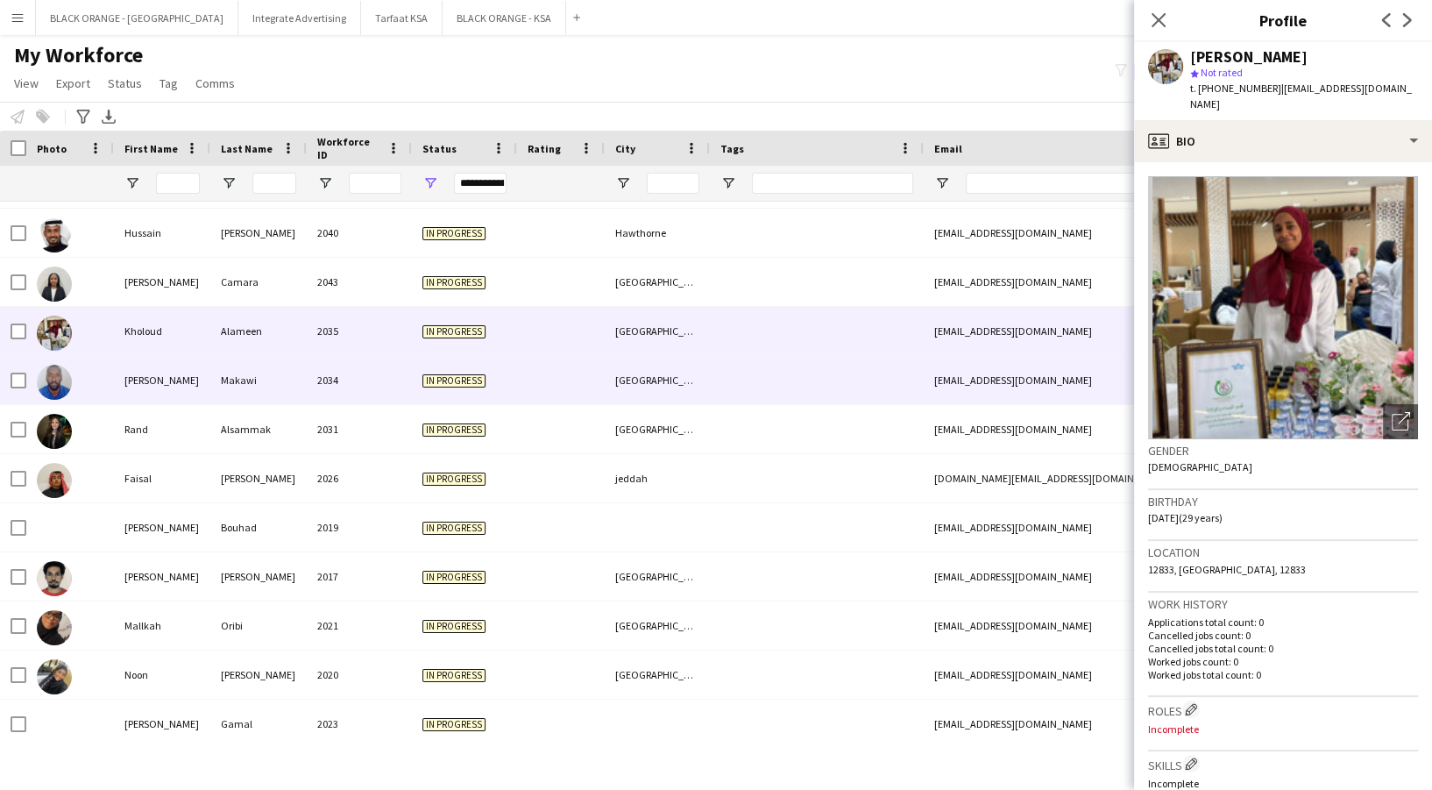
click at [537, 371] on div at bounding box center [561, 380] width 88 height 48
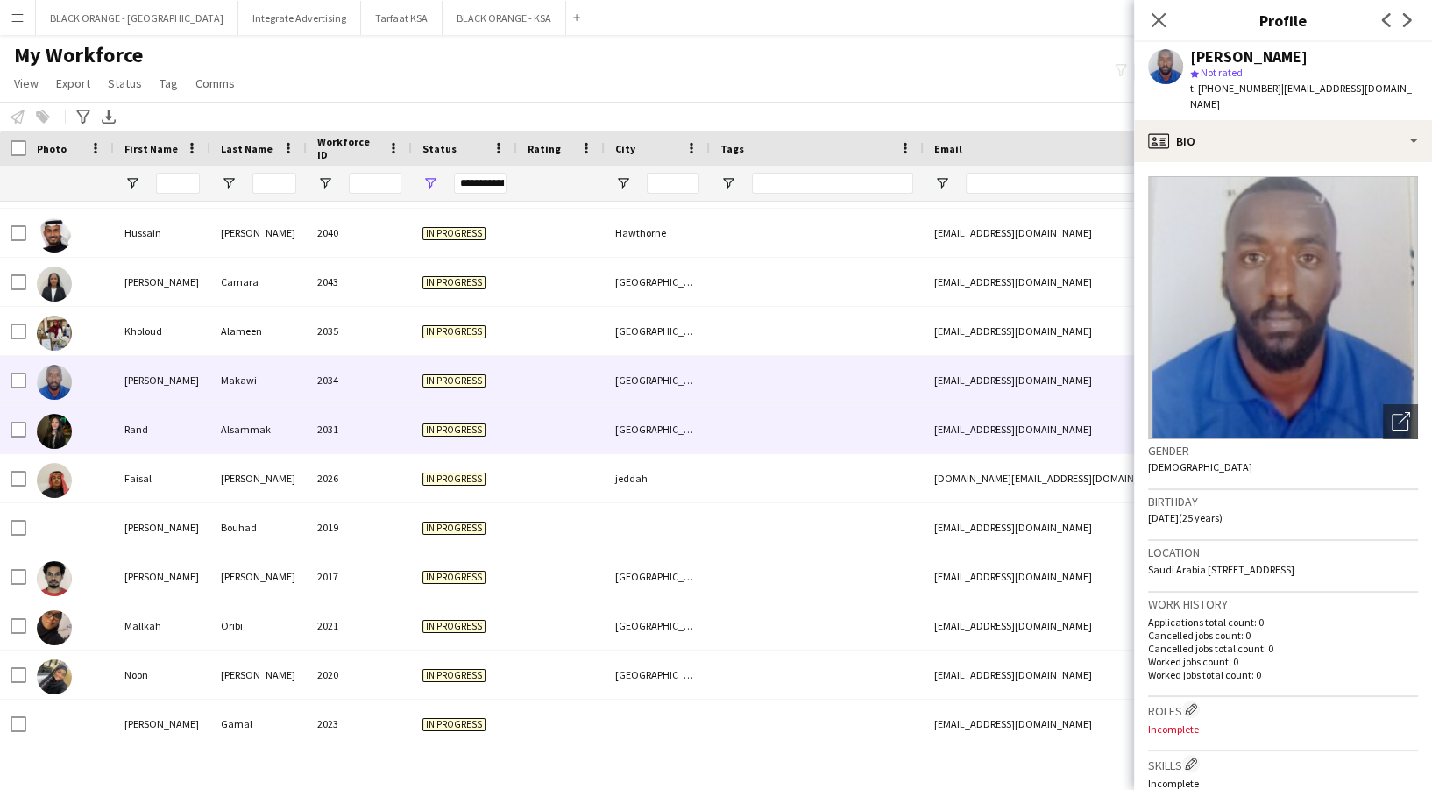
click at [522, 428] on div at bounding box center [561, 429] width 88 height 48
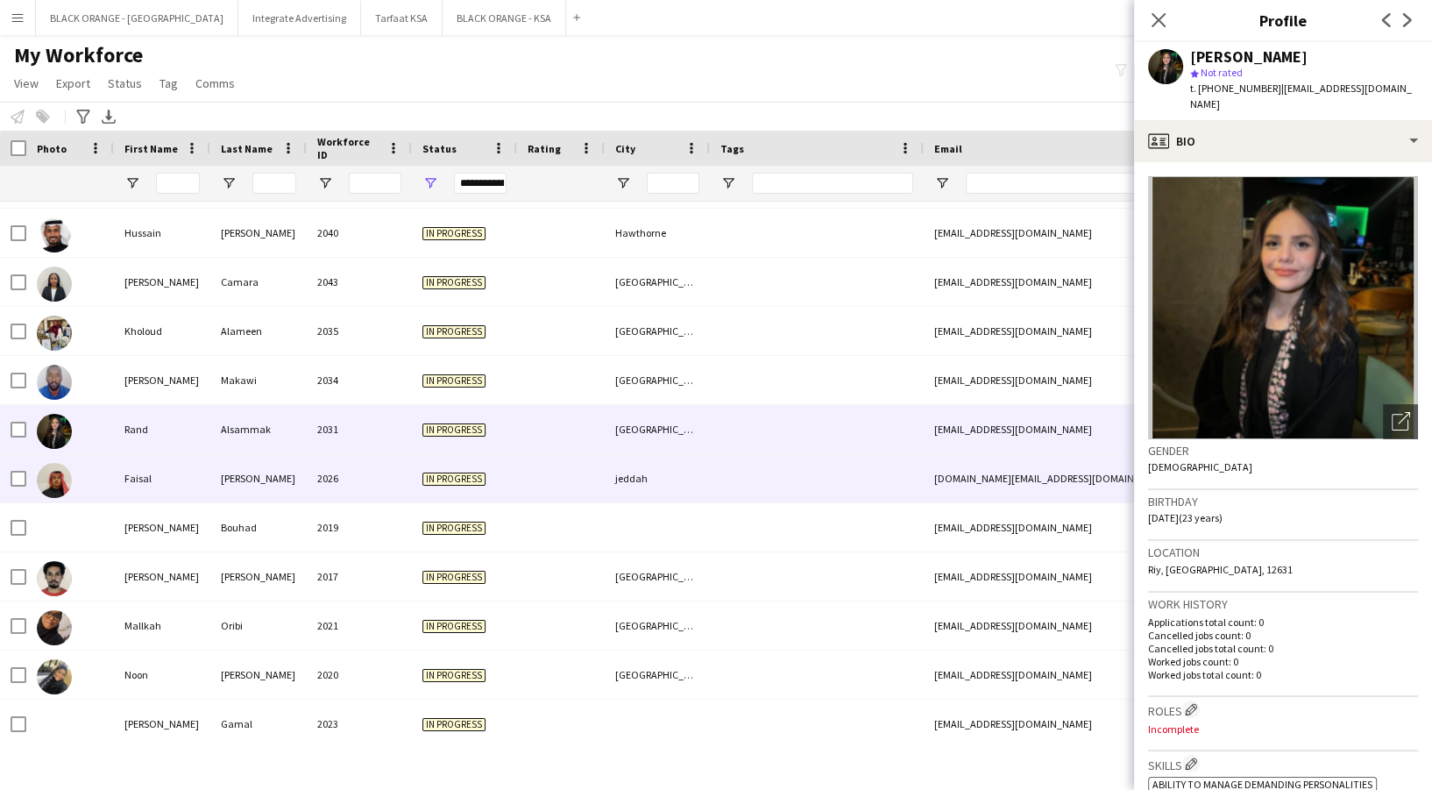
click at [520, 465] on div at bounding box center [561, 478] width 88 height 48
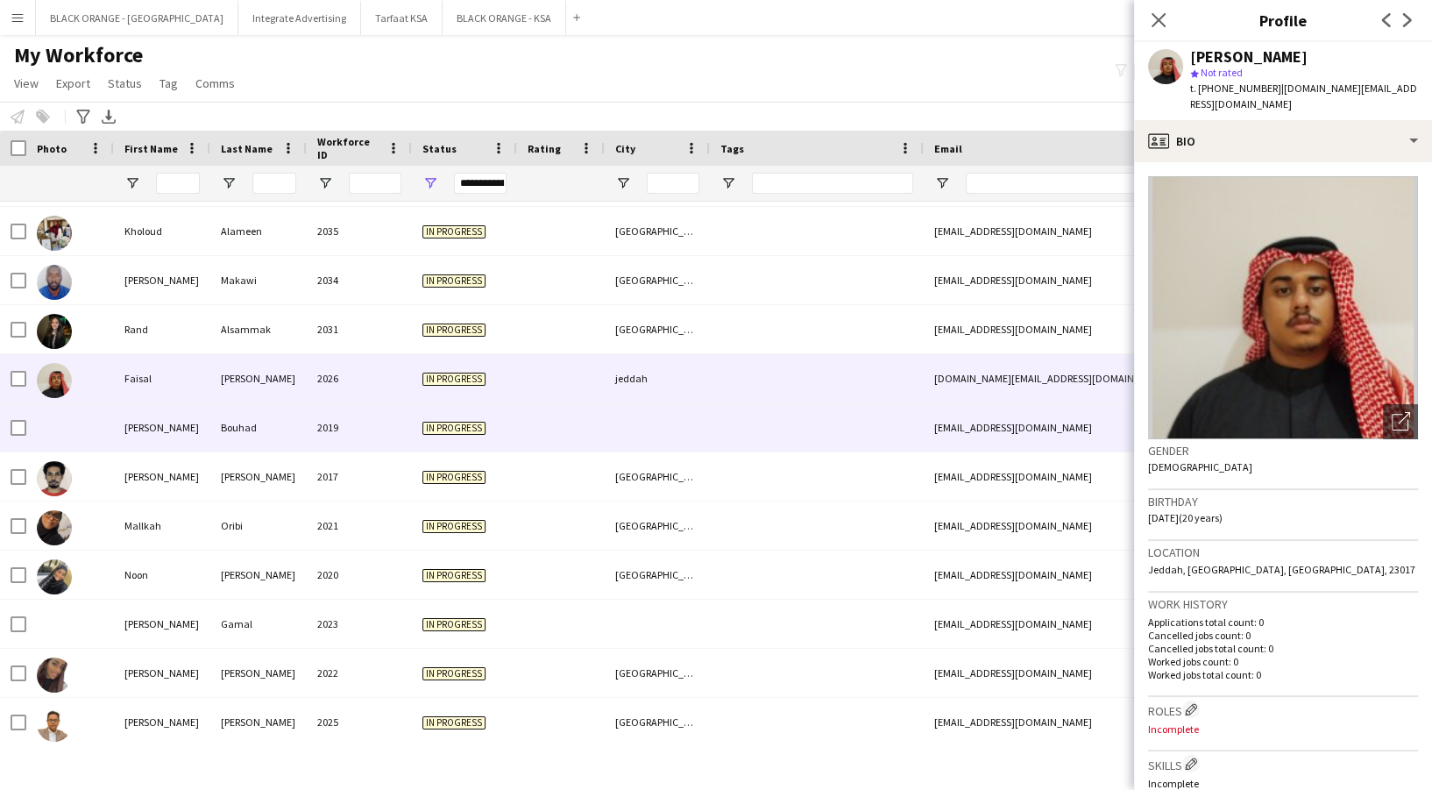
click at [503, 410] on div "In progress" at bounding box center [464, 427] width 105 height 48
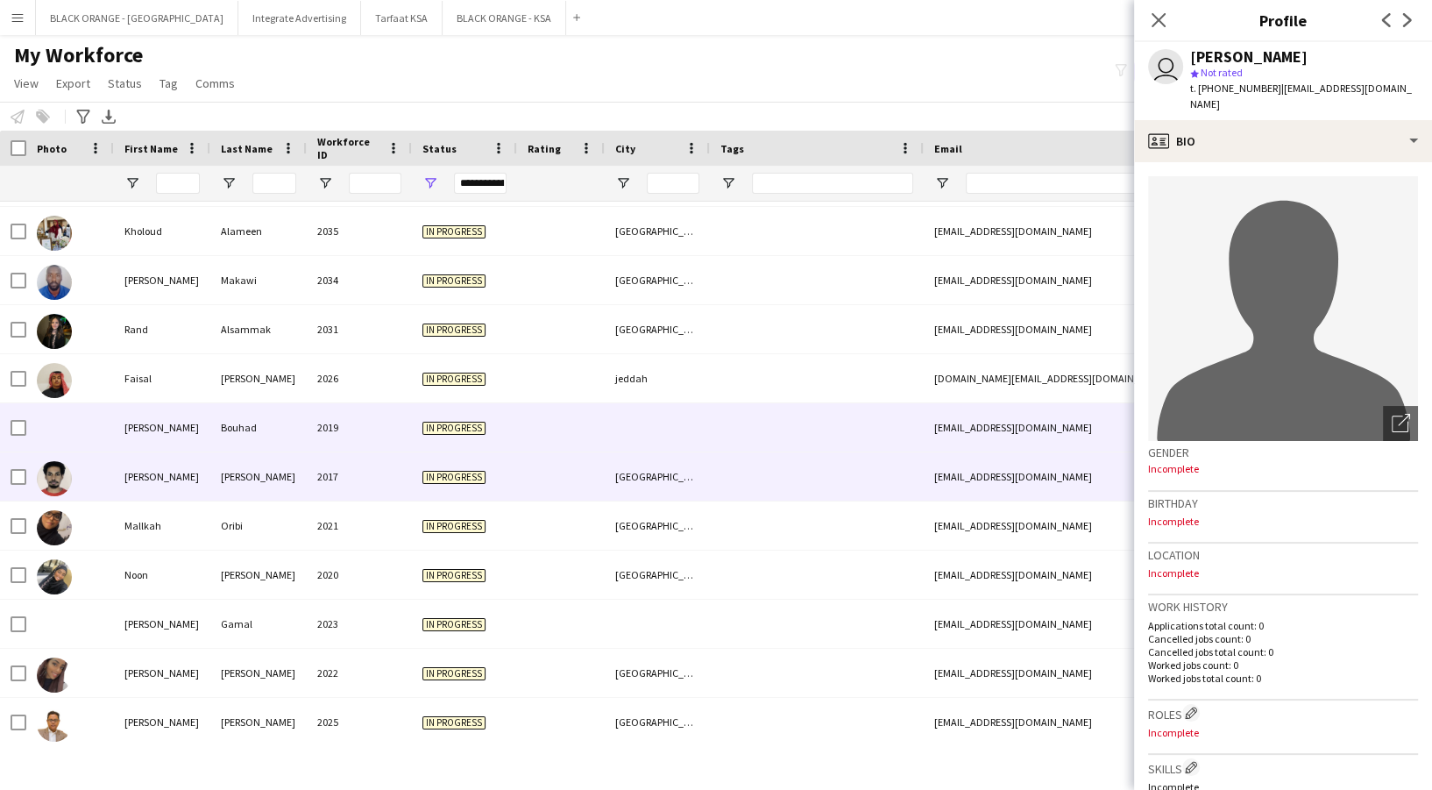
click at [500, 474] on div "In progress" at bounding box center [464, 476] width 105 height 48
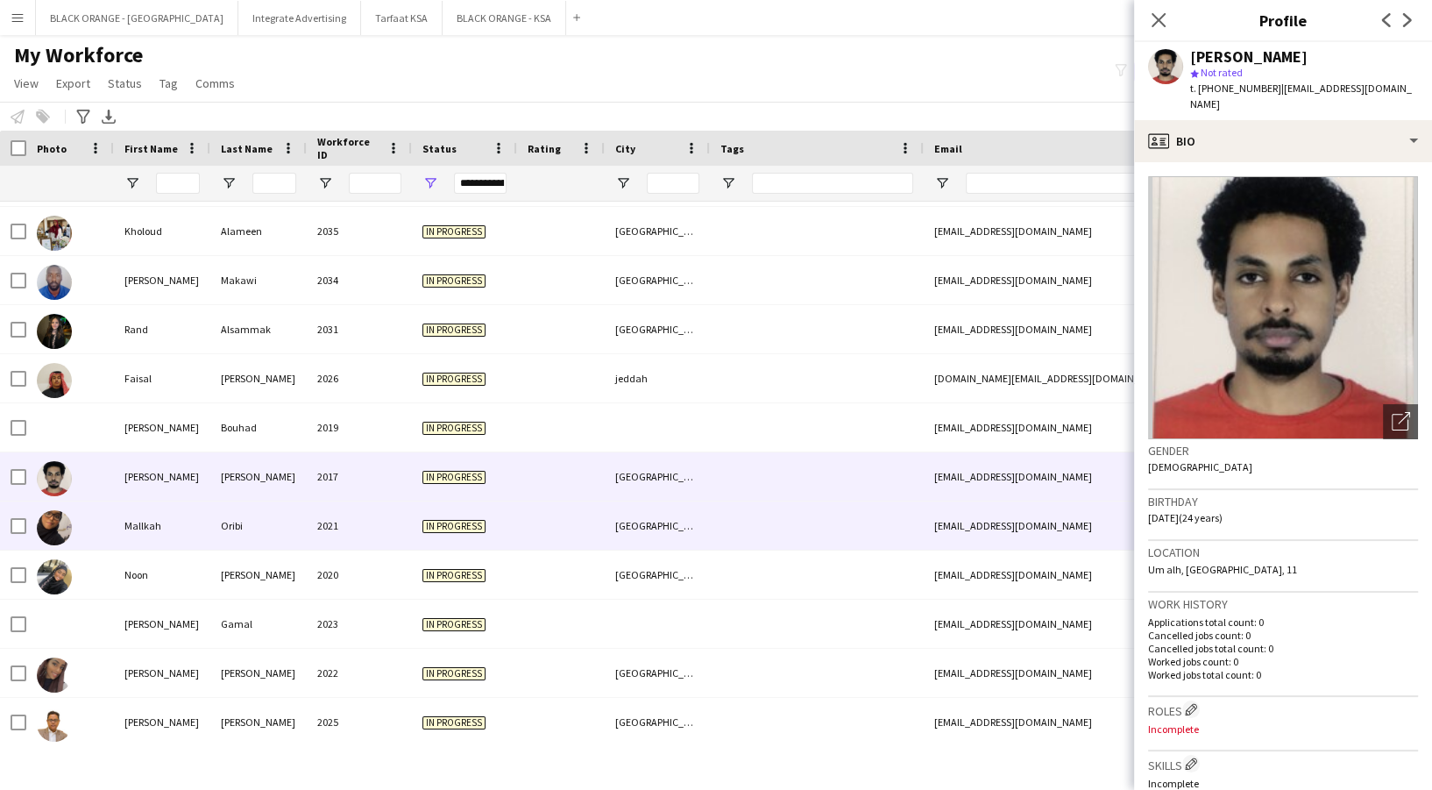
click at [490, 519] on div "In progress" at bounding box center [464, 525] width 105 height 48
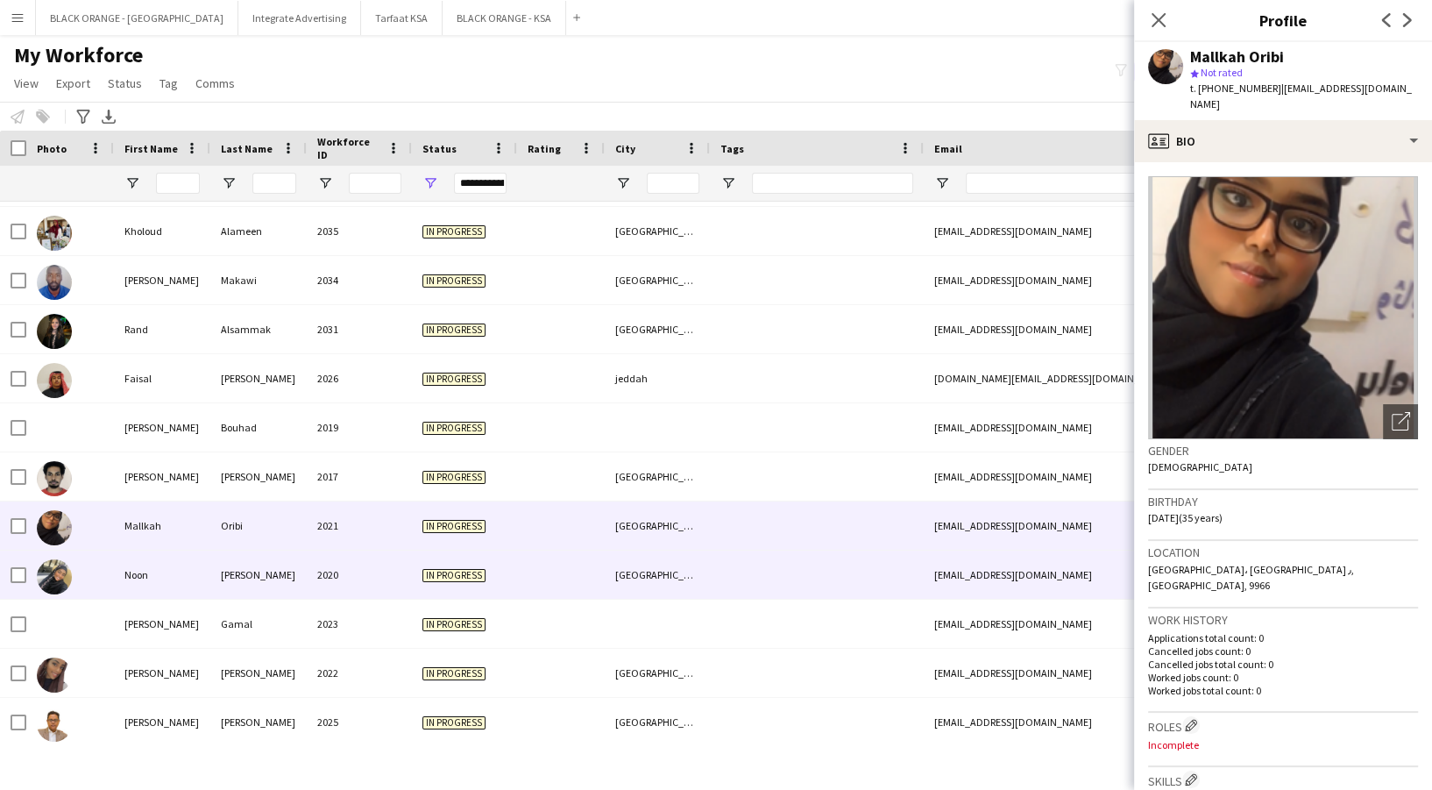
click at [474, 585] on div "In progress" at bounding box center [464, 574] width 105 height 48
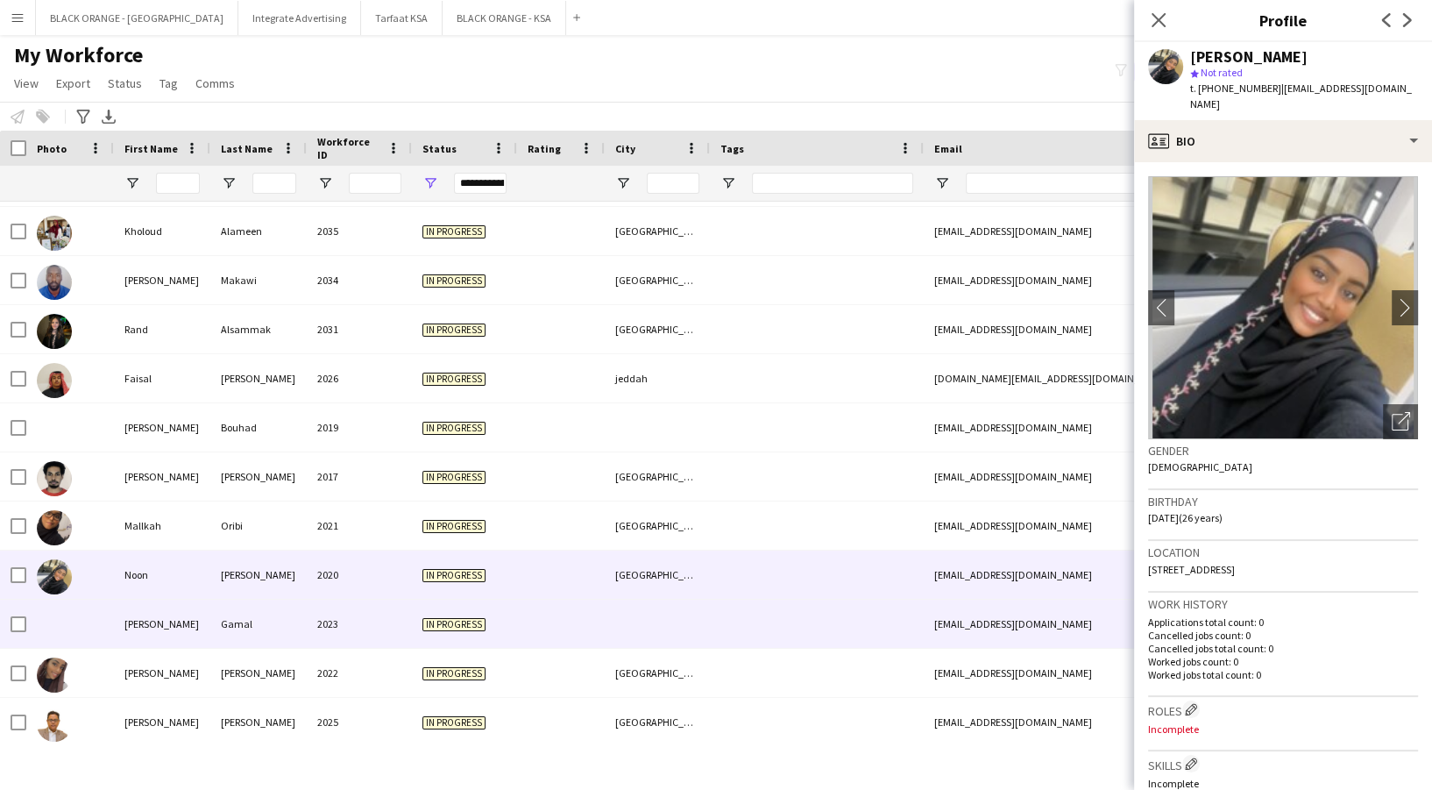
click at [470, 622] on span "In progress" at bounding box center [453, 624] width 63 height 13
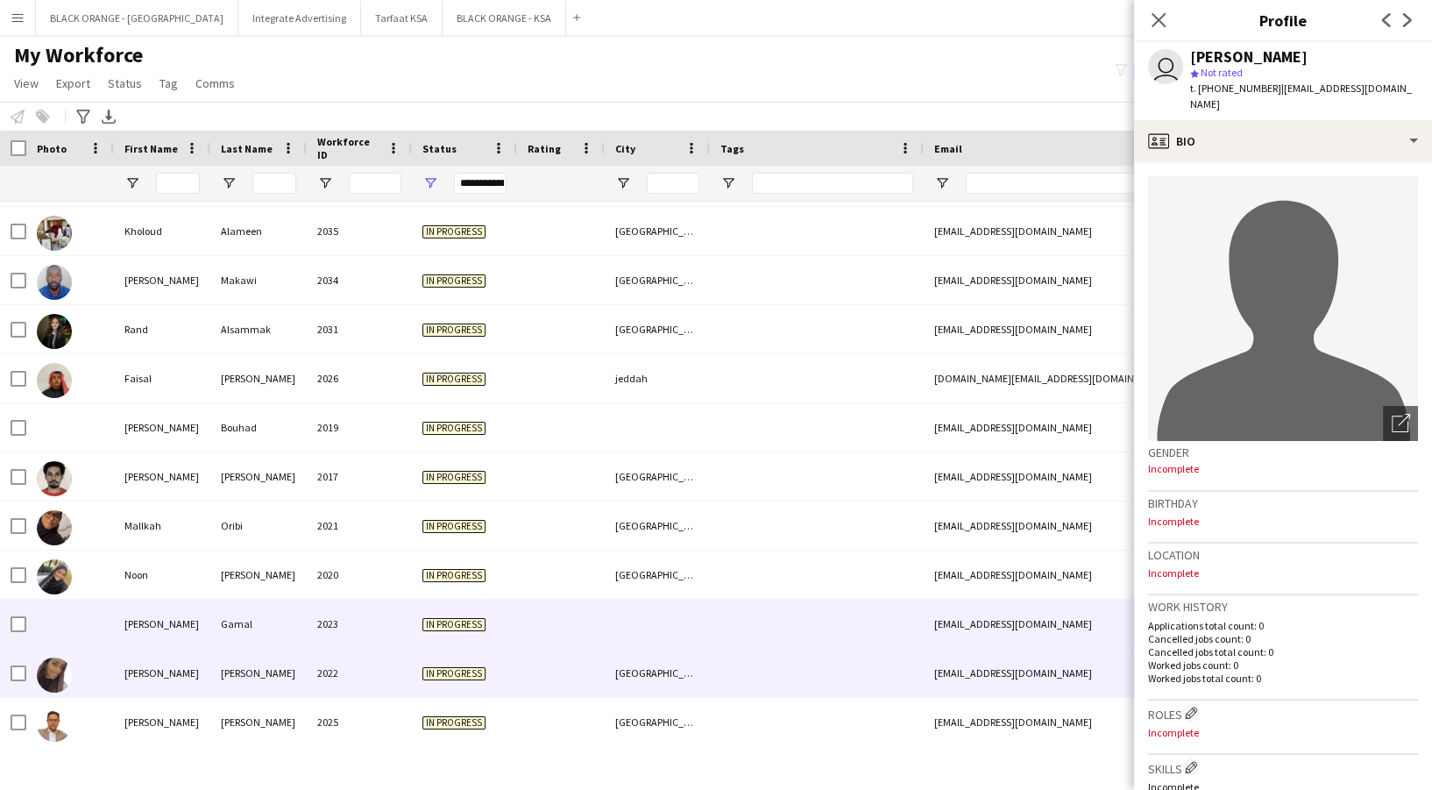
click at [456, 682] on div "In progress" at bounding box center [464, 672] width 105 height 48
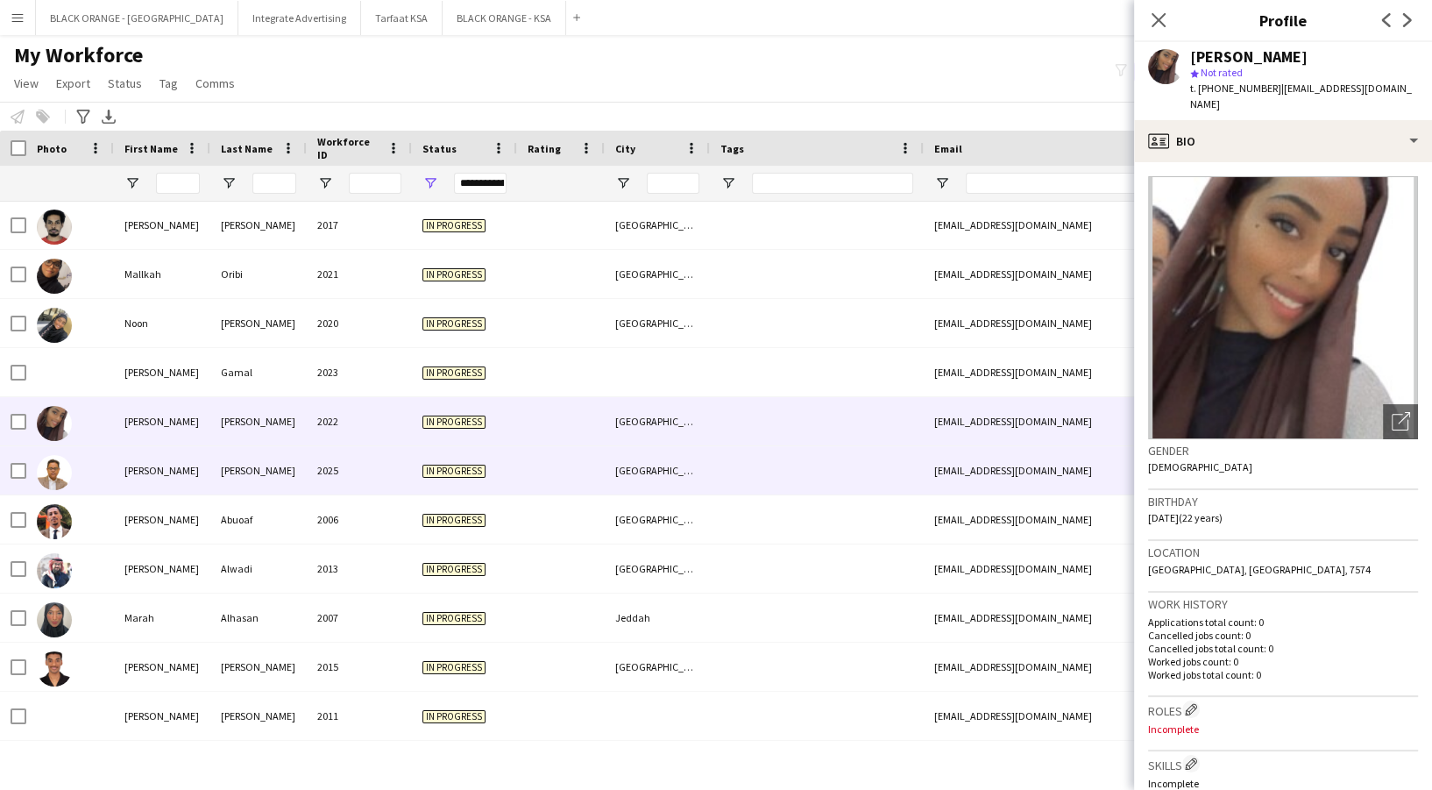
click at [426, 483] on div "In progress" at bounding box center [464, 470] width 105 height 48
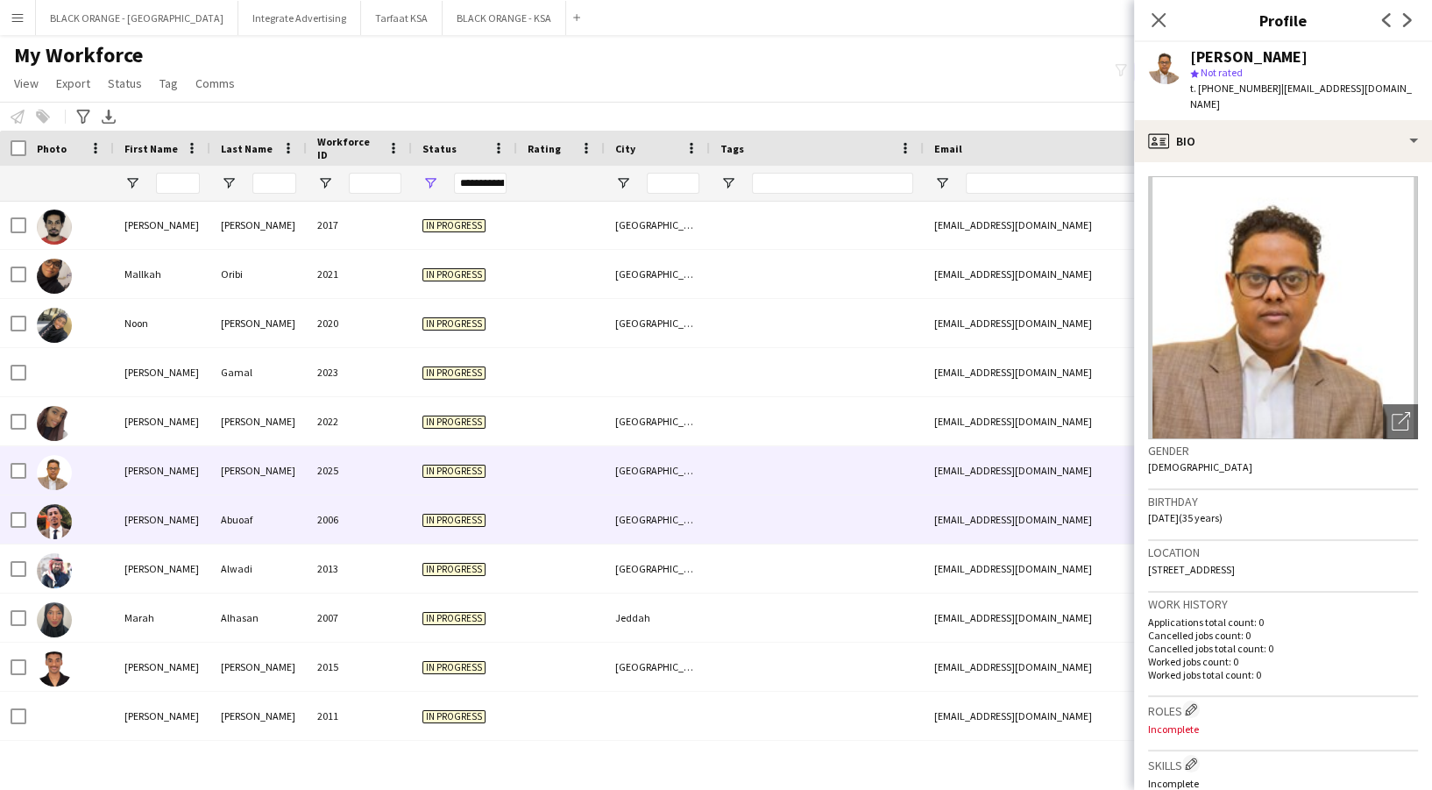
click at [426, 524] on span "In progress" at bounding box center [453, 520] width 63 height 13
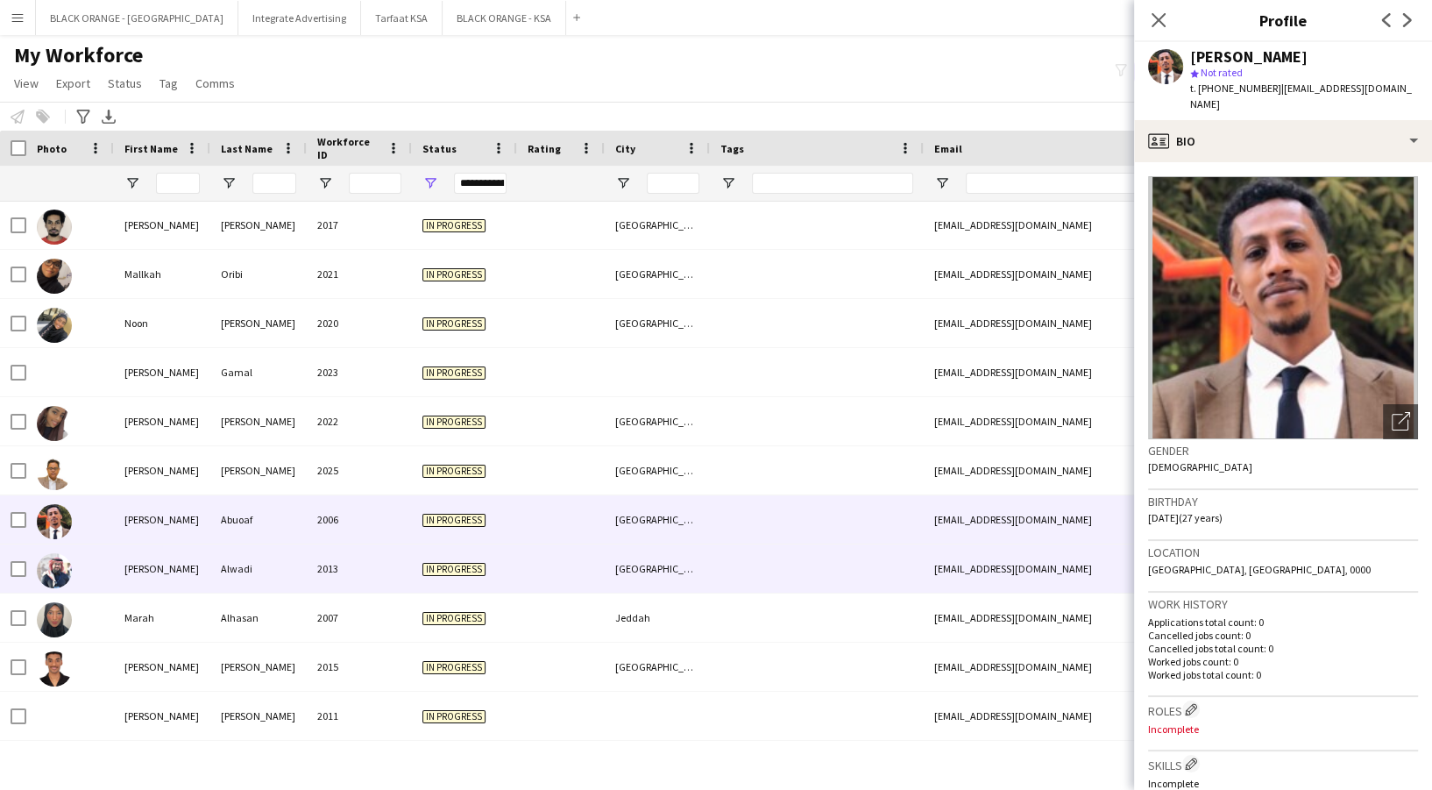
click at [422, 568] on span "In progress" at bounding box center [453, 569] width 63 height 13
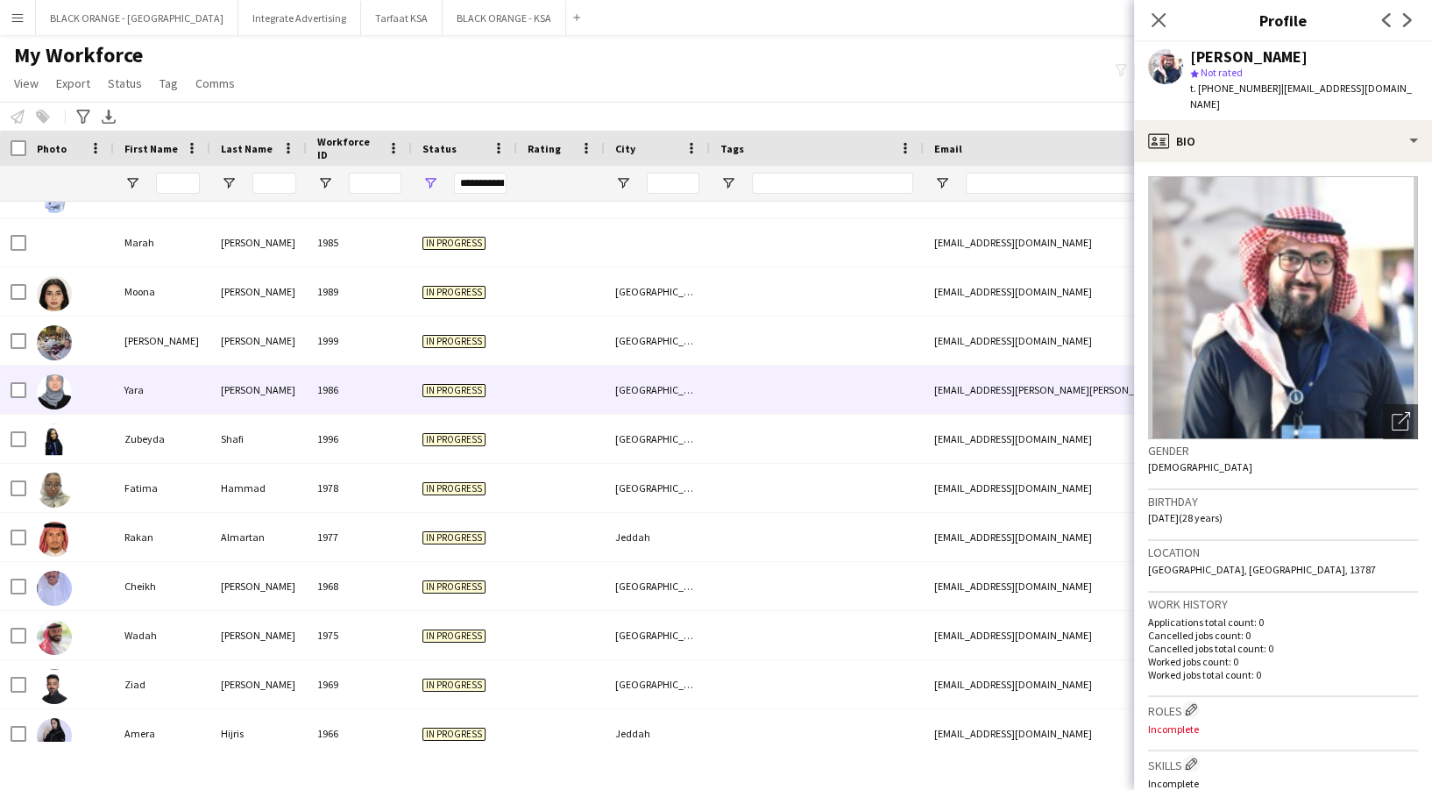
click at [390, 404] on div "1986" at bounding box center [359, 389] width 105 height 48
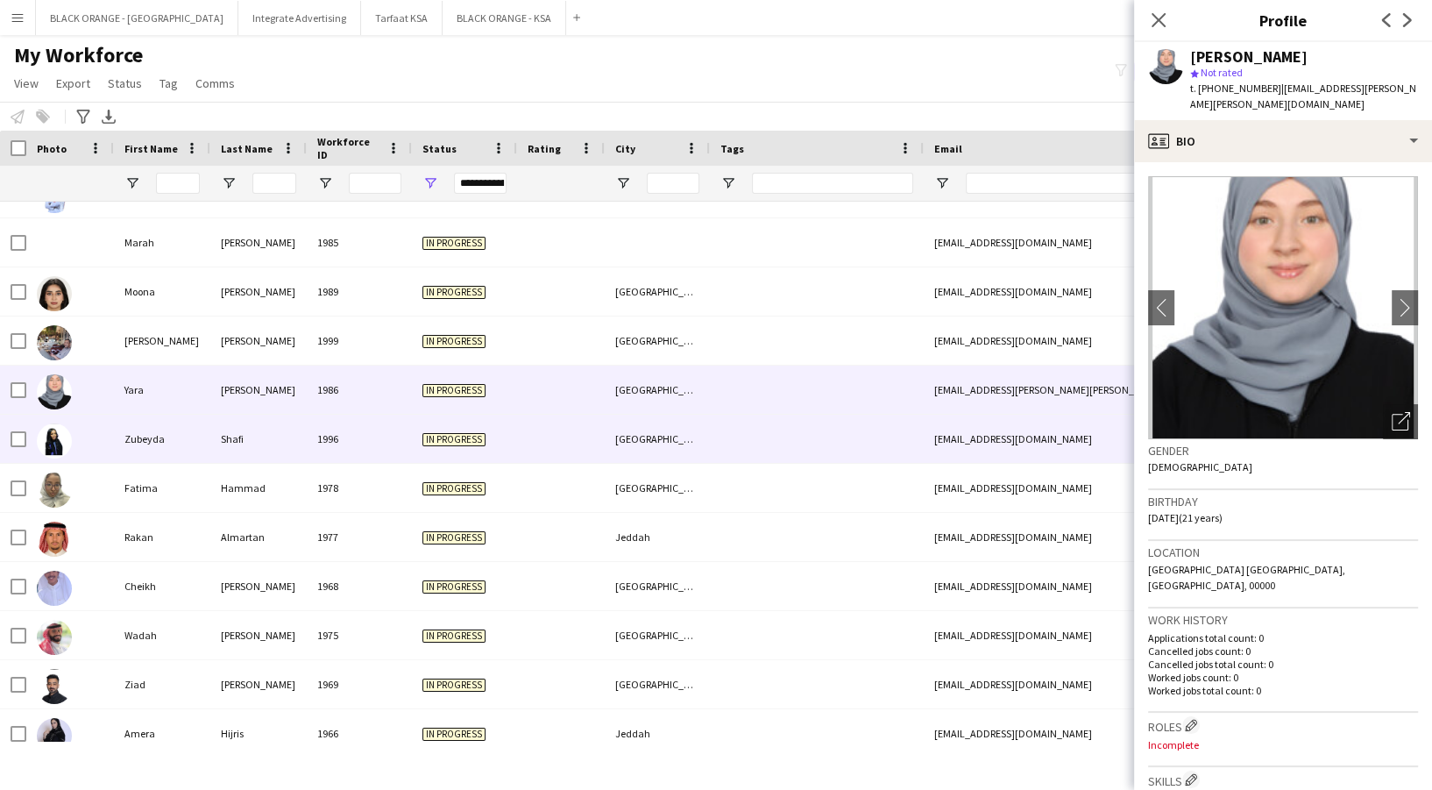
click at [390, 438] on div "1996" at bounding box center [359, 439] width 105 height 48
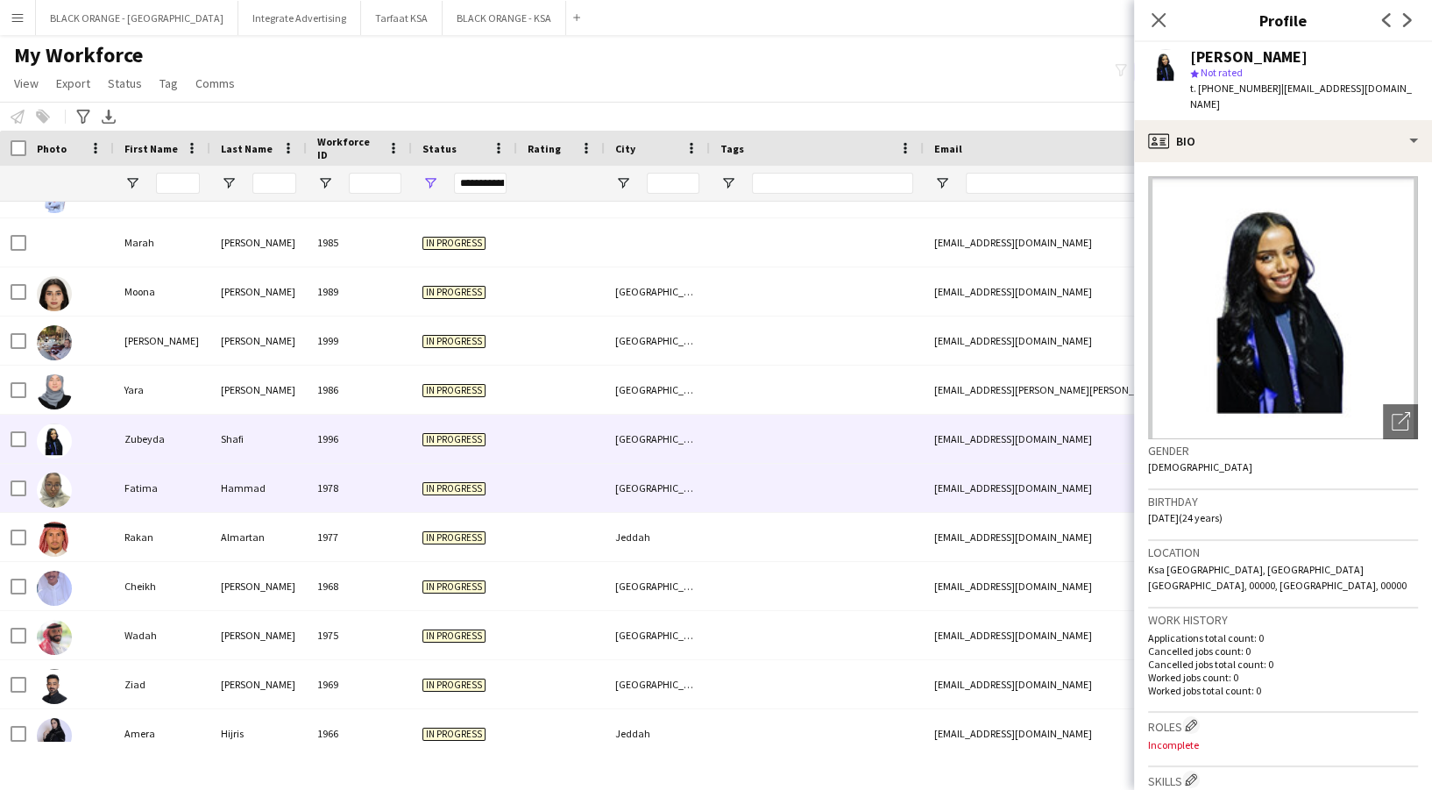
click at [388, 478] on div "1978" at bounding box center [359, 488] width 105 height 48
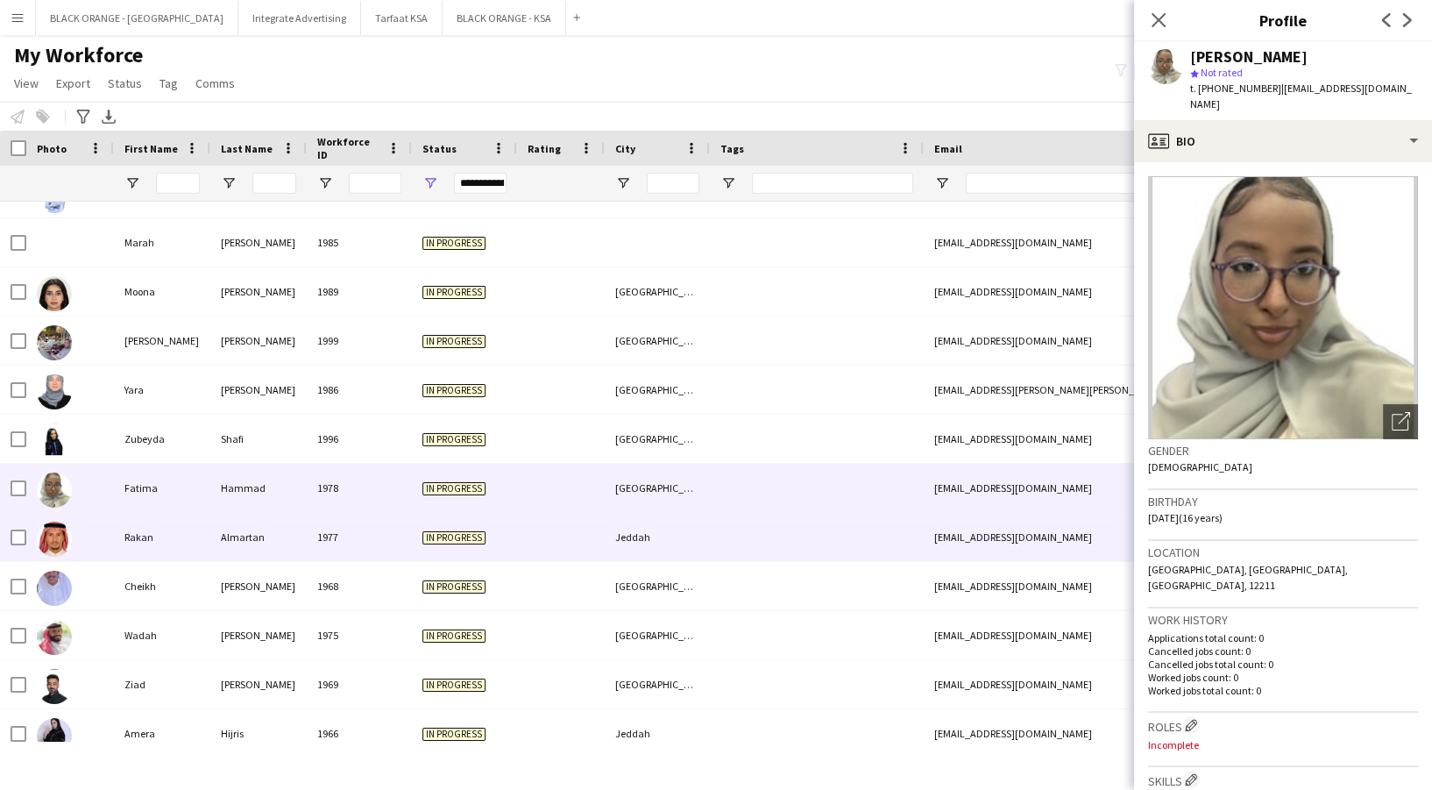
click at [386, 518] on div "1977" at bounding box center [359, 537] width 105 height 48
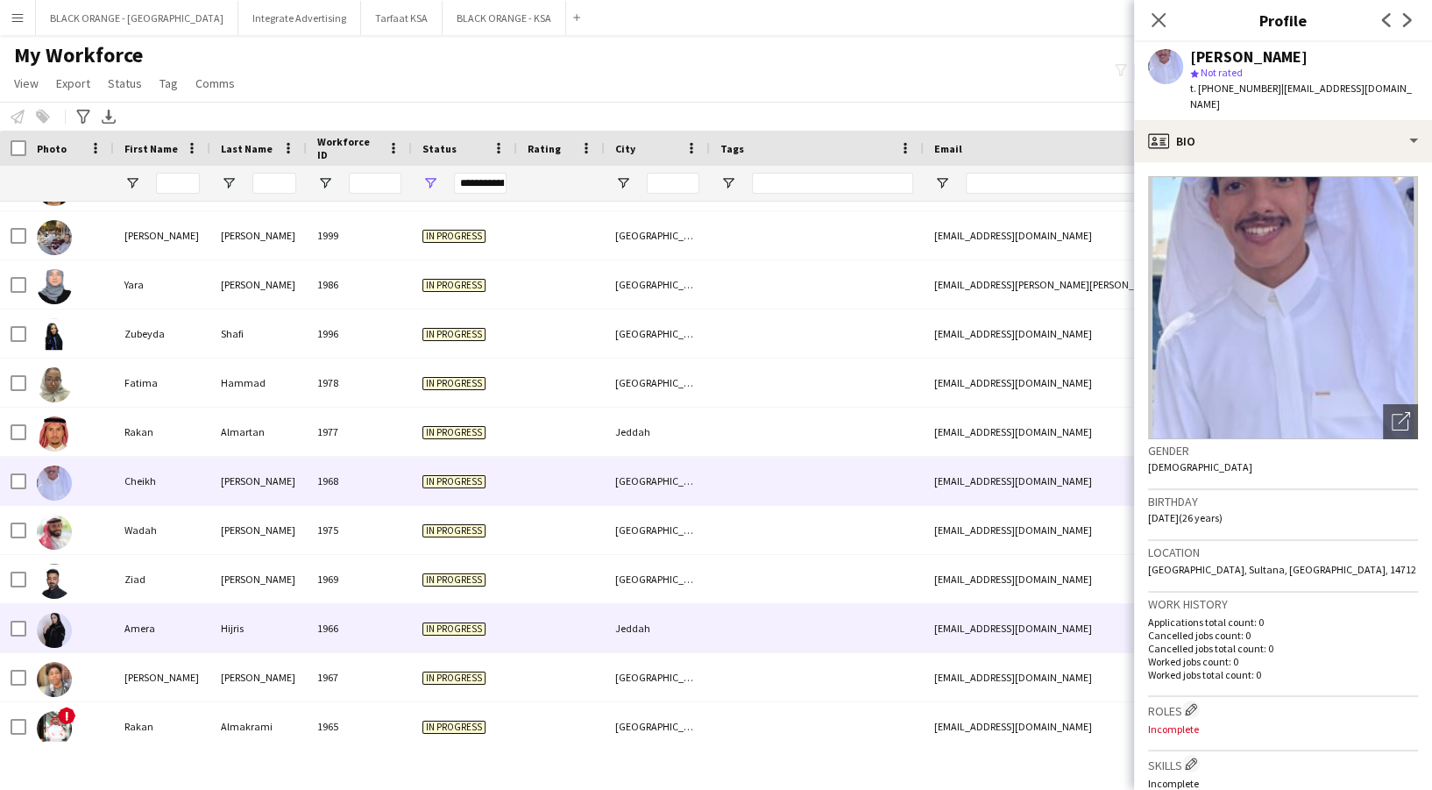
scroll to position [1251, 0]
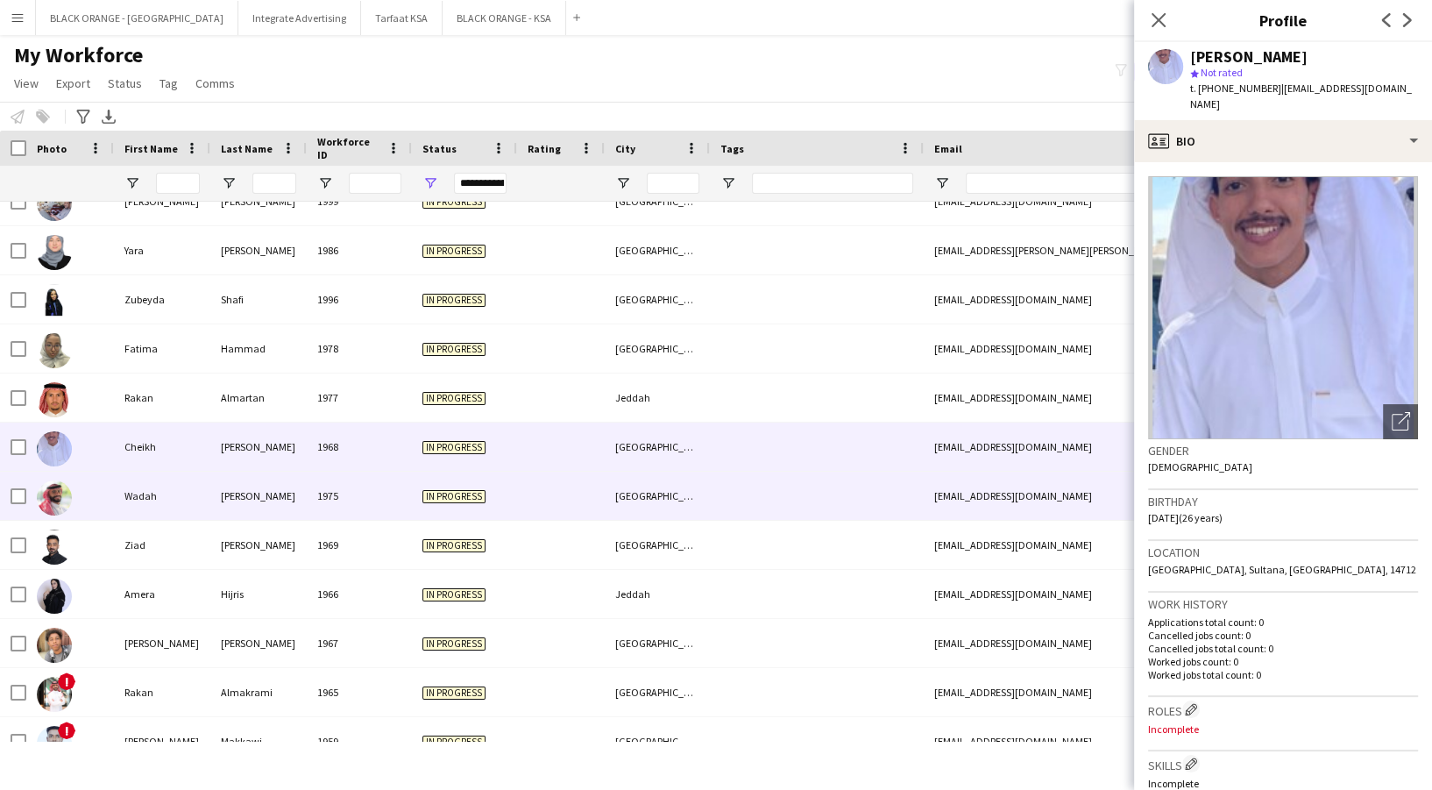
click at [368, 488] on div "1975" at bounding box center [359, 495] width 105 height 48
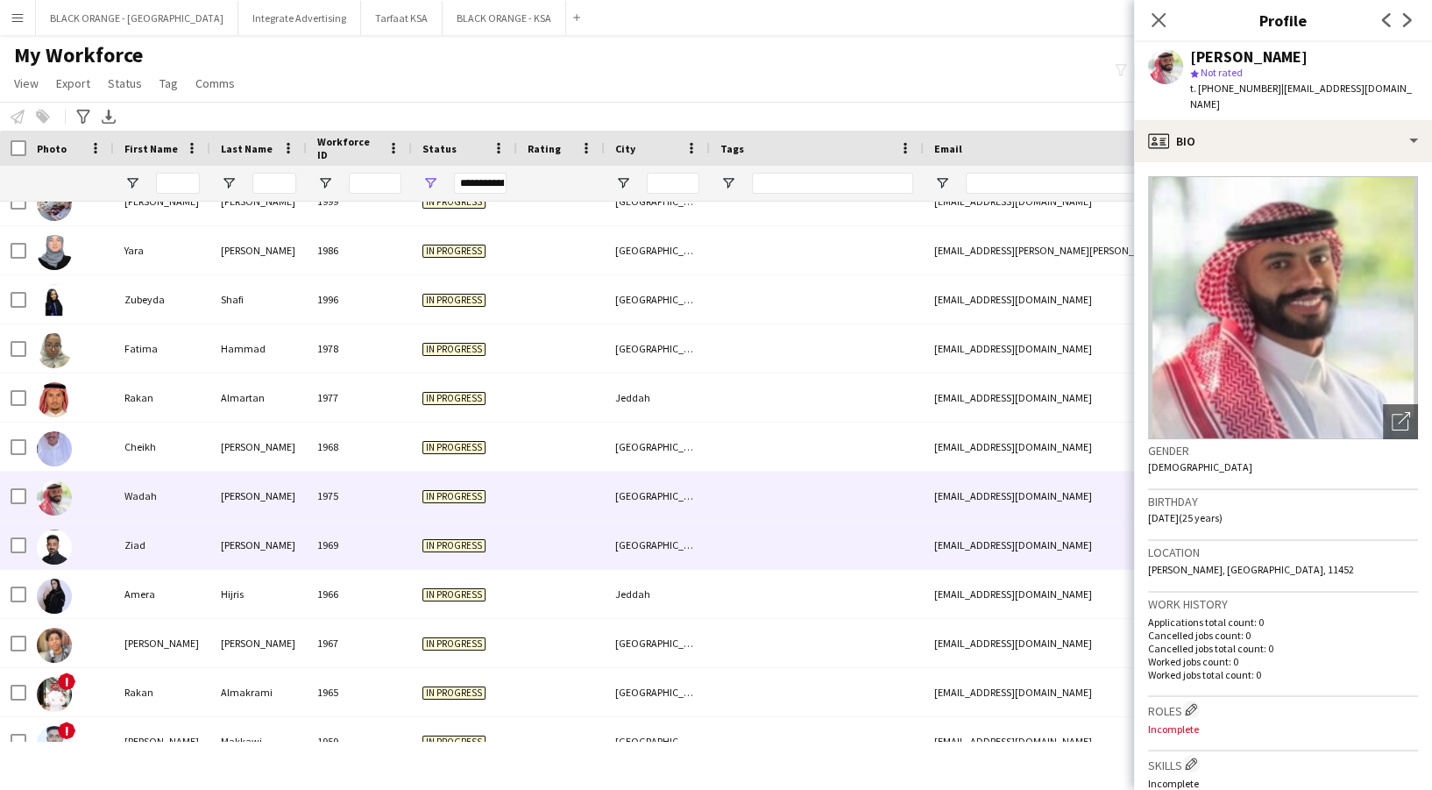
click at [388, 544] on div "1969" at bounding box center [359, 545] width 105 height 48
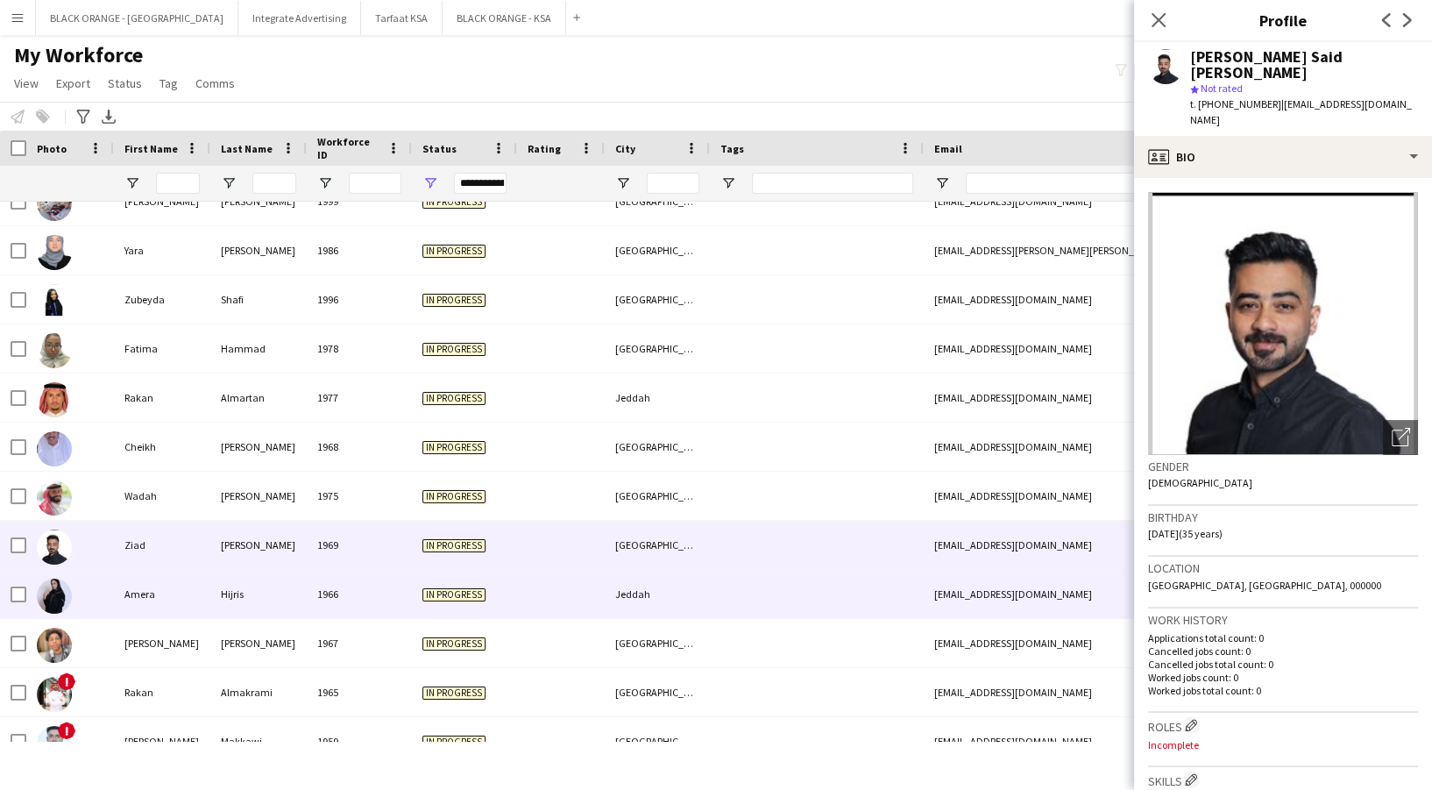
click at [389, 575] on div "1966" at bounding box center [359, 594] width 105 height 48
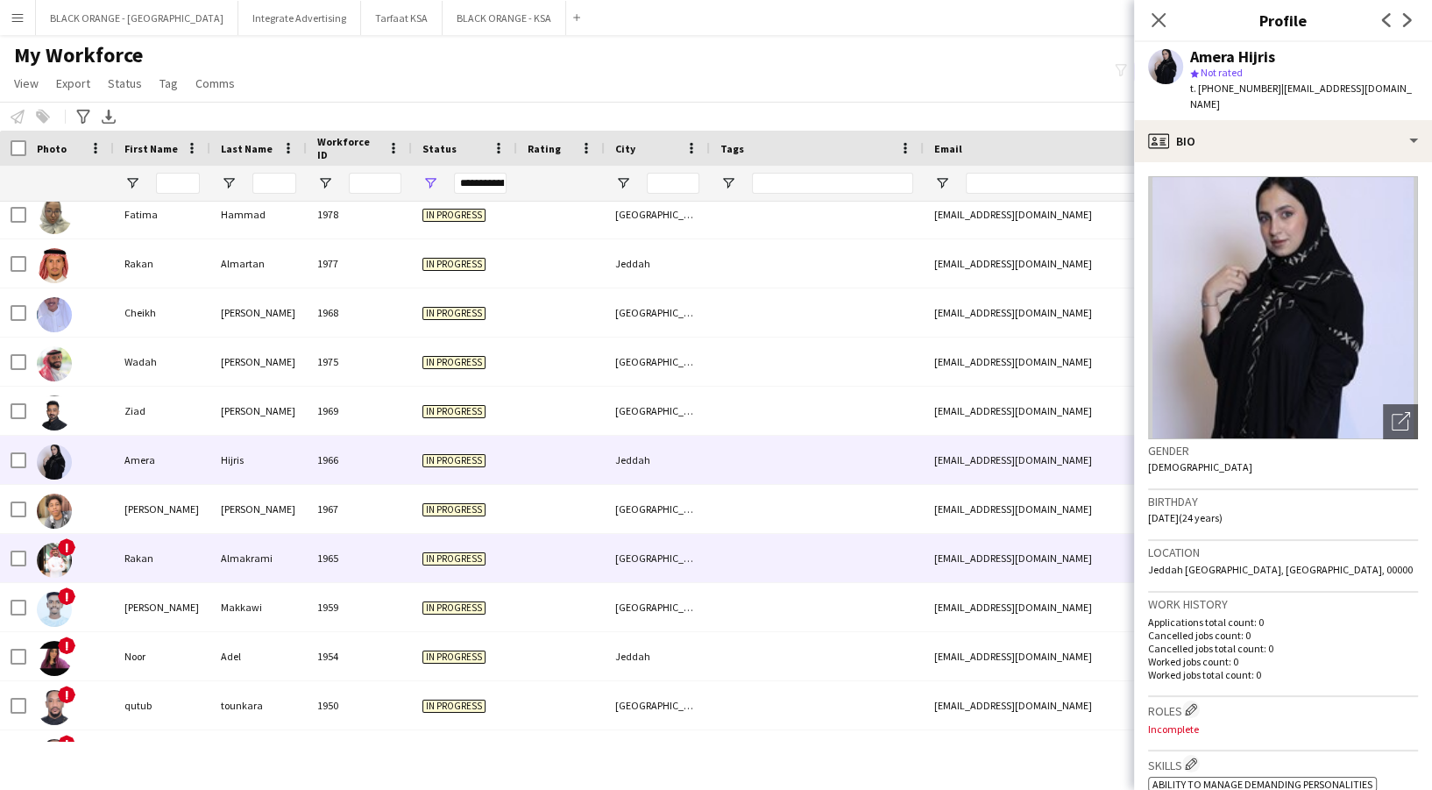
scroll to position [1390, 0]
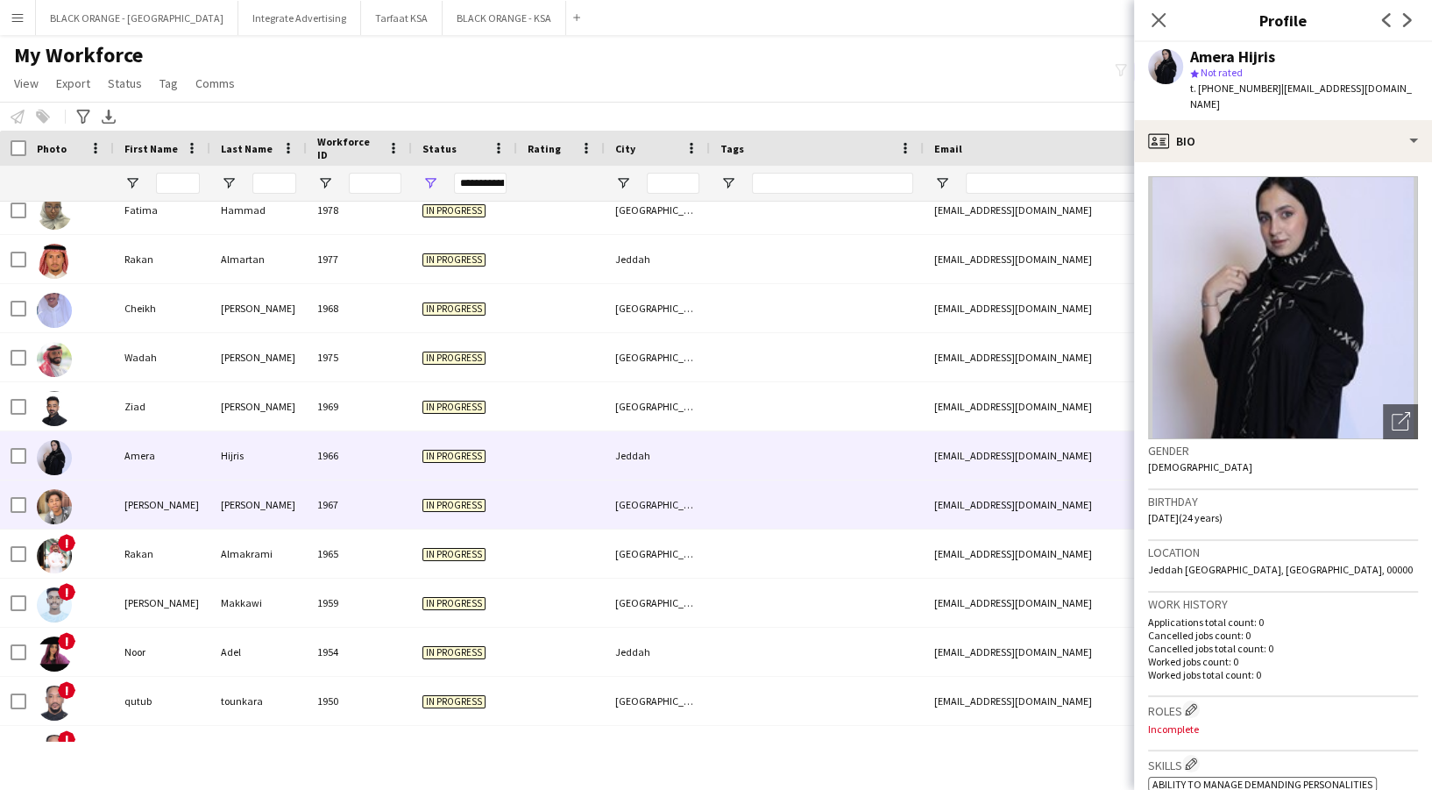
click at [373, 519] on div "1967" at bounding box center [359, 504] width 105 height 48
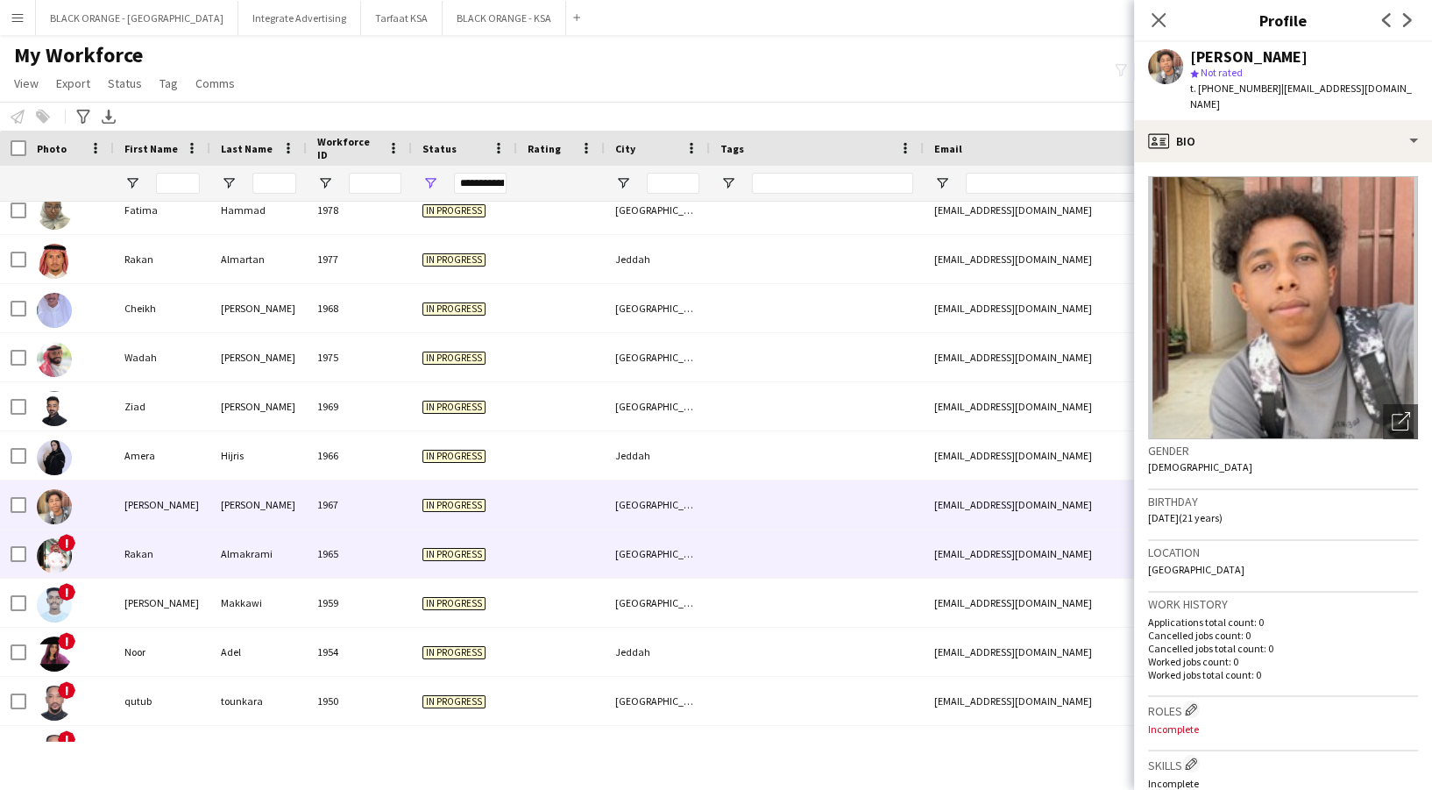
click at [372, 542] on div "1965" at bounding box center [359, 553] width 105 height 48
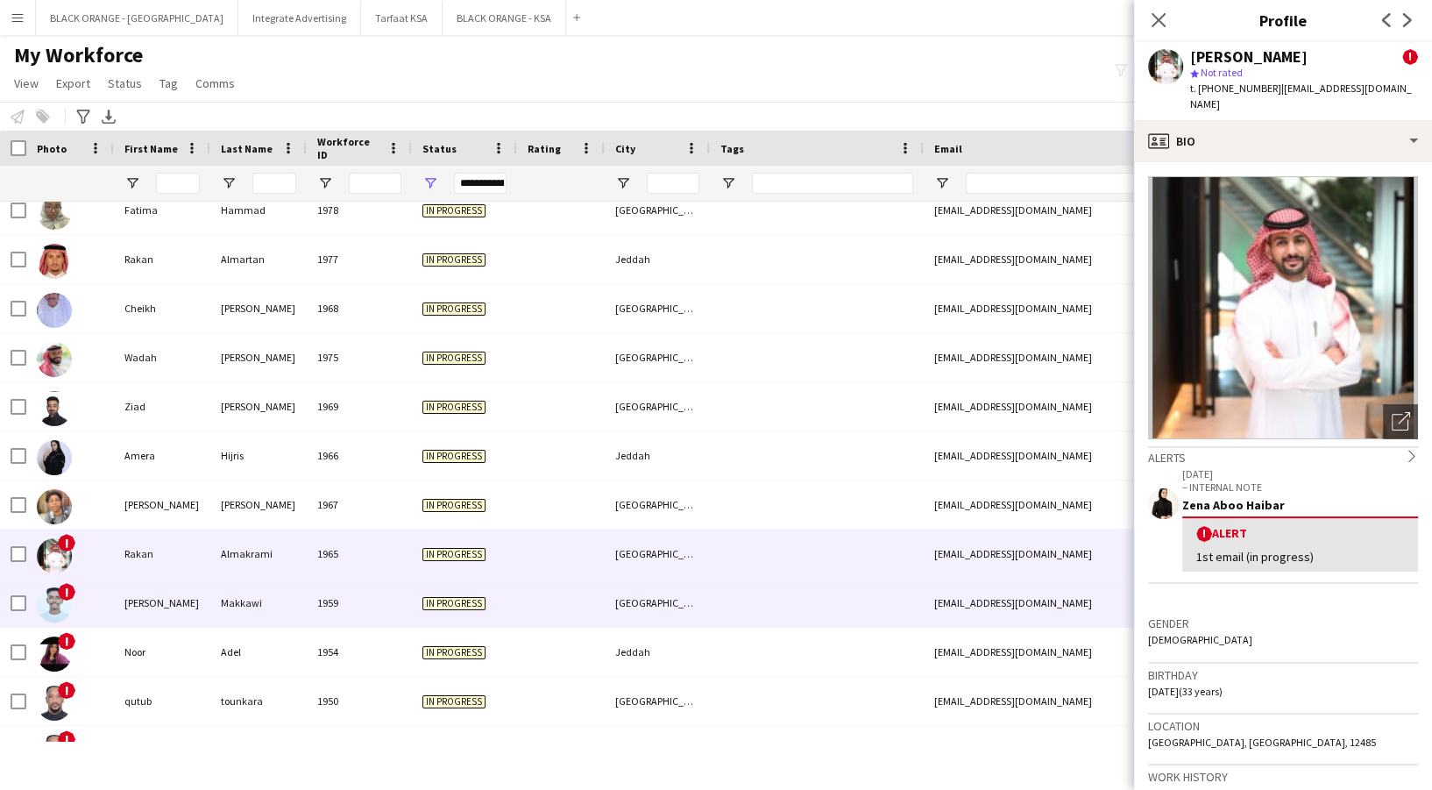
click at [382, 589] on div "1959" at bounding box center [359, 602] width 105 height 48
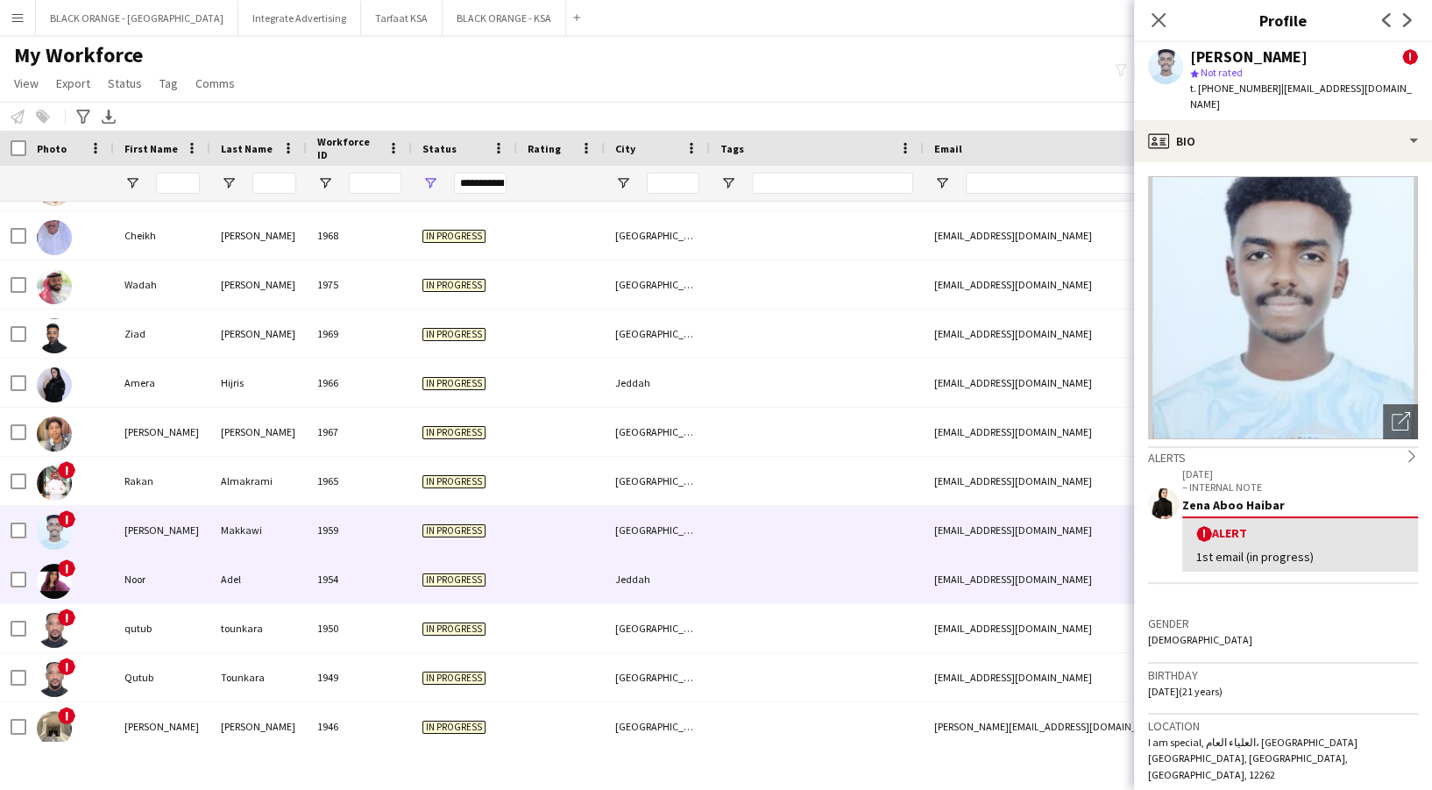
scroll to position [1486, 0]
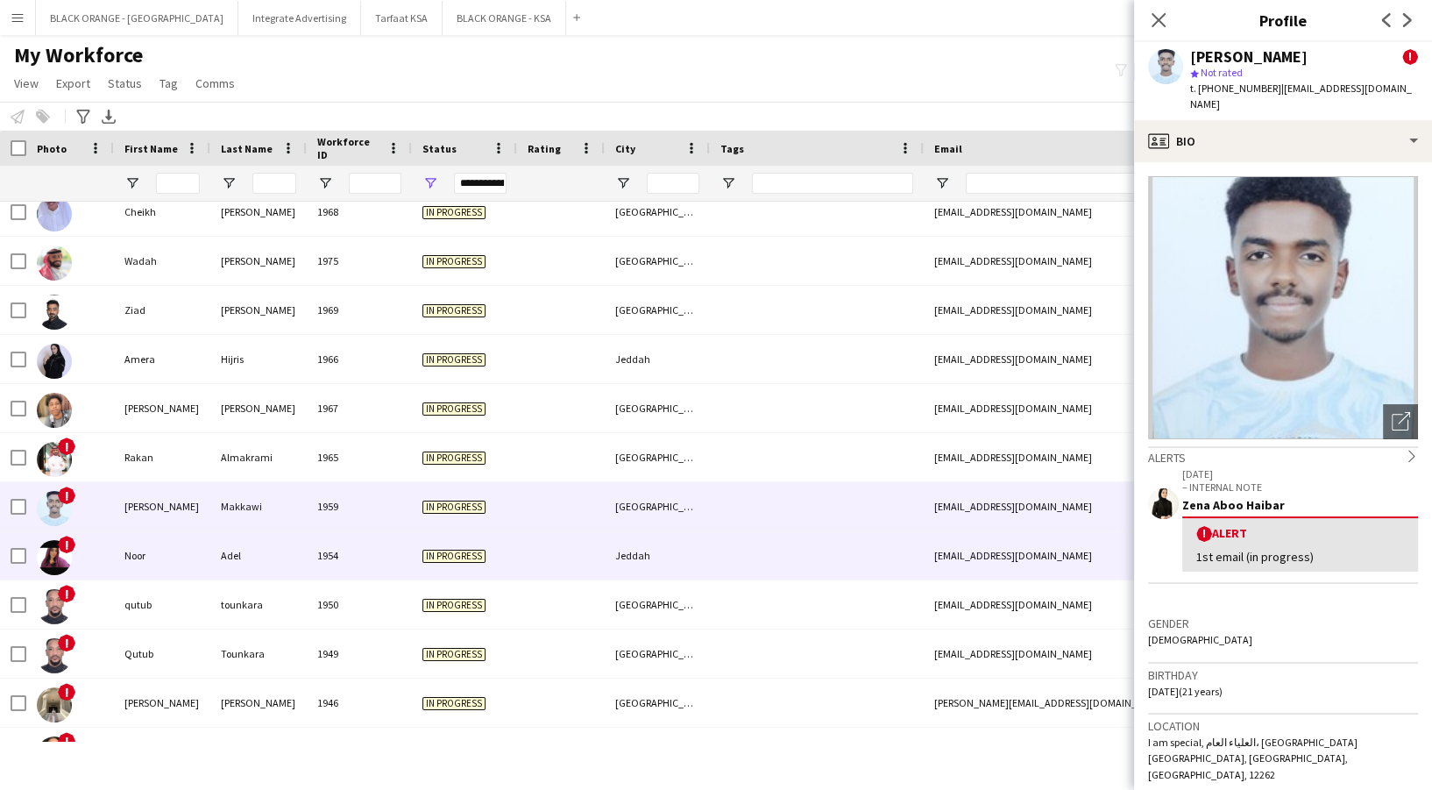
click at [377, 571] on div "1954" at bounding box center [359, 555] width 105 height 48
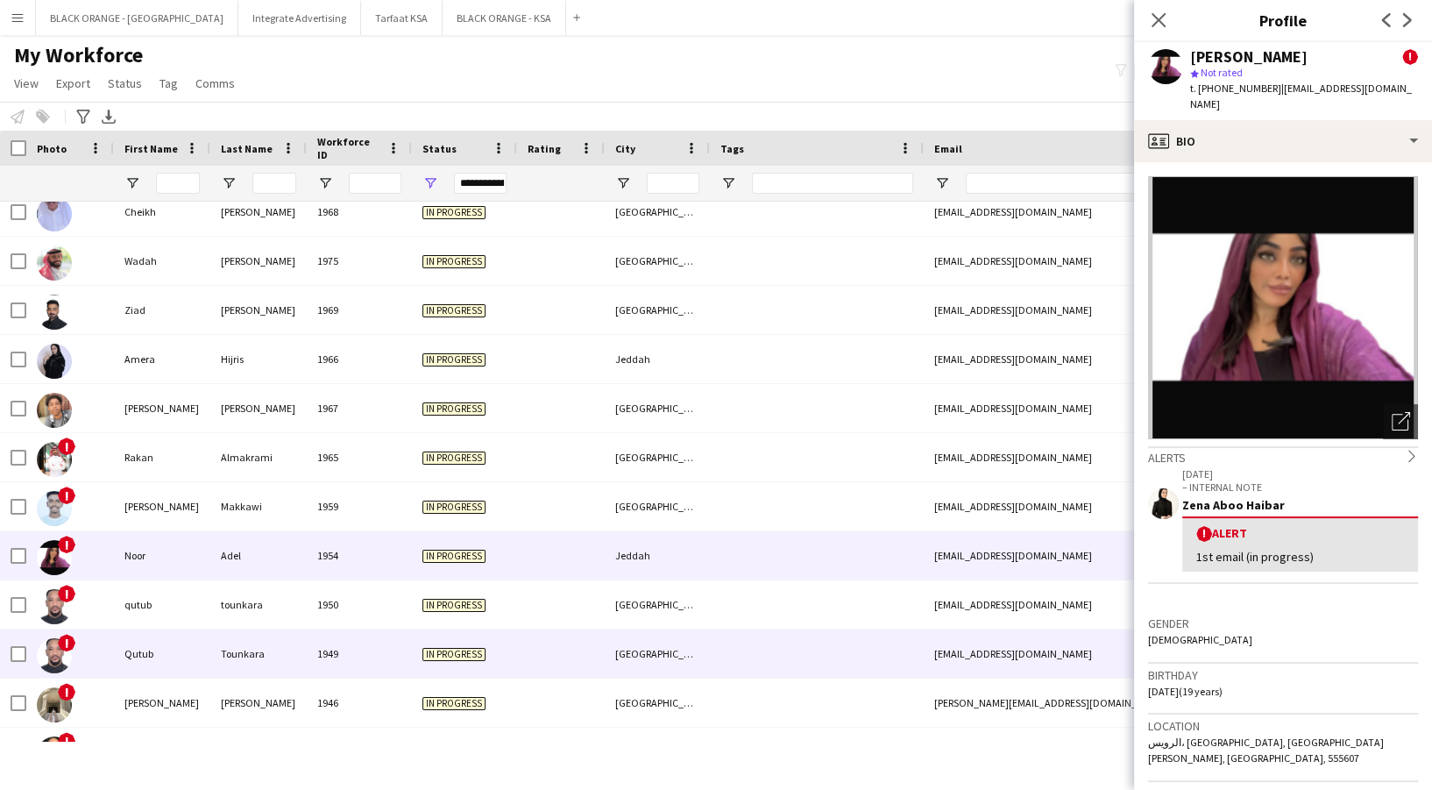
click at [387, 636] on div "1949" at bounding box center [359, 653] width 105 height 48
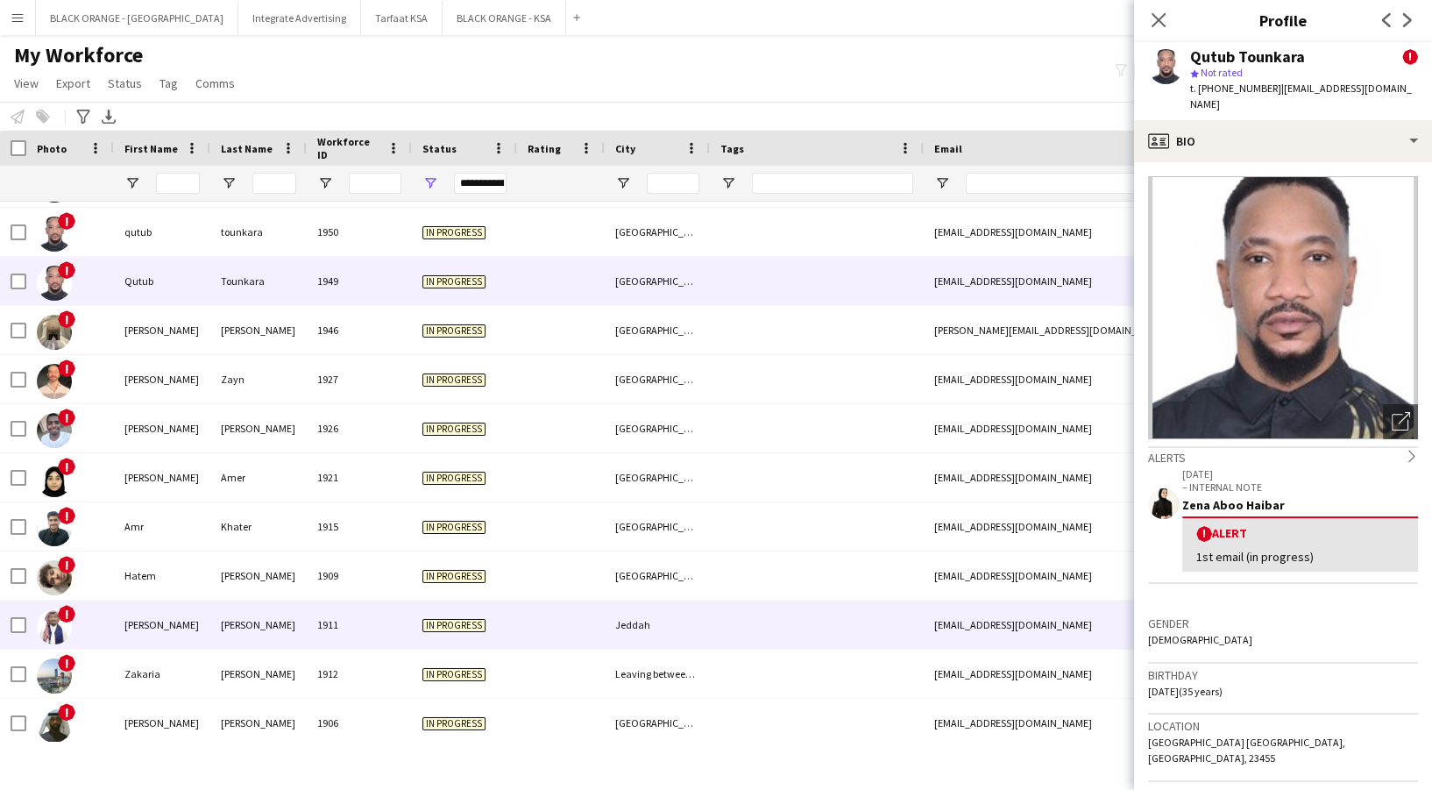
scroll to position [0, 0]
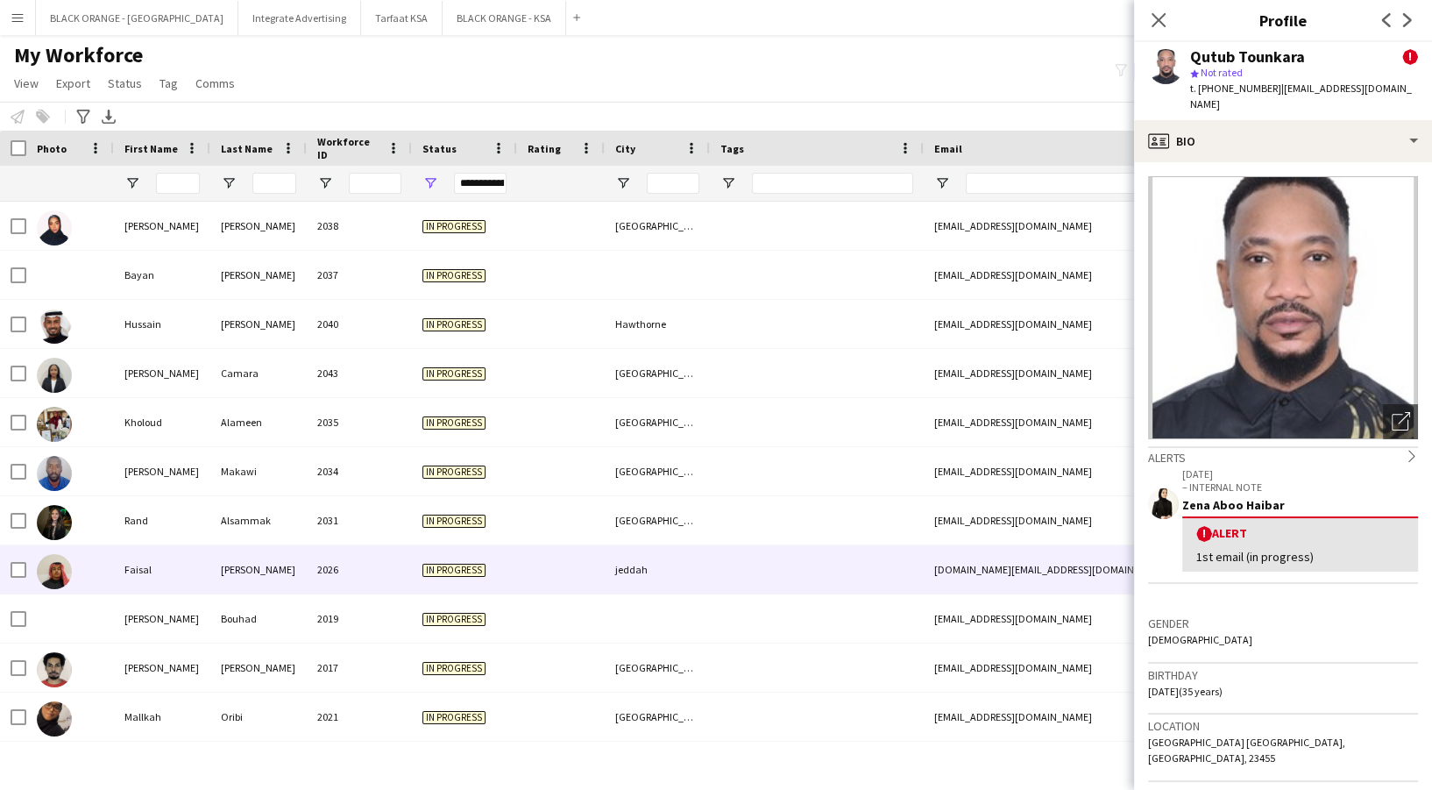
click at [457, 559] on div "In progress" at bounding box center [464, 569] width 105 height 48
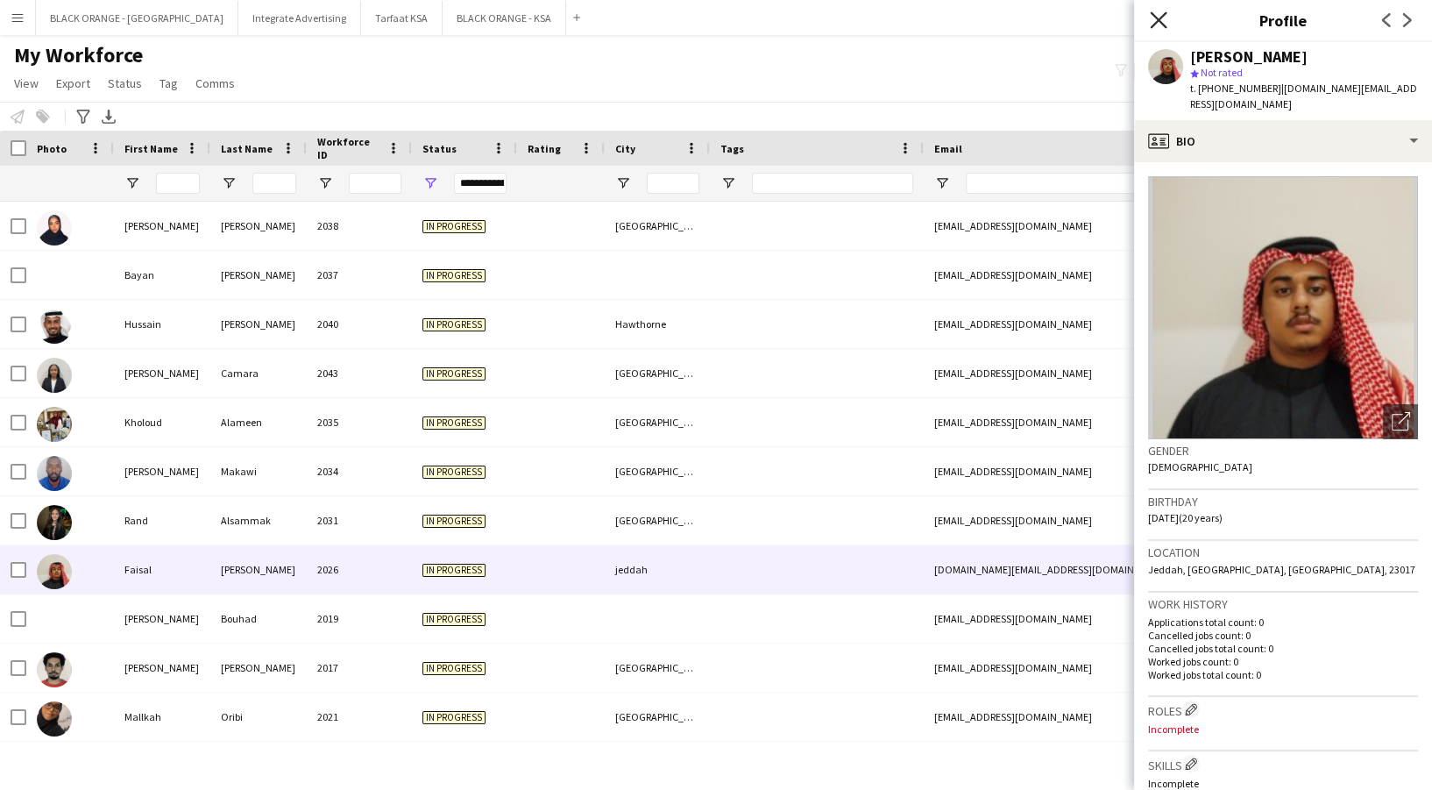
click at [1160, 20] on icon at bounding box center [1158, 19] width 17 height 17
